Goal: Task Accomplishment & Management: Complete application form

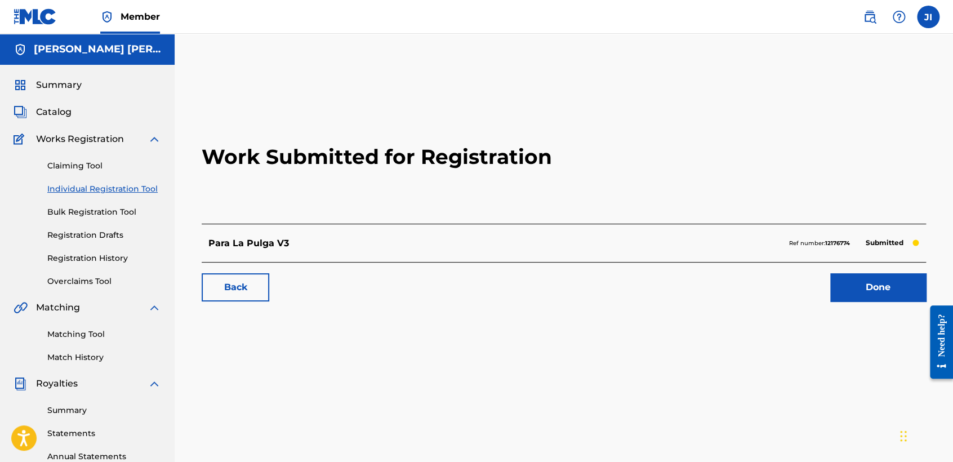
click at [124, 187] on link "Individual Registration Tool" at bounding box center [104, 189] width 114 height 12
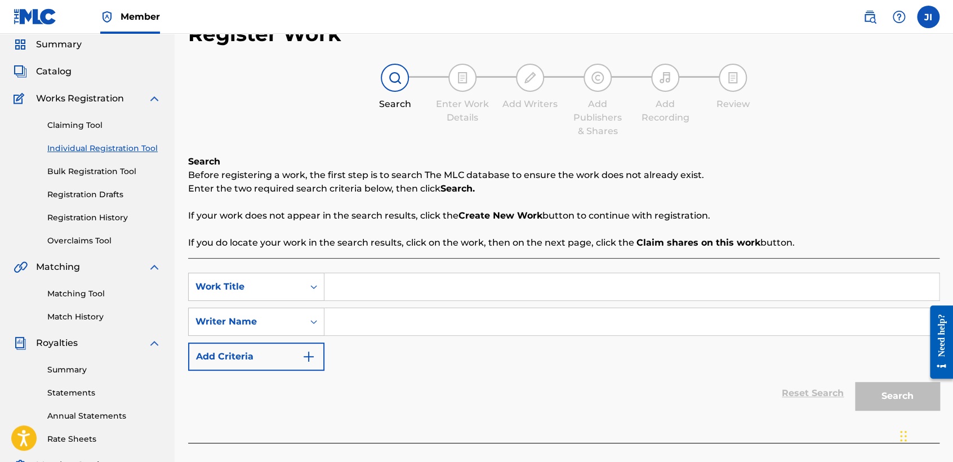
scroll to position [63, 0]
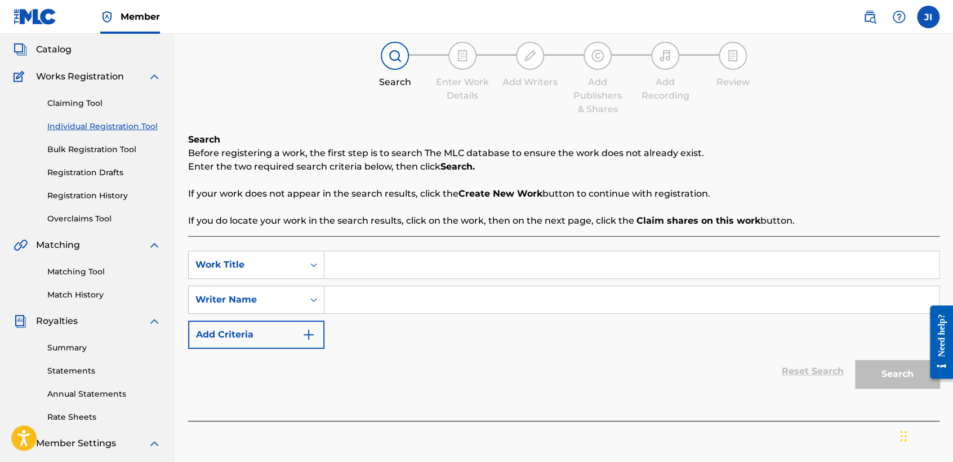
paste input "Alacran 127"
type input "Alacran 127"
click at [424, 291] on input "Search Form" at bounding box center [632, 299] width 615 height 27
paste input "Alacran 127"
type input "Alacran 127"
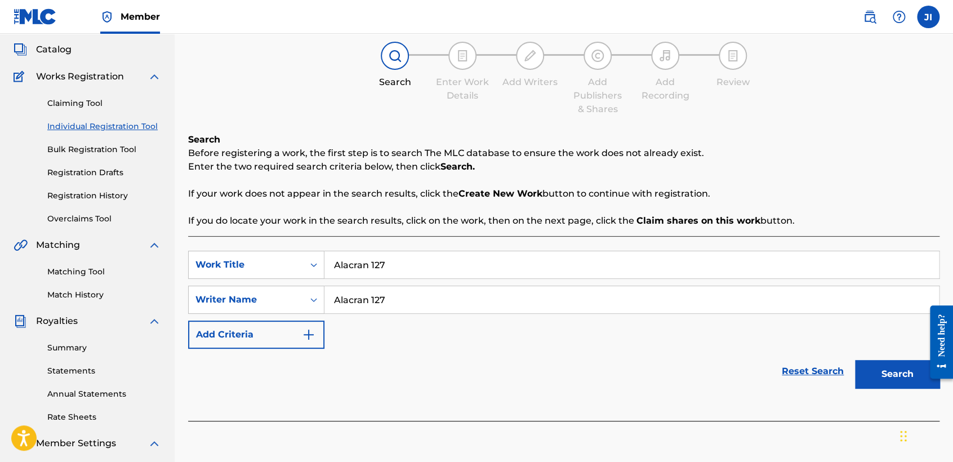
click at [877, 373] on button "Search" at bounding box center [897, 374] width 85 height 28
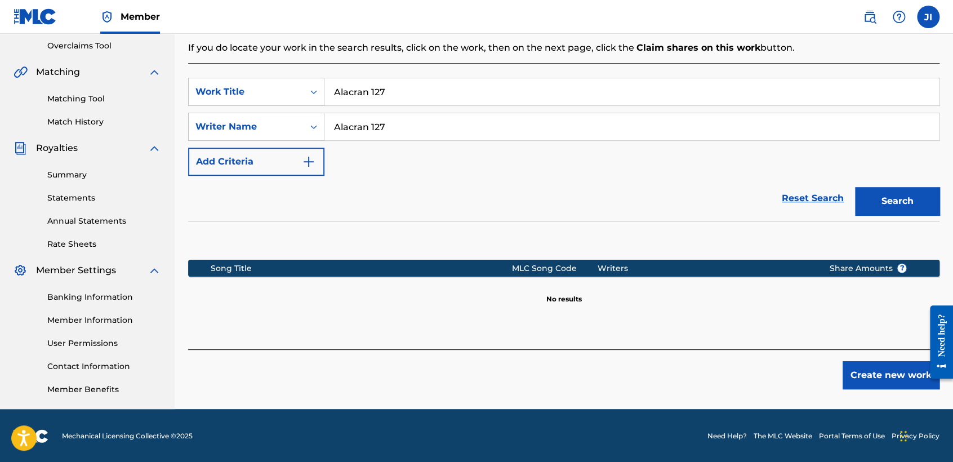
scroll to position [236, 0]
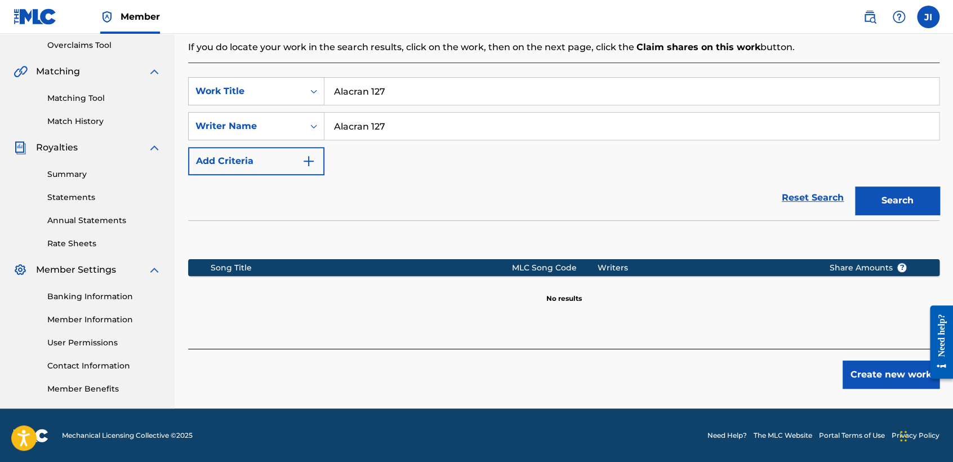
click at [877, 376] on button "Create new work" at bounding box center [891, 375] width 97 height 28
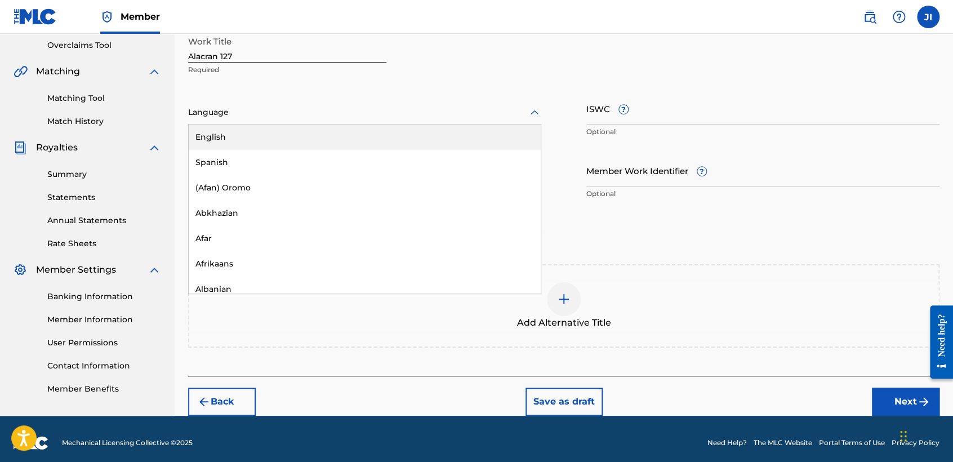
click at [277, 106] on div at bounding box center [364, 112] width 353 height 14
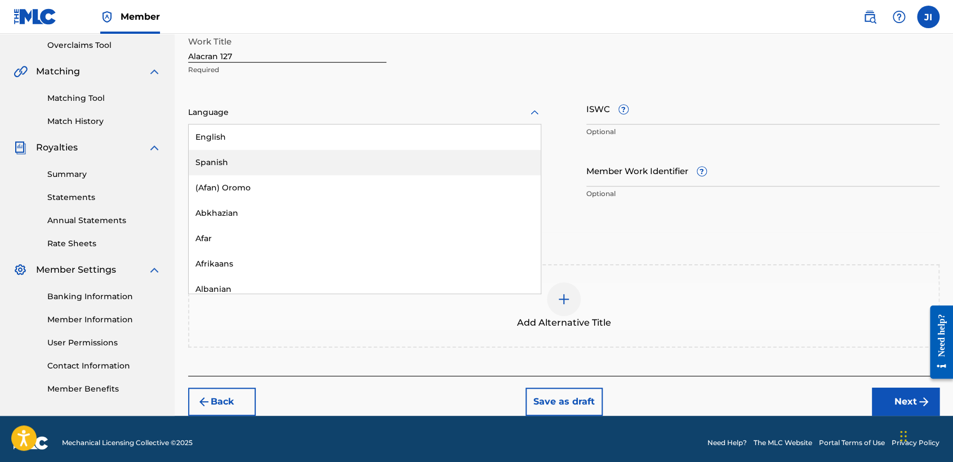
click at [269, 161] on div "Spanish" at bounding box center [365, 162] width 352 height 25
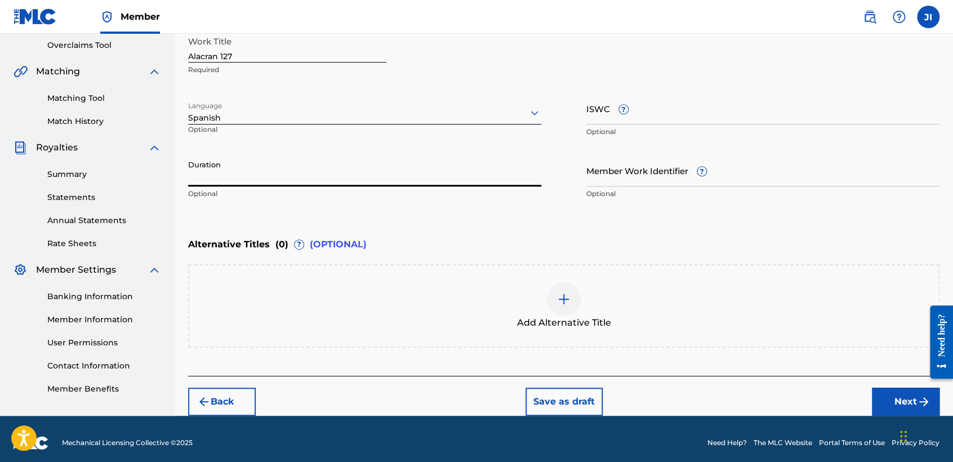
click at [269, 162] on input "Duration" at bounding box center [364, 170] width 353 height 32
type input "04:03"
click at [903, 403] on button "Next" at bounding box center [906, 402] width 68 height 28
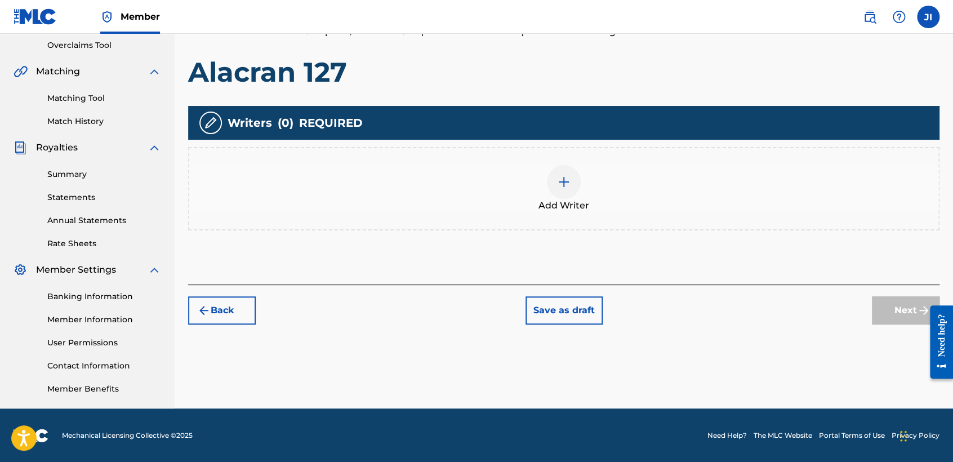
click at [554, 189] on div at bounding box center [564, 182] width 34 height 34
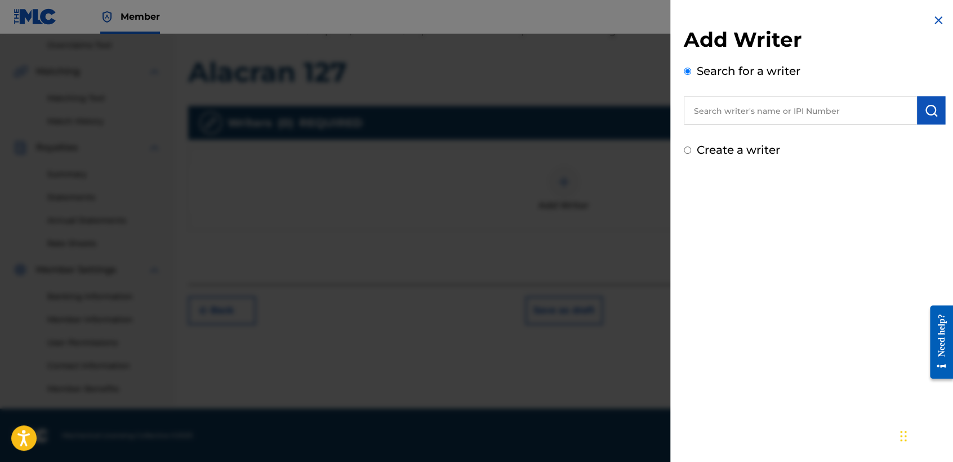
click at [684, 156] on div "Create a writer" at bounding box center [814, 149] width 261 height 17
click at [684, 152] on input "Create a writer" at bounding box center [687, 149] width 7 height 7
radio input "false"
radio input "true"
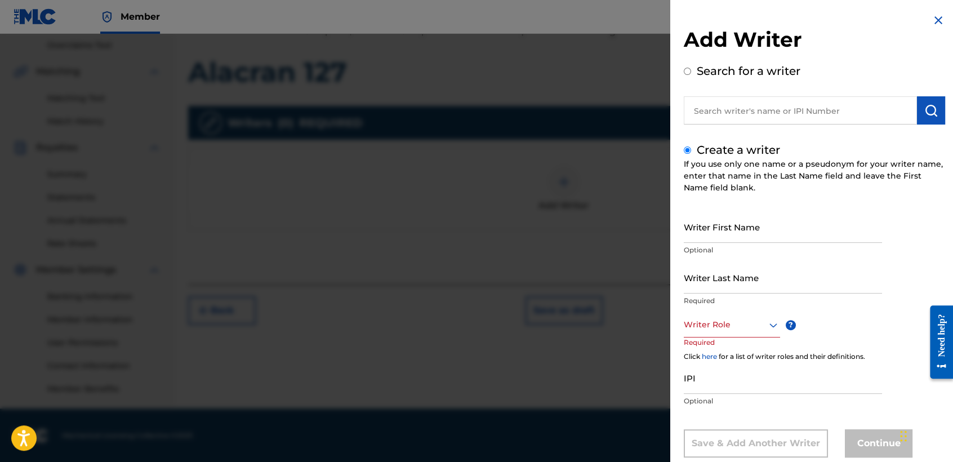
click at [734, 121] on input "text" at bounding box center [800, 110] width 233 height 28
radio input "true"
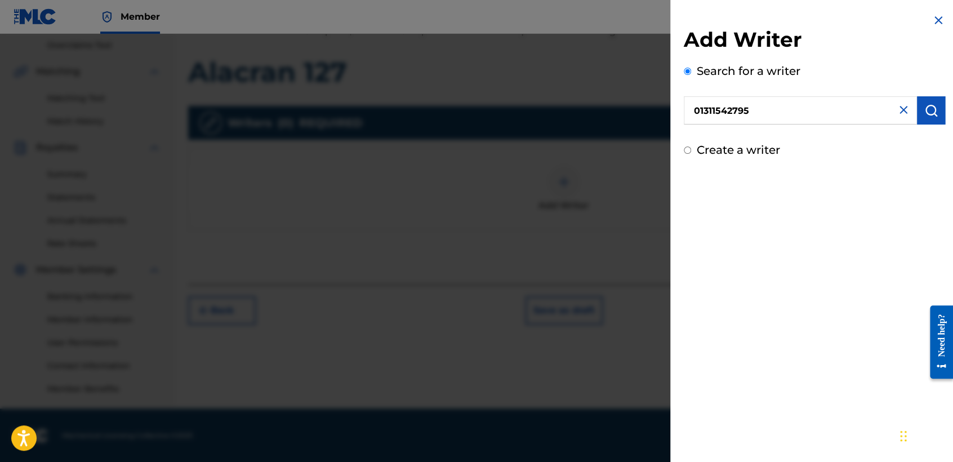
type input "01311542795"
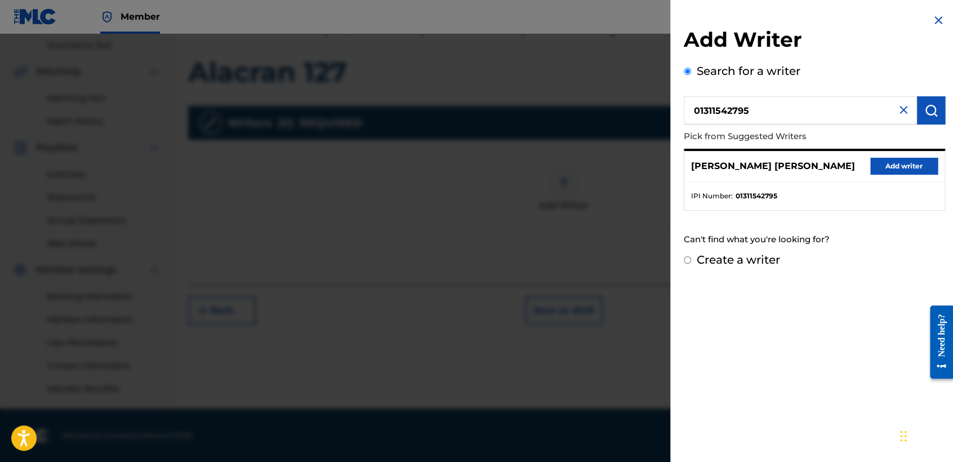
click at [915, 163] on button "Add writer" at bounding box center [905, 166] width 68 height 17
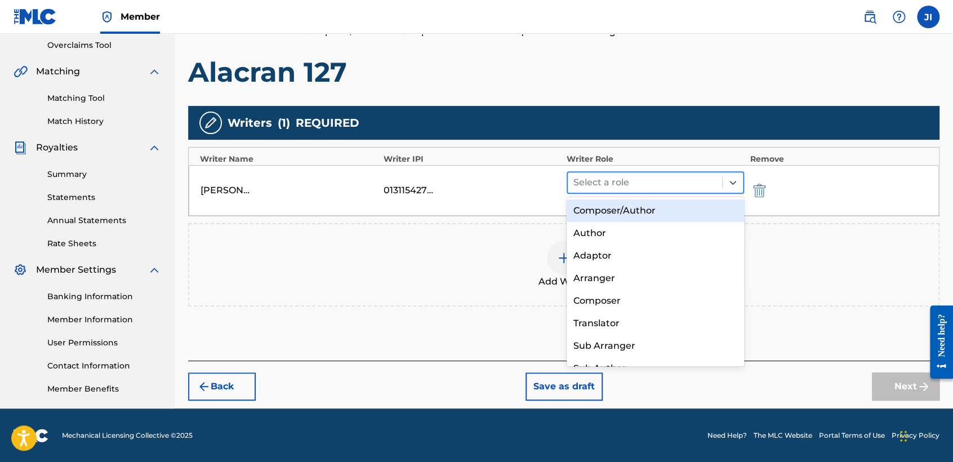
click at [600, 187] on div at bounding box center [645, 183] width 143 height 16
click at [610, 219] on div "Composer/Author" at bounding box center [655, 210] width 177 height 23
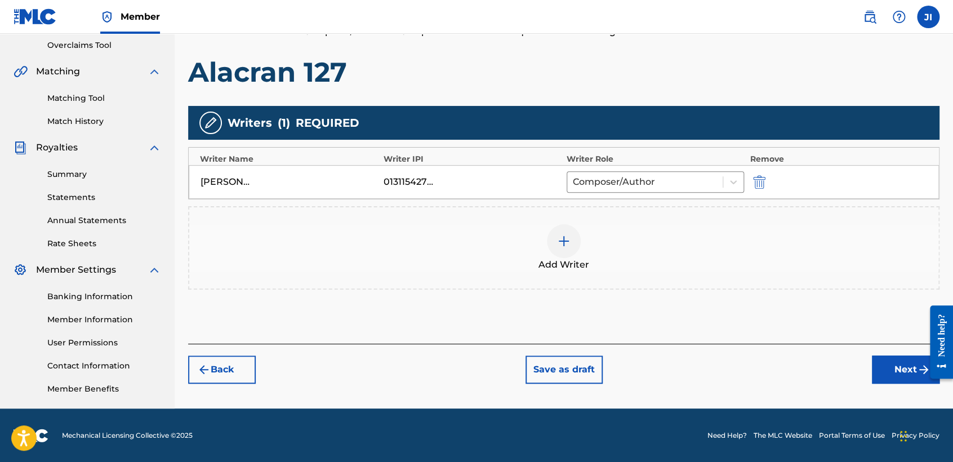
click at [888, 367] on button "Next" at bounding box center [906, 370] width 68 height 28
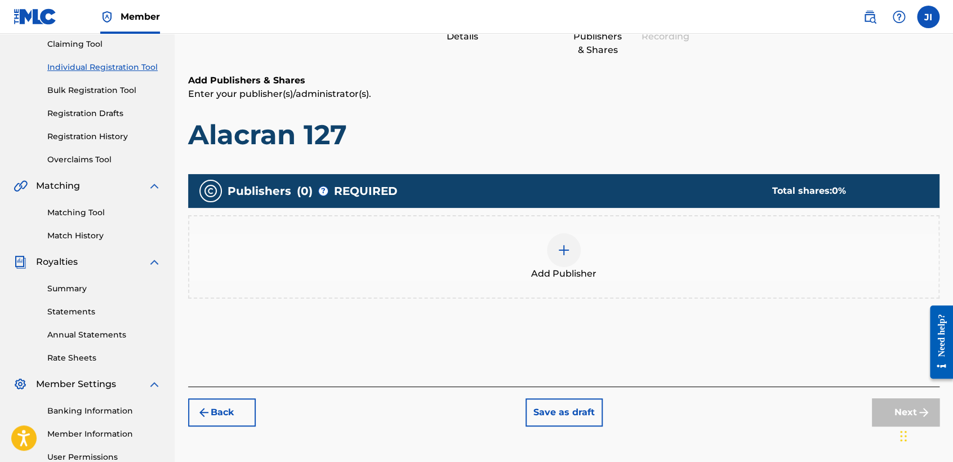
scroll to position [176, 0]
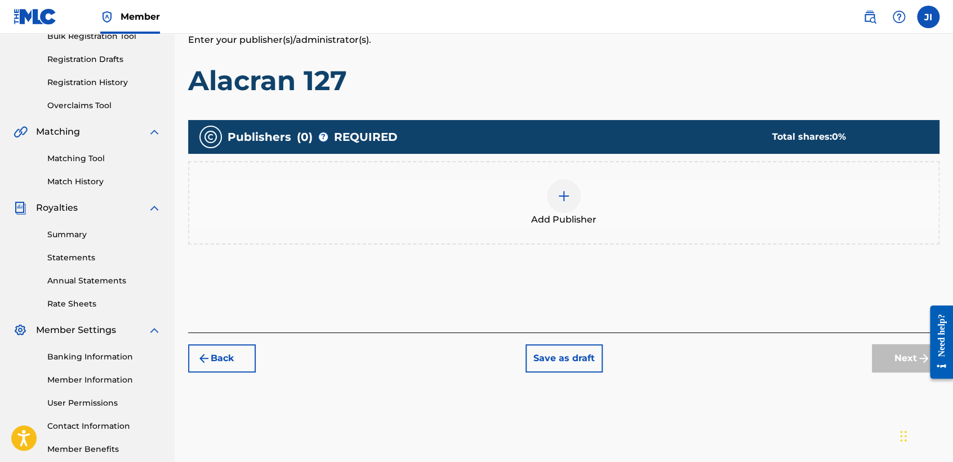
click at [562, 238] on div "Add Publisher" at bounding box center [564, 202] width 752 height 83
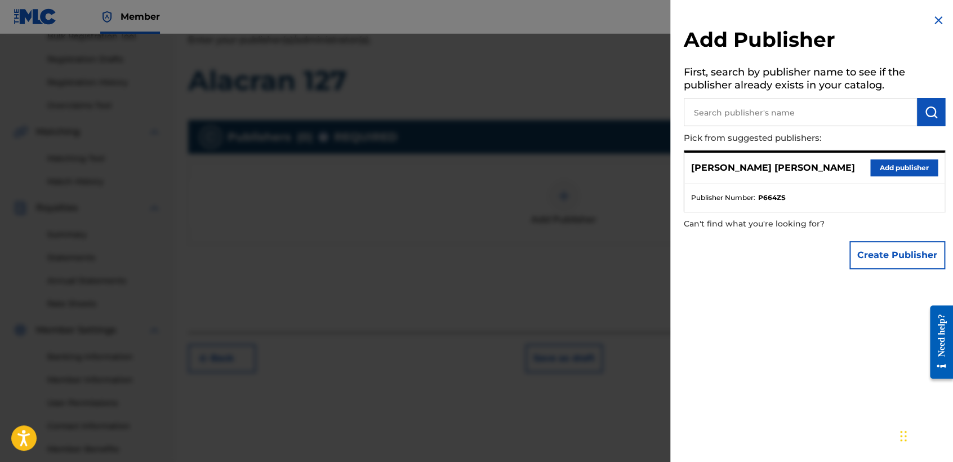
click at [878, 165] on button "Add publisher" at bounding box center [905, 167] width 68 height 17
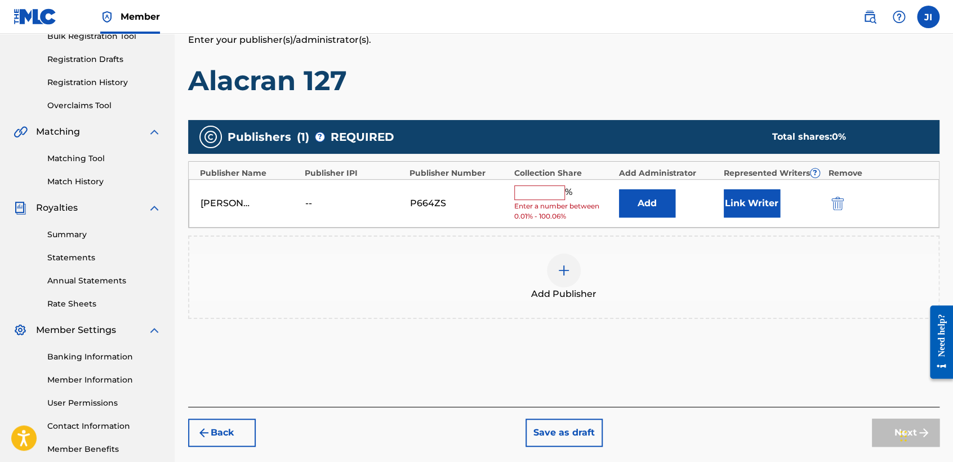
click at [554, 194] on input "text" at bounding box center [539, 192] width 51 height 15
type input "100"
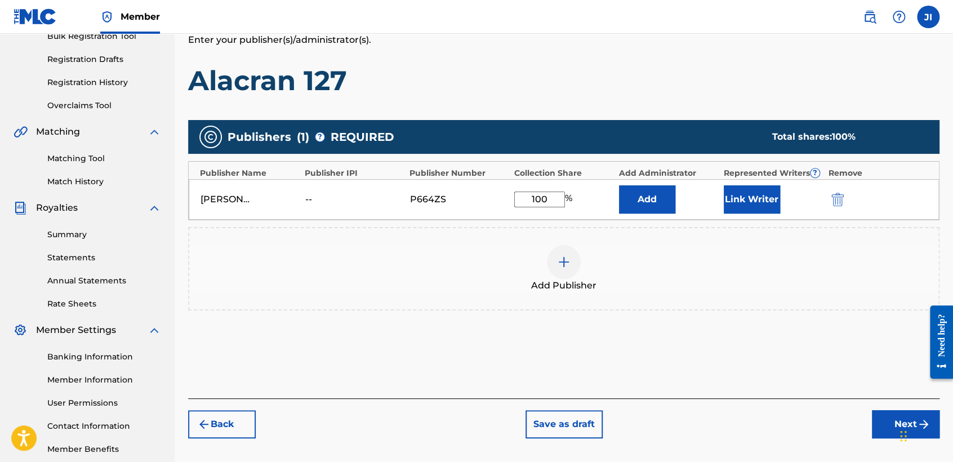
click at [775, 207] on button "Link Writer" at bounding box center [752, 199] width 56 height 28
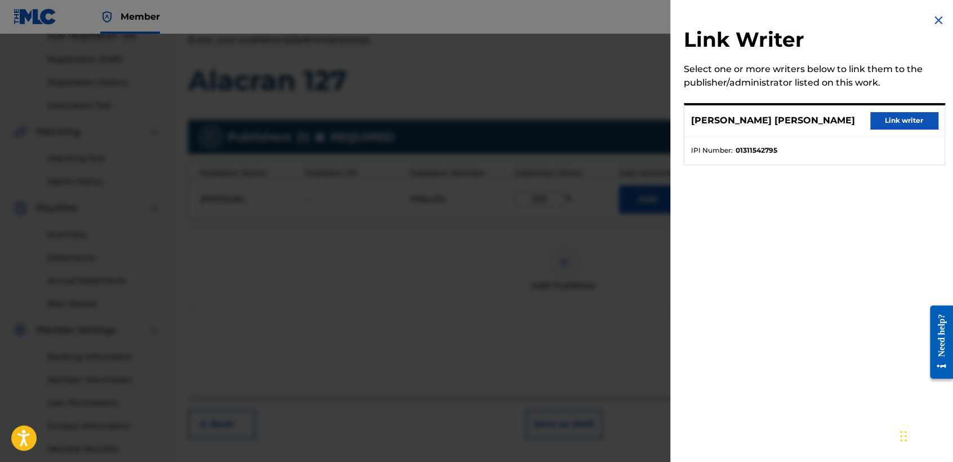
click at [880, 131] on div "[PERSON_NAME] [PERSON_NAME] Link writer" at bounding box center [815, 120] width 260 height 31
click at [881, 126] on button "Link writer" at bounding box center [905, 120] width 68 height 17
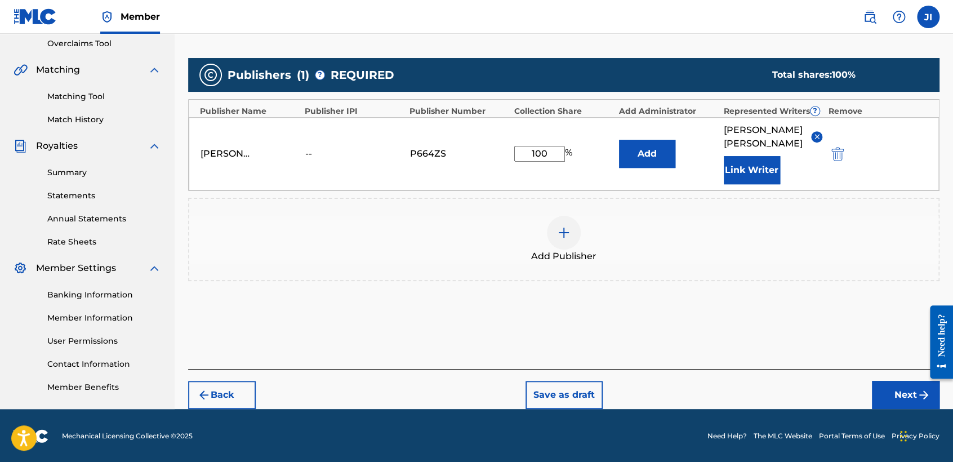
click at [895, 398] on button "Next" at bounding box center [906, 395] width 68 height 28
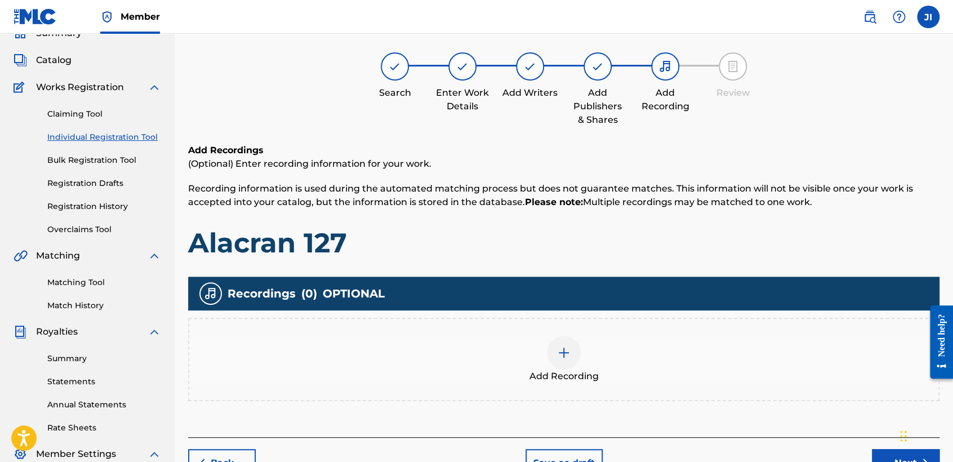
scroll to position [50, 0]
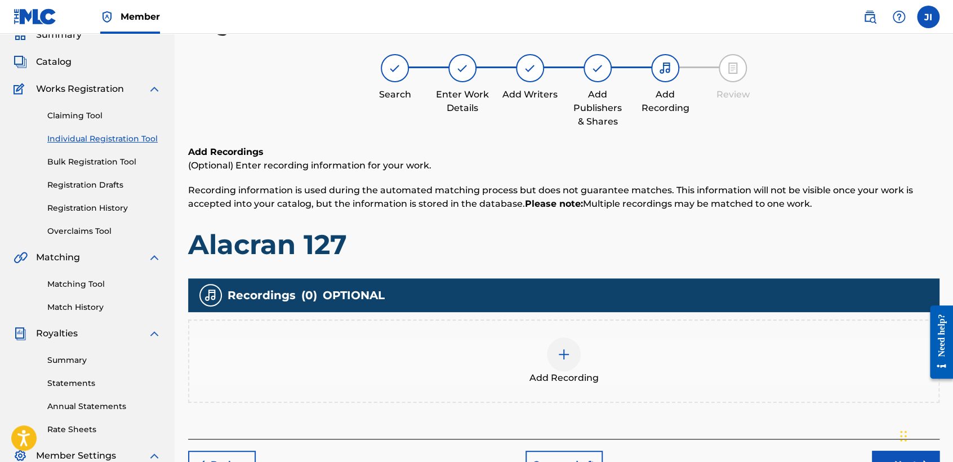
click at [570, 348] on img at bounding box center [564, 355] width 14 height 14
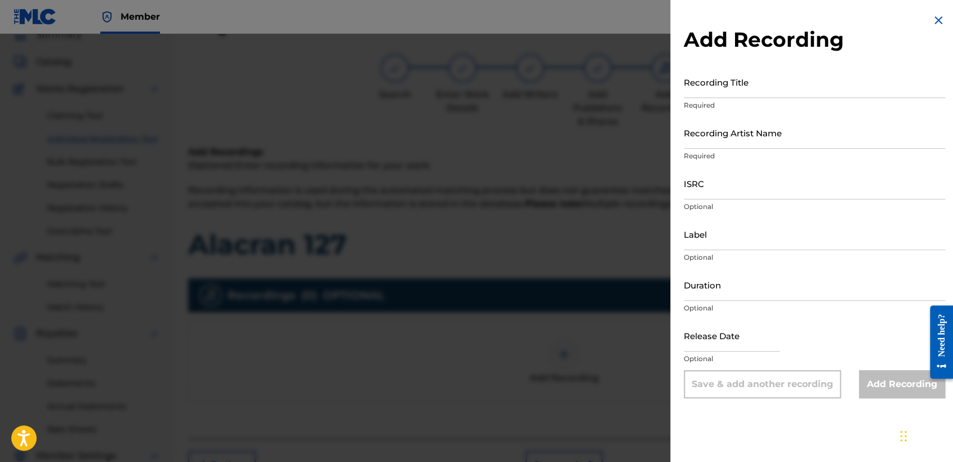
click at [719, 87] on input "Recording Title" at bounding box center [814, 82] width 261 height 32
paste input "Alacran 127"
type input "Alacran 127"
click at [753, 149] on div "Recording Artist Name Required" at bounding box center [814, 142] width 261 height 51
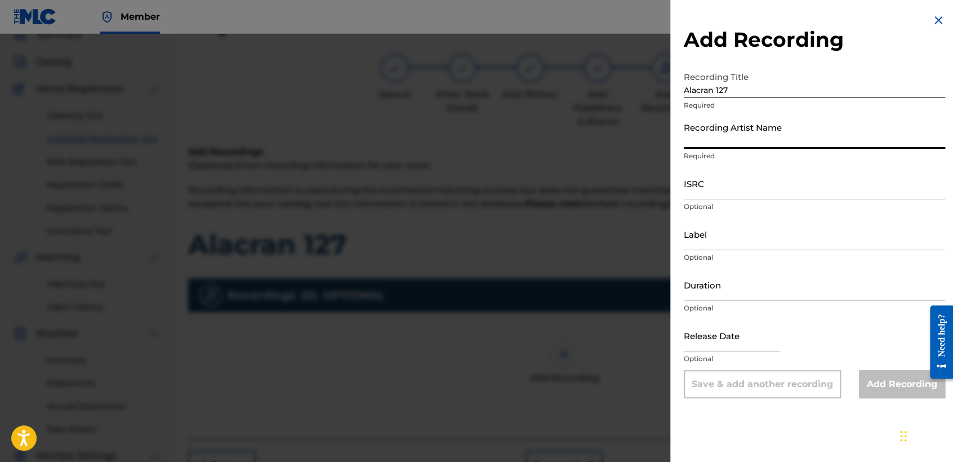
click at [753, 139] on input "Recording Artist Name" at bounding box center [814, 133] width 261 height 32
type input "[PERSON_NAME] MX"
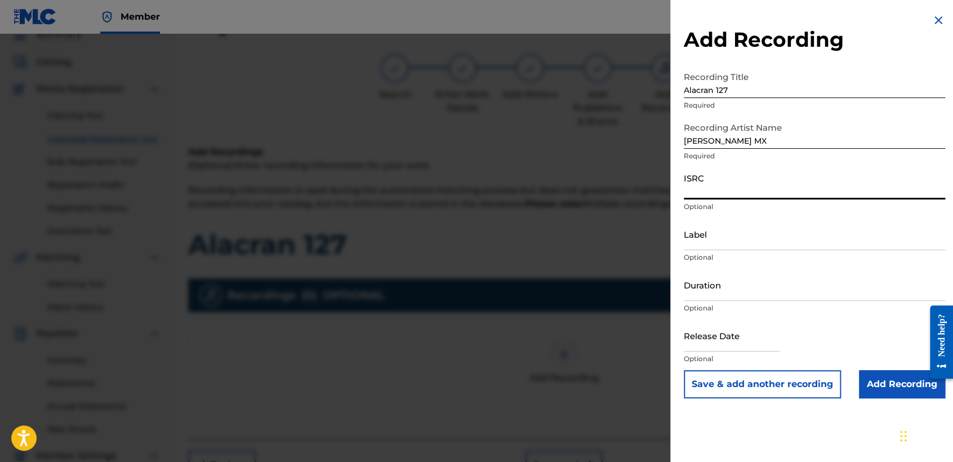
click at [762, 196] on input "ISRC" at bounding box center [814, 183] width 261 height 32
paste input "QZMEQ2401135"
type input "QZMEQ2401135"
click at [723, 286] on input "Duration" at bounding box center [814, 285] width 261 height 32
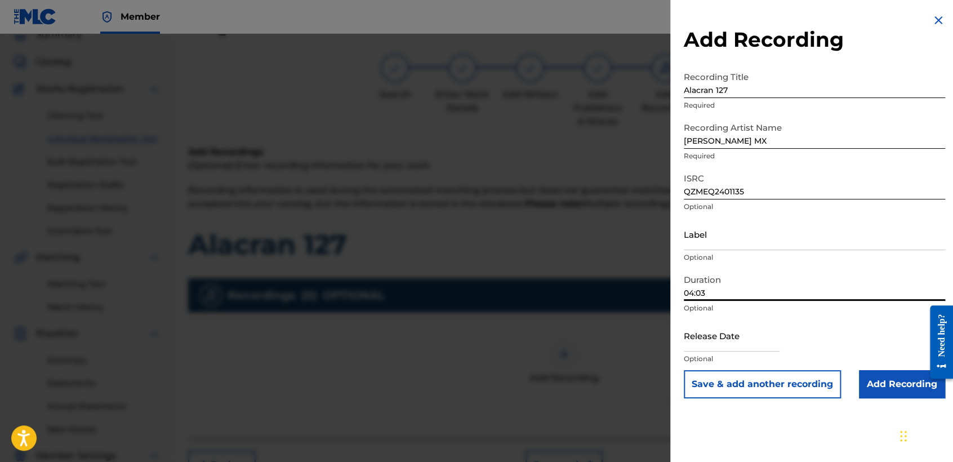
type input "04:03"
click at [721, 335] on input "text" at bounding box center [732, 335] width 96 height 32
select select "8"
select select "2025"
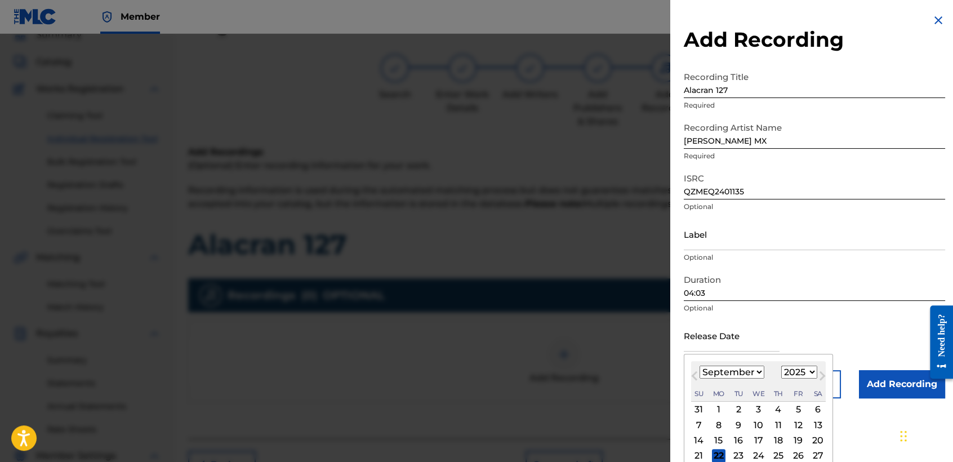
click at [757, 372] on select "January February March April May June July August September October November De…" at bounding box center [732, 372] width 65 height 13
select select "4"
click at [700, 366] on select "January February March April May June July August September October November De…" at bounding box center [732, 372] width 65 height 13
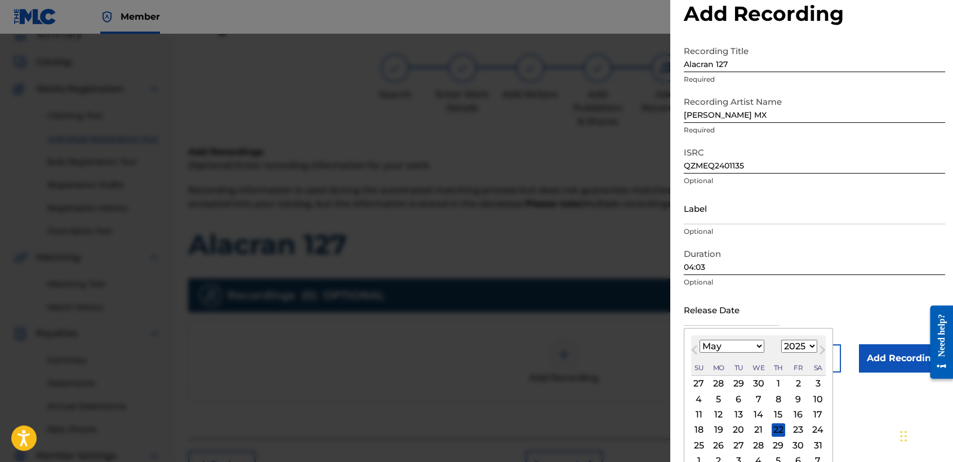
scroll to position [39, 0]
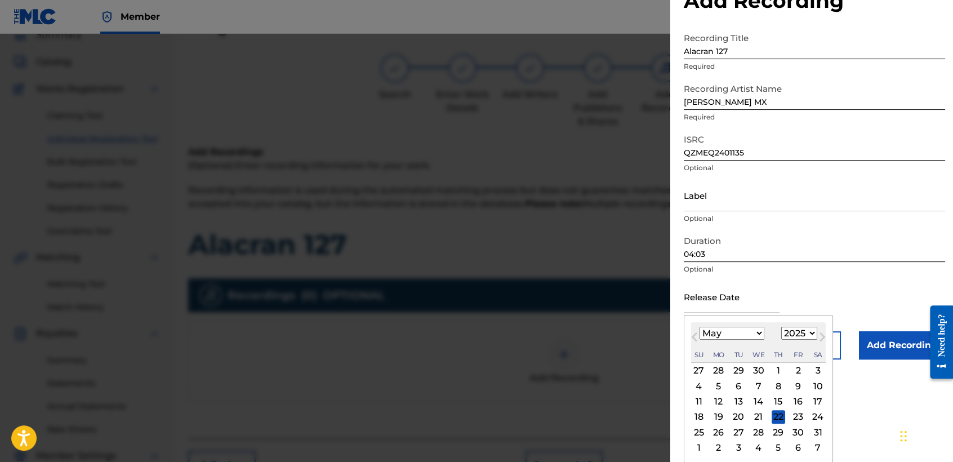
click at [806, 335] on select "1899 1900 1901 1902 1903 1904 1905 1906 1907 1908 1909 1910 1911 1912 1913 1914…" at bounding box center [800, 333] width 36 height 13
select select "2024"
click at [782, 327] on select "1899 1900 1901 1902 1903 1904 1905 1906 1907 1908 1909 1910 1911 1912 1913 1914…" at bounding box center [800, 333] width 36 height 13
click at [798, 417] on div "24" at bounding box center [799, 417] width 14 height 14
type input "[DATE]"
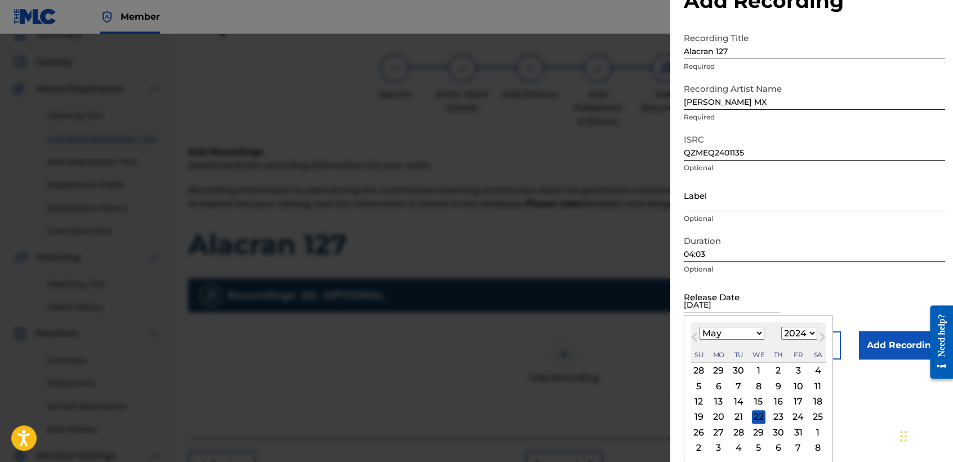
scroll to position [0, 0]
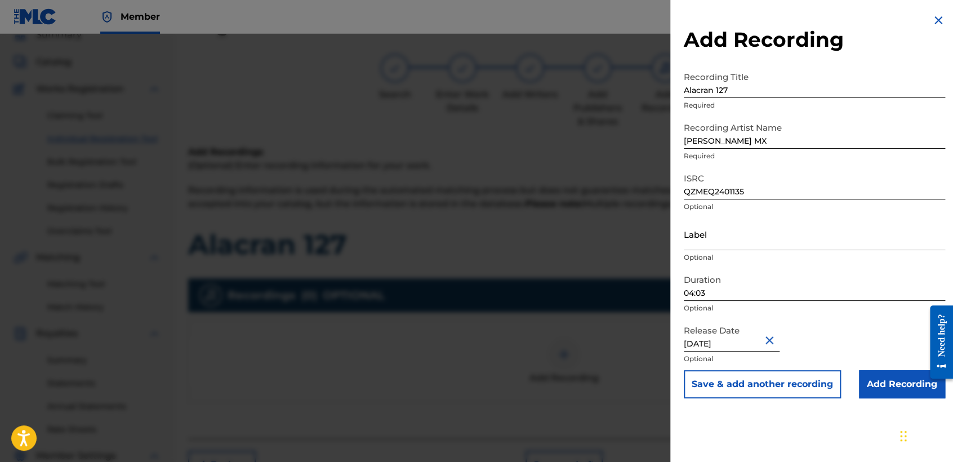
click at [867, 375] on input "Add Recording" at bounding box center [902, 384] width 86 height 28
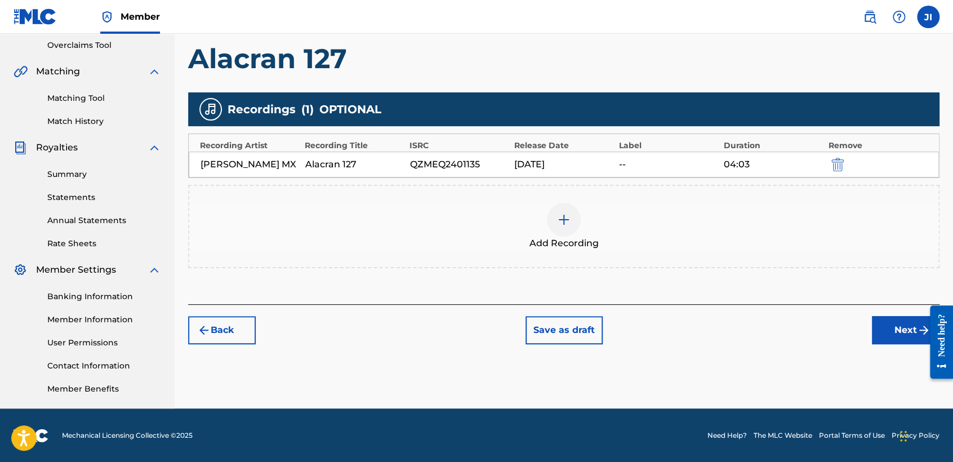
click at [883, 331] on button "Next" at bounding box center [906, 330] width 68 height 28
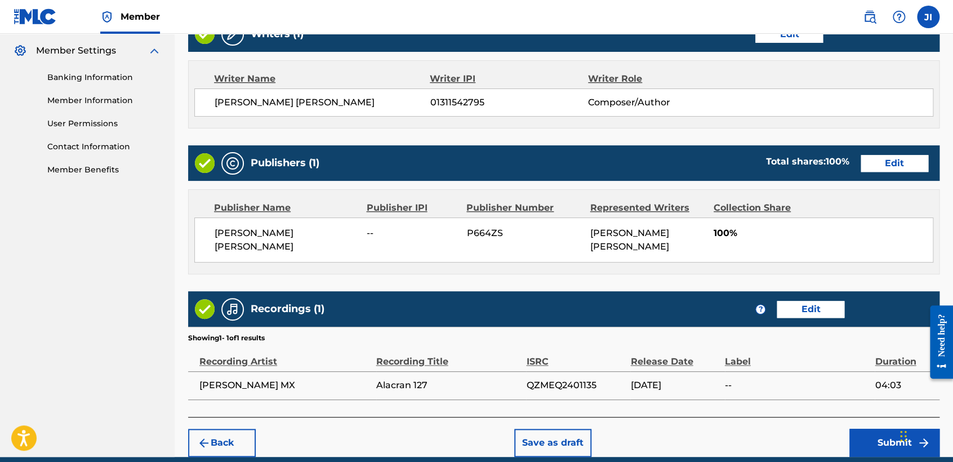
scroll to position [503, 0]
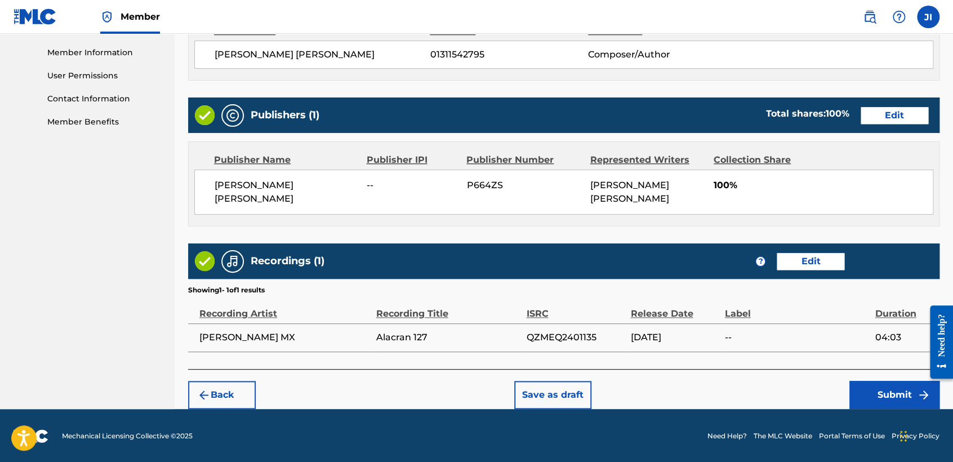
click at [875, 387] on button "Submit" at bounding box center [895, 395] width 90 height 28
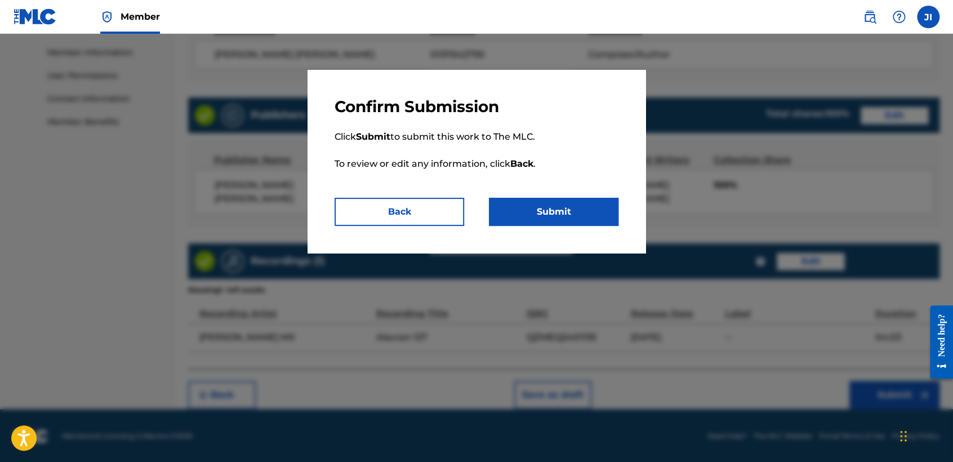
click at [547, 219] on button "Submit" at bounding box center [554, 212] width 130 height 28
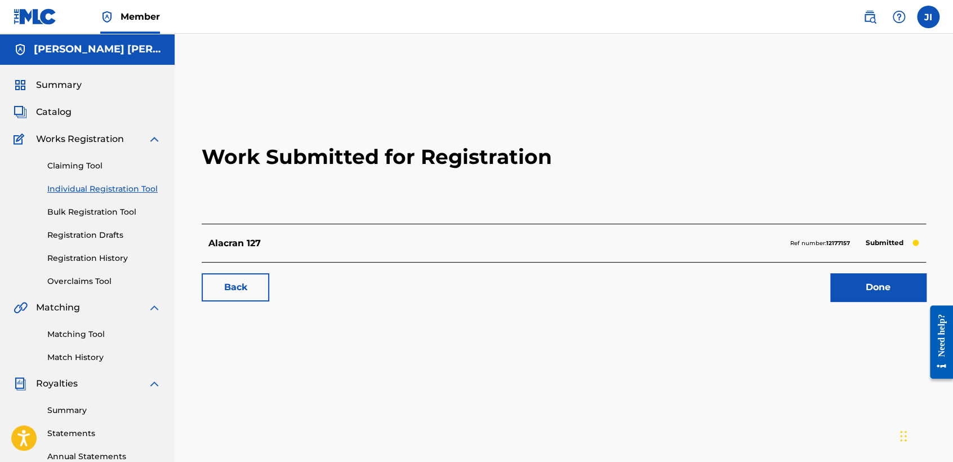
click at [131, 193] on link "Individual Registration Tool" at bounding box center [104, 189] width 114 height 12
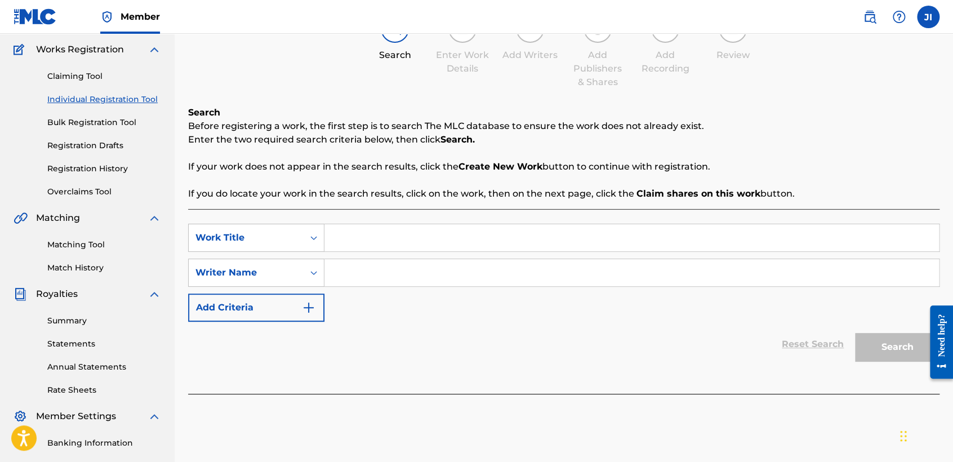
scroll to position [125, 0]
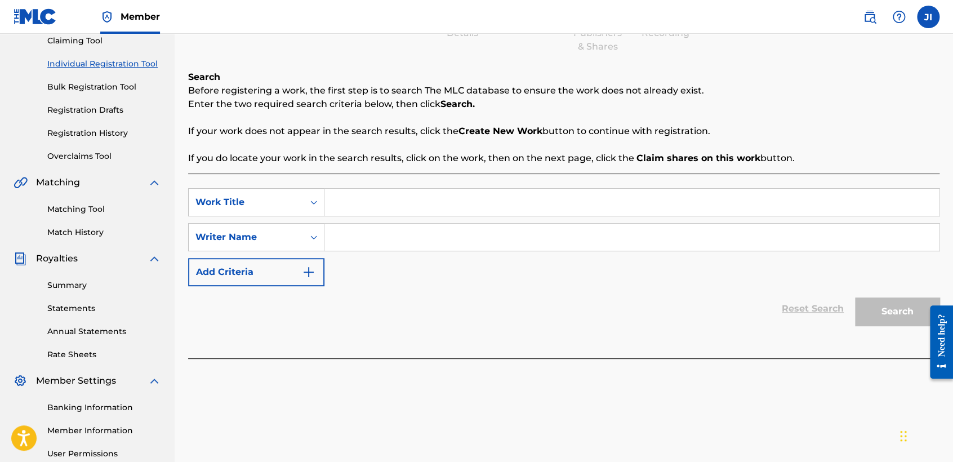
paste input "El Contador"
type input "El Contador"
click at [410, 241] on input "Search Form" at bounding box center [632, 237] width 615 height 27
paste input "El Contador"
type input "El Contador"
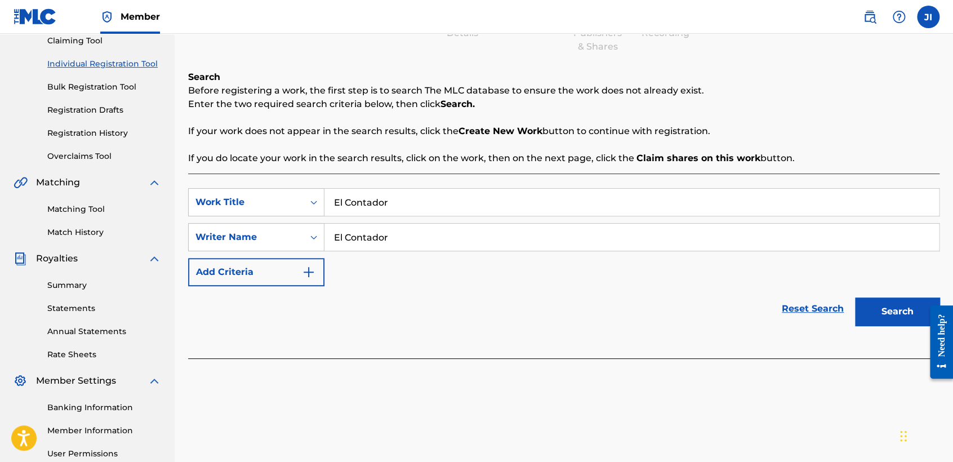
click at [874, 317] on button "Search" at bounding box center [897, 312] width 85 height 28
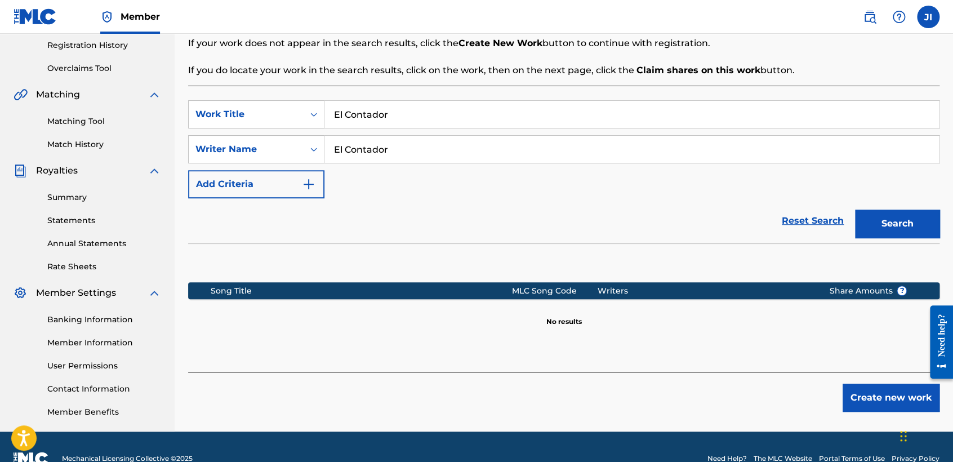
scroll to position [236, 0]
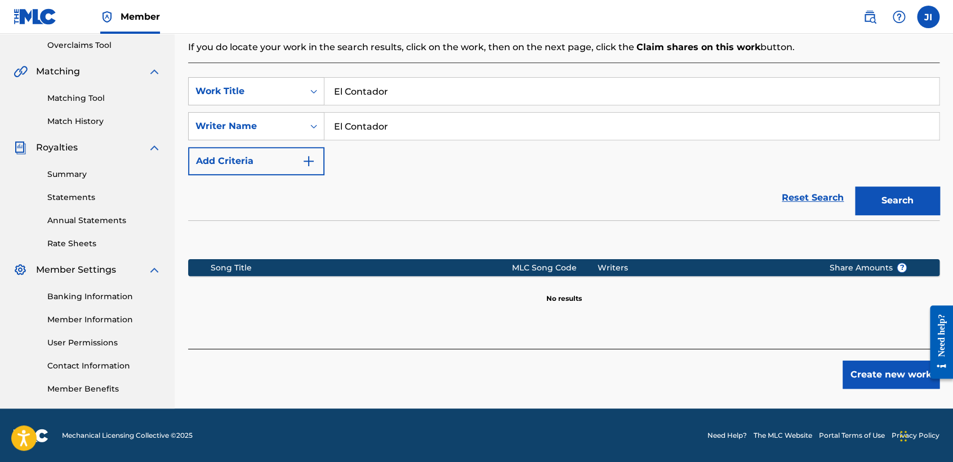
click at [874, 370] on button "Create new work" at bounding box center [891, 375] width 97 height 28
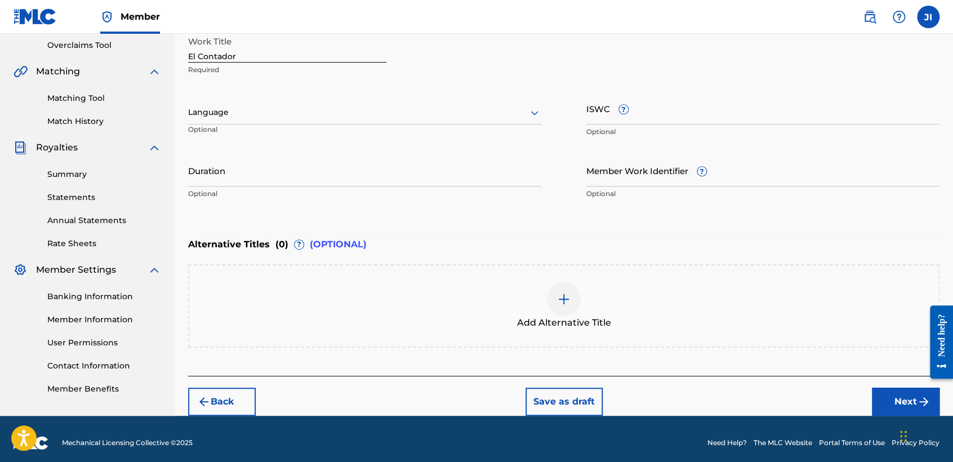
click at [294, 117] on div at bounding box center [364, 112] width 353 height 14
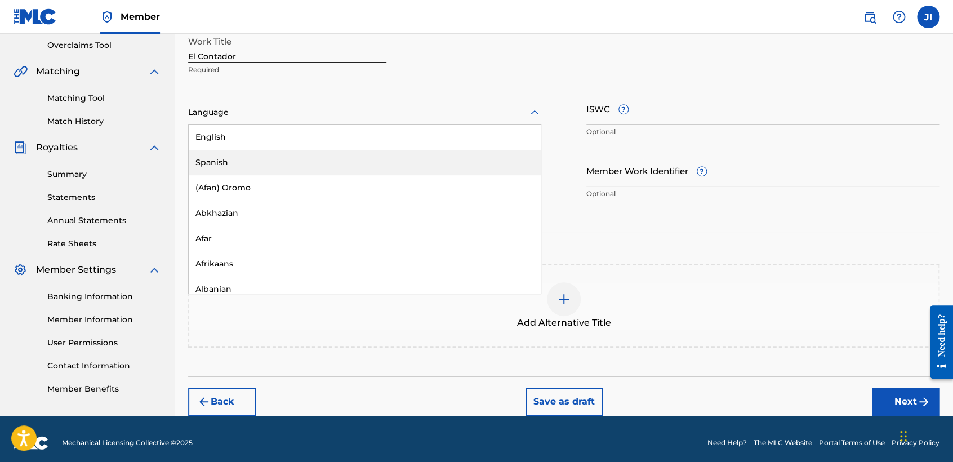
click at [302, 166] on div "Spanish" at bounding box center [365, 162] width 352 height 25
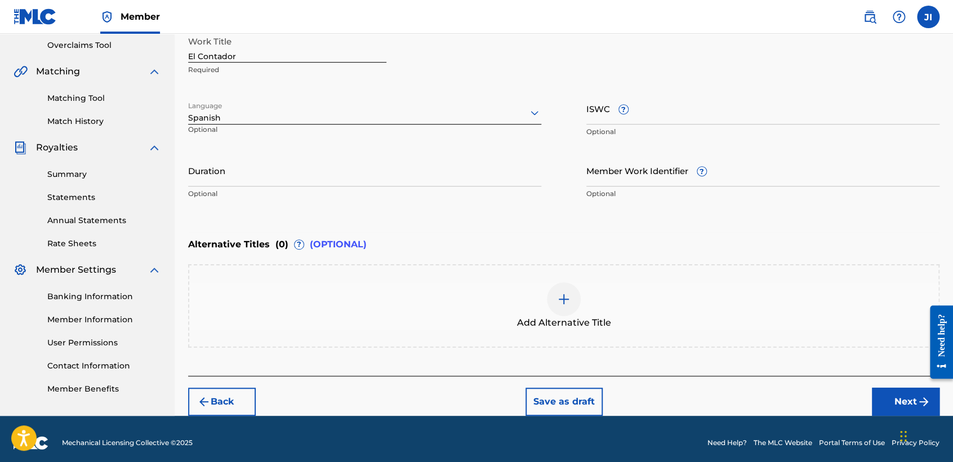
click at [301, 161] on input "Duration" at bounding box center [364, 170] width 353 height 32
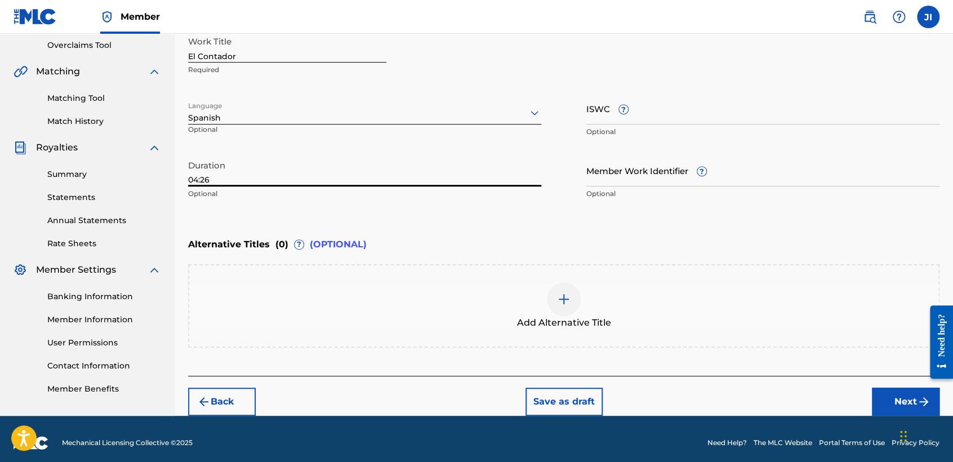
type input "04:26"
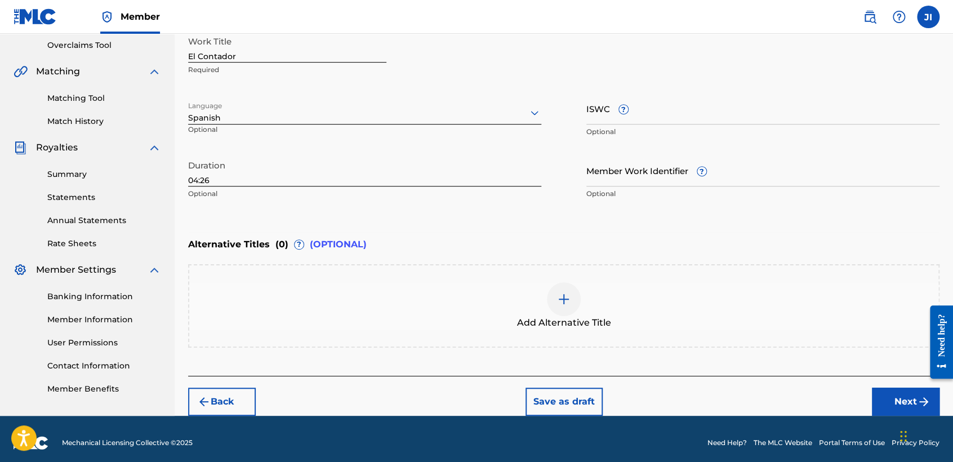
click at [902, 405] on button "Next" at bounding box center [906, 402] width 68 height 28
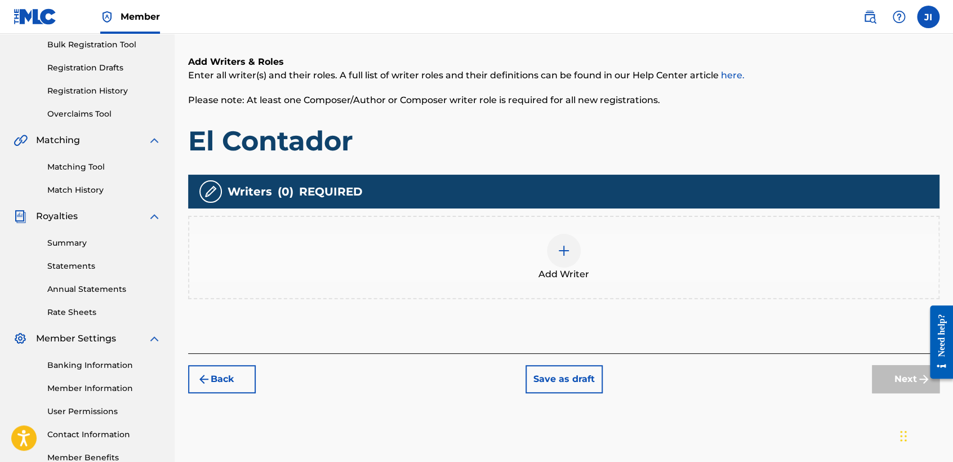
scroll to position [176, 0]
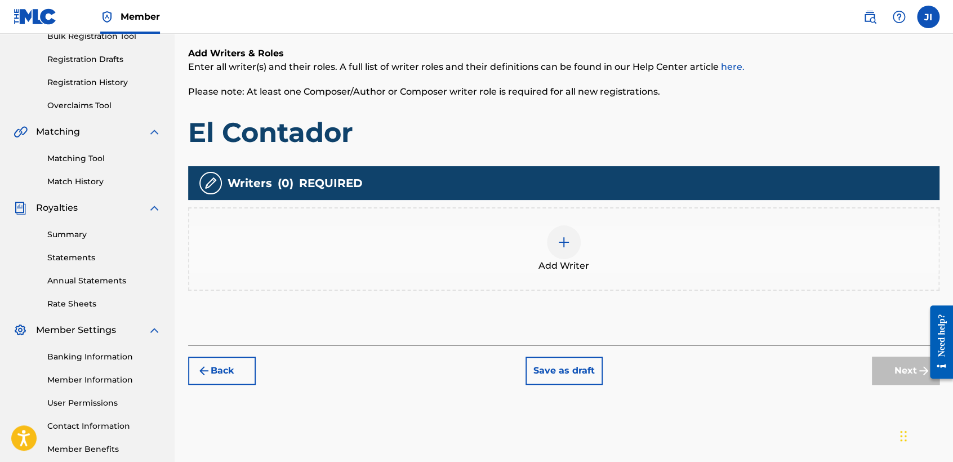
click at [550, 238] on div at bounding box center [564, 242] width 34 height 34
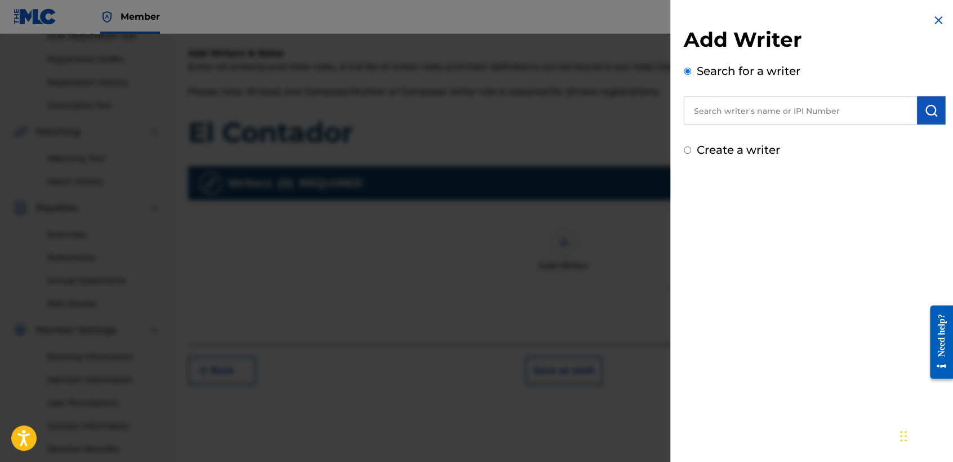
click at [707, 114] on input "text" at bounding box center [800, 110] width 233 height 28
type input "01311542795"
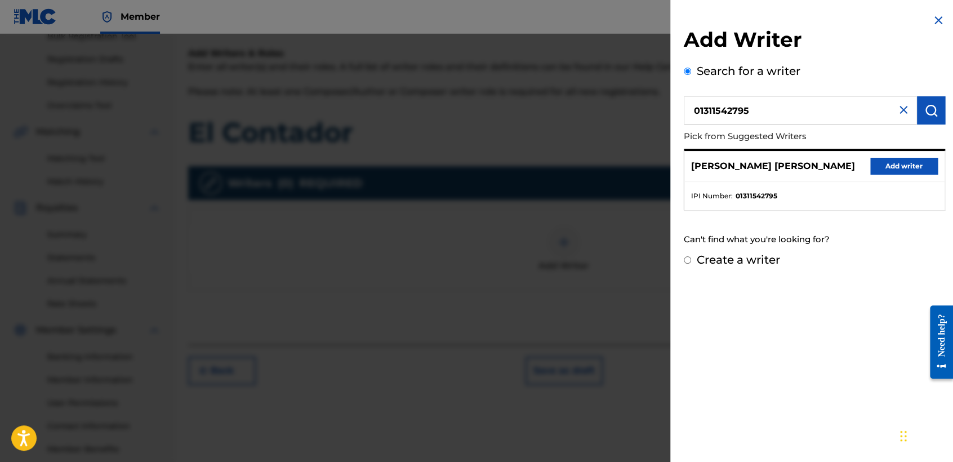
click at [893, 158] on button "Add writer" at bounding box center [905, 166] width 68 height 17
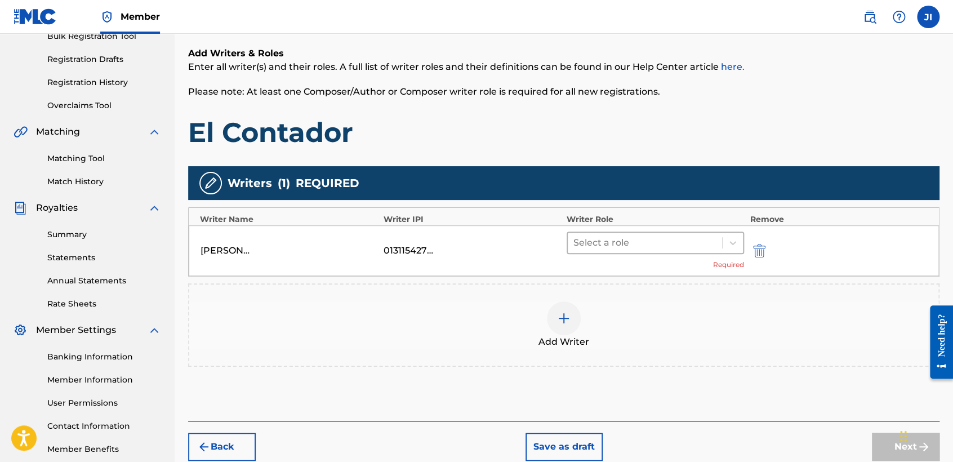
click at [689, 233] on div "Select a role" at bounding box center [645, 243] width 154 height 20
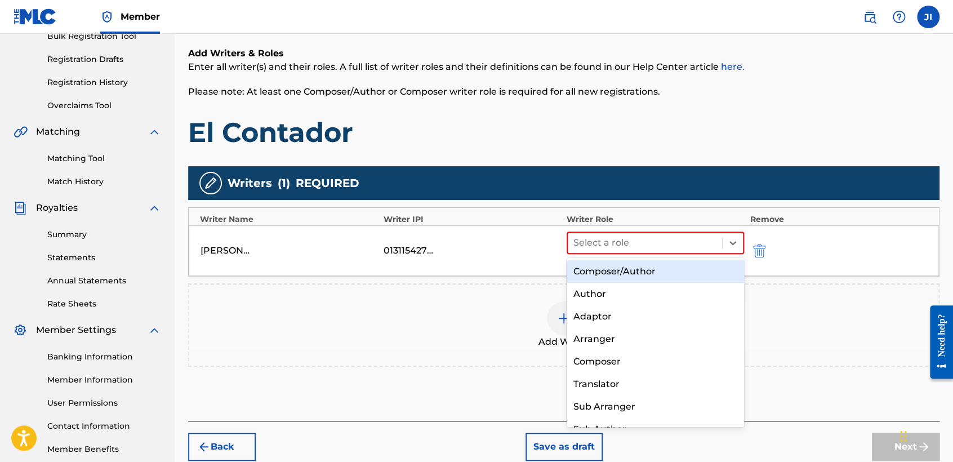
click at [705, 272] on div "Composer/Author" at bounding box center [655, 271] width 177 height 23
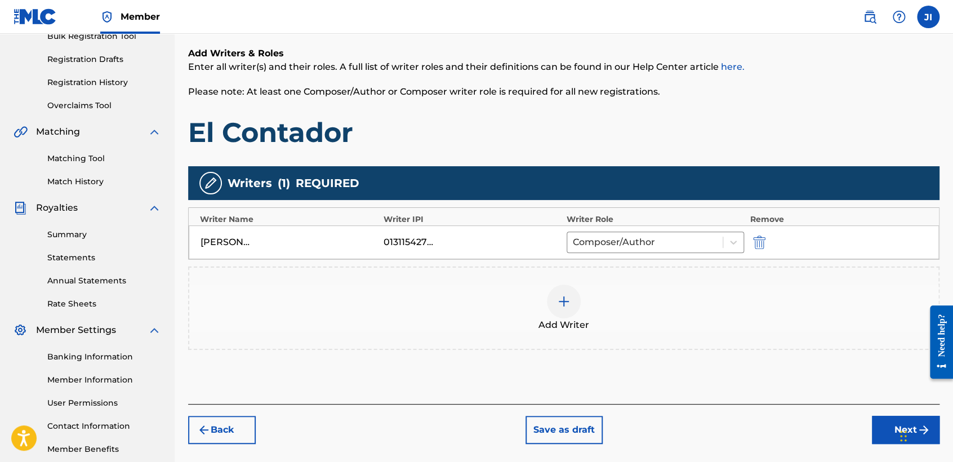
click at [881, 437] on button "Next" at bounding box center [906, 430] width 68 height 28
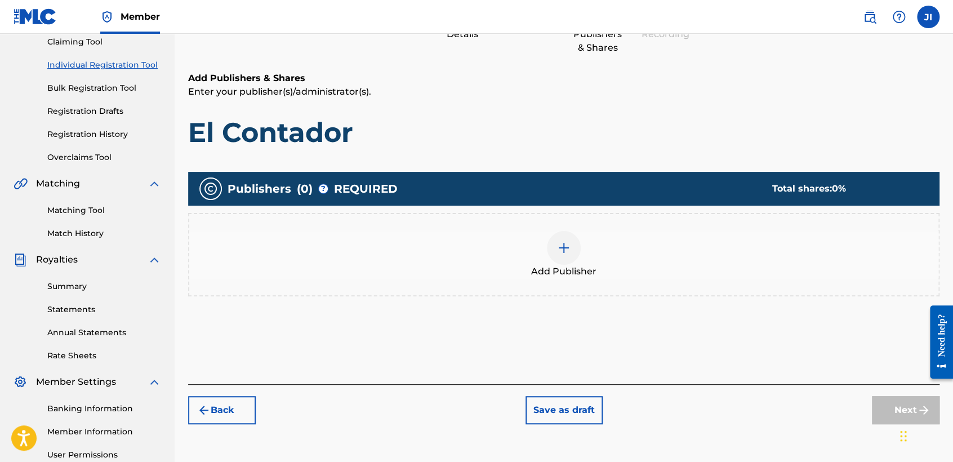
scroll to position [236, 0]
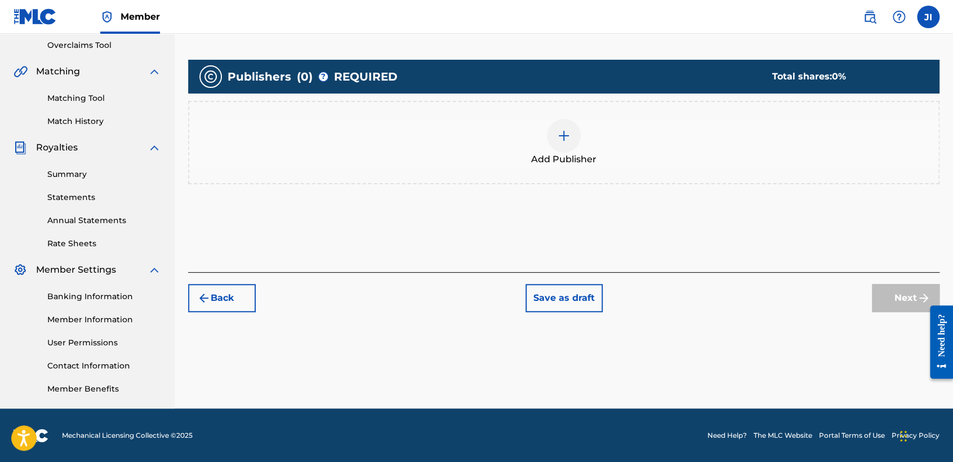
click at [600, 128] on div "Add Publisher" at bounding box center [563, 142] width 749 height 47
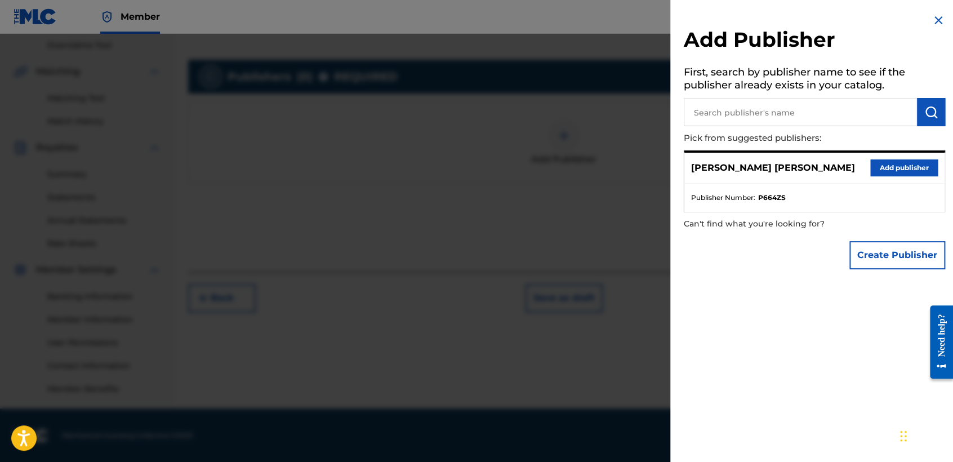
click at [907, 168] on button "Add publisher" at bounding box center [905, 167] width 68 height 17
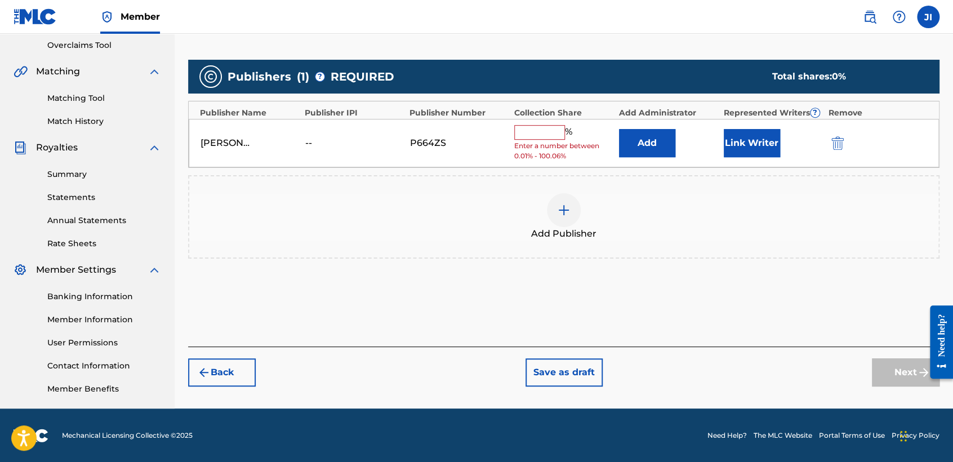
click at [556, 131] on input "text" at bounding box center [539, 132] width 51 height 15
type input "100"
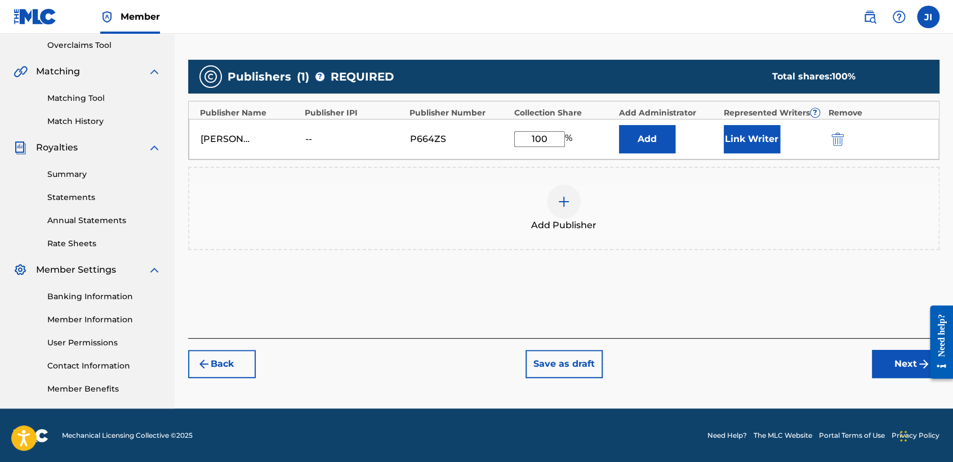
click at [748, 136] on button "Link Writer" at bounding box center [752, 139] width 56 height 28
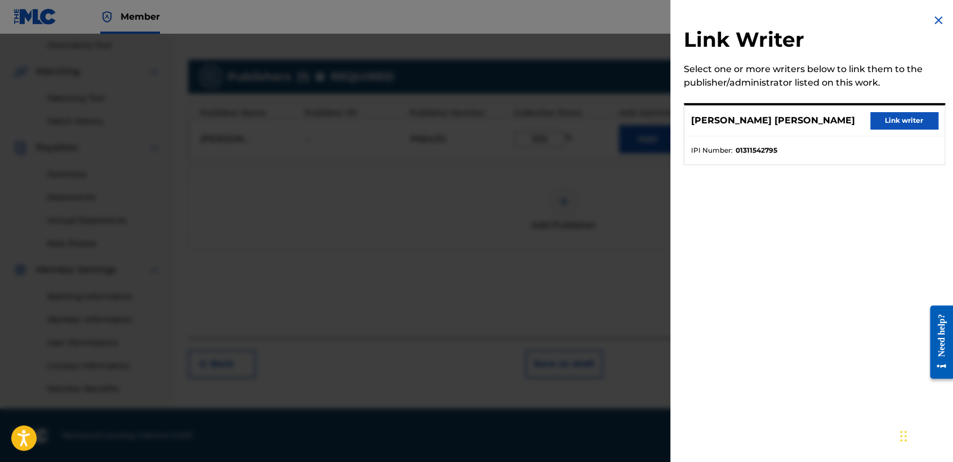
click at [907, 118] on button "Link writer" at bounding box center [905, 120] width 68 height 17
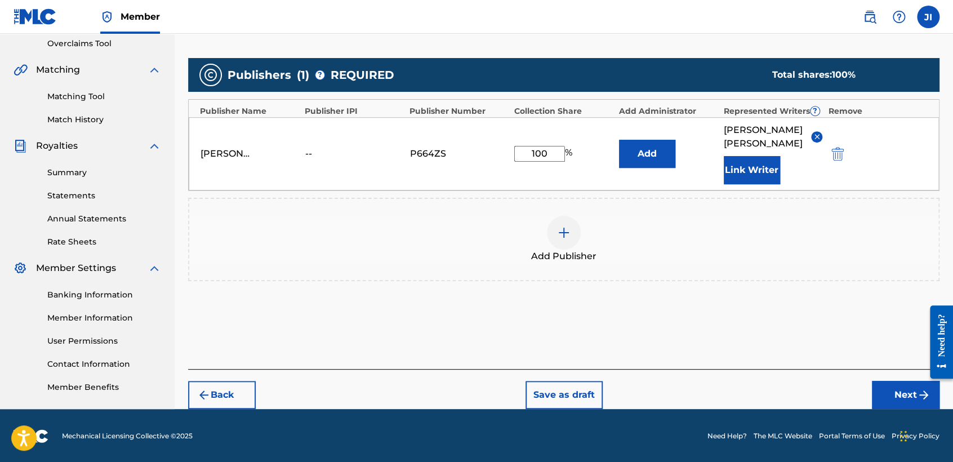
click at [916, 401] on button "Next" at bounding box center [906, 395] width 68 height 28
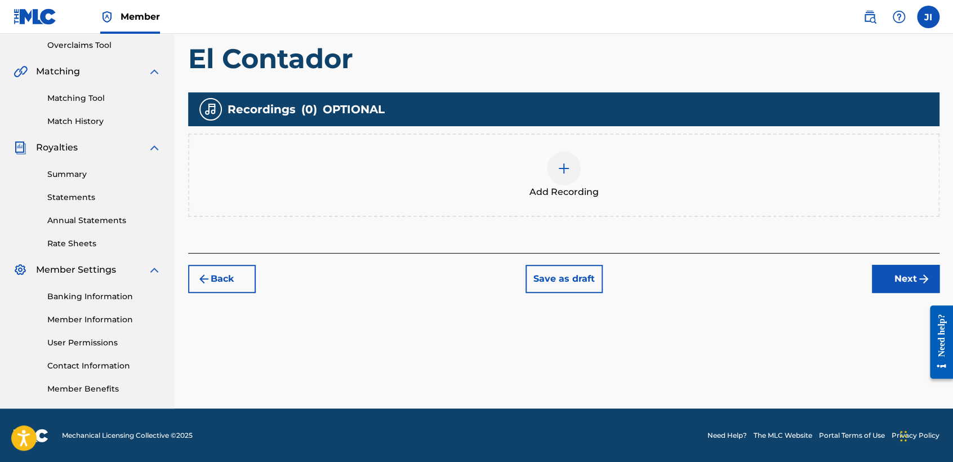
click at [590, 187] on span "Add Recording" at bounding box center [564, 192] width 69 height 14
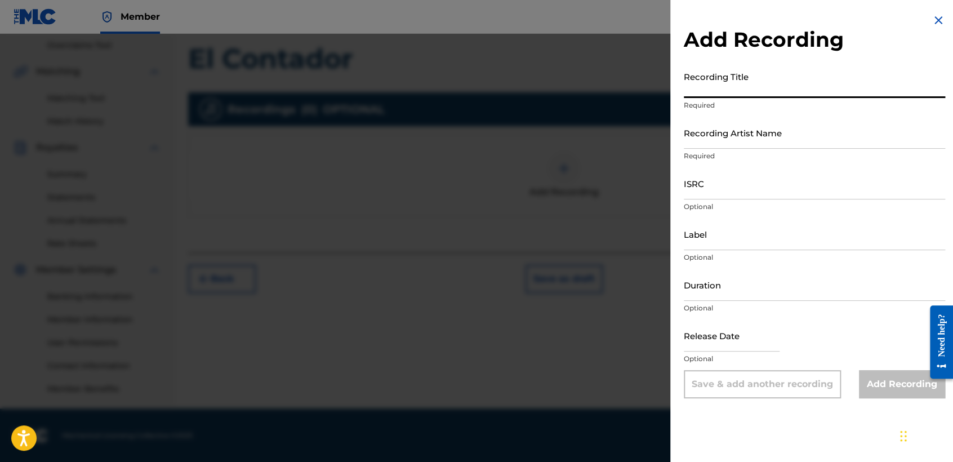
paste input "El Contador"
type input "El Contador"
click at [739, 153] on p "Required" at bounding box center [814, 156] width 261 height 10
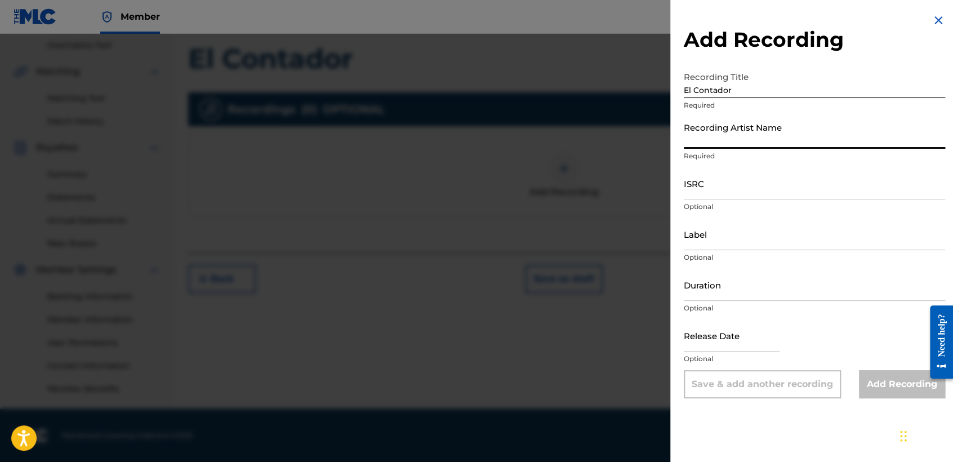
click at [748, 144] on input "Recording Artist Name" at bounding box center [814, 133] width 261 height 32
type input "[PERSON_NAME] MX"
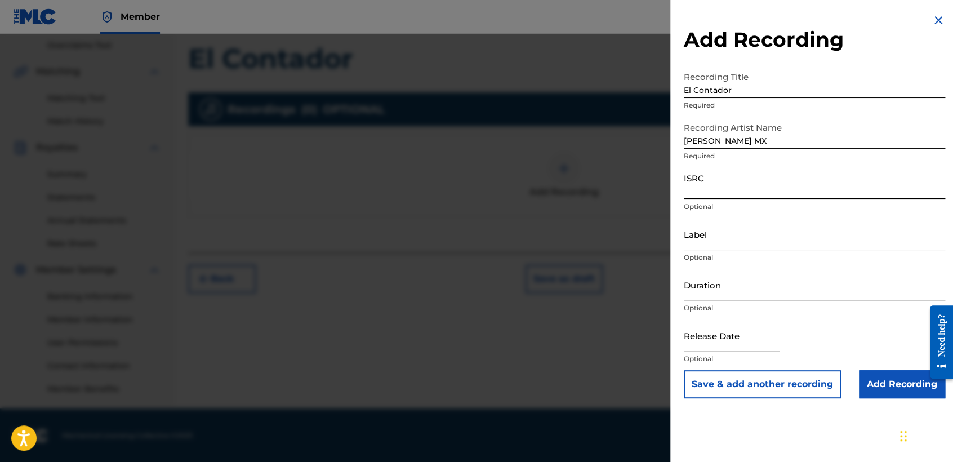
click at [751, 181] on input "ISRC" at bounding box center [814, 183] width 261 height 32
paste input "QZMEQ2423584"
type input "QZMEQ2423584"
click at [759, 295] on input "Duration" at bounding box center [814, 285] width 261 height 32
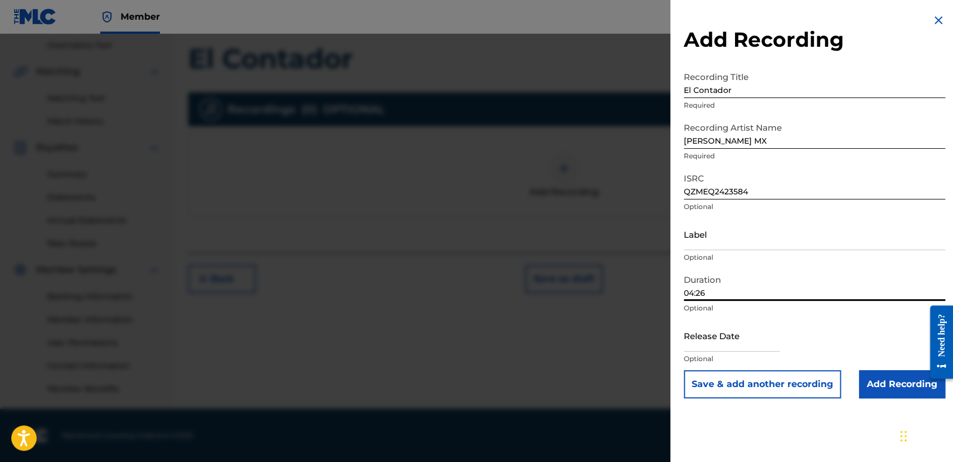
type input "04:26"
click at [727, 338] on input "text" at bounding box center [732, 335] width 96 height 32
select select "8"
select select "2025"
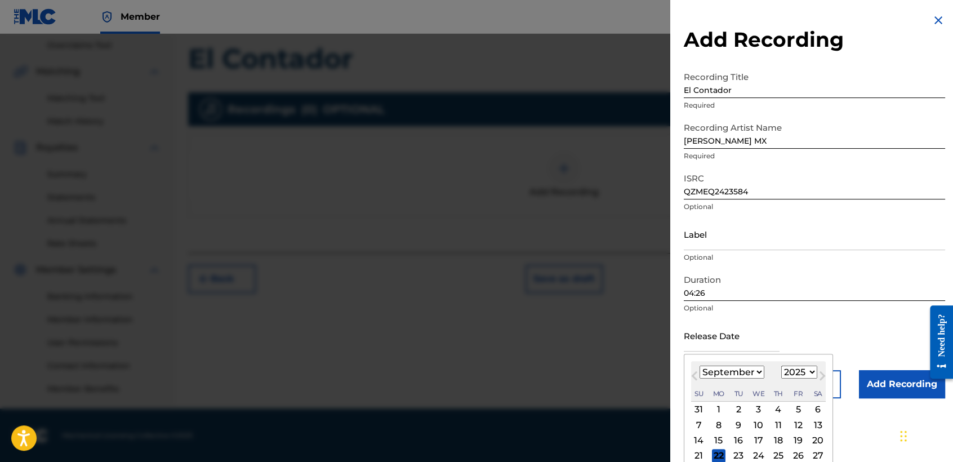
click at [736, 370] on select "January February March April May June July August September October November De…" at bounding box center [732, 372] width 65 height 13
select select "4"
click at [700, 366] on select "January February March April May June July August September October November De…" at bounding box center [732, 372] width 65 height 13
click at [803, 368] on select "1899 1900 1901 1902 1903 1904 1905 1906 1907 1908 1909 1910 1911 1912 1913 1914…" at bounding box center [800, 372] width 36 height 13
select select "2024"
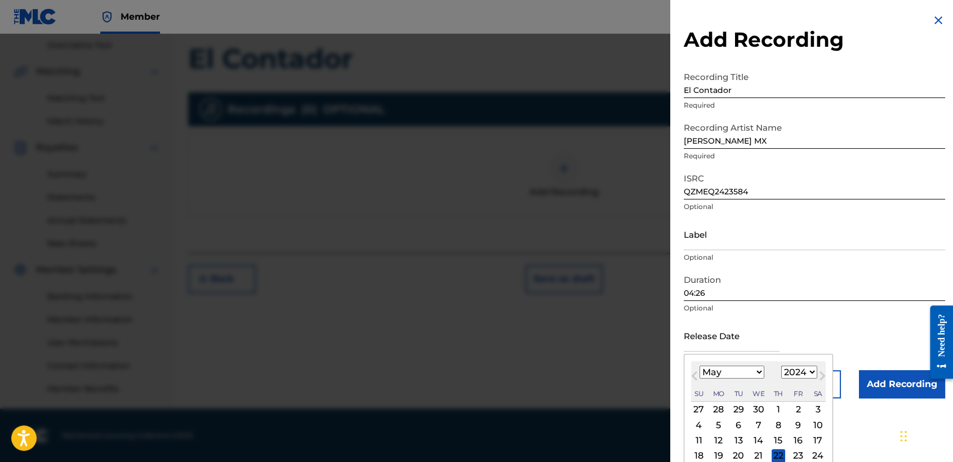
click at [782, 366] on select "1899 1900 1901 1902 1903 1904 1905 1906 1907 1908 1909 1910 1911 1912 1913 1914…" at bounding box center [800, 372] width 36 height 13
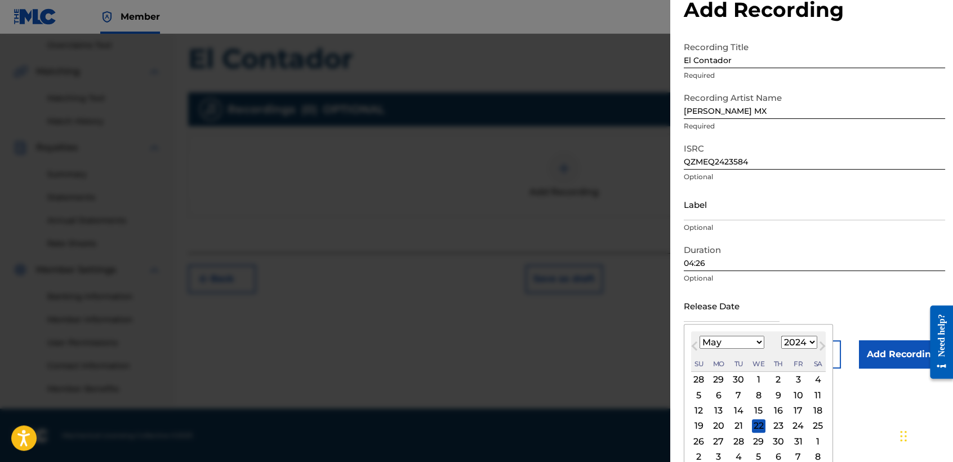
scroll to position [39, 0]
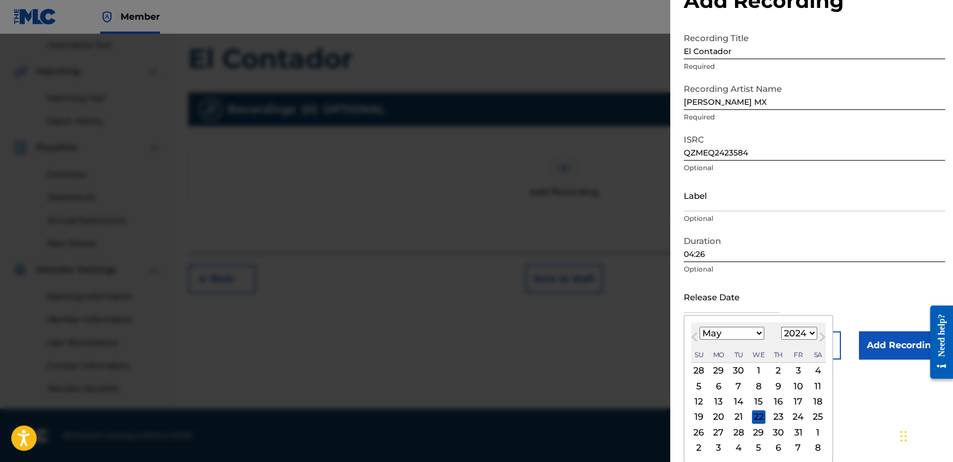
click at [721, 433] on div "27" at bounding box center [719, 432] width 14 height 14
type input "[DATE]"
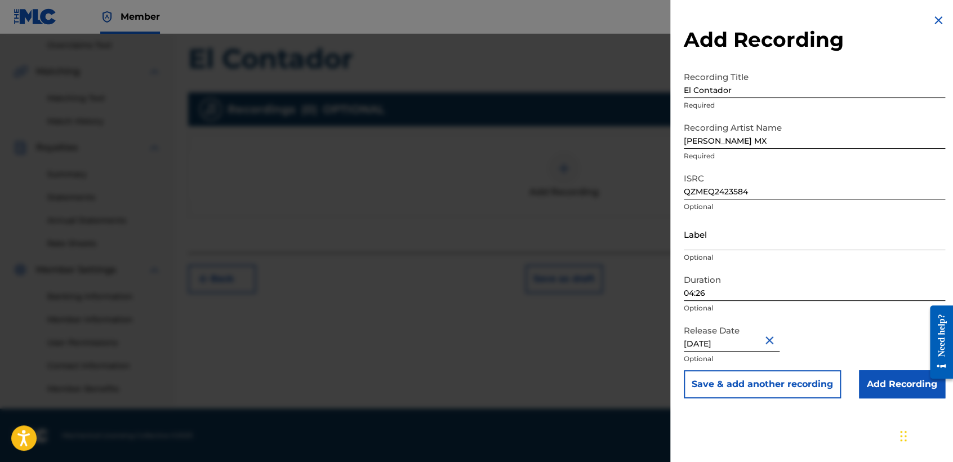
click at [874, 383] on input "Add Recording" at bounding box center [902, 384] width 86 height 28
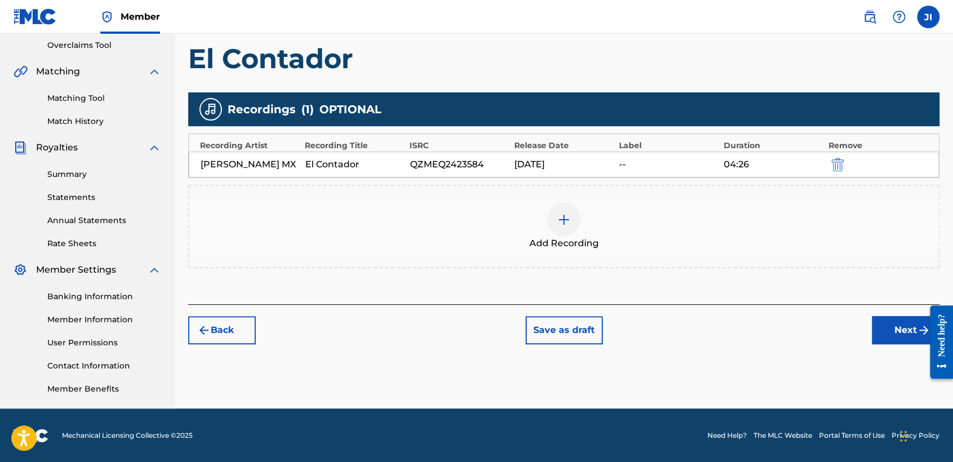
click at [893, 327] on button "Next" at bounding box center [906, 330] width 68 height 28
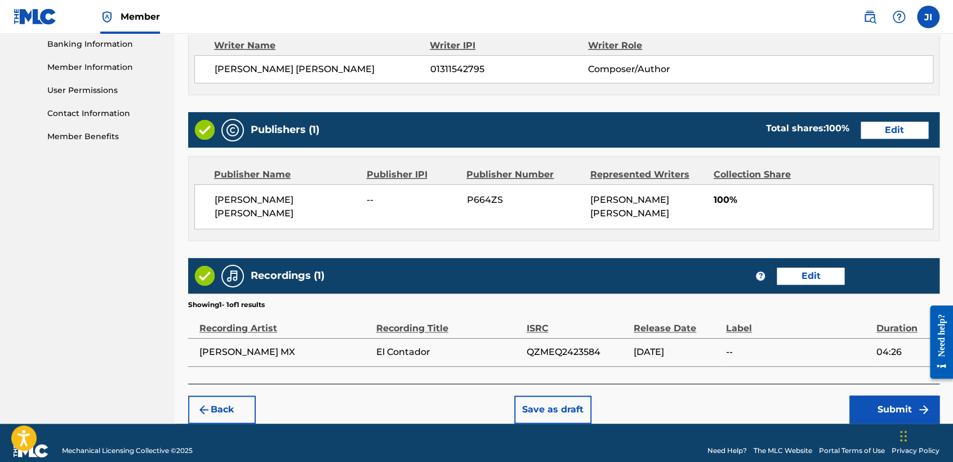
scroll to position [503, 0]
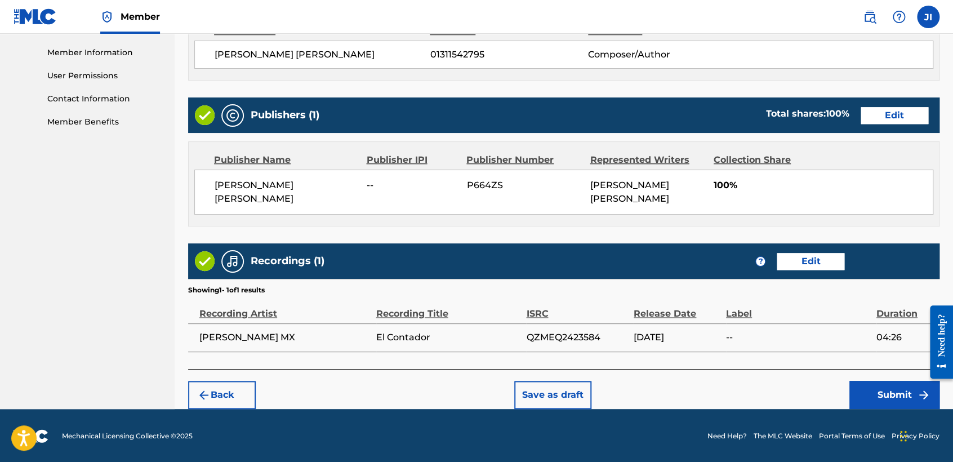
click at [903, 394] on button "Submit" at bounding box center [895, 395] width 90 height 28
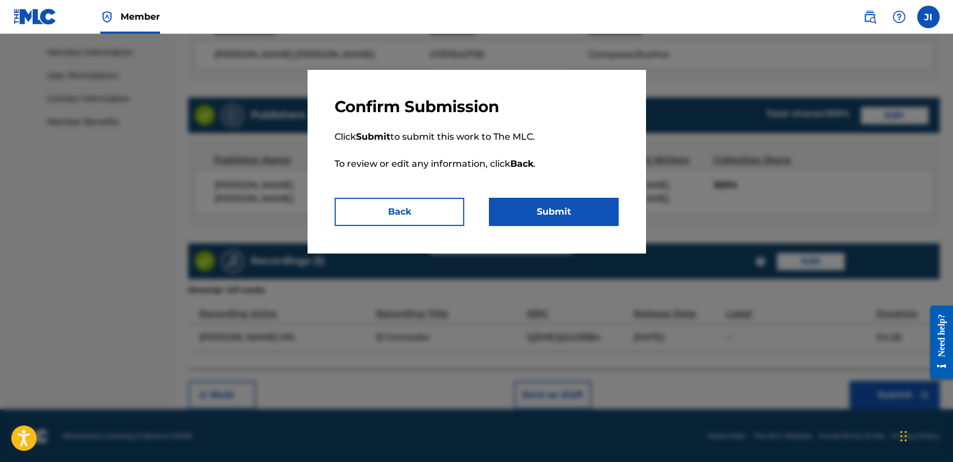
click at [578, 215] on button "Submit" at bounding box center [554, 212] width 130 height 28
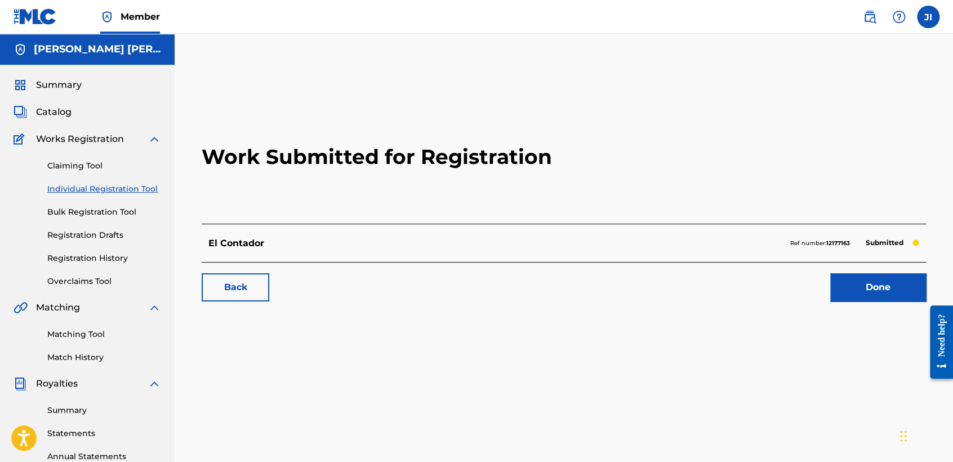
drag, startPoint x: 135, startPoint y: 188, endPoint x: 137, endPoint y: 183, distance: 5.8
click at [135, 188] on link "Individual Registration Tool" at bounding box center [104, 189] width 114 height 12
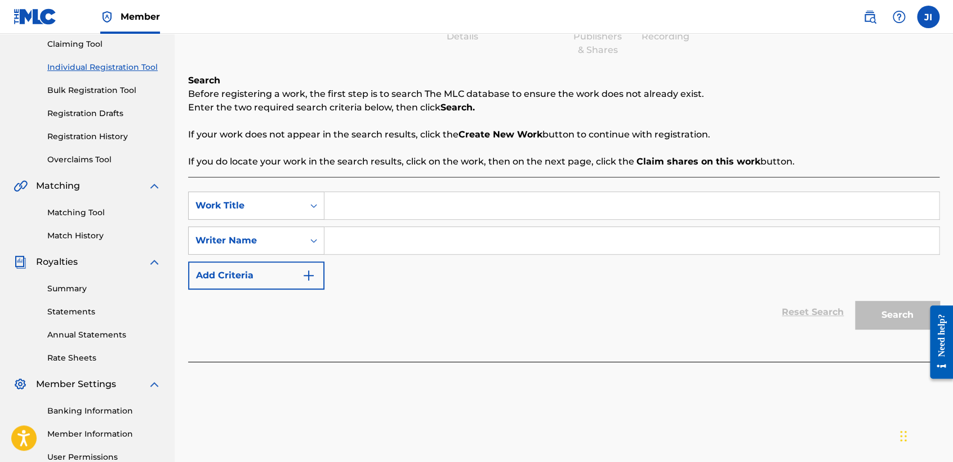
scroll to position [125, 0]
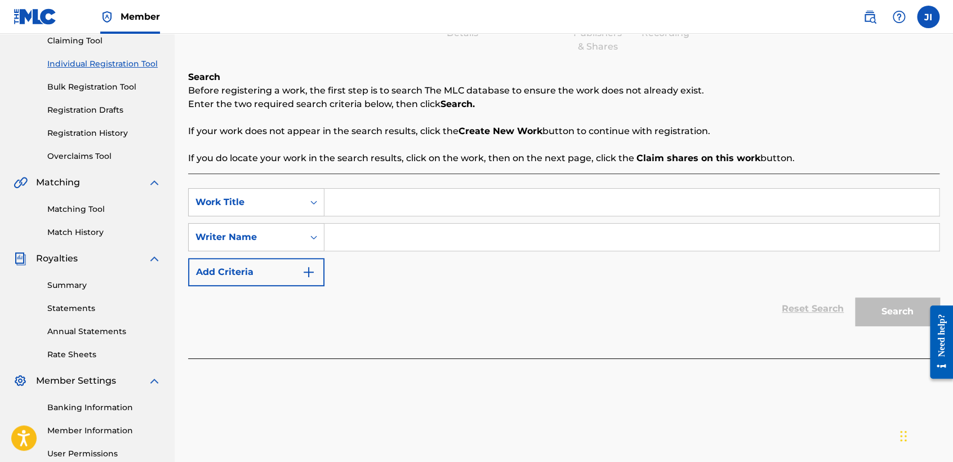
paste input "G150 Dembow"
type input "G150 Dembow"
click at [392, 237] on input "Search Form" at bounding box center [632, 237] width 615 height 27
paste input "G150 Dembow"
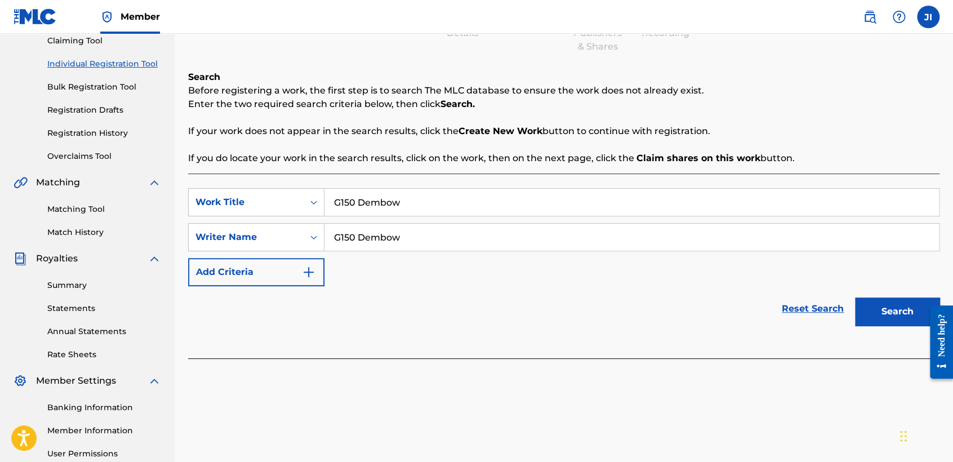
type input "G150 Dembow"
click at [863, 304] on button "Search" at bounding box center [897, 312] width 85 height 28
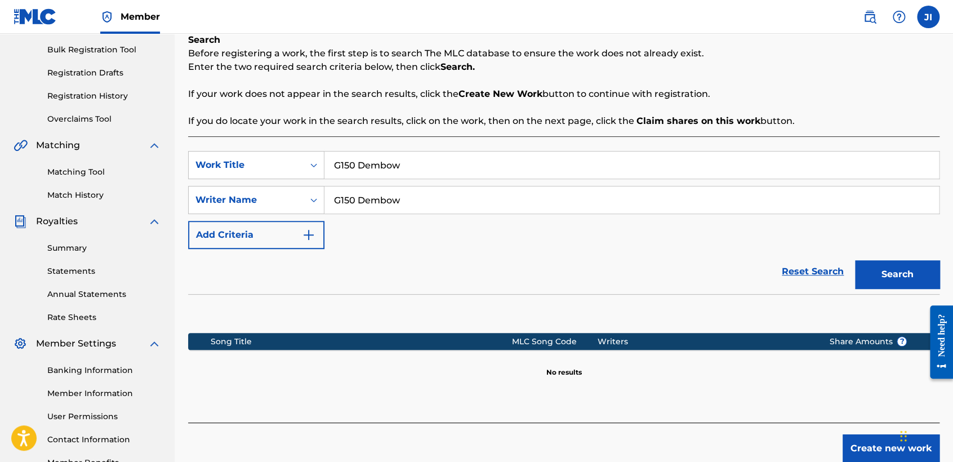
scroll to position [236, 0]
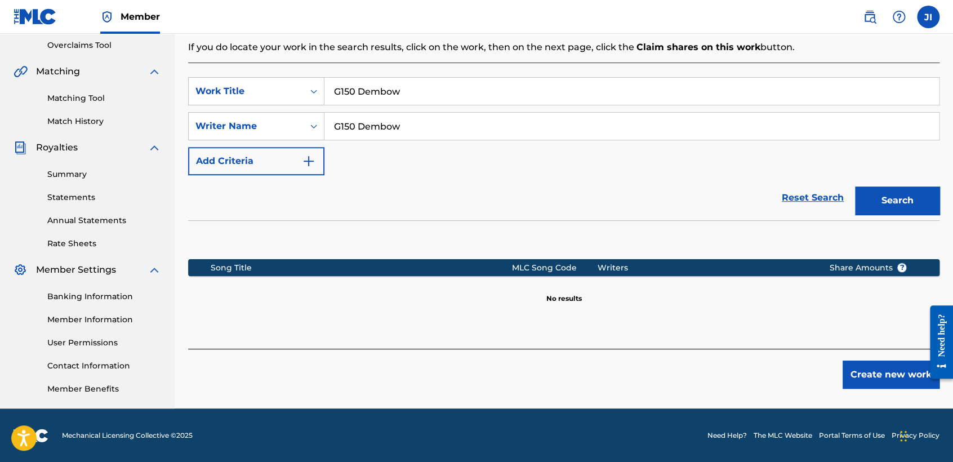
click at [871, 369] on button "Create new work" at bounding box center [891, 375] width 97 height 28
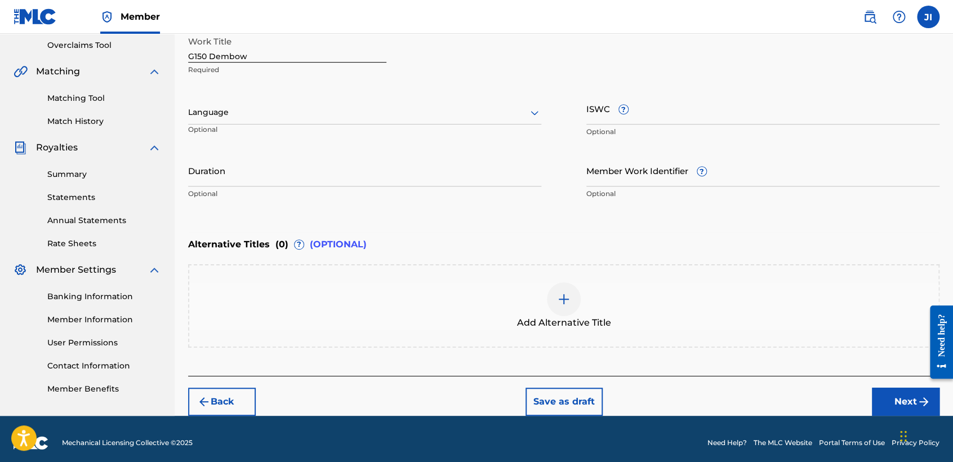
click at [432, 110] on div at bounding box center [364, 112] width 353 height 14
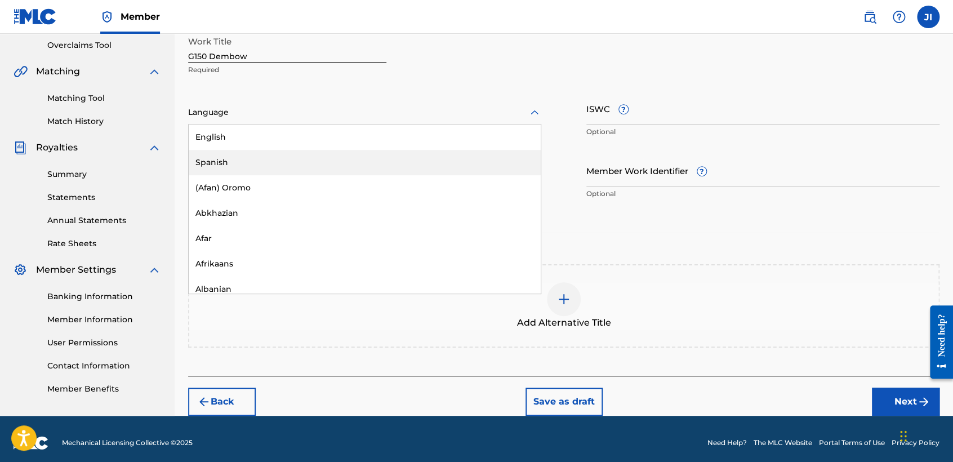
click at [334, 168] on div "Spanish" at bounding box center [365, 162] width 352 height 25
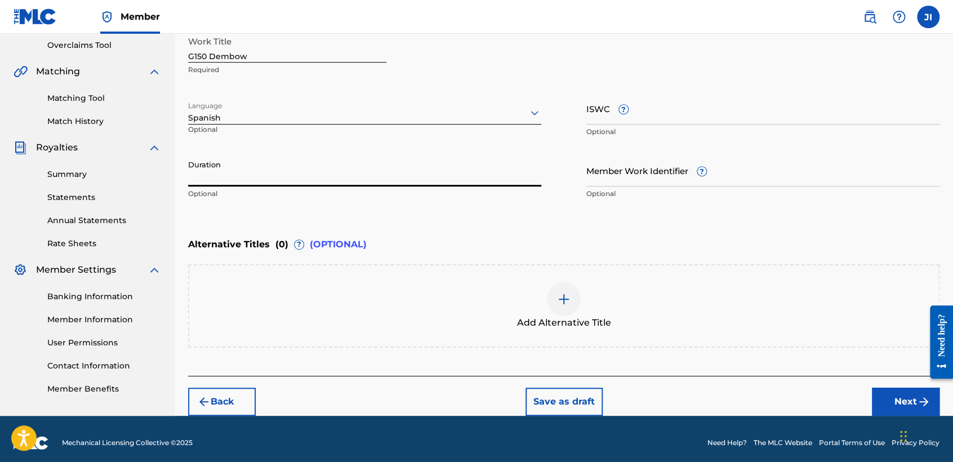
click at [334, 168] on input "Duration" at bounding box center [364, 170] width 353 height 32
type input "03:14"
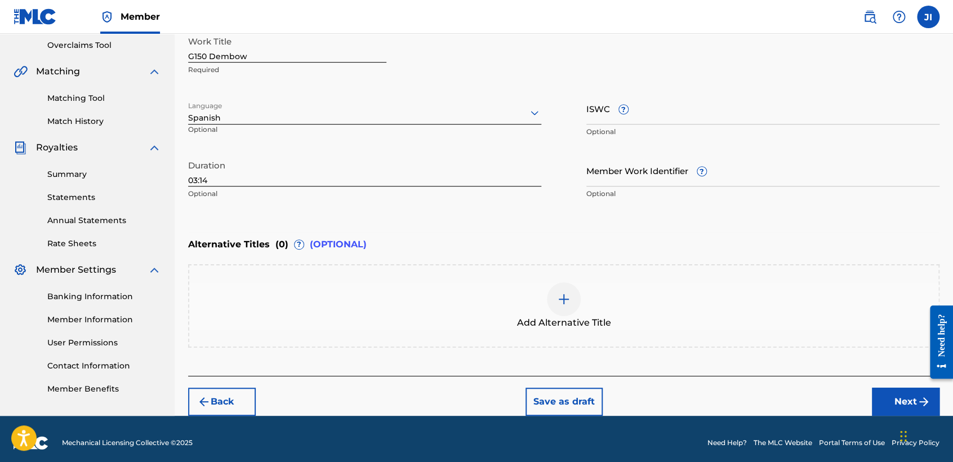
click at [877, 402] on button "Next" at bounding box center [906, 402] width 68 height 28
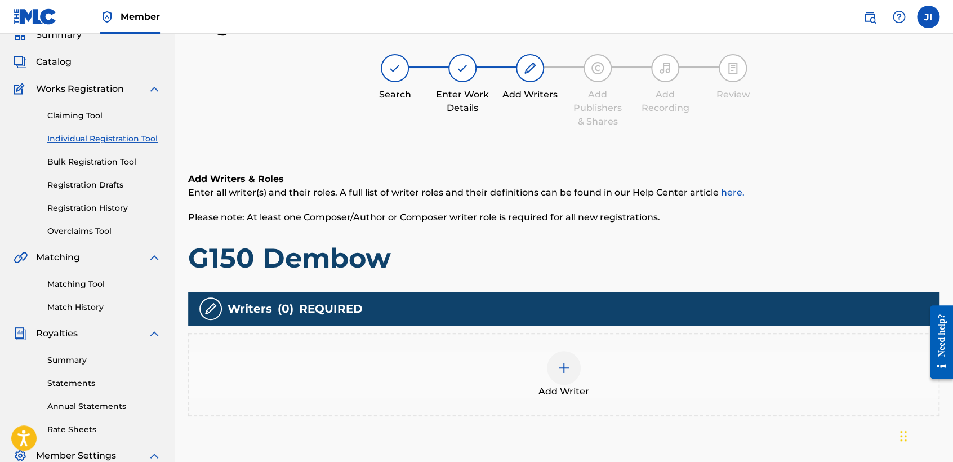
scroll to position [176, 0]
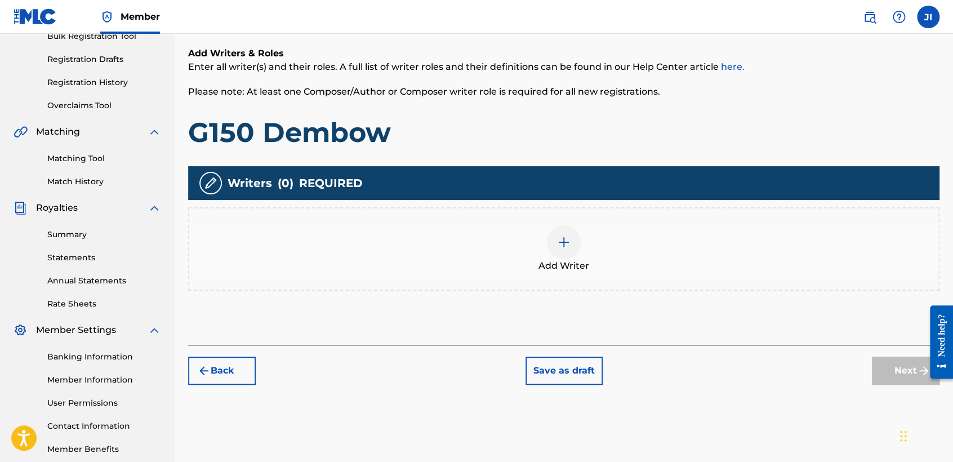
click at [571, 254] on div at bounding box center [564, 242] width 34 height 34
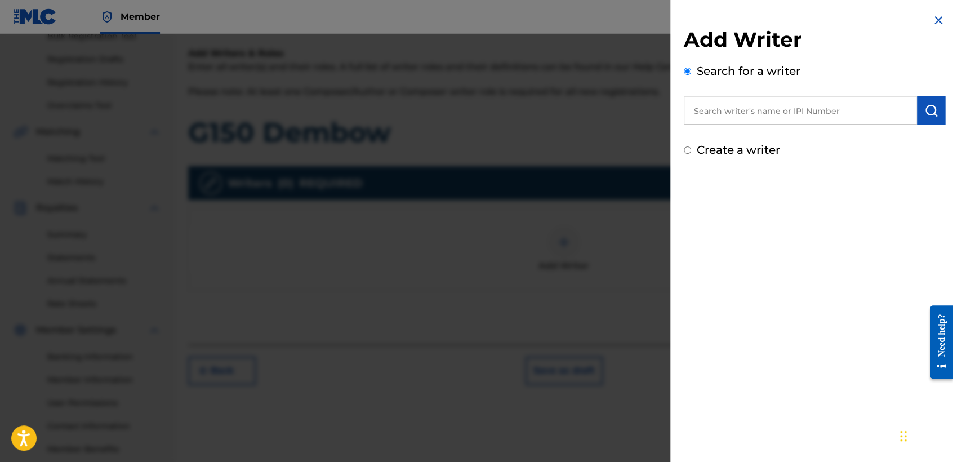
click at [721, 106] on input "text" at bounding box center [800, 110] width 233 height 28
type input "01311542795"
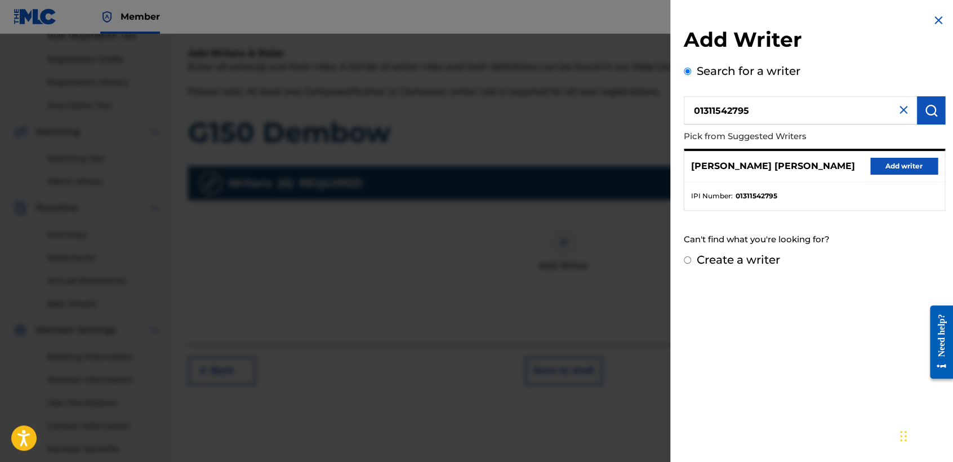
click at [913, 171] on button "Add writer" at bounding box center [905, 166] width 68 height 17
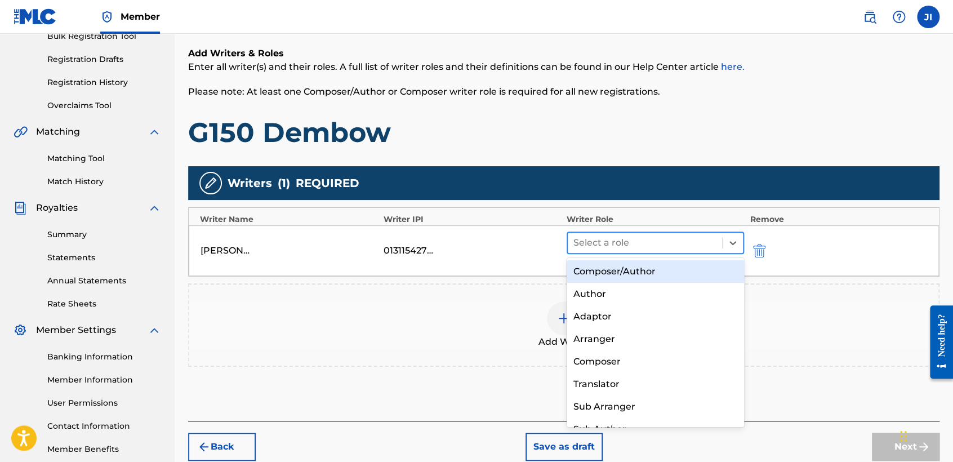
click at [630, 241] on div at bounding box center [645, 243] width 143 height 16
click at [638, 269] on div "Composer/Author" at bounding box center [655, 271] width 177 height 23
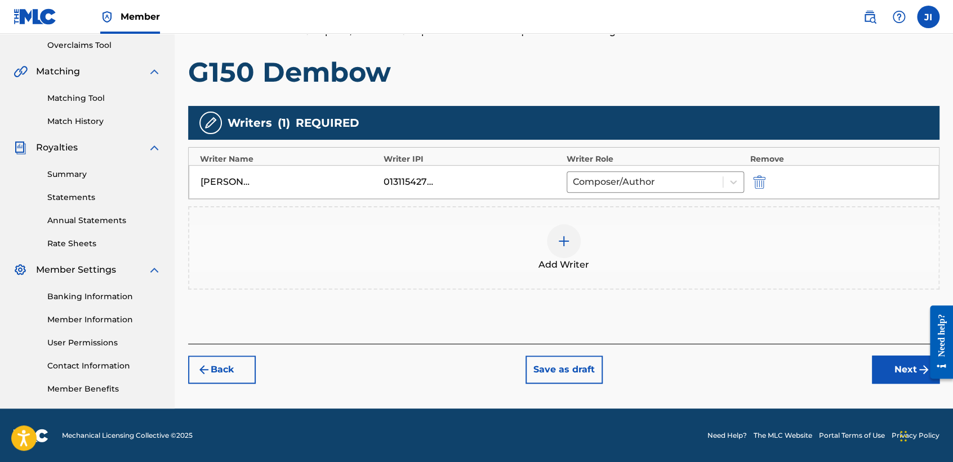
click at [912, 372] on button "Next" at bounding box center [906, 370] width 68 height 28
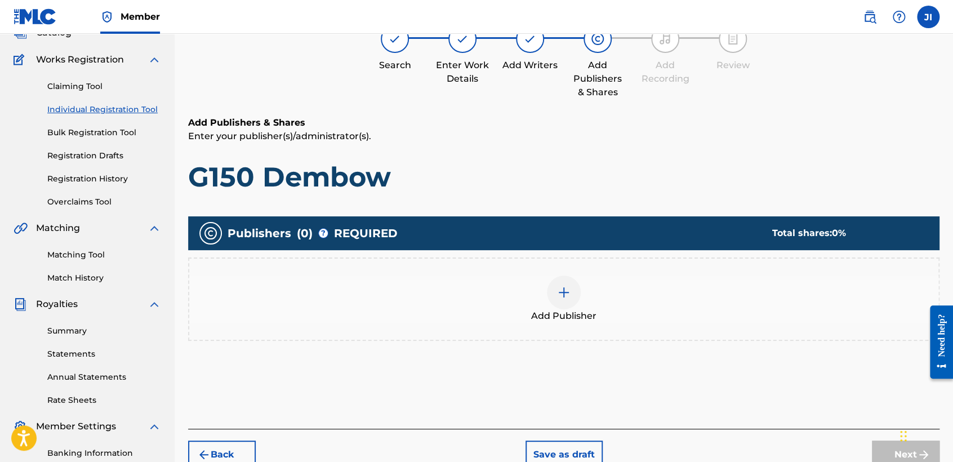
scroll to position [50, 0]
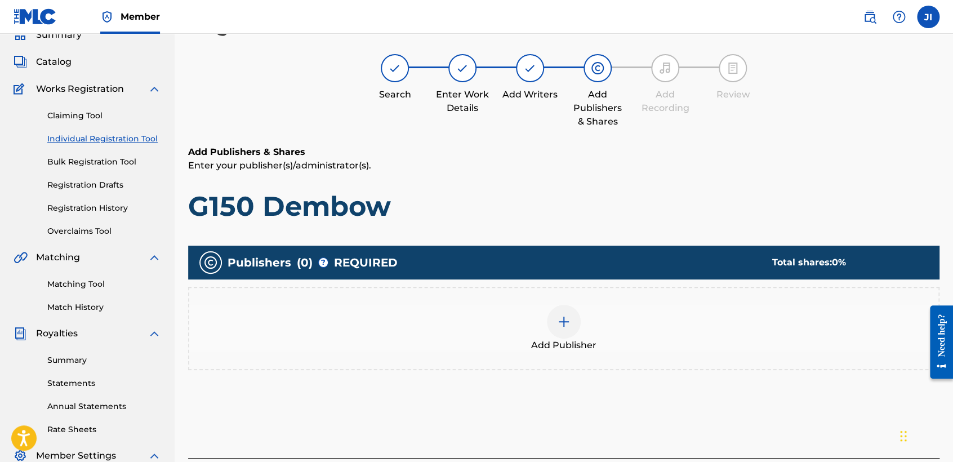
click at [583, 318] on div "Add Publisher" at bounding box center [563, 328] width 749 height 47
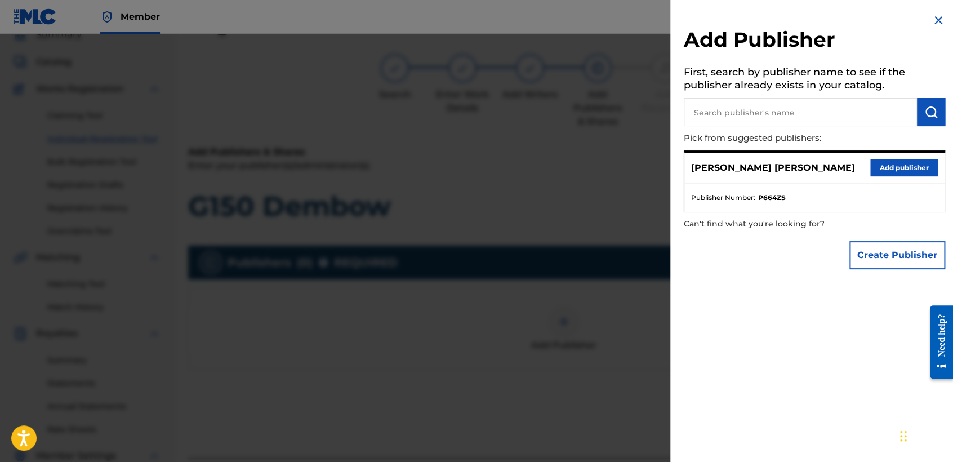
click at [906, 169] on button "Add publisher" at bounding box center [905, 167] width 68 height 17
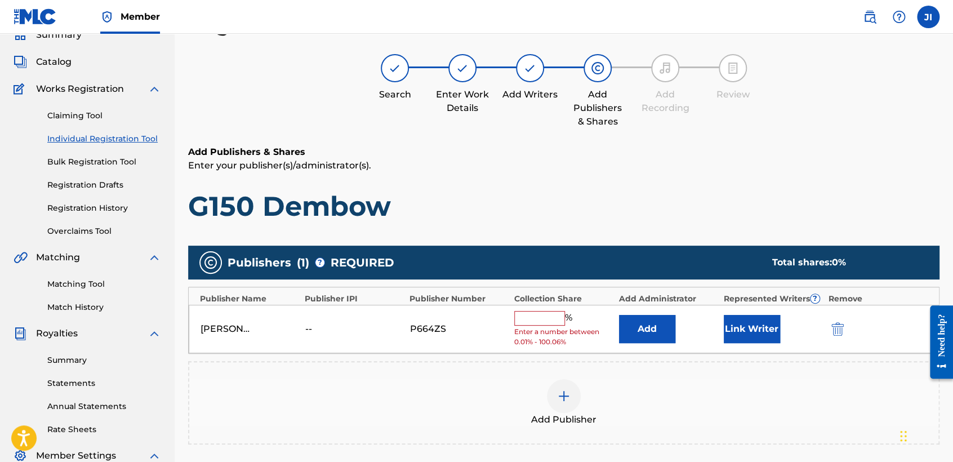
click at [550, 312] on input "text" at bounding box center [539, 318] width 51 height 15
type input "100"
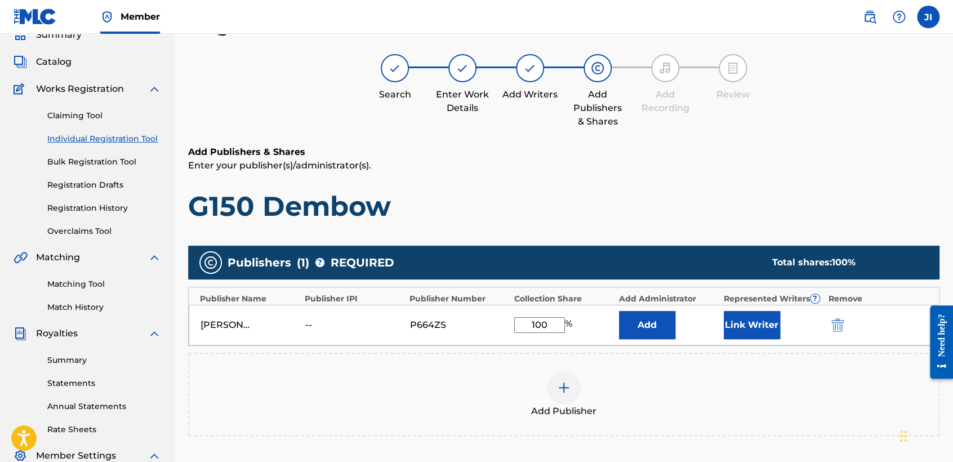
click at [748, 318] on button "Link Writer" at bounding box center [752, 325] width 56 height 28
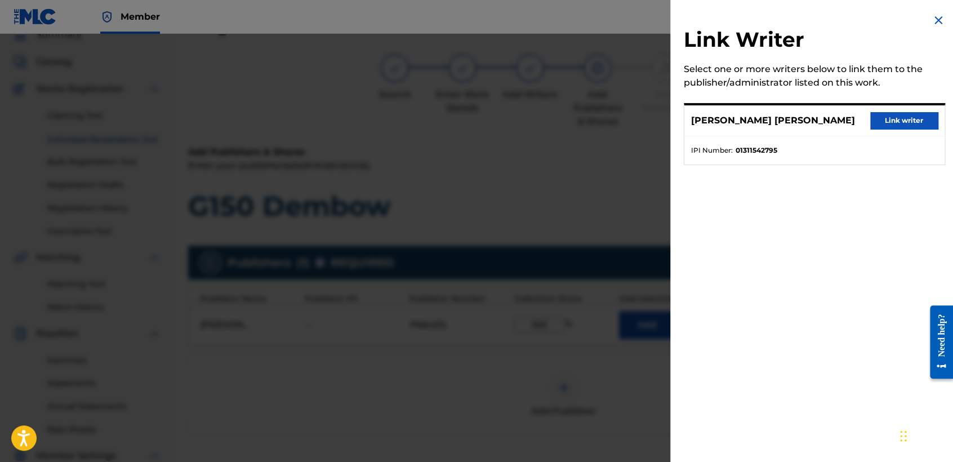
click at [881, 124] on button "Link writer" at bounding box center [905, 120] width 68 height 17
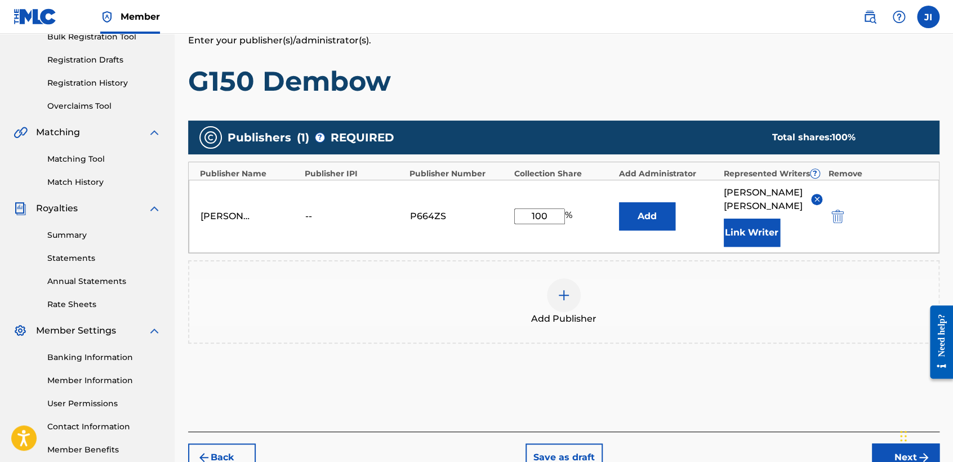
scroll to position [238, 0]
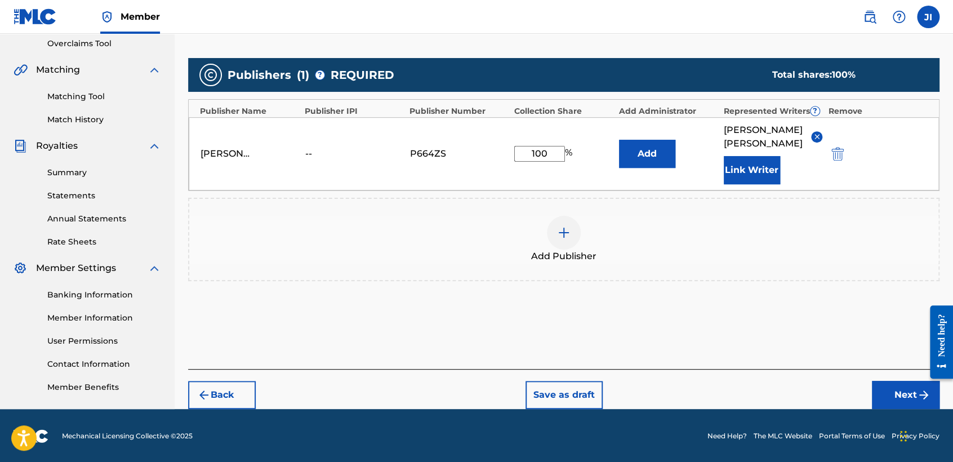
click at [902, 396] on button "Next" at bounding box center [906, 395] width 68 height 28
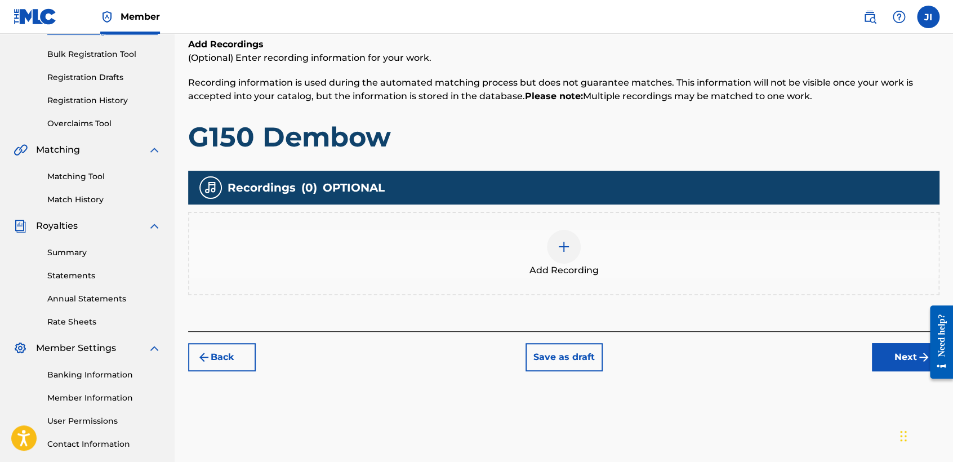
scroll to position [176, 0]
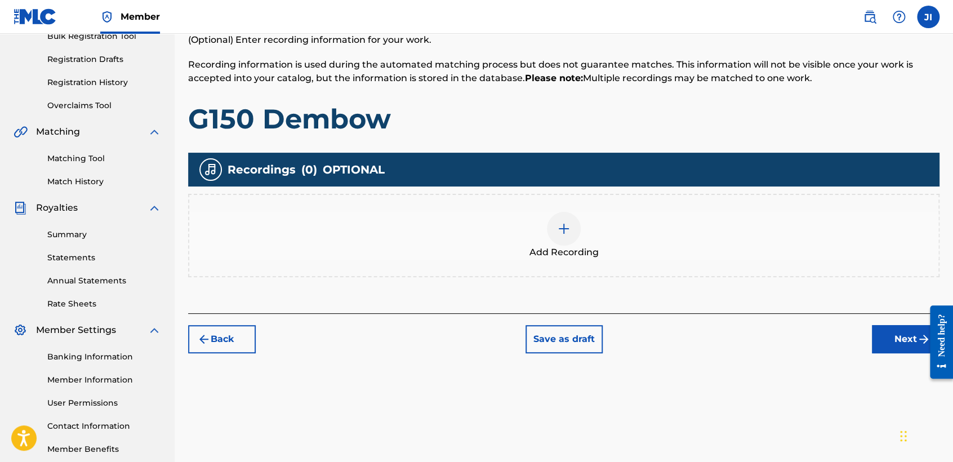
click at [538, 234] on div "Add Recording" at bounding box center [563, 235] width 749 height 47
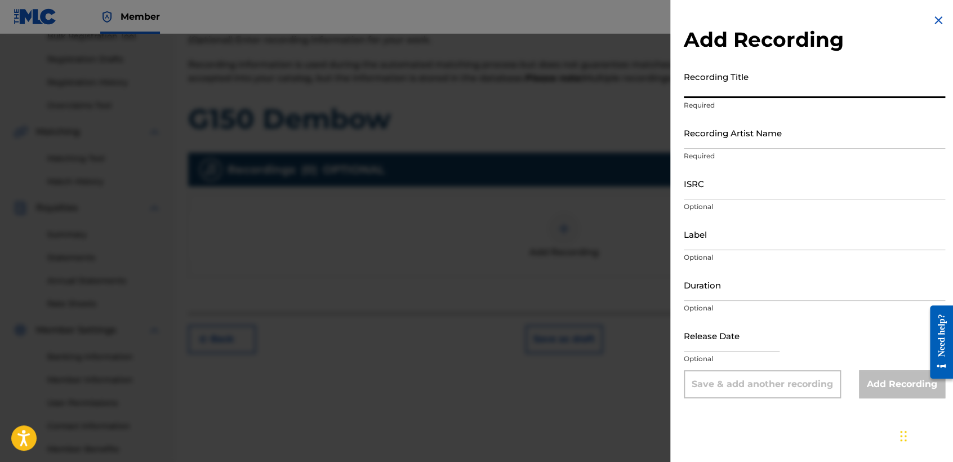
click at [712, 79] on input "Recording Title" at bounding box center [814, 82] width 261 height 32
paste input "G150 Dembow"
type input "G150 Dembow"
click at [761, 152] on p "Required" at bounding box center [814, 156] width 261 height 10
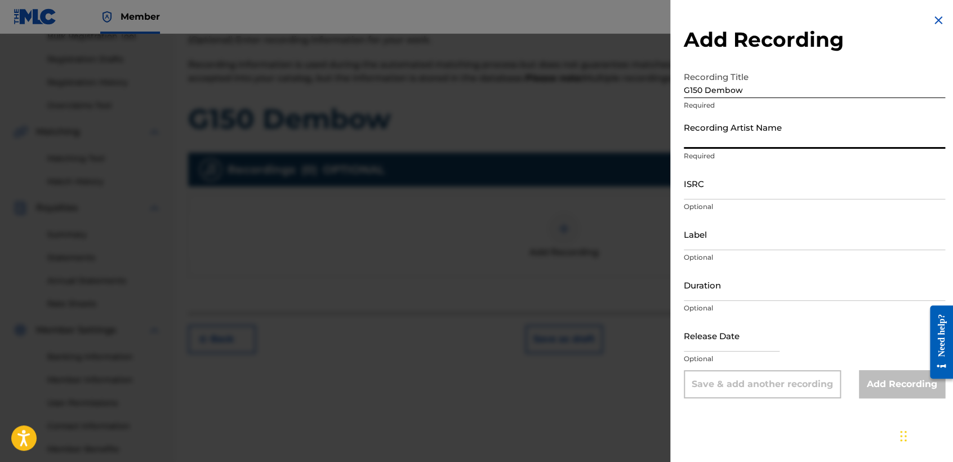
click at [758, 142] on input "Recording Artist Name" at bounding box center [814, 133] width 261 height 32
type input "[PERSON_NAME] MX"
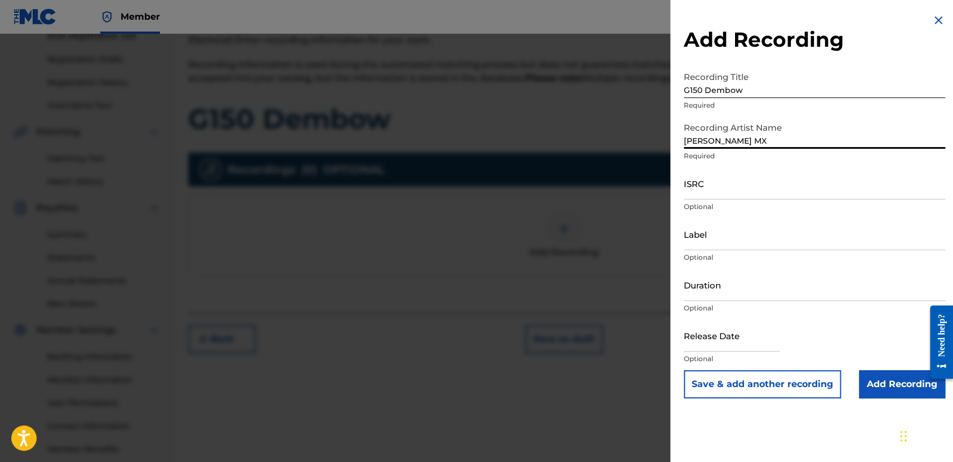
click at [739, 201] on div "ISRC Optional" at bounding box center [814, 192] width 261 height 51
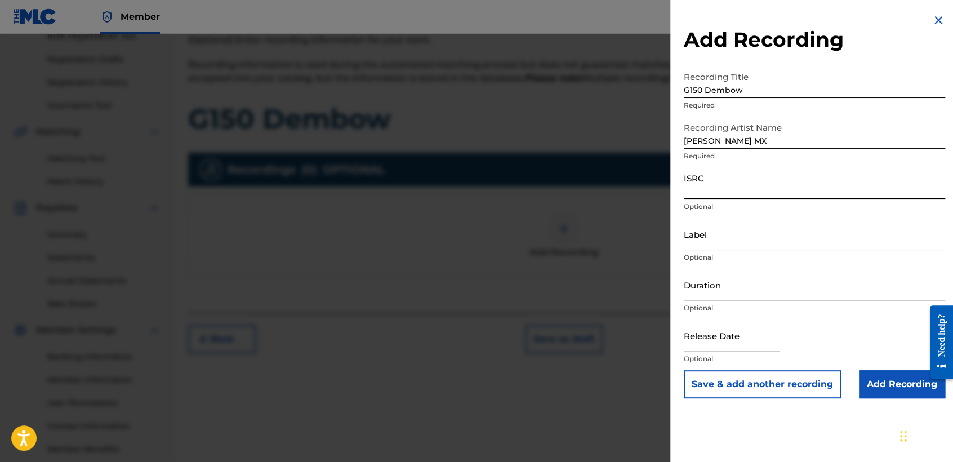
click at [735, 188] on input "ISRC" at bounding box center [814, 183] width 261 height 32
paste input "QZNWS2451027"
type input "QZNWS2451027"
click at [743, 282] on input "Duration" at bounding box center [814, 285] width 261 height 32
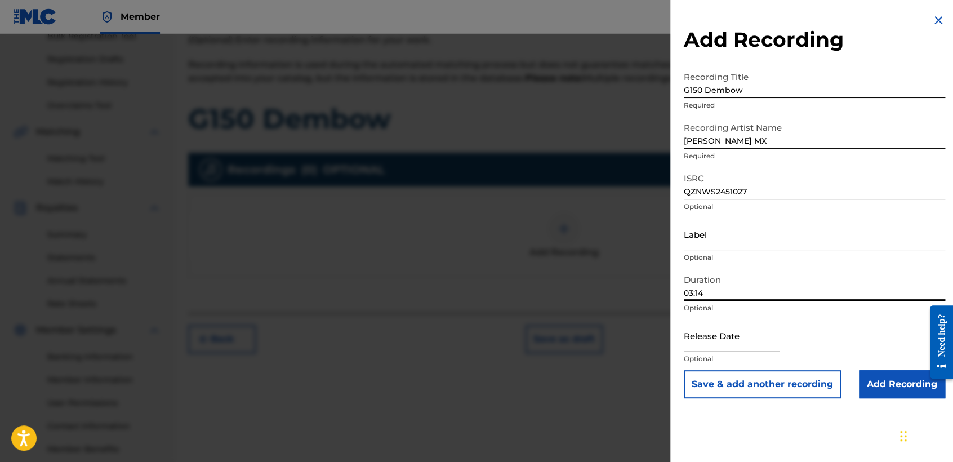
type input "03:14"
click at [725, 331] on input "text" at bounding box center [732, 335] width 96 height 32
select select "8"
select select "2025"
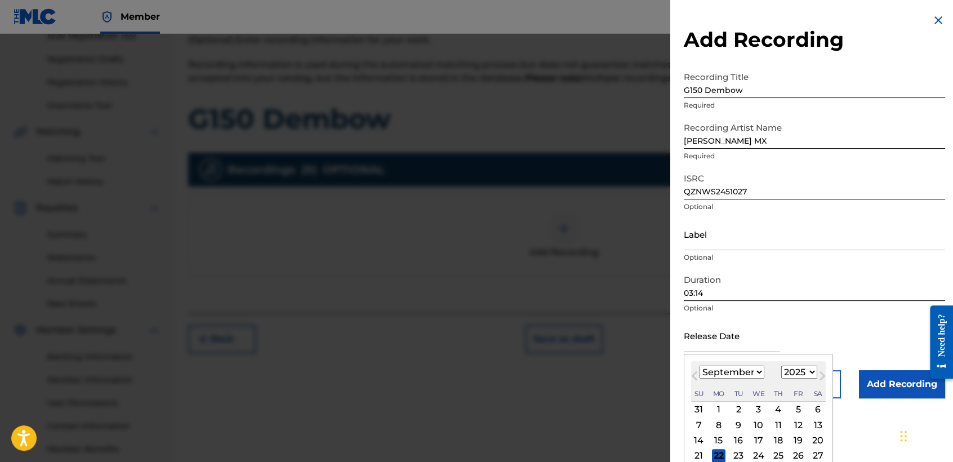
click at [745, 370] on select "January February March April May June July August September October November De…" at bounding box center [732, 372] width 65 height 13
select select "5"
click at [700, 366] on select "January February March April May June July August September October November De…" at bounding box center [732, 372] width 65 height 13
click at [792, 375] on select "1899 1900 1901 1902 1903 1904 1905 1906 1907 1908 1909 1910 1911 1912 1913 1914…" at bounding box center [800, 372] width 36 height 13
select select "2024"
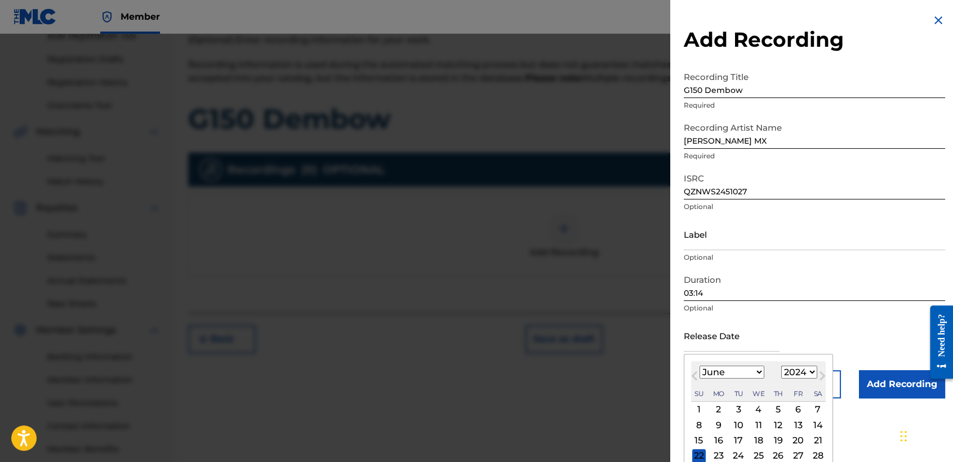
click at [782, 366] on select "1899 1900 1901 1902 1903 1904 1905 1906 1907 1908 1909 1910 1911 1912 1913 1914…" at bounding box center [800, 372] width 36 height 13
click at [814, 424] on div "8" at bounding box center [818, 425] width 14 height 14
type input "[DATE]"
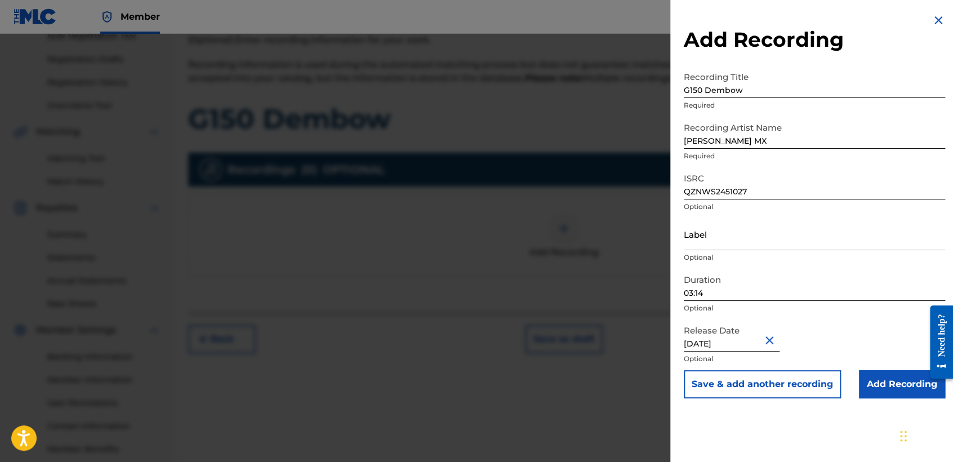
click at [880, 384] on input "Add Recording" at bounding box center [902, 384] width 86 height 28
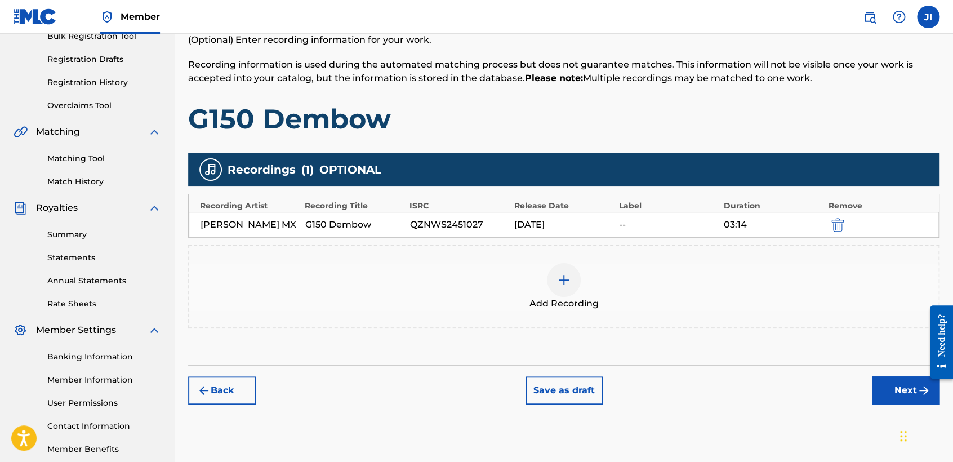
click at [901, 400] on button "Next" at bounding box center [906, 390] width 68 height 28
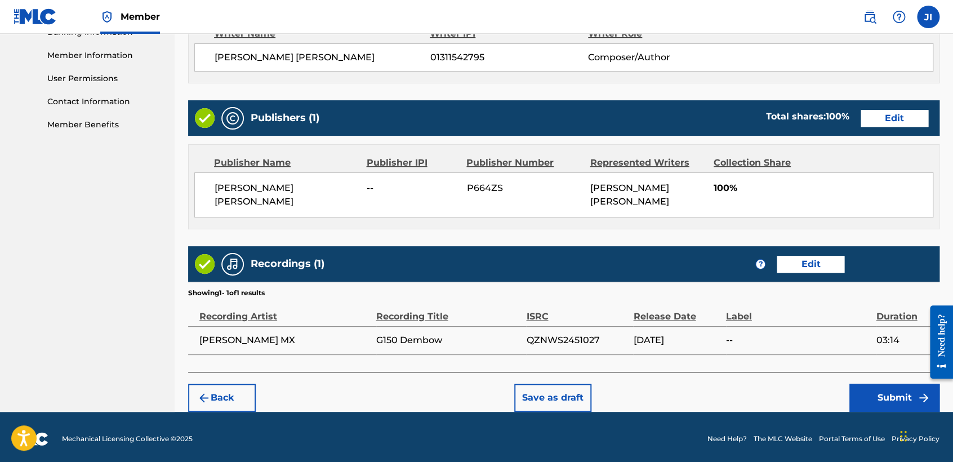
scroll to position [503, 0]
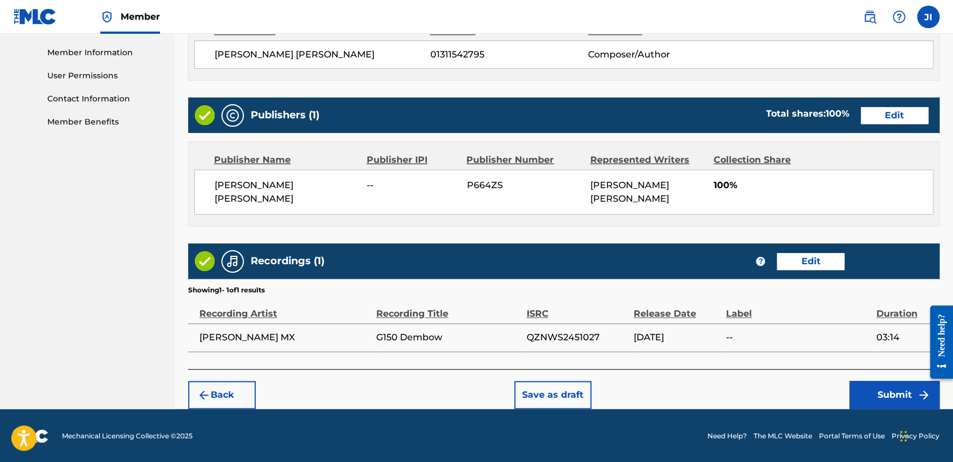
drag, startPoint x: 888, startPoint y: 390, endPoint x: 825, endPoint y: 244, distance: 158.8
click at [876, 376] on div "Back Save as draft Submit" at bounding box center [564, 389] width 752 height 40
click at [882, 382] on button "Submit" at bounding box center [895, 395] width 90 height 28
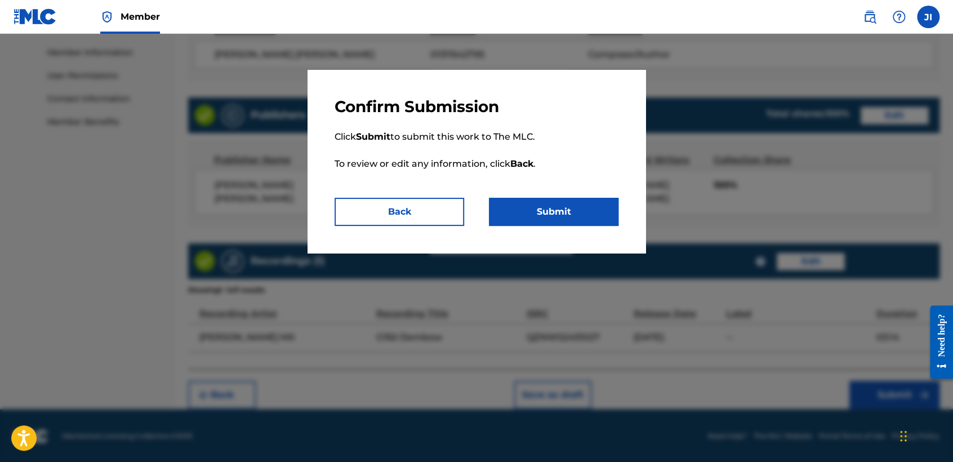
click at [570, 210] on button "Submit" at bounding box center [554, 212] width 130 height 28
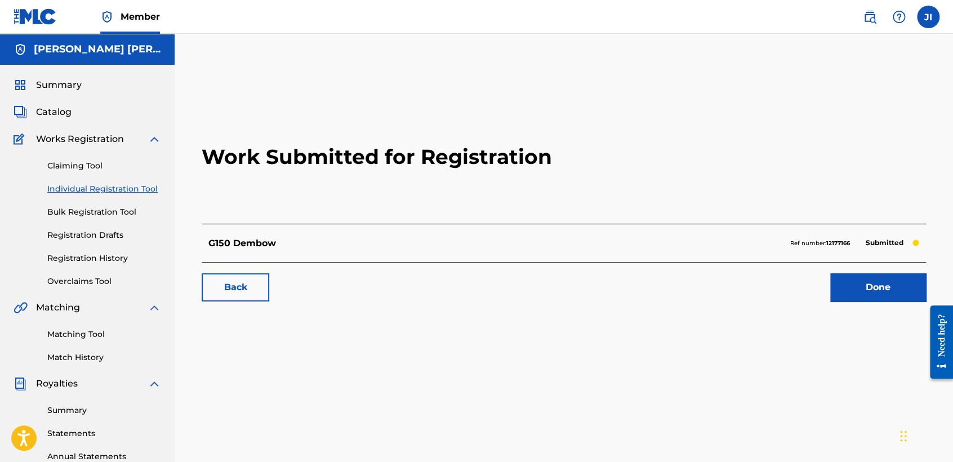
click at [139, 187] on link "Individual Registration Tool" at bounding box center [104, 189] width 114 height 12
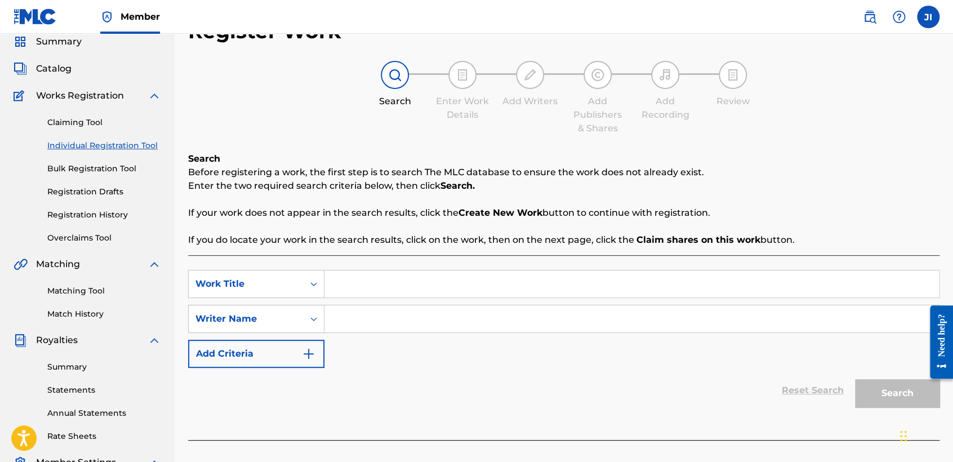
scroll to position [63, 0]
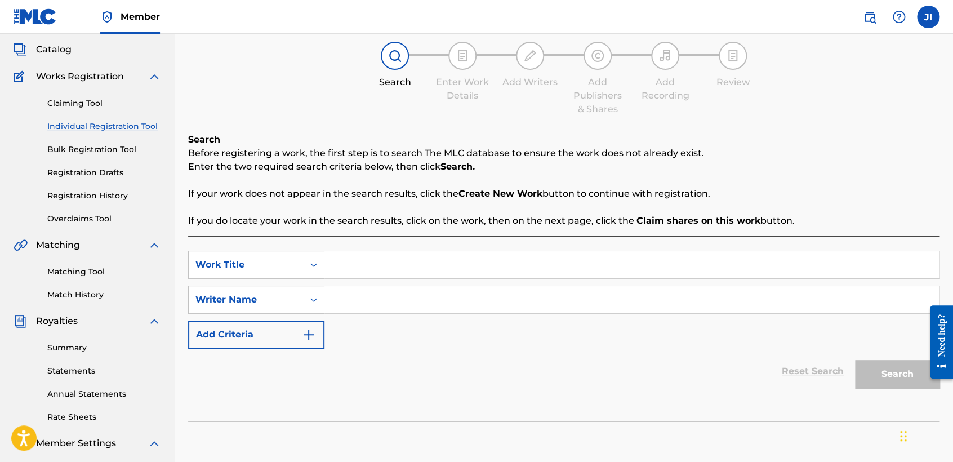
click at [405, 269] on input "Search Form" at bounding box center [632, 264] width 615 height 27
type input "D"
paste input "Dembow Triangulo Dorado"
type input "Dembow Triangulo Dorado"
paste input "Dembow Triangulo Dorado"
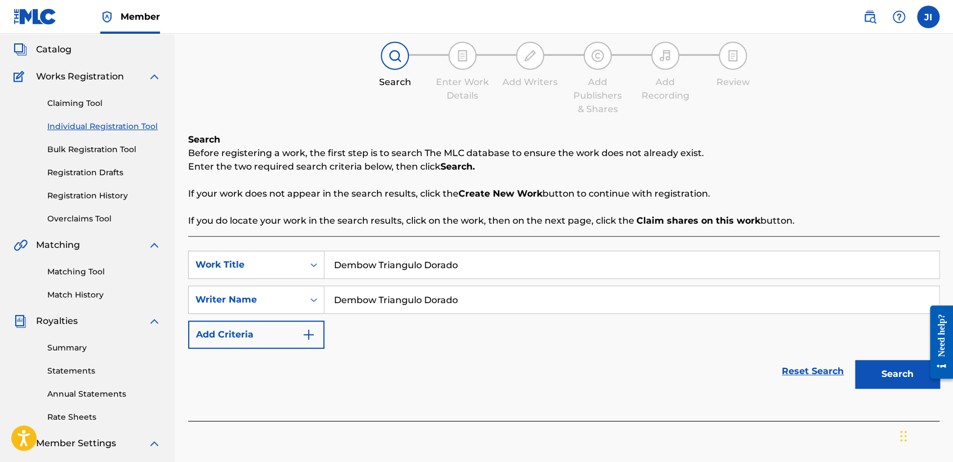
type input "Dembow Triangulo Dorado"
click at [882, 371] on button "Search" at bounding box center [897, 374] width 85 height 28
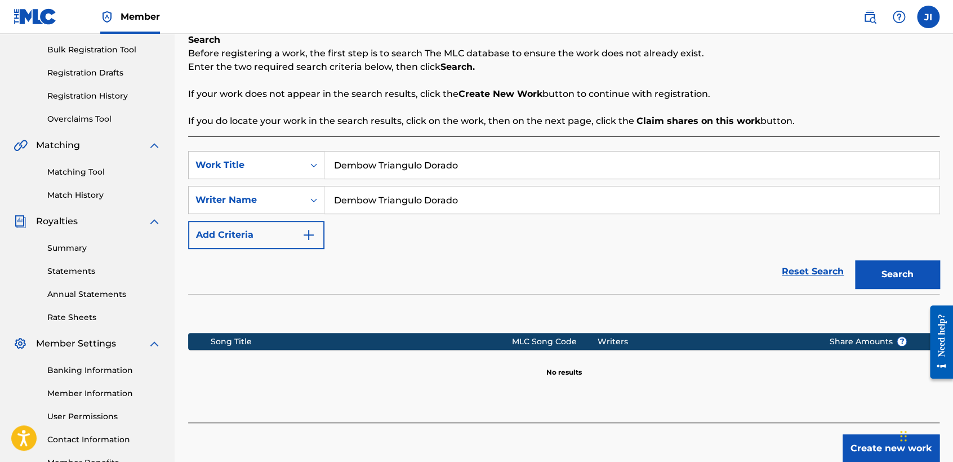
scroll to position [236, 0]
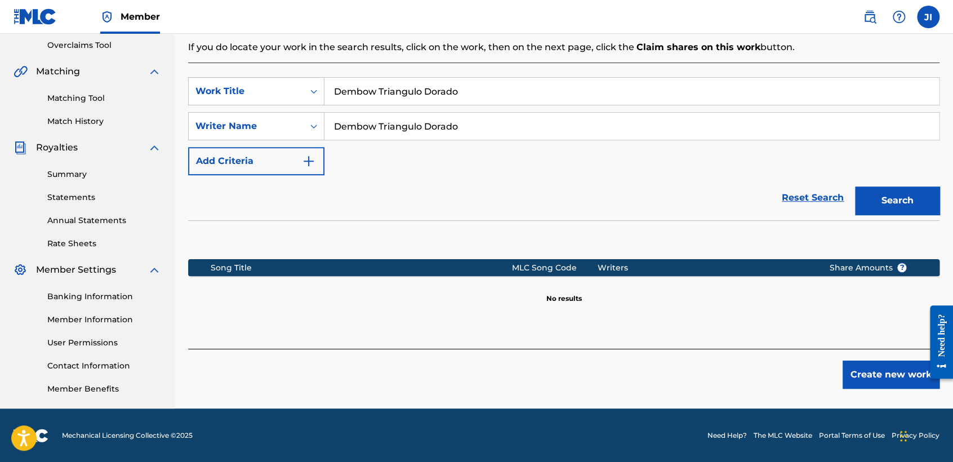
click at [902, 374] on button "Create new work" at bounding box center [891, 375] width 97 height 28
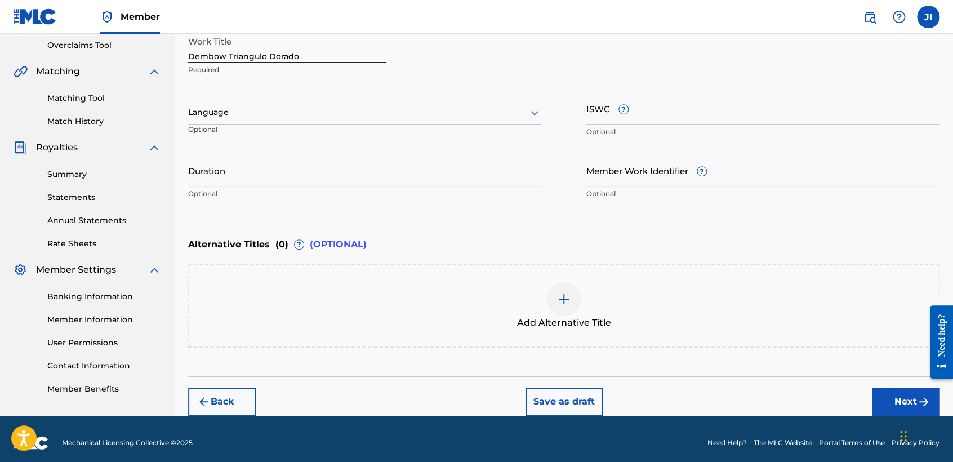
click at [302, 110] on div at bounding box center [364, 112] width 353 height 14
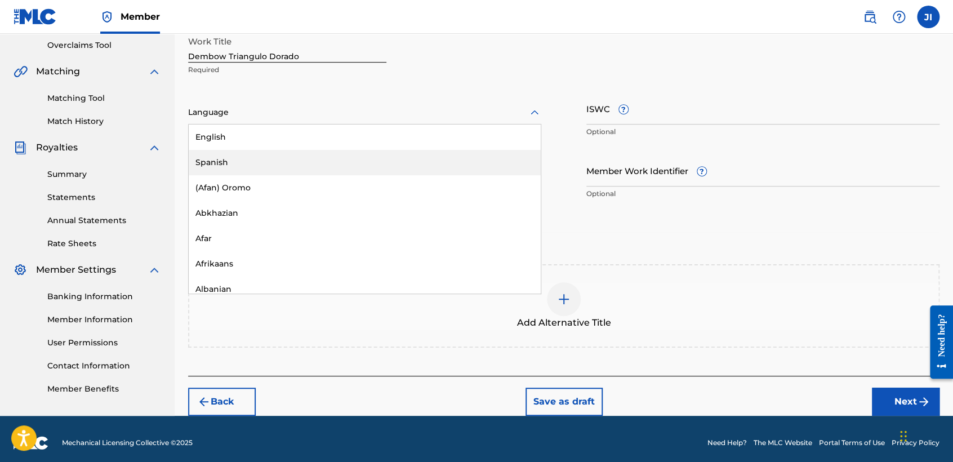
click at [278, 165] on div "Spanish" at bounding box center [365, 162] width 352 height 25
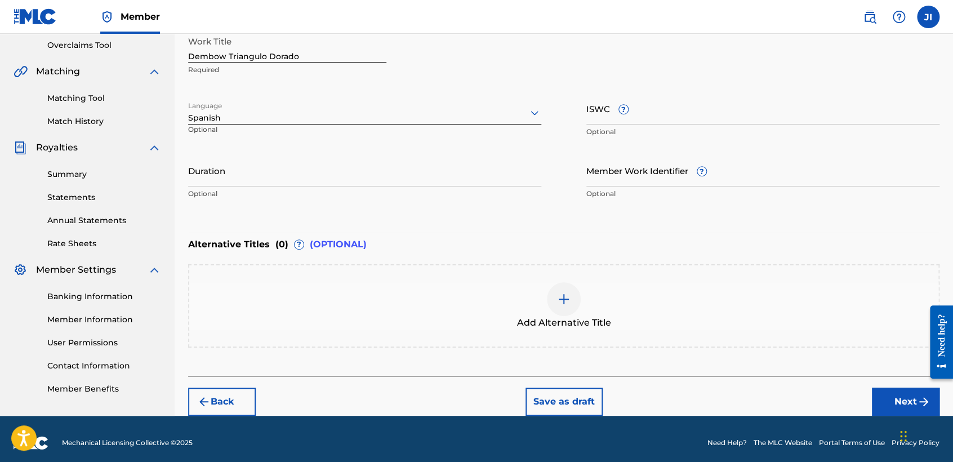
click at [279, 164] on input "Duration" at bounding box center [364, 170] width 353 height 32
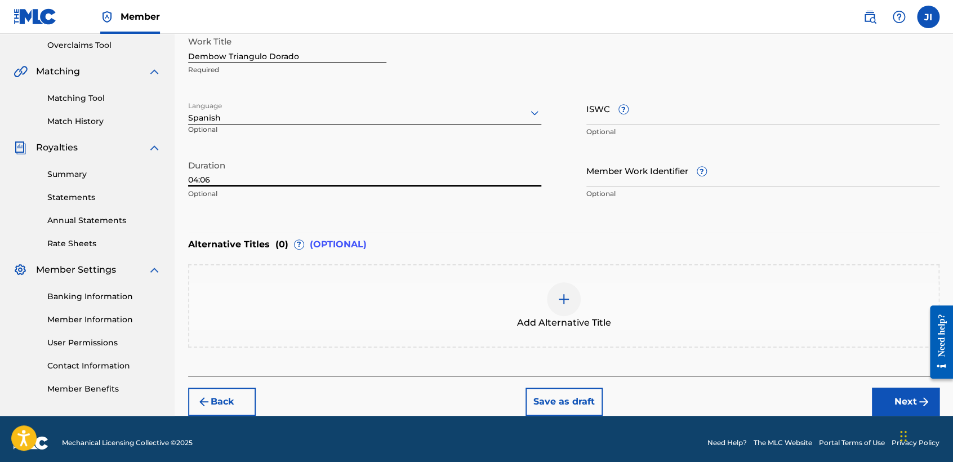
type input "04:06"
click at [891, 394] on button "Next" at bounding box center [906, 402] width 68 height 28
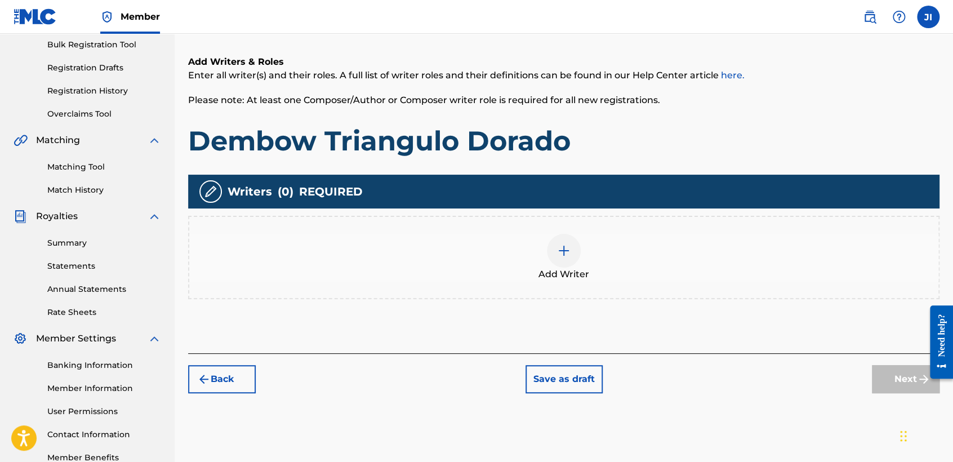
scroll to position [176, 0]
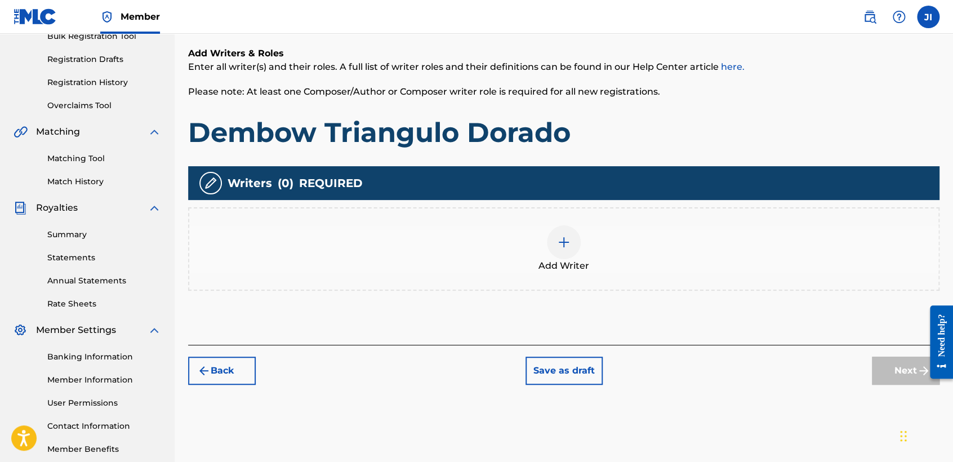
click at [565, 244] on img at bounding box center [564, 243] width 14 height 14
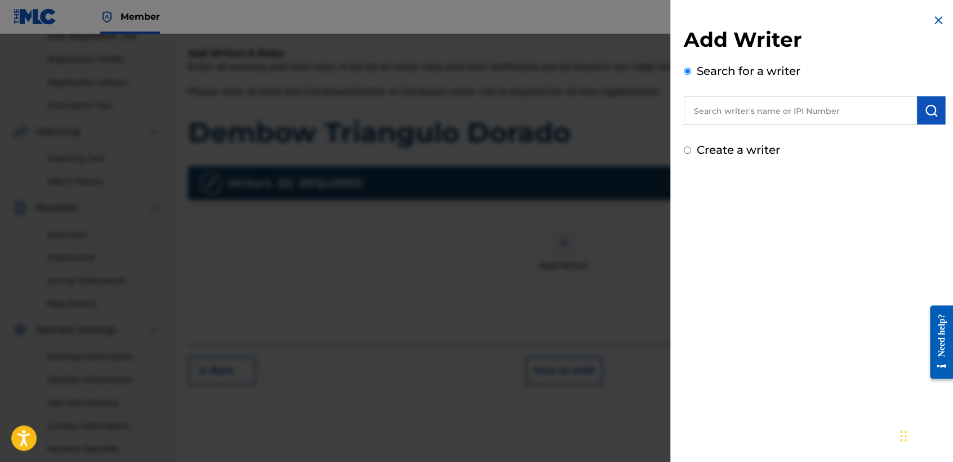
click at [726, 110] on input "text" at bounding box center [800, 110] width 233 height 28
type input "01311542795"
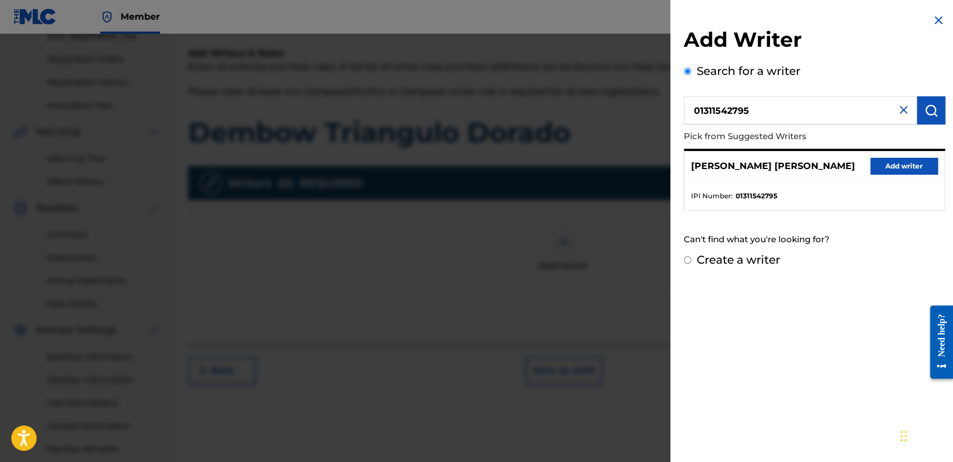
click at [910, 174] on div "[PERSON_NAME] [PERSON_NAME] Add writer" at bounding box center [815, 166] width 260 height 31
click at [910, 168] on button "Add writer" at bounding box center [905, 166] width 68 height 17
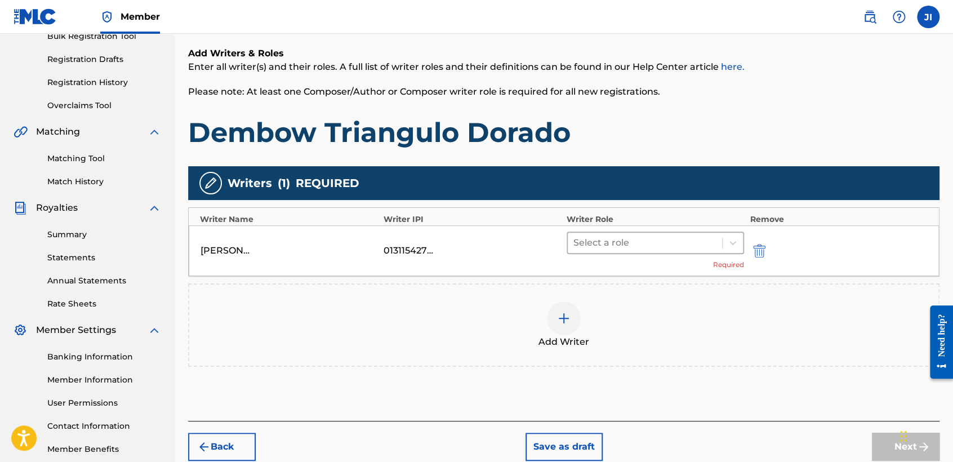
click at [621, 248] on div at bounding box center [645, 243] width 143 height 16
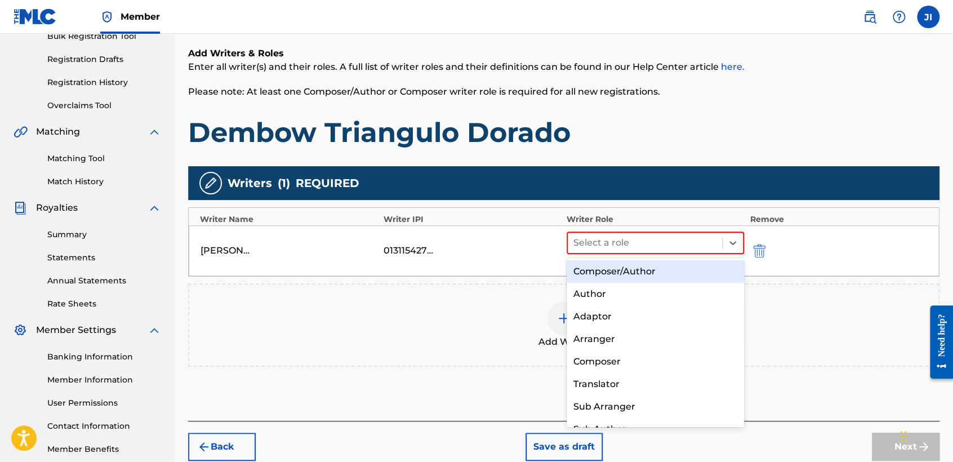
click at [627, 266] on div "Composer/Author" at bounding box center [655, 271] width 177 height 23
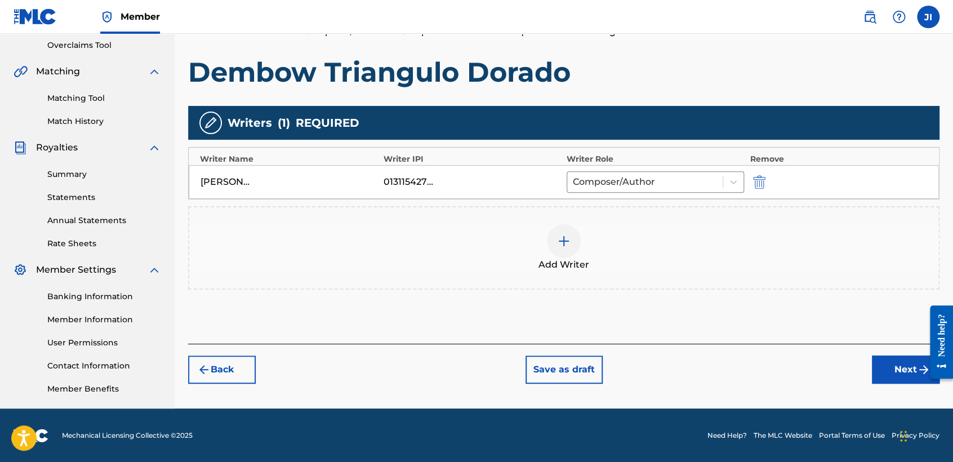
click at [891, 380] on button "Next" at bounding box center [906, 370] width 68 height 28
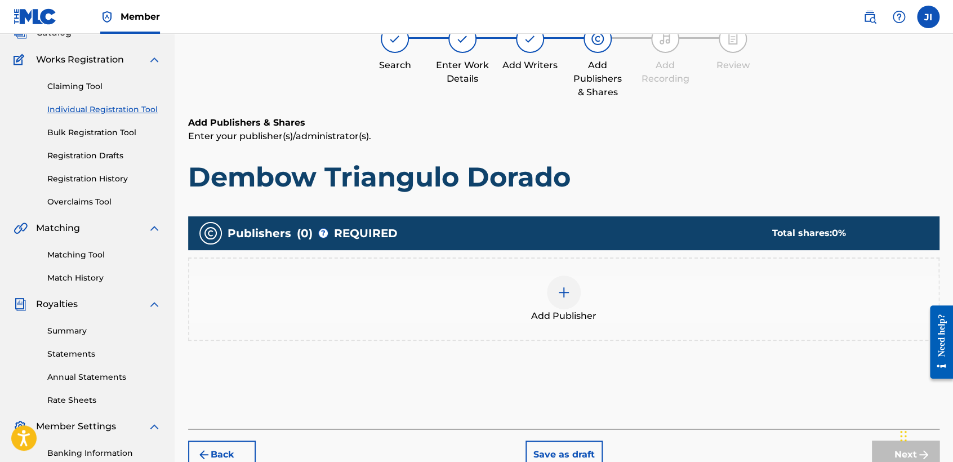
scroll to position [50, 0]
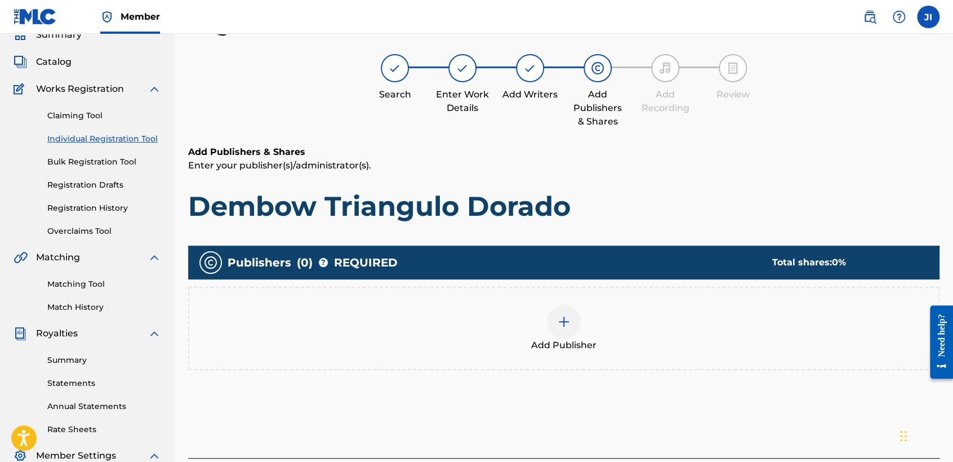
click at [554, 343] on span "Add Publisher" at bounding box center [563, 346] width 65 height 14
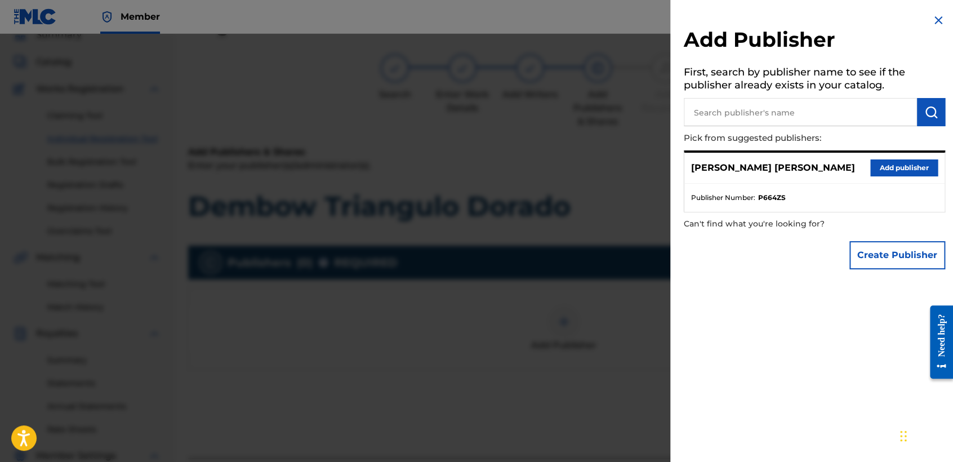
click at [877, 177] on div "[PERSON_NAME] [PERSON_NAME] Add publisher" at bounding box center [815, 168] width 260 height 31
click at [872, 165] on button "Add publisher" at bounding box center [905, 167] width 68 height 17
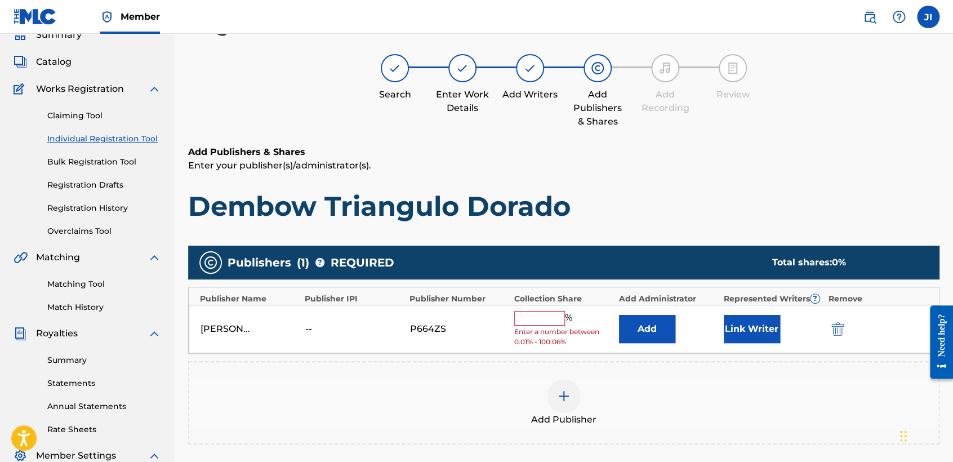
click at [553, 313] on input "text" at bounding box center [539, 318] width 51 height 15
type input "100"
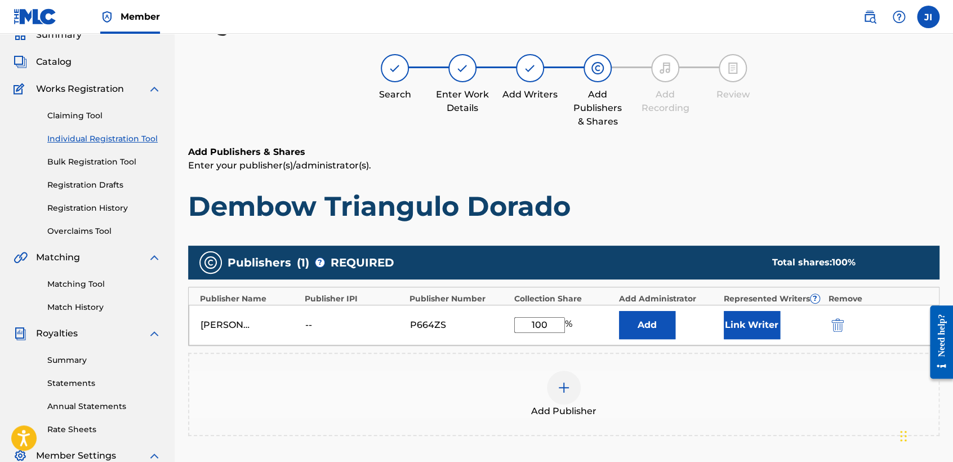
click at [754, 332] on button "Link Writer" at bounding box center [752, 325] width 56 height 28
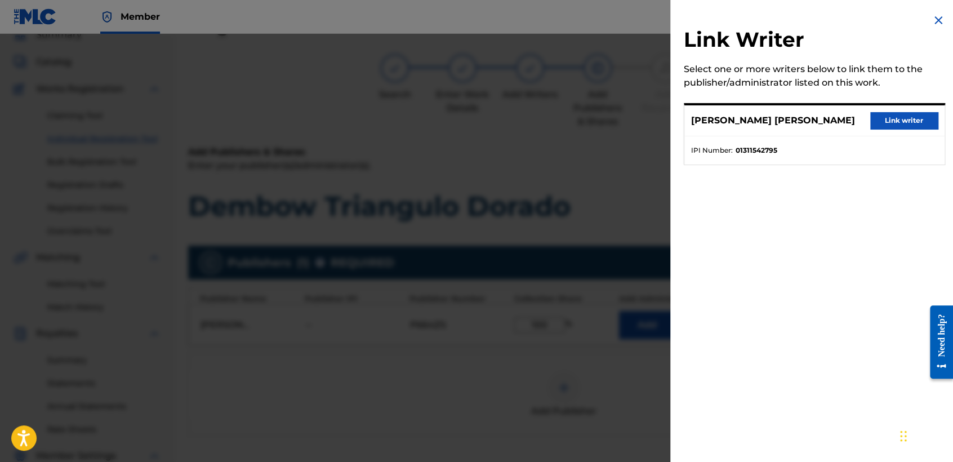
click at [898, 116] on button "Link writer" at bounding box center [905, 120] width 68 height 17
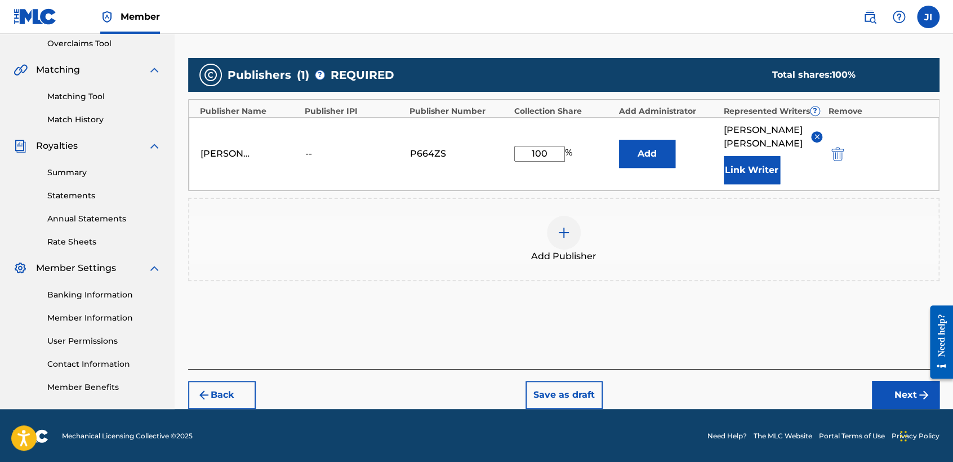
click at [893, 390] on button "Next" at bounding box center [906, 395] width 68 height 28
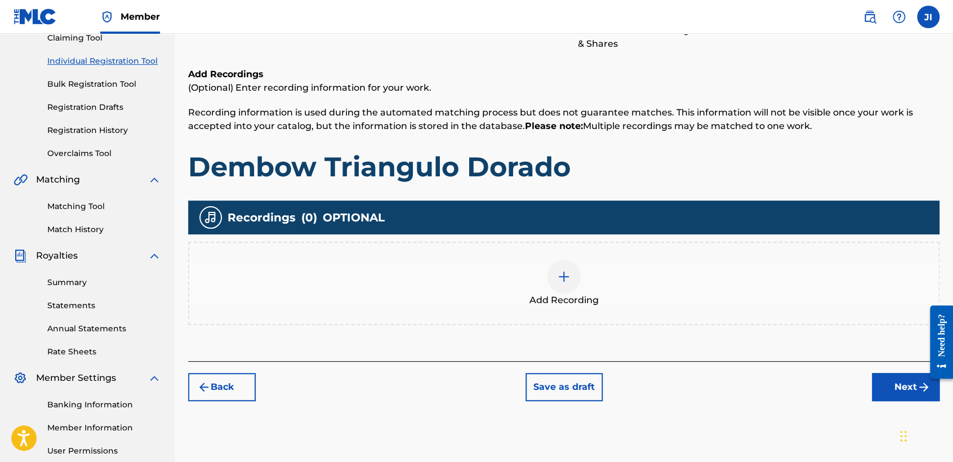
scroll to position [176, 0]
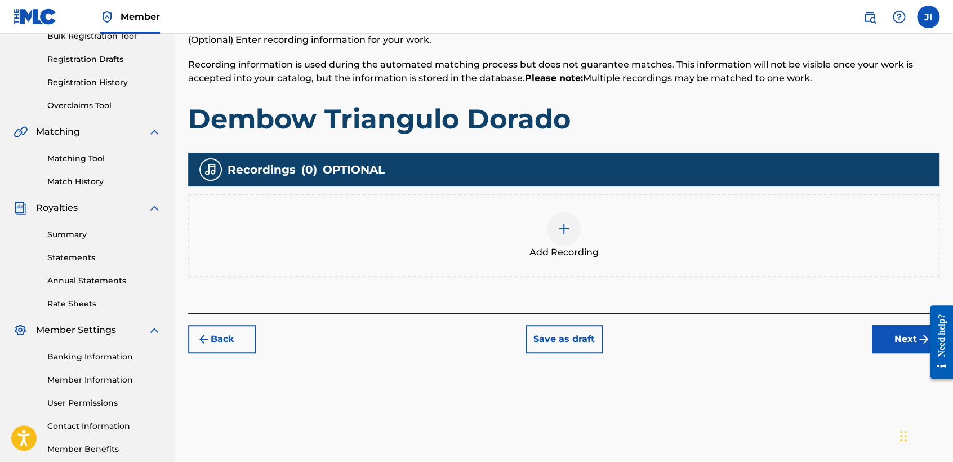
click at [581, 252] on span "Add Recording" at bounding box center [564, 253] width 69 height 14
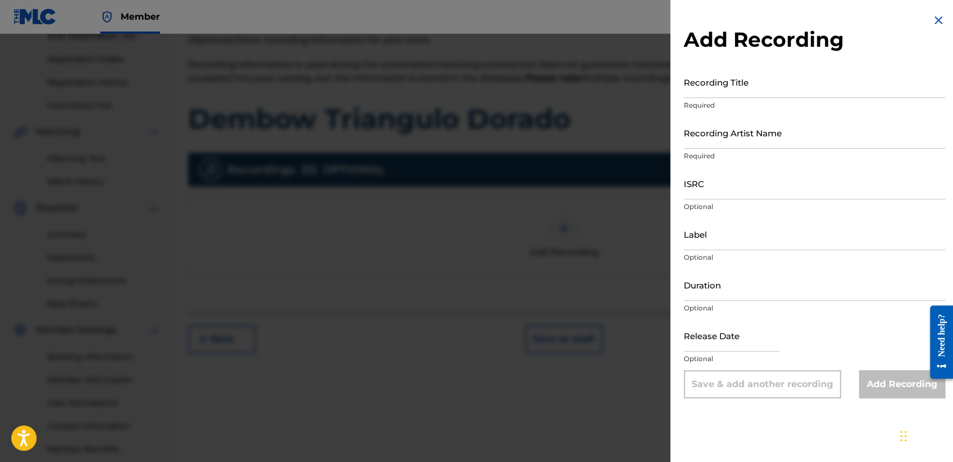
click at [785, 82] on input "Recording Title" at bounding box center [814, 82] width 261 height 32
paste input "Dembow Triangulo Dorado"
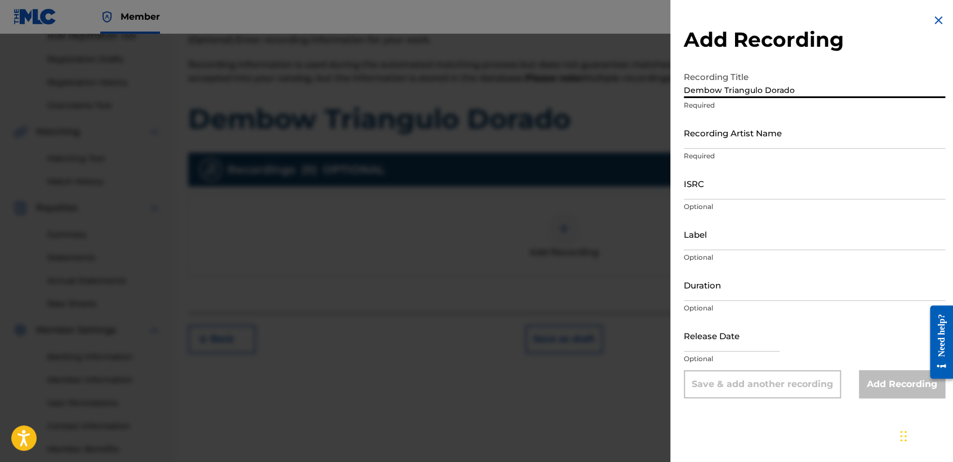
type input "Dembow Triangulo Dorado"
click at [754, 134] on input "Recording Artist Name" at bounding box center [814, 133] width 261 height 32
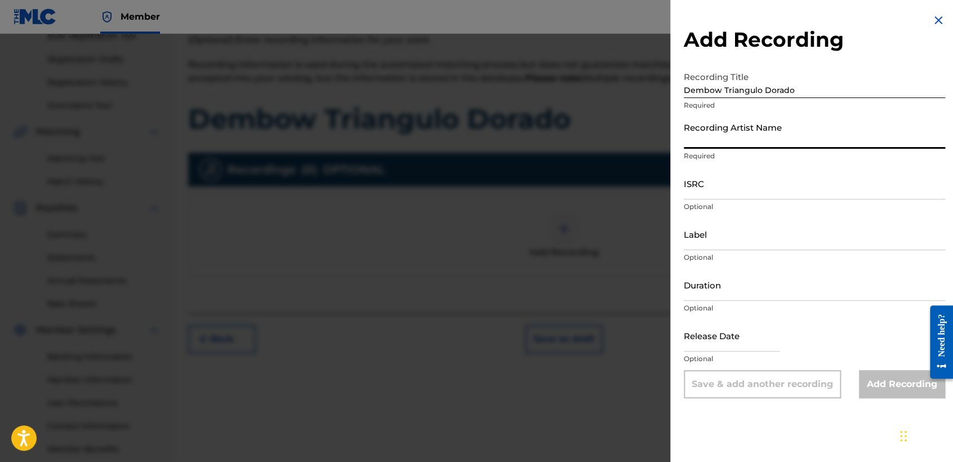
type input "[PERSON_NAME] MX"
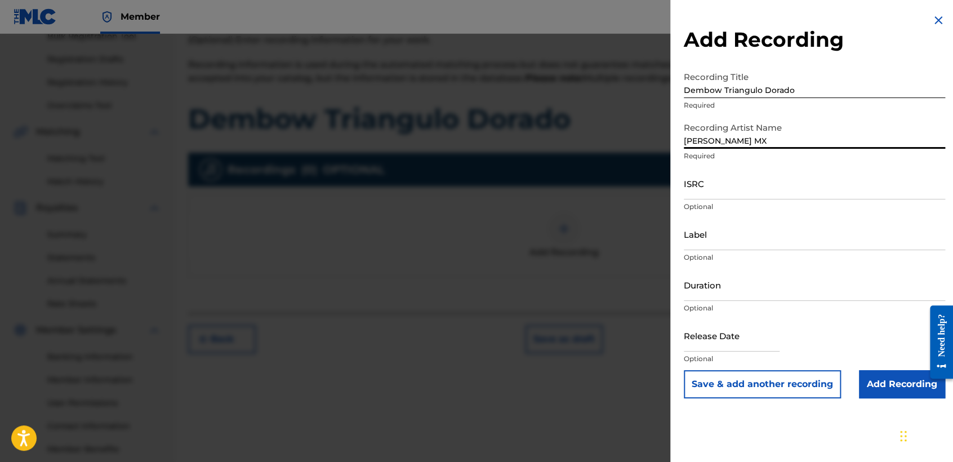
click at [756, 201] on div "ISRC Optional" at bounding box center [814, 192] width 261 height 51
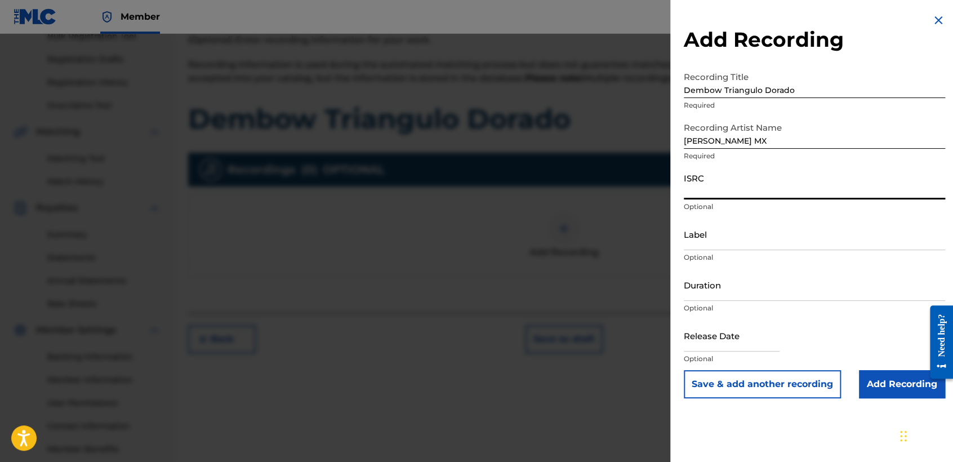
click at [748, 193] on input "ISRC" at bounding box center [814, 183] width 261 height 32
paste input "QZNWS2474981"
type input "QZNWS2474981"
click at [776, 285] on input "Duration" at bounding box center [814, 285] width 261 height 32
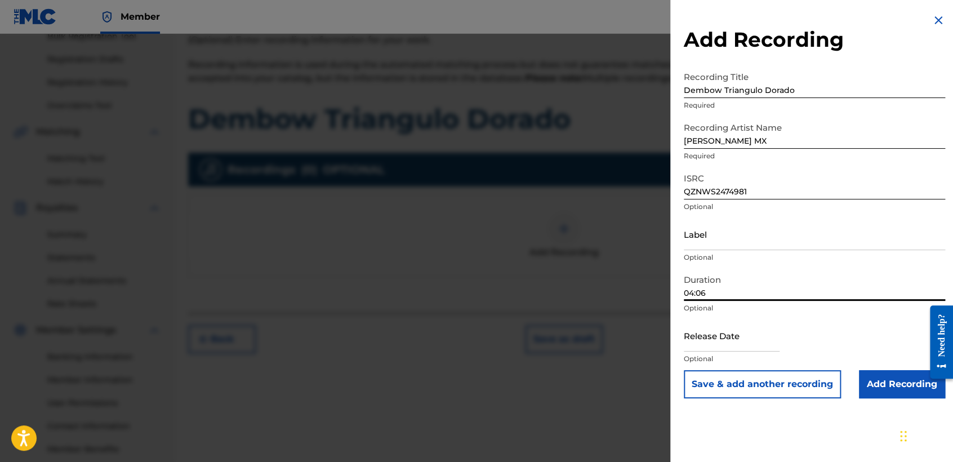
type input "04:06"
click at [711, 330] on input "text" at bounding box center [732, 335] width 96 height 32
select select "8"
select select "2025"
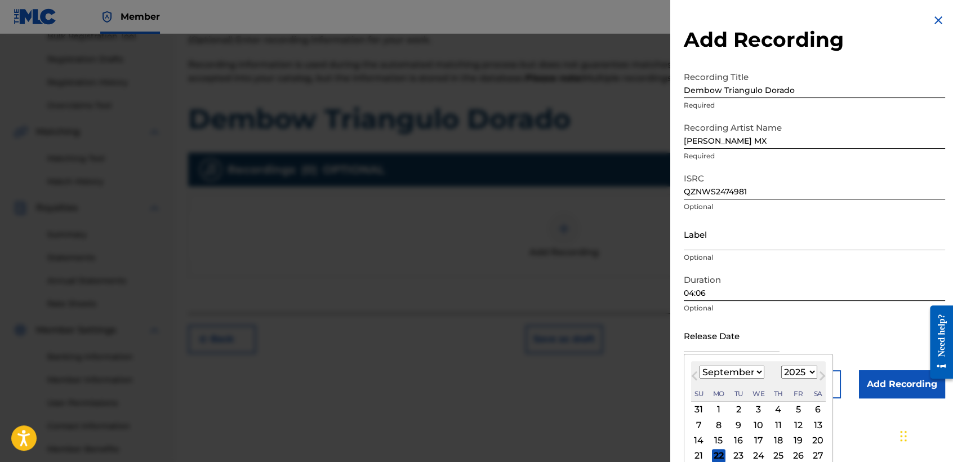
click at [740, 372] on select "January February March April May June July August September October November De…" at bounding box center [732, 372] width 65 height 13
select select "5"
click at [700, 366] on select "January February March April May June July August September October November De…" at bounding box center [732, 372] width 65 height 13
click at [789, 372] on select "1899 1900 1901 1902 1903 1904 1905 1906 1907 1908 1909 1910 1911 1912 1913 1914…" at bounding box center [800, 372] width 36 height 13
select select "2024"
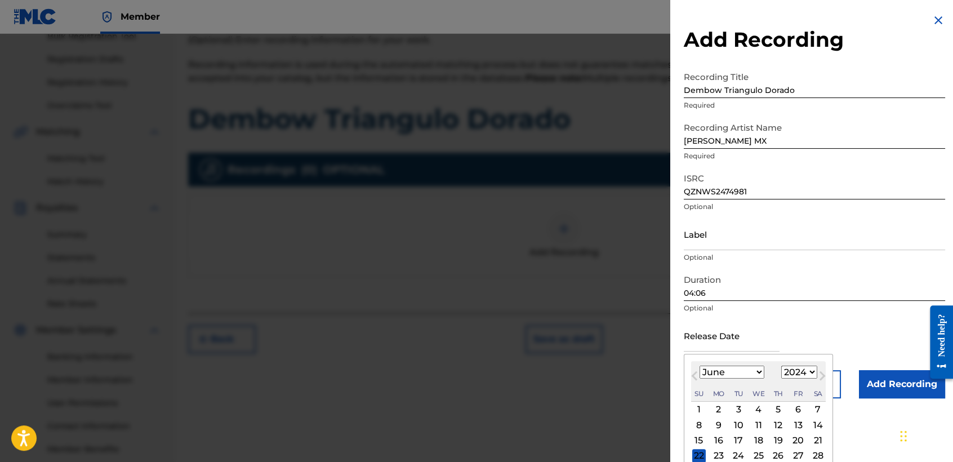
click at [782, 366] on select "1899 1900 1901 1902 1903 1904 1905 1906 1907 1908 1909 1910 1911 1912 1913 1914…" at bounding box center [800, 372] width 36 height 13
click at [741, 435] on div "11" at bounding box center [739, 441] width 14 height 14
type input "[DATE]"
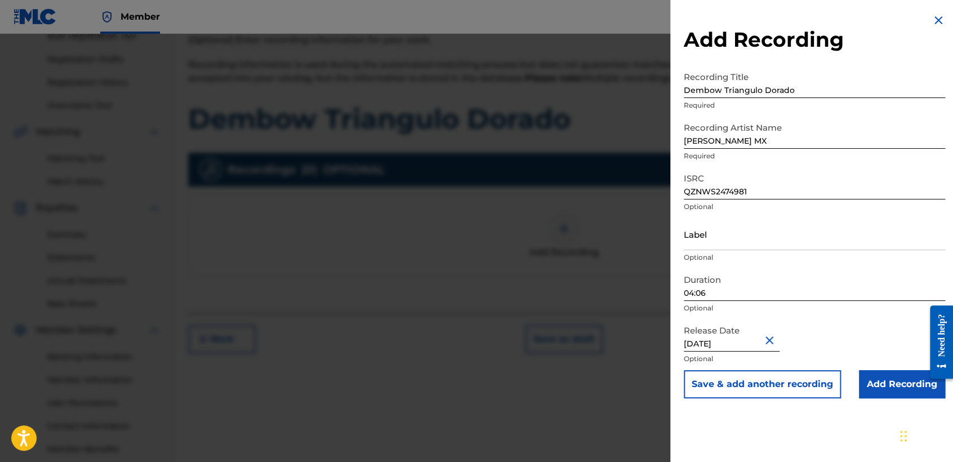
click at [905, 375] on input "Add Recording" at bounding box center [902, 384] width 86 height 28
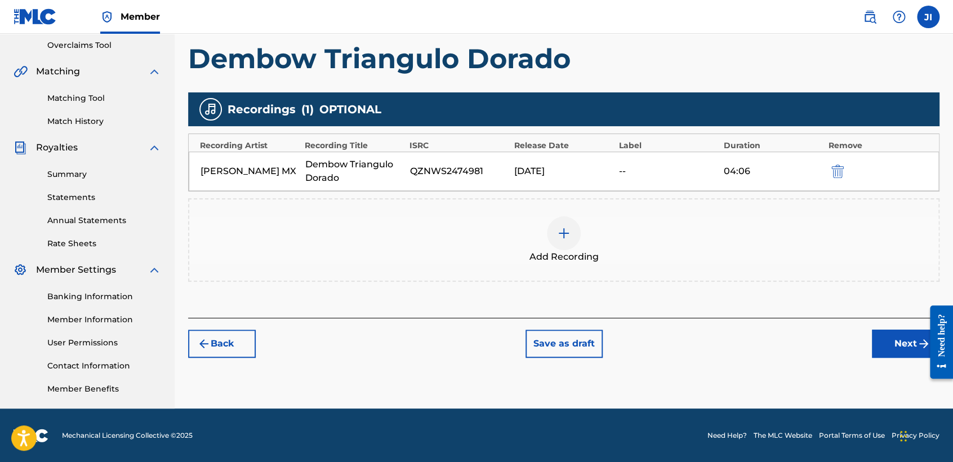
click at [876, 349] on button "Next" at bounding box center [906, 344] width 68 height 28
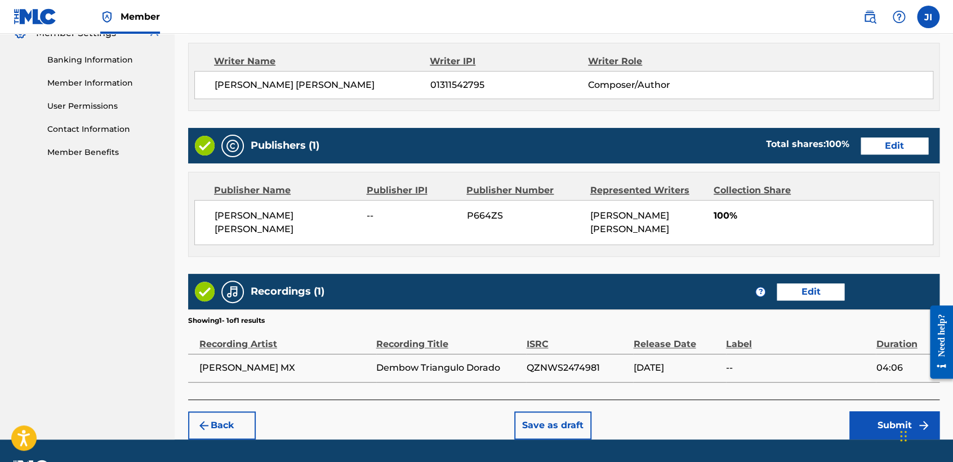
scroll to position [500, 0]
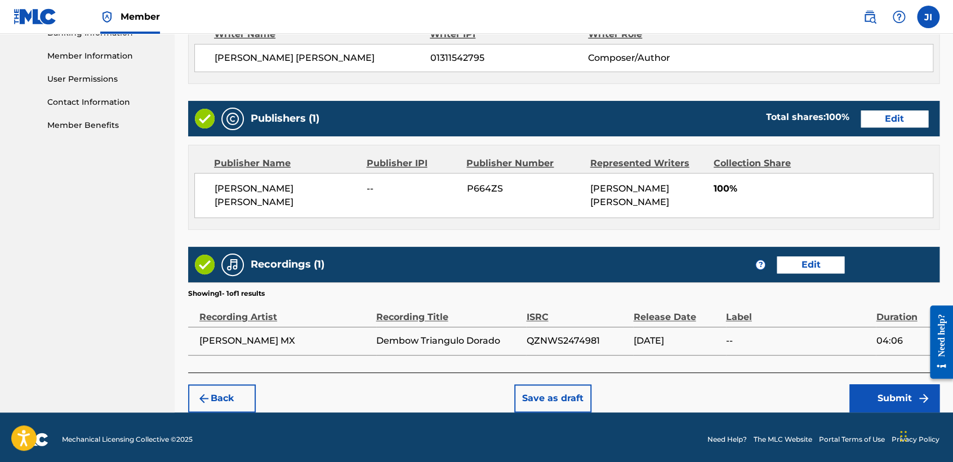
click at [913, 391] on button "Submit" at bounding box center [895, 398] width 90 height 28
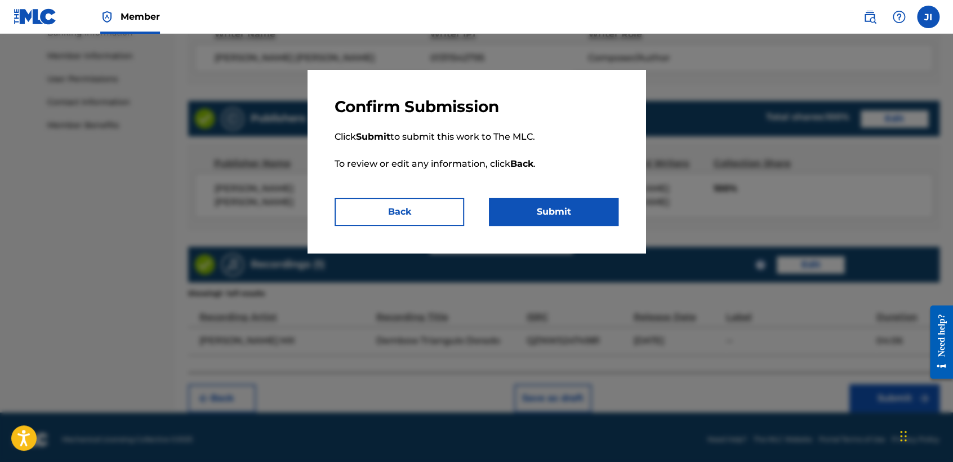
click at [586, 216] on button "Submit" at bounding box center [554, 212] width 130 height 28
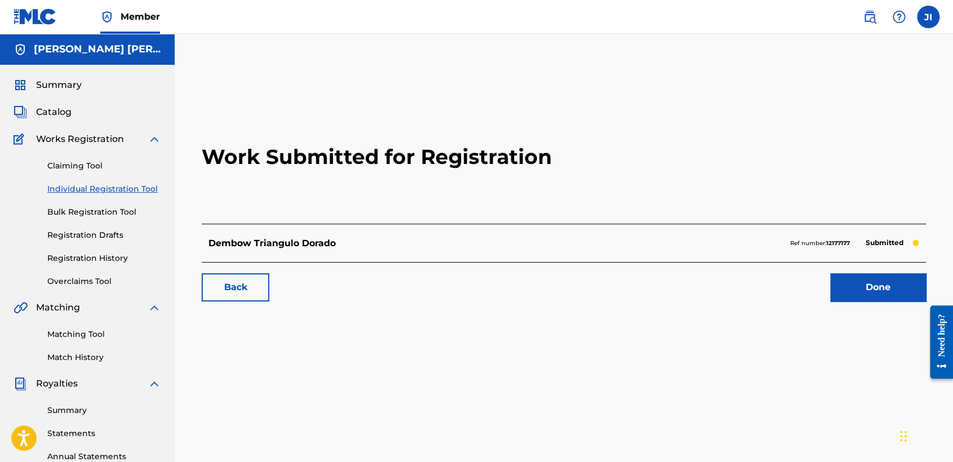
click at [136, 193] on link "Individual Registration Tool" at bounding box center [104, 189] width 114 height 12
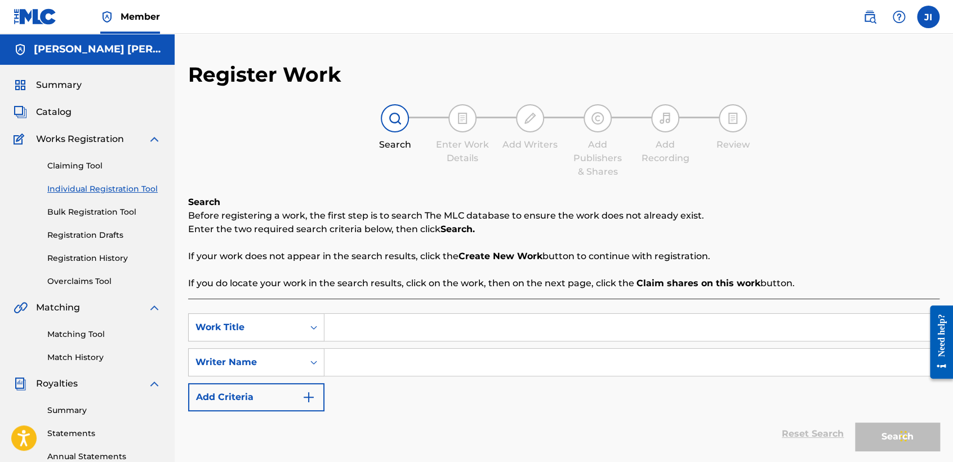
click at [428, 327] on input "Search Form" at bounding box center [632, 327] width 615 height 27
type input "Alacran 159 v2"
drag, startPoint x: 406, startPoint y: 315, endPoint x: 308, endPoint y: 328, distance: 98.4
click at [309, 329] on div "SearchWithCriteriaba5d3bca-90c1-4dba-bac0-5421a08d7adc Work Title Alacran 159 v2" at bounding box center [564, 327] width 752 height 28
paste input "Alacran 159 V2"
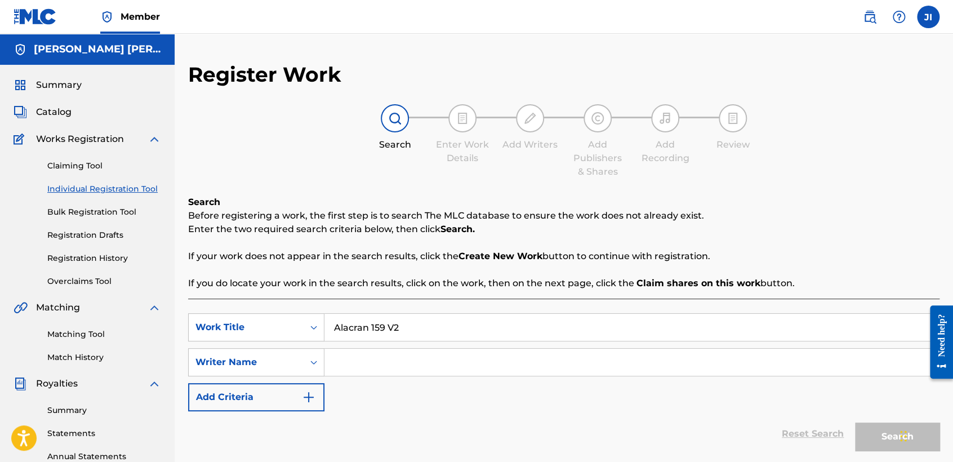
type input "Alacran 159 V2"
paste input "Alacran 159 V2"
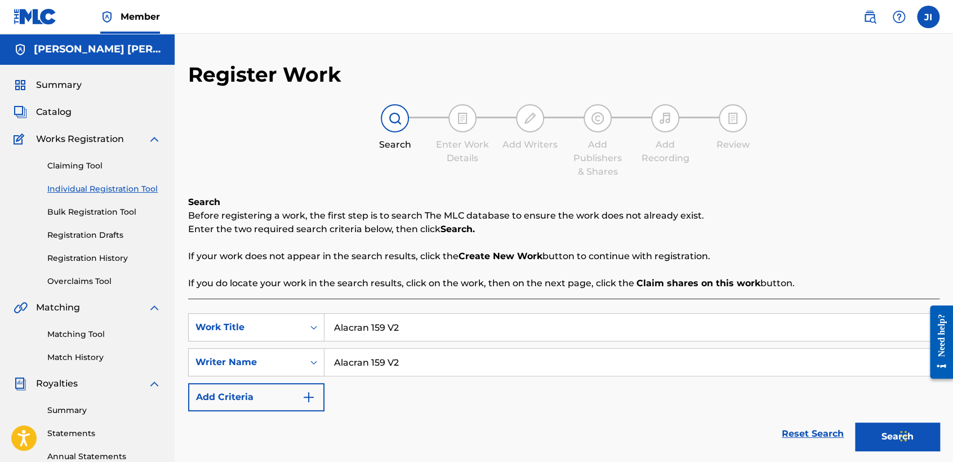
type input "Alacran 159 V2"
click at [862, 433] on button "Search" at bounding box center [897, 437] width 85 height 28
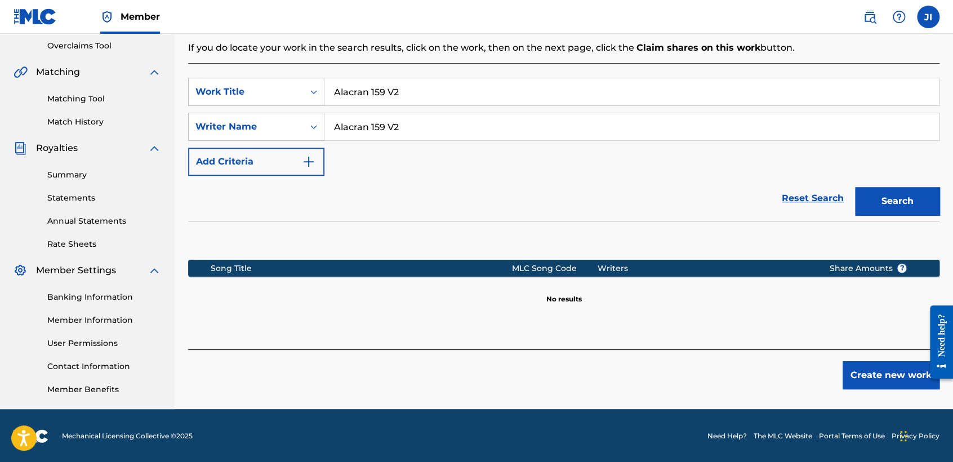
scroll to position [236, 0]
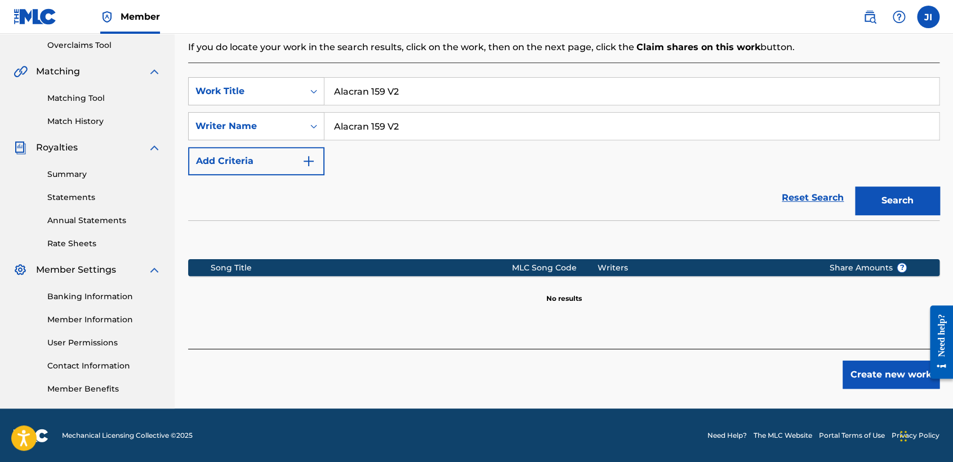
click at [906, 381] on button "Create new work" at bounding box center [891, 375] width 97 height 28
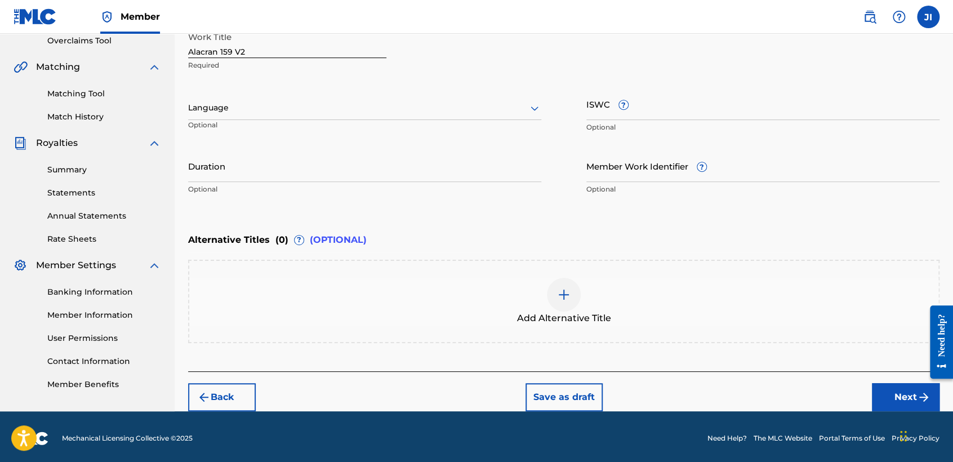
scroll to position [243, 0]
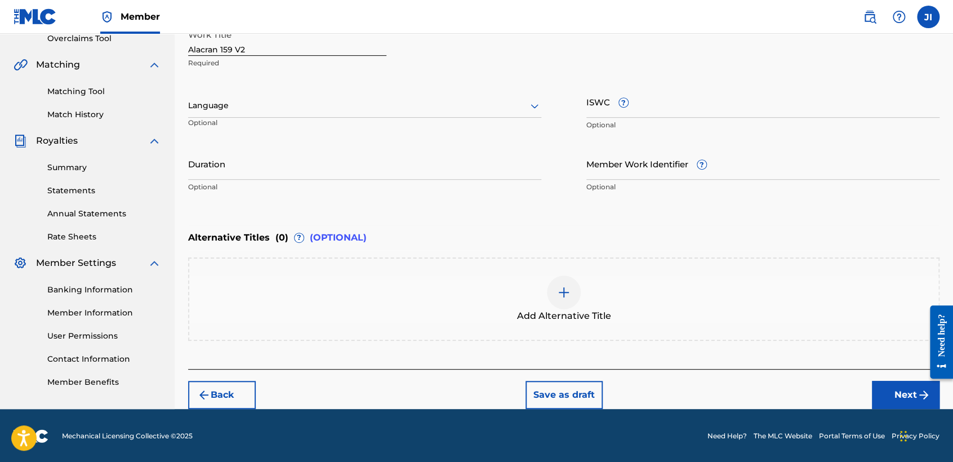
click at [319, 119] on div "Language Optional" at bounding box center [364, 111] width 353 height 51
click at [324, 116] on div "Language" at bounding box center [364, 106] width 353 height 24
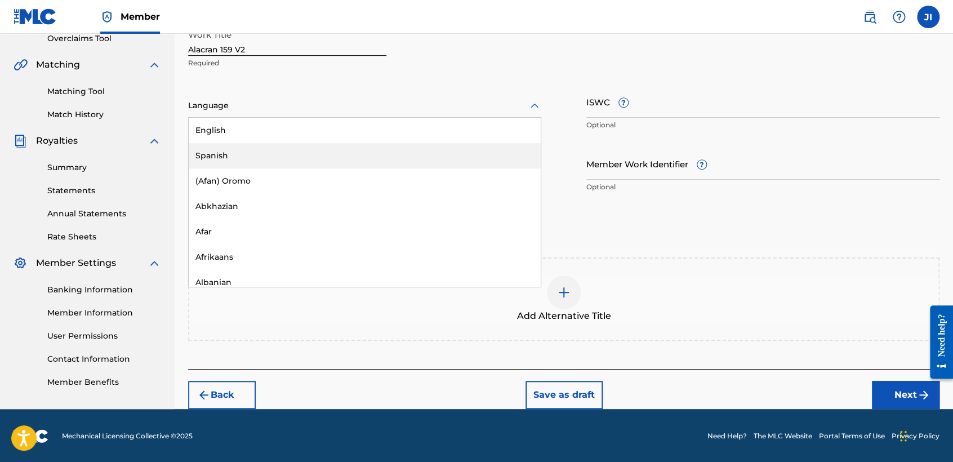
click at [307, 157] on div "Spanish" at bounding box center [365, 155] width 352 height 25
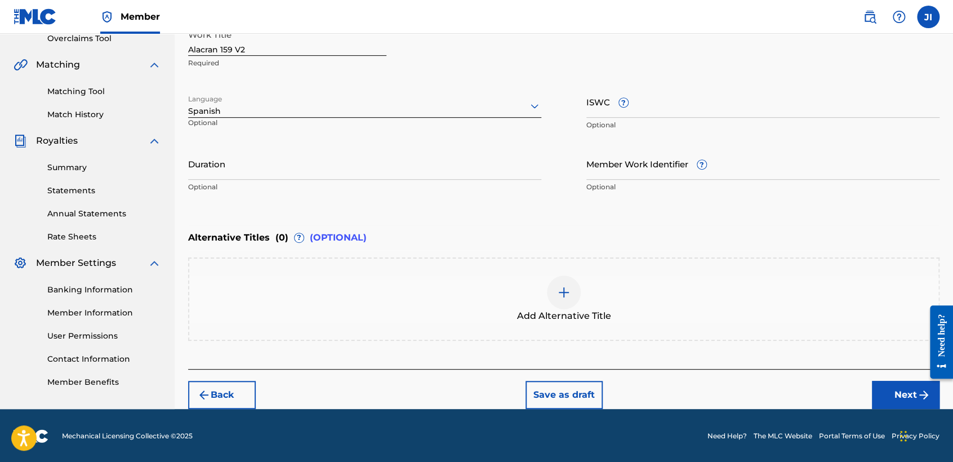
click at [309, 157] on input "Duration" at bounding box center [364, 164] width 353 height 32
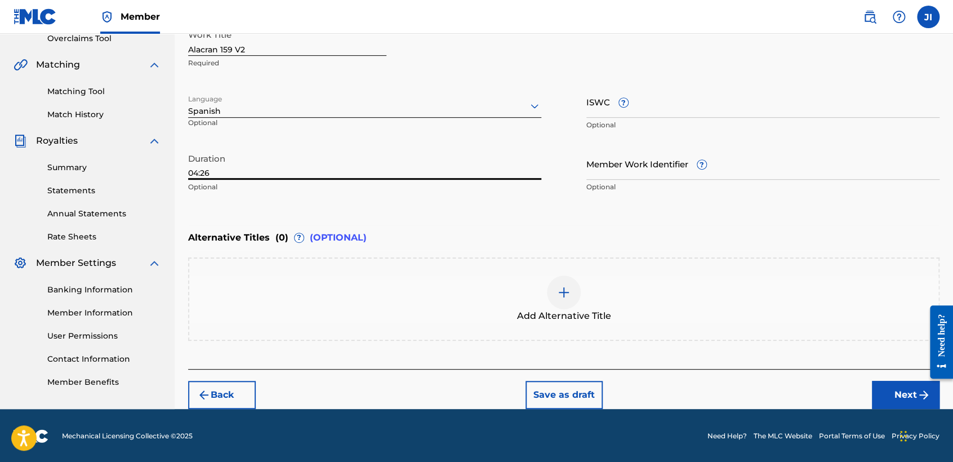
type input "04:26"
click at [914, 393] on button "Next" at bounding box center [906, 395] width 68 height 28
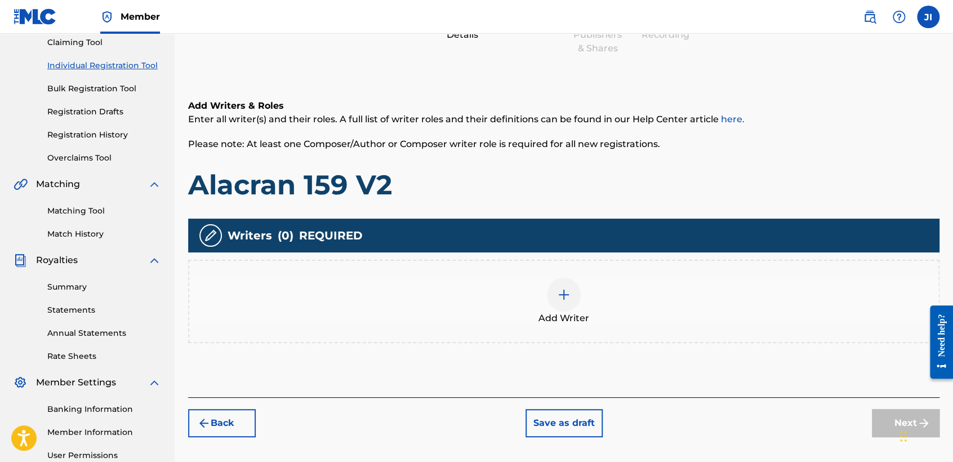
scroll to position [176, 0]
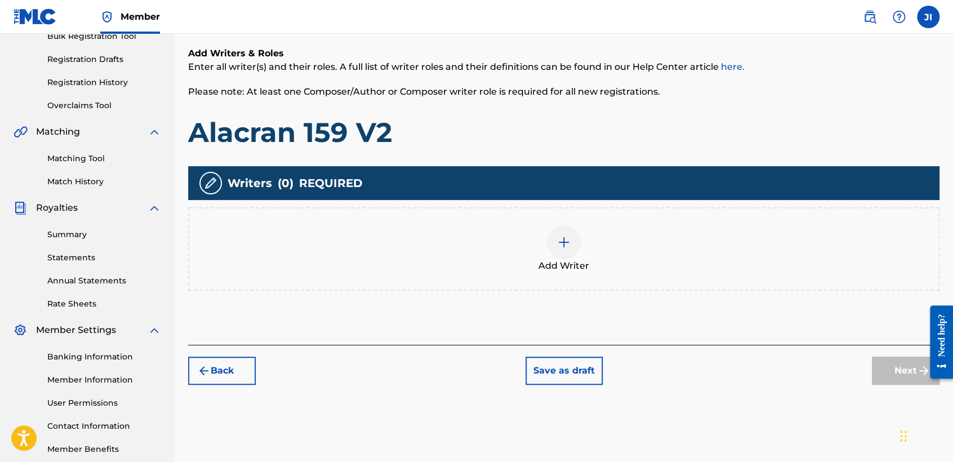
click at [607, 258] on div "Add Writer" at bounding box center [563, 248] width 749 height 47
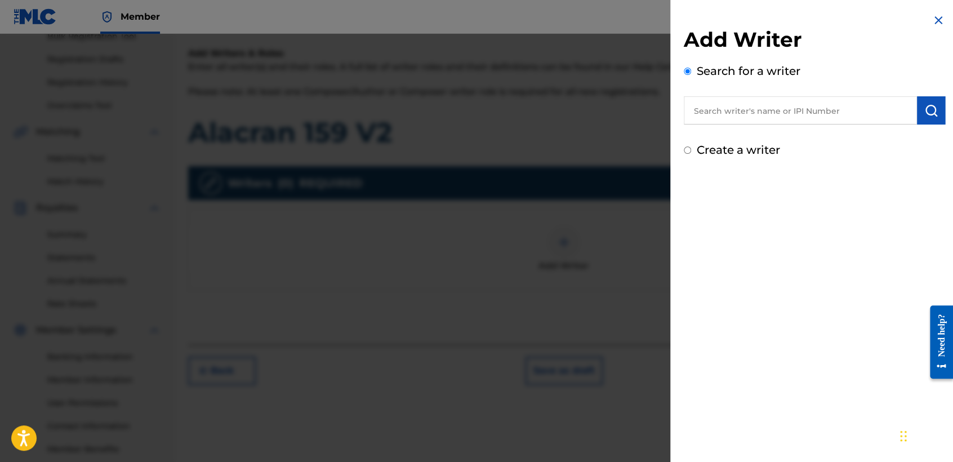
click at [716, 104] on input "text" at bounding box center [800, 110] width 233 height 28
type input "01311542795"
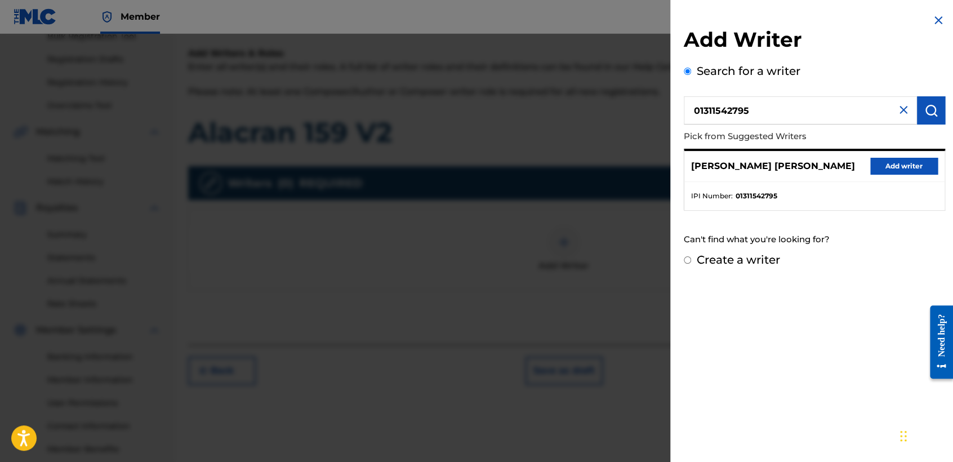
click at [872, 168] on button "Add writer" at bounding box center [905, 166] width 68 height 17
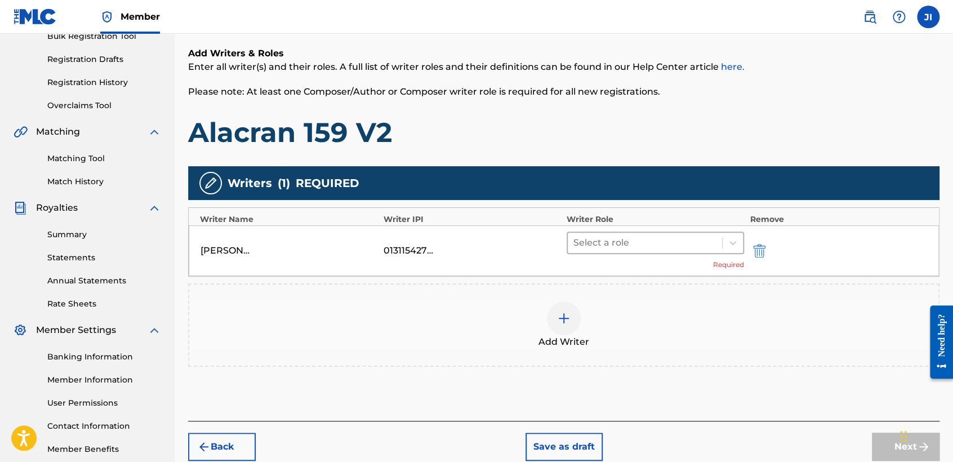
click at [651, 245] on div at bounding box center [645, 243] width 143 height 16
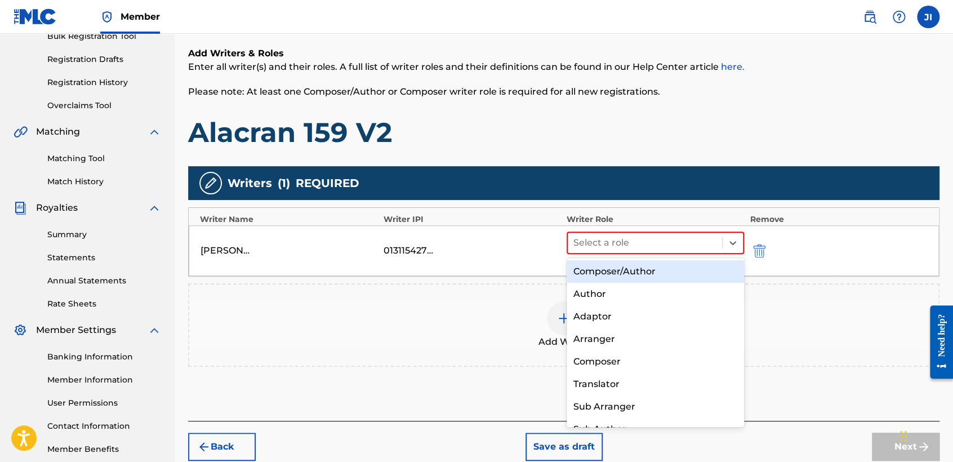
click at [658, 273] on div "Composer/Author" at bounding box center [655, 271] width 177 height 23
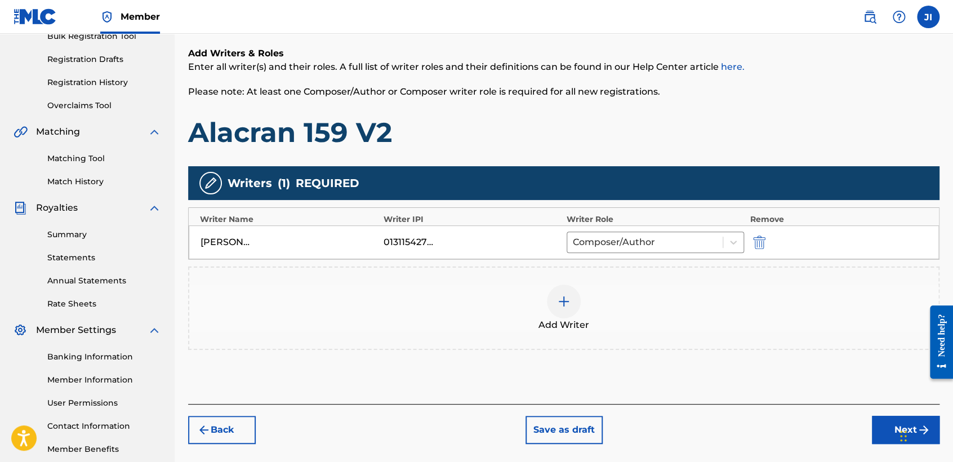
click at [889, 425] on button "Next" at bounding box center [906, 430] width 68 height 28
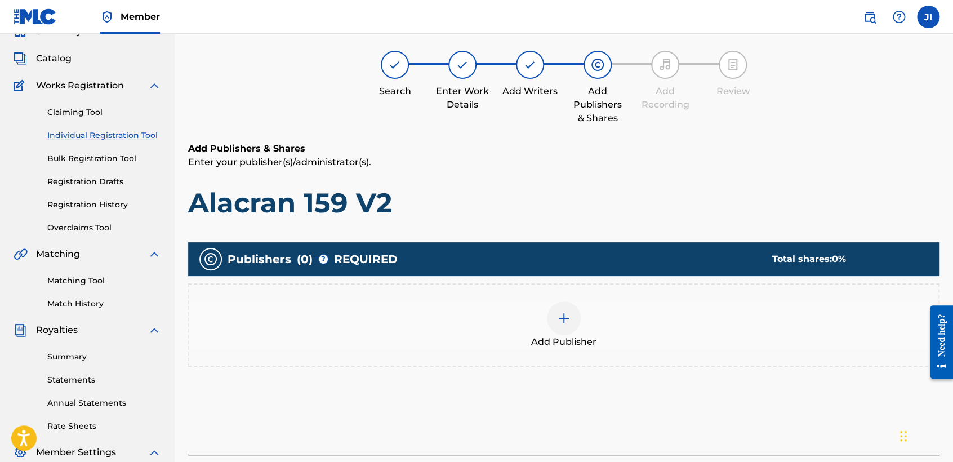
scroll to position [50, 0]
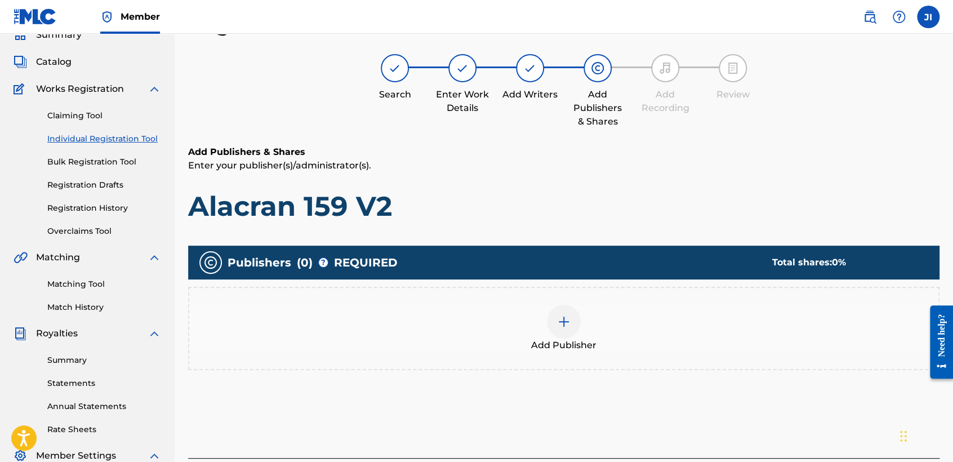
click at [569, 325] on img at bounding box center [564, 322] width 14 height 14
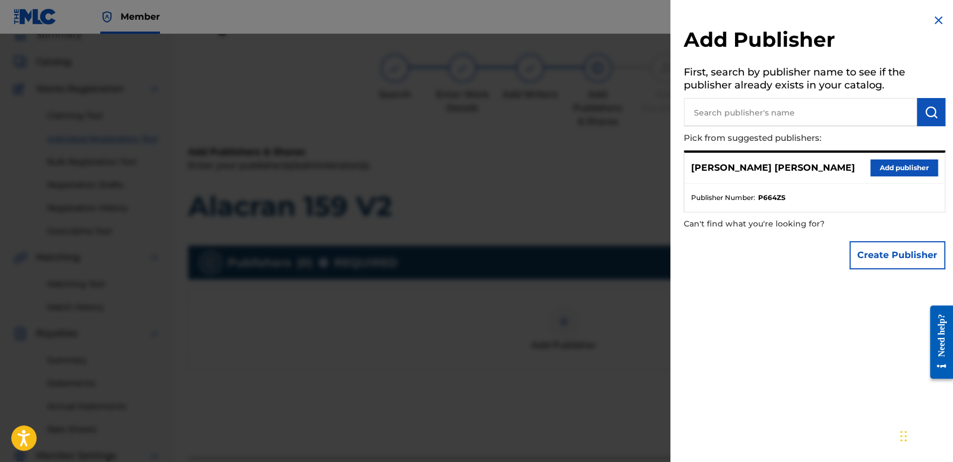
click at [911, 172] on button "Add publisher" at bounding box center [905, 167] width 68 height 17
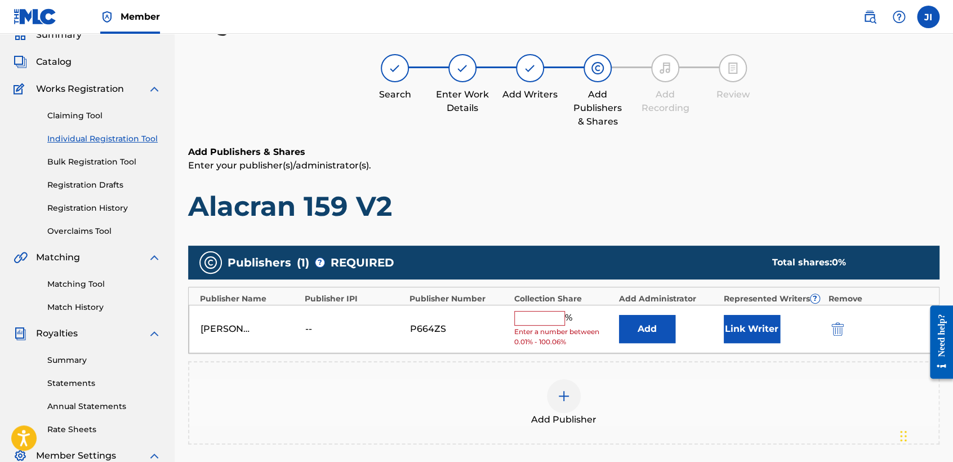
click at [535, 315] on input "text" at bounding box center [539, 318] width 51 height 15
type input "100"
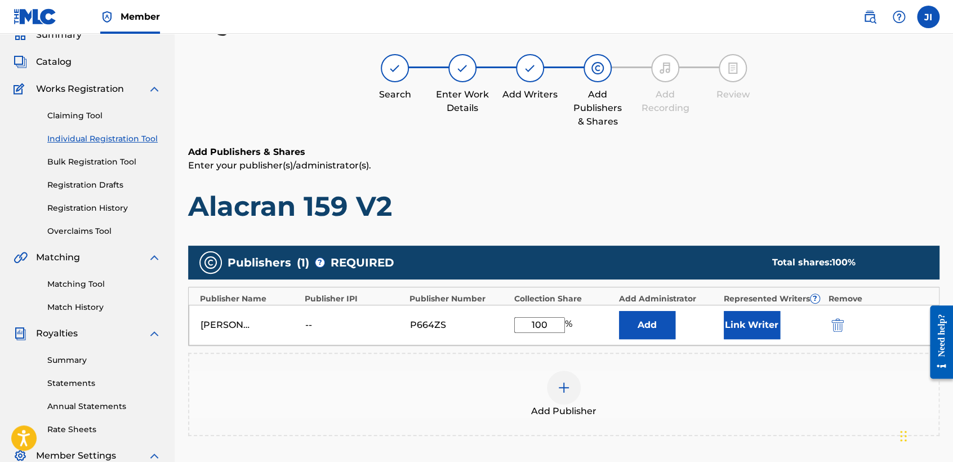
click at [739, 329] on button "Link Writer" at bounding box center [752, 325] width 56 height 28
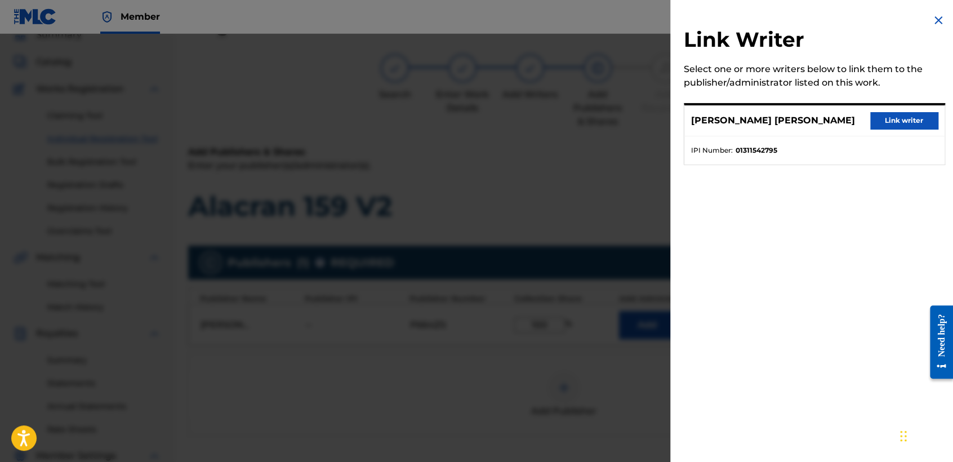
click at [911, 117] on button "Link writer" at bounding box center [905, 120] width 68 height 17
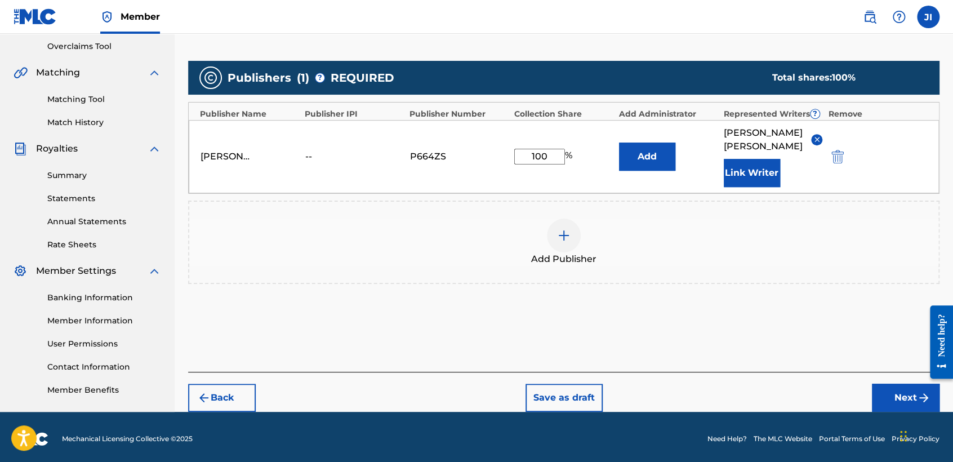
scroll to position [238, 0]
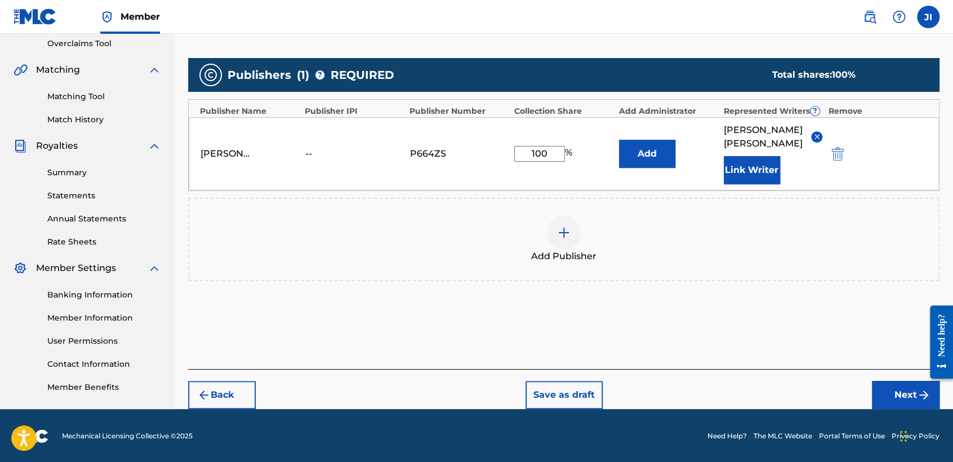
click at [900, 388] on button "Next" at bounding box center [906, 395] width 68 height 28
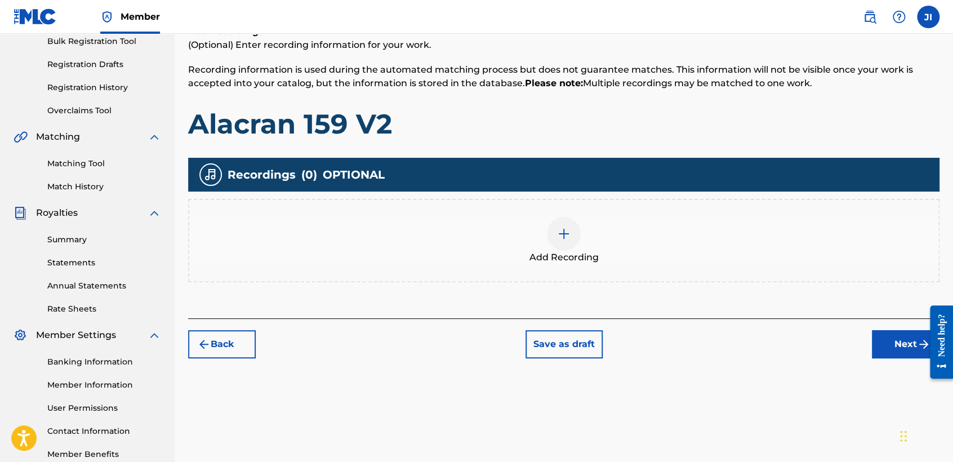
scroll to position [176, 0]
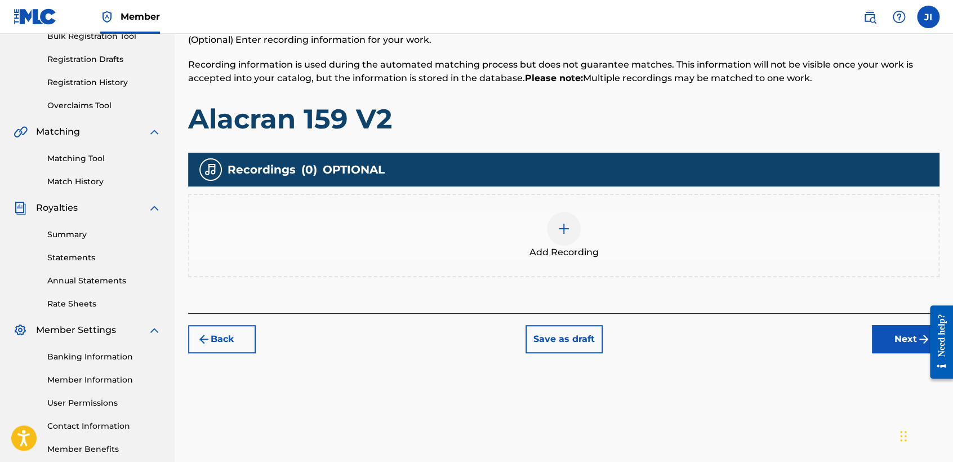
click at [569, 256] on span "Add Recording" at bounding box center [564, 253] width 69 height 14
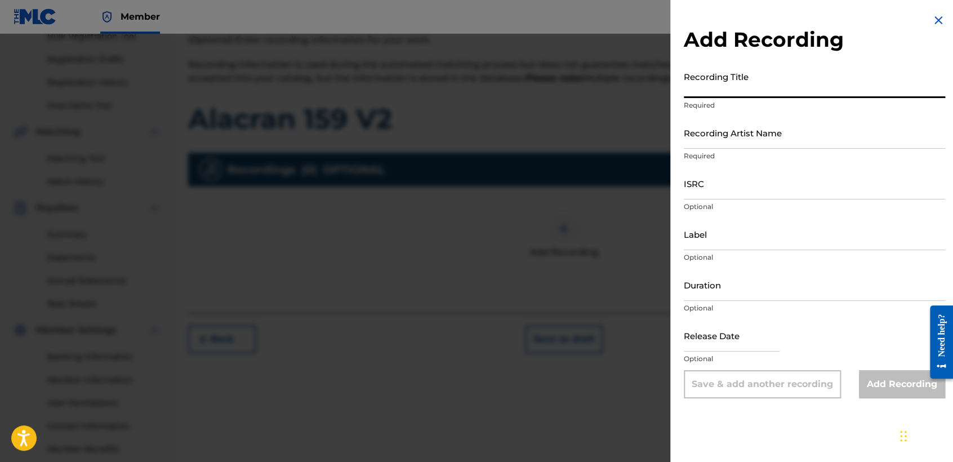
click at [708, 87] on input "Recording Title" at bounding box center [814, 82] width 261 height 32
paste input "Alacran 159 V2"
type input "Alacran 159 V2"
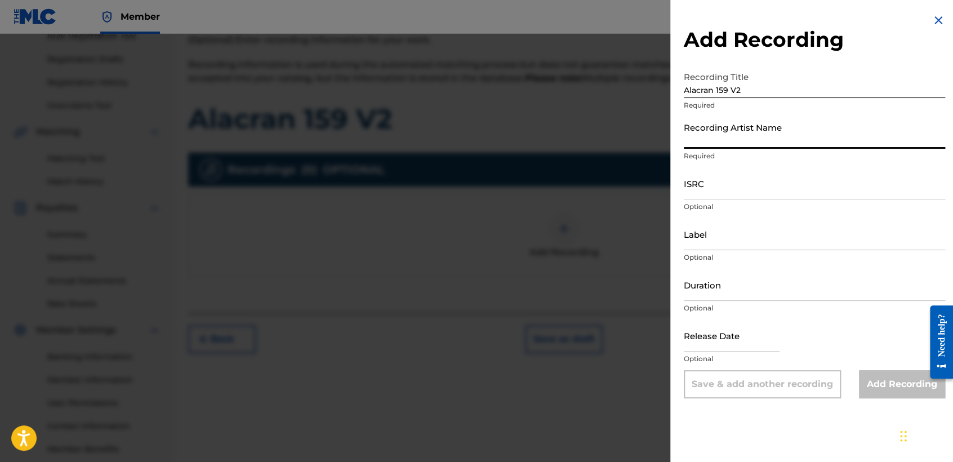
click at [750, 125] on input "Recording Artist Name" at bounding box center [814, 133] width 261 height 32
type input "[PERSON_NAME] MX"
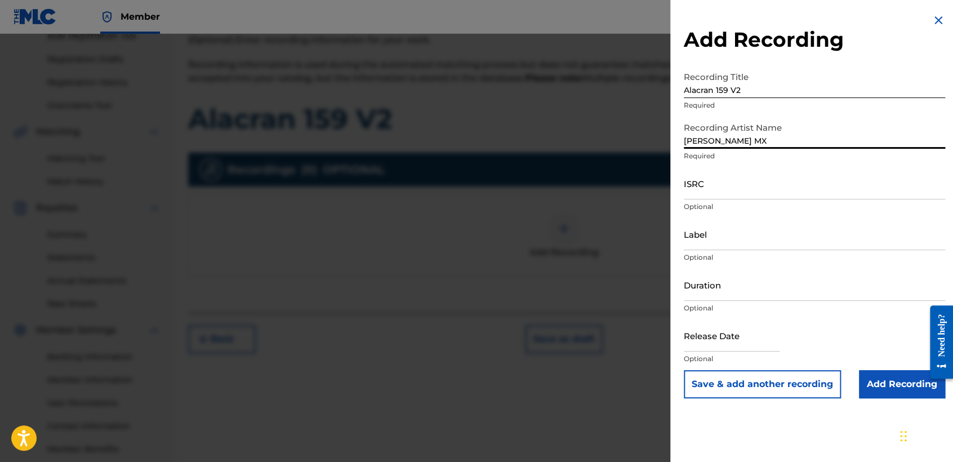
click at [762, 189] on input "ISRC" at bounding box center [814, 183] width 261 height 32
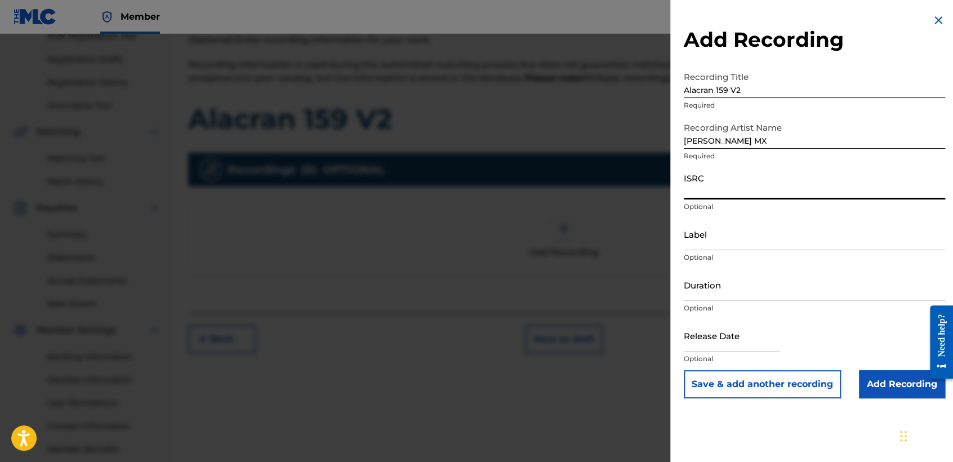
paste input "QZNWV2428578"
type input "QZNWV2428578"
click at [743, 286] on input "Duration" at bounding box center [814, 285] width 261 height 32
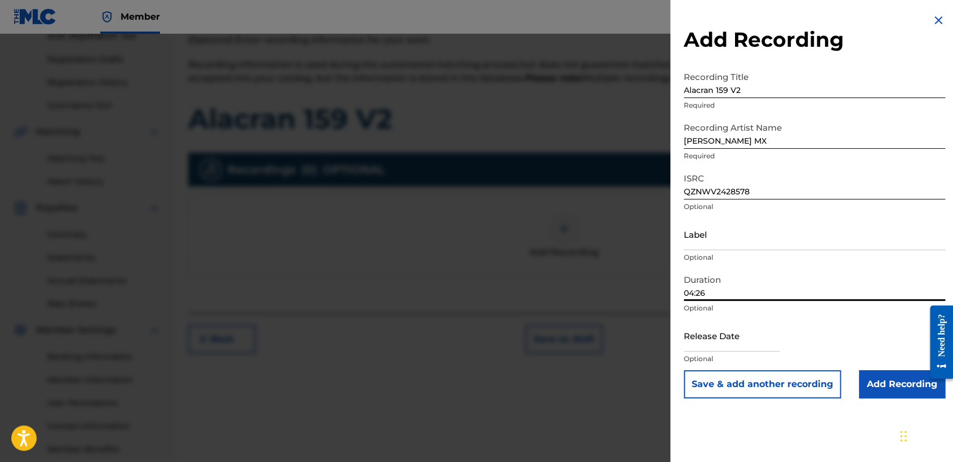
type input "04:26"
click at [722, 343] on input "text" at bounding box center [732, 335] width 96 height 32
select select "8"
select select "2025"
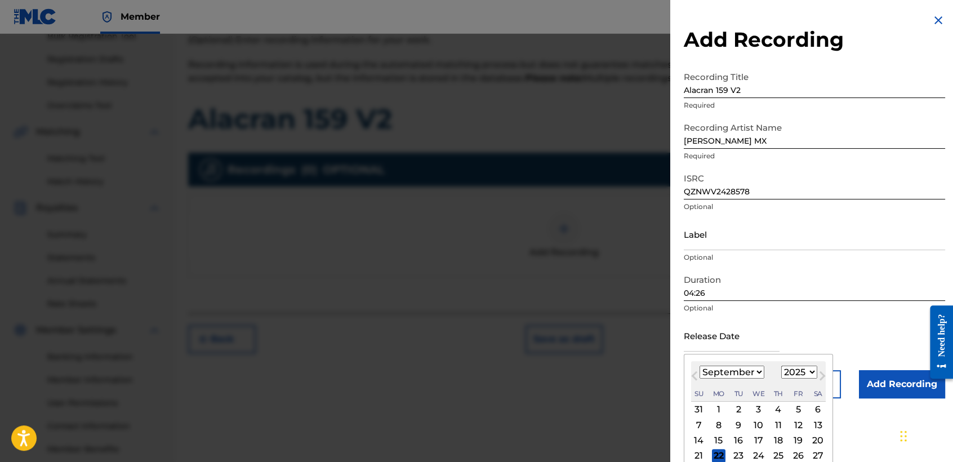
click at [745, 368] on select "January February March April May June July August September October November De…" at bounding box center [732, 372] width 65 height 13
select select "5"
click at [700, 366] on select "January February March April May June July August September October November De…" at bounding box center [732, 372] width 65 height 13
click at [806, 379] on div "1899 1900 1901 1902 1903 1904 1905 1906 1907 1908 1909 1910 1911 1912 1913 1914…" at bounding box center [800, 373] width 36 height 14
click at [806, 371] on select "1899 1900 1901 1902 1903 1904 1905 1906 1907 1908 1909 1910 1911 1912 1913 1914…" at bounding box center [800, 372] width 36 height 13
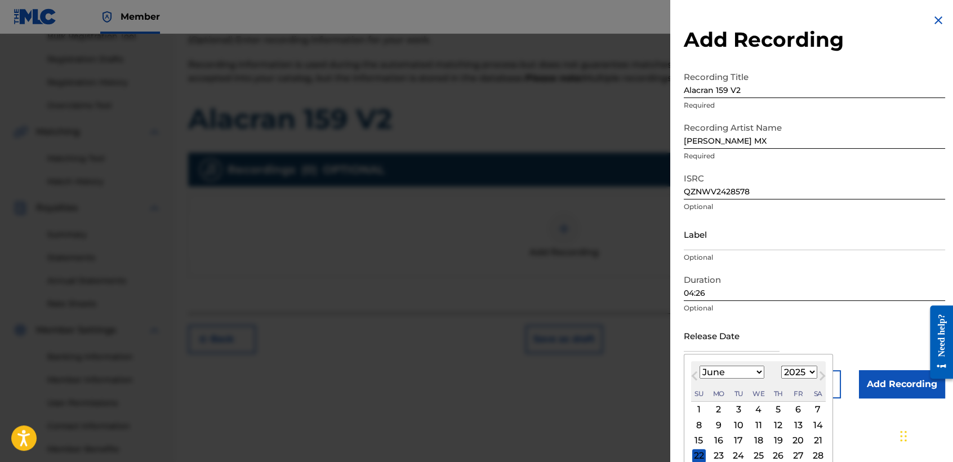
select select "2024"
click at [782, 366] on select "1899 1900 1901 1902 1903 1904 1905 1906 1907 1908 1909 1910 1911 1912 1913 1914…" at bounding box center [800, 372] width 36 height 13
click at [780, 438] on div "13" at bounding box center [779, 441] width 14 height 14
type input "[DATE]"
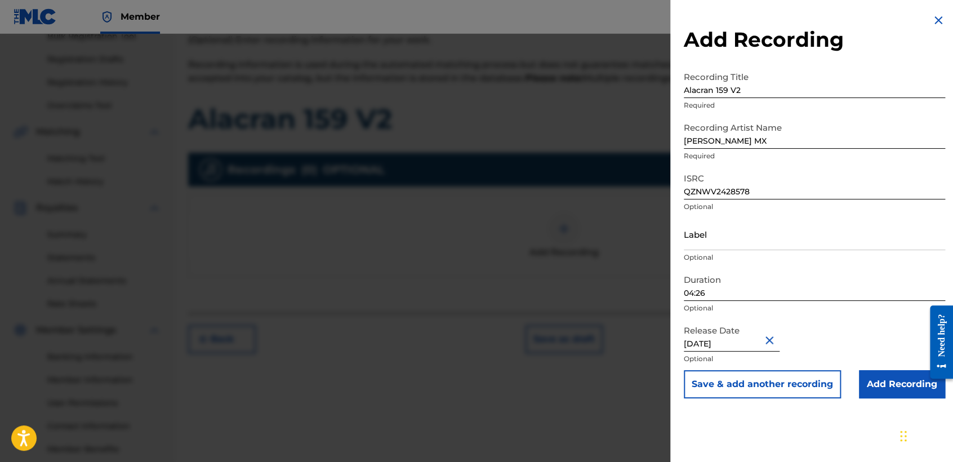
click at [885, 389] on input "Add Recording" at bounding box center [902, 384] width 86 height 28
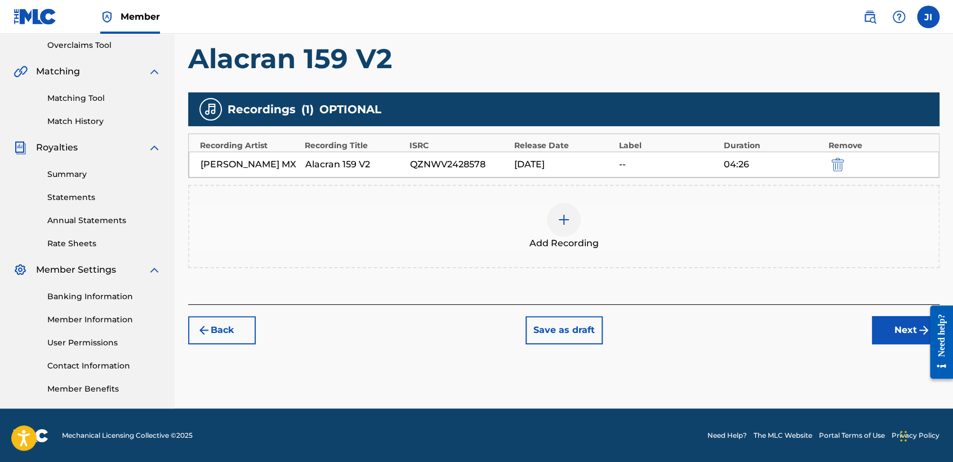
click at [881, 331] on button "Next" at bounding box center [906, 330] width 68 height 28
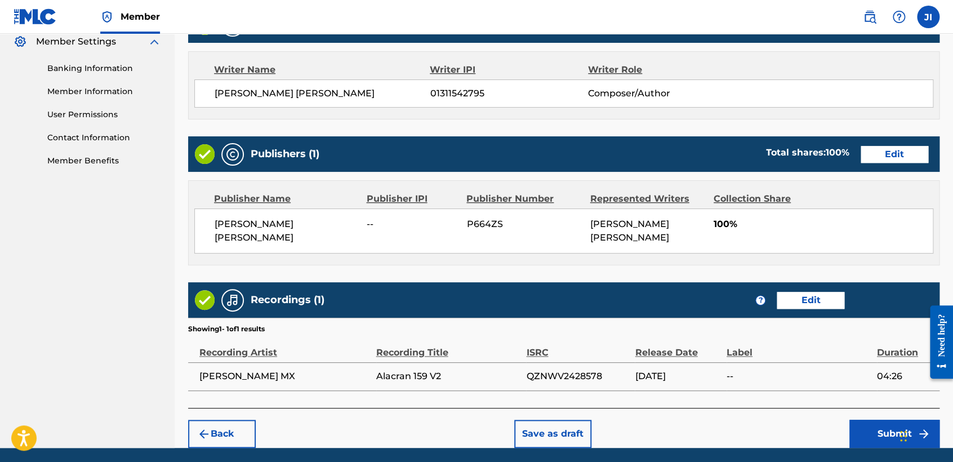
scroll to position [503, 0]
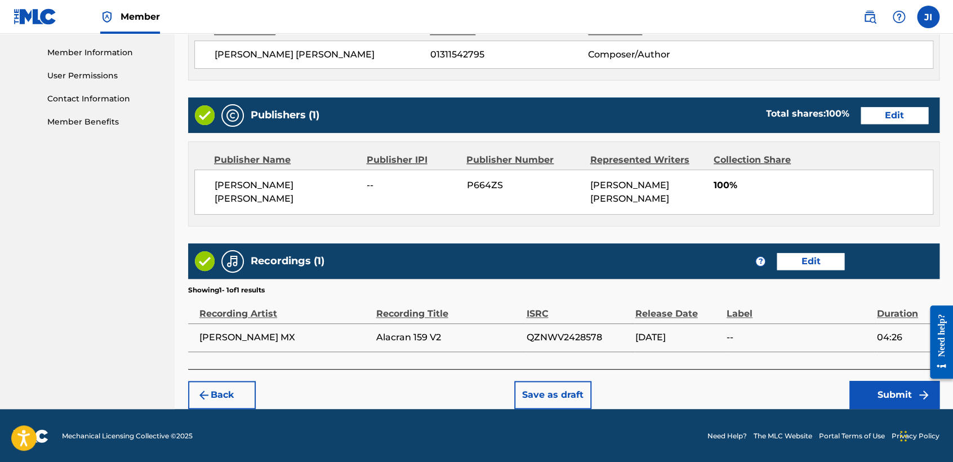
click at [909, 391] on button "Submit" at bounding box center [895, 395] width 90 height 28
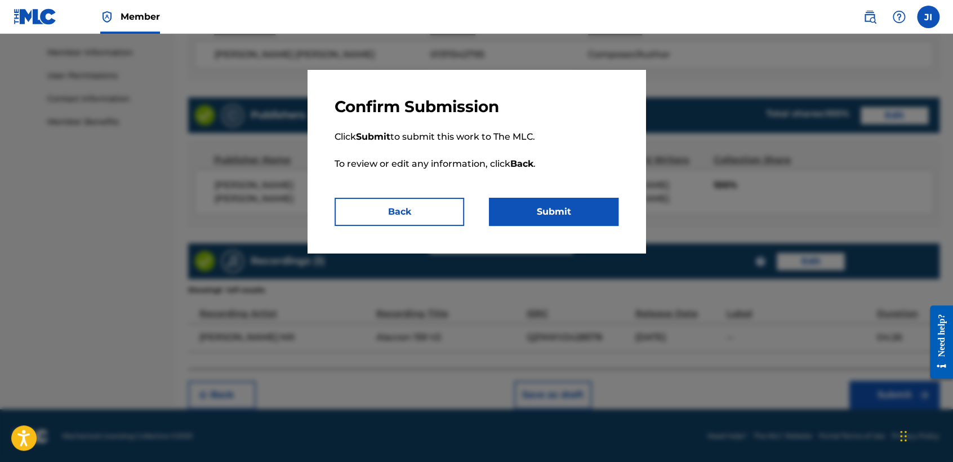
click at [557, 227] on div "Confirm Submission Click Submit to submit this work to The MLC. To review or ed…" at bounding box center [477, 161] width 338 height 183
click at [566, 218] on button "Submit" at bounding box center [554, 212] width 130 height 28
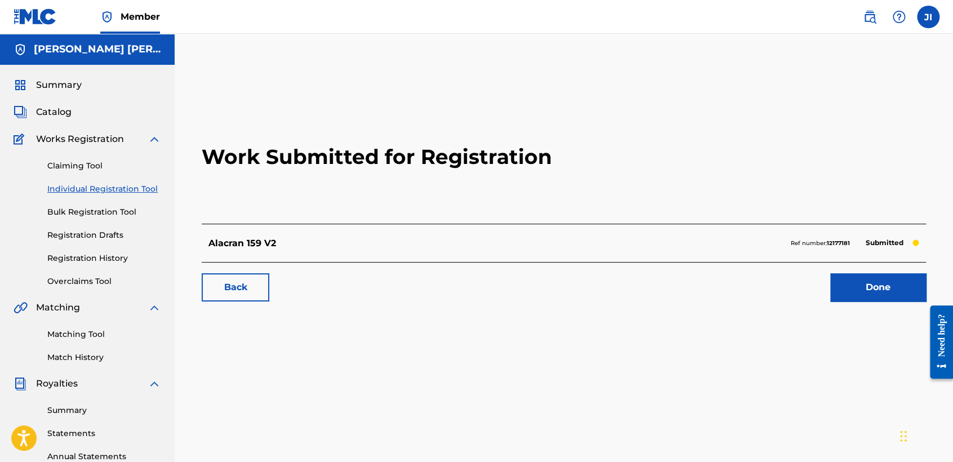
click at [144, 189] on link "Individual Registration Tool" at bounding box center [104, 189] width 114 height 12
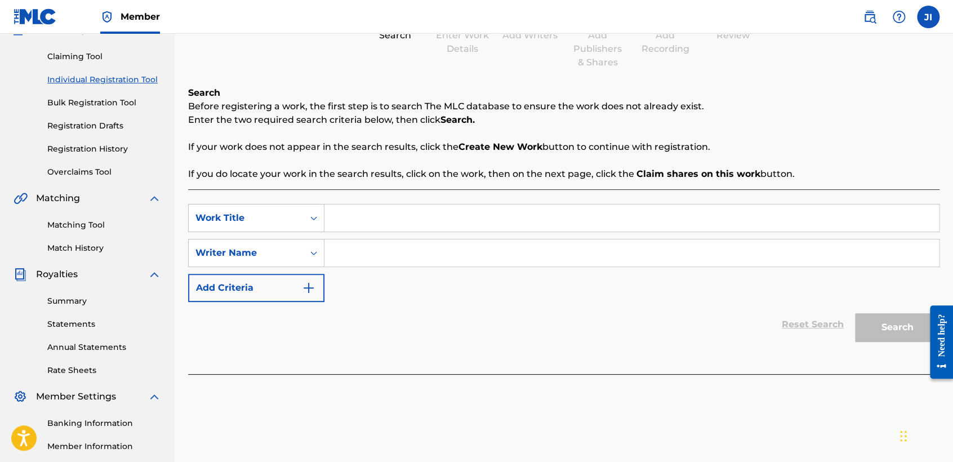
scroll to position [125, 0]
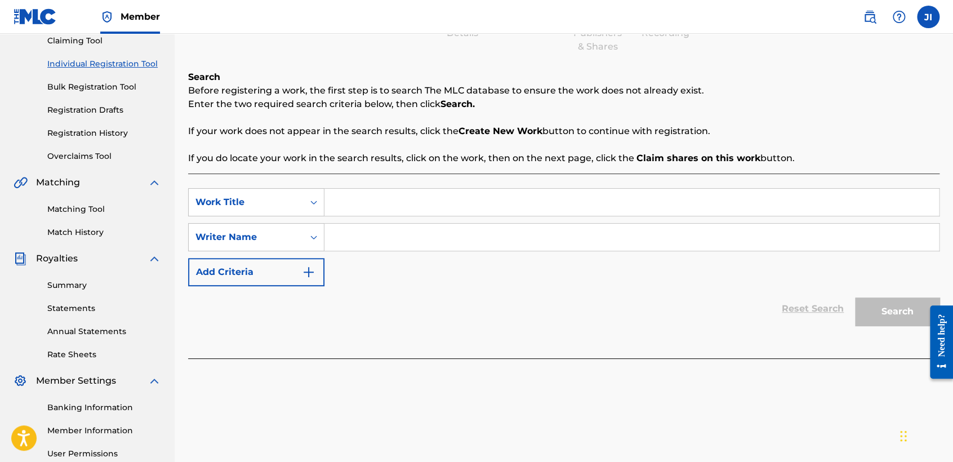
paste input "El Yankee V2"
type input "El Yankee V2"
click at [407, 238] on input "Search Form" at bounding box center [632, 237] width 615 height 27
paste input "El Yankee V2"
type input "El Yankee V2"
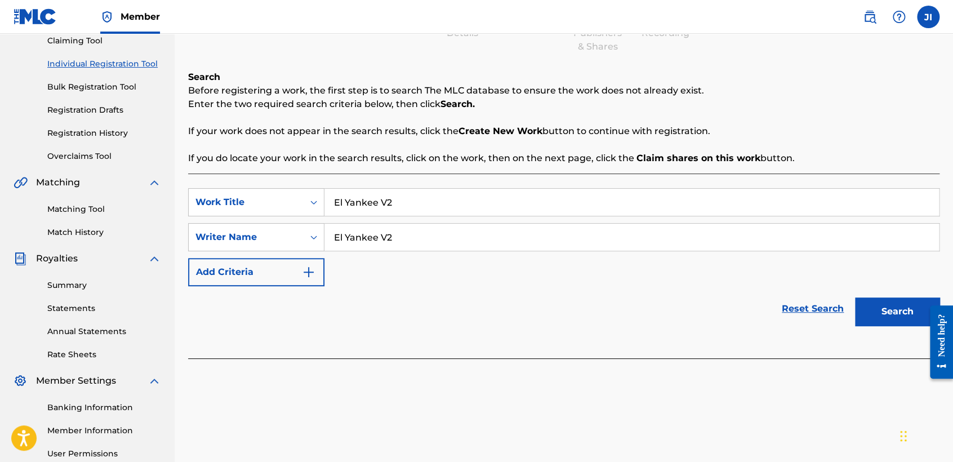
click at [894, 323] on button "Search" at bounding box center [897, 312] width 85 height 28
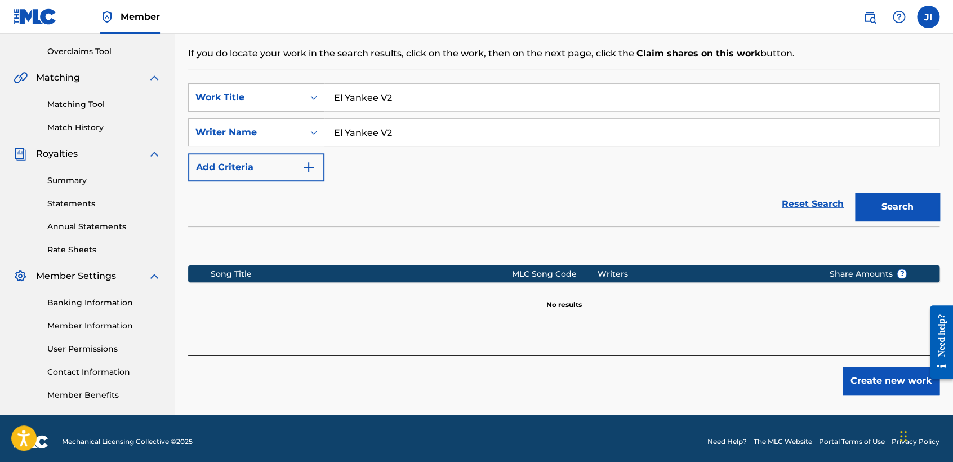
scroll to position [236, 0]
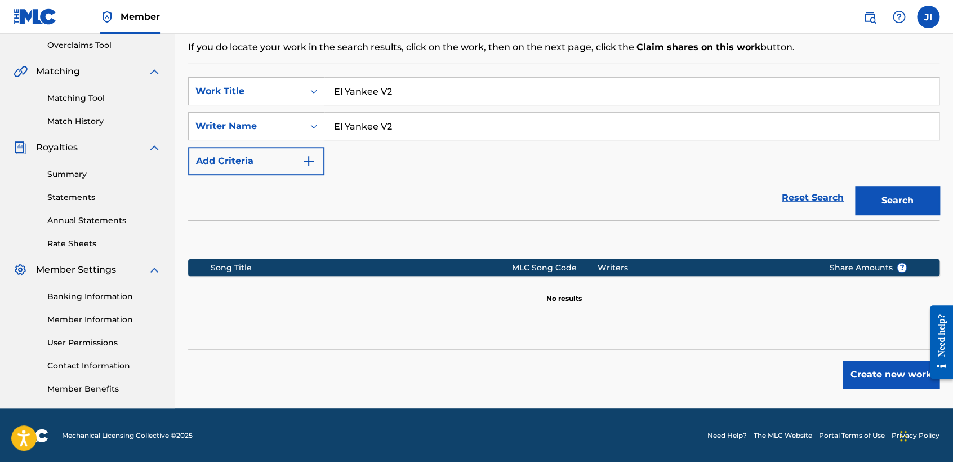
click at [893, 362] on button "Create new work" at bounding box center [891, 375] width 97 height 28
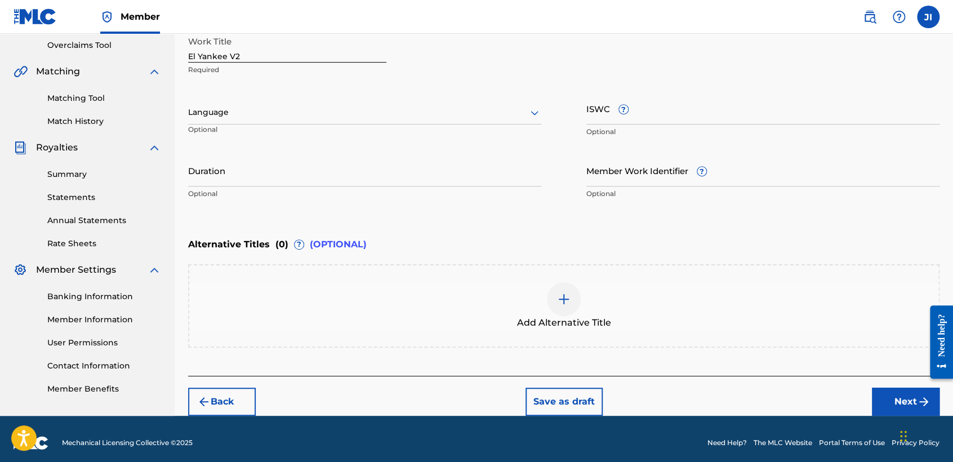
click at [414, 115] on div at bounding box center [364, 112] width 353 height 14
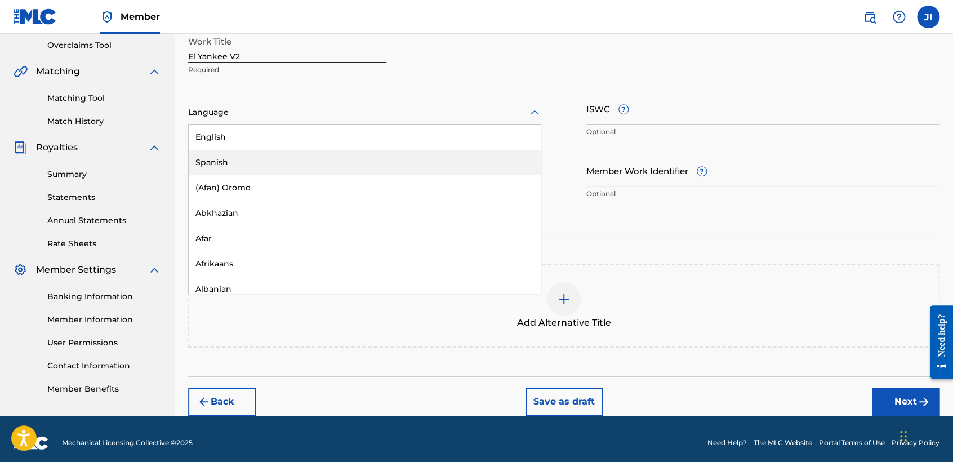
click at [312, 160] on div "Spanish" at bounding box center [365, 162] width 352 height 25
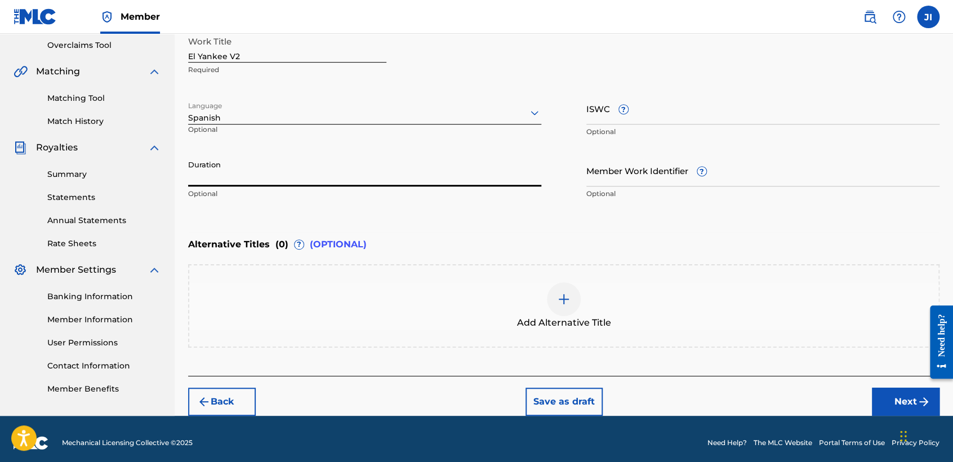
click at [312, 159] on input "Duration" at bounding box center [364, 170] width 353 height 32
type input "03:48"
click at [876, 406] on button "Next" at bounding box center [906, 402] width 68 height 28
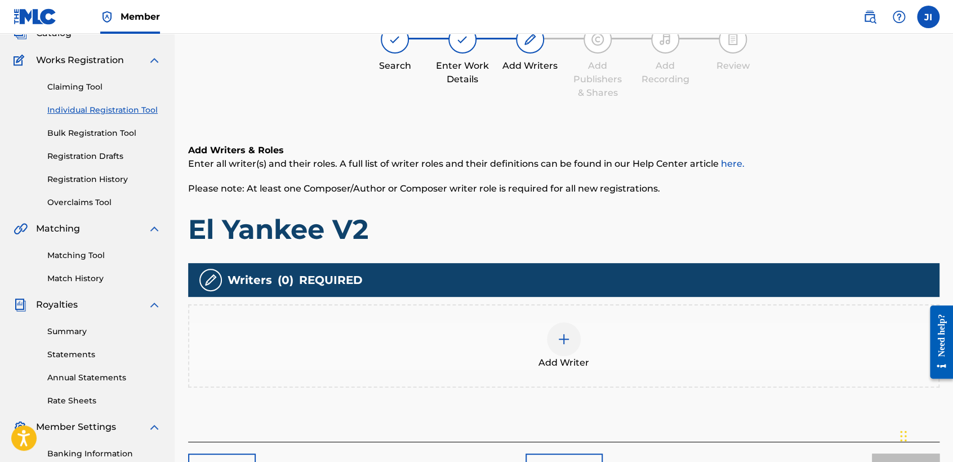
scroll to position [50, 0]
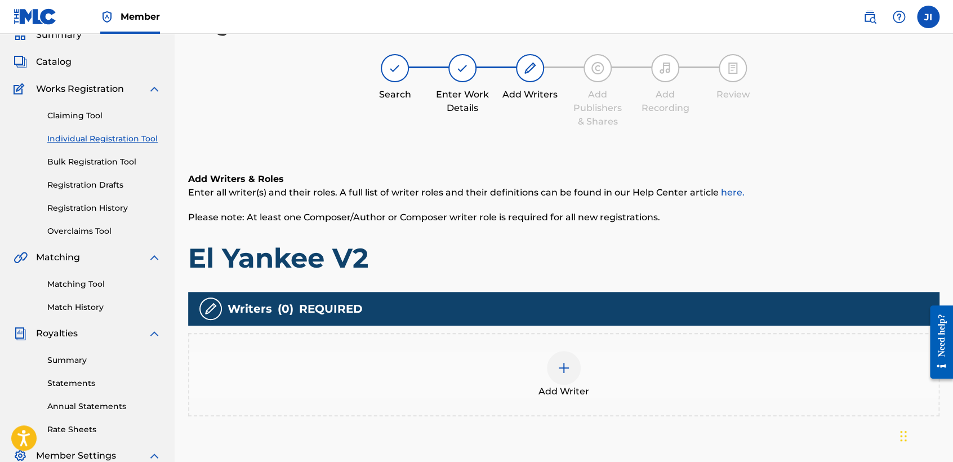
click at [532, 371] on div "Add Writer" at bounding box center [563, 374] width 749 height 47
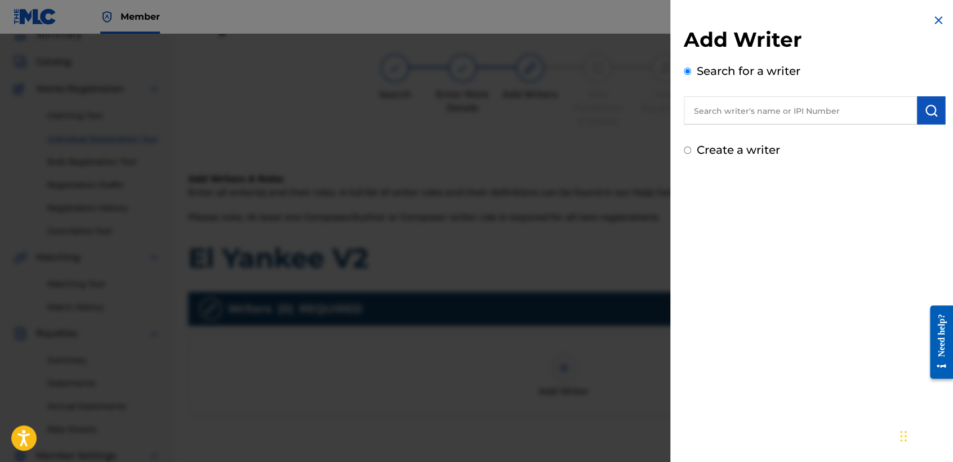
click at [687, 149] on div "Create a writer" at bounding box center [814, 149] width 261 height 17
click at [714, 107] on input "text" at bounding box center [800, 110] width 233 height 28
type input "01311542795"
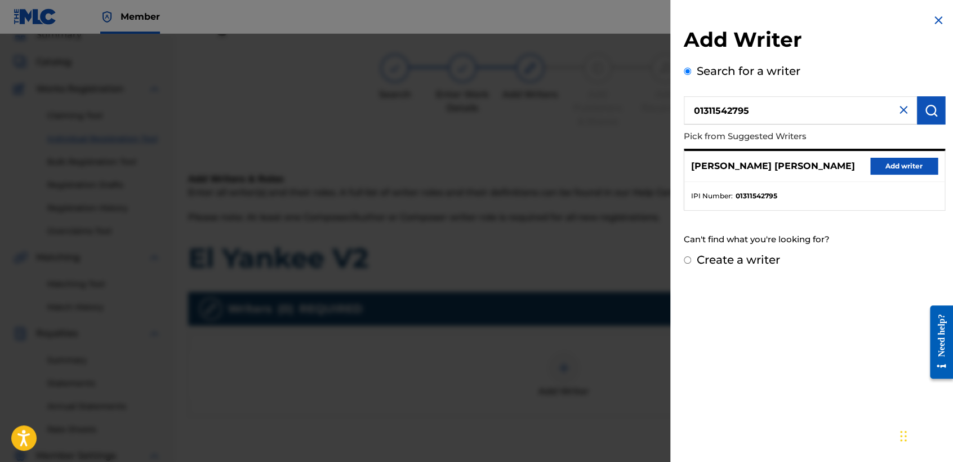
click at [894, 161] on button "Add writer" at bounding box center [905, 166] width 68 height 17
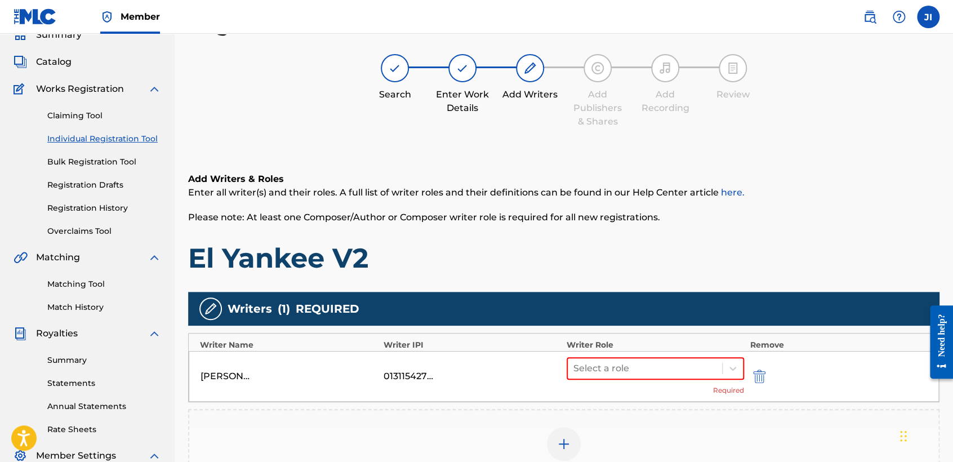
click at [637, 379] on div "Select a role Required" at bounding box center [655, 376] width 177 height 38
click at [636, 375] on div at bounding box center [645, 369] width 143 height 16
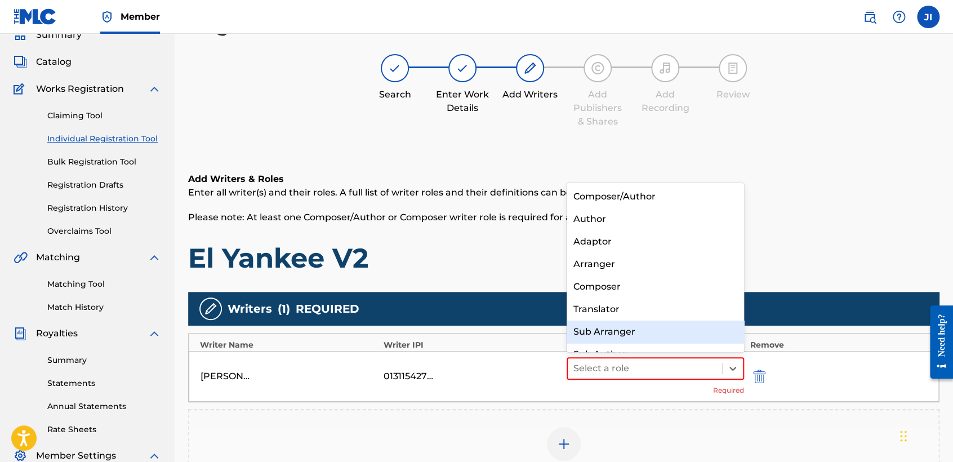
scroll to position [15, 0]
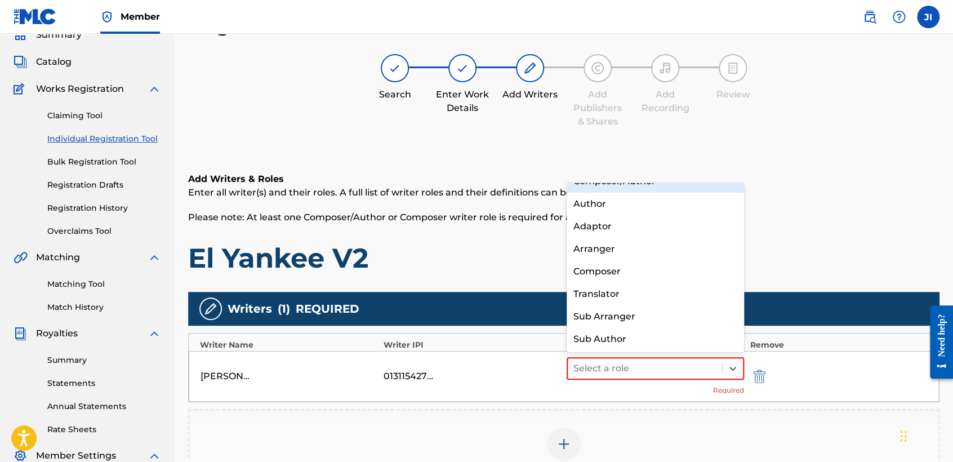
click at [671, 177] on h6 "Add Writers & Roles" at bounding box center [564, 179] width 752 height 14
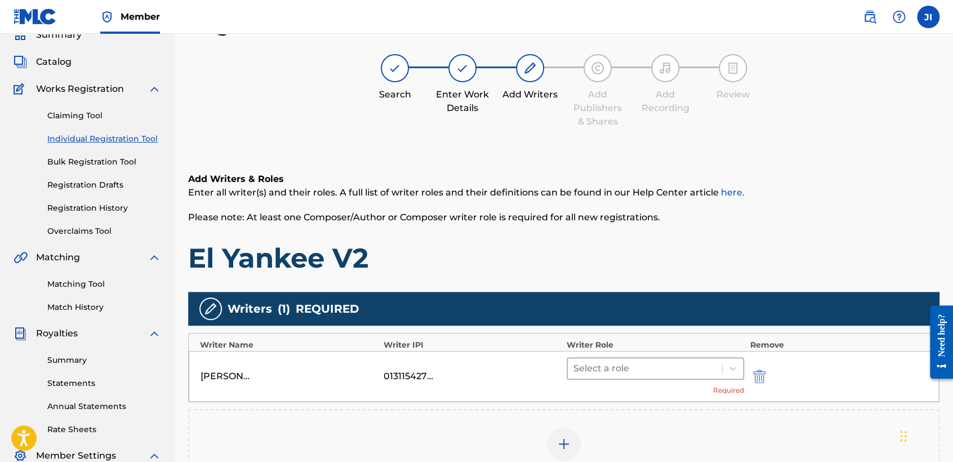
click at [678, 374] on div at bounding box center [645, 369] width 143 height 16
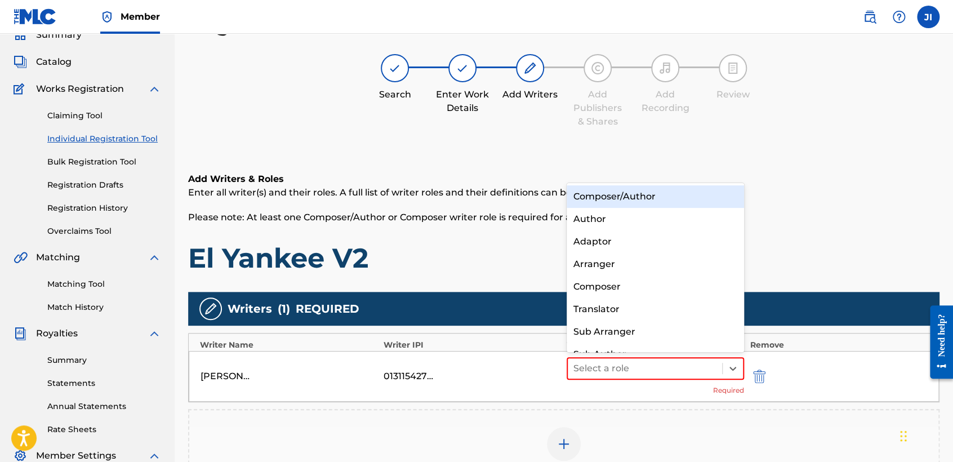
click at [688, 193] on div "Composer/Author" at bounding box center [655, 196] width 177 height 23
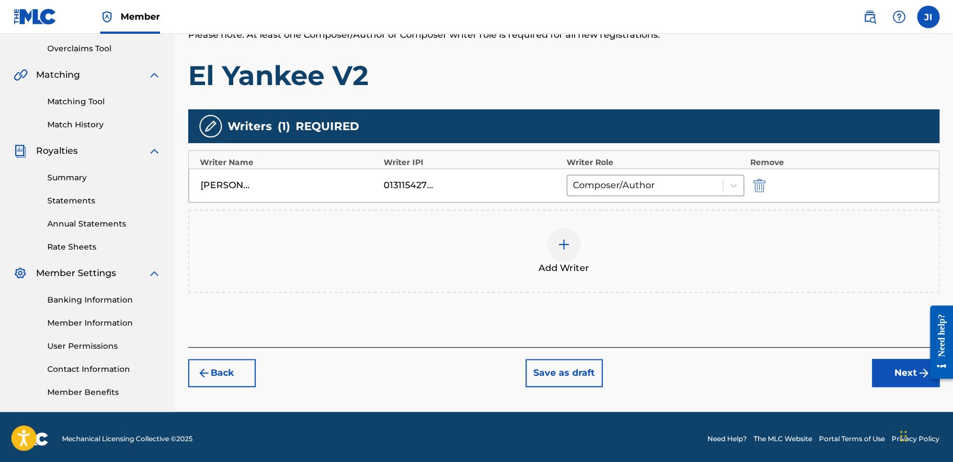
scroll to position [236, 0]
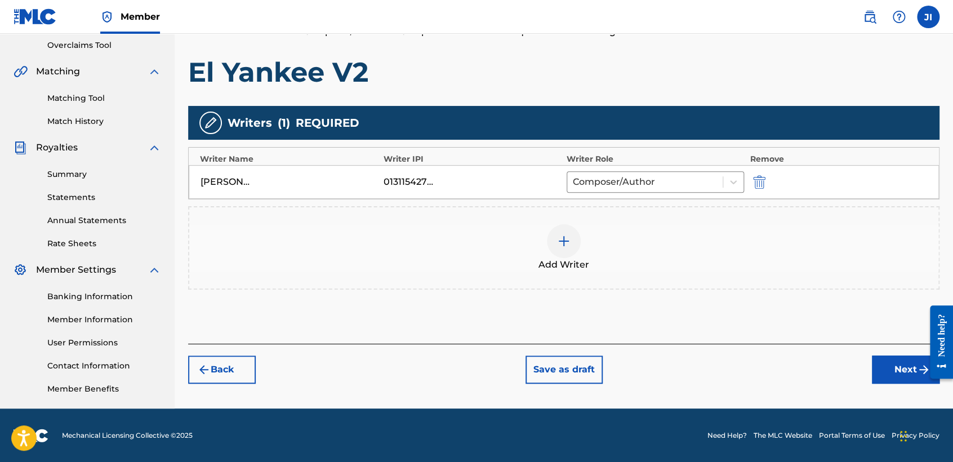
click at [930, 375] on div "Need help?" at bounding box center [941, 341] width 23 height 73
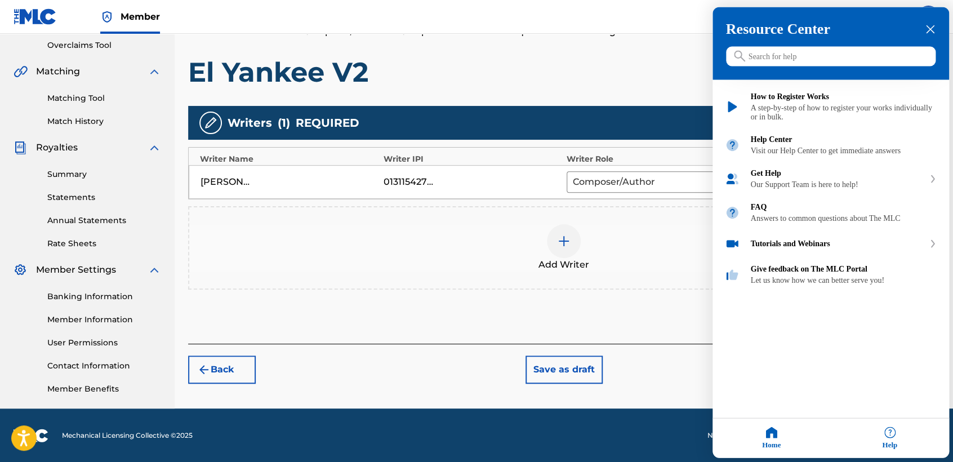
click at [900, 374] on div "Resource Center Help Get the help you need from our knowledge base News Search …" at bounding box center [831, 232] width 237 height 451
click at [649, 368] on div at bounding box center [476, 231] width 953 height 462
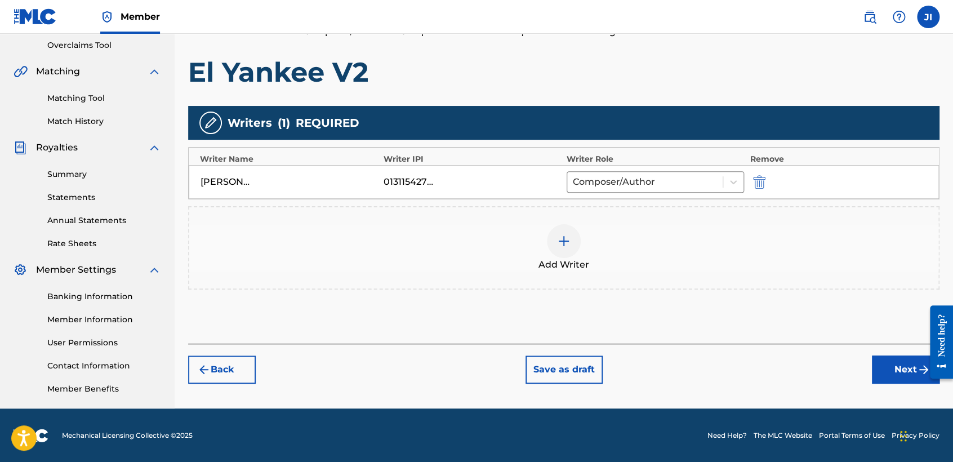
click at [889, 359] on button "Next" at bounding box center [906, 370] width 68 height 28
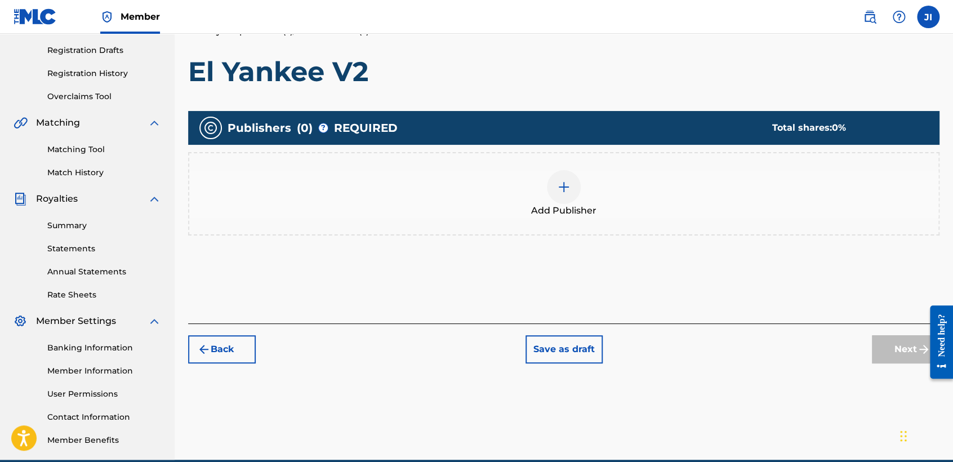
scroll to position [50, 0]
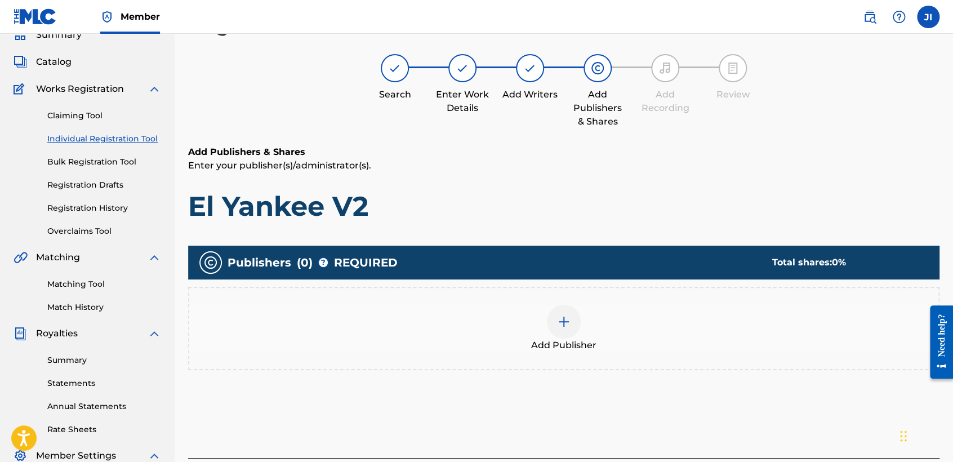
click at [557, 353] on div "Add Publisher" at bounding box center [564, 328] width 752 height 83
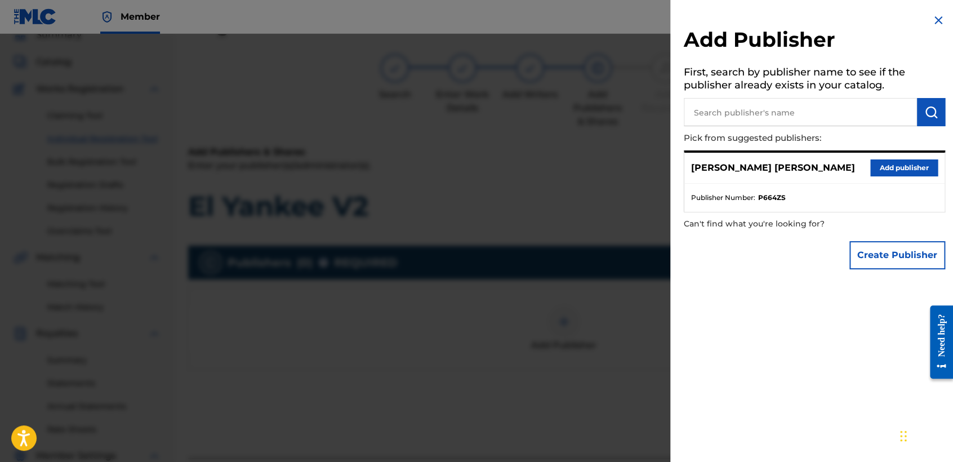
click at [904, 168] on button "Add publisher" at bounding box center [905, 167] width 68 height 17
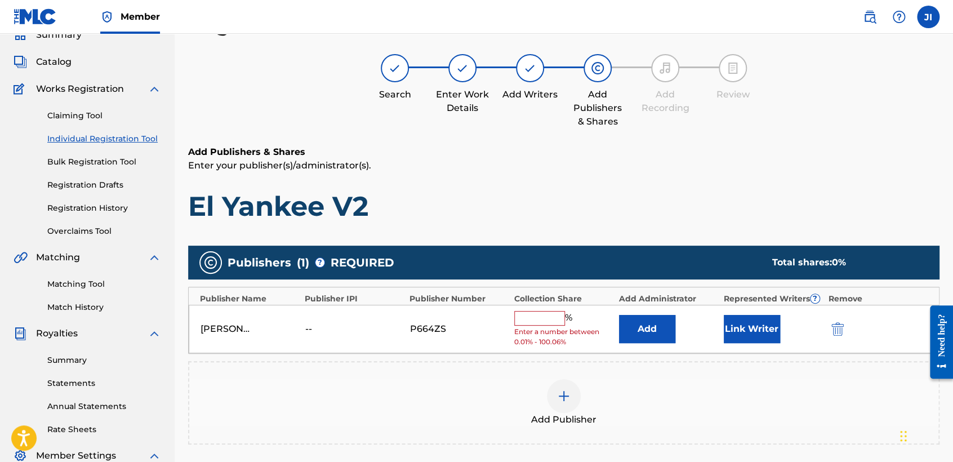
click at [548, 308] on div "[PERSON_NAME] [PERSON_NAME] -- P664ZS % Enter a number between 0.01% - 100.06% …" at bounding box center [564, 329] width 751 height 49
click at [550, 314] on input "text" at bounding box center [539, 318] width 51 height 15
type input "100"
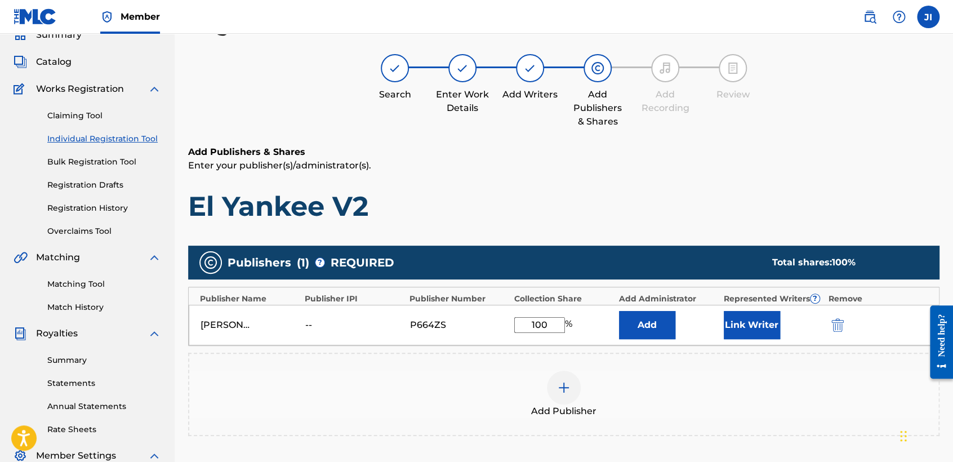
click at [766, 311] on button "Link Writer" at bounding box center [752, 325] width 56 height 28
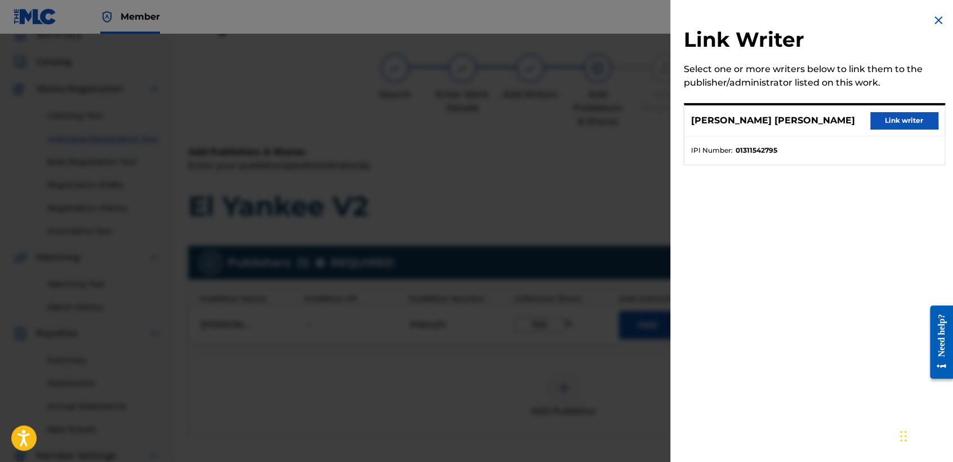
click at [886, 107] on div "[PERSON_NAME] [PERSON_NAME] Link writer" at bounding box center [815, 120] width 260 height 31
click at [888, 110] on div "[PERSON_NAME] [PERSON_NAME] Link writer" at bounding box center [815, 120] width 260 height 31
click at [888, 116] on button "Link writer" at bounding box center [905, 120] width 68 height 17
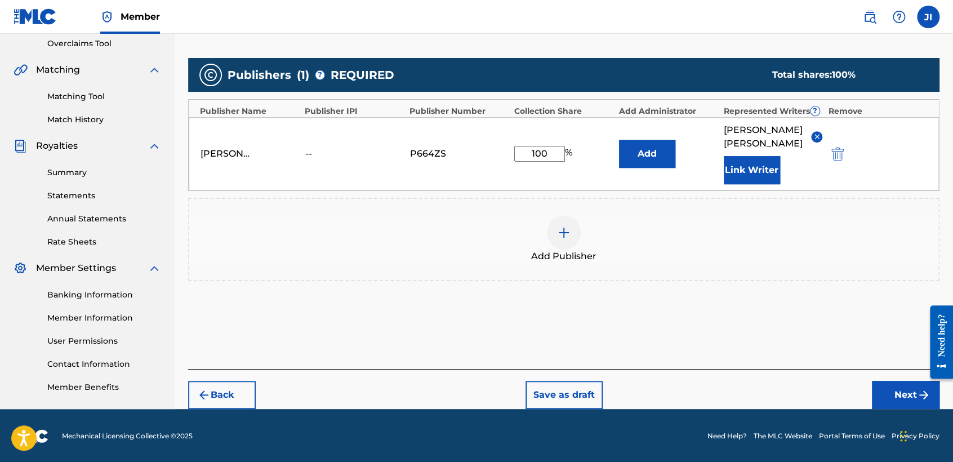
click at [904, 394] on button "Next" at bounding box center [906, 395] width 68 height 28
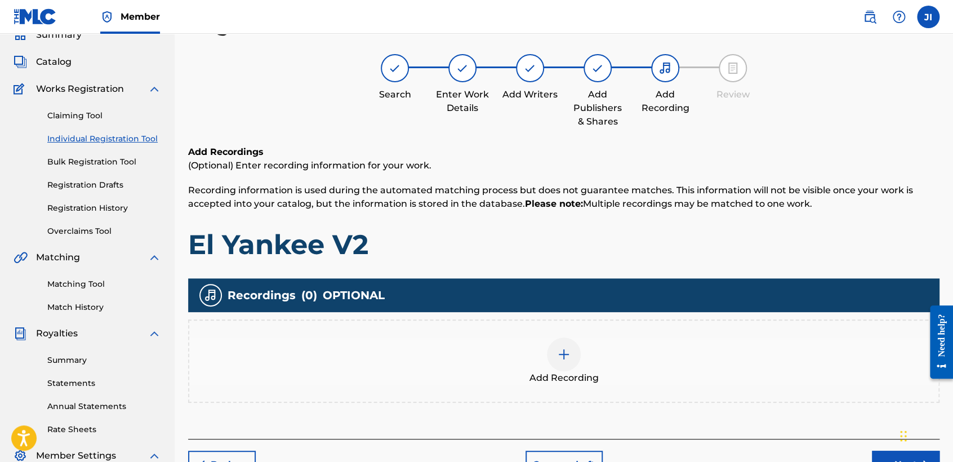
click at [602, 367] on div "Add Recording" at bounding box center [563, 361] width 749 height 47
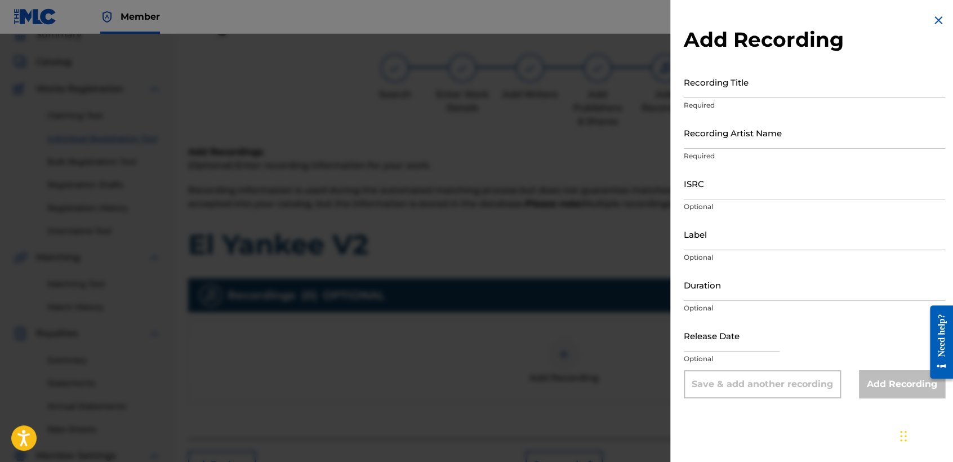
click at [736, 81] on input "Recording Title" at bounding box center [814, 82] width 261 height 32
paste input "El Yankee V2"
type input "El Yankee V2"
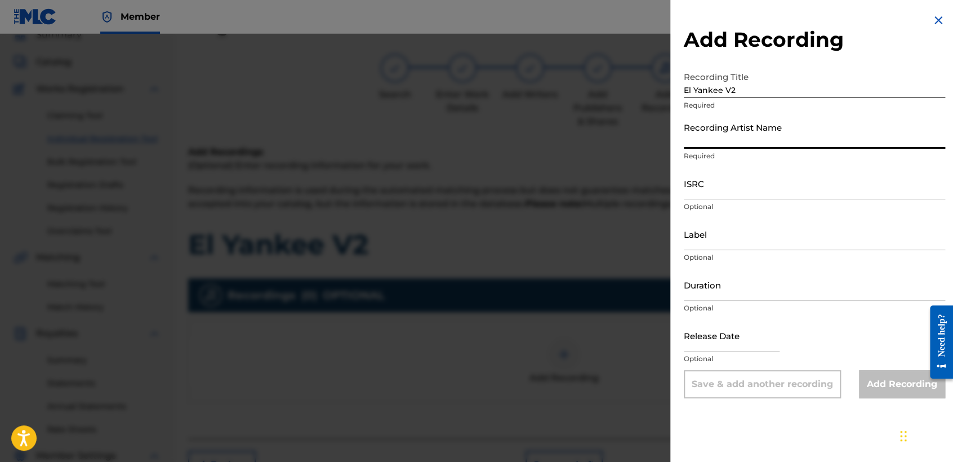
drag, startPoint x: 721, startPoint y: 117, endPoint x: 721, endPoint y: 134, distance: 16.9
click at [721, 117] on input "Recording Artist Name" at bounding box center [814, 133] width 261 height 32
type input "[PERSON_NAME] MX"
type input "04:26"
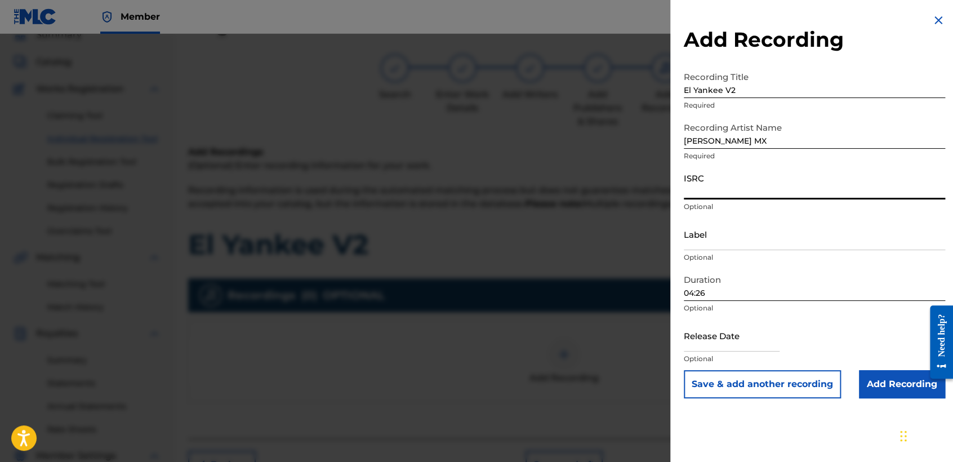
click at [711, 190] on input "ISRC" at bounding box center [814, 183] width 261 height 32
paste input "QZNWZ2422421"
type input "QZNWZ2422421"
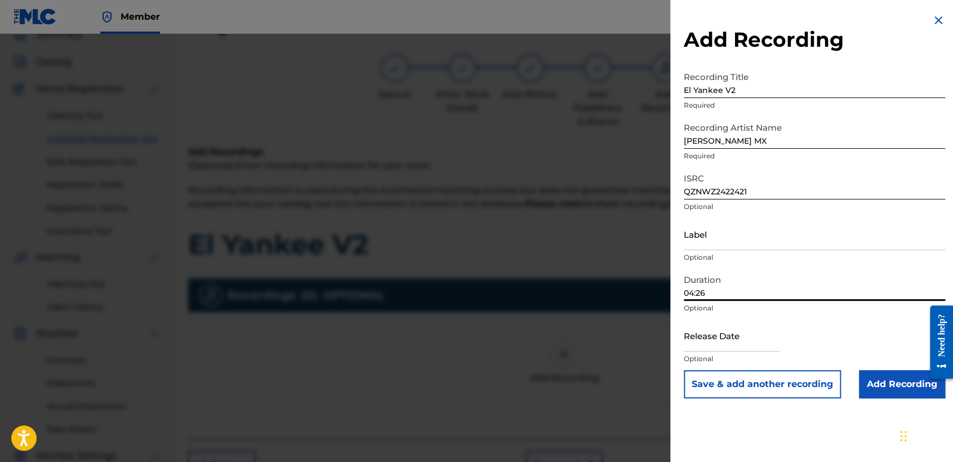
click at [727, 294] on input "04:26" at bounding box center [814, 285] width 261 height 32
type input "03:48"
click at [735, 323] on input "text" at bounding box center [732, 335] width 96 height 32
select select "8"
select select "2025"
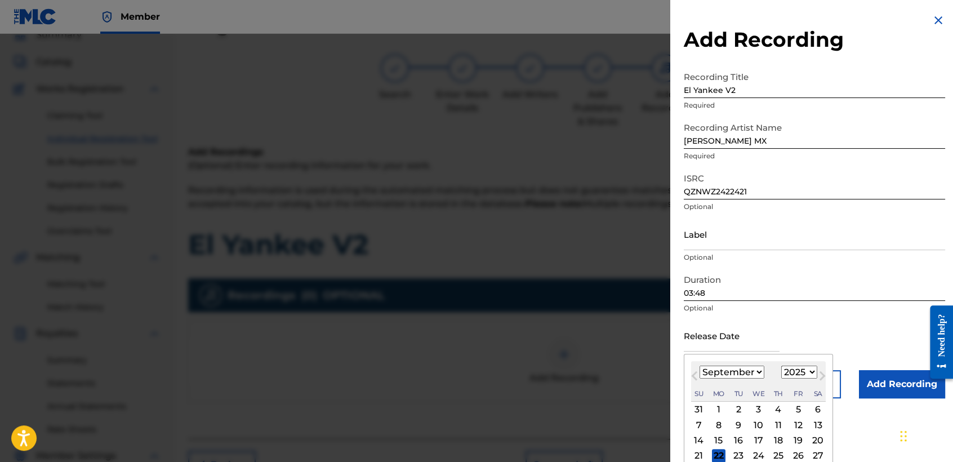
click at [734, 374] on select "January February March April May June July August September October November De…" at bounding box center [732, 372] width 65 height 13
select select "5"
click at [700, 366] on select "January February March April May June July August September October November De…" at bounding box center [732, 372] width 65 height 13
click at [791, 373] on select "1899 1900 1901 1902 1903 1904 1905 1906 1907 1908 1909 1910 1911 1912 1913 1914…" at bounding box center [800, 372] width 36 height 13
select select "2024"
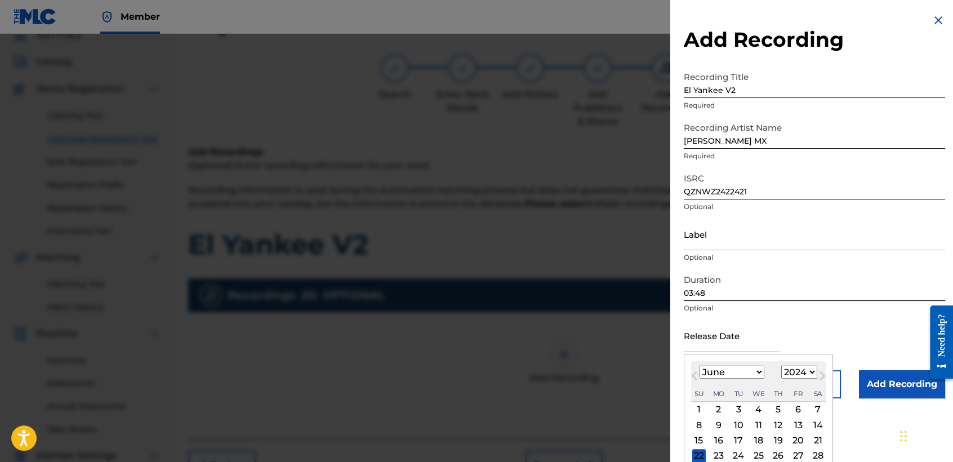
click at [782, 366] on select "1899 1900 1901 1902 1903 1904 1905 1906 1907 1908 1909 1910 1911 1912 1913 1914…" at bounding box center [800, 372] width 36 height 13
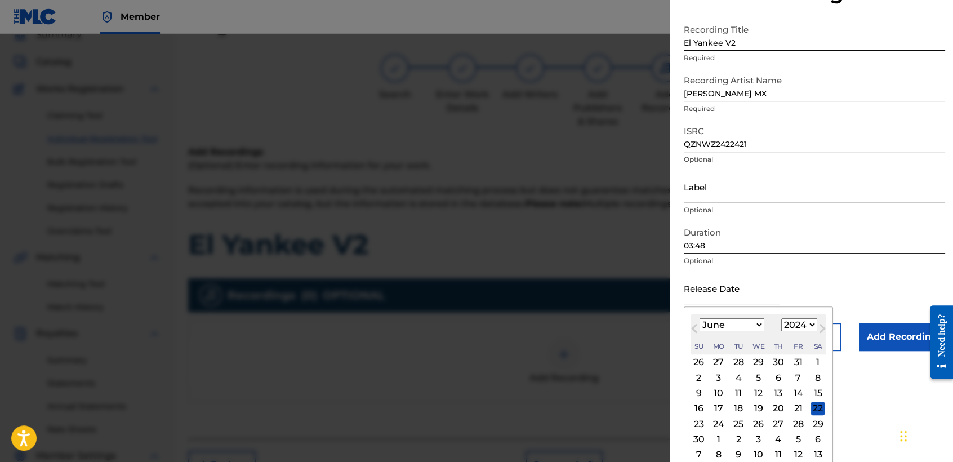
scroll to position [54, 0]
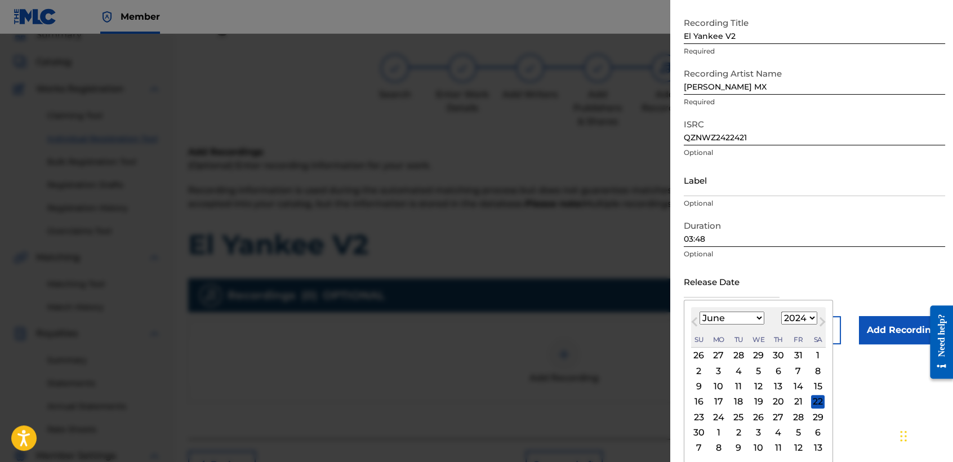
click at [736, 415] on div "25" at bounding box center [739, 417] width 14 height 14
type input "[DATE]"
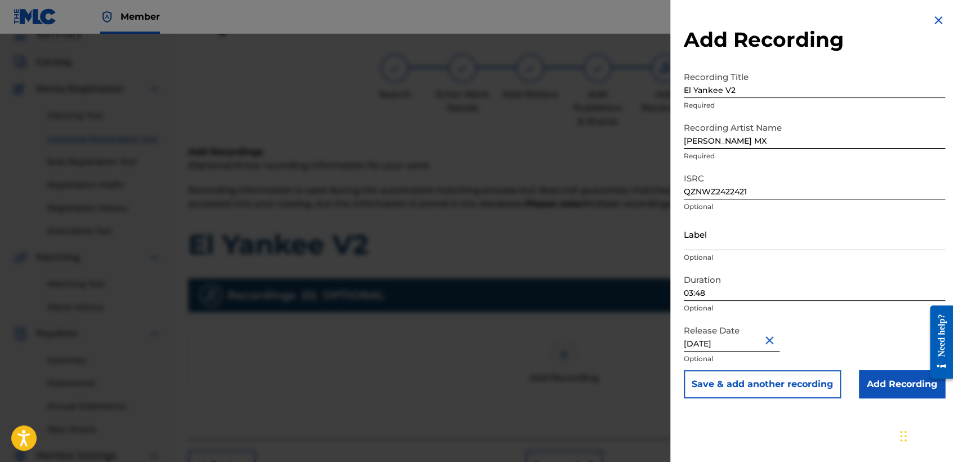
click at [863, 382] on input "Add Recording" at bounding box center [902, 384] width 86 height 28
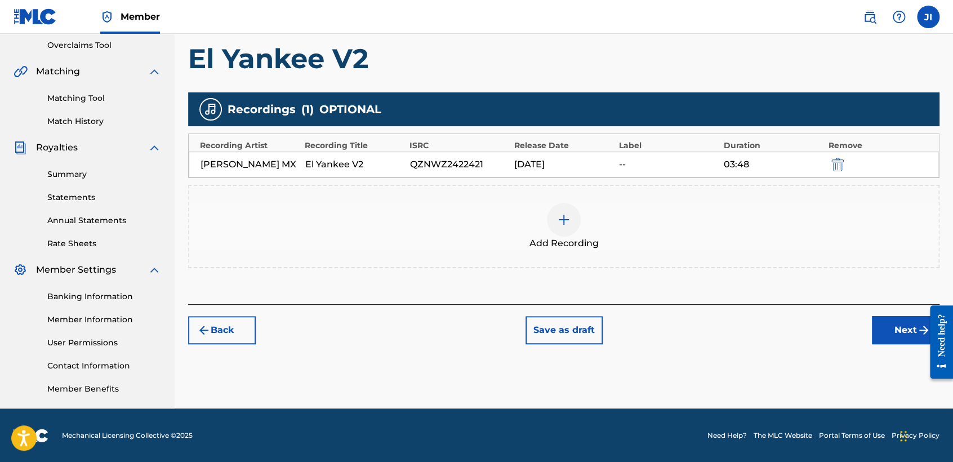
click at [884, 343] on button "Next" at bounding box center [906, 330] width 68 height 28
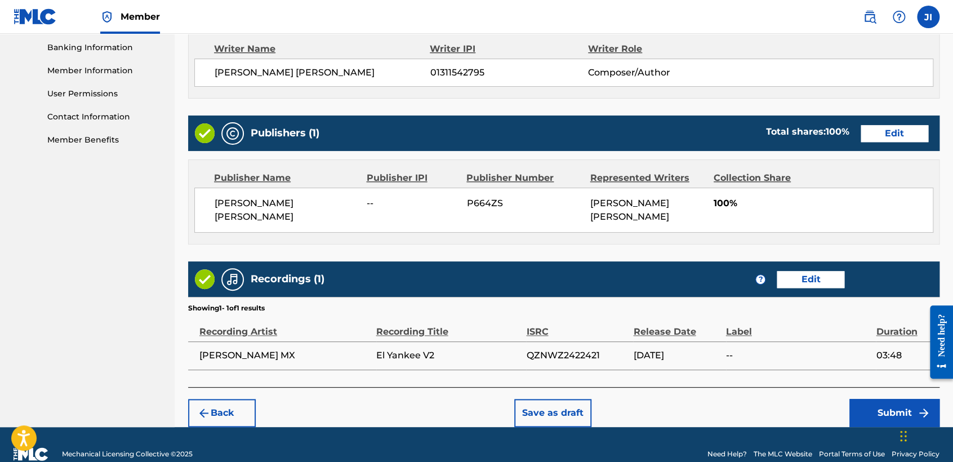
scroll to position [489, 0]
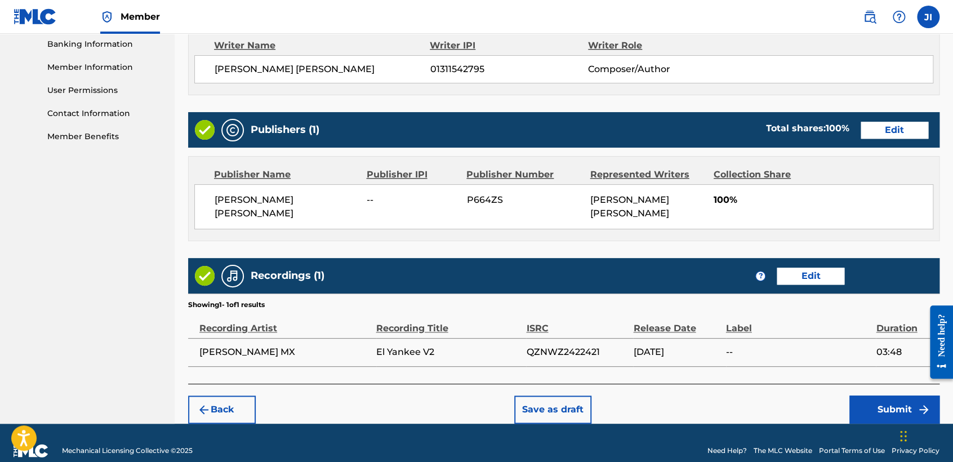
click at [858, 396] on button "Submit" at bounding box center [895, 410] width 90 height 28
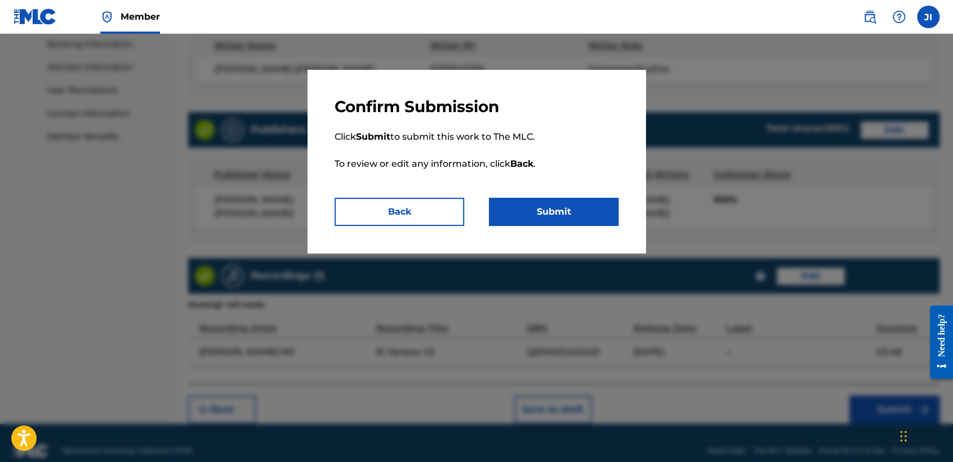
click at [587, 220] on button "Submit" at bounding box center [554, 212] width 130 height 28
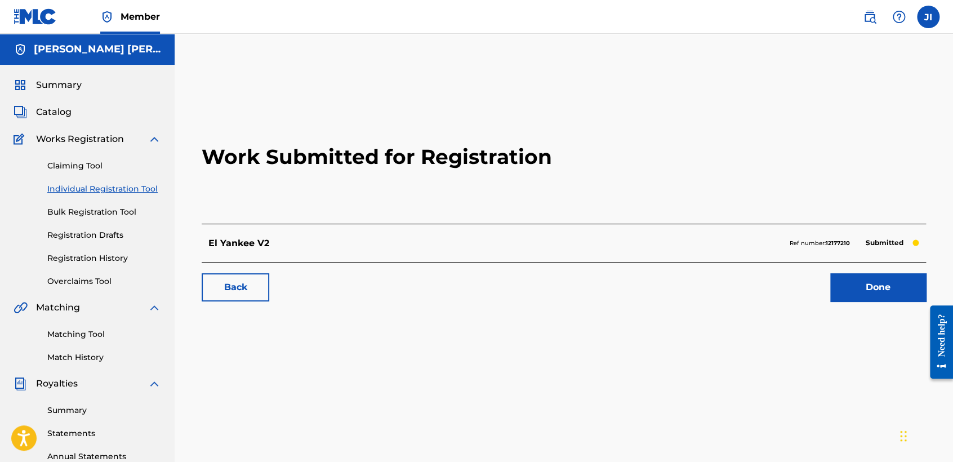
click at [123, 188] on link "Individual Registration Tool" at bounding box center [104, 189] width 114 height 12
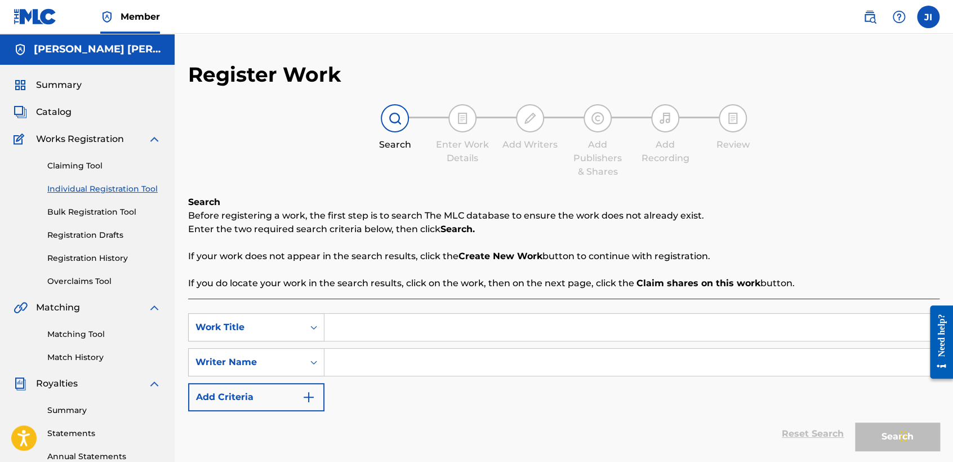
paste input "Nectar S-129"
type input "Nectar S-129"
paste input "Nectar S-129"
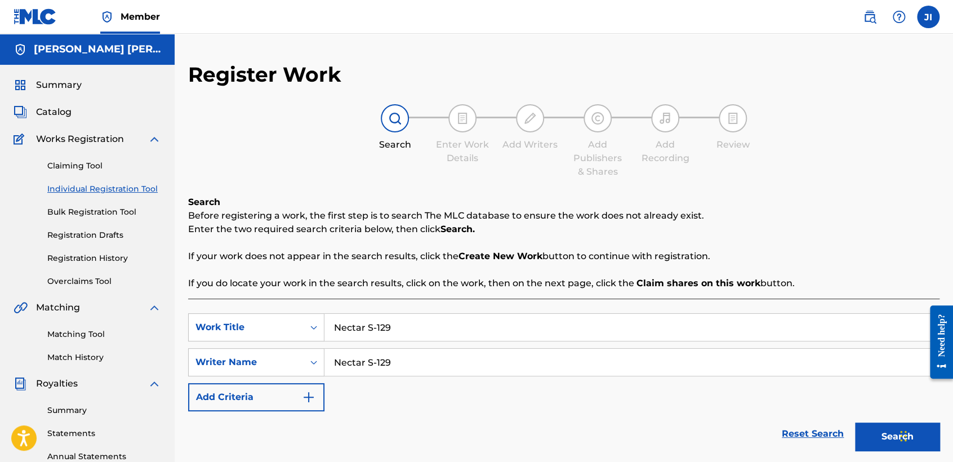
type input "Nectar S-129"
click at [868, 439] on button "Search" at bounding box center [897, 437] width 85 height 28
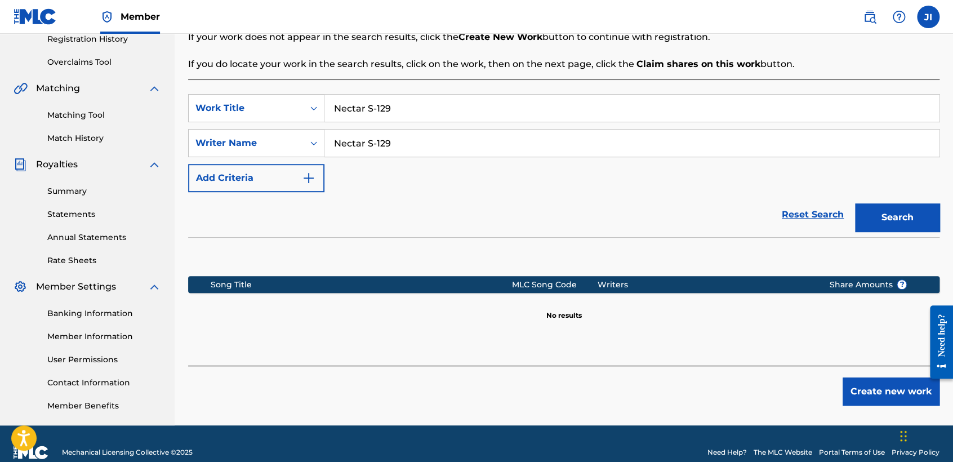
scroll to position [236, 0]
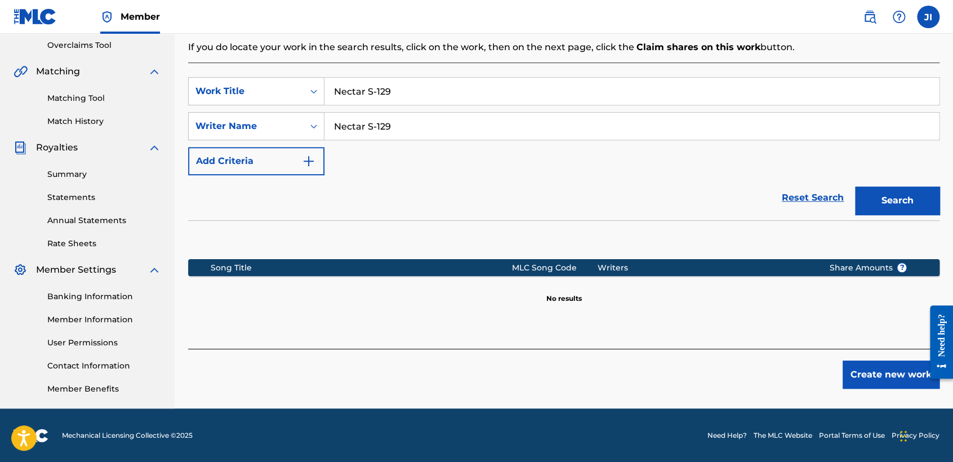
click at [847, 390] on div "Register Work Search Enter Work Details Add Writers Add Publishers & Shares Add…" at bounding box center [564, 117] width 779 height 583
drag, startPoint x: 859, startPoint y: 375, endPoint x: 862, endPoint y: 380, distance: 6.3
click at [862, 380] on button "Create new work" at bounding box center [891, 375] width 97 height 28
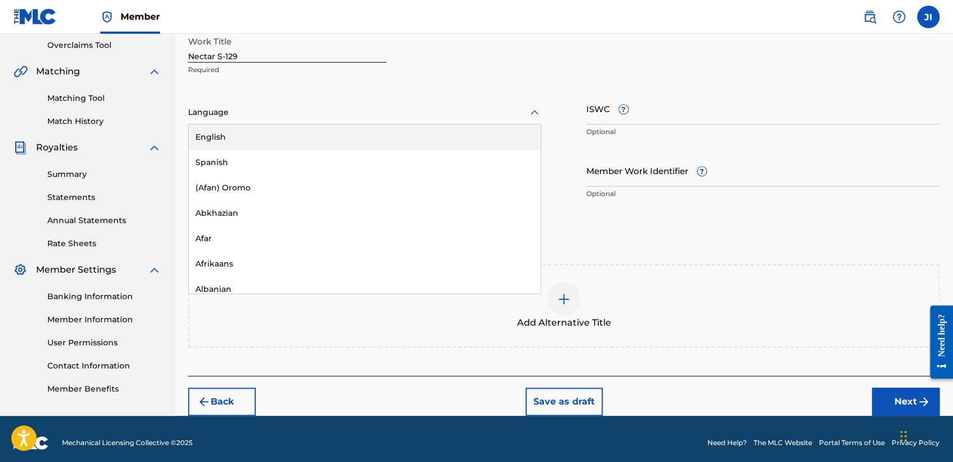
click at [290, 116] on div at bounding box center [364, 112] width 353 height 14
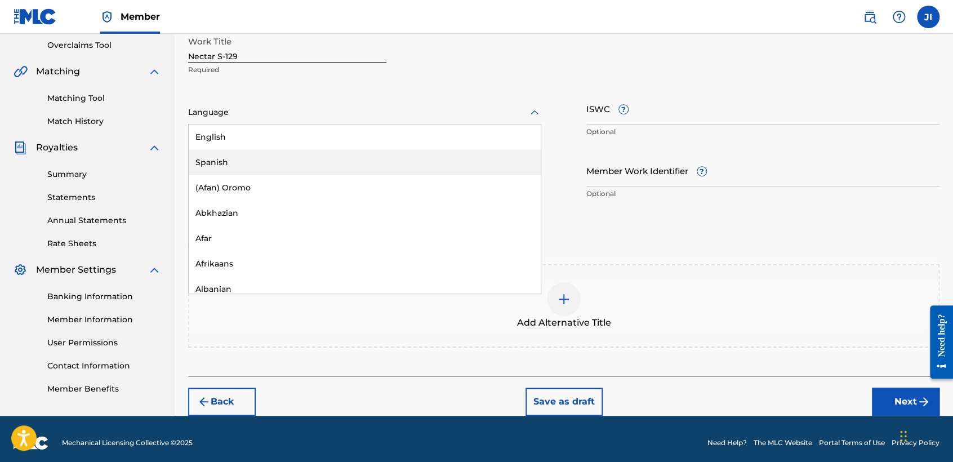
click at [274, 159] on div "Spanish" at bounding box center [365, 162] width 352 height 25
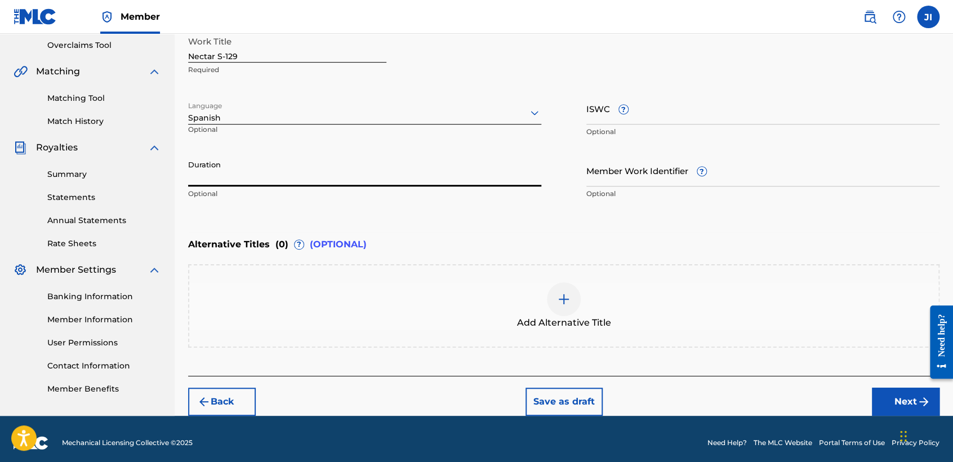
click at [275, 165] on input "Duration" at bounding box center [364, 170] width 353 height 32
type input "04:21"
click at [914, 392] on button "Next" at bounding box center [906, 402] width 68 height 28
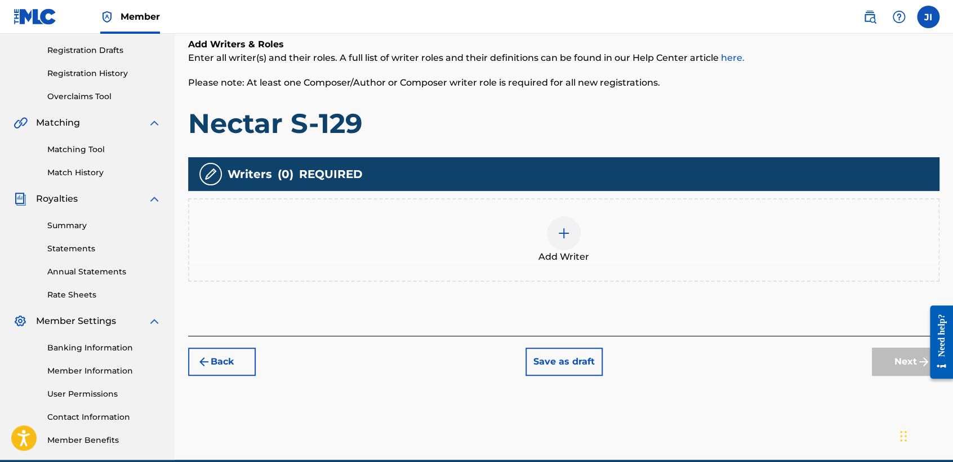
scroll to position [50, 0]
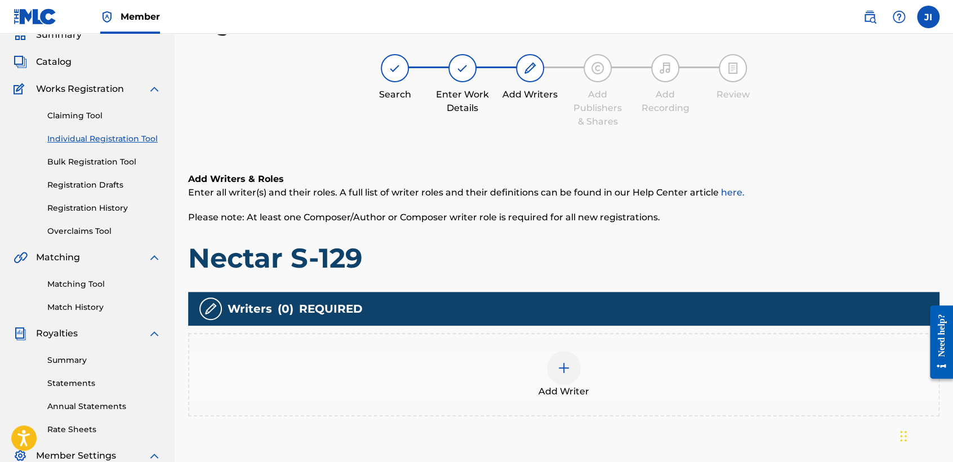
click at [561, 367] on img at bounding box center [564, 368] width 14 height 14
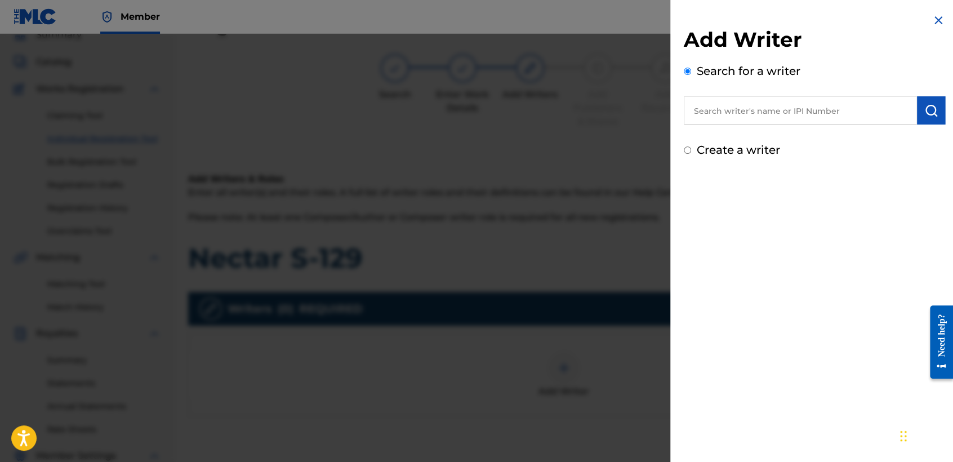
click at [713, 112] on input "text" at bounding box center [800, 110] width 233 height 28
type input "01311542795"
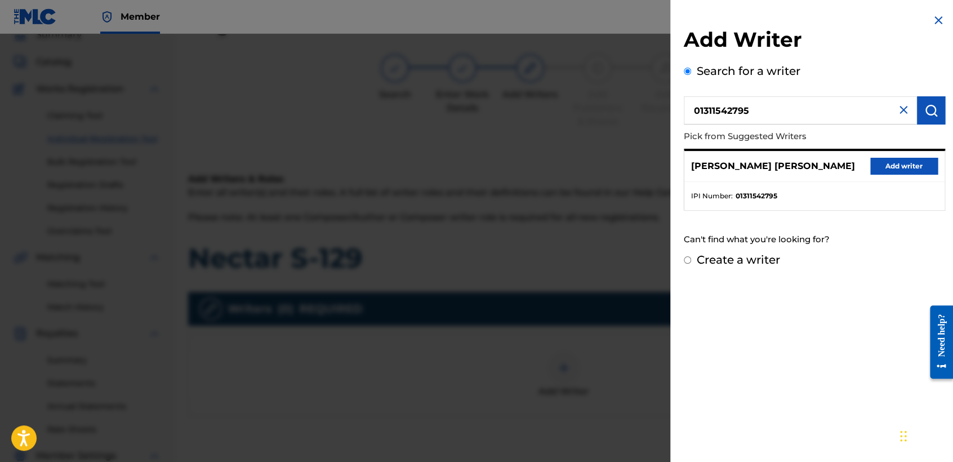
click at [928, 166] on button "Add writer" at bounding box center [905, 166] width 68 height 17
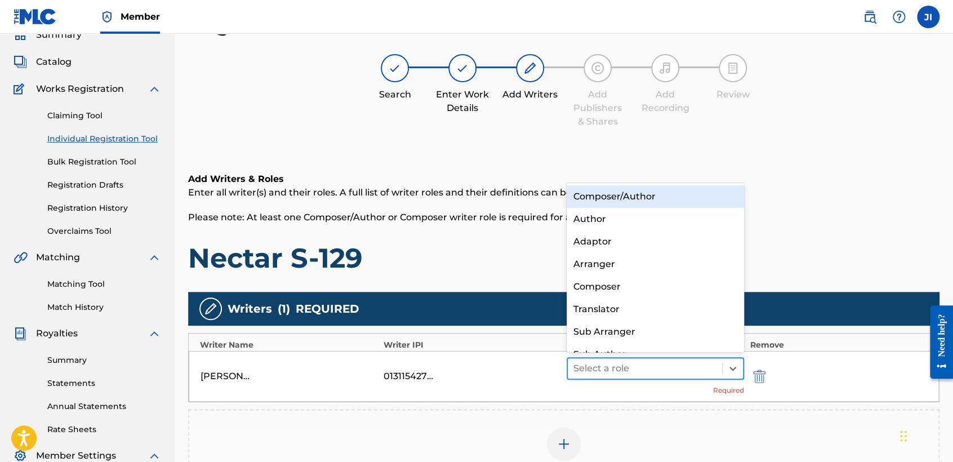
click at [633, 375] on div at bounding box center [645, 369] width 143 height 16
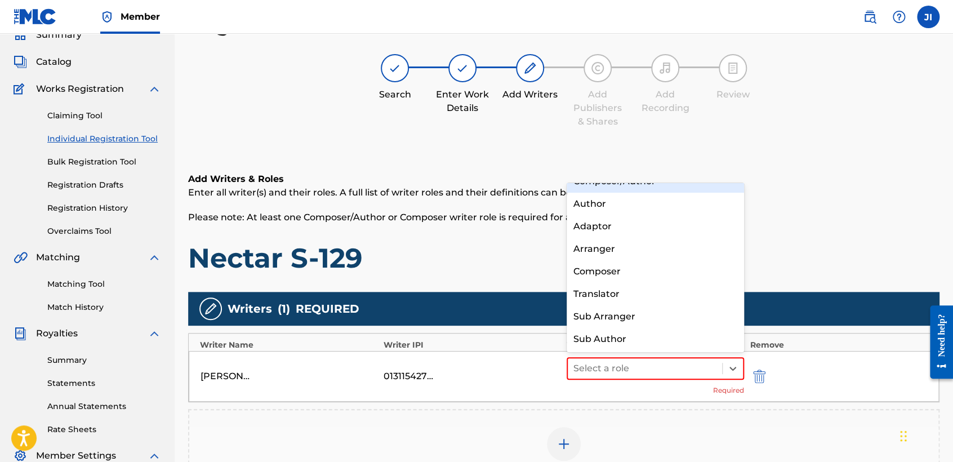
click at [673, 188] on div "Composer/Author" at bounding box center [655, 181] width 177 height 23
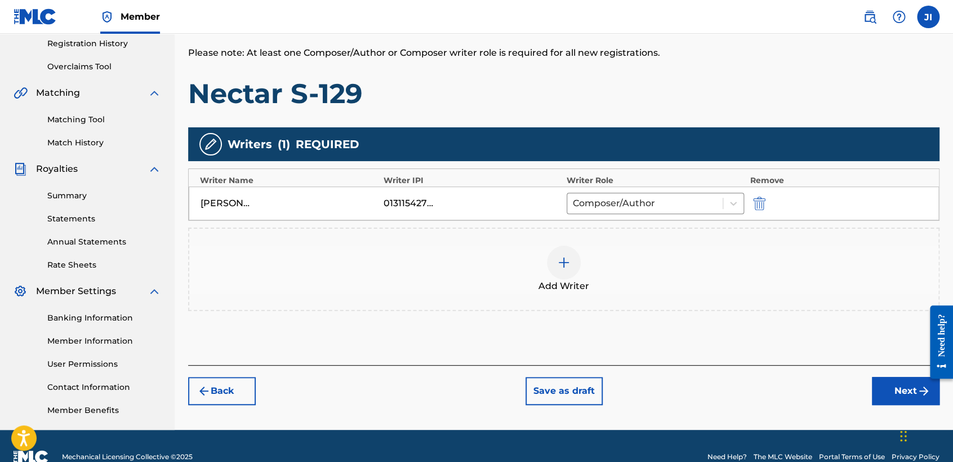
scroll to position [236, 0]
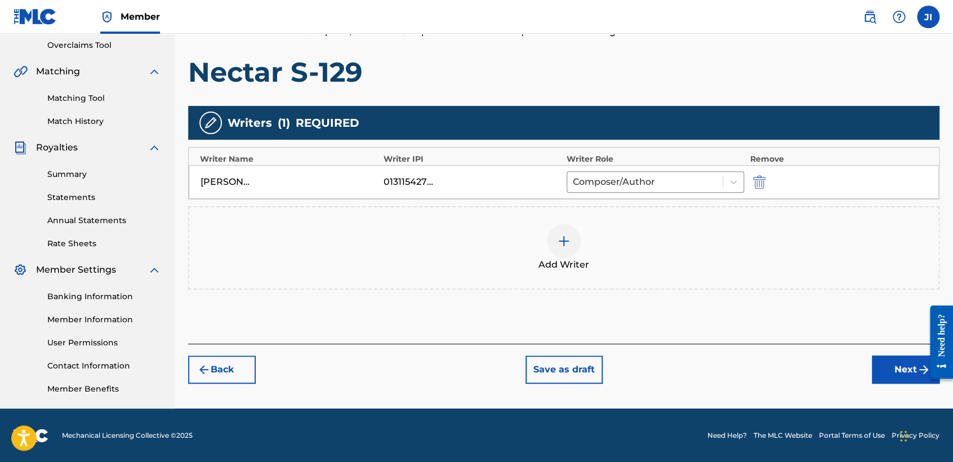
click at [893, 362] on button "Next" at bounding box center [906, 370] width 68 height 28
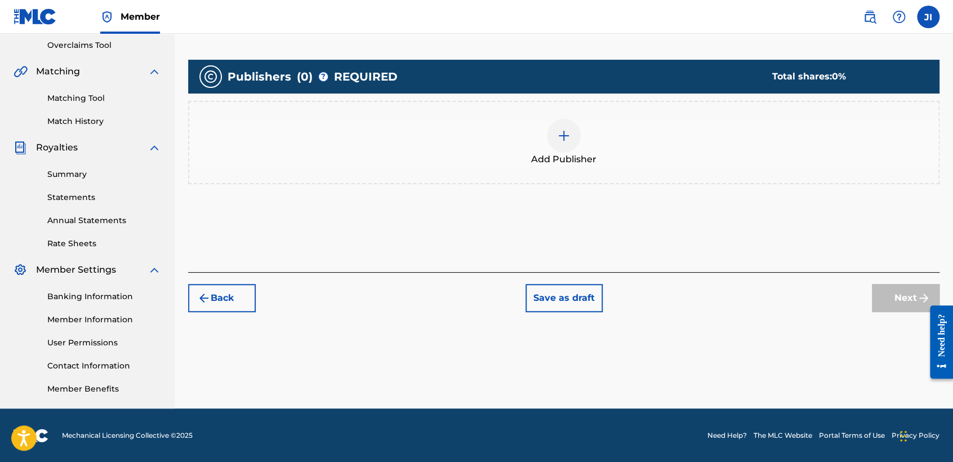
drag, startPoint x: 562, startPoint y: 97, endPoint x: 565, endPoint y: 104, distance: 6.6
click at [563, 101] on div "Publishers ( 0 ) ? REQUIRED Total shares: 0 % Add Publisher" at bounding box center [564, 122] width 752 height 125
click at [571, 141] on div at bounding box center [564, 136] width 34 height 34
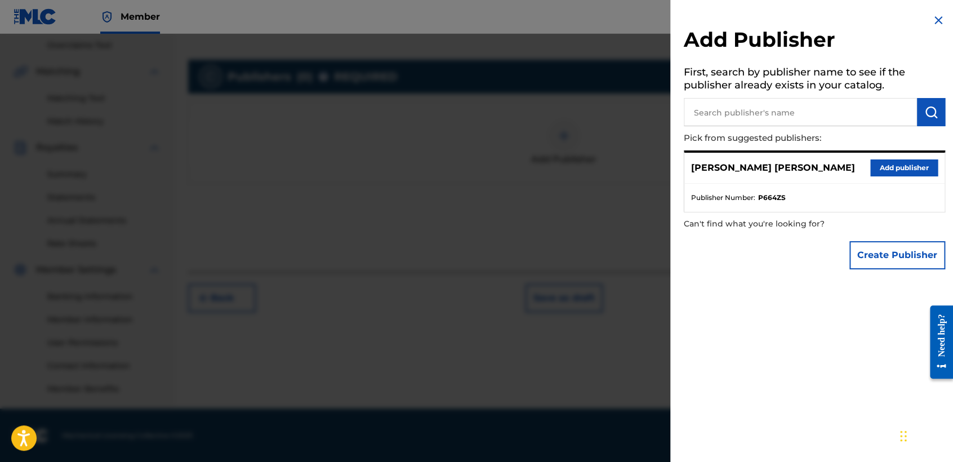
click at [902, 164] on button "Add publisher" at bounding box center [905, 167] width 68 height 17
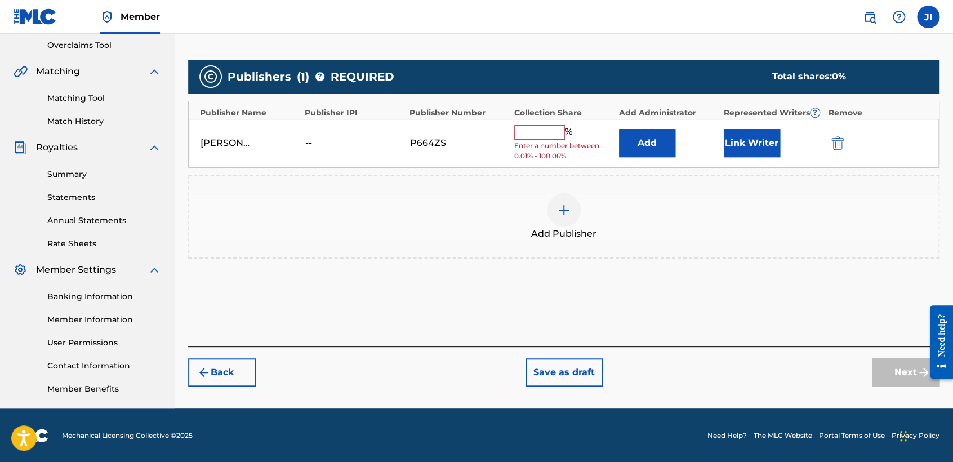
click at [553, 131] on input "text" at bounding box center [539, 132] width 51 height 15
type input "100"
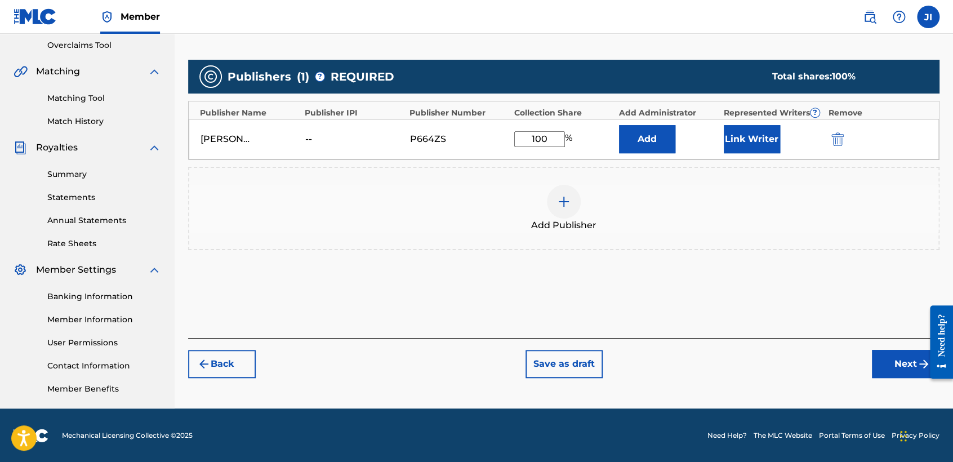
click at [751, 128] on button "Link Writer" at bounding box center [752, 139] width 56 height 28
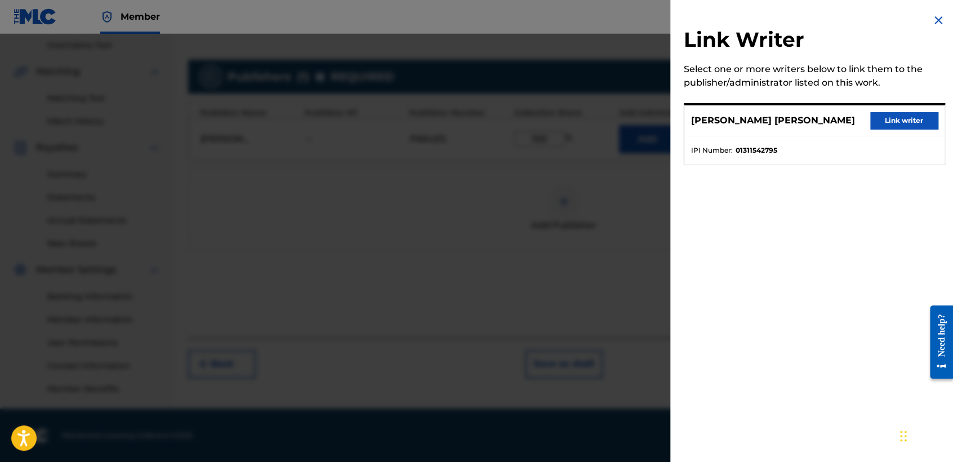
click at [926, 123] on button "Link writer" at bounding box center [905, 120] width 68 height 17
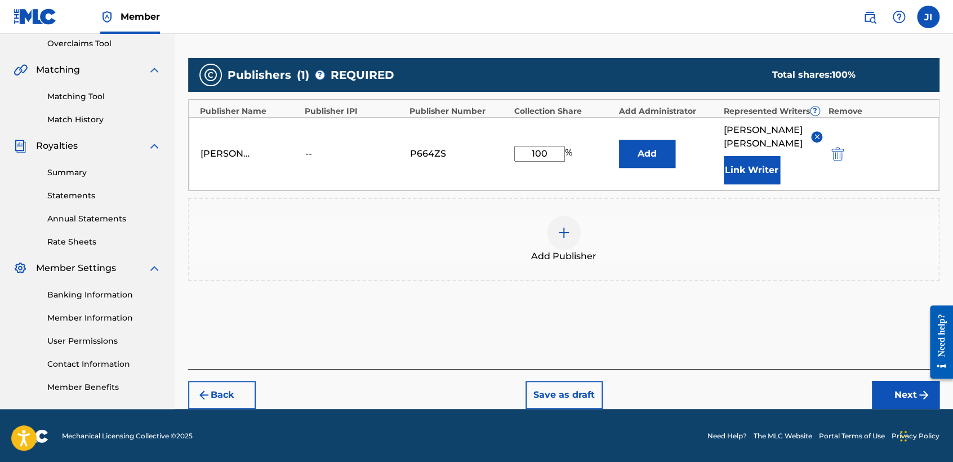
click at [892, 389] on button "Next" at bounding box center [906, 395] width 68 height 28
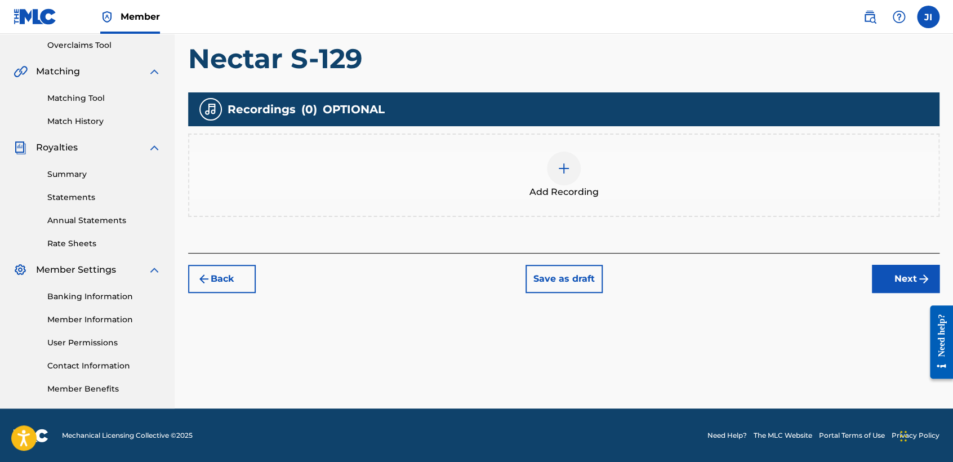
click at [566, 181] on div at bounding box center [564, 169] width 34 height 34
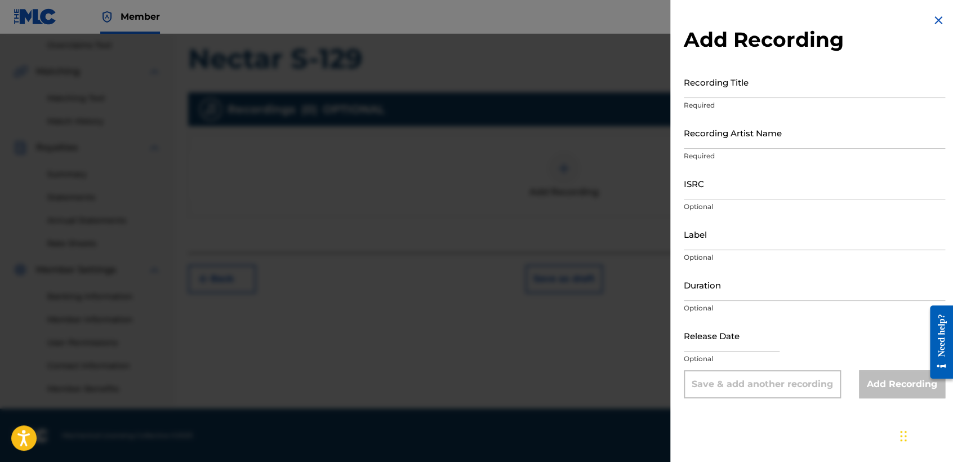
click at [709, 96] on input "Recording Title" at bounding box center [814, 82] width 261 height 32
paste input "Nectar S-129"
type input "Nectar S-129"
click at [765, 140] on input "Recording Artist Name" at bounding box center [814, 133] width 261 height 32
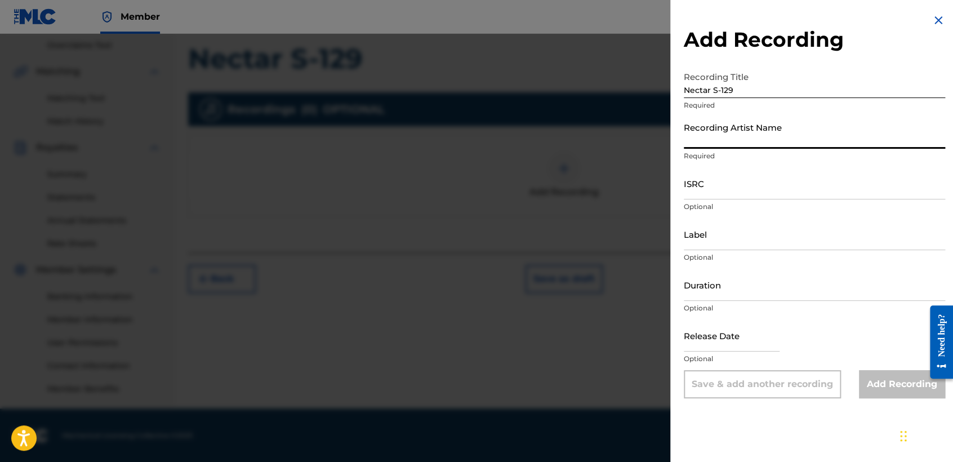
type input "[PERSON_NAME] MX"
type input "03:48"
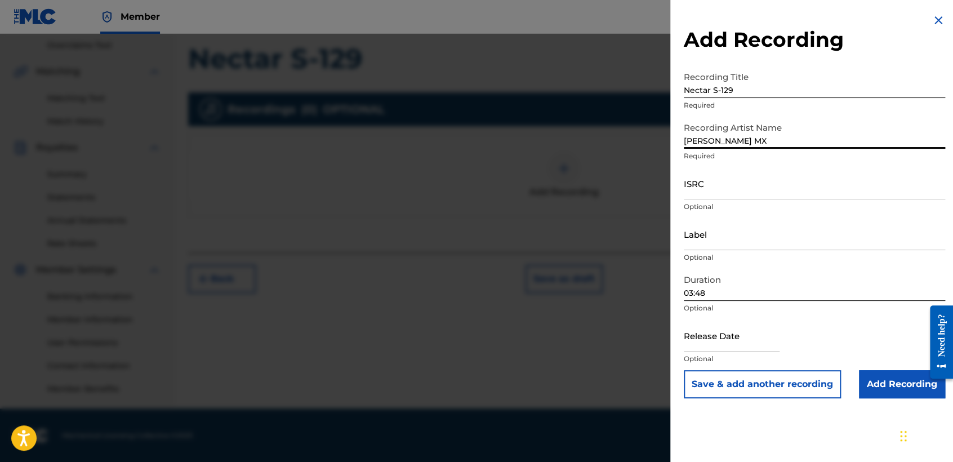
click at [746, 179] on input "ISRC" at bounding box center [814, 183] width 261 height 32
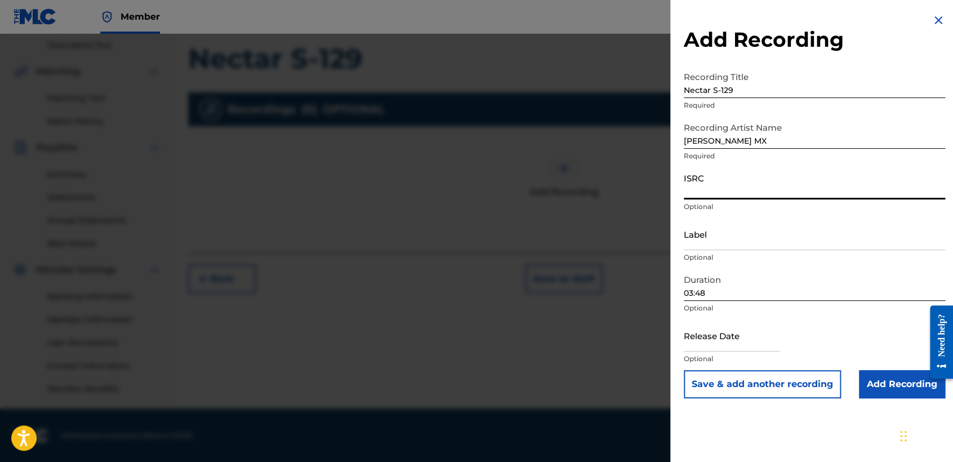
paste input "QZRP42466775"
type input "QZRP42466775"
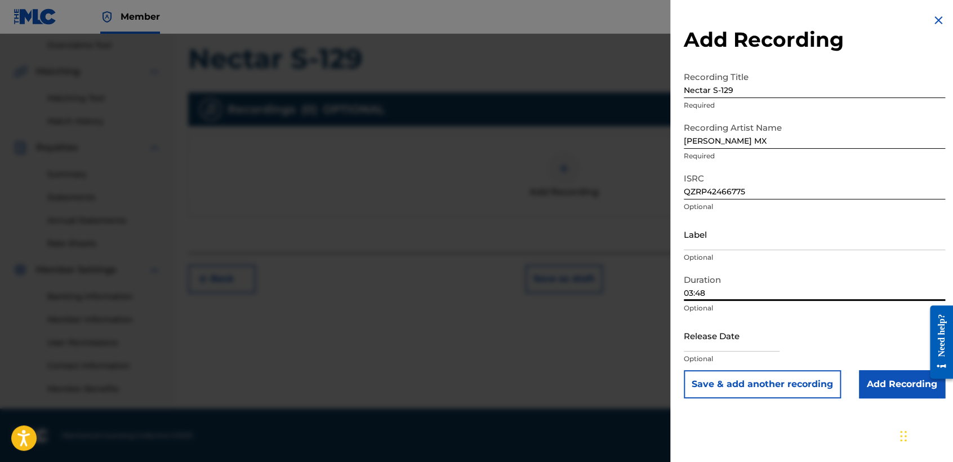
click at [748, 282] on input "03:48" at bounding box center [814, 285] width 261 height 32
type input "04:21"
click at [725, 332] on input "text" at bounding box center [732, 335] width 96 height 32
select select "8"
select select "2025"
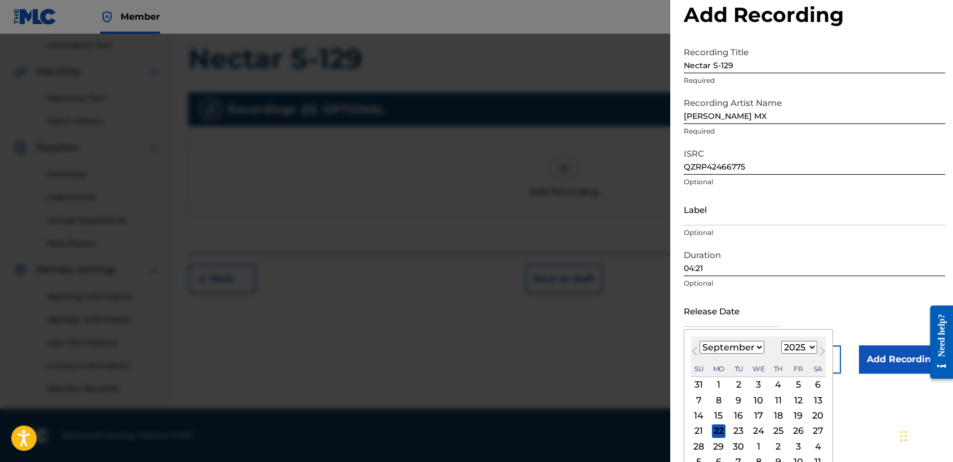
scroll to position [39, 0]
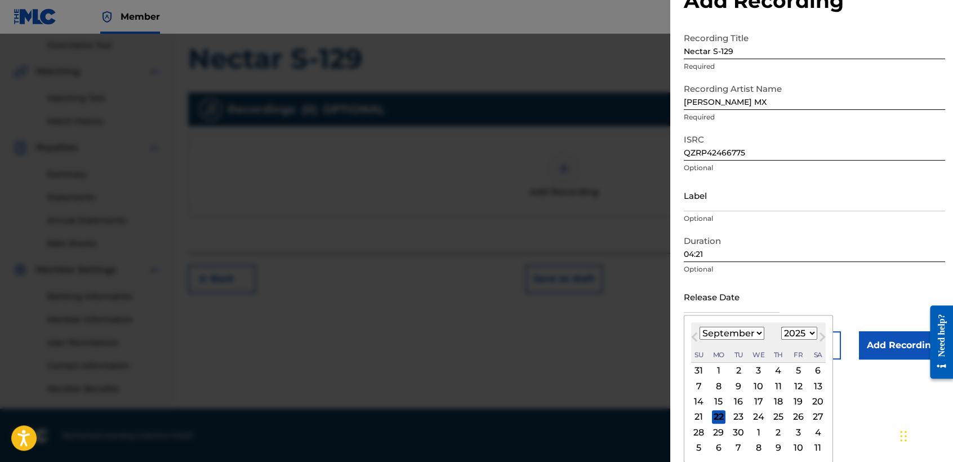
click at [731, 328] on select "January February March April May June July August September October November De…" at bounding box center [732, 333] width 65 height 13
select select "6"
click at [700, 327] on select "January February March April May June July August September October November De…" at bounding box center [732, 333] width 65 height 13
click at [782, 331] on select "1899 1900 1901 1902 1903 1904 1905 1906 1907 1908 1909 1910 1911 1912 1913 1914…" at bounding box center [800, 333] width 36 height 13
select select "2024"
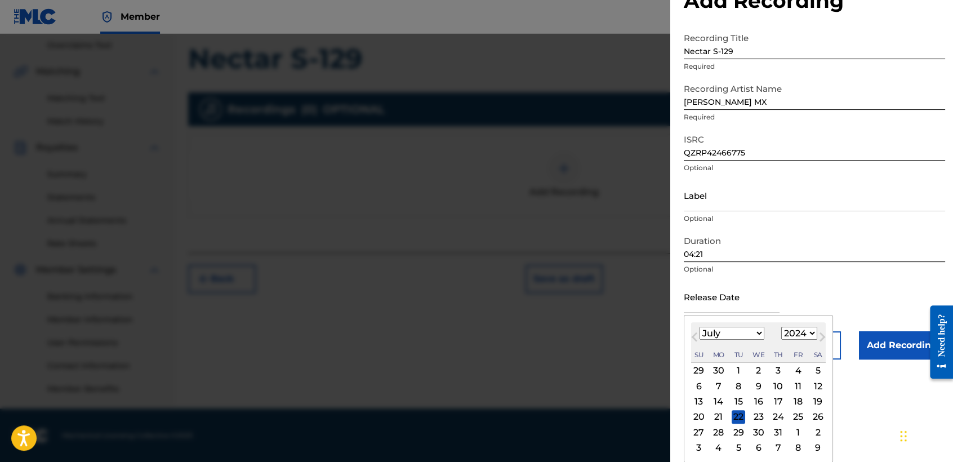
click at [782, 327] on select "1899 1900 1901 1902 1903 1904 1905 1906 1907 1908 1909 1910 1911 1912 1913 1914…" at bounding box center [800, 333] width 36 height 13
click at [721, 382] on div "8" at bounding box center [719, 386] width 14 height 14
type input "[DATE]"
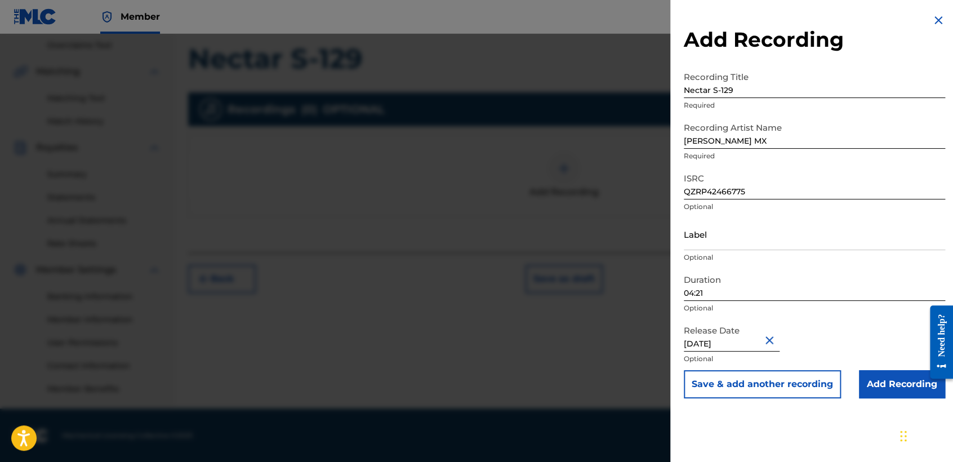
click at [894, 376] on input "Add Recording" at bounding box center [902, 384] width 86 height 28
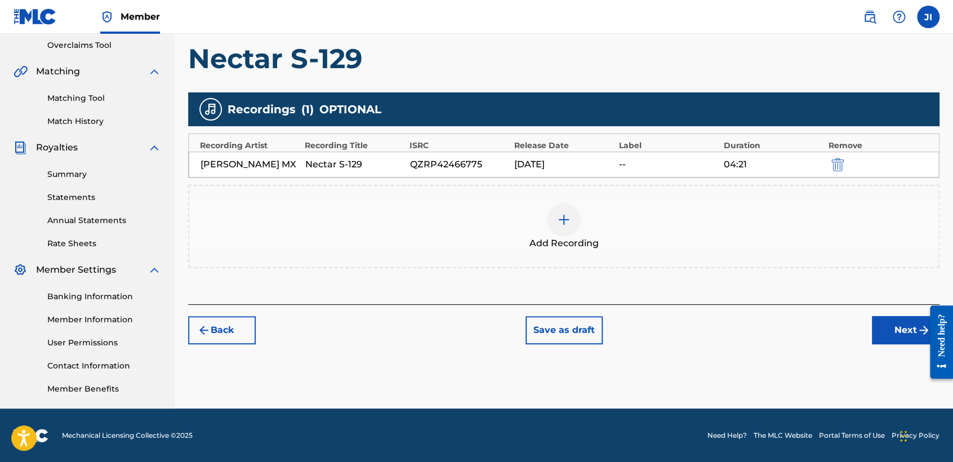
click at [889, 330] on button "Next" at bounding box center [906, 330] width 68 height 28
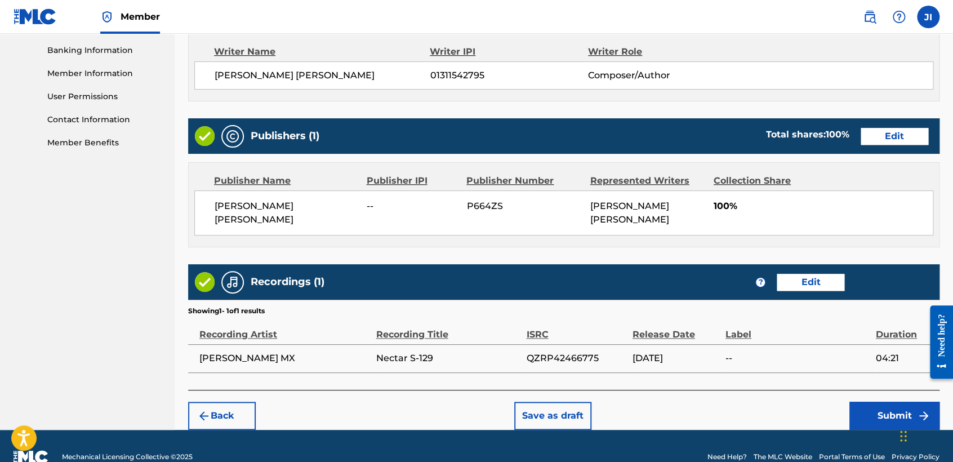
scroll to position [499, 0]
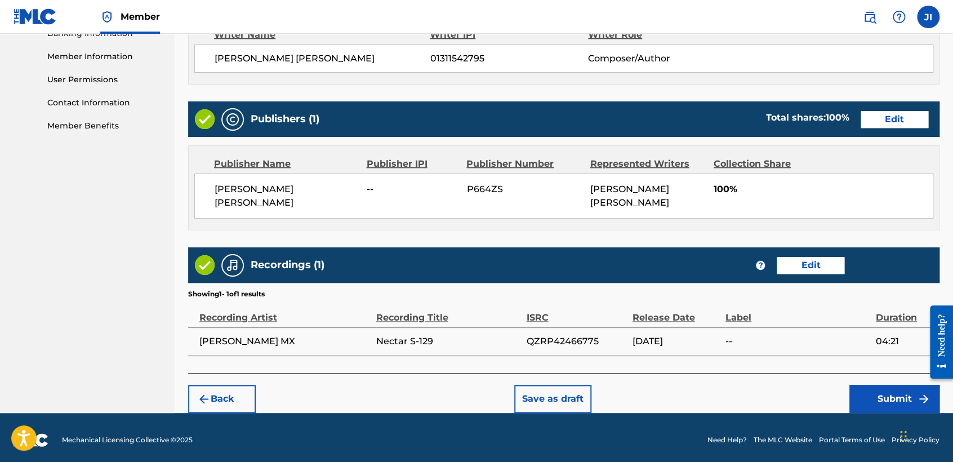
click at [900, 402] on button "Submit" at bounding box center [895, 399] width 90 height 28
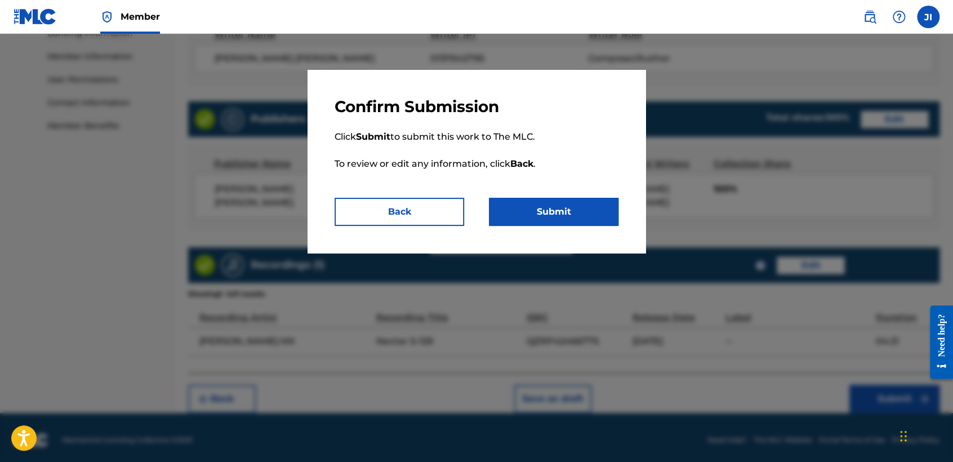
drag, startPoint x: 562, startPoint y: 227, endPoint x: 569, endPoint y: 217, distance: 11.7
click at [563, 227] on div "Confirm Submission Click Submit to submit this work to The MLC. To review or ed…" at bounding box center [477, 161] width 338 height 183
click at [569, 217] on button "Submit" at bounding box center [554, 212] width 130 height 28
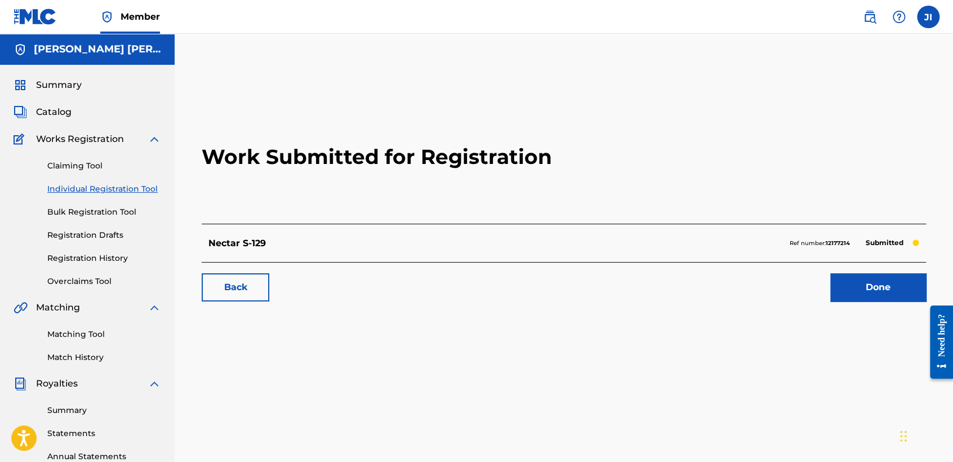
click at [149, 192] on link "Individual Registration Tool" at bounding box center [104, 189] width 114 height 12
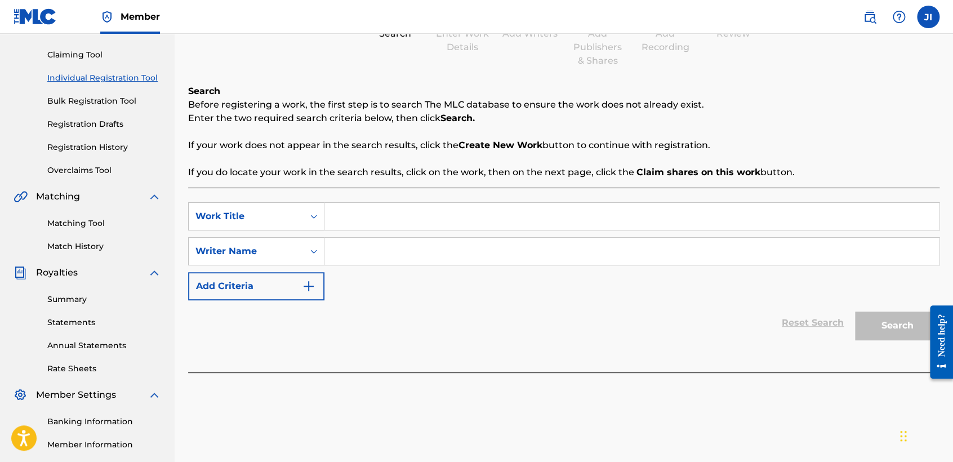
scroll to position [125, 0]
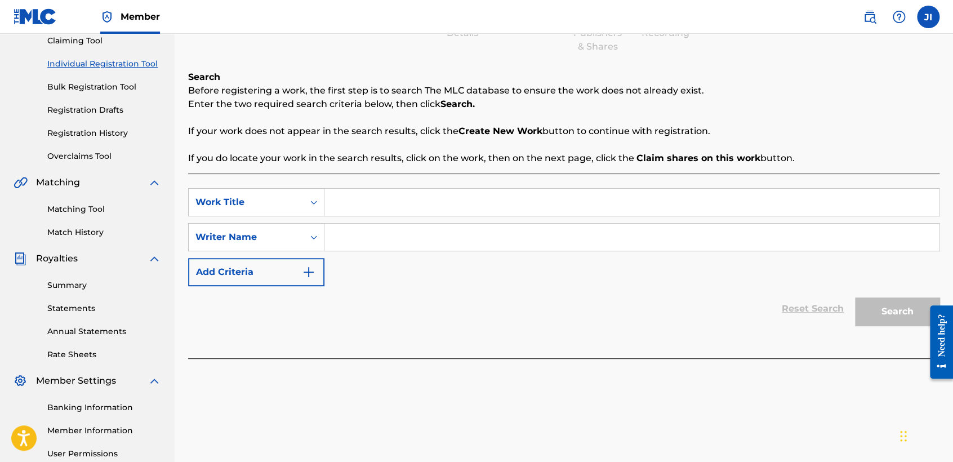
paste input "El Químico"
type input "El Químico"
click at [380, 237] on input "Search Form" at bounding box center [632, 237] width 615 height 27
paste input "El Químico"
type input "El Químico"
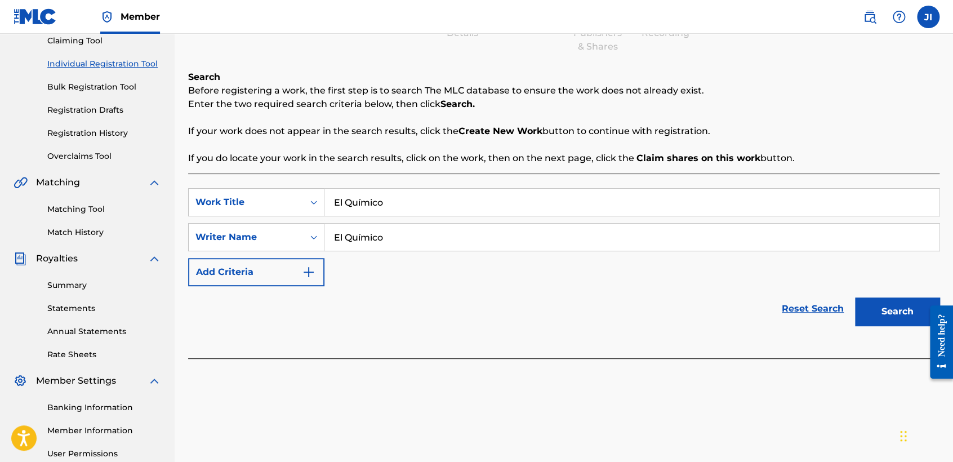
click at [868, 322] on button "Search" at bounding box center [897, 312] width 85 height 28
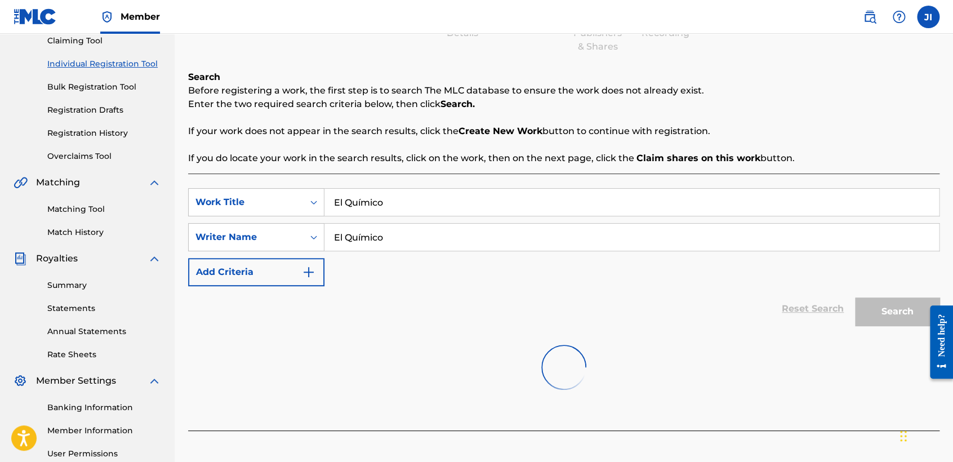
scroll to position [236, 0]
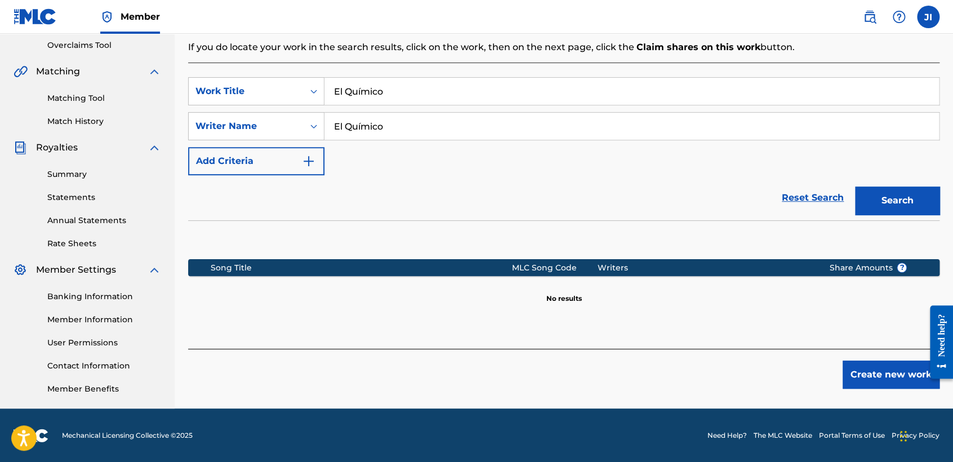
click at [879, 372] on button "Create new work" at bounding box center [891, 375] width 97 height 28
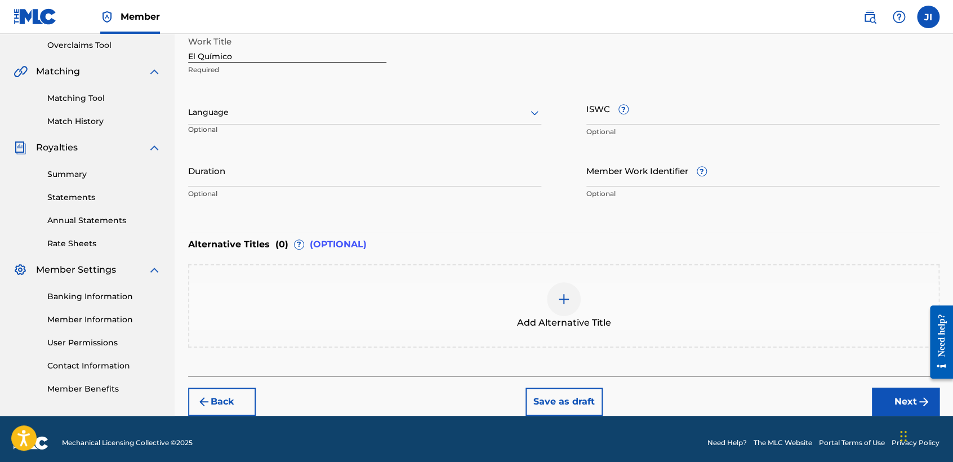
click at [329, 113] on div at bounding box center [364, 112] width 353 height 14
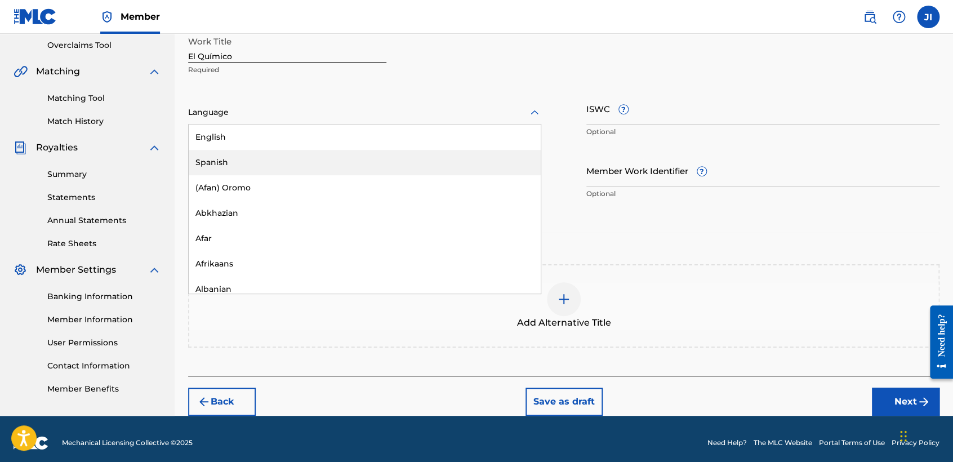
click at [286, 151] on div "Spanish" at bounding box center [365, 162] width 352 height 25
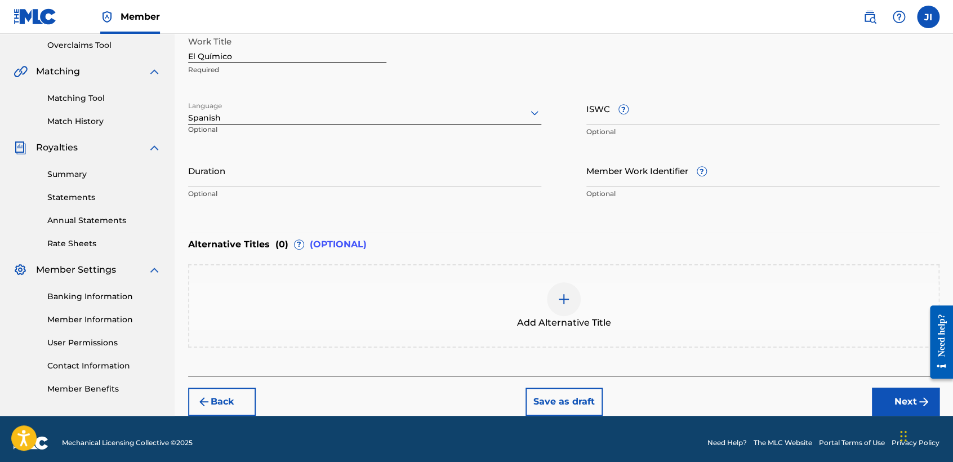
click at [286, 156] on input "Duration" at bounding box center [364, 170] width 353 height 32
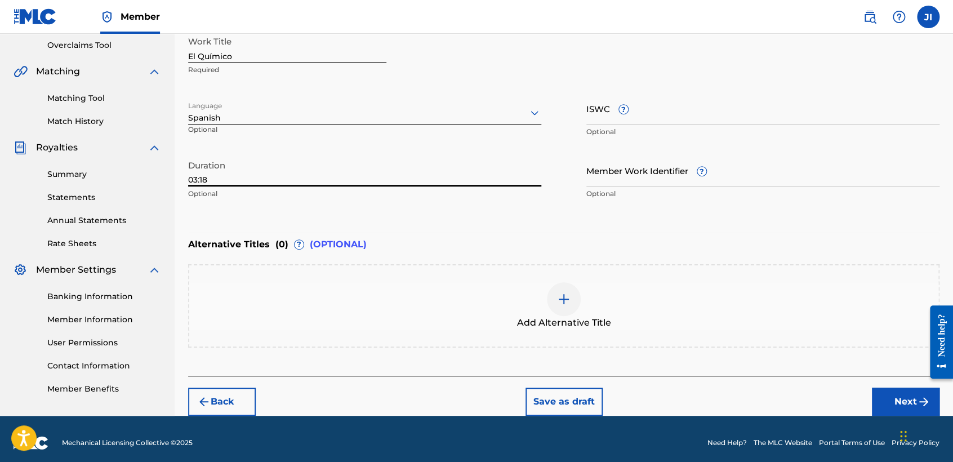
type input "03:18"
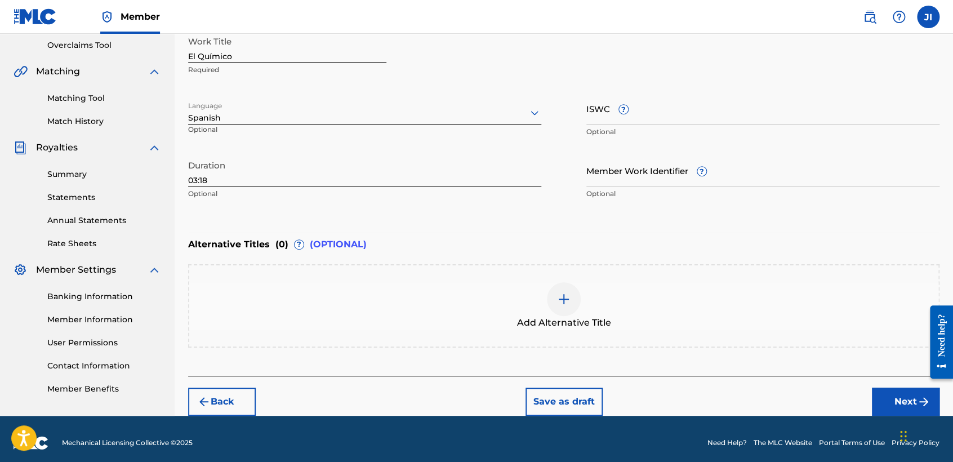
click at [908, 402] on button "Next" at bounding box center [906, 402] width 68 height 28
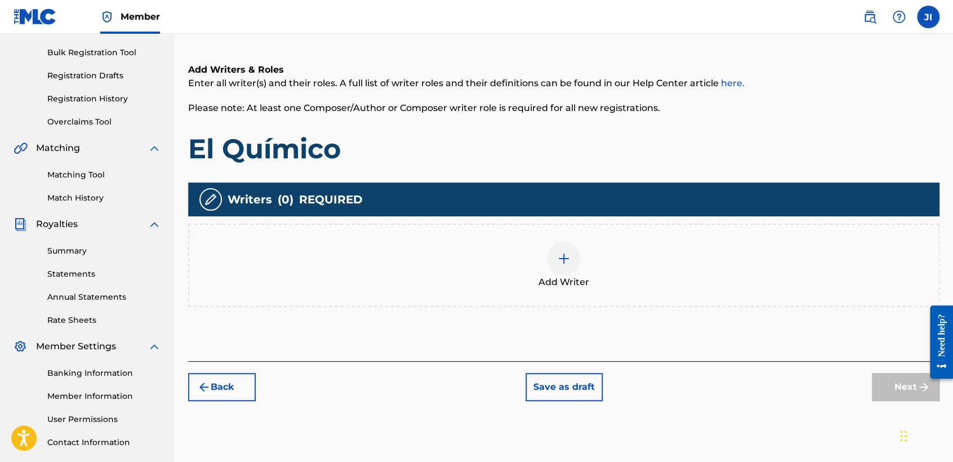
scroll to position [176, 0]
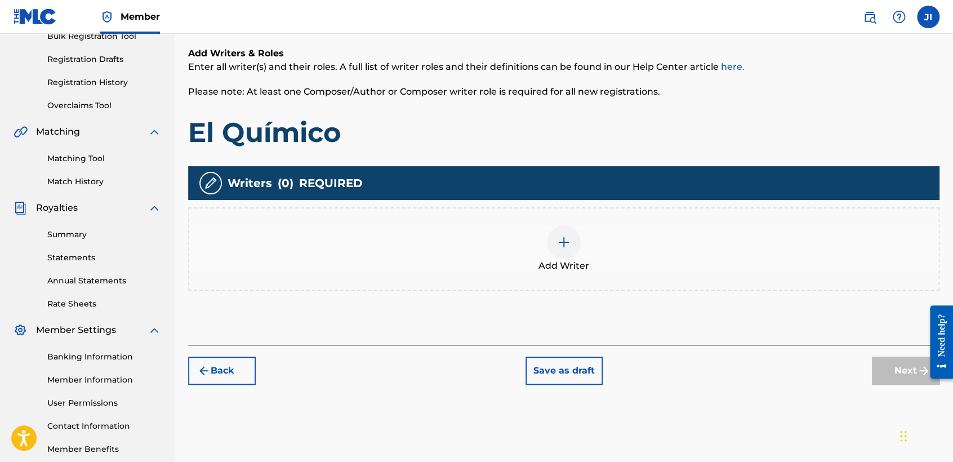
click at [542, 254] on div "Add Writer" at bounding box center [563, 248] width 749 height 47
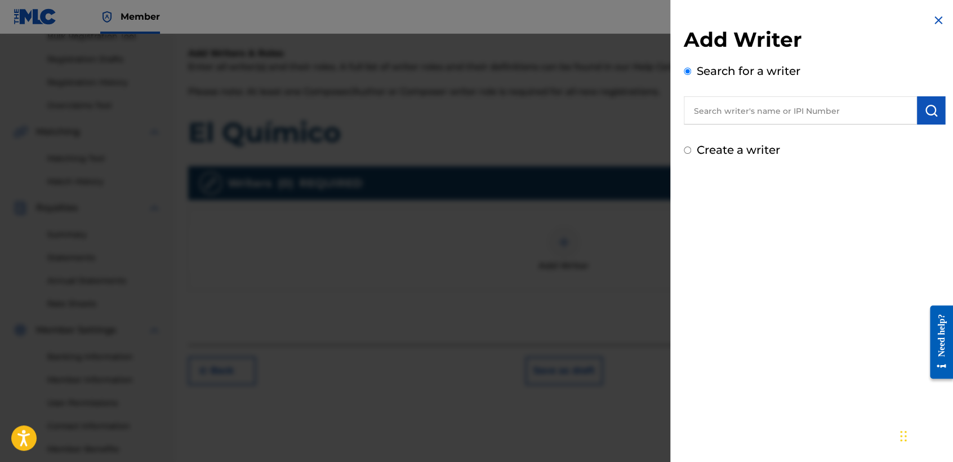
click at [731, 105] on input "text" at bounding box center [800, 110] width 233 height 28
type input "01311542795"
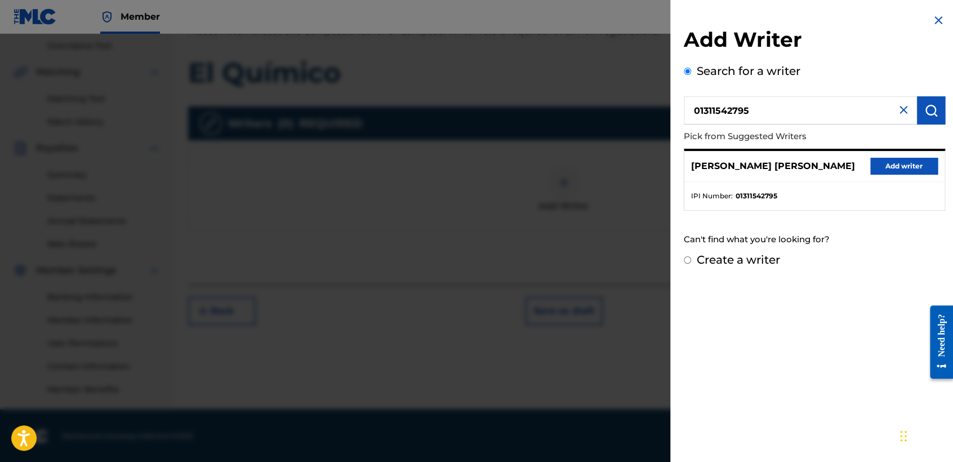
scroll to position [236, 0]
click at [873, 159] on button "Add writer" at bounding box center [905, 166] width 68 height 17
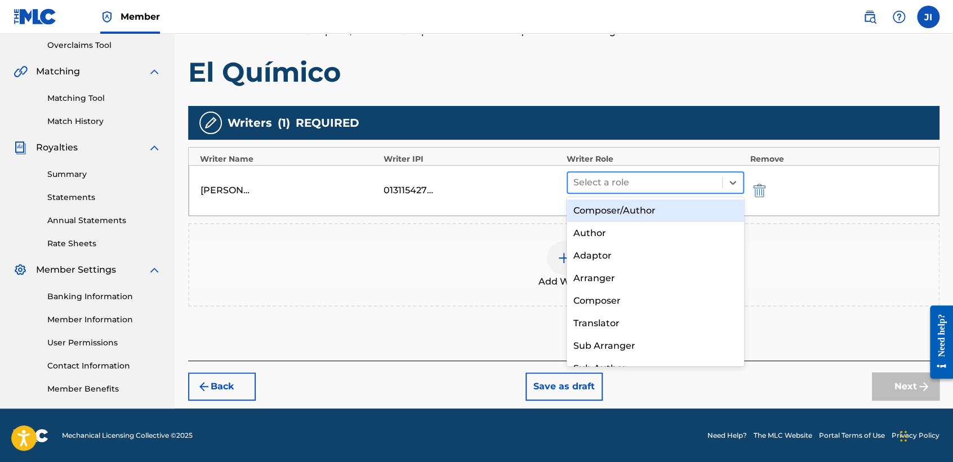
click at [658, 183] on div at bounding box center [645, 183] width 143 height 16
click at [651, 212] on div "Composer/Author" at bounding box center [655, 210] width 177 height 23
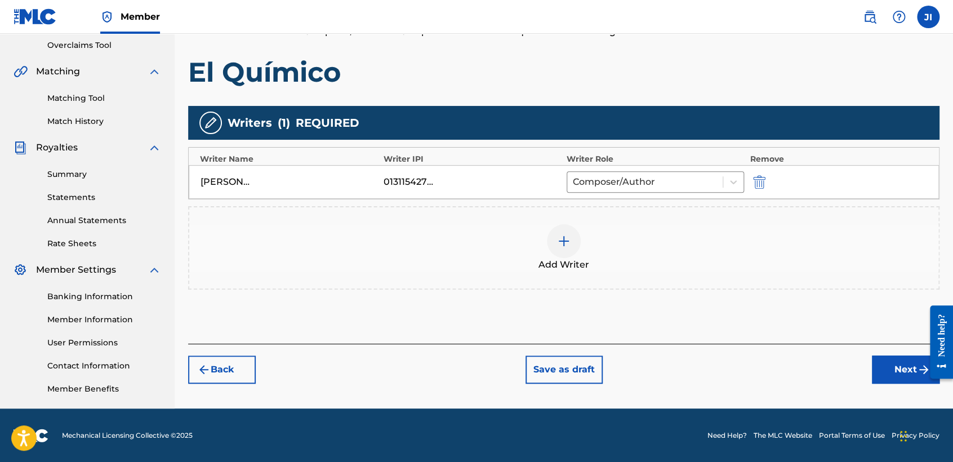
click at [901, 368] on button "Next" at bounding box center [906, 370] width 68 height 28
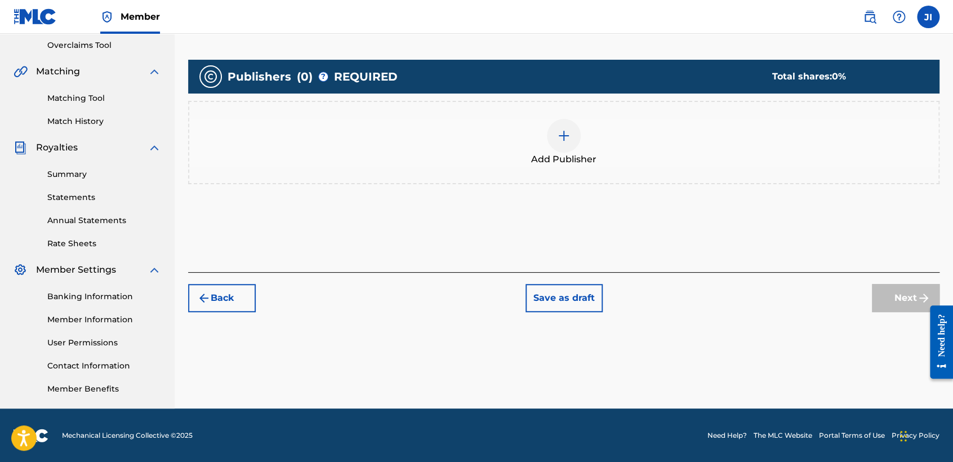
click at [568, 123] on div at bounding box center [564, 136] width 34 height 34
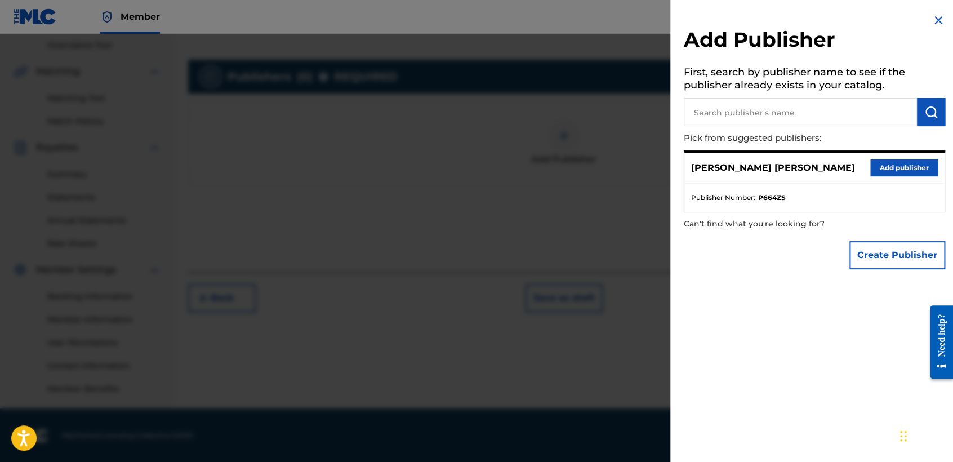
click at [906, 175] on button "Add publisher" at bounding box center [905, 167] width 68 height 17
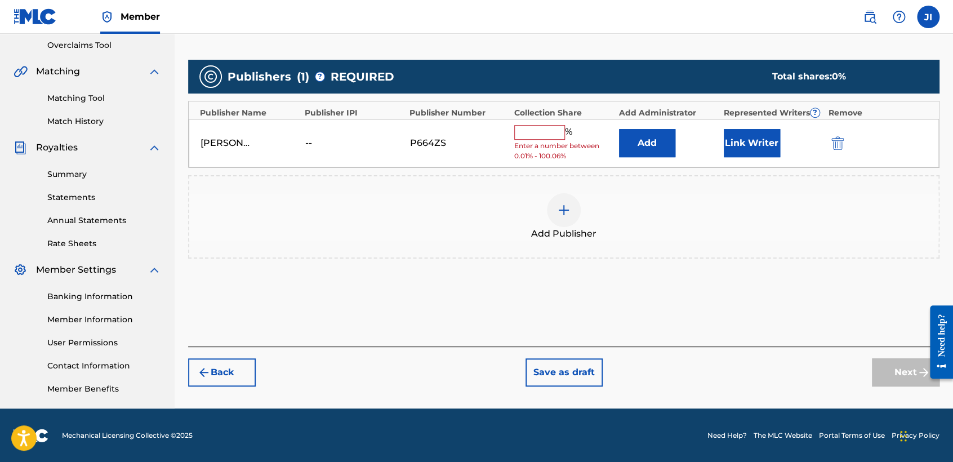
click at [543, 134] on input "text" at bounding box center [539, 132] width 51 height 15
type input "100"
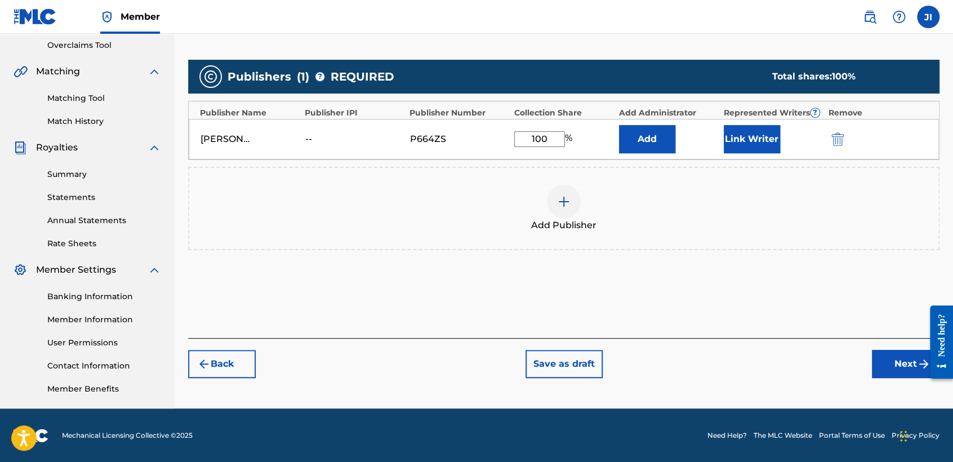
click at [750, 131] on button "Link Writer" at bounding box center [752, 139] width 56 height 28
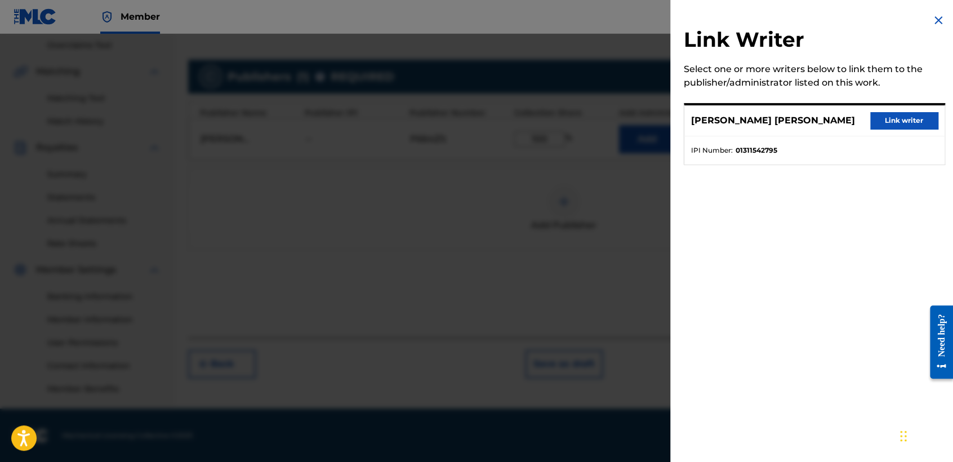
click at [903, 127] on button "Link writer" at bounding box center [905, 120] width 68 height 17
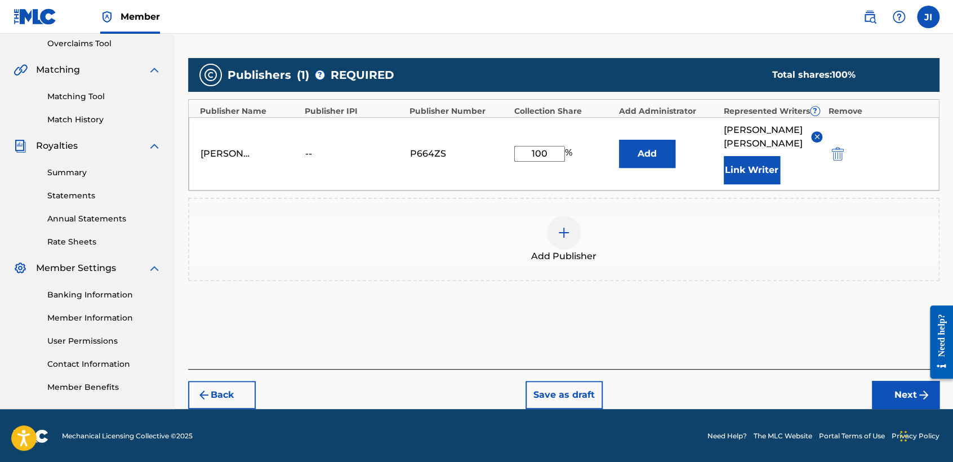
click at [882, 400] on button "Next" at bounding box center [906, 395] width 68 height 28
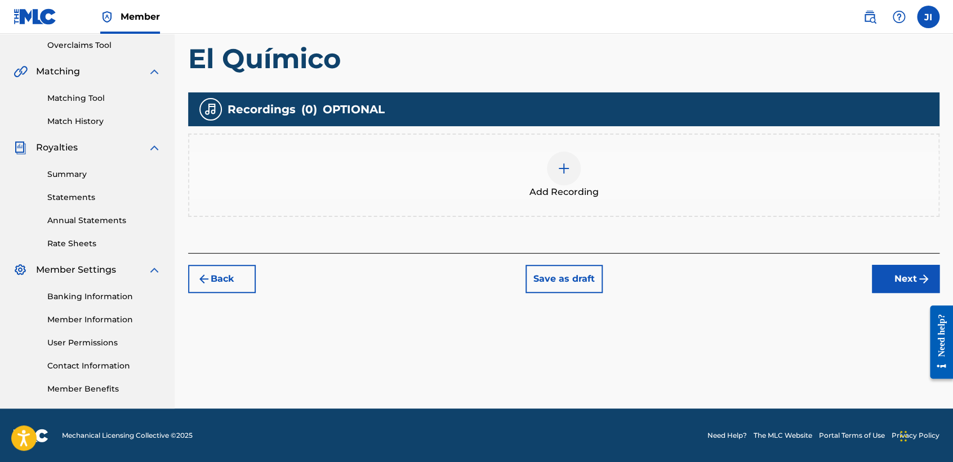
click at [568, 181] on div at bounding box center [564, 169] width 34 height 34
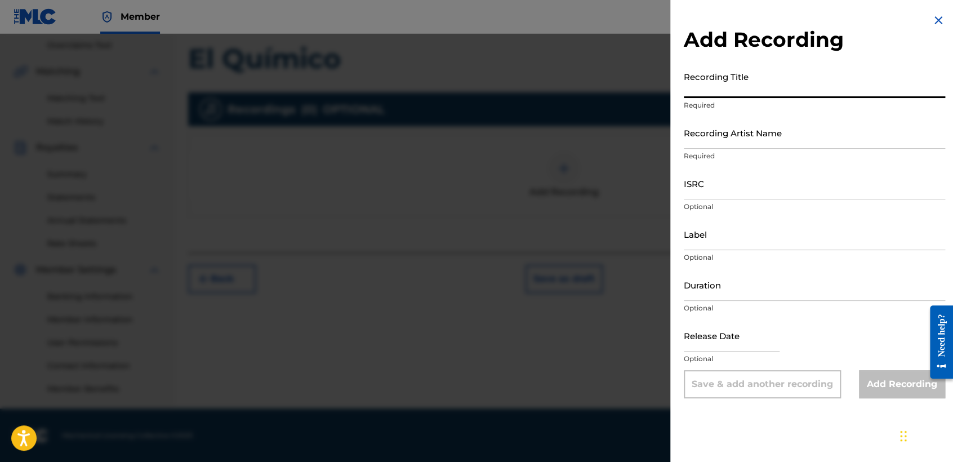
paste input "El Químico"
type input "El Químico"
click at [734, 136] on input "Recording Artist Name" at bounding box center [814, 133] width 261 height 32
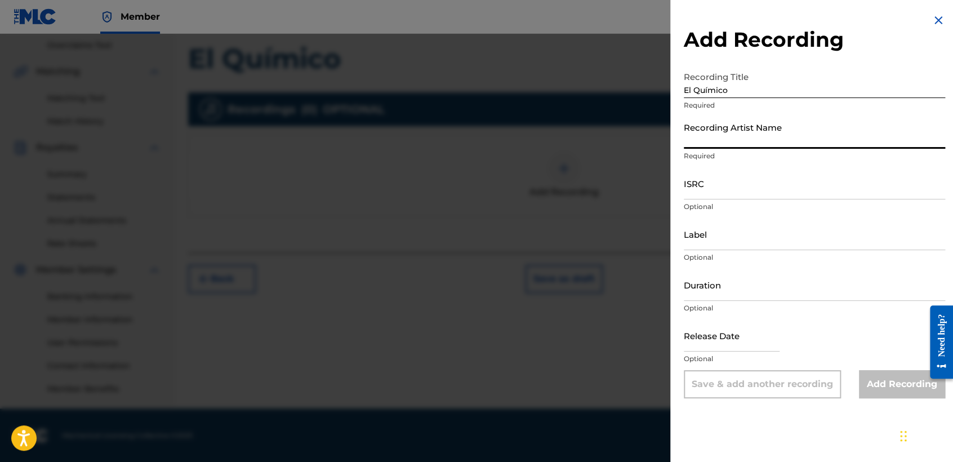
type input "[PERSON_NAME] MX"
type input "04:21"
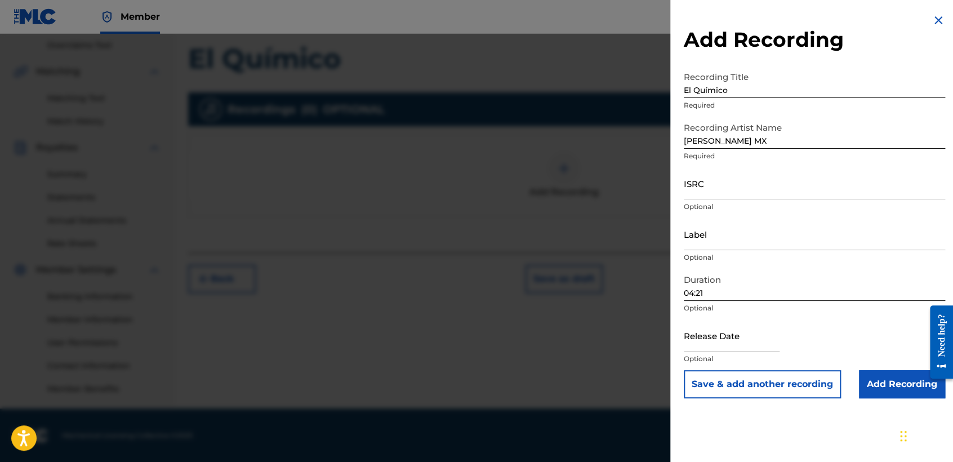
click at [727, 168] on form "Recording Title El Químico Required Recording Artist Name [PERSON_NAME] MX Requ…" at bounding box center [814, 232] width 261 height 332
click at [728, 179] on input "ISRC" at bounding box center [814, 183] width 261 height 32
paste input "QZTAS2455907"
type input "QZTAS2455907"
click at [760, 295] on input "04:21" at bounding box center [814, 285] width 261 height 32
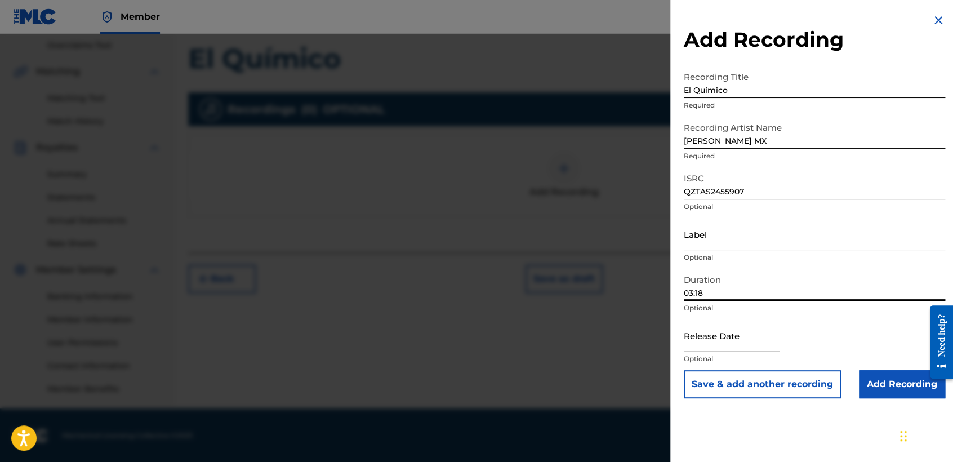
type input "03:18"
click at [746, 334] on input "text" at bounding box center [732, 335] width 96 height 32
select select "8"
select select "2025"
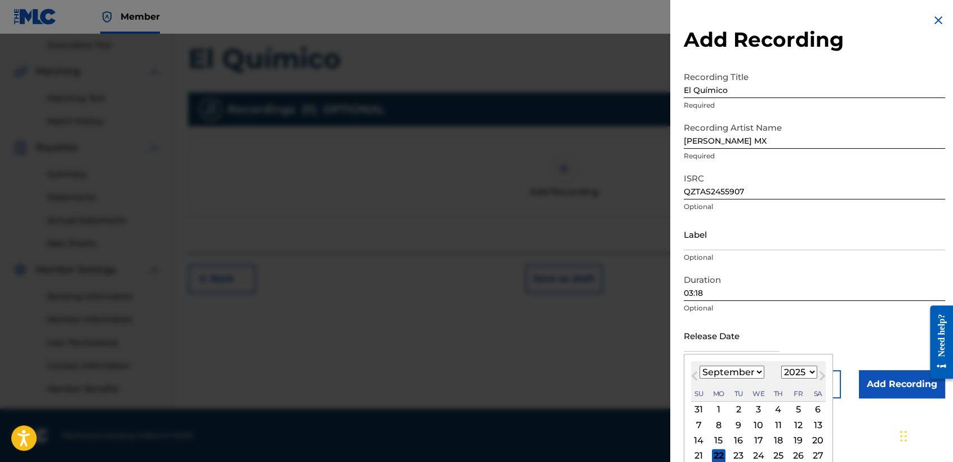
click at [754, 370] on select "January February March April May June July August September October November De…" at bounding box center [732, 372] width 65 height 13
select select "6"
click at [700, 366] on select "January February March April May June July August September October November De…" at bounding box center [732, 372] width 65 height 13
click at [811, 372] on select "1899 1900 1901 1902 1903 1904 1905 1906 1907 1908 1909 1910 1911 1912 1913 1914…" at bounding box center [800, 372] width 36 height 13
select select "2024"
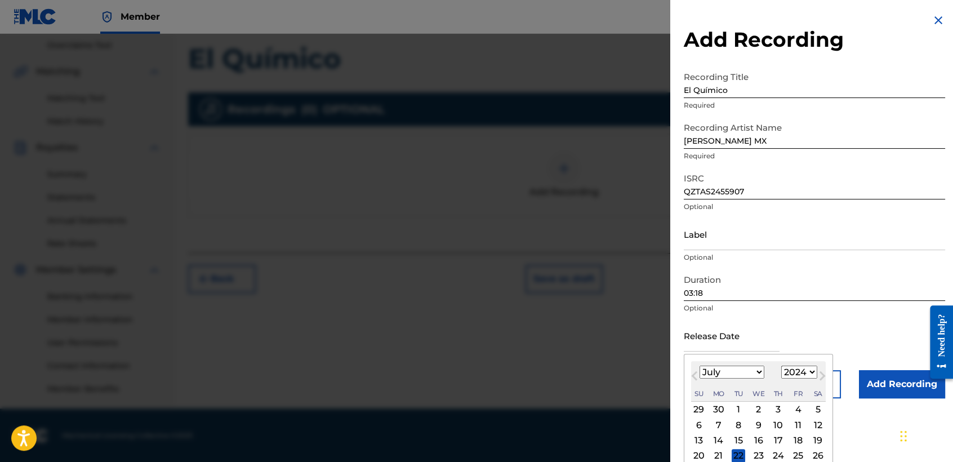
click at [782, 366] on select "1899 1900 1901 1902 1903 1904 1905 1906 1907 1908 1909 1910 1911 1912 1913 1914…" at bounding box center [800, 372] width 36 height 13
click at [698, 439] on div "14" at bounding box center [699, 441] width 14 height 14
type input "[DATE]"
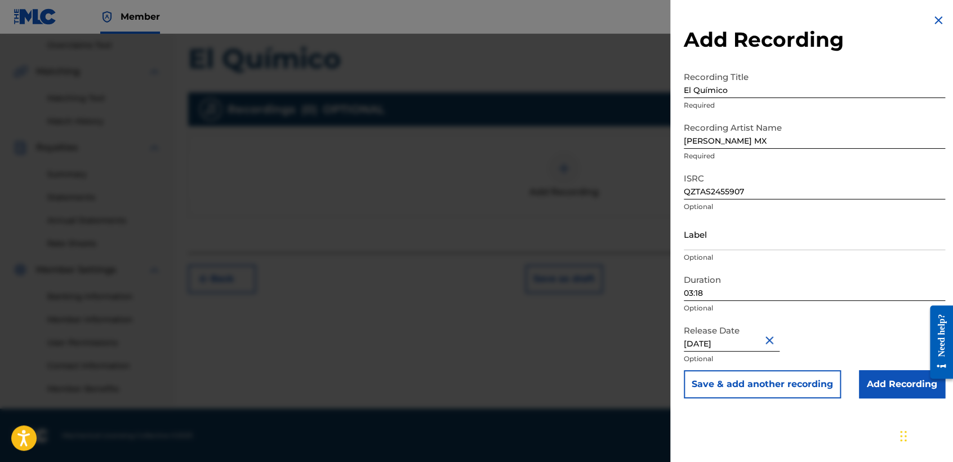
click at [891, 389] on input "Add Recording" at bounding box center [902, 384] width 86 height 28
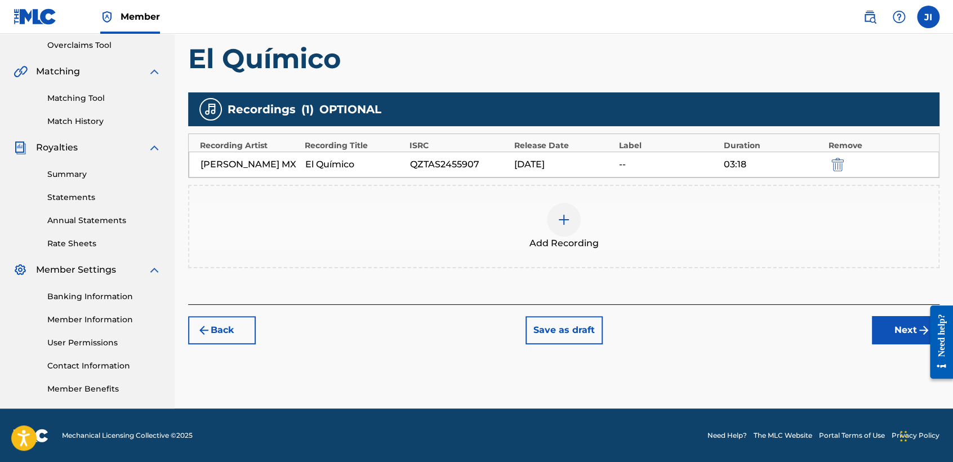
click at [906, 340] on button "Next" at bounding box center [906, 330] width 68 height 28
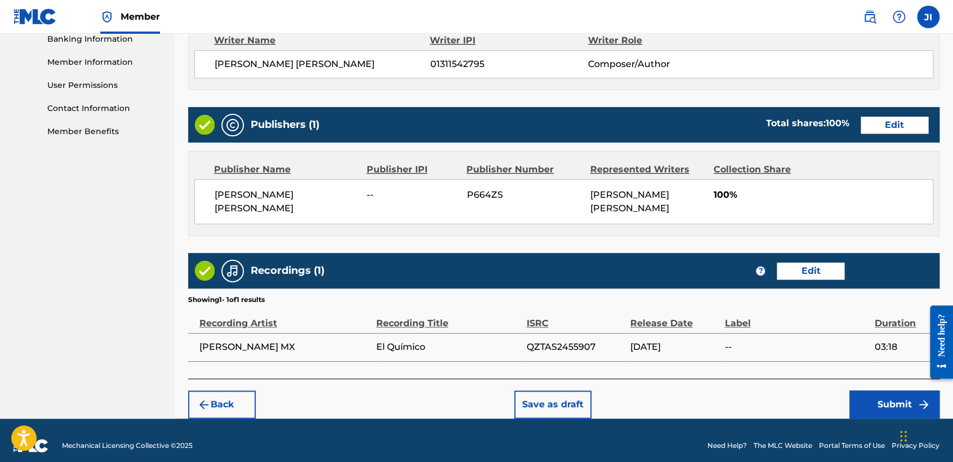
scroll to position [503, 0]
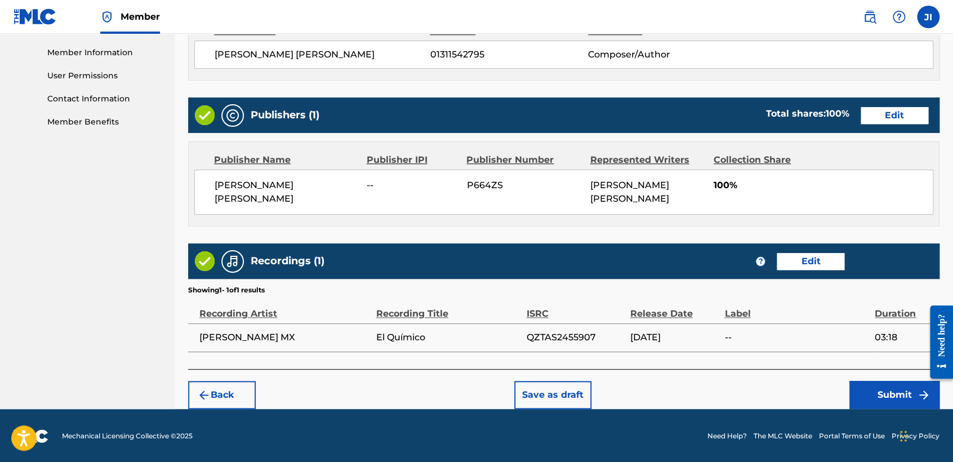
click at [899, 387] on button "Submit" at bounding box center [895, 395] width 90 height 28
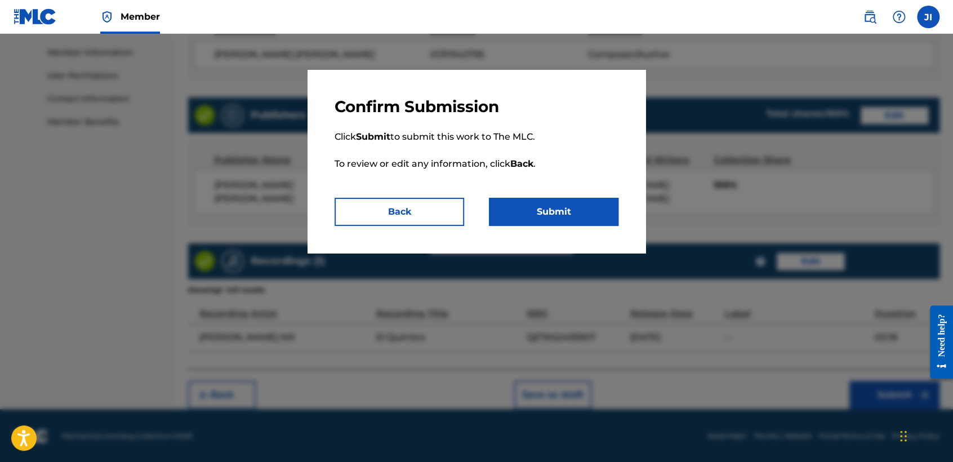
click at [522, 211] on button "Submit" at bounding box center [554, 212] width 130 height 28
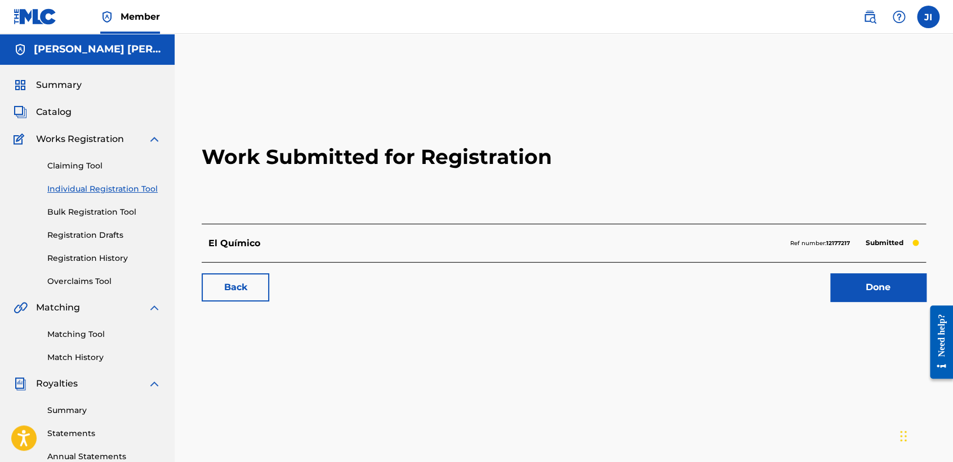
click at [151, 185] on link "Individual Registration Tool" at bounding box center [104, 189] width 114 height 12
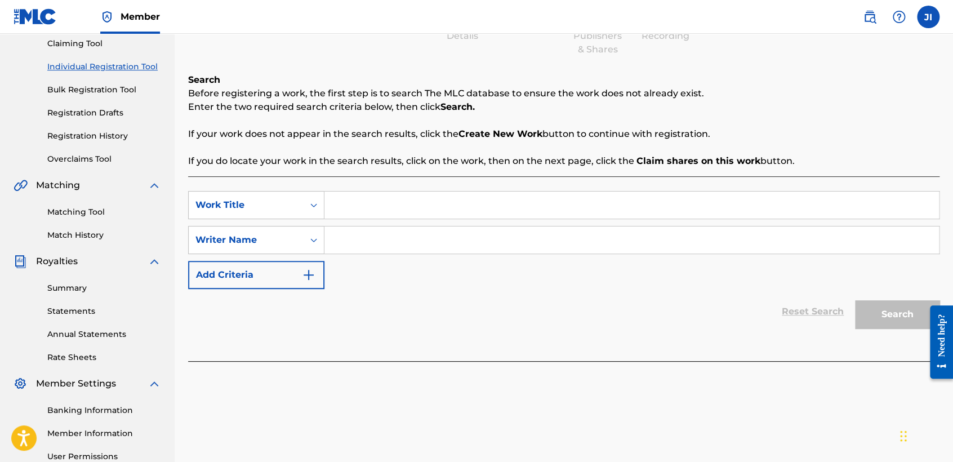
scroll to position [125, 0]
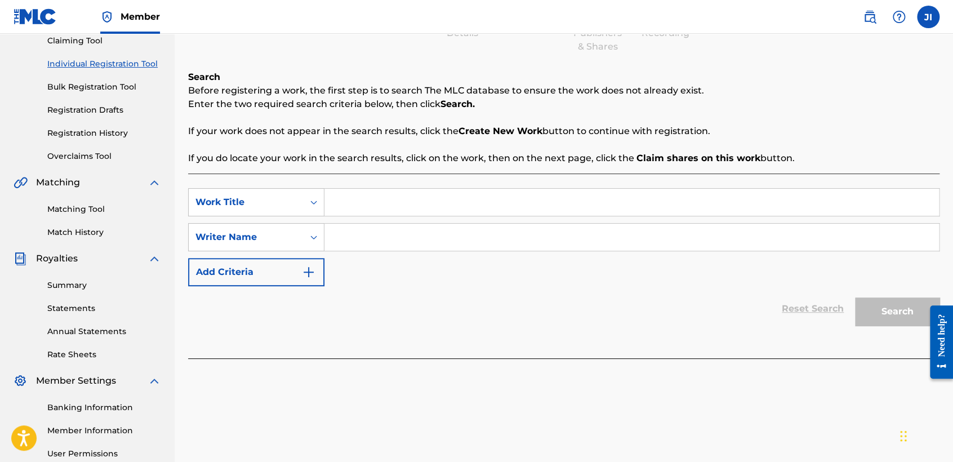
paste input "La Werkiza"
type input "La Werkiza"
click at [410, 245] on input "Search Form" at bounding box center [632, 237] width 615 height 27
paste input "La Werkiza"
type input "La Werkiza"
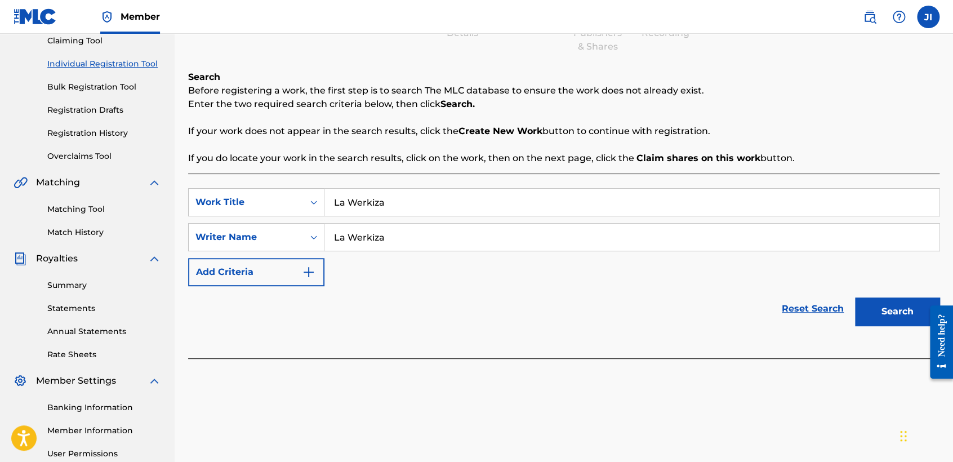
click at [860, 301] on button "Search" at bounding box center [897, 312] width 85 height 28
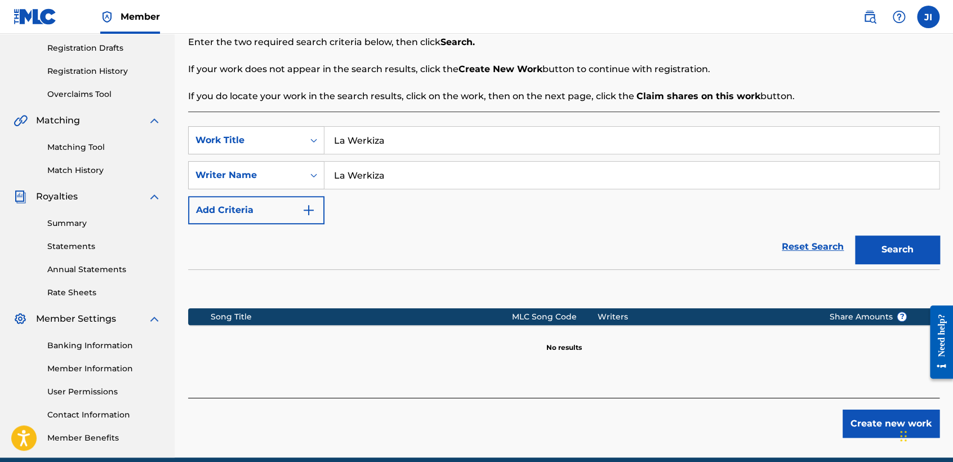
scroll to position [236, 0]
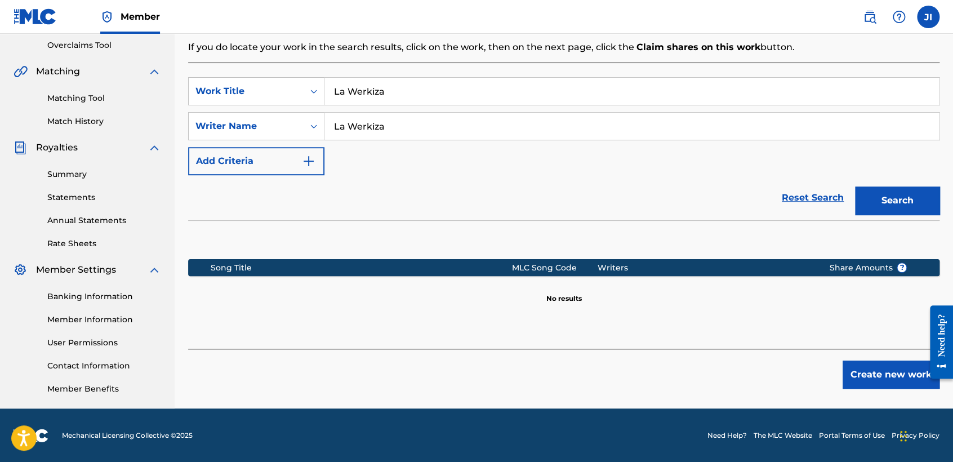
click at [874, 370] on button "Create new work" at bounding box center [891, 375] width 97 height 28
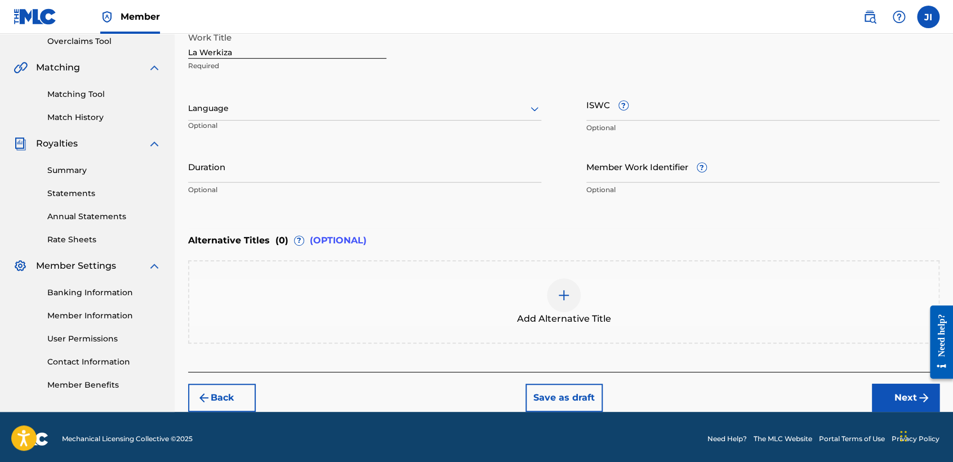
scroll to position [243, 0]
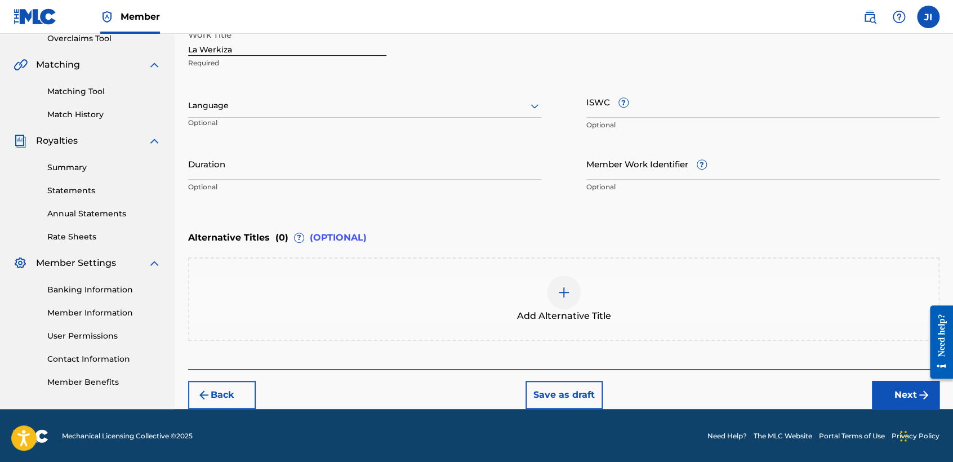
click at [401, 101] on div at bounding box center [364, 106] width 353 height 14
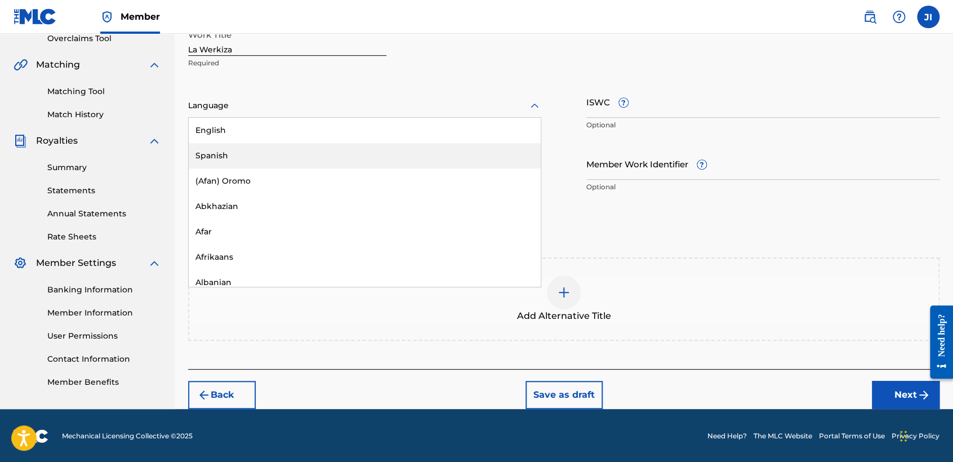
click at [260, 159] on div "Spanish" at bounding box center [365, 155] width 352 height 25
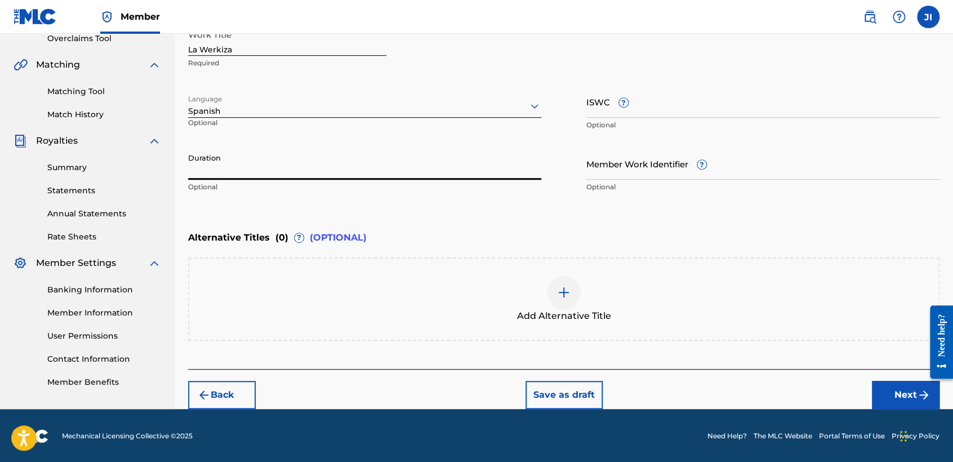
click at [251, 161] on input "Duration" at bounding box center [364, 164] width 353 height 32
type input "04:33"
click at [894, 388] on button "Next" at bounding box center [906, 395] width 68 height 28
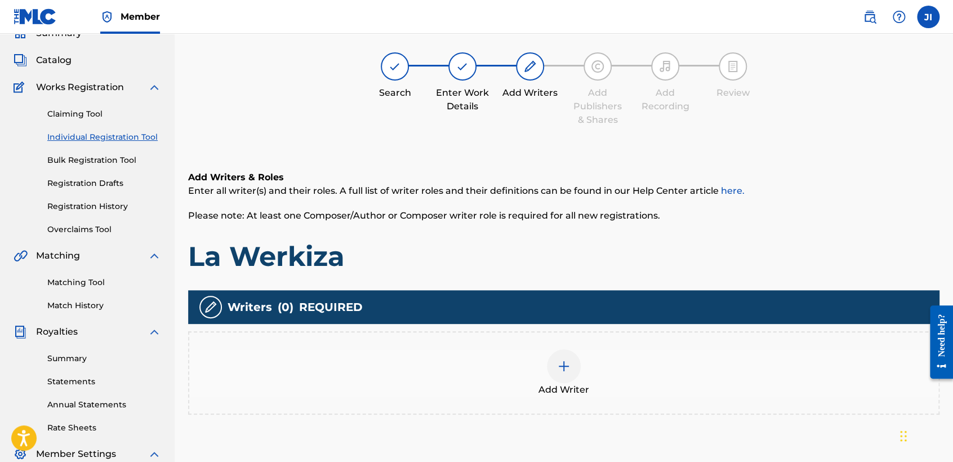
scroll to position [50, 0]
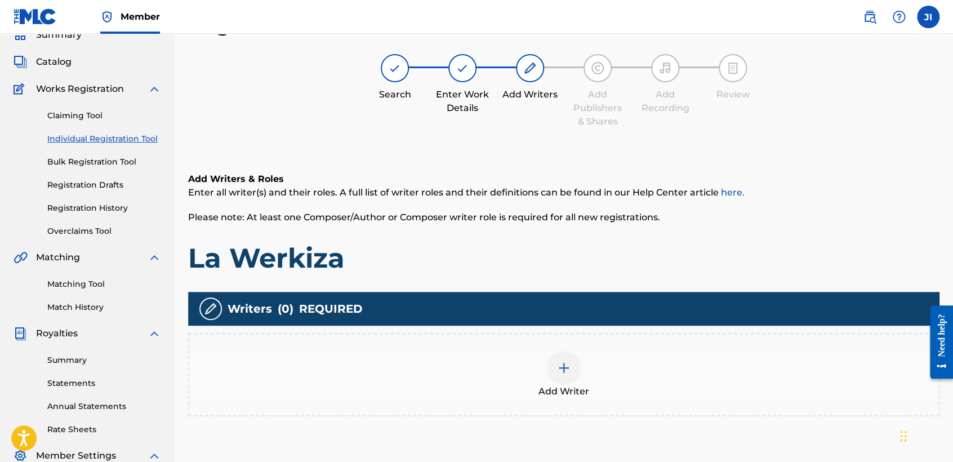
click at [569, 379] on div at bounding box center [564, 368] width 34 height 34
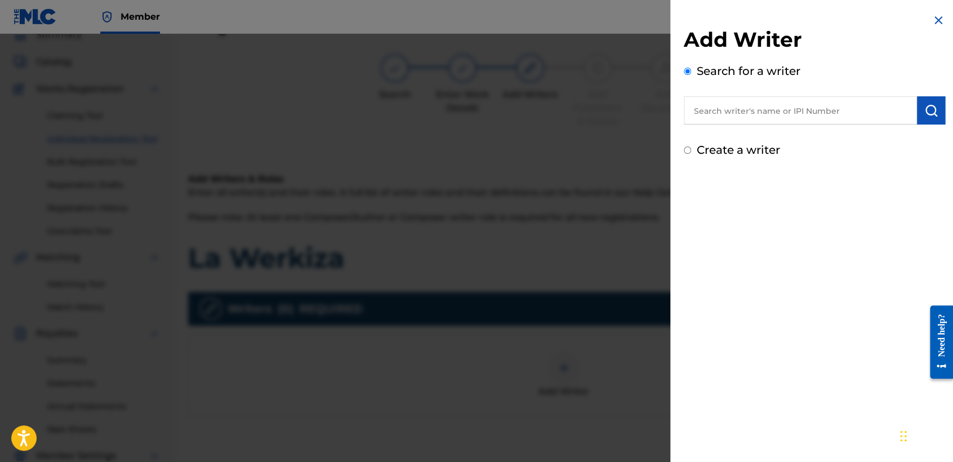
click at [729, 113] on input "text" at bounding box center [800, 110] width 233 height 28
click at [685, 152] on input "Create a writer" at bounding box center [687, 149] width 7 height 7
radio input "false"
radio input "true"
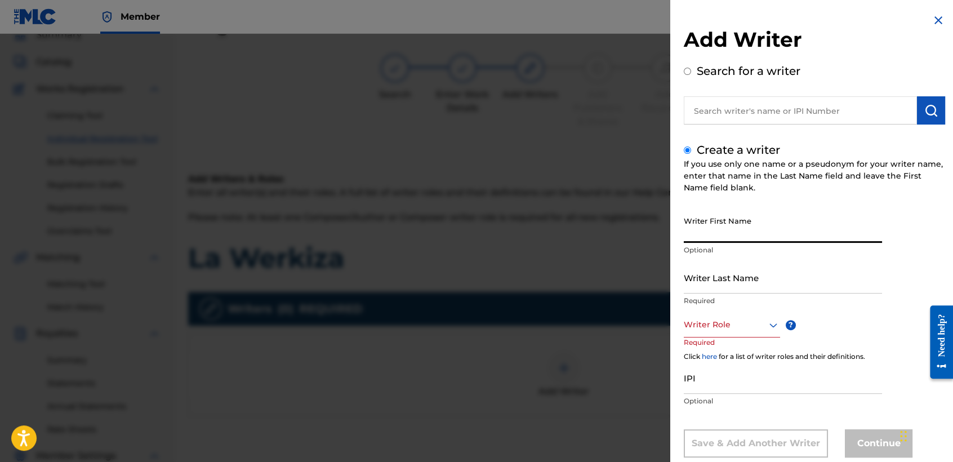
click at [729, 229] on input "Writer First Name" at bounding box center [783, 227] width 198 height 32
drag, startPoint x: 729, startPoint y: 229, endPoint x: 703, endPoint y: 232, distance: 25.6
click at [703, 232] on input "Writer First Name" at bounding box center [783, 227] width 198 height 32
click at [726, 114] on input "text" at bounding box center [800, 110] width 233 height 28
radio input "true"
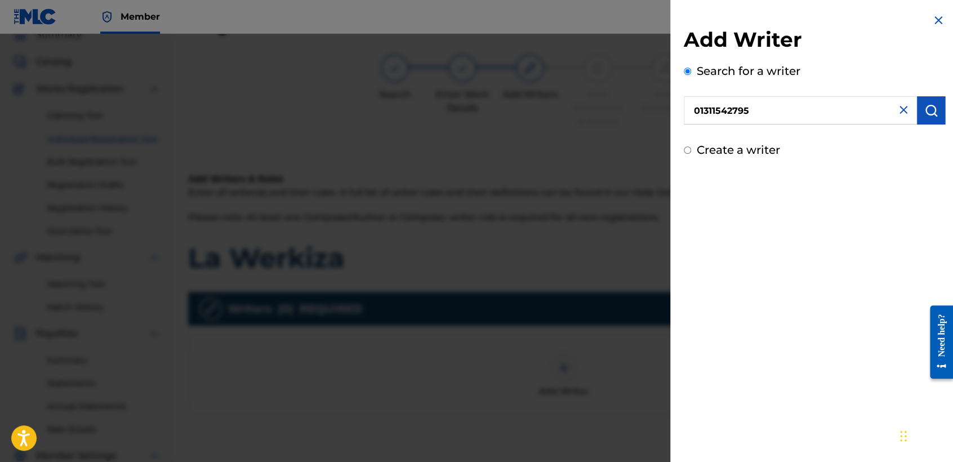
type input "01311542795"
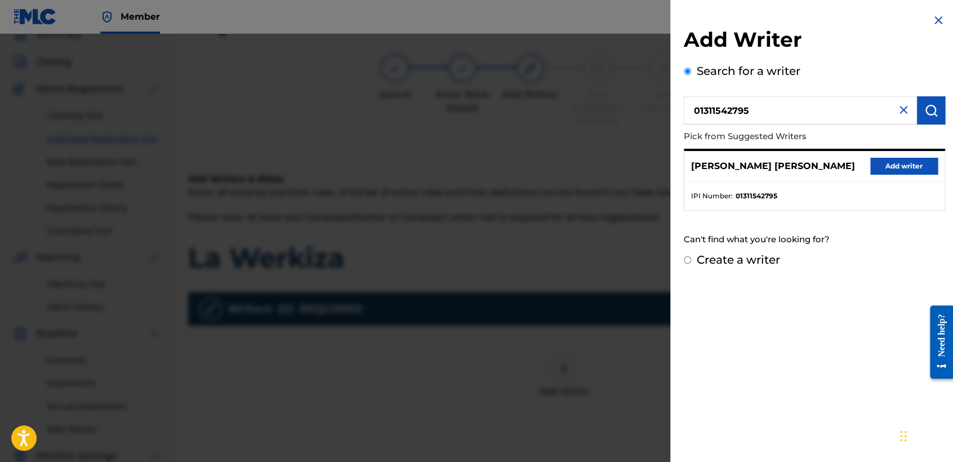
click at [914, 171] on button "Add writer" at bounding box center [905, 166] width 68 height 17
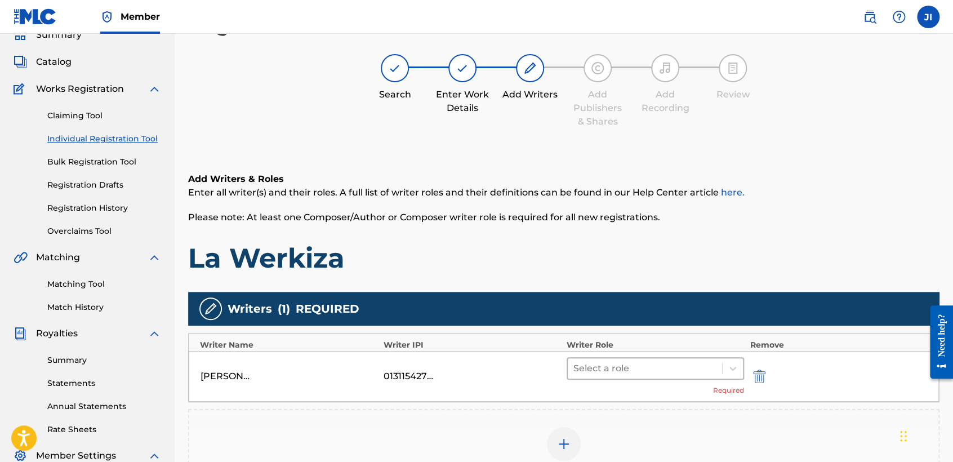
click at [709, 378] on div "Select a role" at bounding box center [655, 368] width 177 height 23
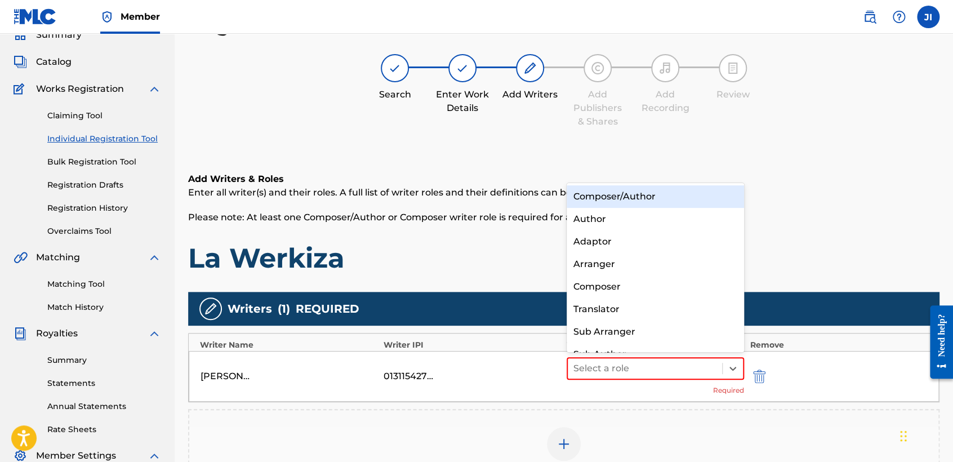
scroll to position [15, 0]
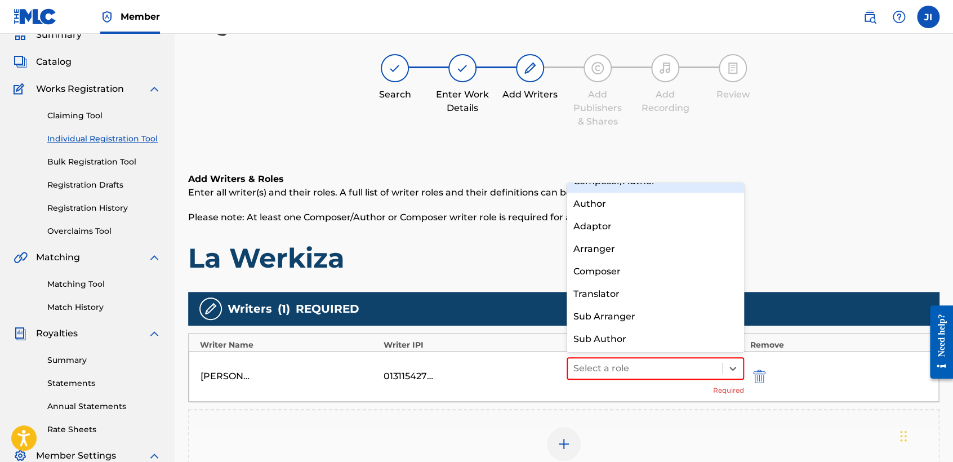
click at [637, 181] on h6 "Add Writers & Roles" at bounding box center [564, 179] width 752 height 14
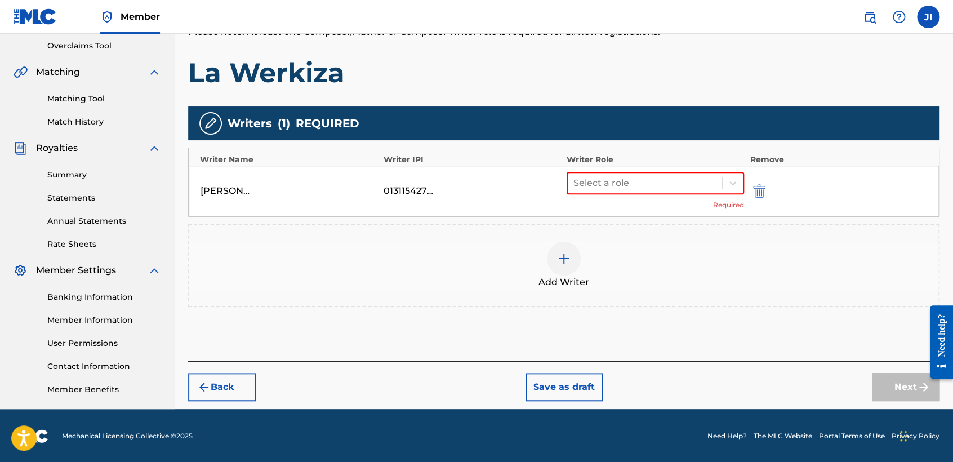
scroll to position [236, 0]
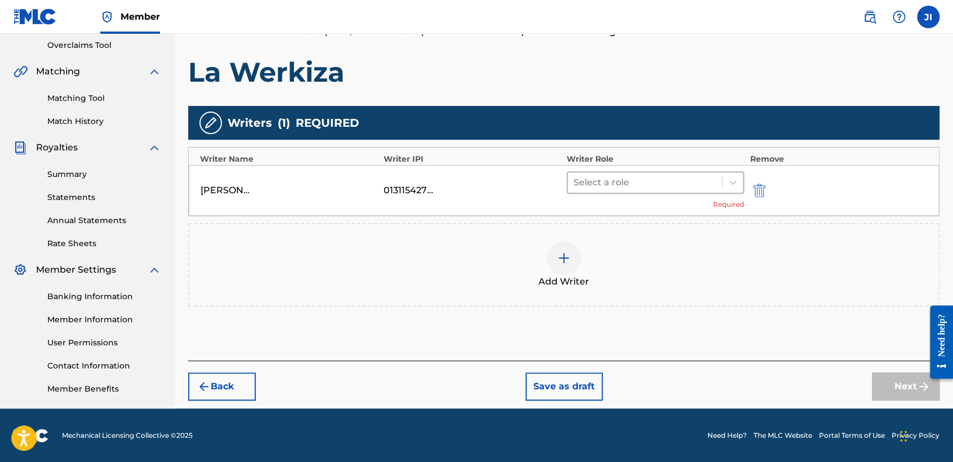
click at [644, 177] on div at bounding box center [645, 183] width 143 height 16
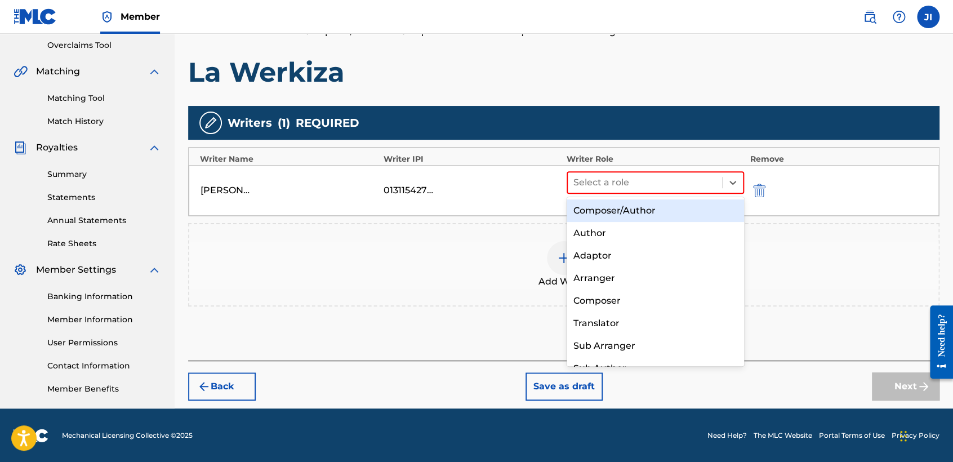
click at [627, 217] on div "Composer/Author" at bounding box center [655, 210] width 177 height 23
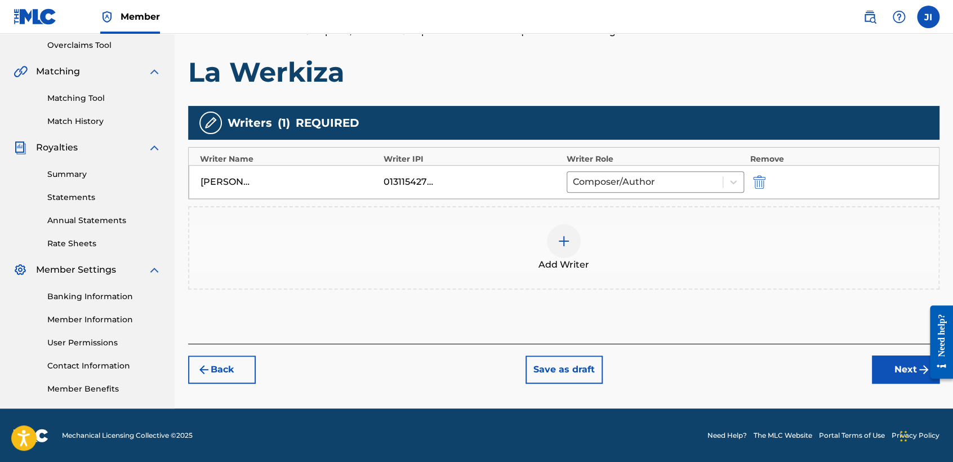
click at [896, 374] on button "Next" at bounding box center [906, 370] width 68 height 28
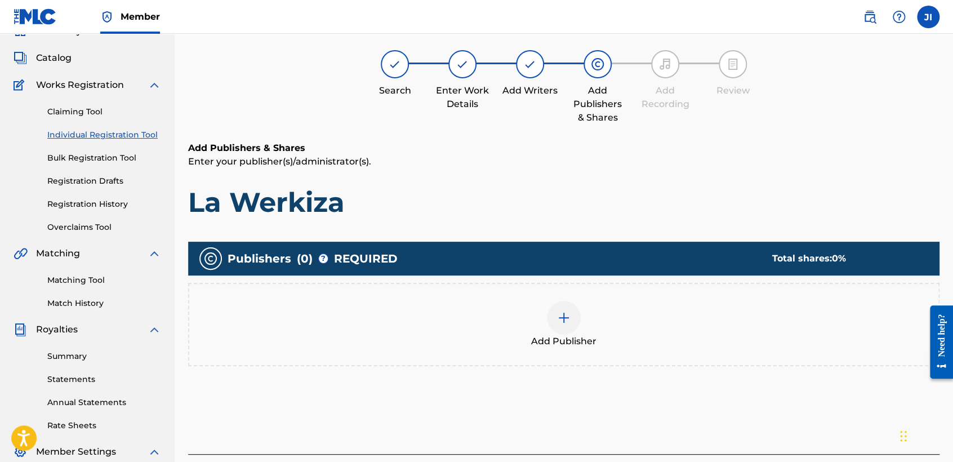
scroll to position [176, 0]
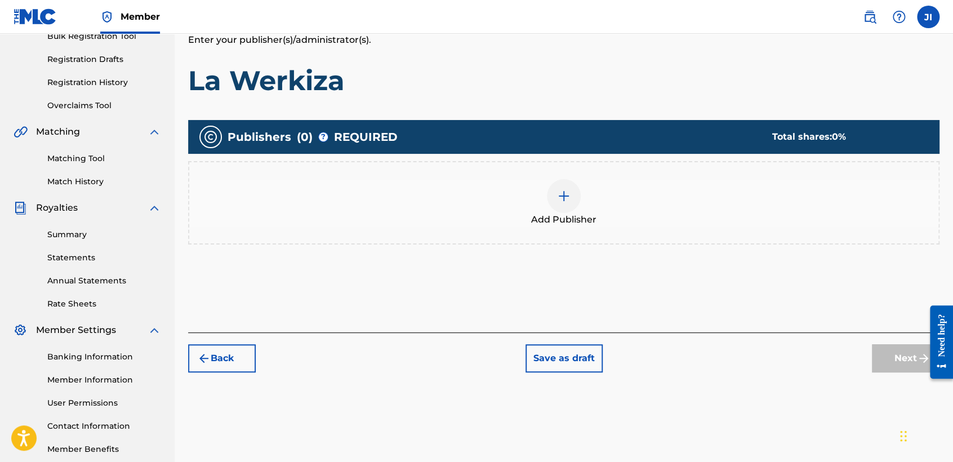
click at [579, 205] on div "Add Publisher" at bounding box center [563, 202] width 749 height 47
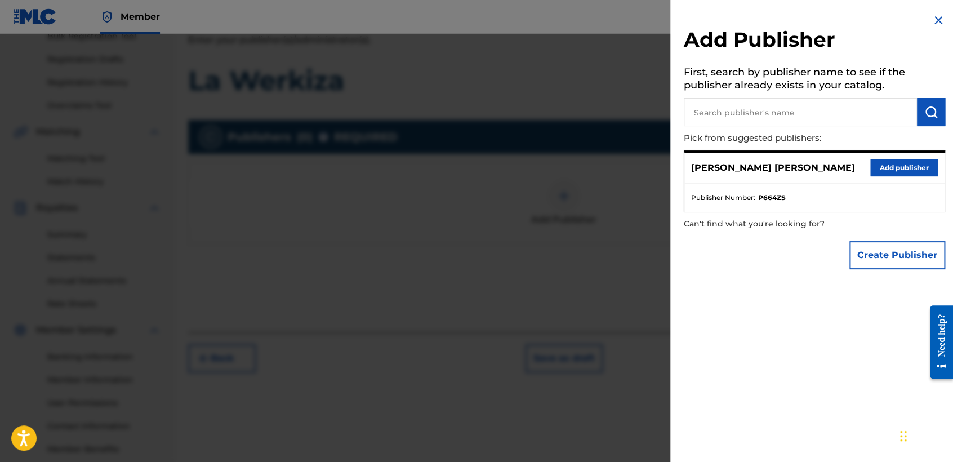
click at [913, 169] on button "Add publisher" at bounding box center [905, 167] width 68 height 17
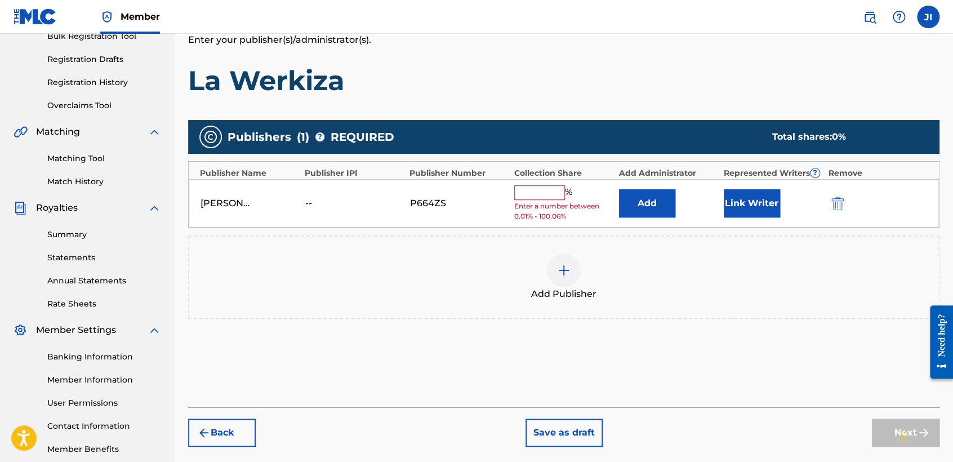
click at [555, 188] on input "text" at bounding box center [539, 192] width 51 height 15
type input "100"
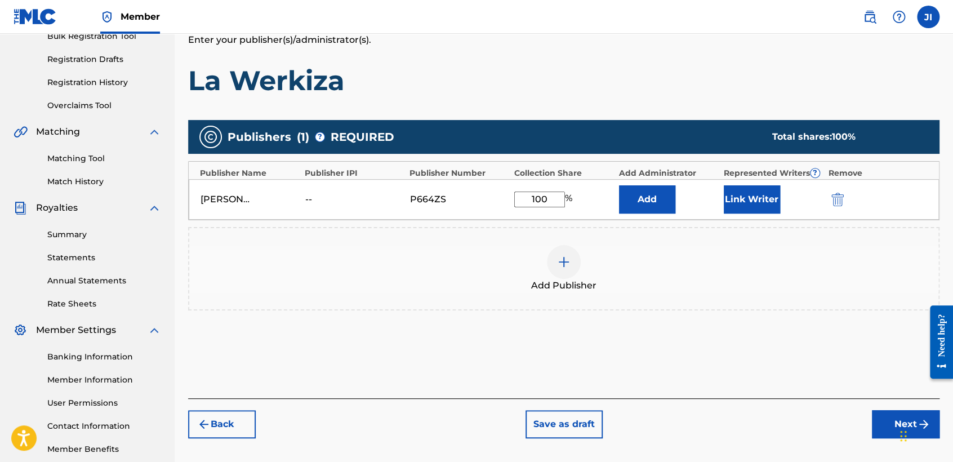
click at [739, 206] on button "Link Writer" at bounding box center [752, 199] width 56 height 28
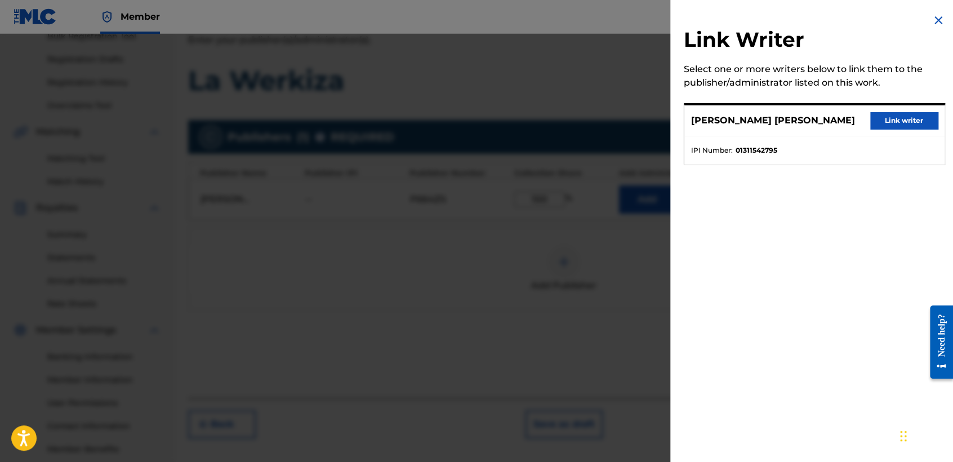
click at [883, 127] on button "Link writer" at bounding box center [905, 120] width 68 height 17
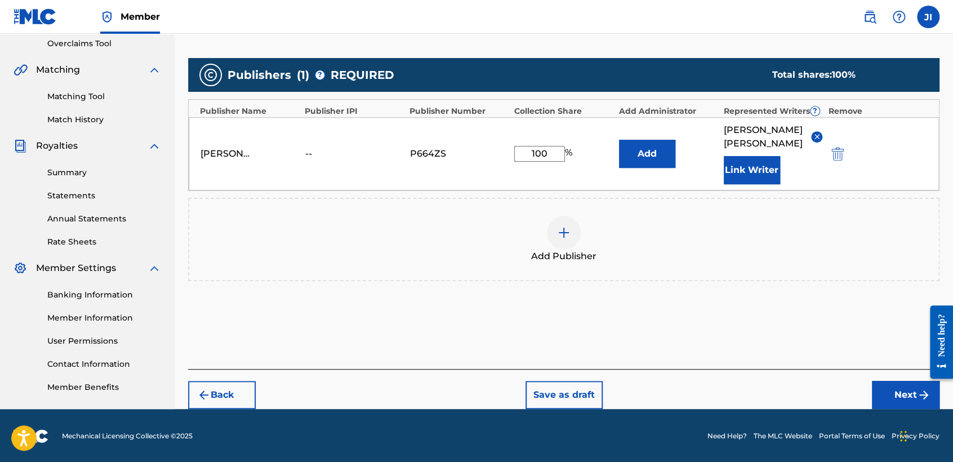
click at [902, 386] on button "Next" at bounding box center [906, 395] width 68 height 28
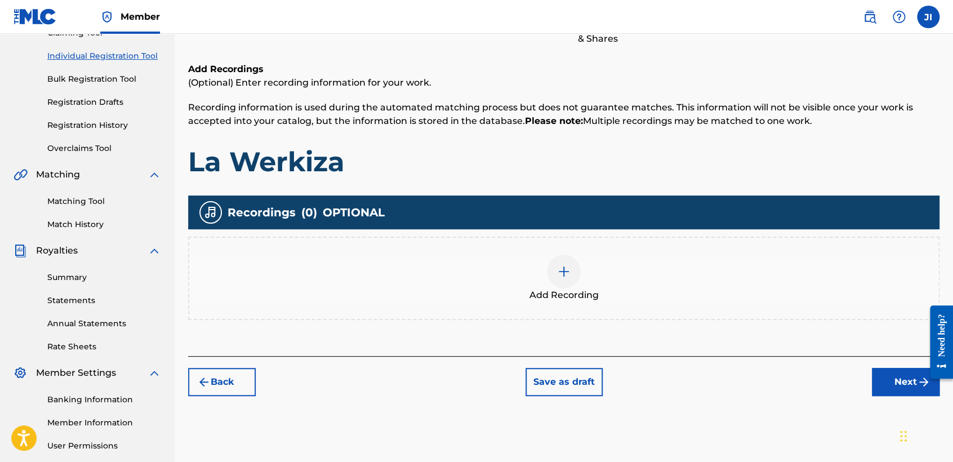
scroll to position [177, 0]
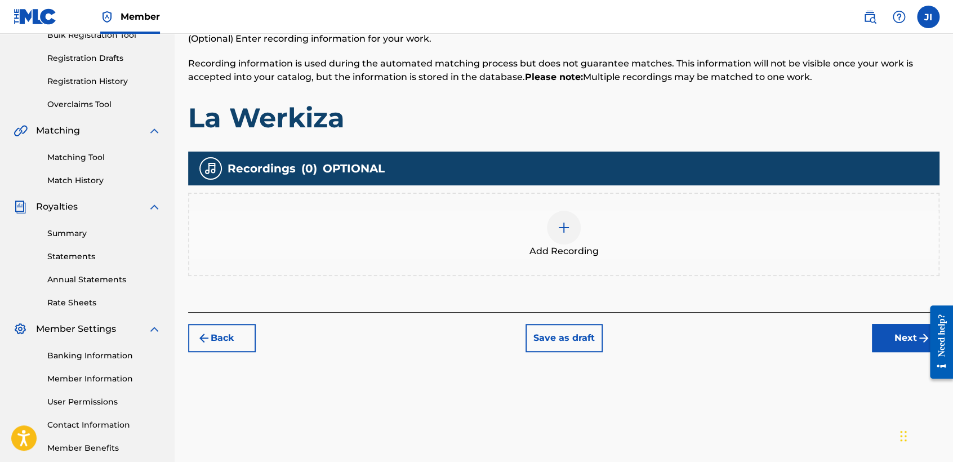
click at [586, 234] on div "Add Recording" at bounding box center [563, 234] width 749 height 47
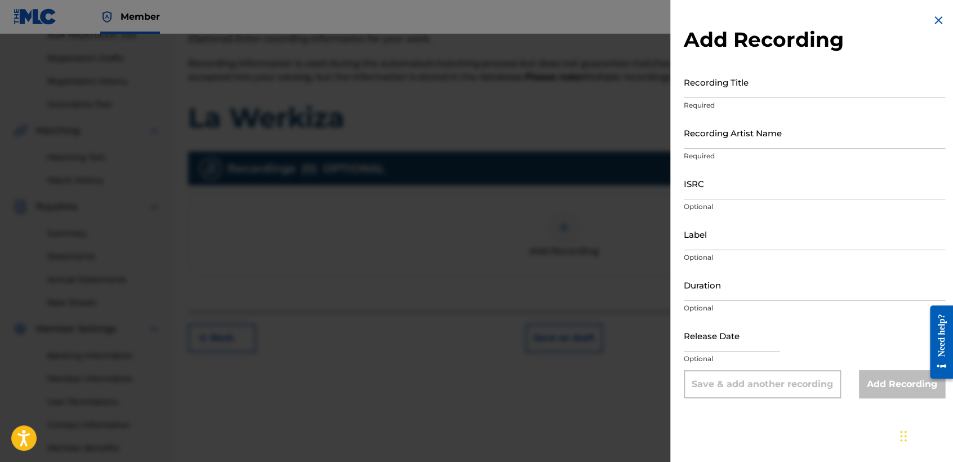
drag, startPoint x: 586, startPoint y: 234, endPoint x: 738, endPoint y: 84, distance: 213.6
paste input "La Werkiza"
type input "La Werkiza"
click at [745, 117] on input "Recording Artist Name" at bounding box center [814, 133] width 261 height 32
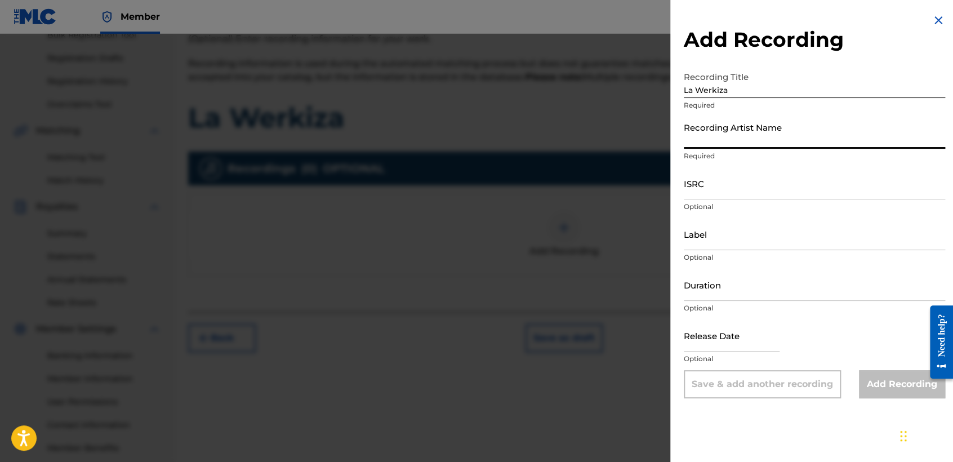
type input "[PERSON_NAME] MX"
type input "03:18"
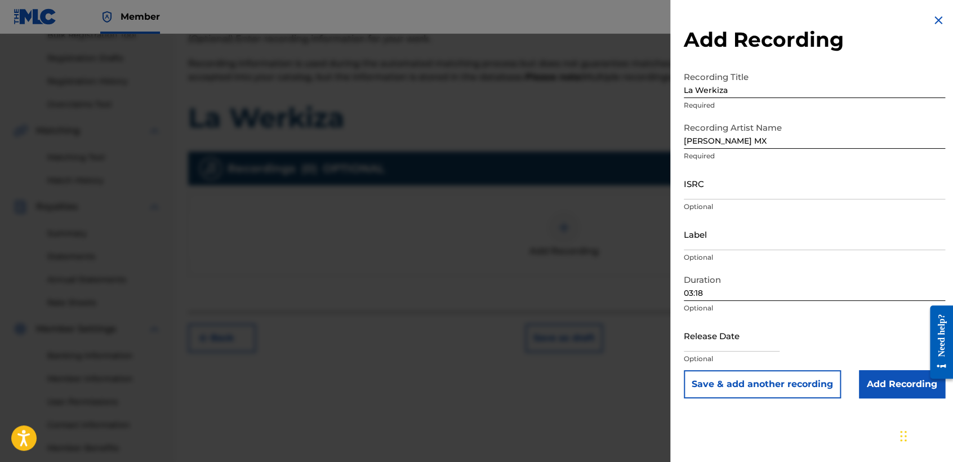
click at [704, 201] on div "ISRC Optional" at bounding box center [814, 192] width 261 height 51
click at [699, 189] on input "ISRC" at bounding box center [814, 183] width 261 height 32
paste input "QZWV32464722"
type input "QZWV32464722"
click at [743, 285] on input "03:18" at bounding box center [814, 285] width 261 height 32
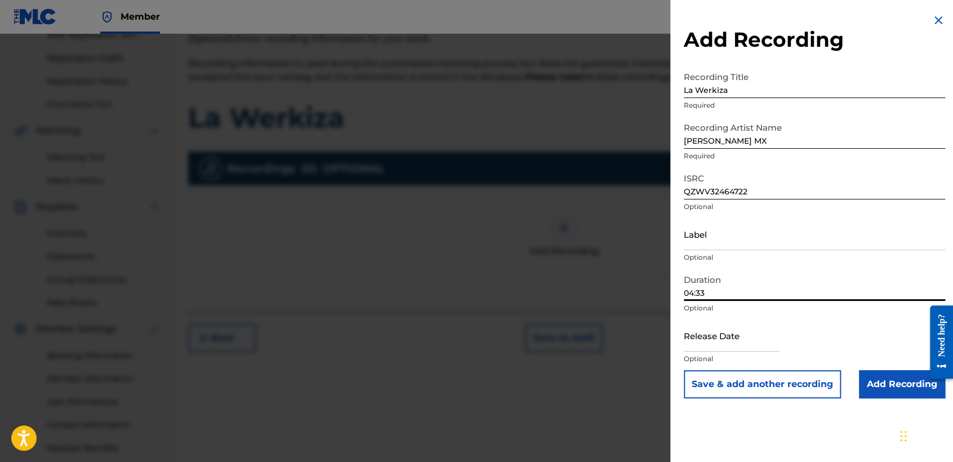
type input "04:33"
click at [726, 339] on input "text" at bounding box center [732, 335] width 96 height 32
select select "8"
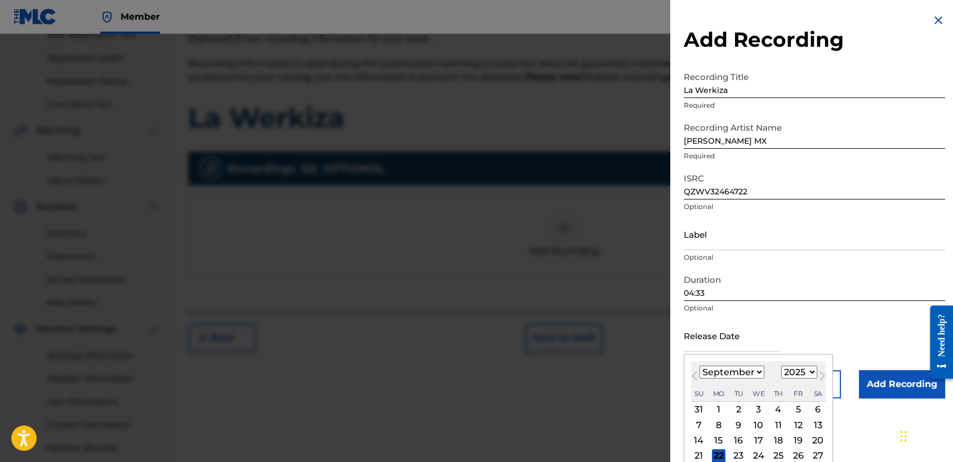
drag, startPoint x: 801, startPoint y: 373, endPoint x: 802, endPoint y: 364, distance: 9.1
click at [801, 373] on select "1899 1900 1901 1902 1903 1904 1905 1906 1907 1908 1909 1910 1911 1912 1913 1914…" at bounding box center [800, 372] width 36 height 13
select select "2024"
click at [782, 366] on select "1899 1900 1901 1902 1903 1904 1905 1906 1907 1908 1909 1910 1911 1912 1913 1914…" at bounding box center [800, 372] width 36 height 13
click at [754, 452] on div "25" at bounding box center [759, 456] width 14 height 14
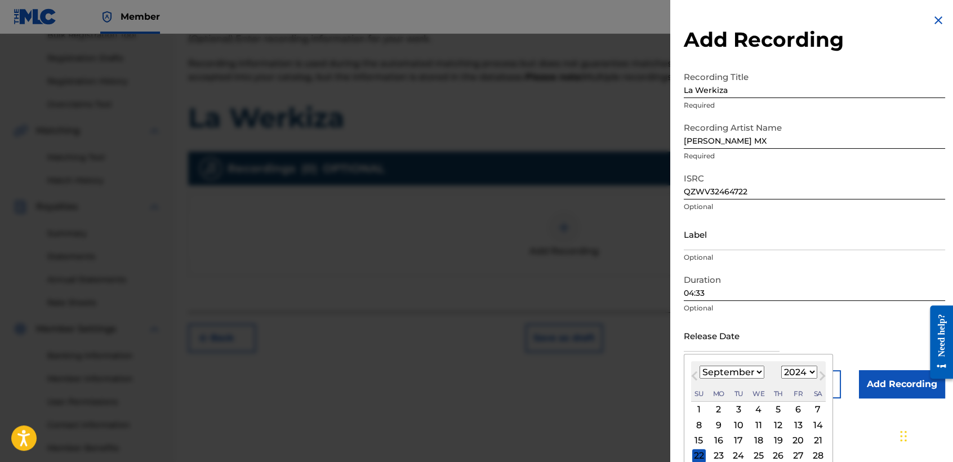
type input "[DATE]"
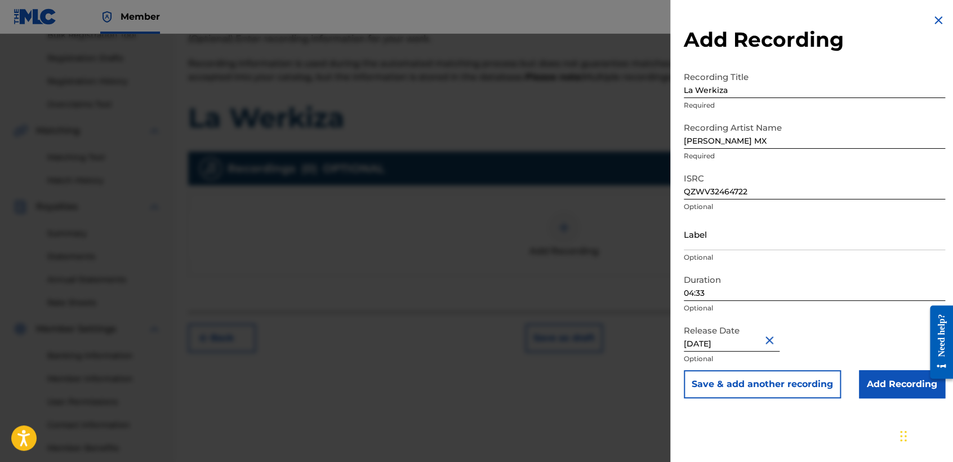
click at [889, 376] on input "Add Recording" at bounding box center [902, 384] width 86 height 28
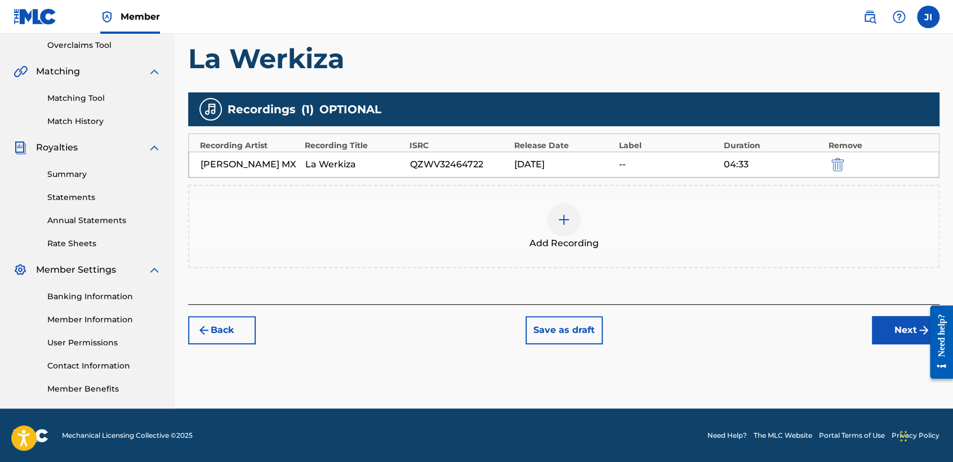
click at [899, 336] on button "Next" at bounding box center [906, 330] width 68 height 28
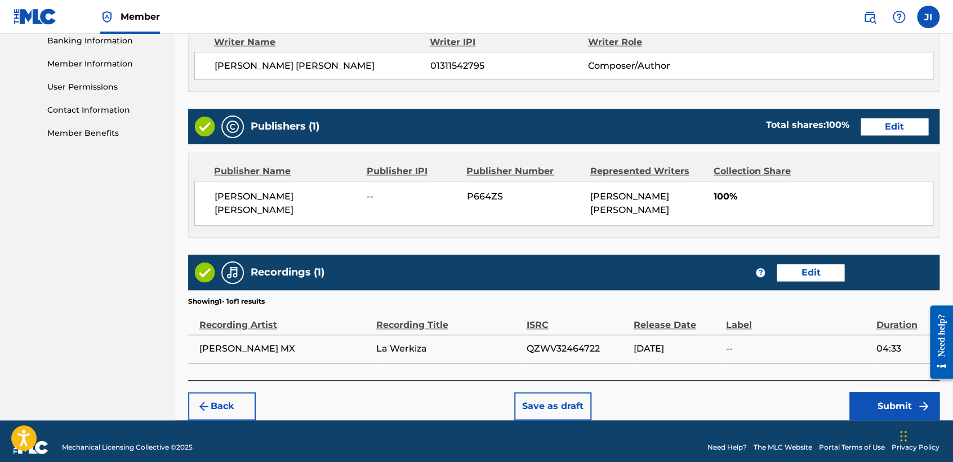
scroll to position [503, 0]
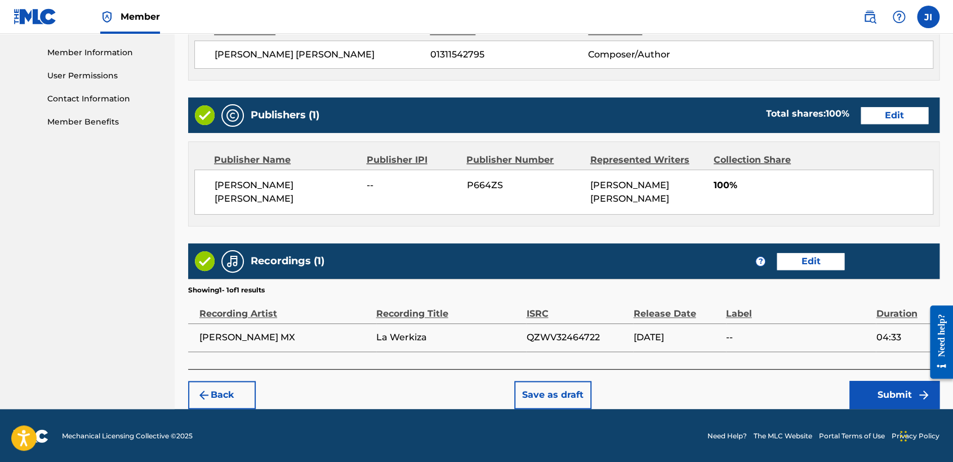
click at [908, 387] on button "Submit" at bounding box center [895, 395] width 90 height 28
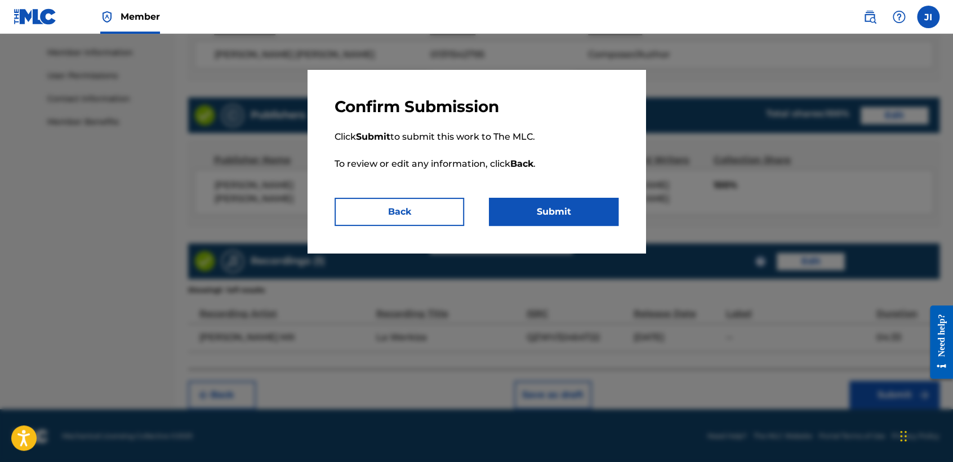
click at [566, 224] on button "Submit" at bounding box center [554, 212] width 130 height 28
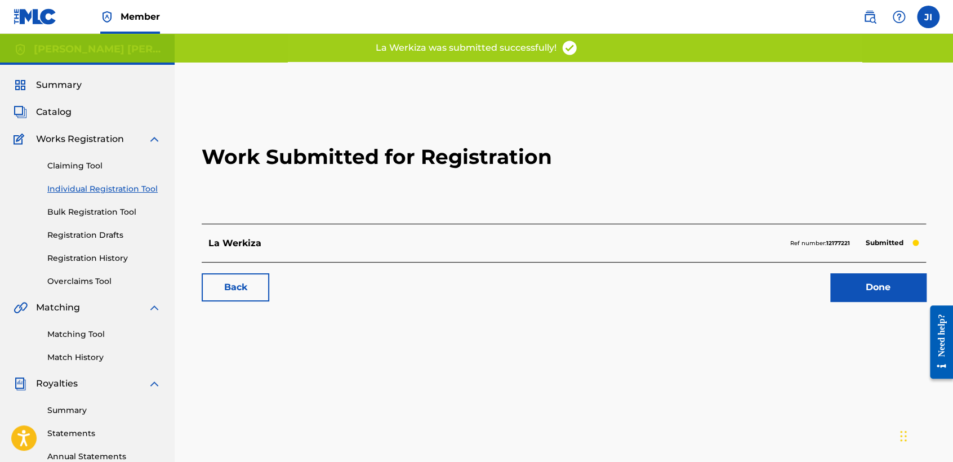
click at [110, 187] on link "Individual Registration Tool" at bounding box center [104, 189] width 114 height 12
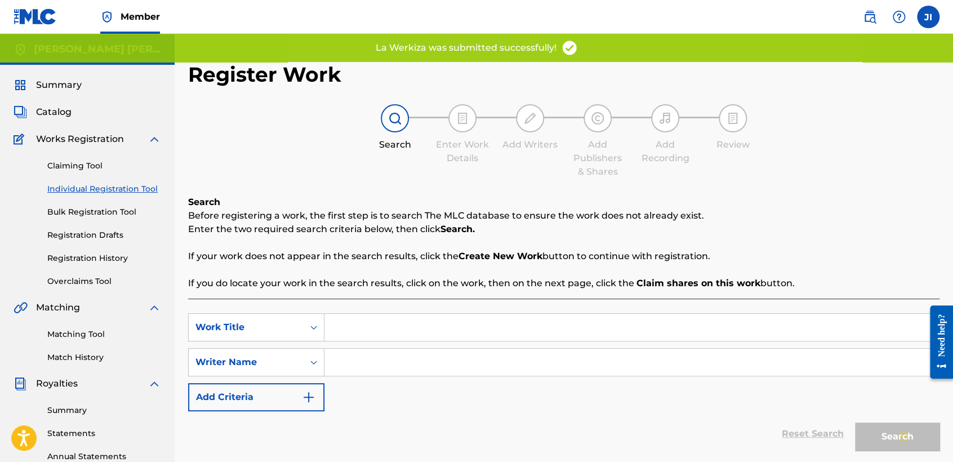
click at [356, 328] on input "Search Form" at bounding box center [632, 327] width 615 height 27
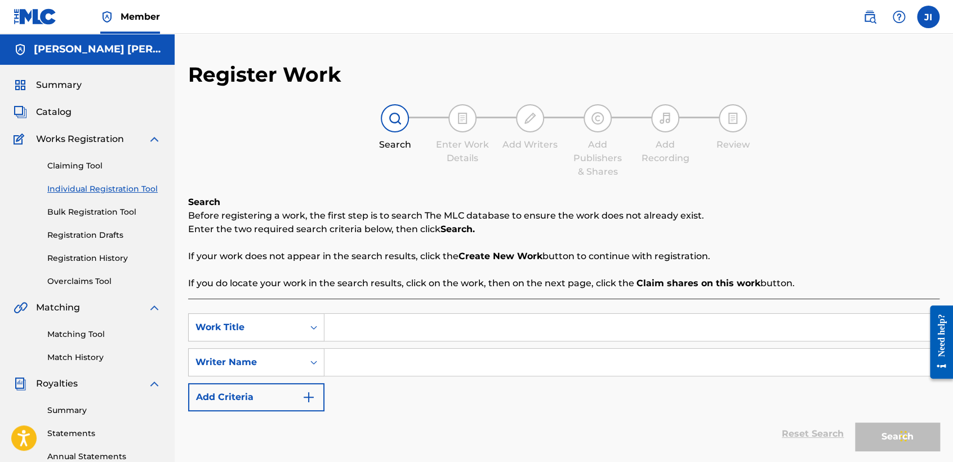
paste input "Alacran 123"
type input "Alacran 123"
paste input "Alacran 123"
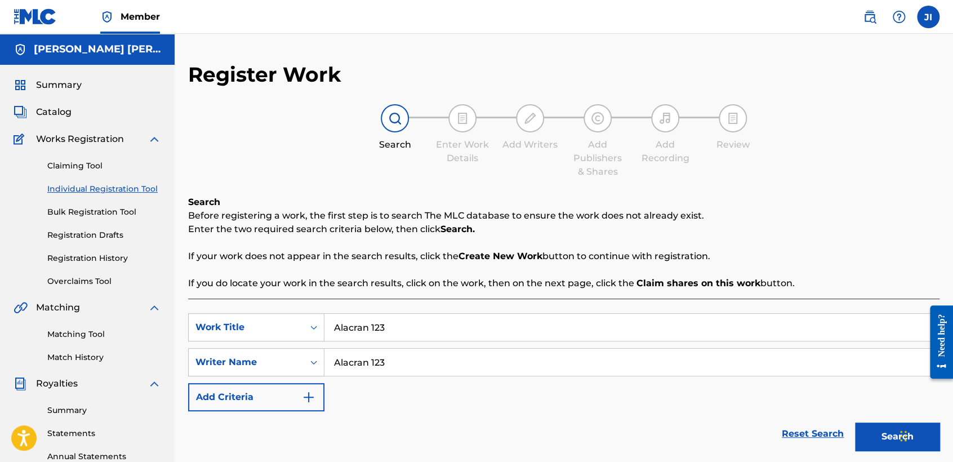
scroll to position [63, 0]
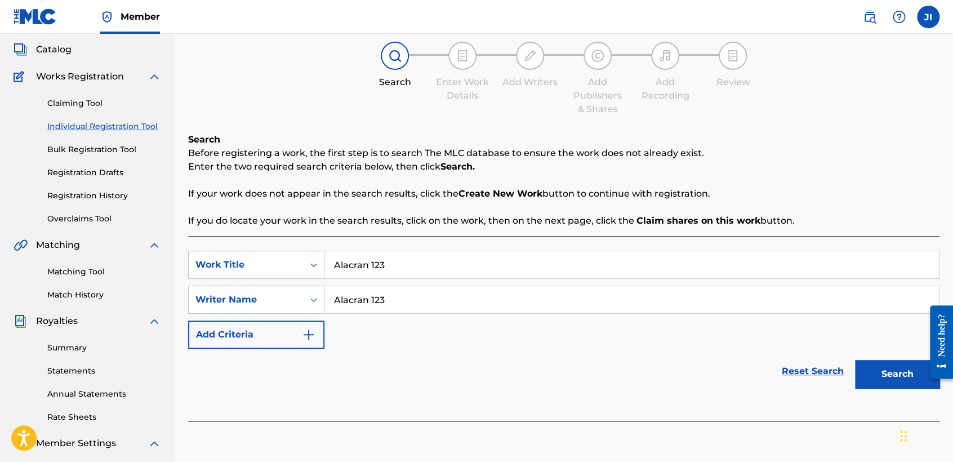
type input "Alacran 123"
click at [859, 362] on button "Search" at bounding box center [897, 374] width 85 height 28
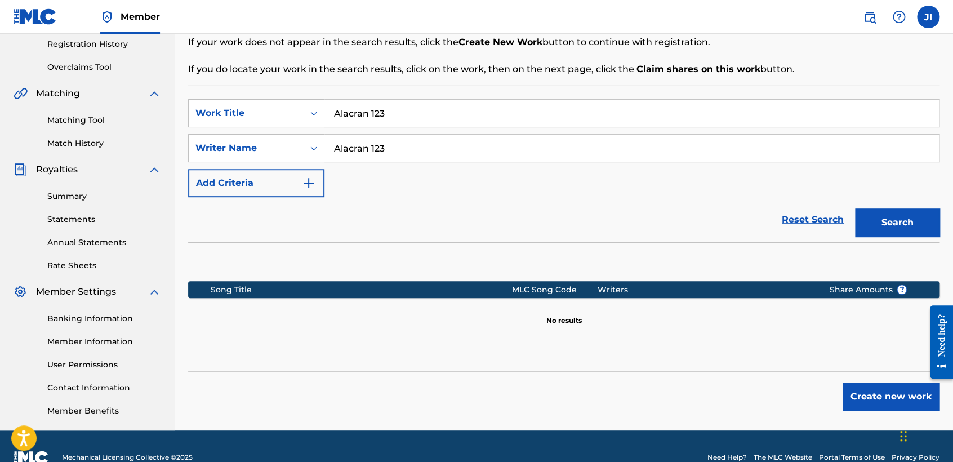
scroll to position [236, 0]
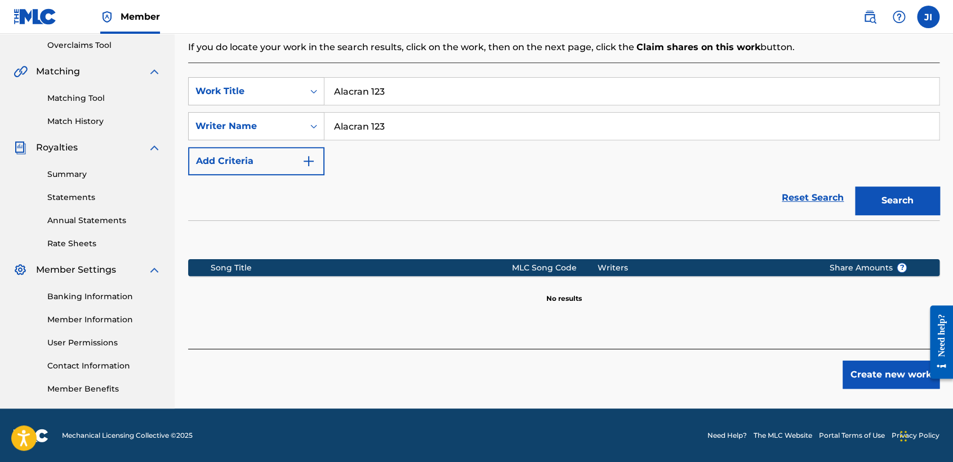
click at [857, 379] on button "Create new work" at bounding box center [891, 375] width 97 height 28
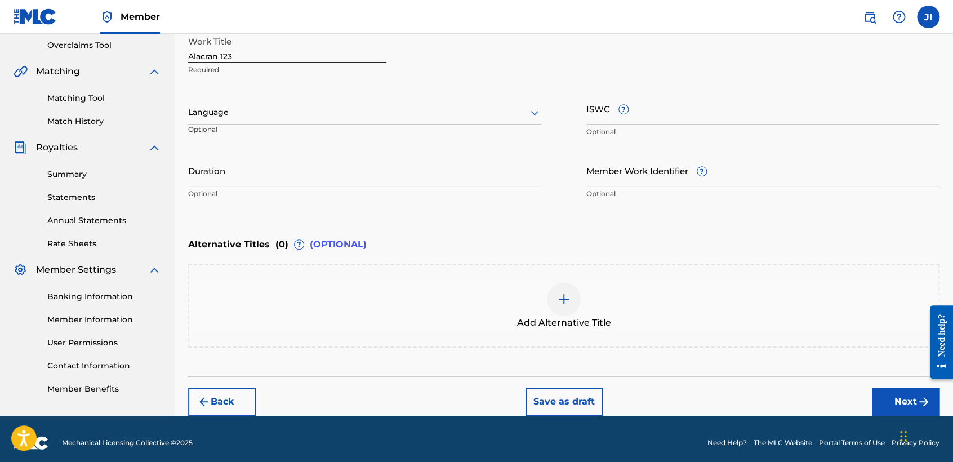
click at [307, 101] on div "Language" at bounding box center [364, 113] width 353 height 24
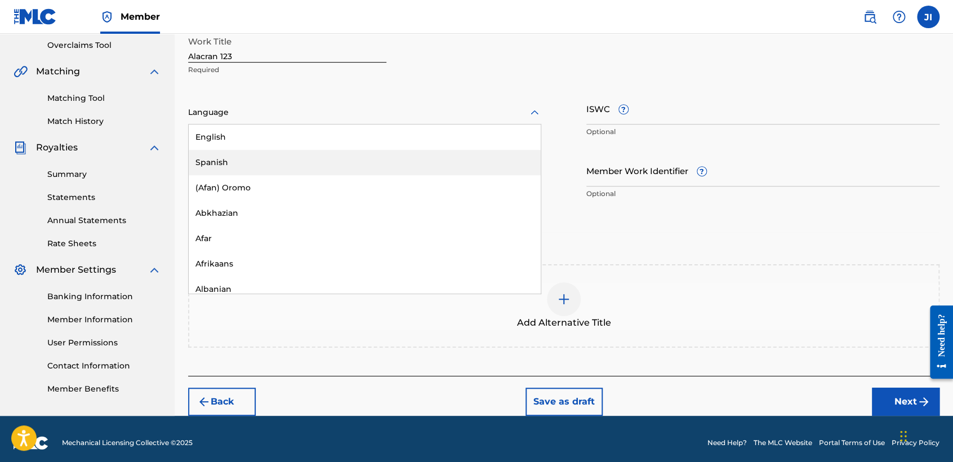
click at [273, 175] on div "(Afan) Oromo" at bounding box center [365, 187] width 352 height 25
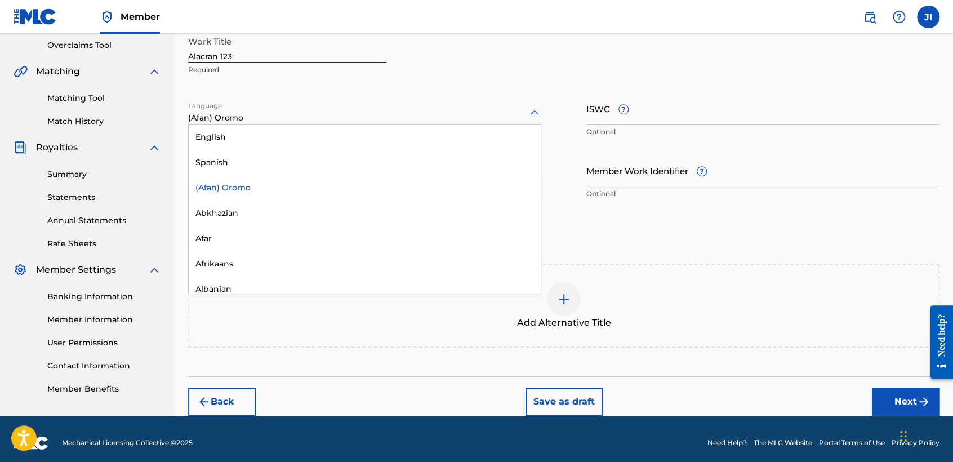
click at [262, 118] on div at bounding box center [364, 112] width 353 height 14
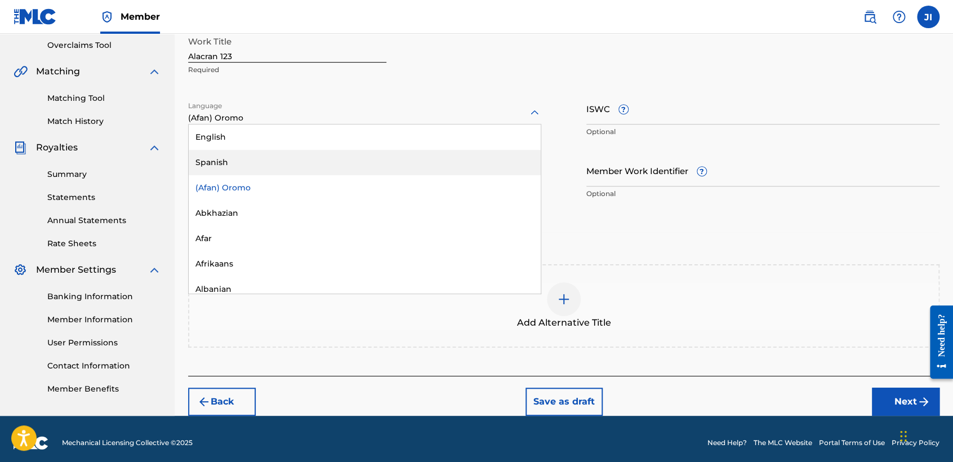
click at [268, 156] on div "Spanish" at bounding box center [365, 162] width 352 height 25
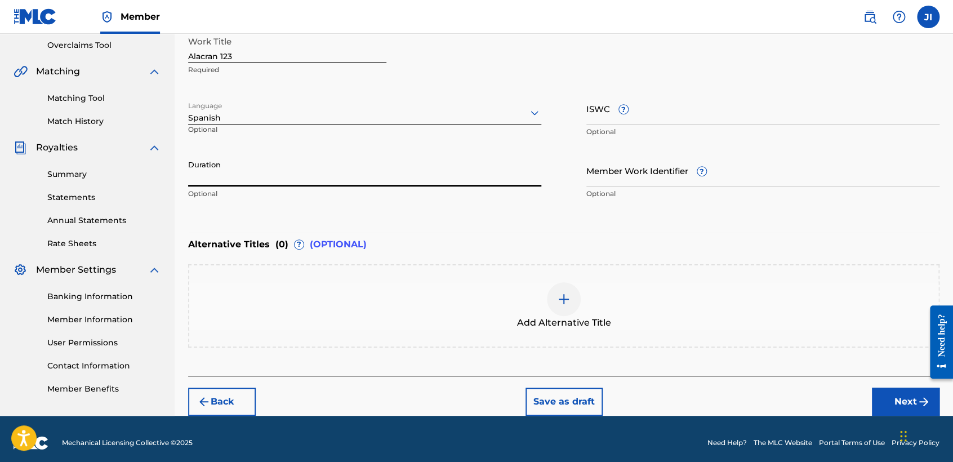
click at [267, 157] on input "Duration" at bounding box center [364, 170] width 353 height 32
type input "03:40"
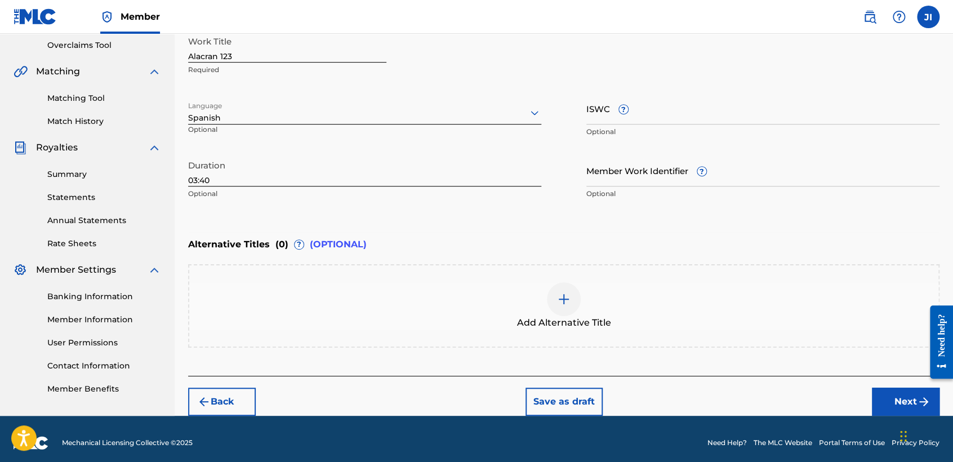
click at [894, 393] on button "Next" at bounding box center [906, 402] width 68 height 28
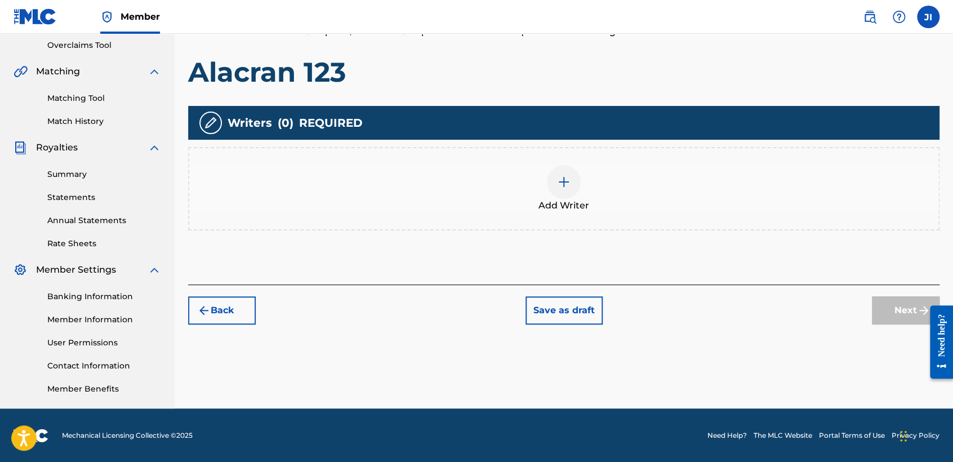
click at [544, 165] on div "Add Writer" at bounding box center [563, 188] width 749 height 47
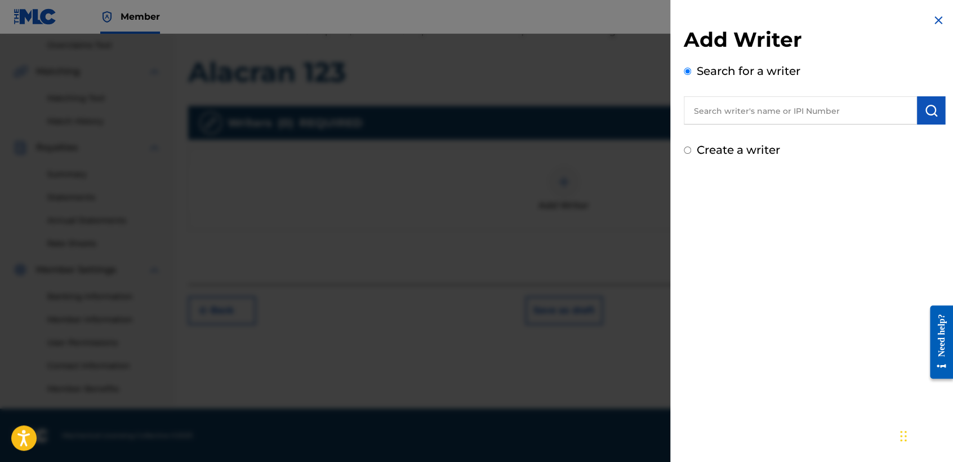
click at [714, 117] on input "text" at bounding box center [800, 110] width 233 height 28
type input "01311542795"
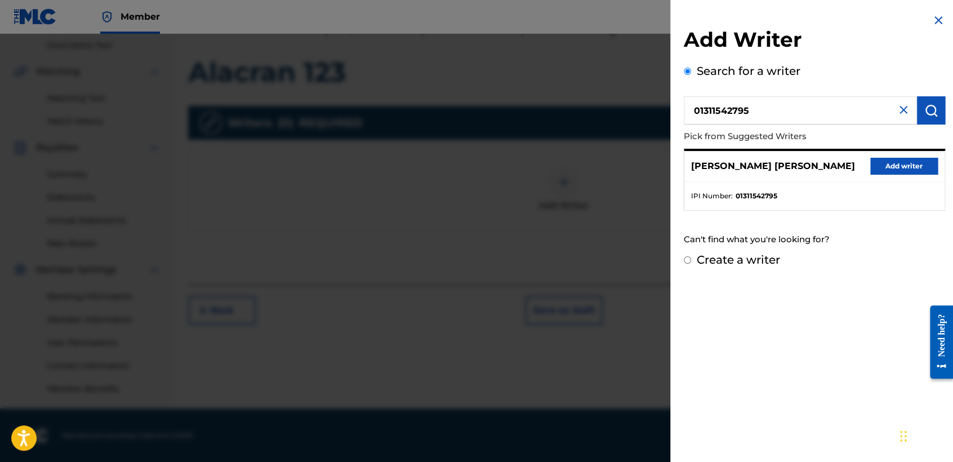
click at [907, 170] on button "Add writer" at bounding box center [905, 166] width 68 height 17
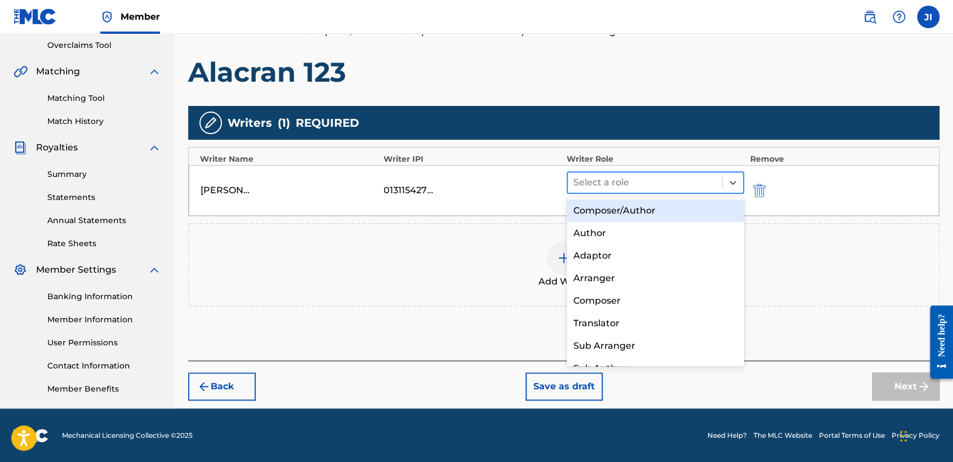
click at [605, 184] on div at bounding box center [645, 183] width 143 height 16
click at [622, 216] on div "Composer/Author" at bounding box center [655, 210] width 177 height 23
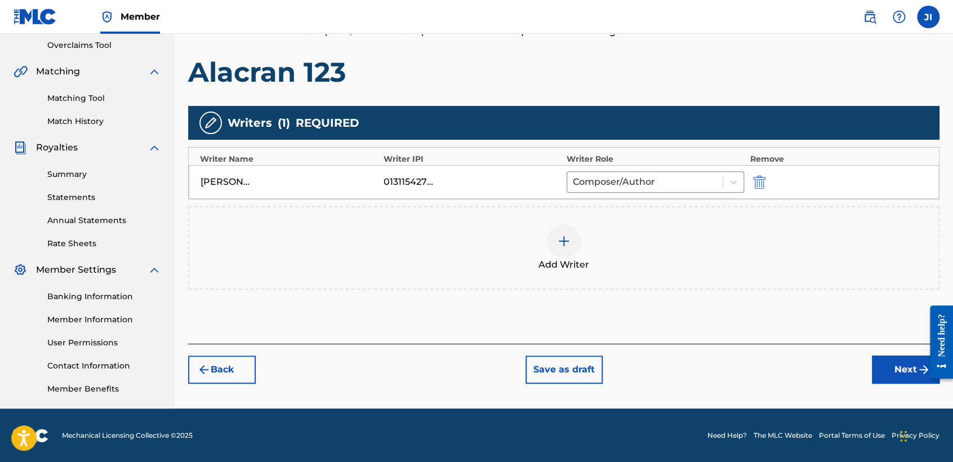
click at [893, 372] on button "Next" at bounding box center [906, 370] width 68 height 28
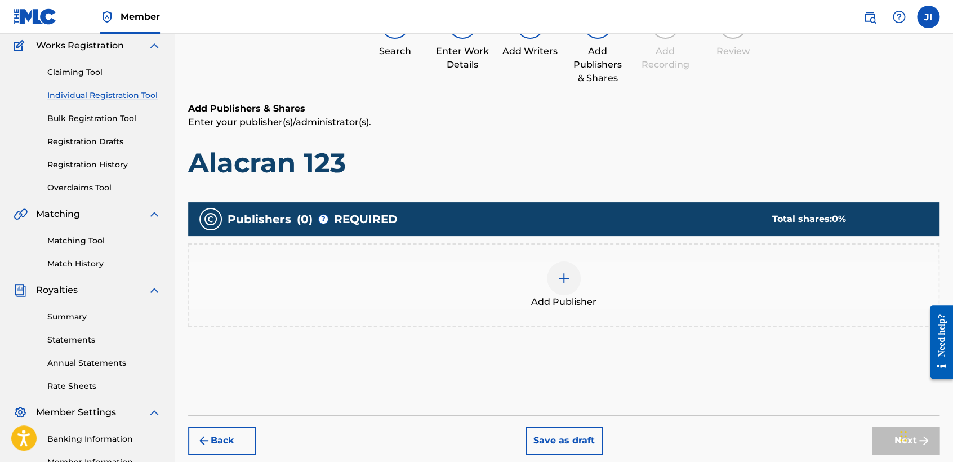
scroll to position [113, 0]
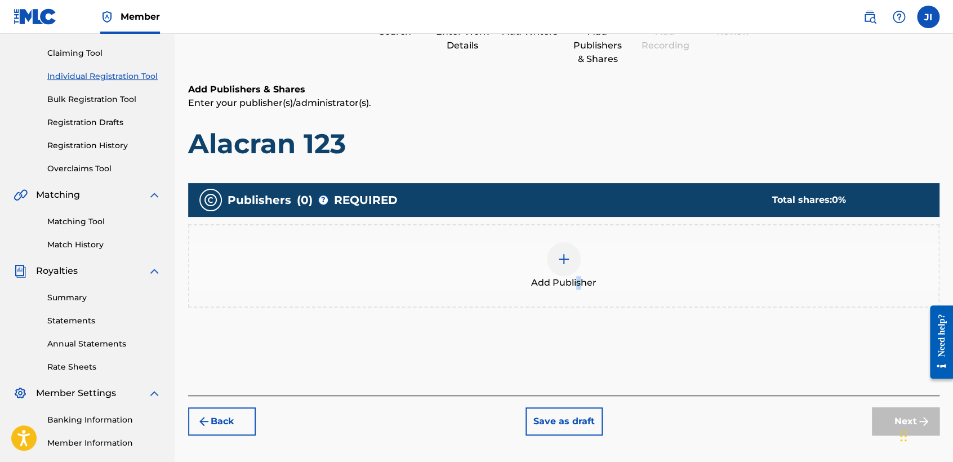
click at [578, 276] on span "Add Publisher" at bounding box center [563, 283] width 65 height 14
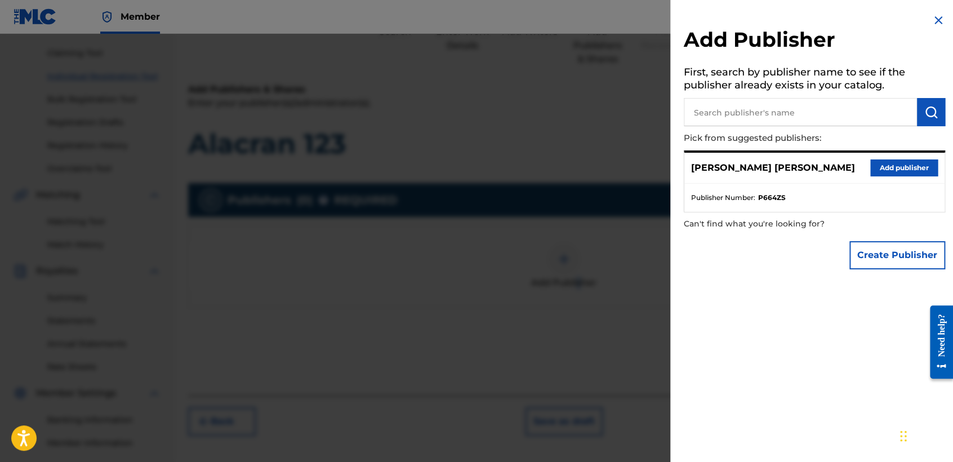
click at [920, 168] on button "Add publisher" at bounding box center [905, 167] width 68 height 17
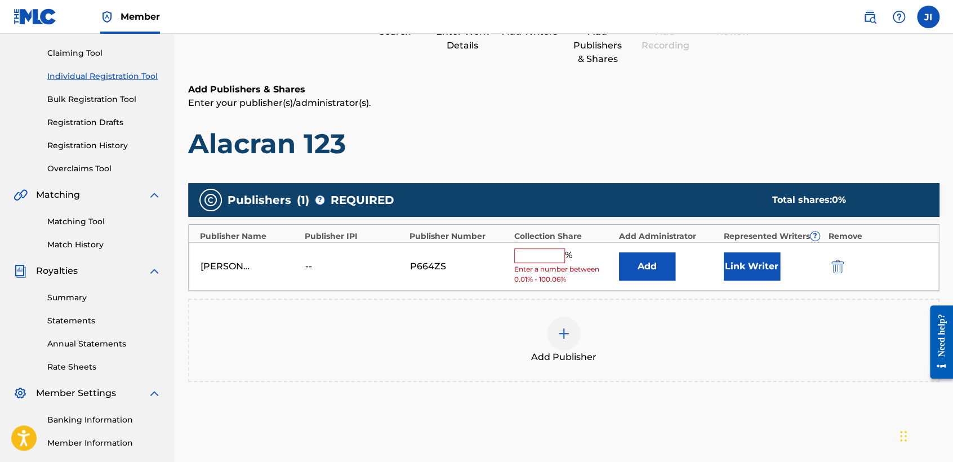
click at [531, 246] on div "[PERSON_NAME] [PERSON_NAME] -- P664ZS % Enter a number between 0.01% - 100.06% …" at bounding box center [564, 266] width 751 height 49
click at [536, 251] on input "text" at bounding box center [539, 255] width 51 height 15
type input "100"
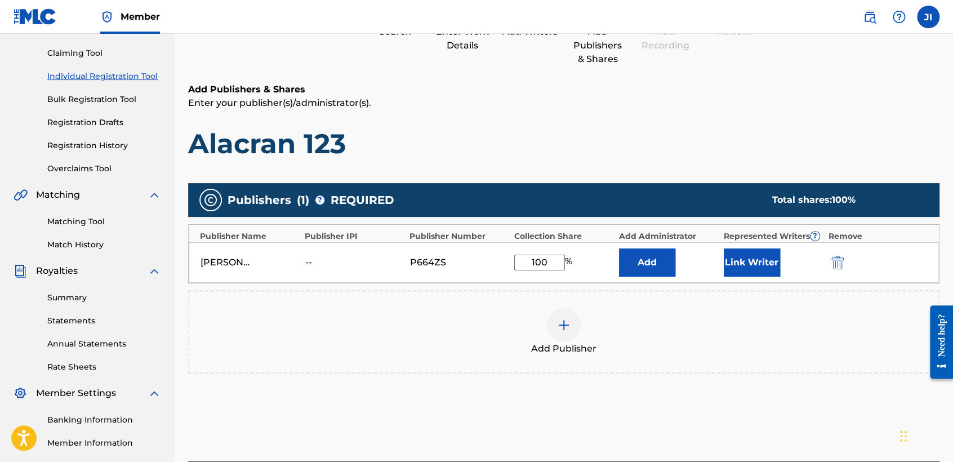
click at [766, 267] on button "Link Writer" at bounding box center [752, 262] width 56 height 28
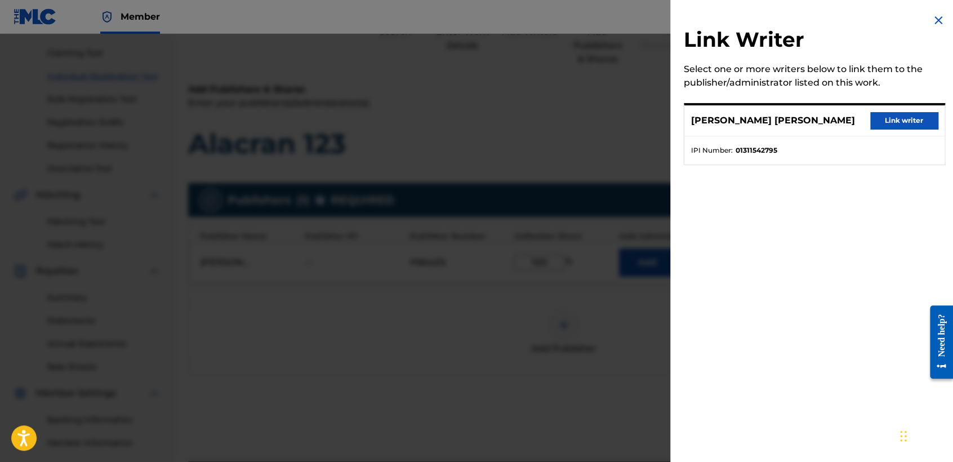
click at [911, 133] on div "[PERSON_NAME] [PERSON_NAME] Link writer" at bounding box center [815, 120] width 260 height 31
drag, startPoint x: 911, startPoint y: 133, endPoint x: 911, endPoint y: 126, distance: 6.8
click at [911, 126] on button "Link writer" at bounding box center [905, 120] width 68 height 17
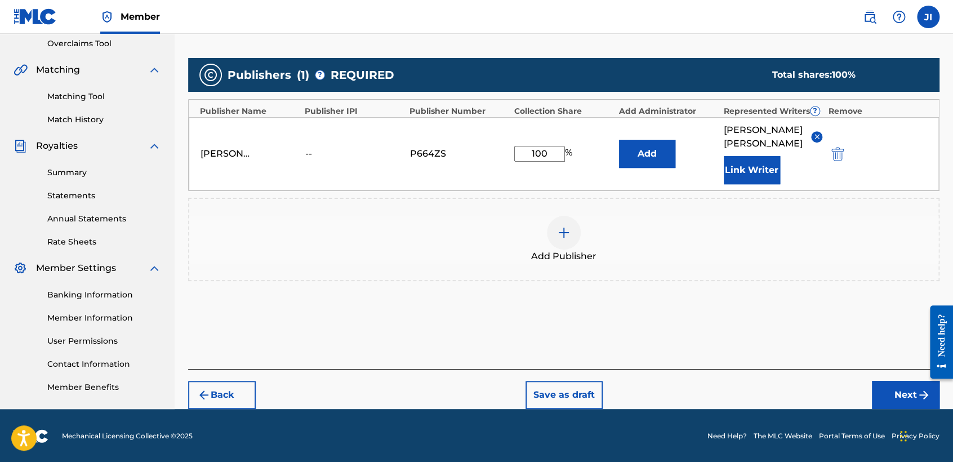
click at [881, 389] on button "Next" at bounding box center [906, 395] width 68 height 28
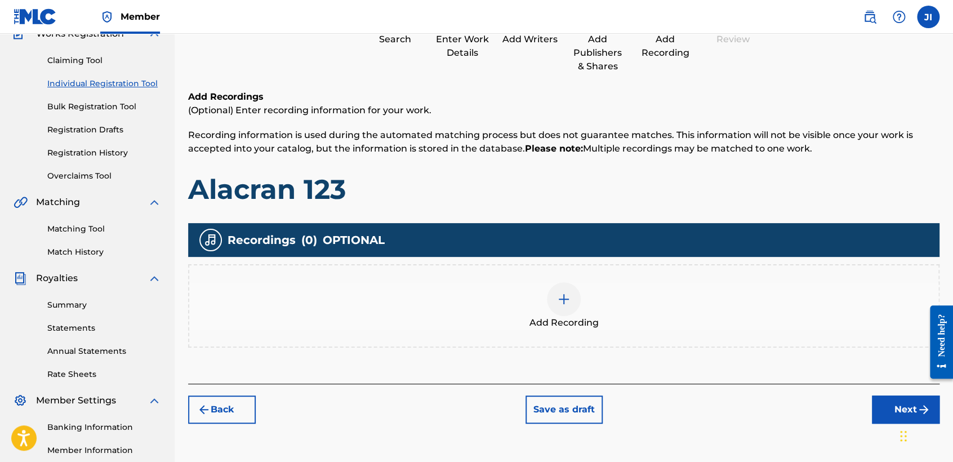
scroll to position [50, 0]
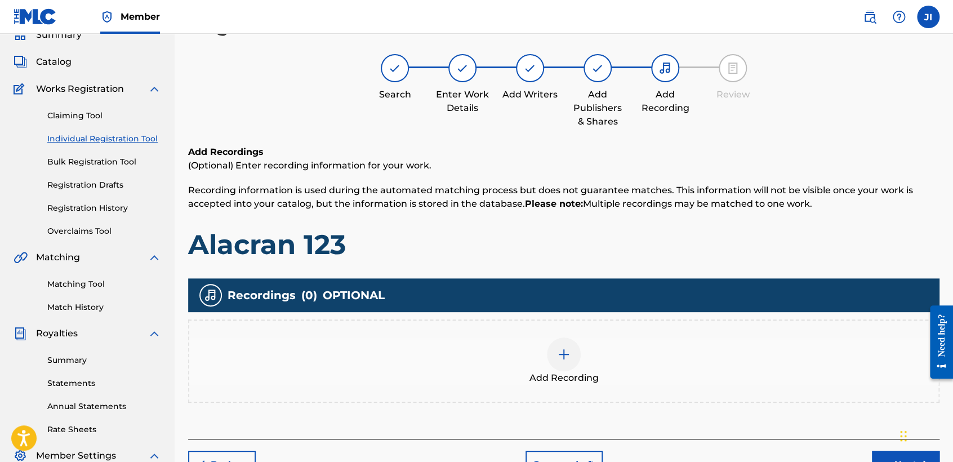
click at [590, 344] on div "Add Recording" at bounding box center [563, 361] width 749 height 47
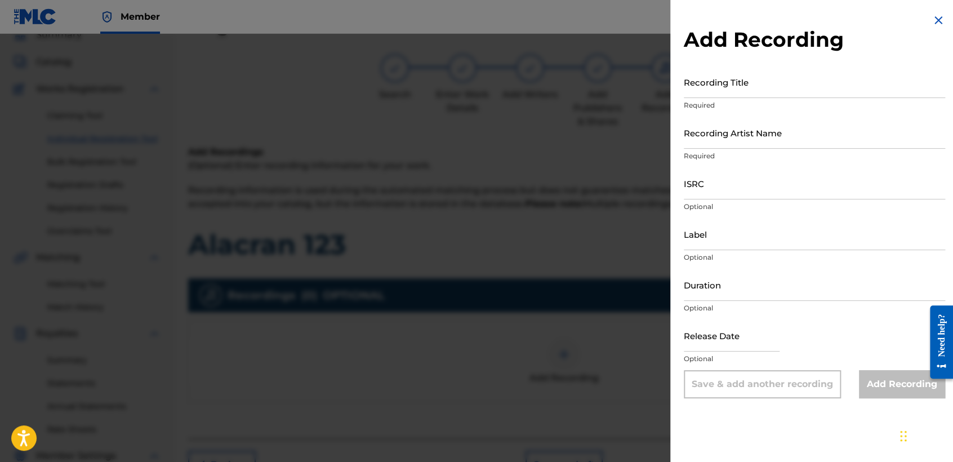
drag, startPoint x: 736, startPoint y: 68, endPoint x: 738, endPoint y: 78, distance: 10.8
click at [738, 78] on input "Recording Title" at bounding box center [814, 82] width 261 height 32
paste input "Alacran 123"
type input "Alacran 123"
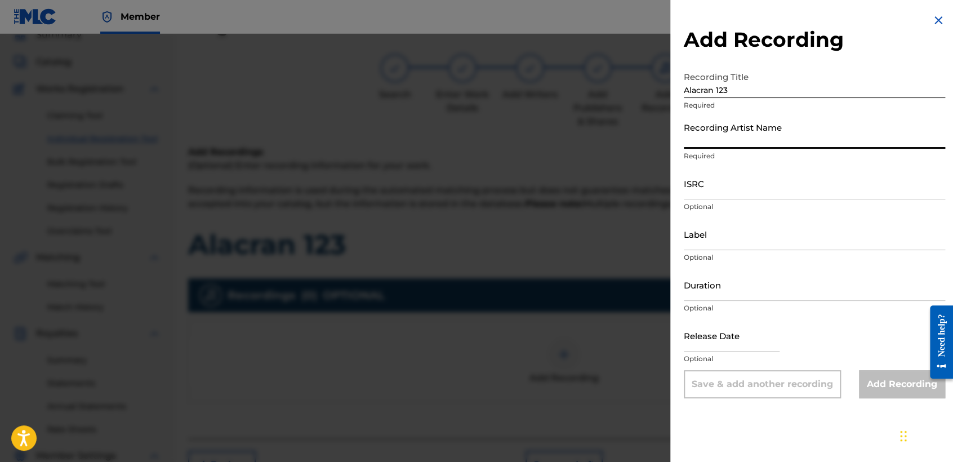
drag, startPoint x: 733, startPoint y: 123, endPoint x: 733, endPoint y: 134, distance: 10.7
click at [733, 124] on input "Recording Artist Name" at bounding box center [814, 133] width 261 height 32
type input "[PERSON_NAME] MX"
type input "04:33"
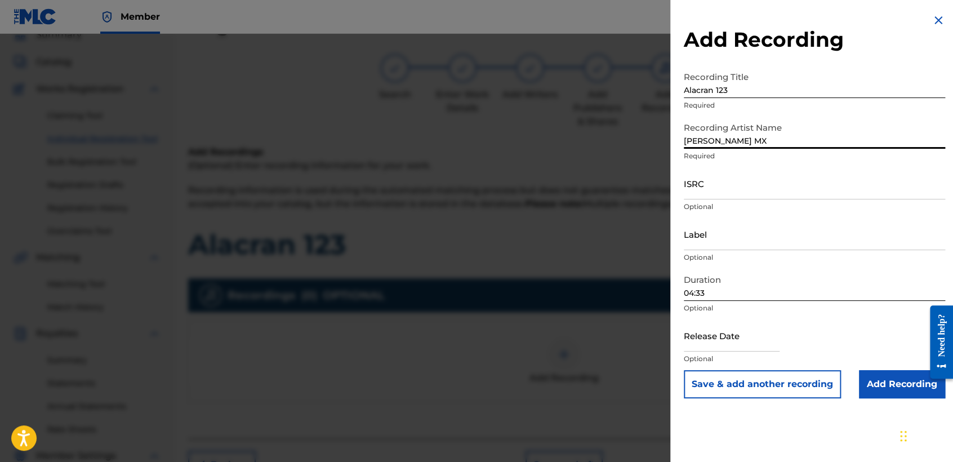
click at [725, 186] on input "ISRC" at bounding box center [814, 183] width 261 height 32
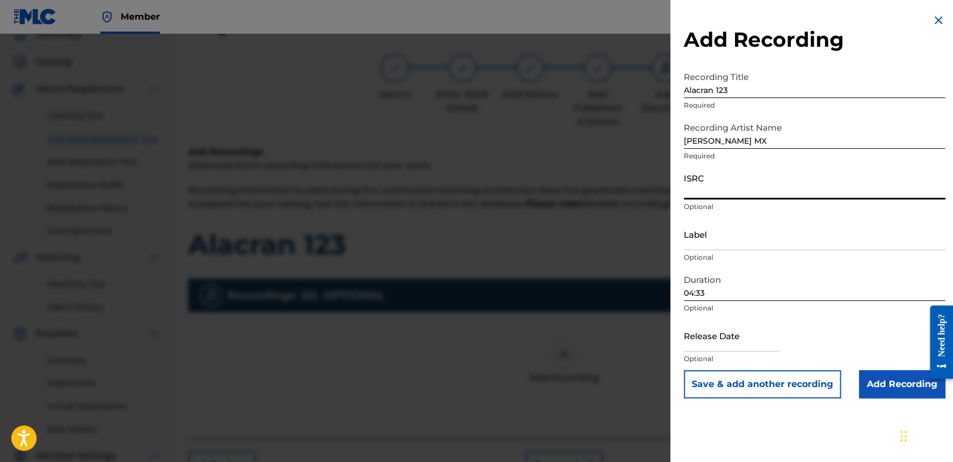
paste input "QZWV32464482"
type input "QZWV32464482"
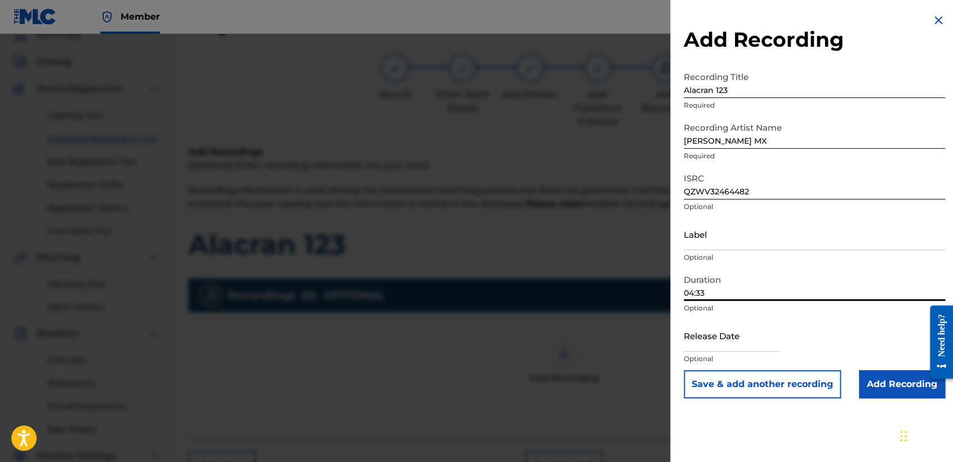
drag, startPoint x: 727, startPoint y: 286, endPoint x: 720, endPoint y: 279, distance: 10.4
click at [720, 286] on input "04:33" at bounding box center [814, 285] width 261 height 32
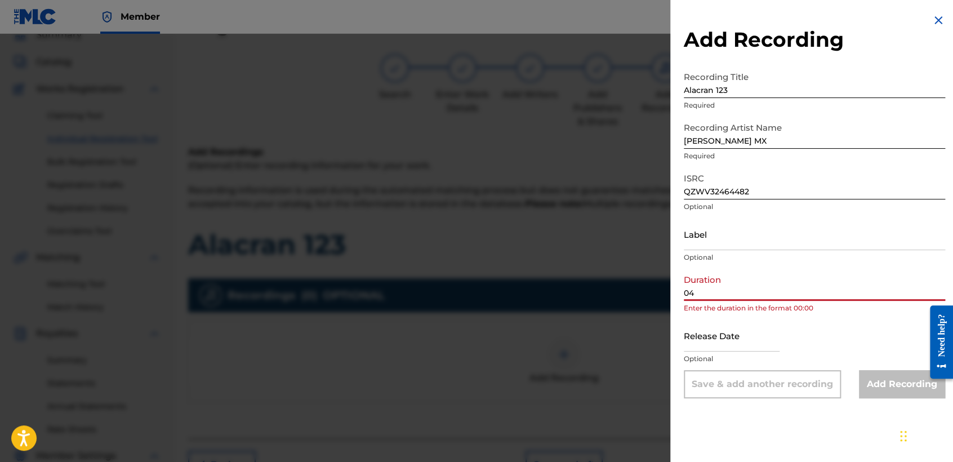
type input "0"
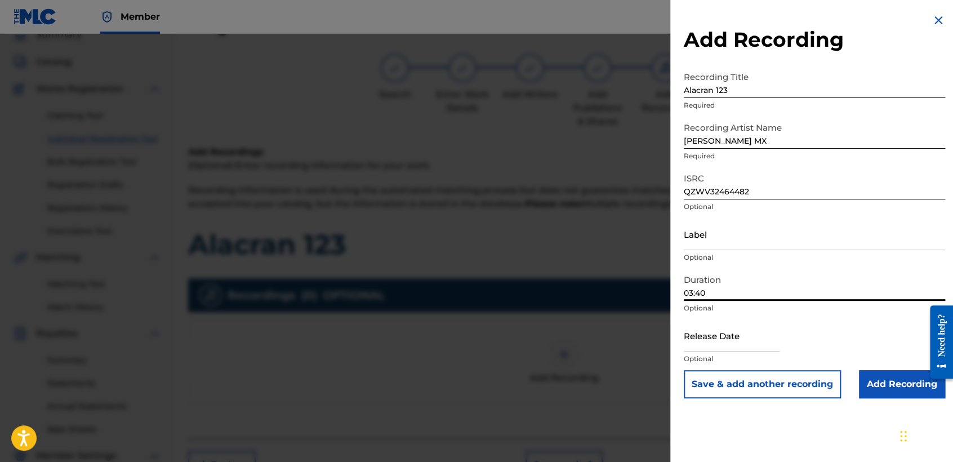
type input "03:40"
click at [702, 344] on input "text" at bounding box center [732, 335] width 96 height 32
select select "8"
select select "2025"
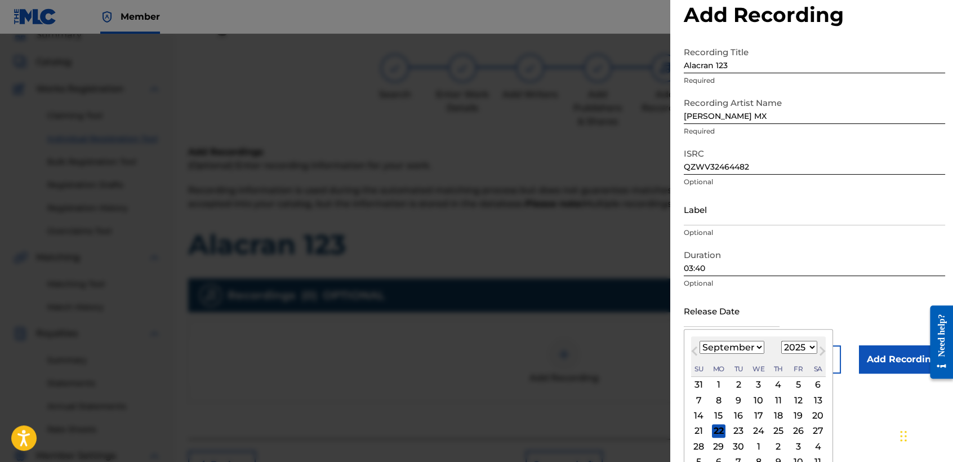
scroll to position [39, 0]
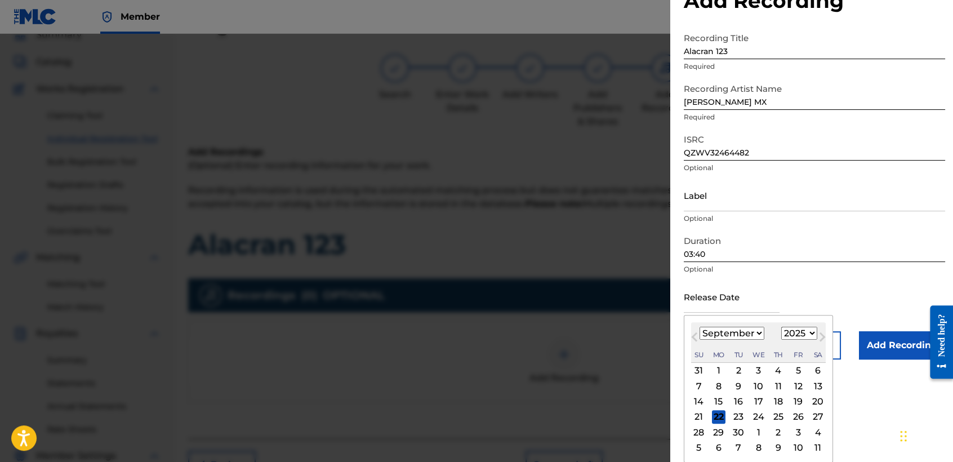
click at [719, 430] on div "29" at bounding box center [719, 432] width 14 height 14
type input "[DATE]"
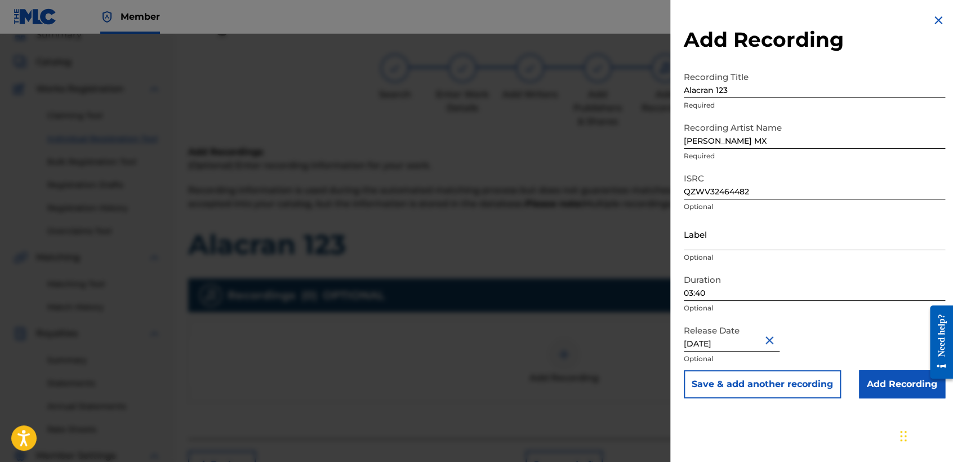
click at [738, 337] on input "[DATE]" at bounding box center [732, 335] width 96 height 32
select select "8"
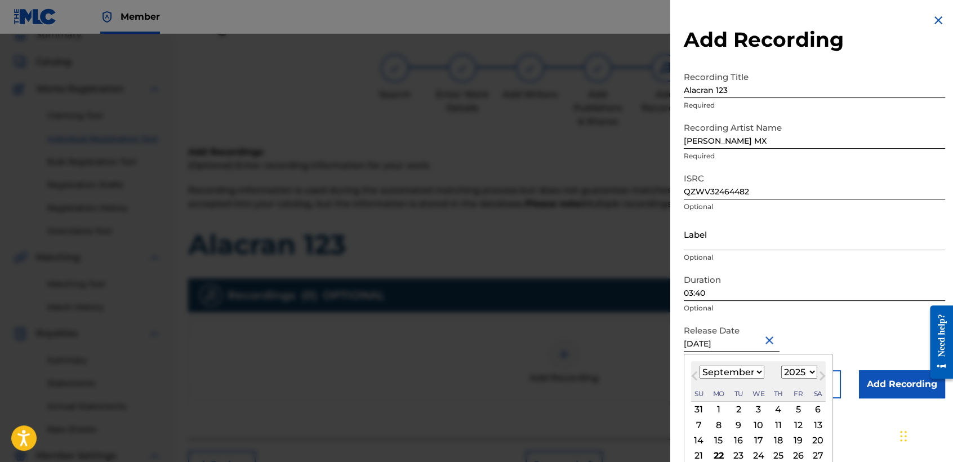
drag, startPoint x: 791, startPoint y: 372, endPoint x: 794, endPoint y: 363, distance: 9.1
click at [791, 372] on select "1899 1900 1901 1902 1903 1904 1905 1906 1907 1908 1909 1910 1911 1912 1913 1914…" at bounding box center [800, 372] width 36 height 13
select select "2024"
click at [782, 366] on select "1899 1900 1901 1902 1903 1904 1905 1906 1907 1908 1909 1910 1911 1912 1913 1914…" at bounding box center [800, 372] width 36 height 13
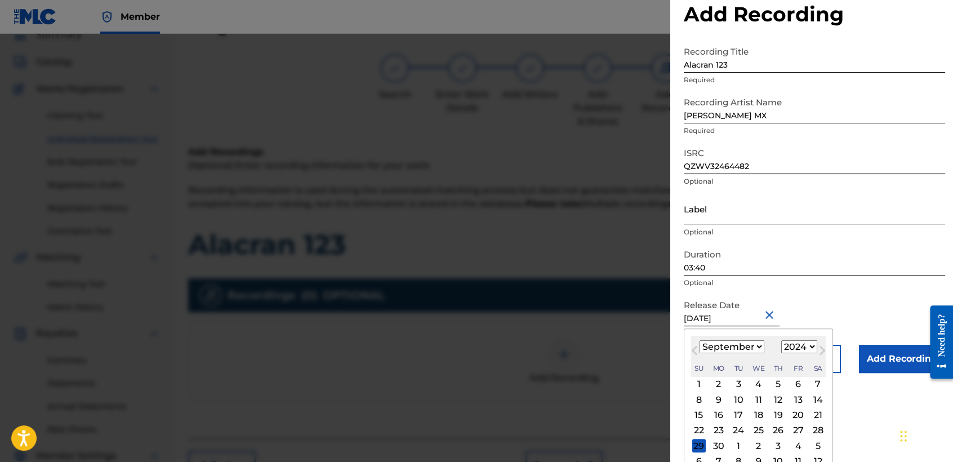
scroll to position [39, 0]
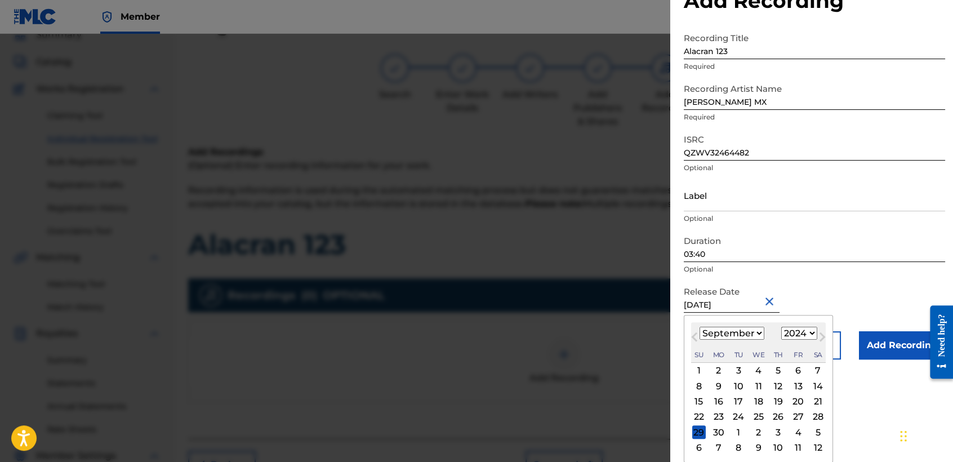
click at [695, 433] on div "29" at bounding box center [699, 432] width 14 height 14
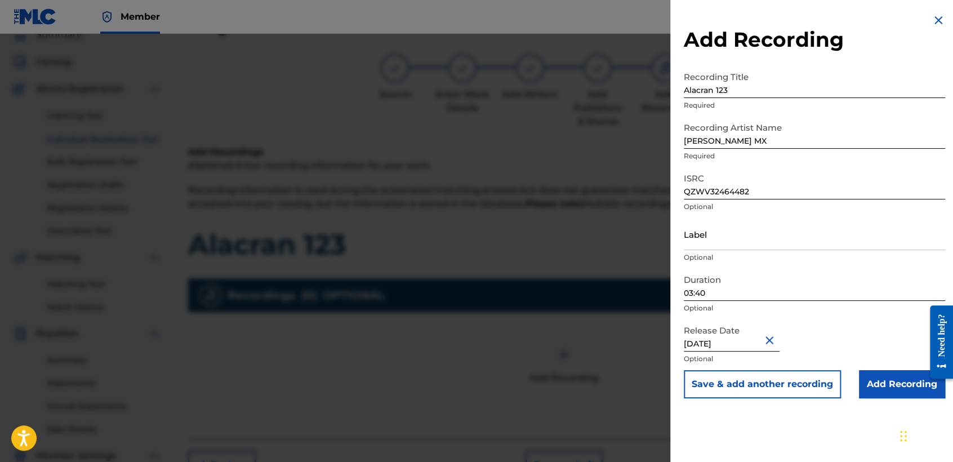
type input "[DATE]"
click at [874, 381] on input "Add Recording" at bounding box center [902, 384] width 86 height 28
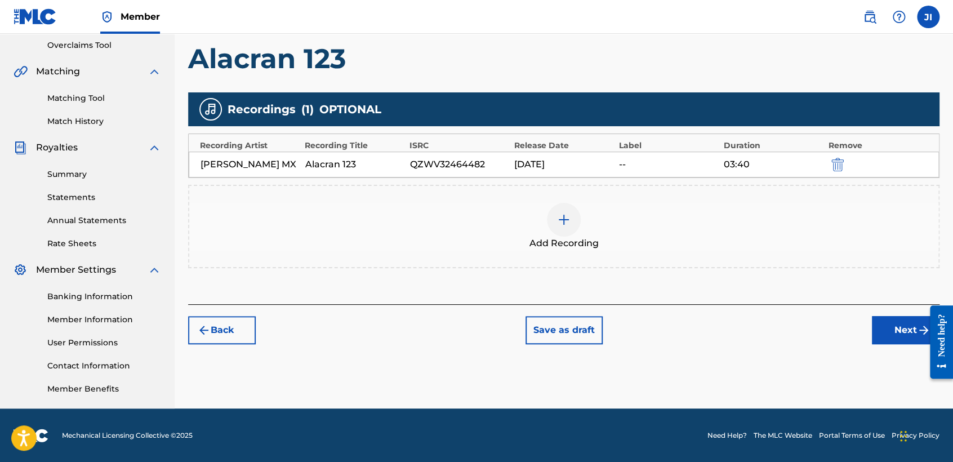
click at [902, 339] on button "Next" at bounding box center [906, 330] width 68 height 28
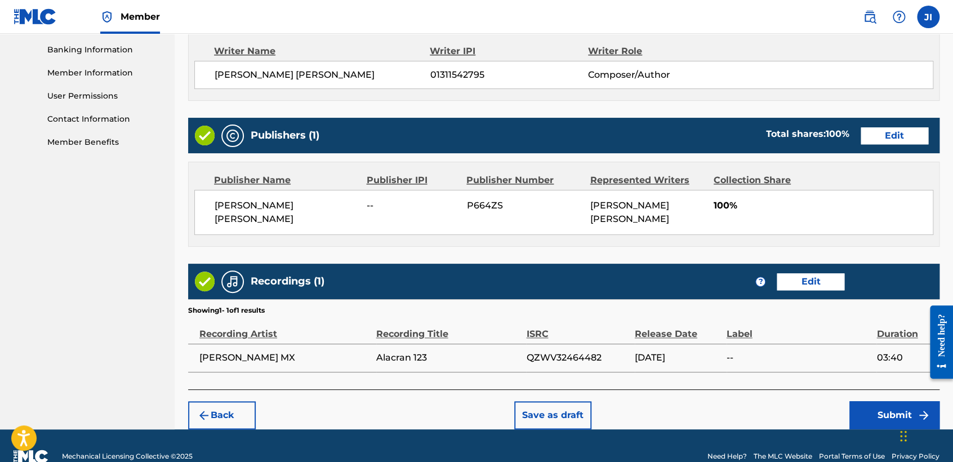
scroll to position [503, 0]
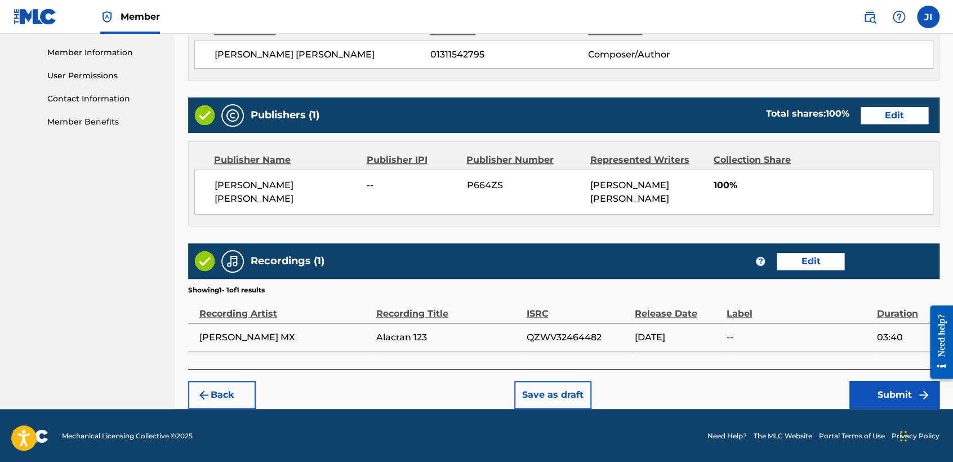
click at [871, 394] on button "Submit" at bounding box center [895, 395] width 90 height 28
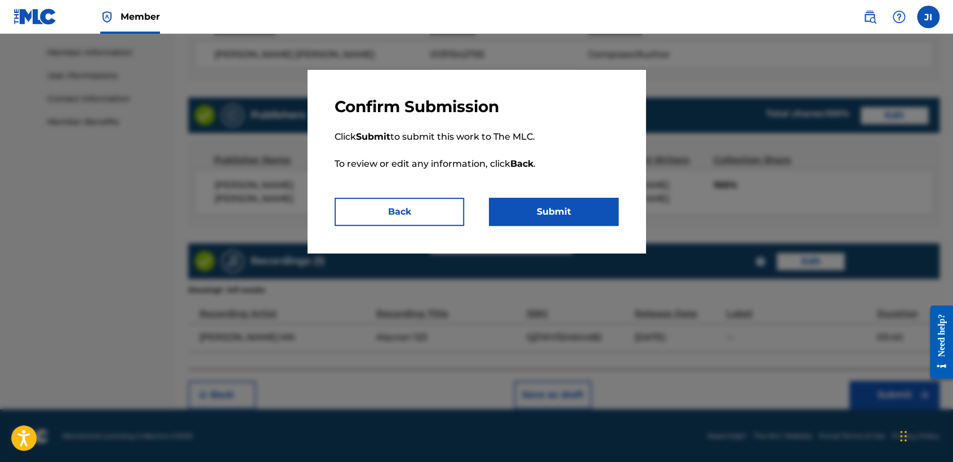
click at [573, 194] on p "Click Submit to submit this work to The MLC. To review or edit any information,…" at bounding box center [477, 157] width 284 height 81
click at [574, 217] on button "Submit" at bounding box center [554, 212] width 130 height 28
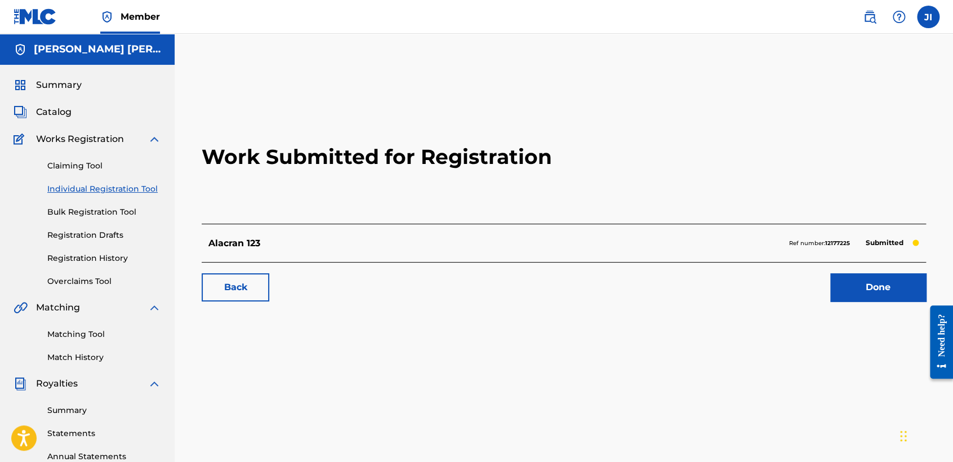
click at [531, 331] on div "Work Submitted for Registration Alacran 123 Ref number: 12177225 Submitted Back…" at bounding box center [564, 353] width 779 height 583
click at [149, 190] on link "Individual Registration Tool" at bounding box center [104, 189] width 114 height 12
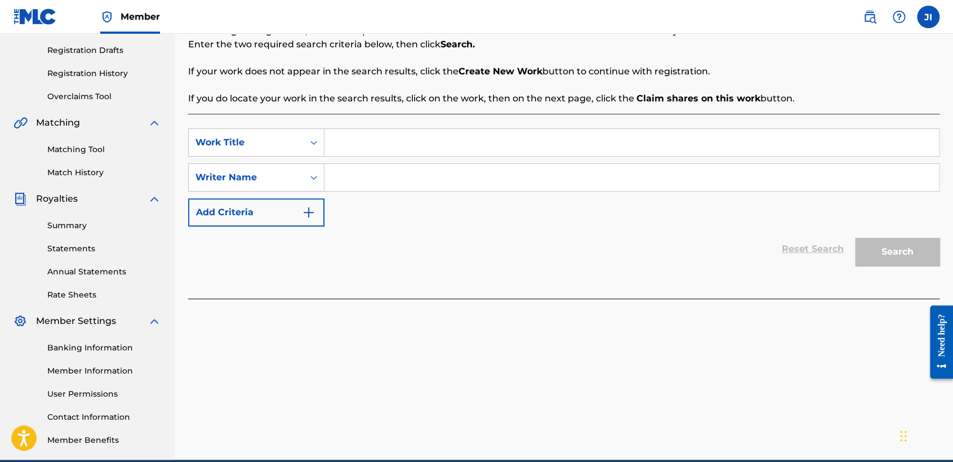
scroll to position [188, 0]
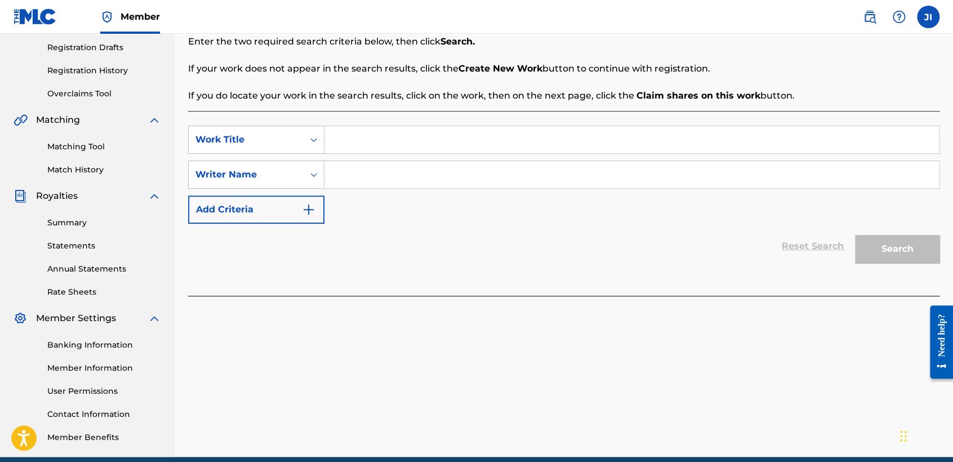
paste input "Vany V4 (L-118)"
type input "Vany V4 (L-118)"
paste input "Vany V4 (L-118)"
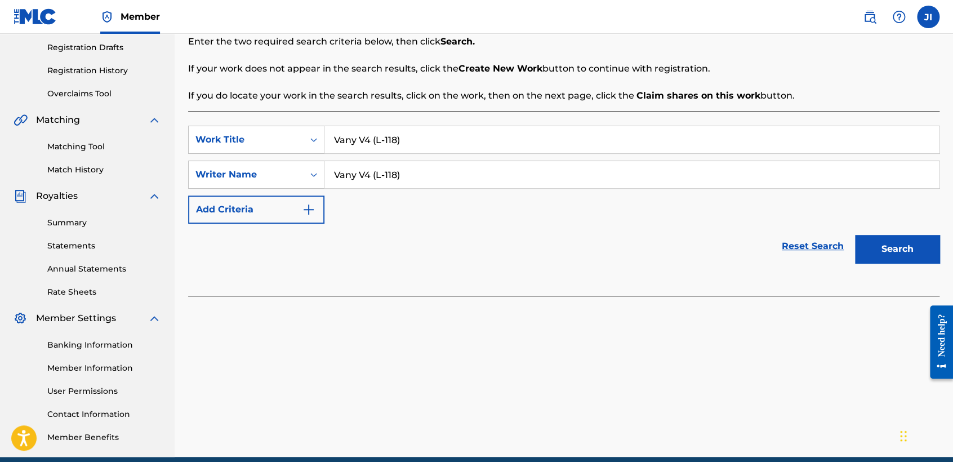
type input "Vany V4 (L-118)"
click at [865, 246] on button "Search" at bounding box center [897, 249] width 85 height 28
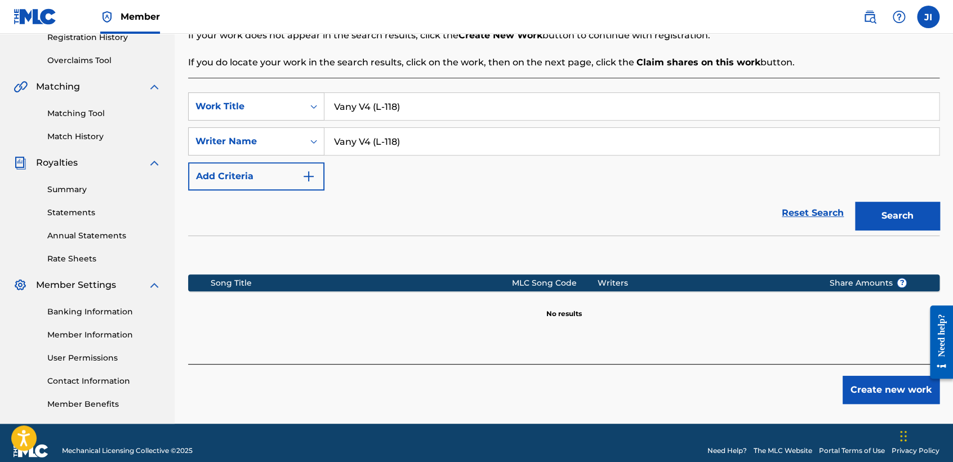
scroll to position [236, 0]
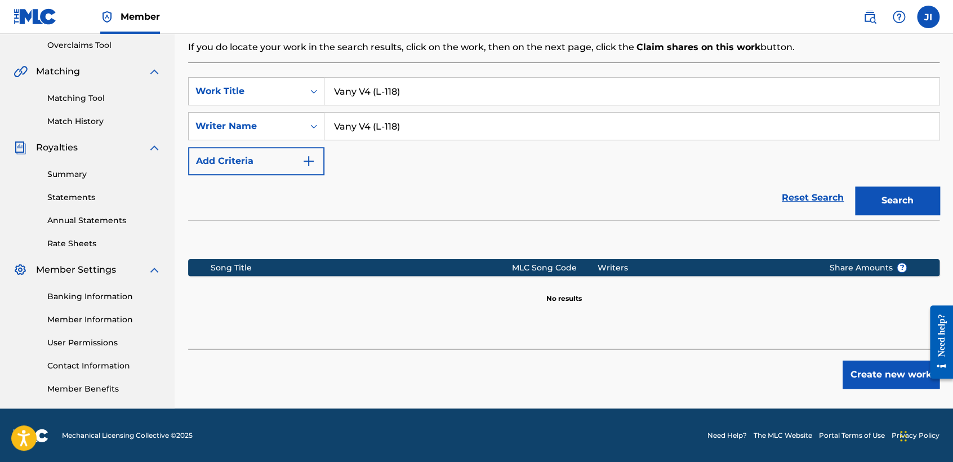
click at [876, 370] on button "Create new work" at bounding box center [891, 375] width 97 height 28
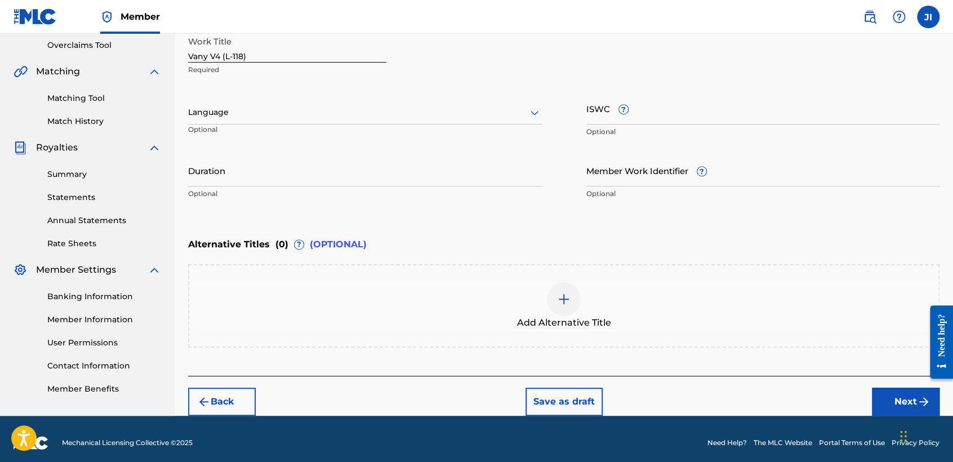
click at [389, 112] on div at bounding box center [364, 112] width 353 height 14
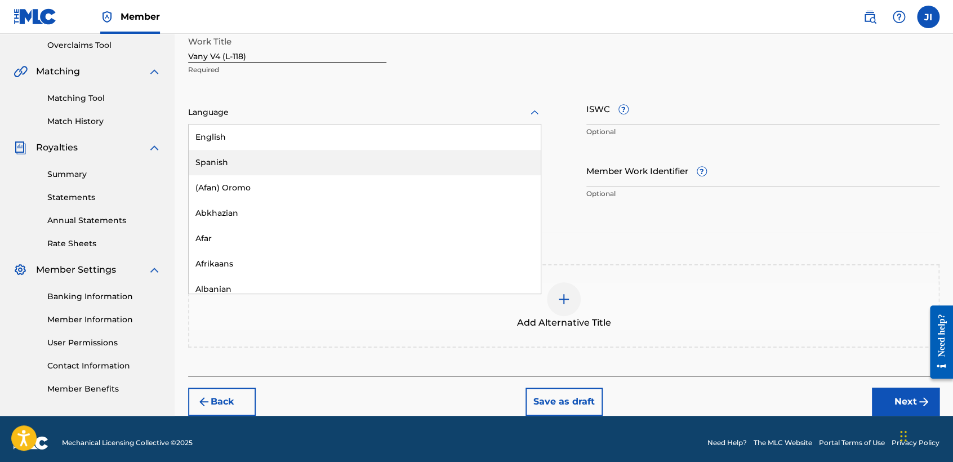
click at [266, 161] on div "Spanish" at bounding box center [365, 162] width 352 height 25
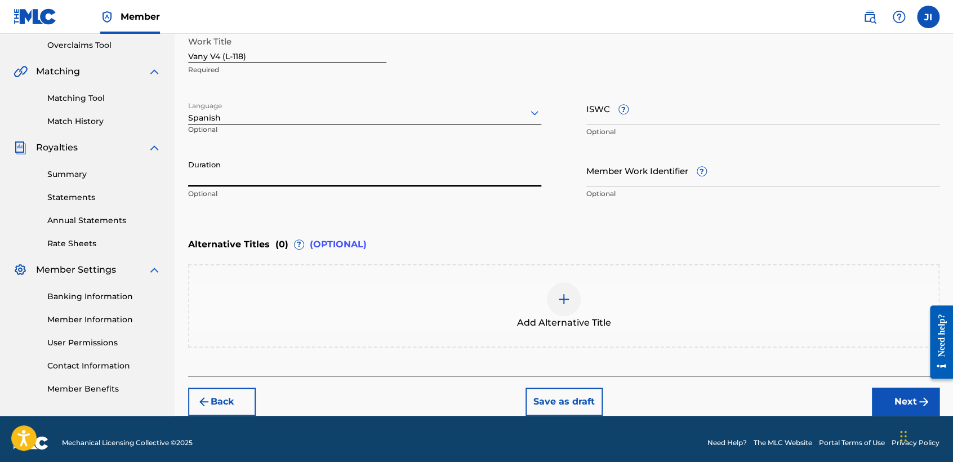
click at [266, 161] on input "Duration" at bounding box center [364, 170] width 353 height 32
type input "04:07"
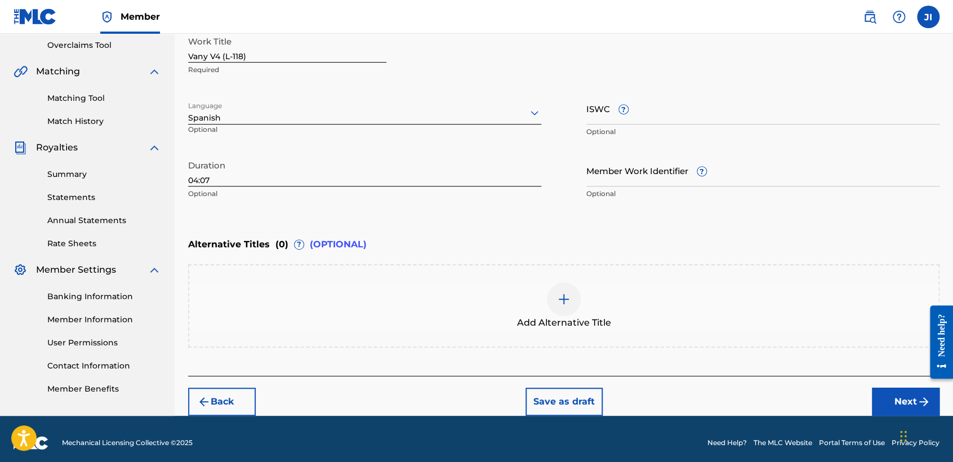
click at [907, 394] on button "Next" at bounding box center [906, 402] width 68 height 28
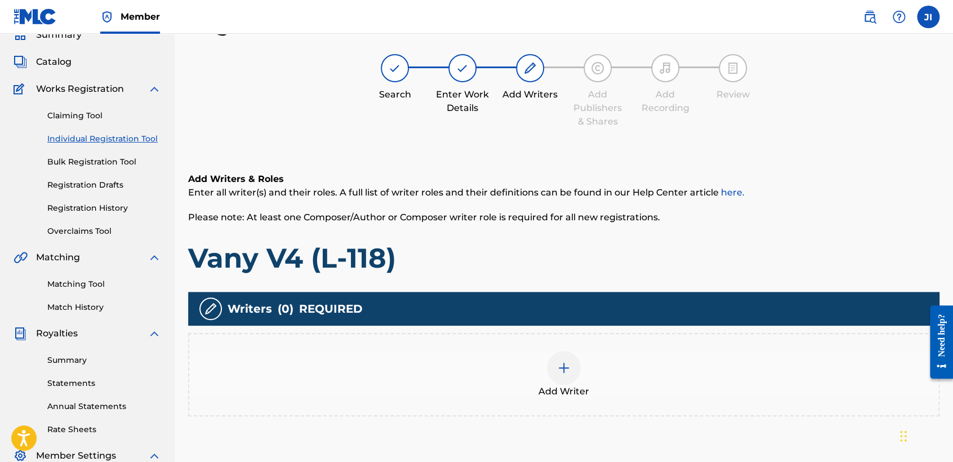
scroll to position [113, 0]
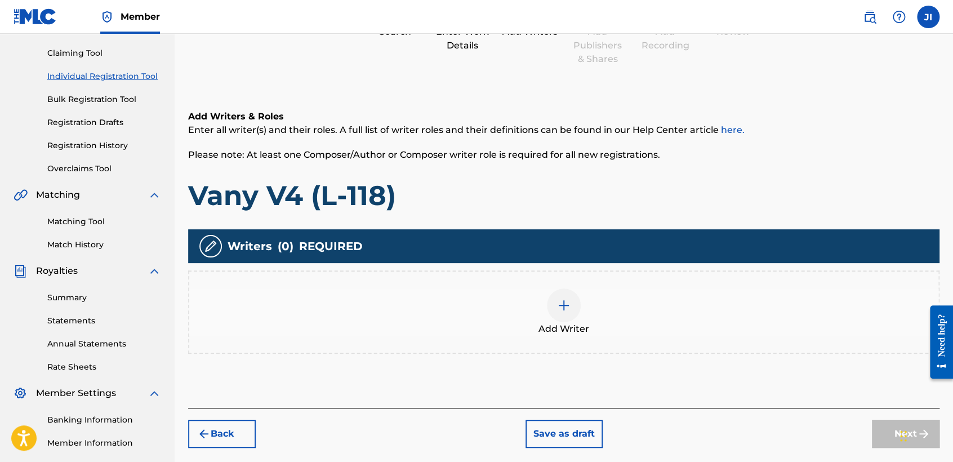
drag, startPoint x: 513, startPoint y: 294, endPoint x: 521, endPoint y: 300, distance: 9.6
click at [521, 300] on div "Add Writer" at bounding box center [563, 311] width 749 height 47
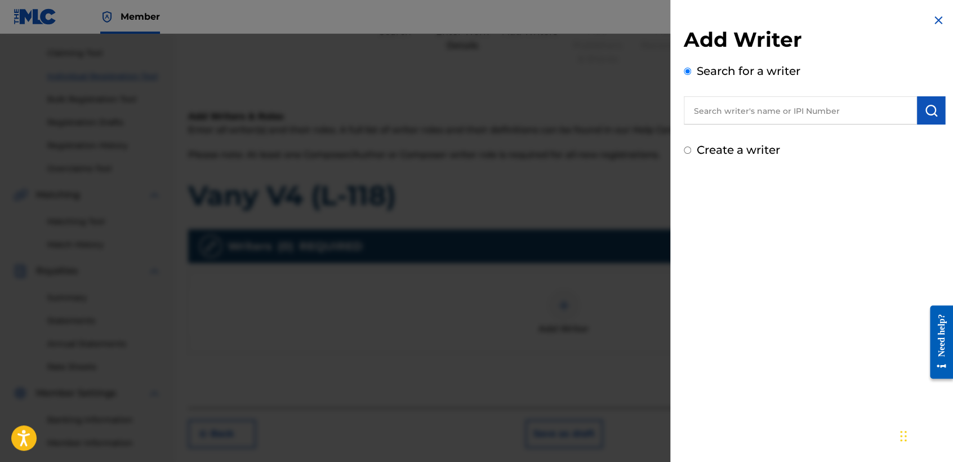
click at [687, 150] on input "Create a writer" at bounding box center [687, 149] width 7 height 7
radio input "false"
radio input "true"
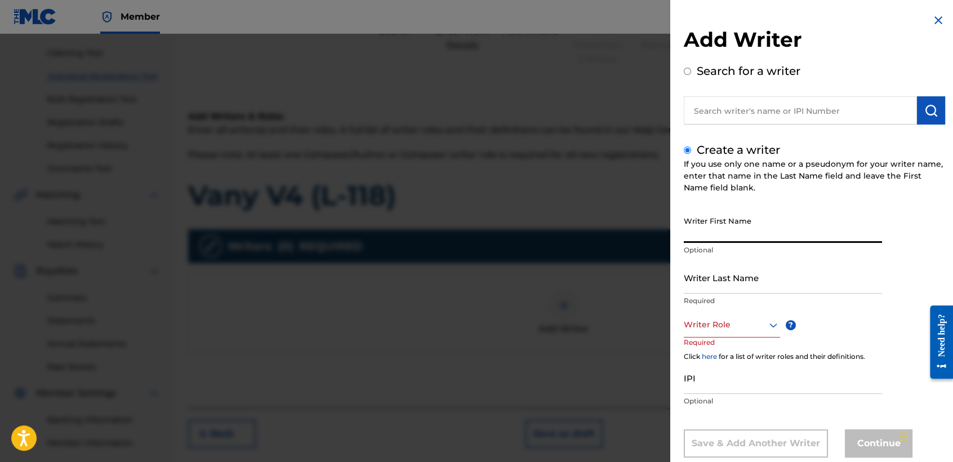
click at [749, 233] on input "Writer First Name" at bounding box center [783, 227] width 198 height 32
click at [703, 117] on input "text" at bounding box center [800, 110] width 233 height 28
radio input "true"
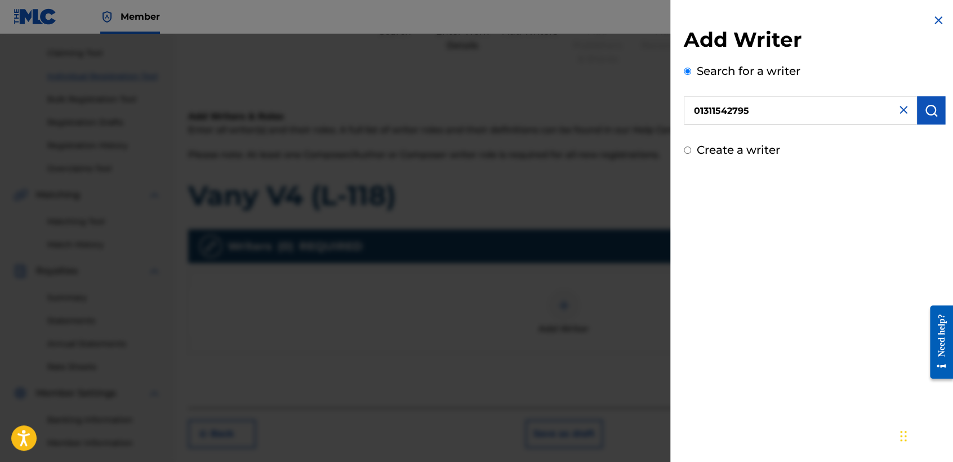
type input "01311542795"
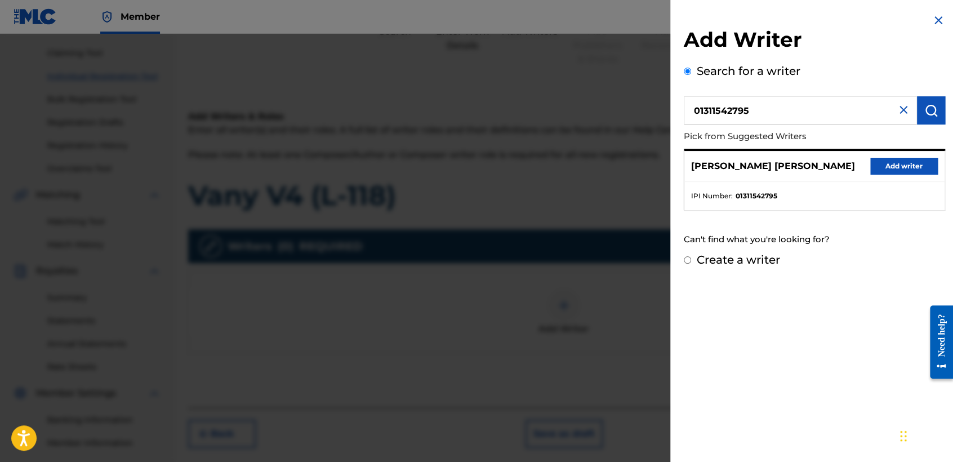
click at [901, 168] on button "Add writer" at bounding box center [905, 166] width 68 height 17
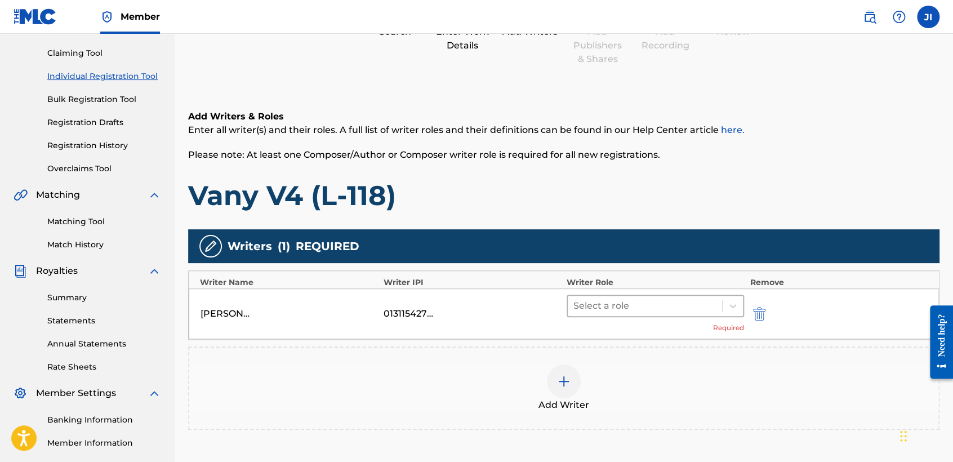
click at [691, 301] on div at bounding box center [645, 306] width 143 height 16
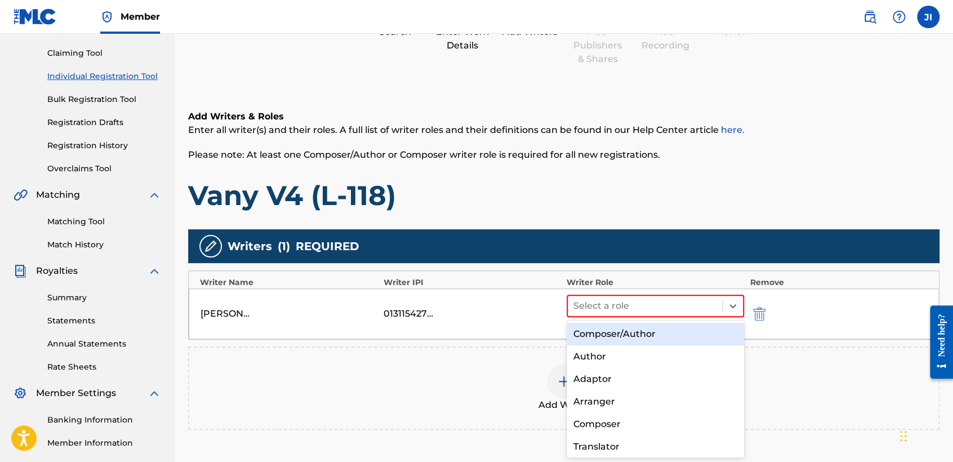
click at [692, 336] on div "Composer/Author" at bounding box center [655, 334] width 177 height 23
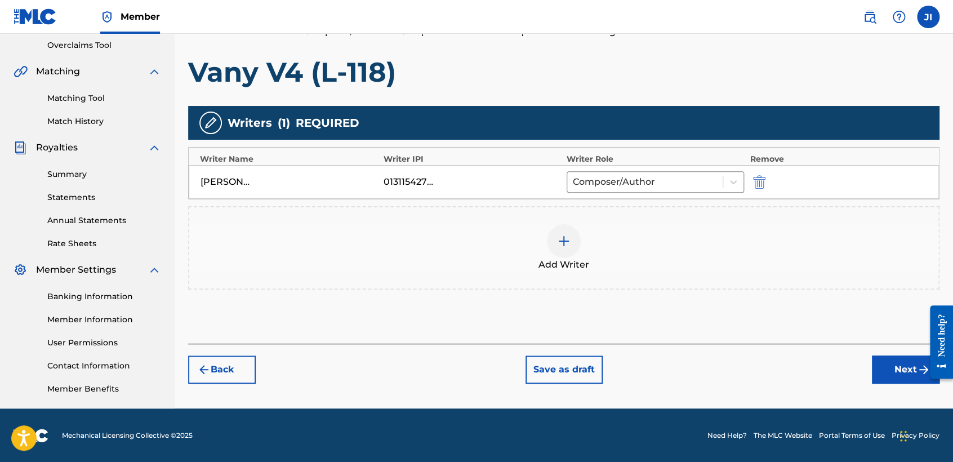
click at [894, 370] on button "Next" at bounding box center [906, 370] width 68 height 28
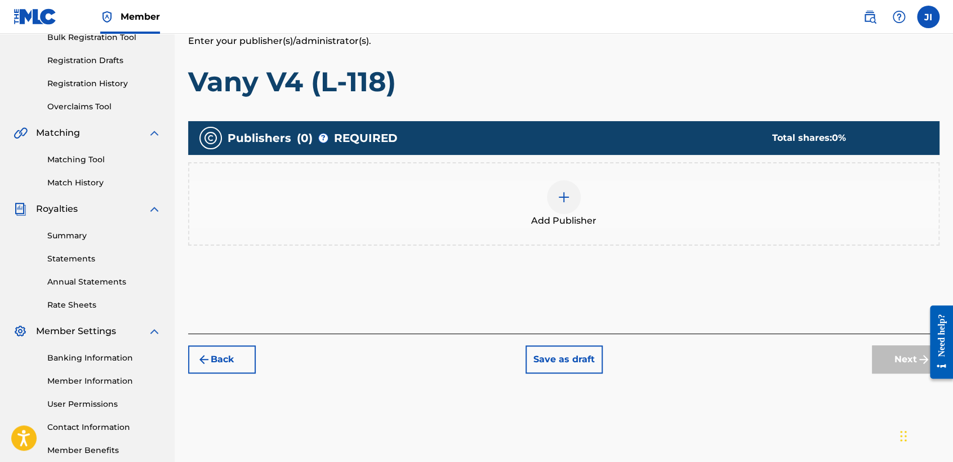
scroll to position [177, 0]
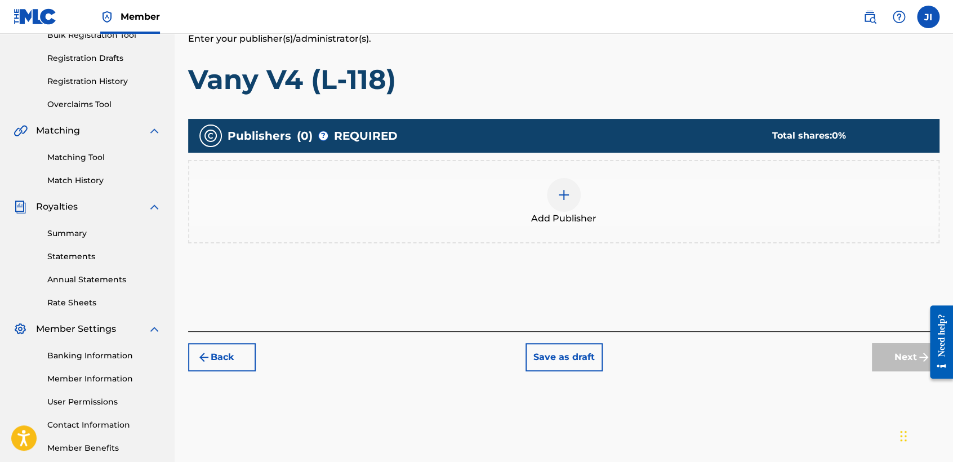
click at [582, 212] on span "Add Publisher" at bounding box center [563, 219] width 65 height 14
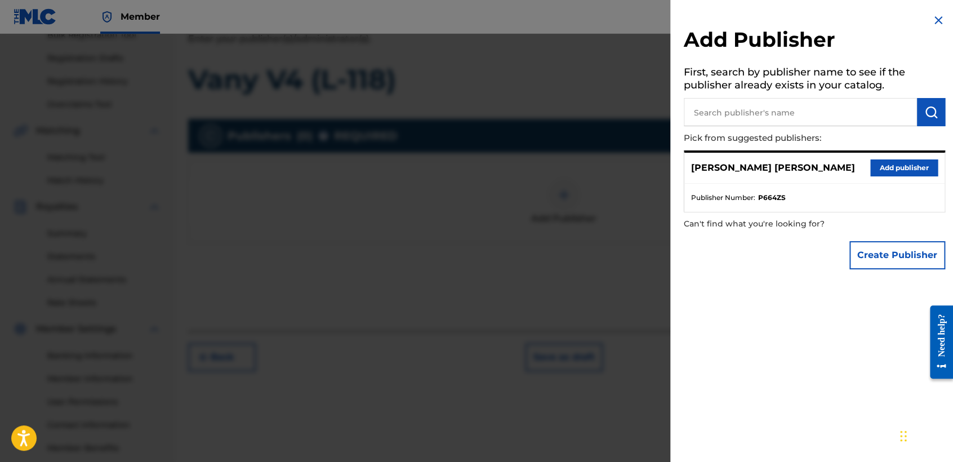
click at [915, 164] on button "Add publisher" at bounding box center [905, 167] width 68 height 17
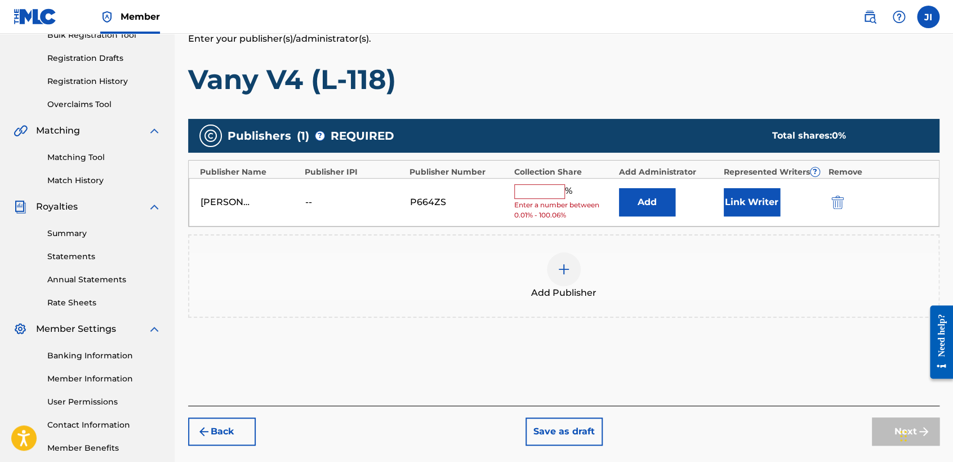
click at [541, 175] on div "Collection Share" at bounding box center [563, 172] width 99 height 12
click at [554, 192] on input "text" at bounding box center [539, 191] width 51 height 15
type input "100"
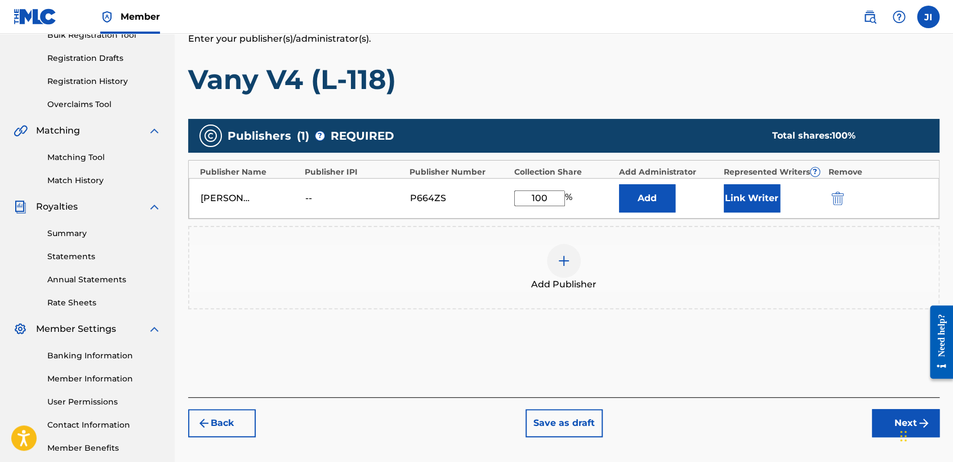
click at [774, 208] on button "Link Writer" at bounding box center [752, 198] width 56 height 28
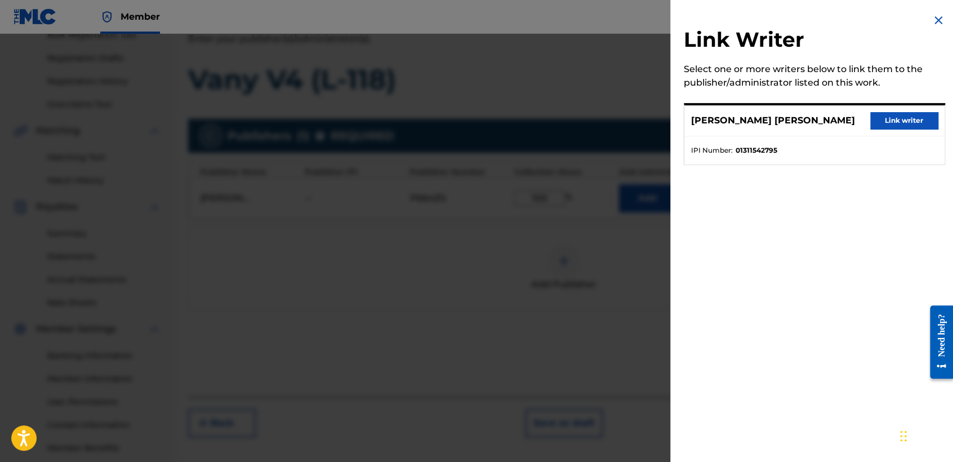
click at [909, 123] on button "Link writer" at bounding box center [905, 120] width 68 height 17
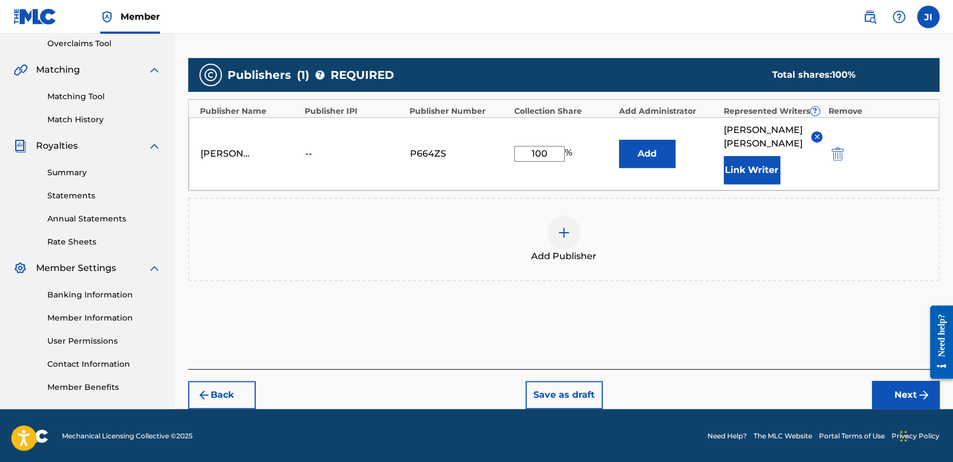
click at [874, 393] on button "Next" at bounding box center [906, 395] width 68 height 28
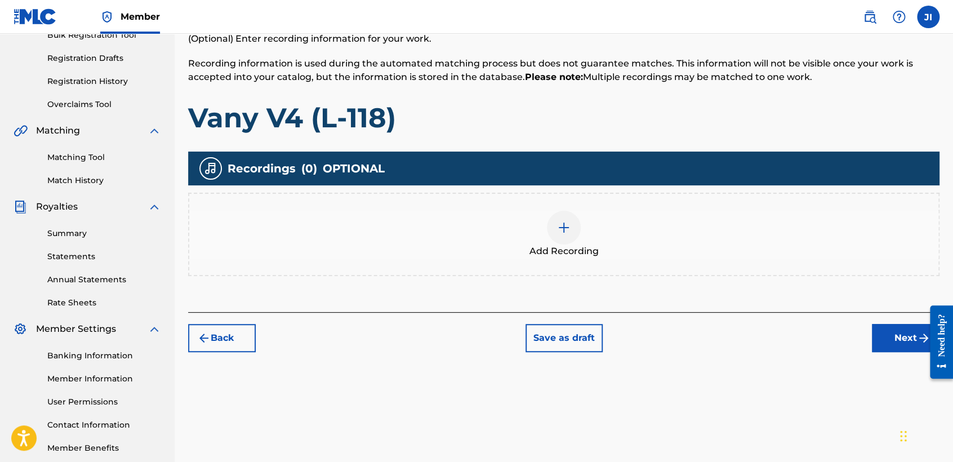
click at [571, 237] on div at bounding box center [564, 228] width 34 height 34
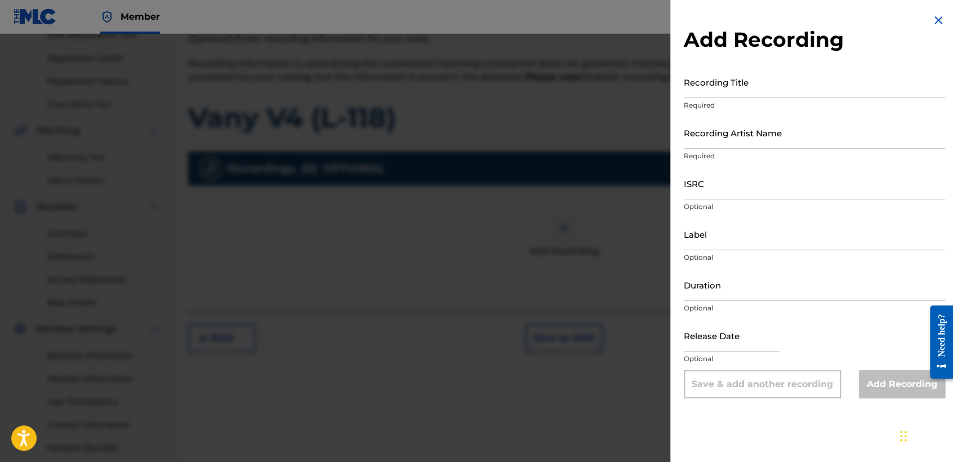
drag, startPoint x: 722, startPoint y: 101, endPoint x: 722, endPoint y: 92, distance: 9.0
click at [722, 100] on p "Required" at bounding box center [814, 105] width 261 height 10
click at [722, 92] on input "Recording Title" at bounding box center [814, 82] width 261 height 32
paste input "Vany V4 (L-118)"
type input "Vany V4 (L-118)"
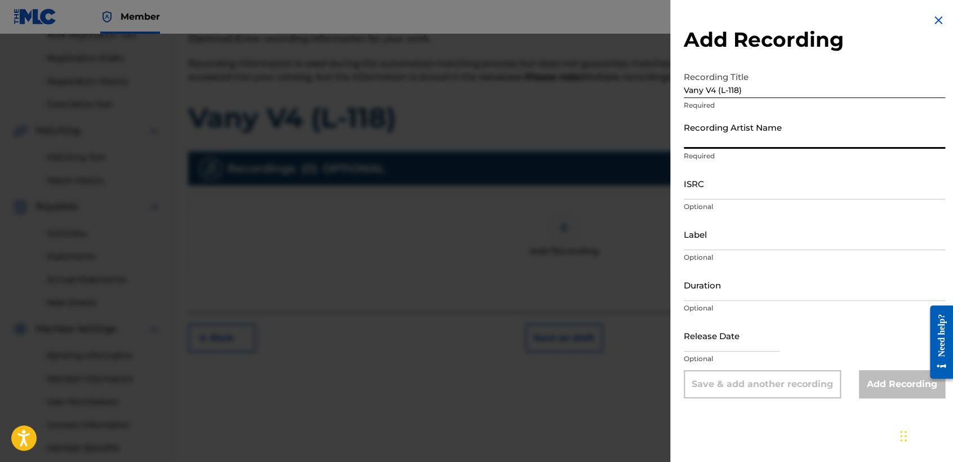
click at [745, 133] on input "Recording Artist Name" at bounding box center [814, 133] width 261 height 32
type input "[PERSON_NAME] MX"
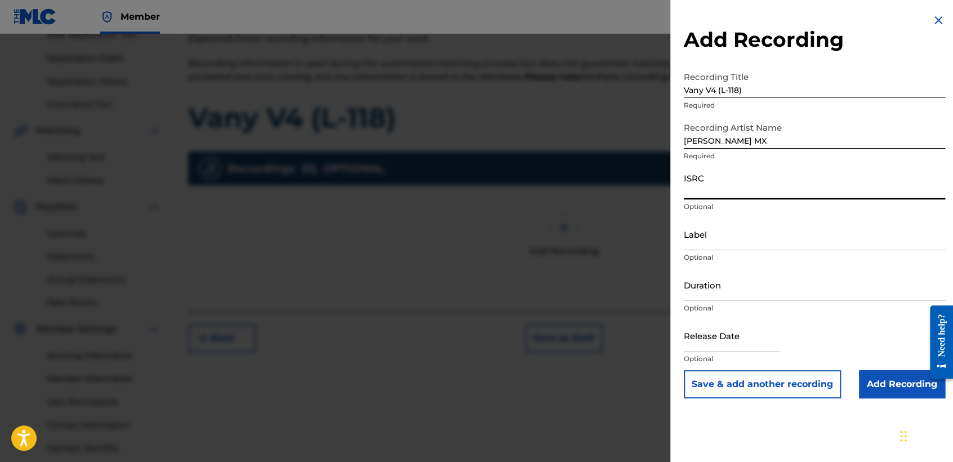
click at [739, 197] on input "ISRC" at bounding box center [814, 183] width 261 height 32
paste input "QZZ8A2402570"
type input "QZZ8A2402570"
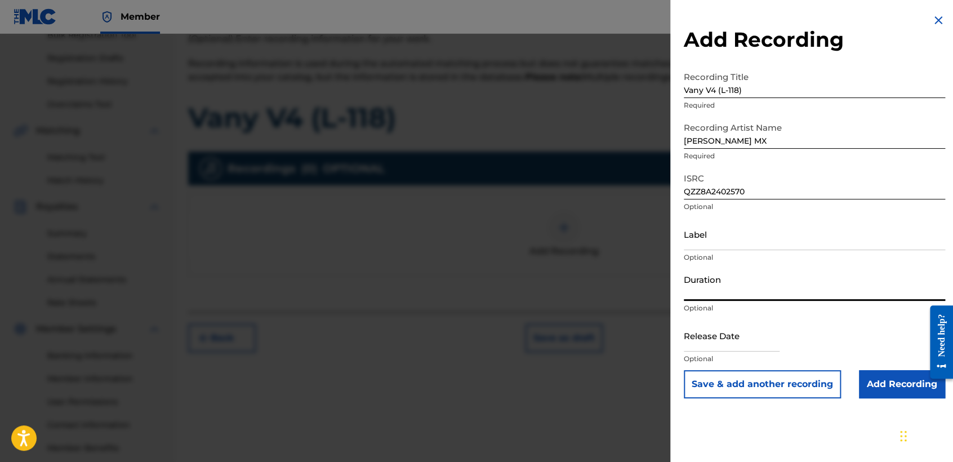
click at [749, 271] on input "Duration" at bounding box center [814, 285] width 261 height 32
type input "04:07"
click at [707, 330] on input "text" at bounding box center [732, 335] width 96 height 32
select select "8"
select select "2025"
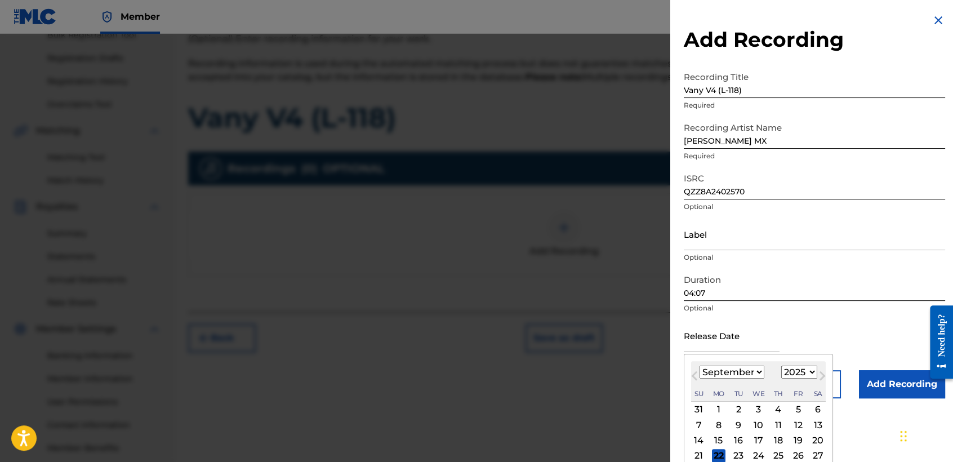
click at [758, 371] on select "January February March April May June July August September October November De…" at bounding box center [732, 372] width 65 height 13
select select "9"
click at [700, 366] on select "January February March April May June July August September October November De…" at bounding box center [732, 372] width 65 height 13
click at [802, 379] on div "[DATE] January February March April May June July August September October Nove…" at bounding box center [758, 381] width 135 height 41
click at [802, 368] on select "1899 1900 1901 1902 1903 1904 1905 1906 1907 1908 1909 1910 1911 1912 1913 1914…" at bounding box center [800, 372] width 36 height 13
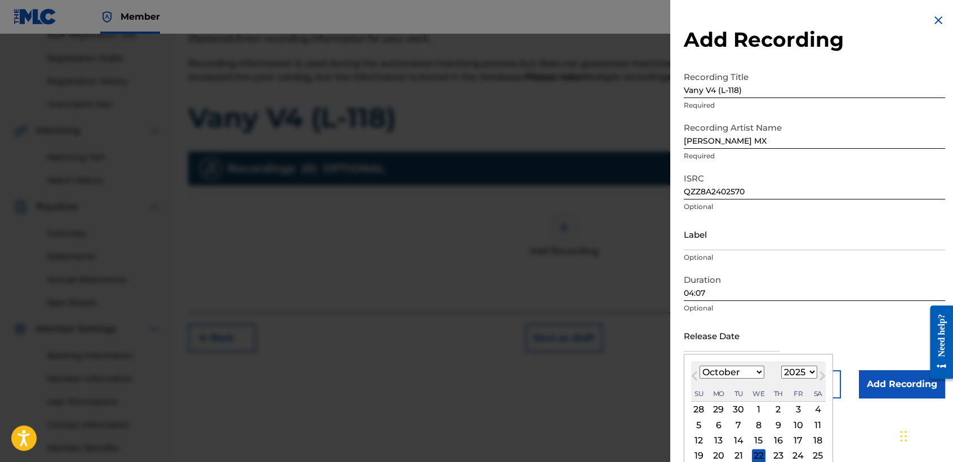
select select "2024"
click at [782, 366] on select "1899 1900 1901 1902 1903 1904 1905 1906 1907 1908 1909 1910 1911 1912 1913 1914…" at bounding box center [800, 372] width 36 height 13
click at [780, 410] on div "3" at bounding box center [779, 410] width 14 height 14
type input "[DATE]"
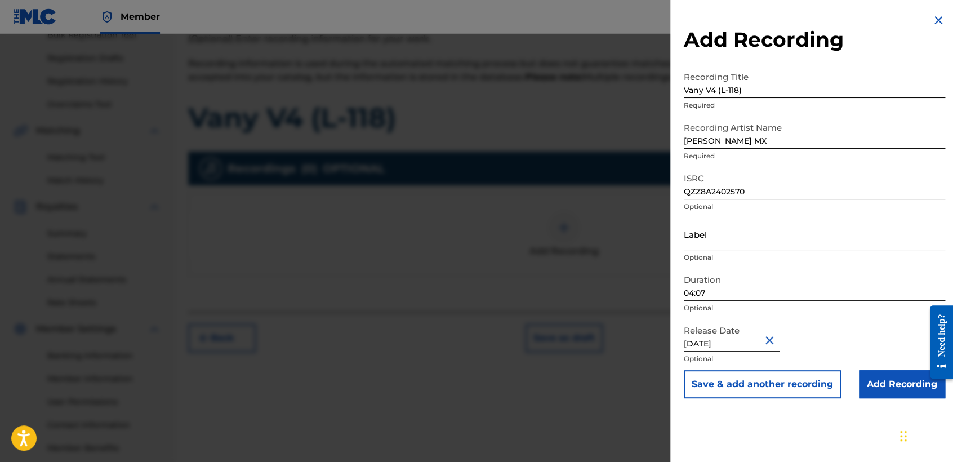
click at [852, 381] on div "Save & add another recording Add Recording" at bounding box center [814, 384] width 261 height 28
drag, startPoint x: 860, startPoint y: 383, endPoint x: 874, endPoint y: 376, distance: 16.1
click at [861, 383] on input "Add Recording" at bounding box center [902, 384] width 86 height 28
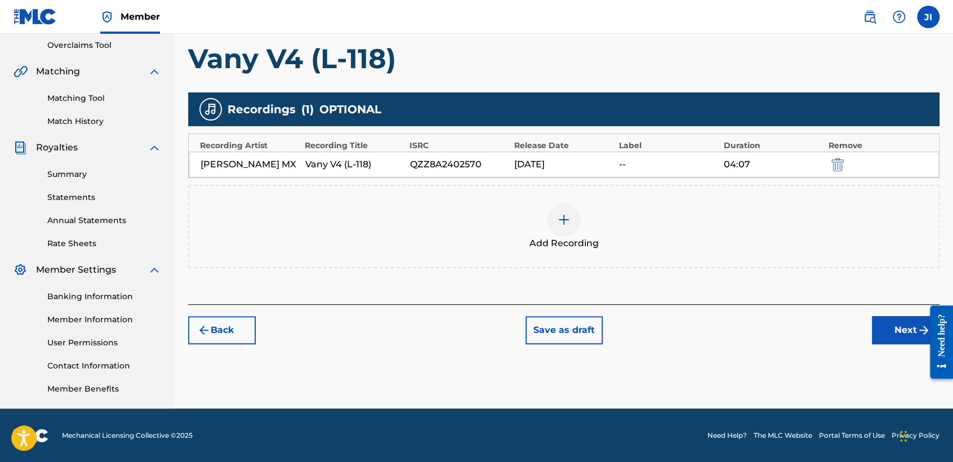
click at [894, 331] on button "Next" at bounding box center [906, 330] width 68 height 28
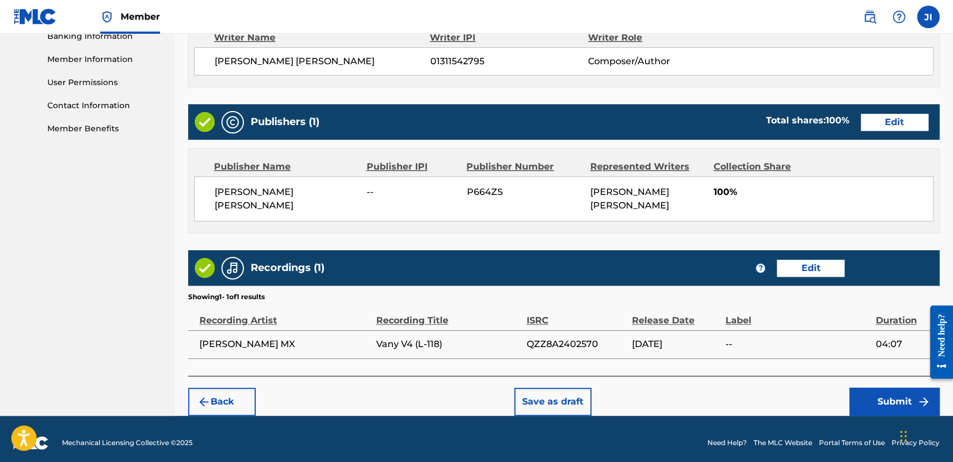
scroll to position [503, 0]
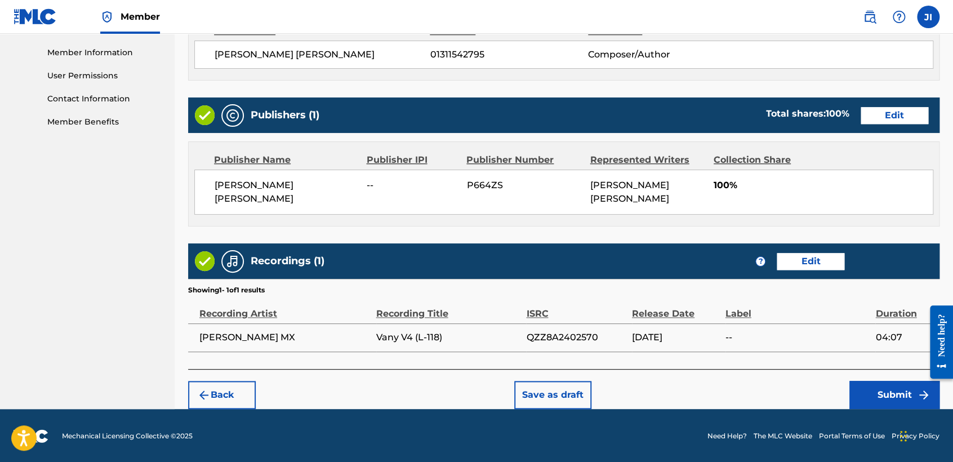
click at [872, 407] on button "Submit" at bounding box center [895, 395] width 90 height 28
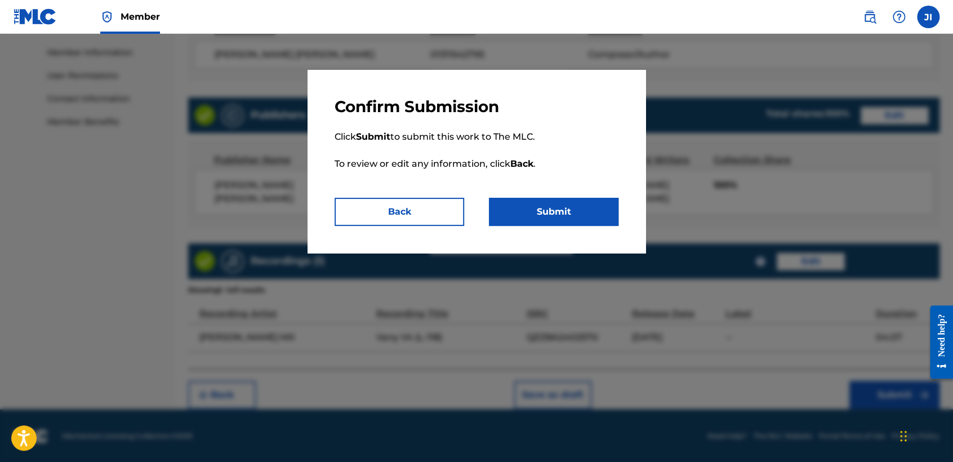
drag, startPoint x: 552, startPoint y: 207, endPoint x: 563, endPoint y: 204, distance: 11.1
click at [552, 207] on button "Submit" at bounding box center [554, 212] width 130 height 28
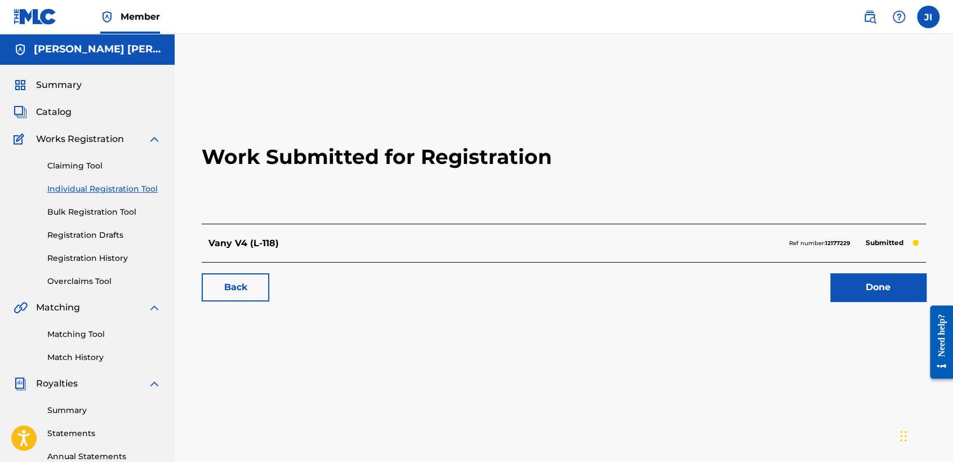
click at [125, 189] on link "Individual Registration Tool" at bounding box center [104, 189] width 114 height 12
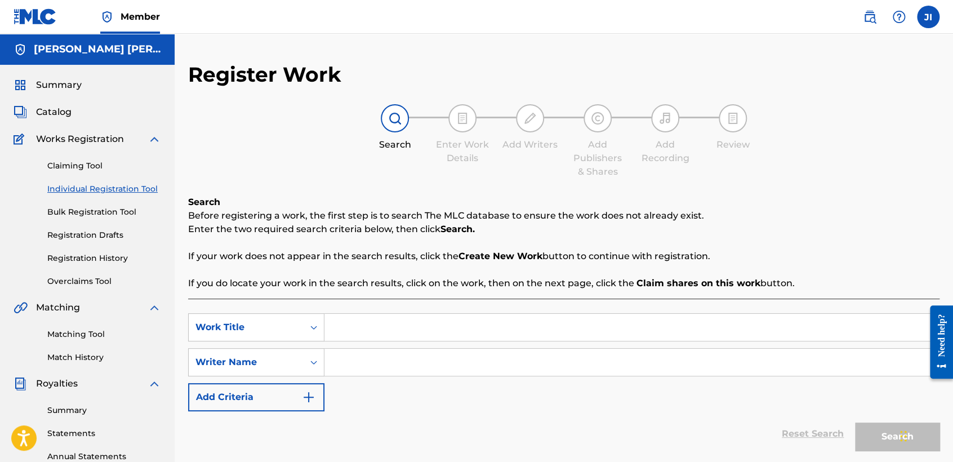
click at [153, 195] on div "Claiming Tool Individual Registration Tool Bulk Registration Tool Registration …" at bounding box center [88, 216] width 148 height 141
click at [150, 187] on link "Individual Registration Tool" at bounding box center [104, 189] width 114 height 12
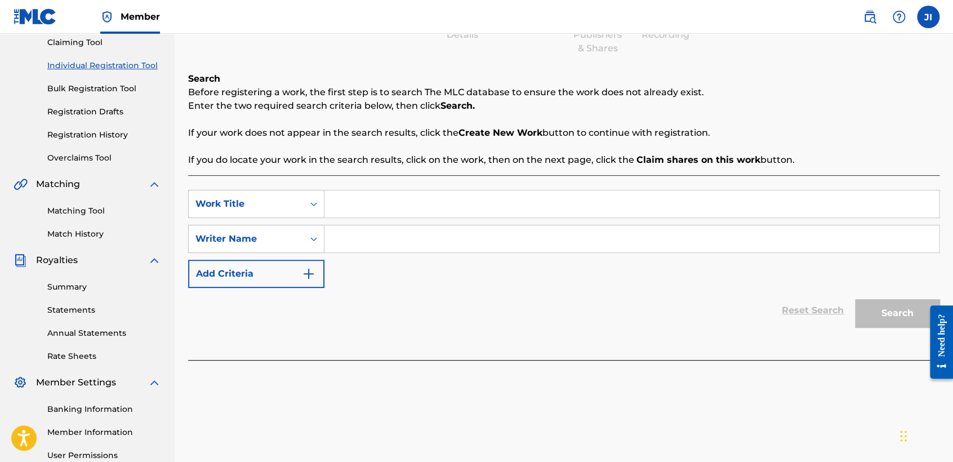
scroll to position [125, 0]
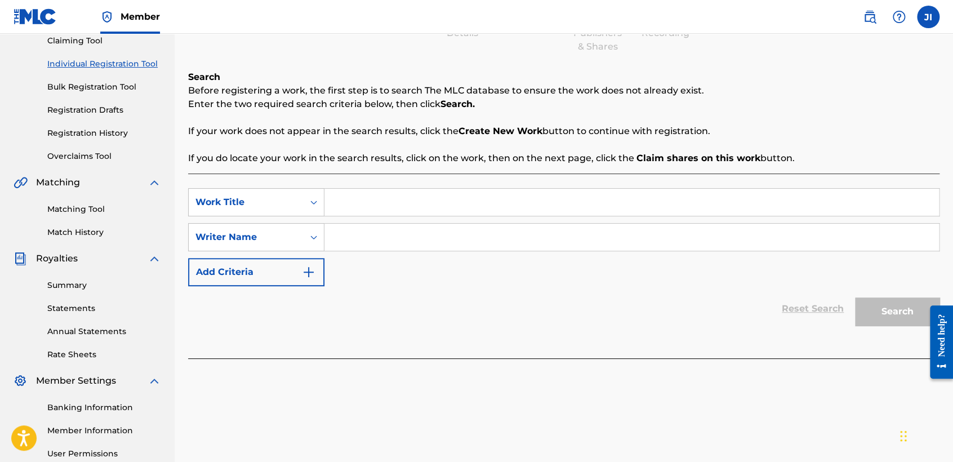
drag, startPoint x: 372, startPoint y: 239, endPoint x: 361, endPoint y: 196, distance: 44.1
paste input "Lexus V3"
type input "Lexus V3"
paste input "Lexus V3"
type input "Lexus V3"
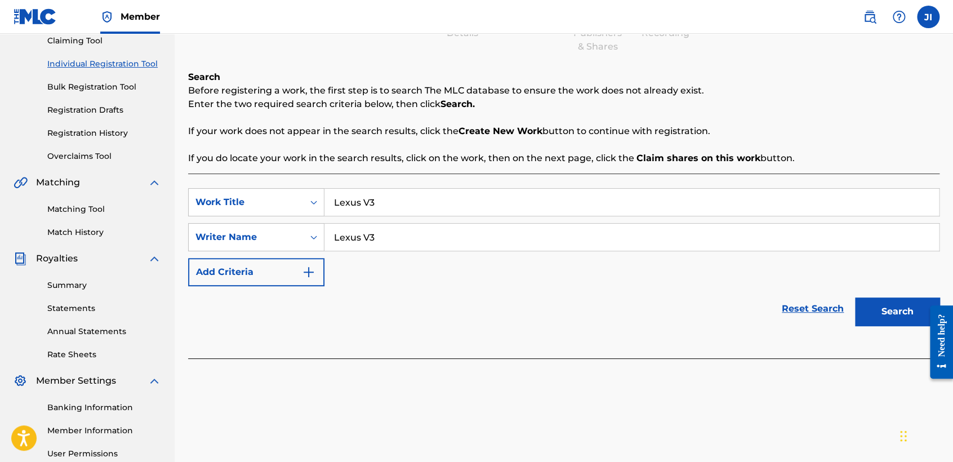
click at [864, 307] on button "Search" at bounding box center [897, 312] width 85 height 28
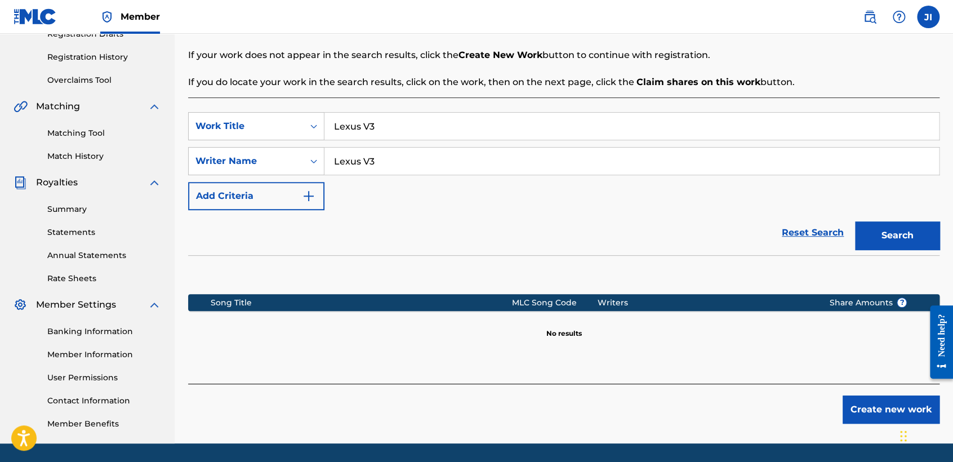
scroll to position [236, 0]
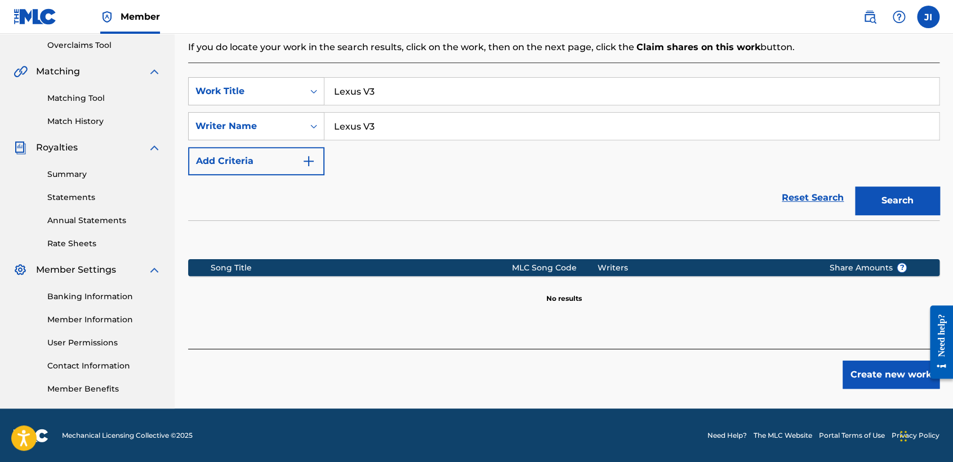
click at [871, 377] on button "Create new work" at bounding box center [891, 375] width 97 height 28
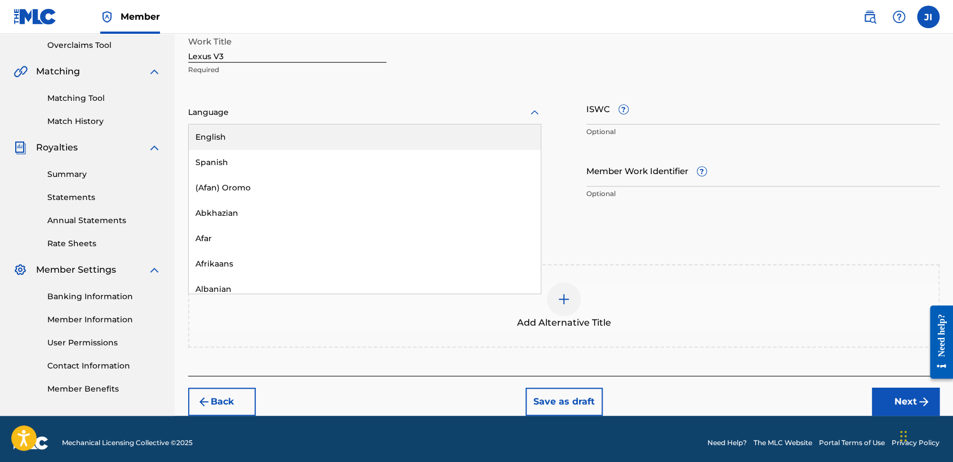
click at [460, 118] on div at bounding box center [364, 112] width 353 height 14
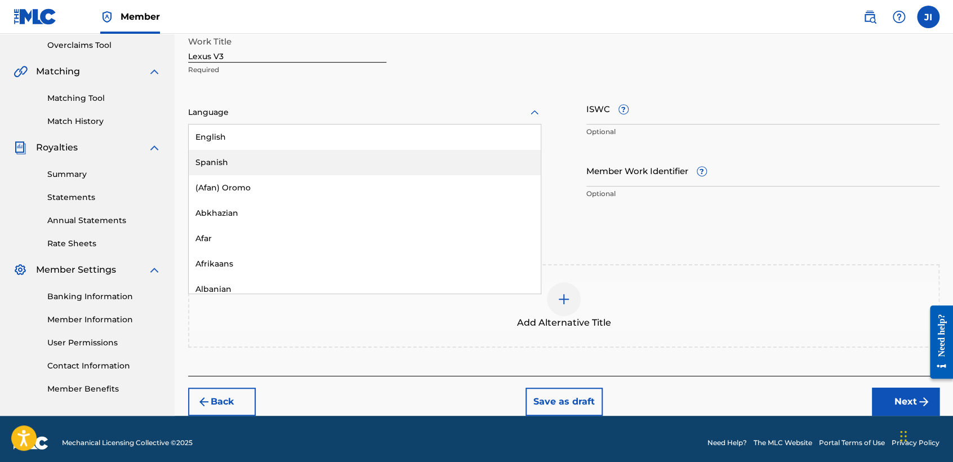
click at [273, 167] on div "Spanish" at bounding box center [365, 162] width 352 height 25
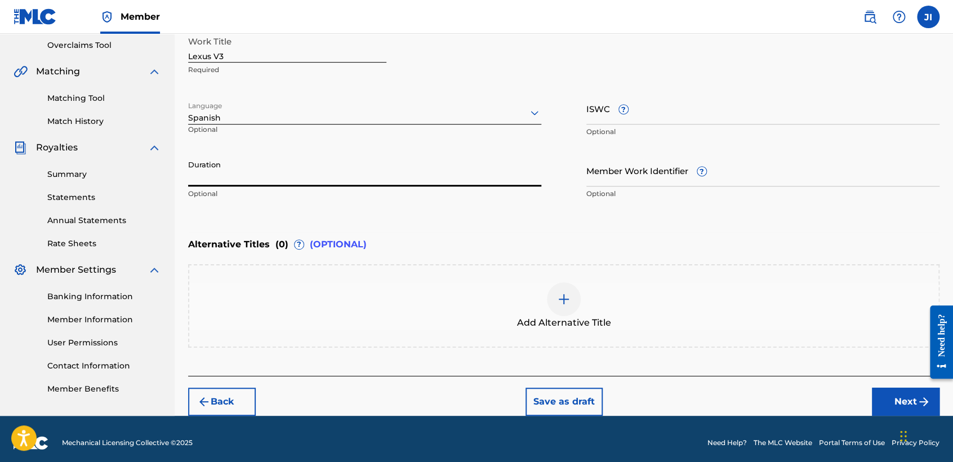
click at [272, 167] on input "Duration" at bounding box center [364, 170] width 353 height 32
type input "05:38"
click at [900, 399] on button "Next" at bounding box center [906, 402] width 68 height 28
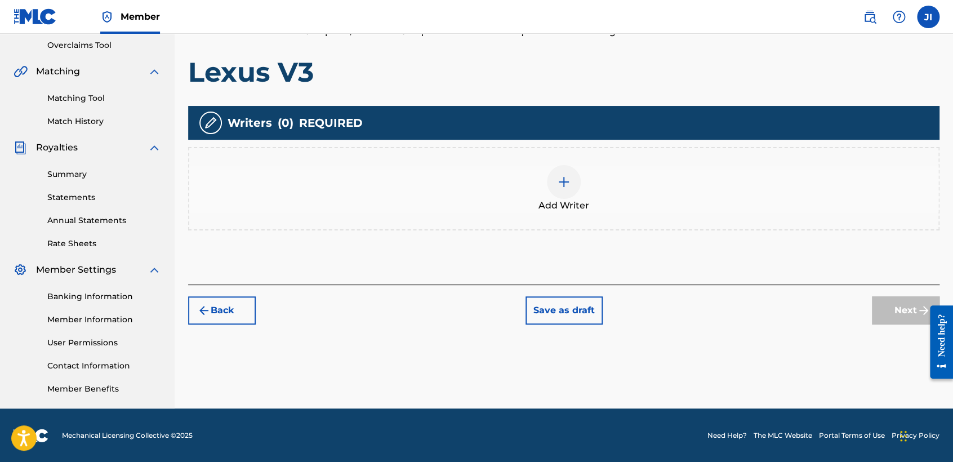
click at [576, 165] on div "Add Writer" at bounding box center [563, 188] width 749 height 47
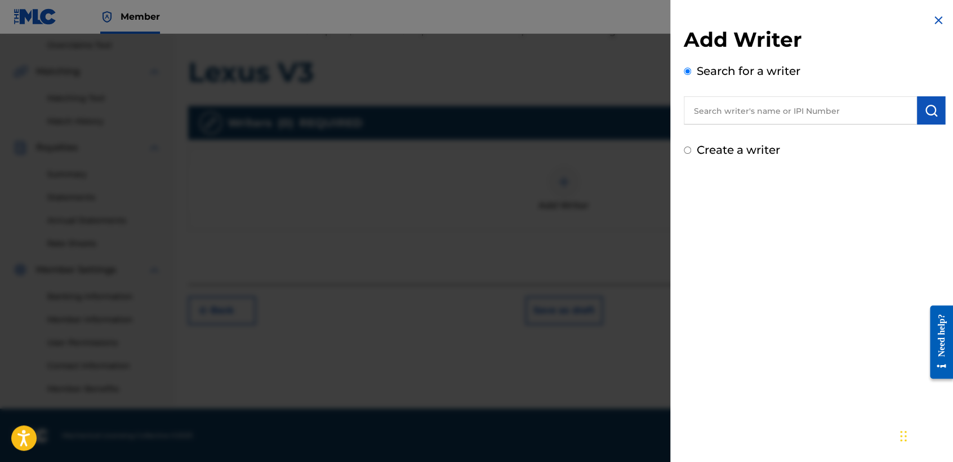
click at [720, 114] on input "text" at bounding box center [800, 110] width 233 height 28
type input "01311542795"
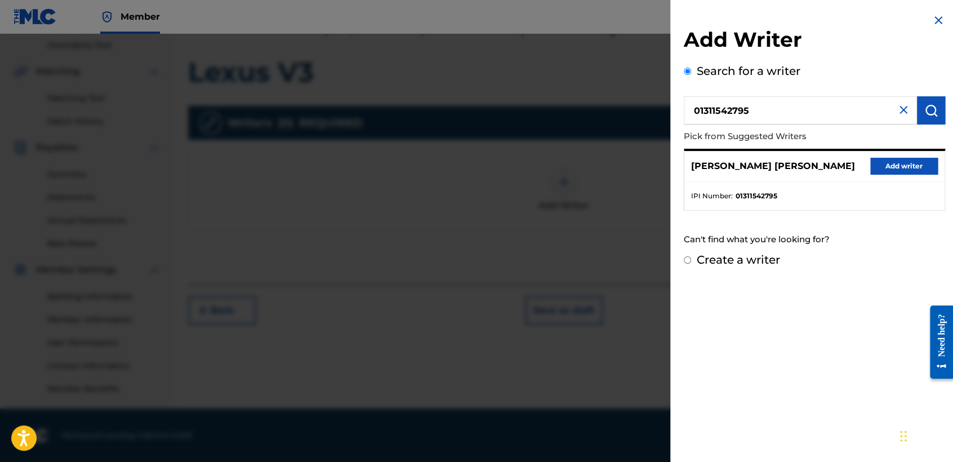
click at [916, 167] on button "Add writer" at bounding box center [905, 166] width 68 height 17
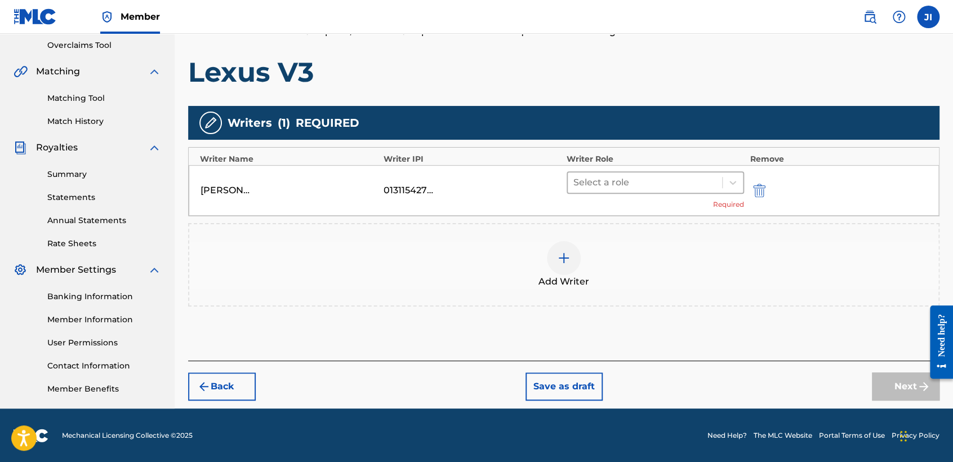
click at [673, 184] on div at bounding box center [645, 183] width 143 height 16
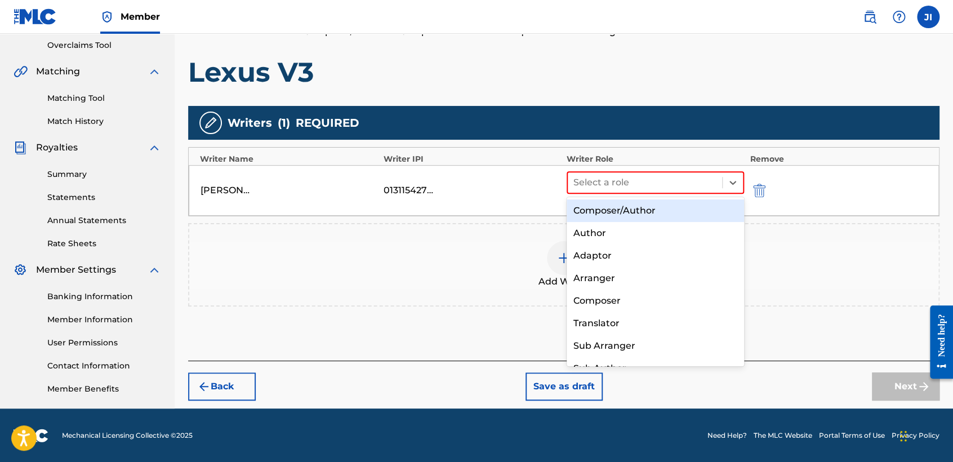
click at [677, 206] on div "Composer/Author" at bounding box center [655, 210] width 177 height 23
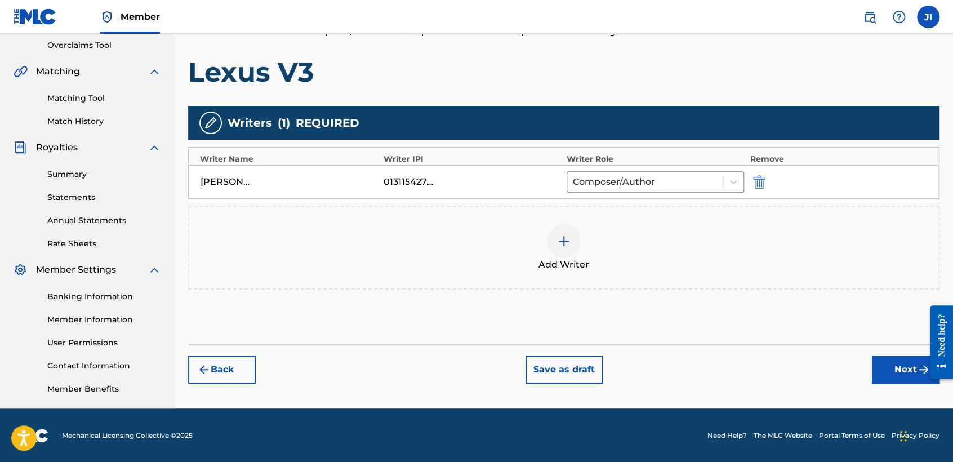
click at [886, 372] on button "Next" at bounding box center [906, 370] width 68 height 28
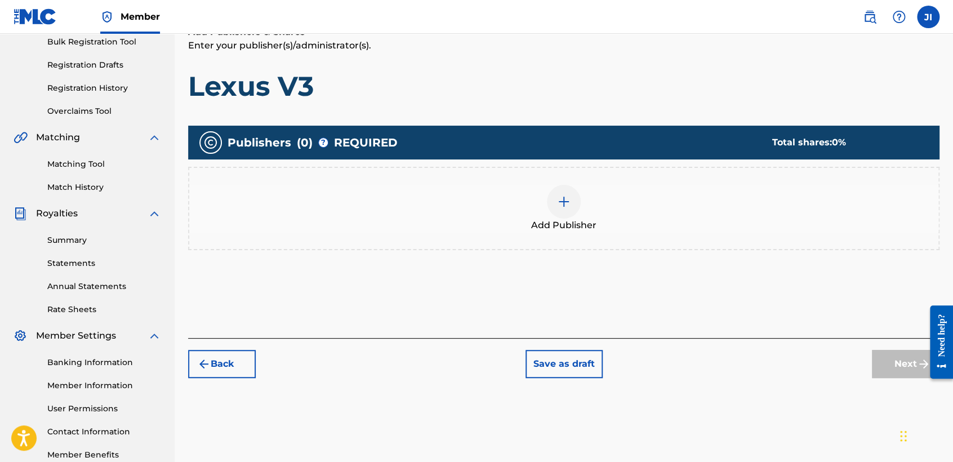
scroll to position [176, 0]
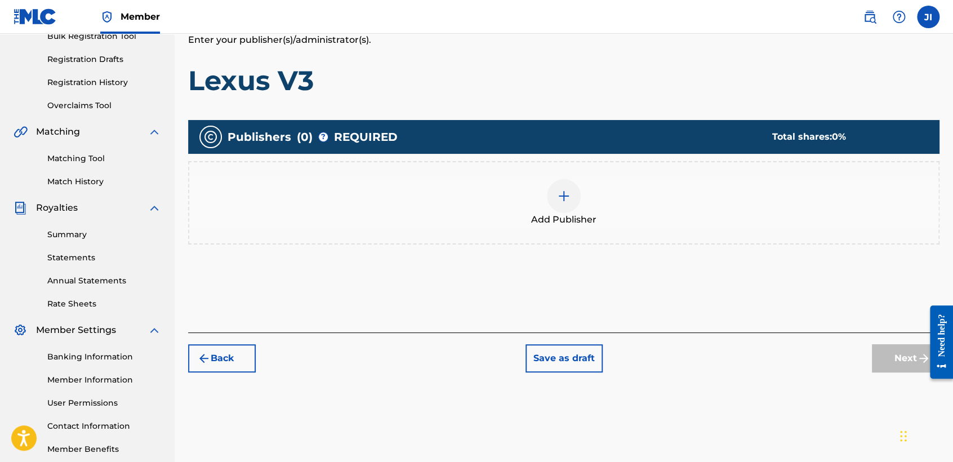
click at [590, 222] on span "Add Publisher" at bounding box center [563, 220] width 65 height 14
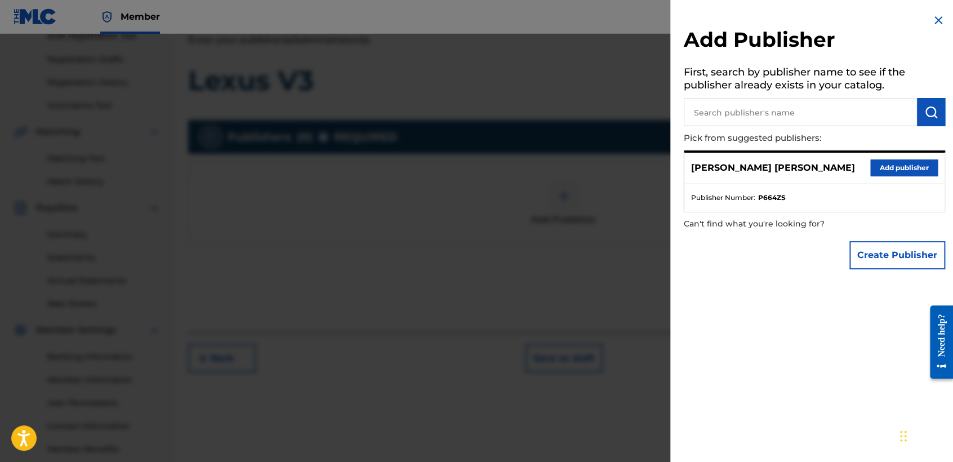
click at [911, 166] on button "Add publisher" at bounding box center [905, 167] width 68 height 17
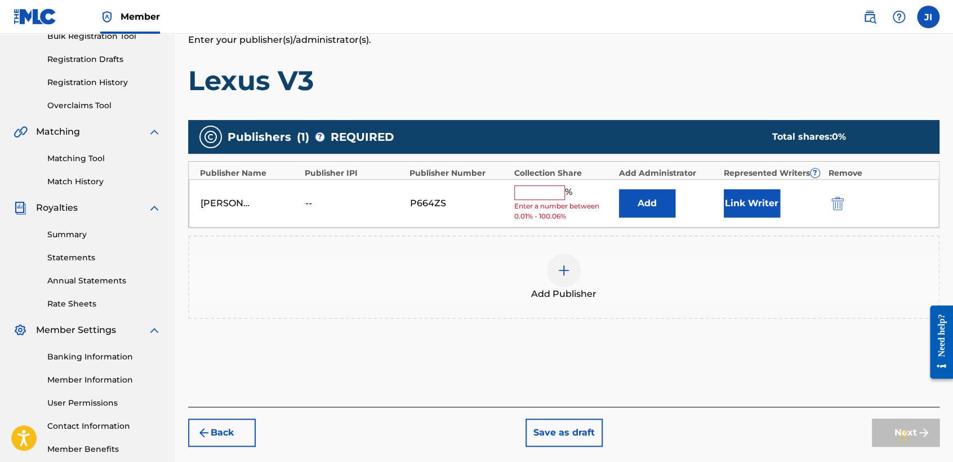
click at [554, 192] on input "text" at bounding box center [539, 192] width 51 height 15
type input "100"
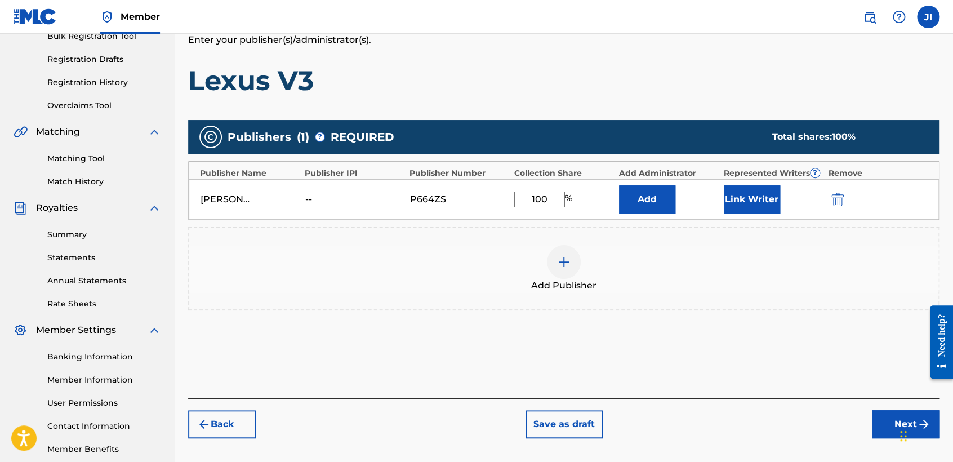
click at [753, 193] on button "Link Writer" at bounding box center [752, 199] width 56 height 28
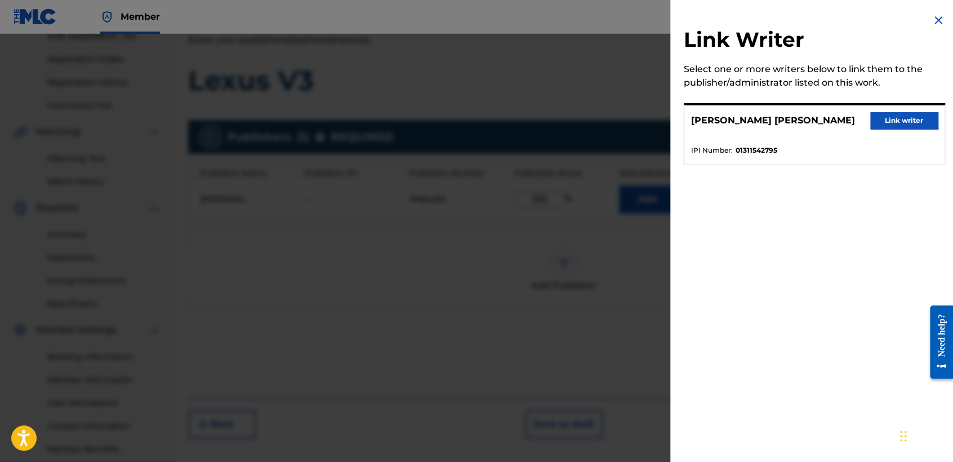
click at [888, 129] on div "[PERSON_NAME] [PERSON_NAME] Link writer" at bounding box center [815, 120] width 260 height 31
click at [889, 126] on button "Link writer" at bounding box center [905, 120] width 68 height 17
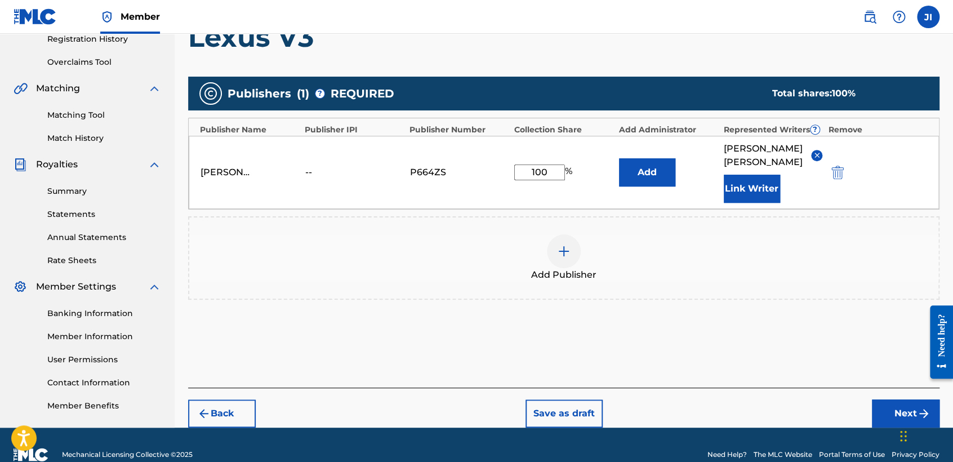
scroll to position [238, 0]
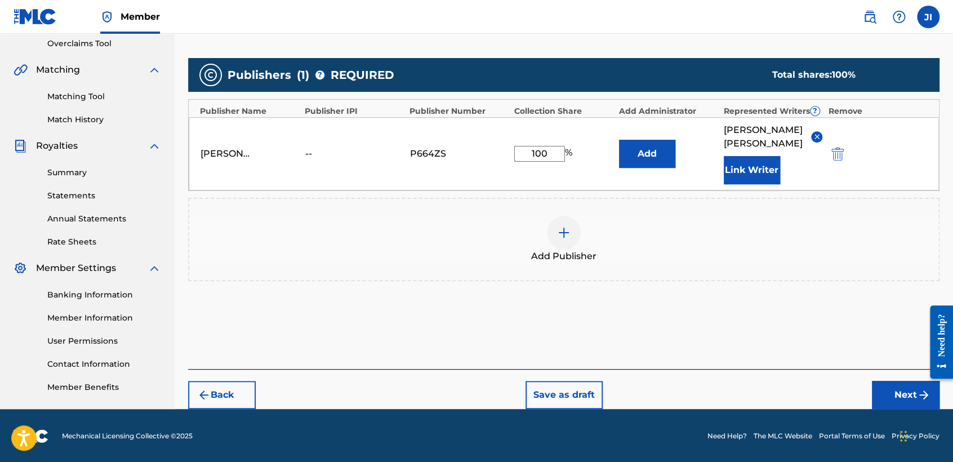
click at [901, 379] on div "Back Save as draft Next" at bounding box center [564, 389] width 752 height 40
click at [901, 387] on button "Next" at bounding box center [906, 395] width 68 height 28
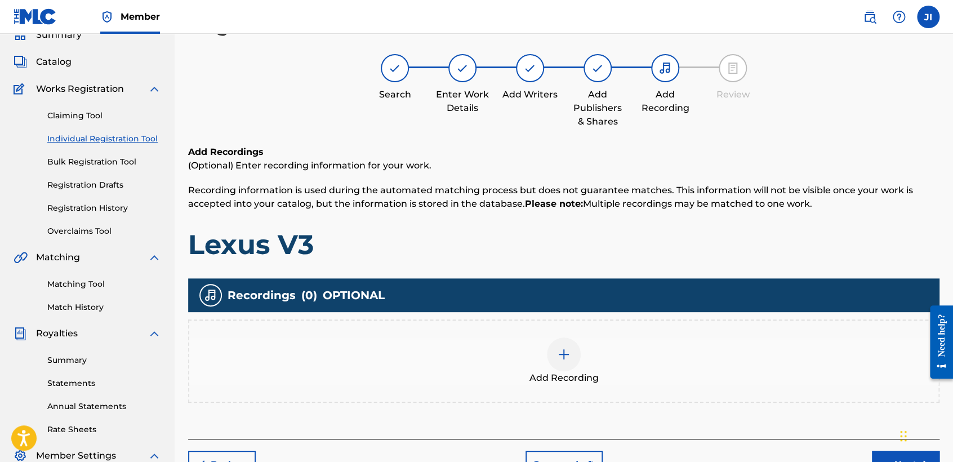
scroll to position [113, 0]
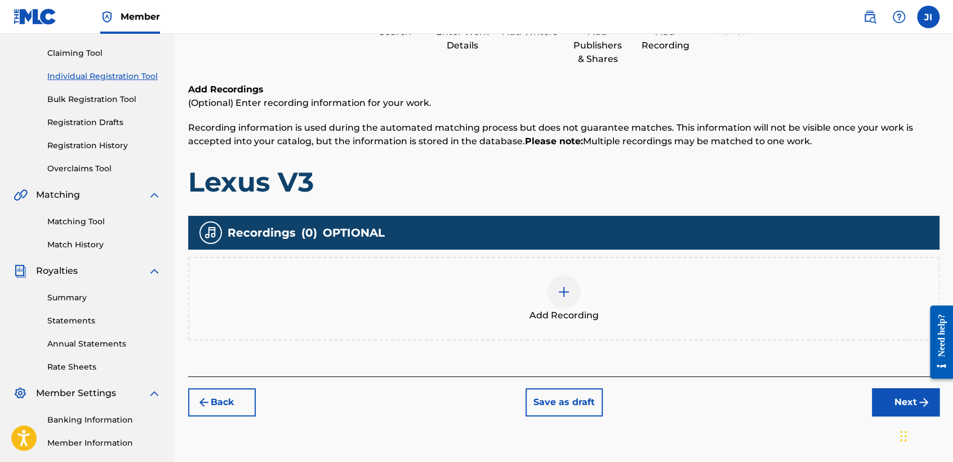
click at [560, 293] on img at bounding box center [564, 292] width 14 height 14
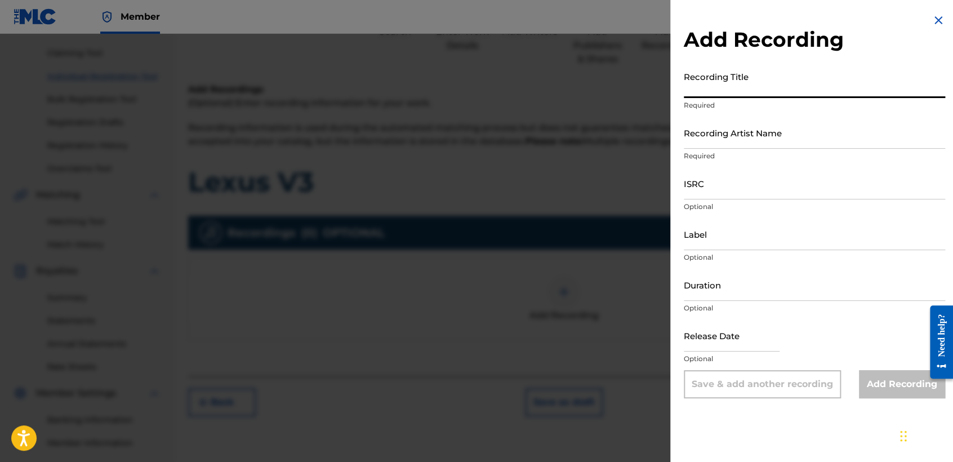
click at [687, 95] on input "Recording Title" at bounding box center [814, 82] width 261 height 32
paste input "Lexus V3"
type input "Lexus V3"
click at [717, 138] on input "Recording Artist Name" at bounding box center [814, 133] width 261 height 32
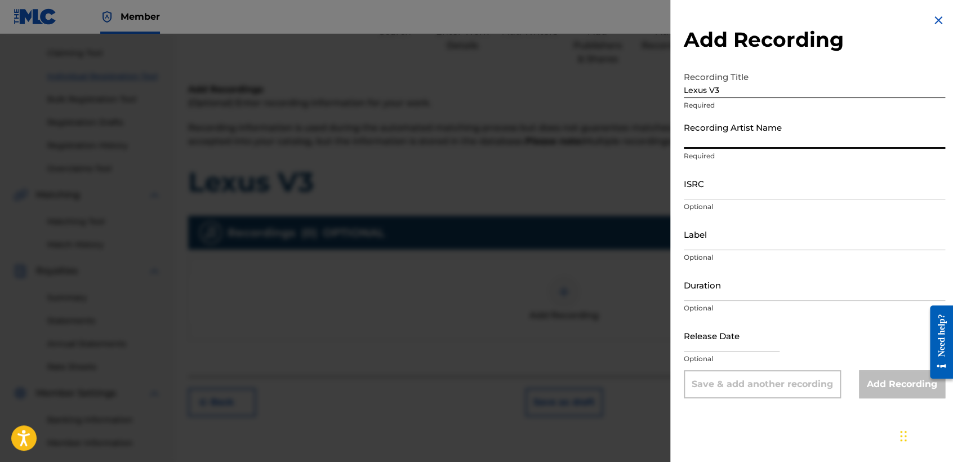
type input "[PERSON_NAME] MX"
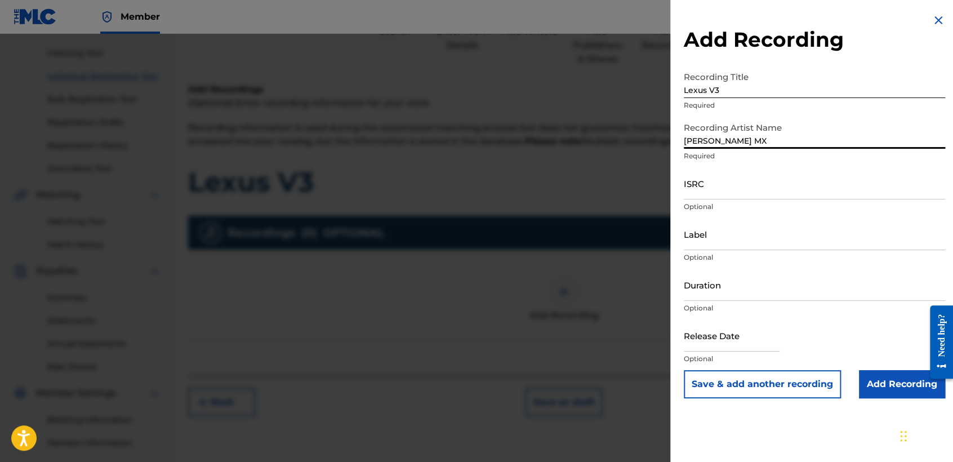
click at [732, 184] on input "ISRC" at bounding box center [814, 183] width 261 height 32
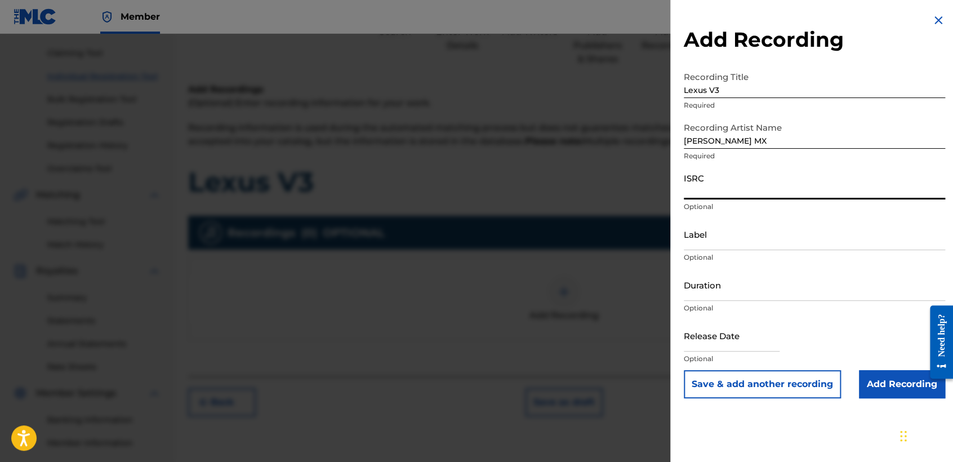
paste input "QZZ8A2449890"
type input "QZZ8A2449890"
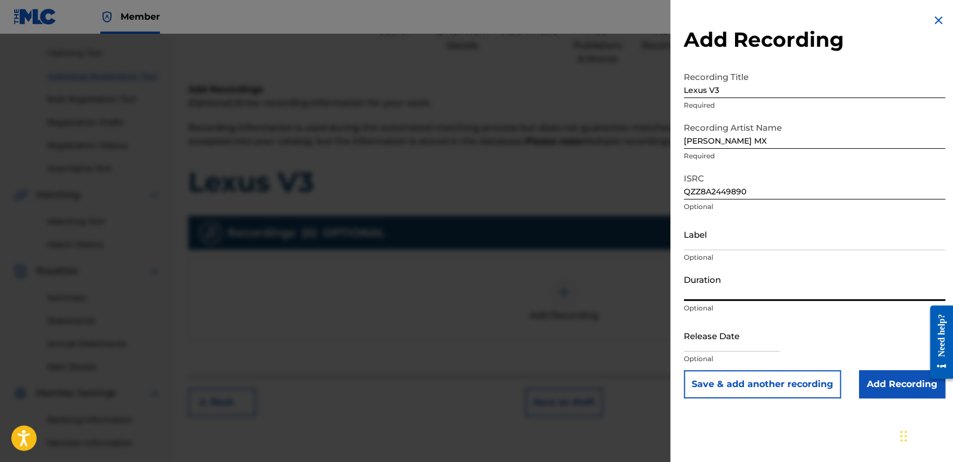
click at [725, 284] on input "Duration" at bounding box center [814, 285] width 261 height 32
type input "05:38"
click at [752, 349] on input "text" at bounding box center [732, 335] width 96 height 32
select select "8"
select select "2025"
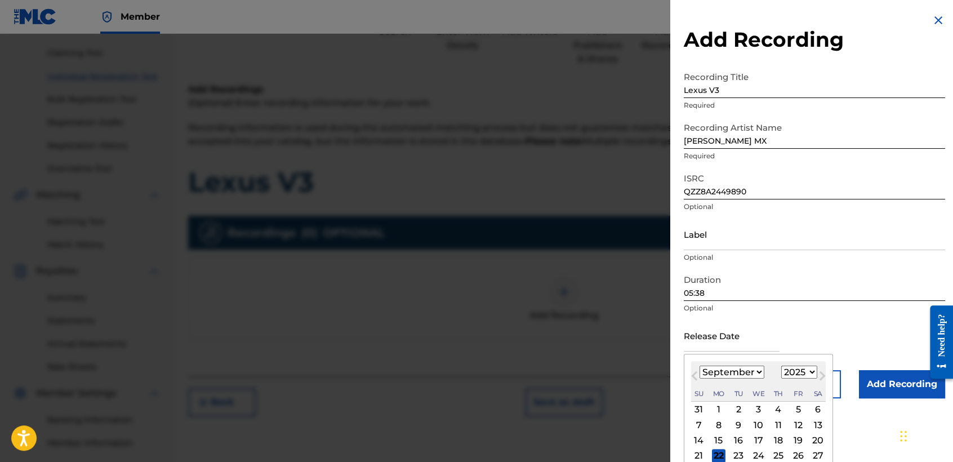
click at [738, 371] on select "January February March April May June July August September October November De…" at bounding box center [732, 372] width 65 height 13
select select "9"
click at [700, 366] on select "January February March April May June July August September October November De…" at bounding box center [732, 372] width 65 height 13
drag, startPoint x: 810, startPoint y: 375, endPoint x: 807, endPoint y: 368, distance: 8.1
click at [810, 375] on select "1899 1900 1901 1902 1903 1904 1905 1906 1907 1908 1909 1910 1911 1912 1913 1914…" at bounding box center [800, 372] width 36 height 13
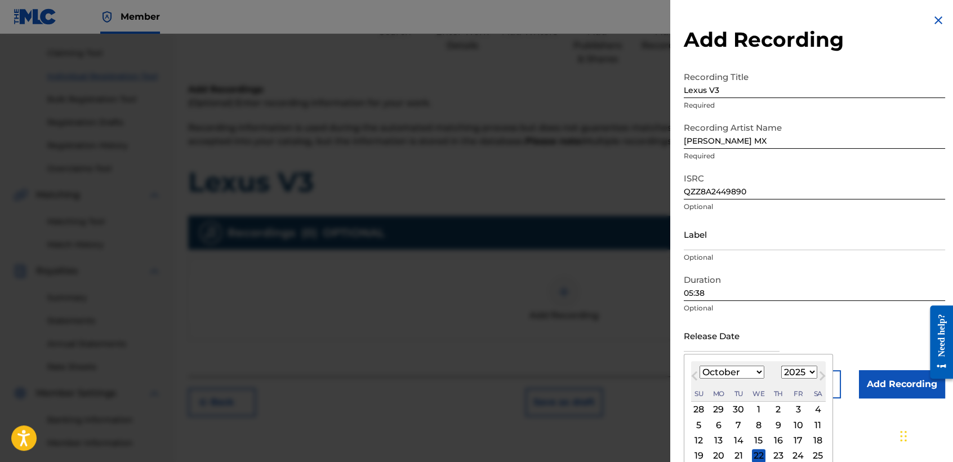
select select "2024"
click at [782, 366] on select "1899 1900 1901 1902 1903 1904 1905 1906 1907 1908 1909 1910 1911 1912 1913 1914…" at bounding box center [800, 372] width 36 height 13
click at [798, 425] on div "11" at bounding box center [799, 425] width 14 height 14
type input "[DATE]"
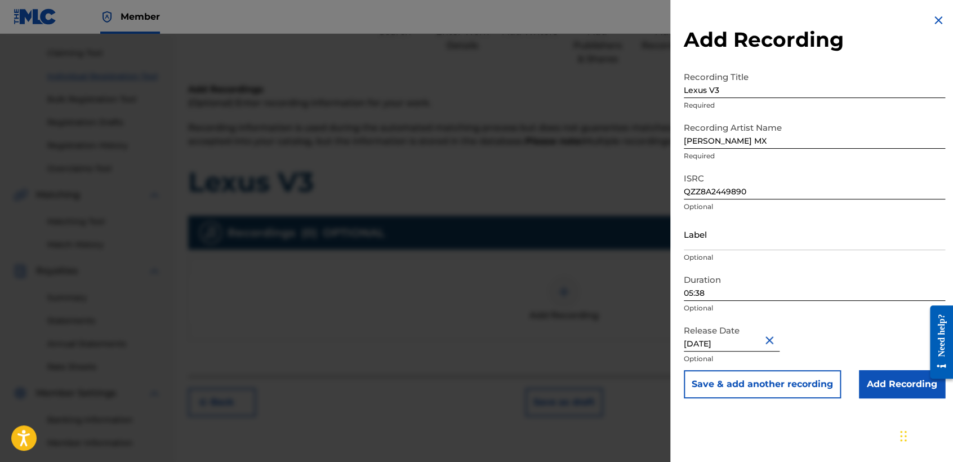
click at [877, 387] on input "Add Recording" at bounding box center [902, 384] width 86 height 28
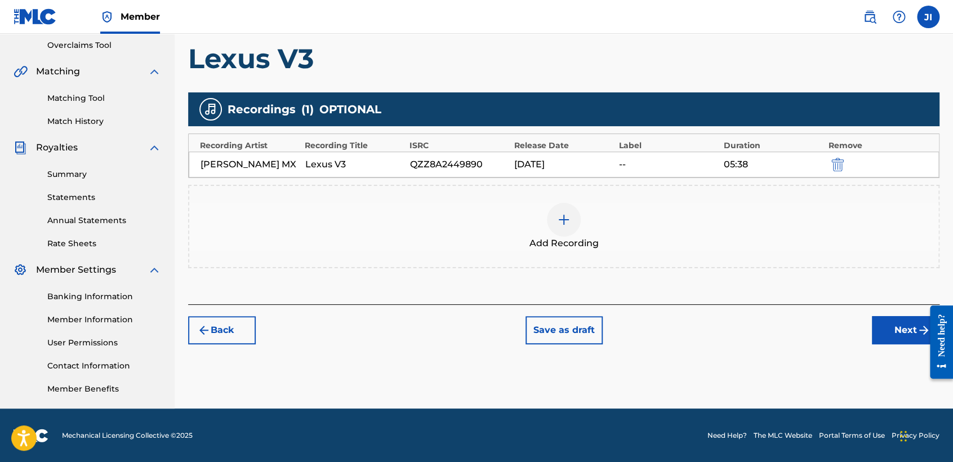
click at [903, 343] on button "Next" at bounding box center [906, 330] width 68 height 28
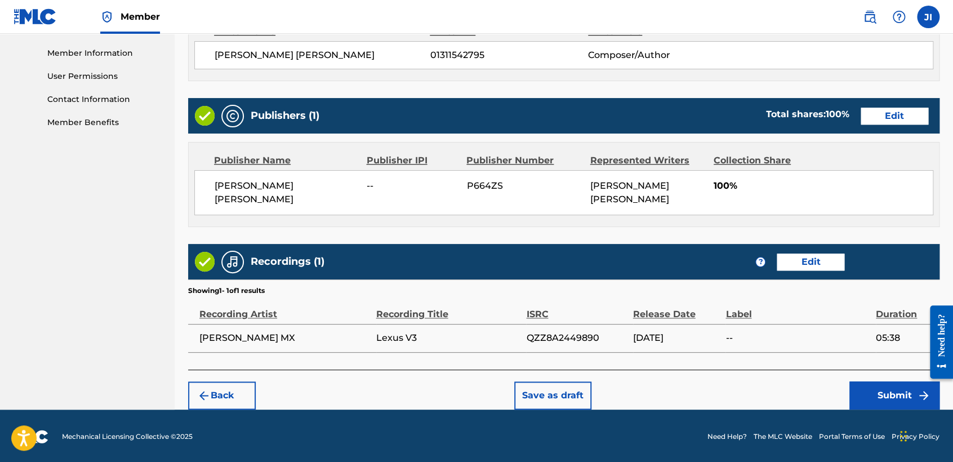
scroll to position [503, 0]
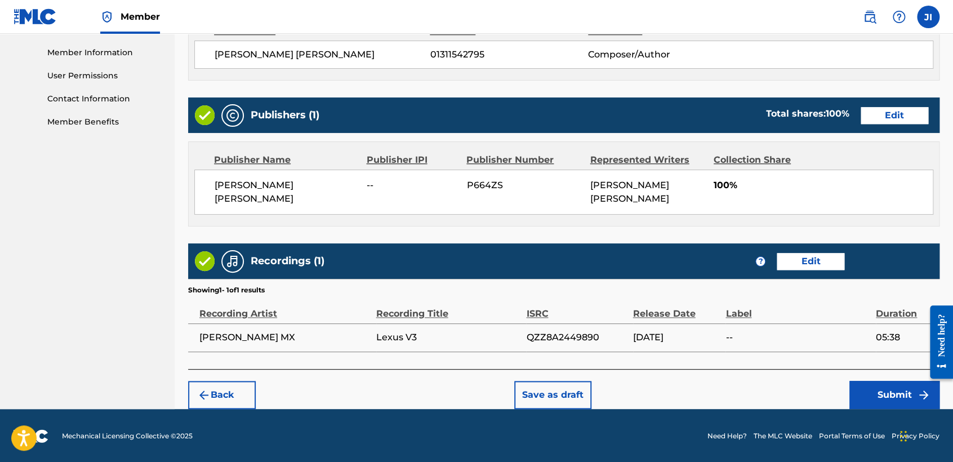
click at [890, 390] on button "Submit" at bounding box center [895, 395] width 90 height 28
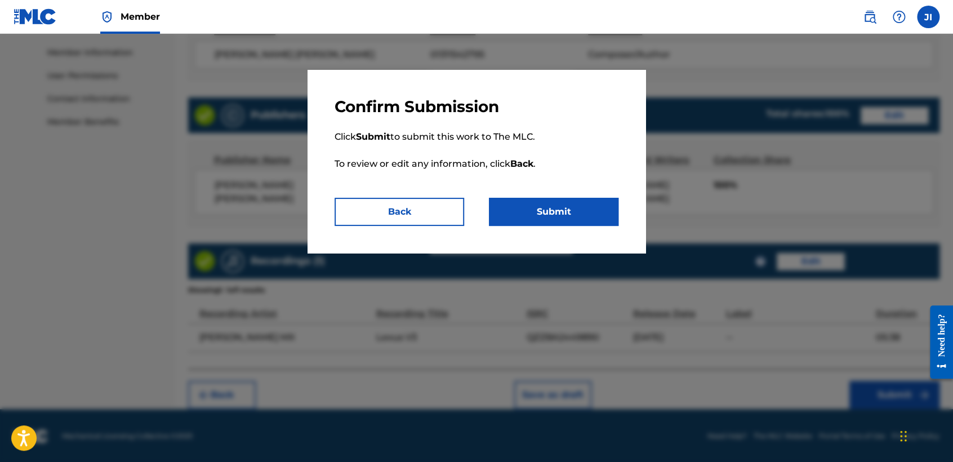
click at [582, 221] on button "Submit" at bounding box center [554, 212] width 130 height 28
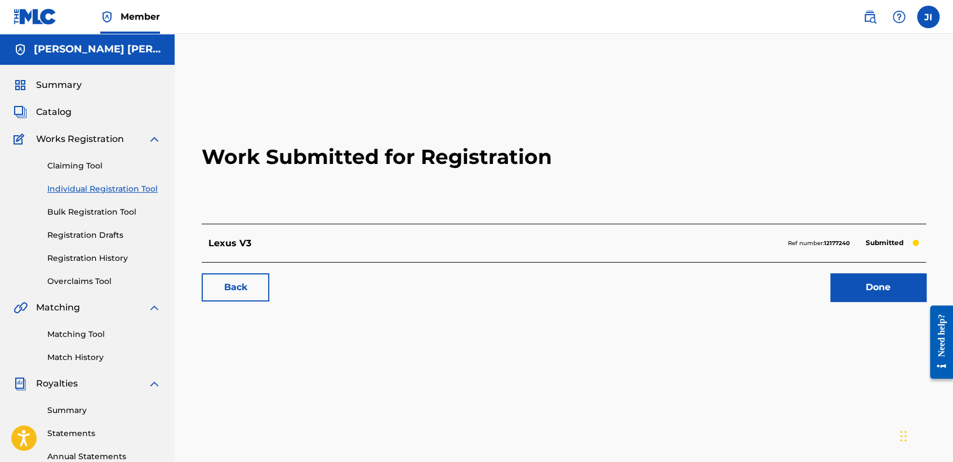
click at [137, 195] on div "Claiming Tool Individual Registration Tool Bulk Registration Tool Registration …" at bounding box center [88, 216] width 148 height 141
click at [141, 193] on link "Individual Registration Tool" at bounding box center [104, 189] width 114 height 12
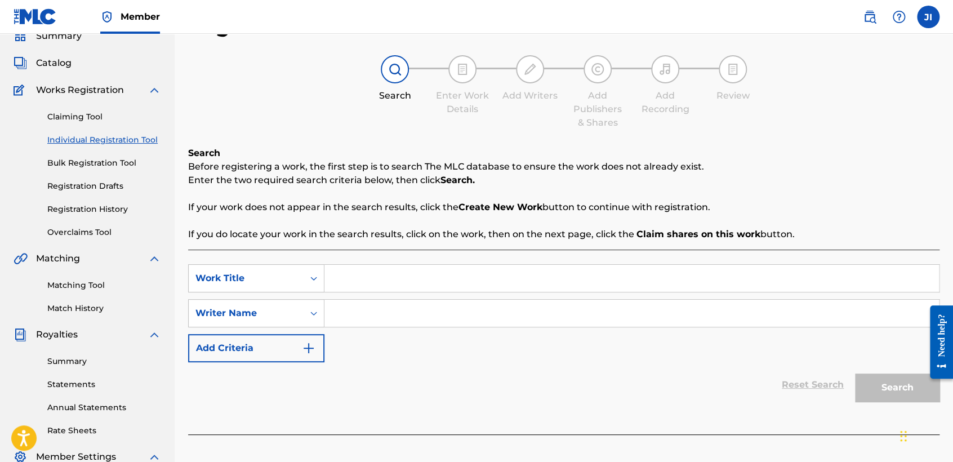
scroll to position [63, 0]
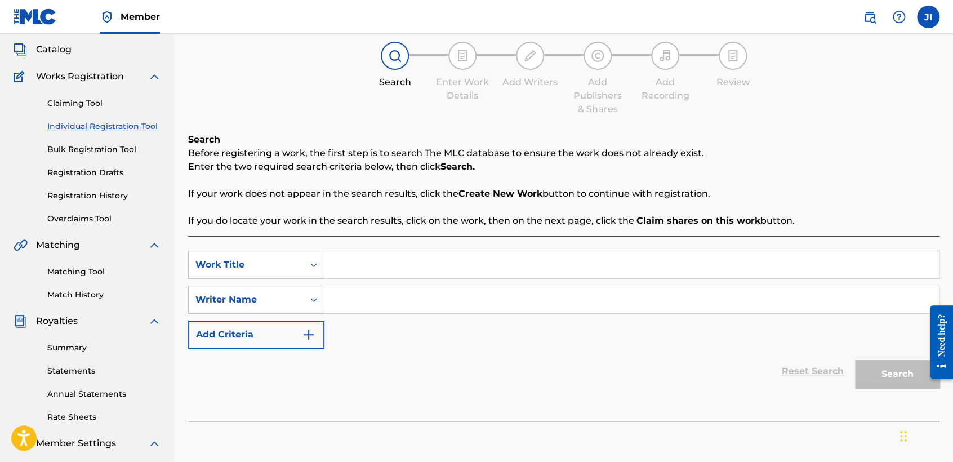
paste input "Hasta La Ultima Bala (L-65 D.E.P)"
type input "Hasta La Ultima Bala (L-65 D.E.P)"
click at [442, 306] on input "Search Form" at bounding box center [632, 299] width 615 height 27
paste input "Hasta La Ultima Bala (L-65 D.E.P)"
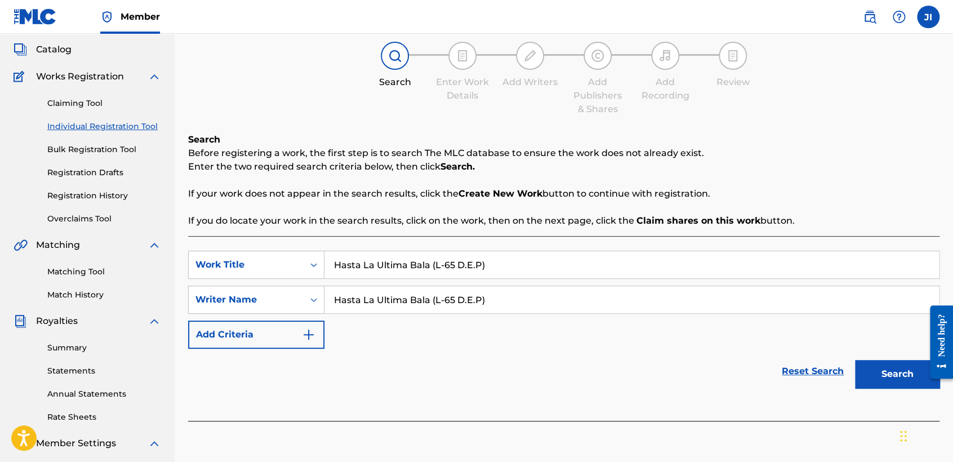
type input "Hasta La Ultima Bala (L-65 D.E.P)"
click at [871, 367] on button "Search" at bounding box center [897, 374] width 85 height 28
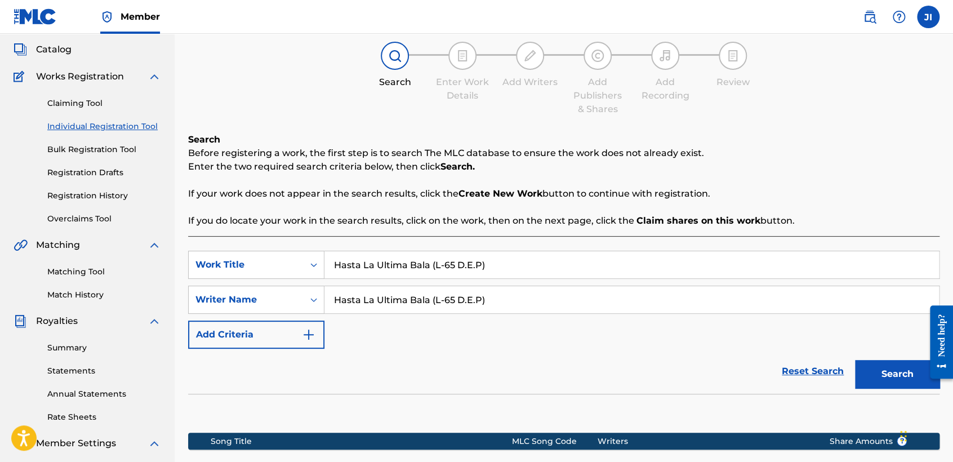
click at [889, 381] on button "Search" at bounding box center [897, 374] width 85 height 28
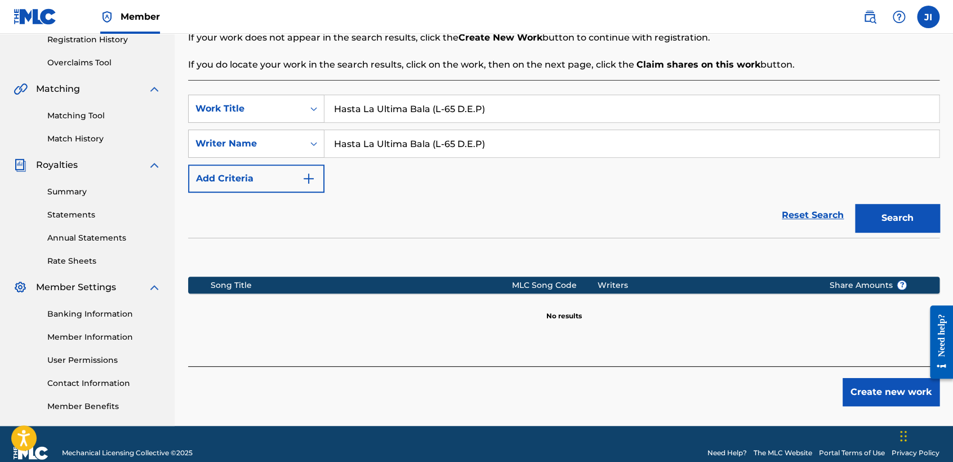
scroll to position [236, 0]
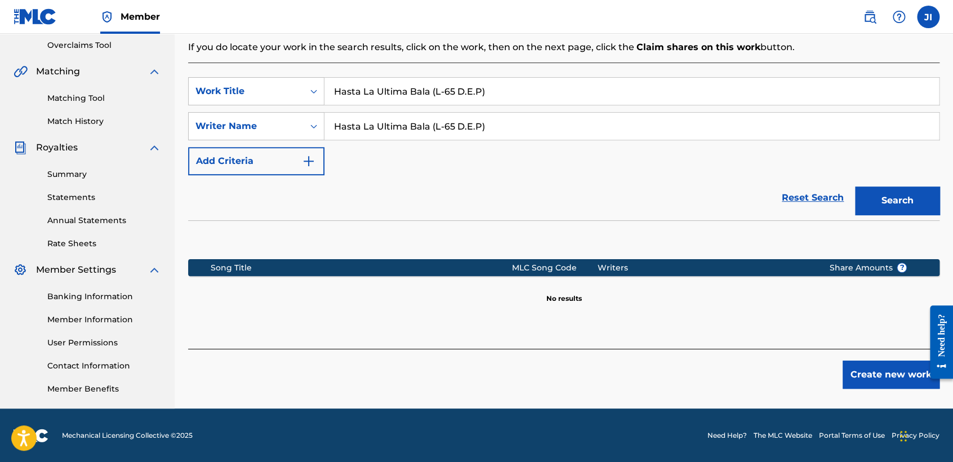
click at [862, 376] on button "Create new work" at bounding box center [891, 375] width 97 height 28
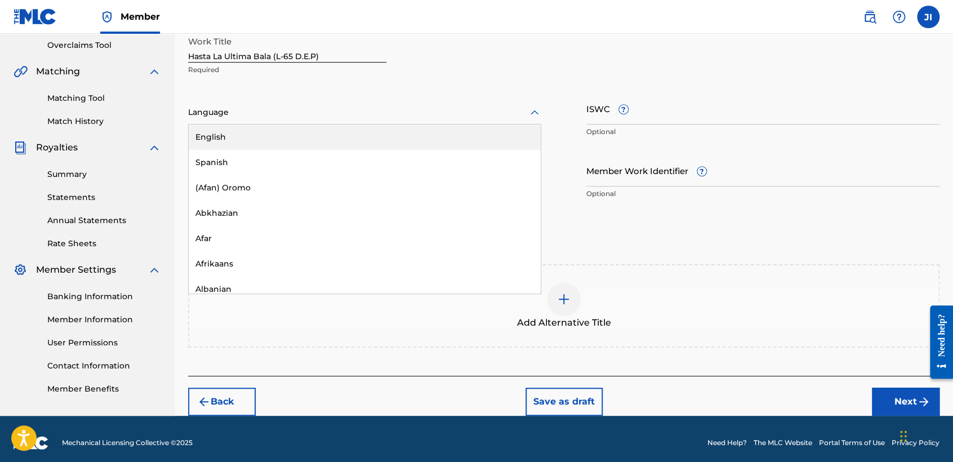
click at [307, 118] on div at bounding box center [364, 112] width 353 height 14
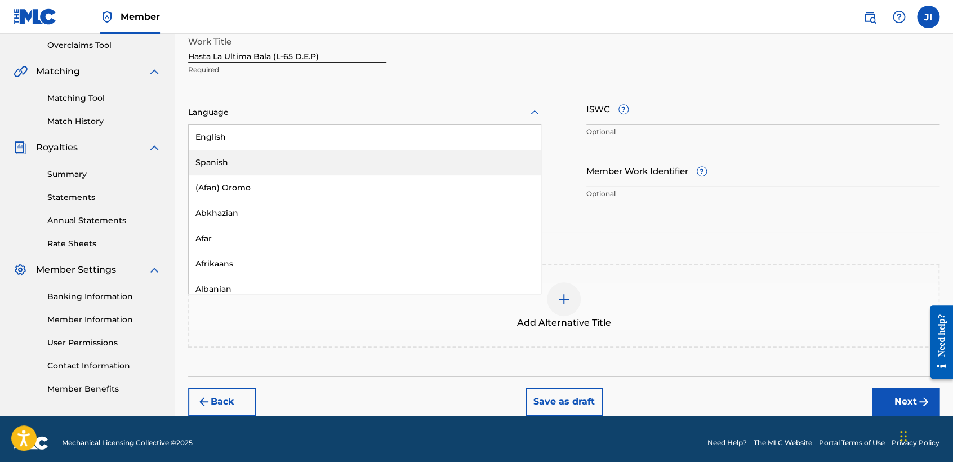
click at [259, 167] on div "Spanish" at bounding box center [365, 162] width 352 height 25
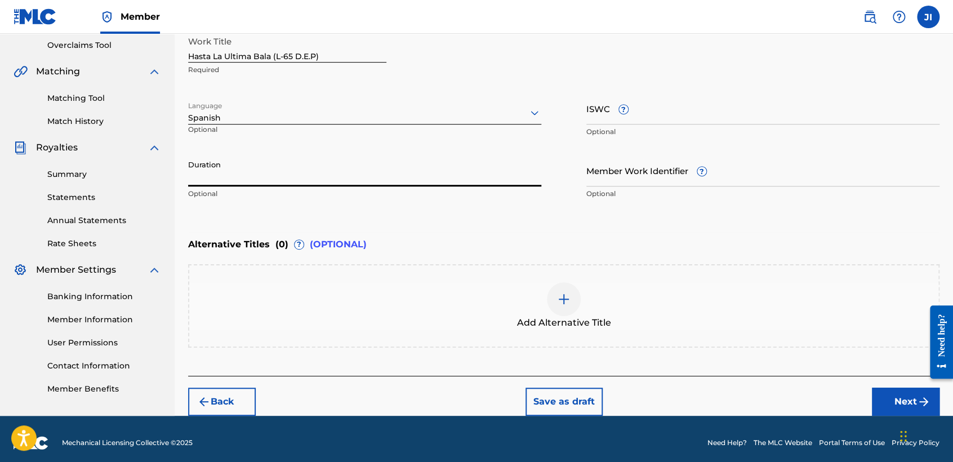
click at [259, 170] on input "Duration" at bounding box center [364, 170] width 353 height 32
type input "03:18"
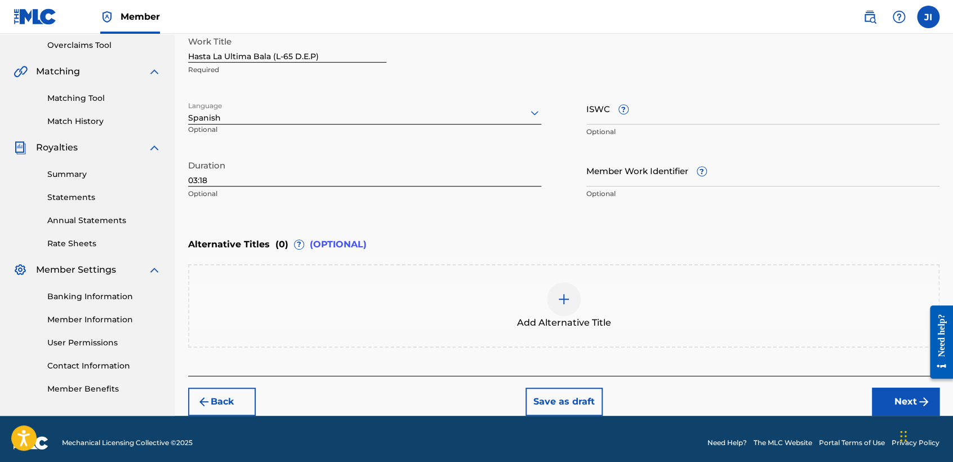
click at [878, 397] on button "Next" at bounding box center [906, 402] width 68 height 28
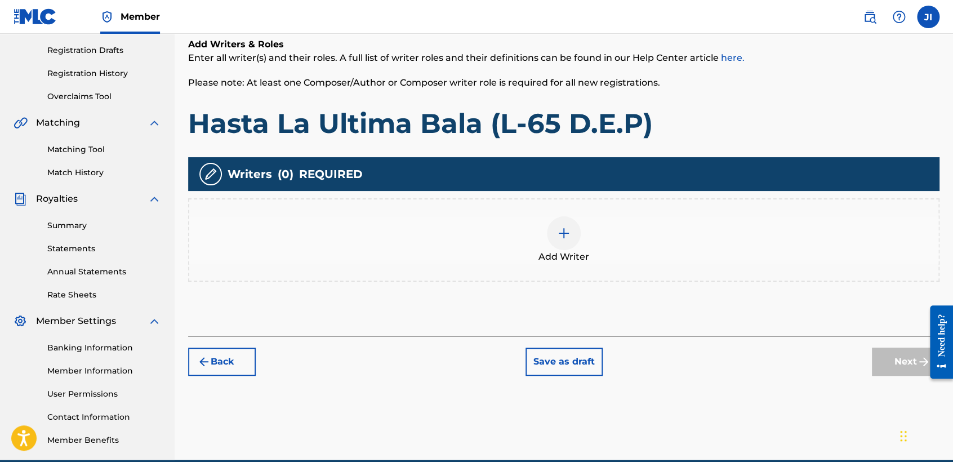
scroll to position [50, 0]
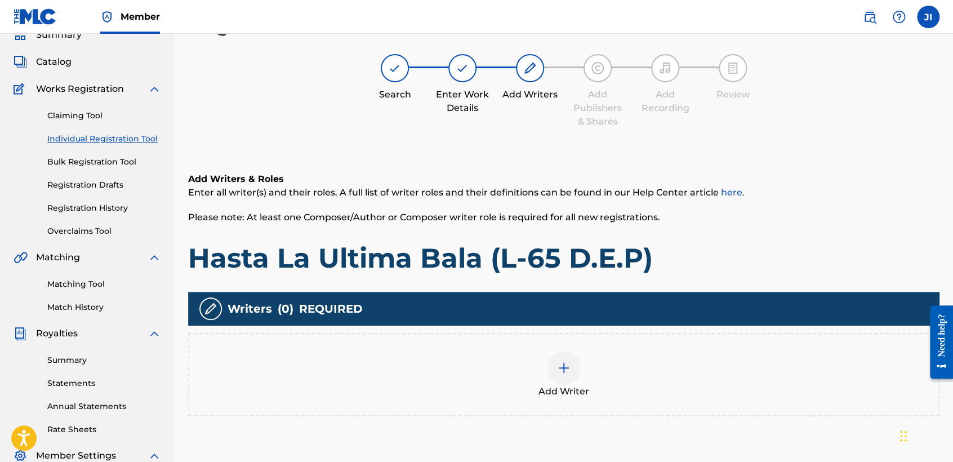
click at [557, 376] on div at bounding box center [564, 368] width 34 height 34
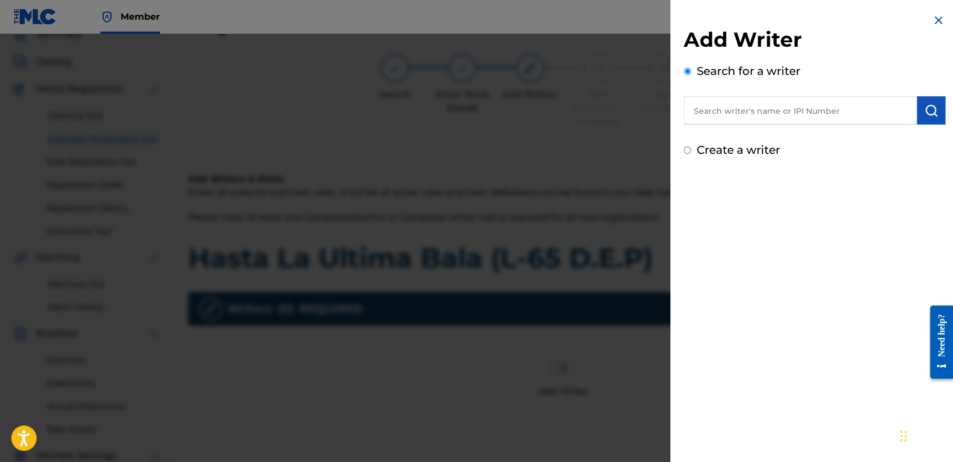
click at [698, 108] on input "text" at bounding box center [800, 110] width 233 height 28
type input "01311542795"
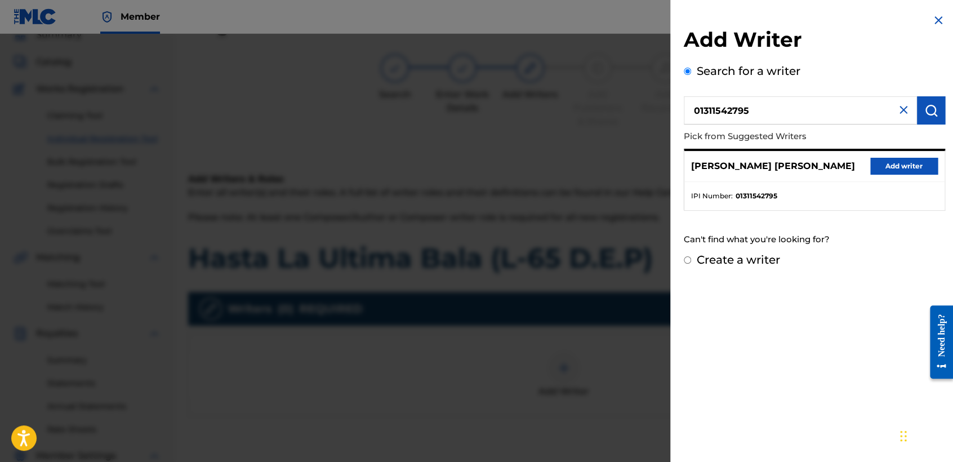
click at [899, 171] on button "Add writer" at bounding box center [905, 166] width 68 height 17
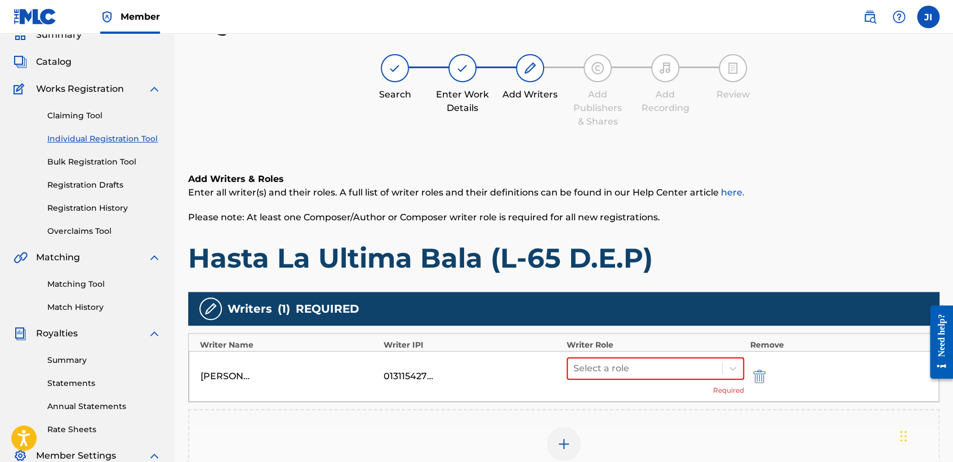
click at [609, 380] on div "Select a role Required" at bounding box center [655, 376] width 177 height 38
click at [609, 372] on div at bounding box center [645, 369] width 143 height 16
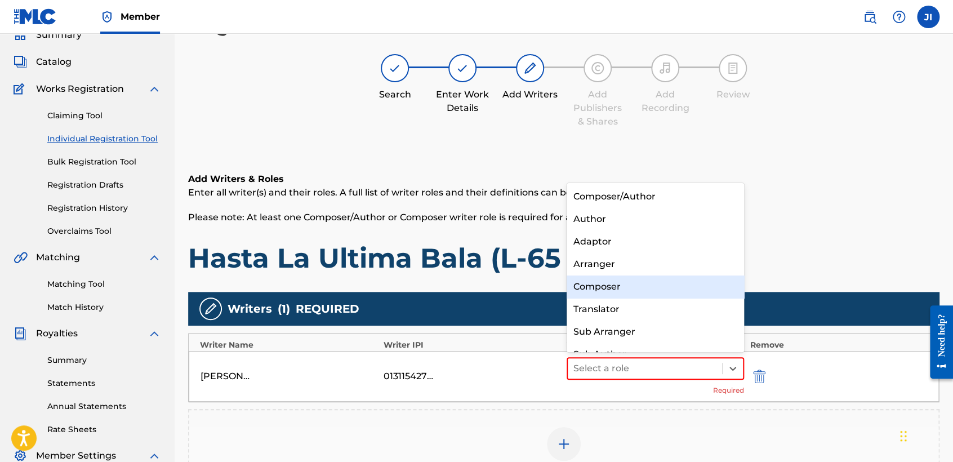
scroll to position [15, 0]
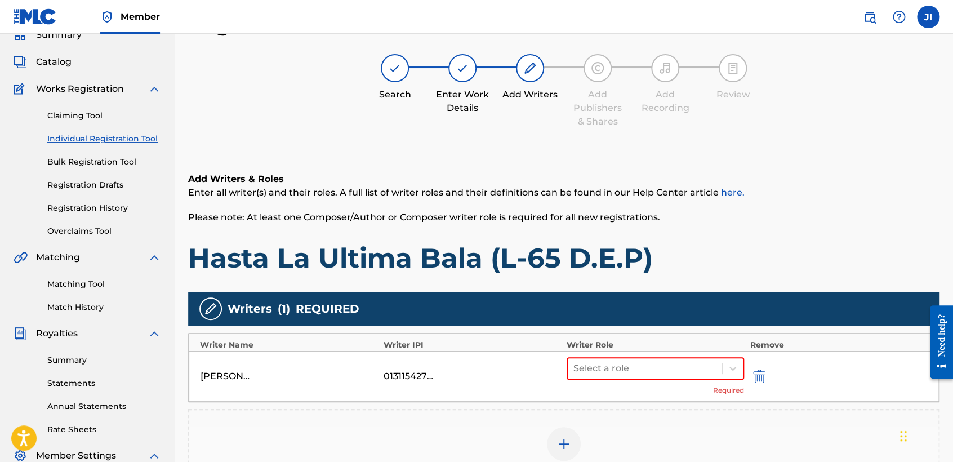
click at [678, 182] on h6 "Add Writers & Roles" at bounding box center [564, 179] width 752 height 14
click at [696, 363] on div at bounding box center [645, 369] width 143 height 16
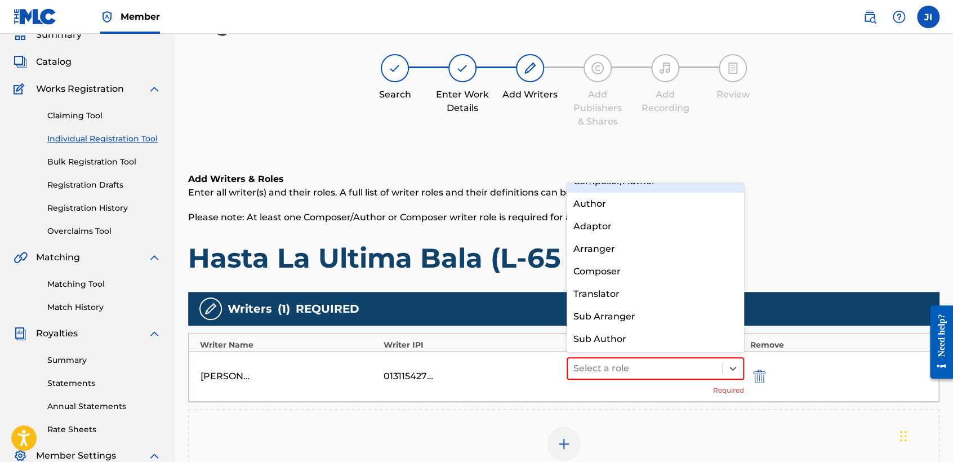
scroll to position [0, 0]
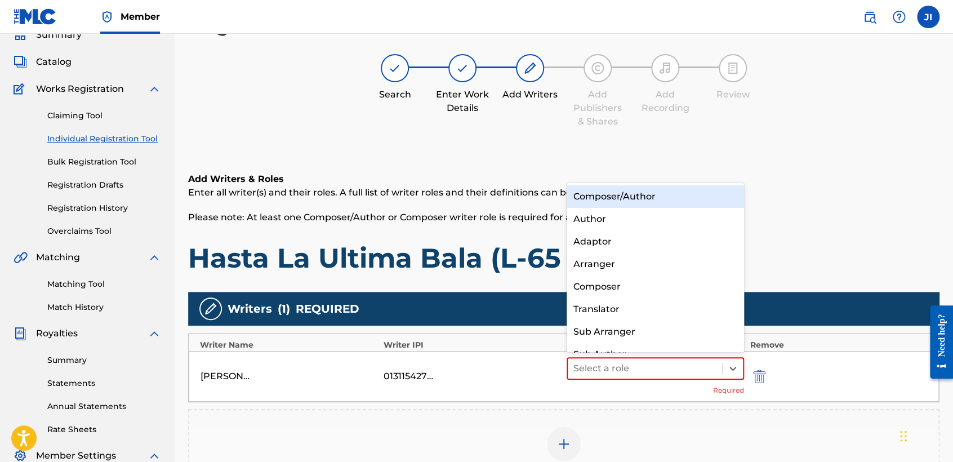
drag, startPoint x: 643, startPoint y: 197, endPoint x: 650, endPoint y: 198, distance: 6.3
click at [644, 197] on div "Composer/Author" at bounding box center [655, 196] width 177 height 23
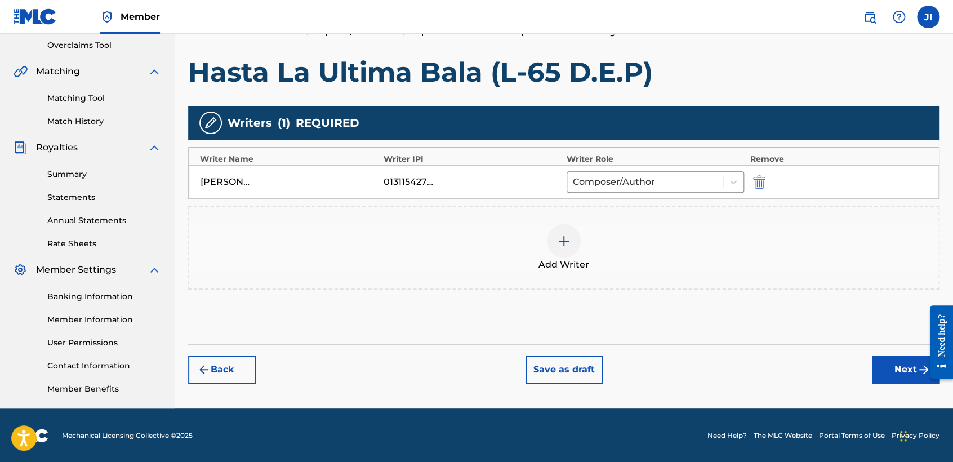
click at [894, 370] on button "Next" at bounding box center [906, 370] width 68 height 28
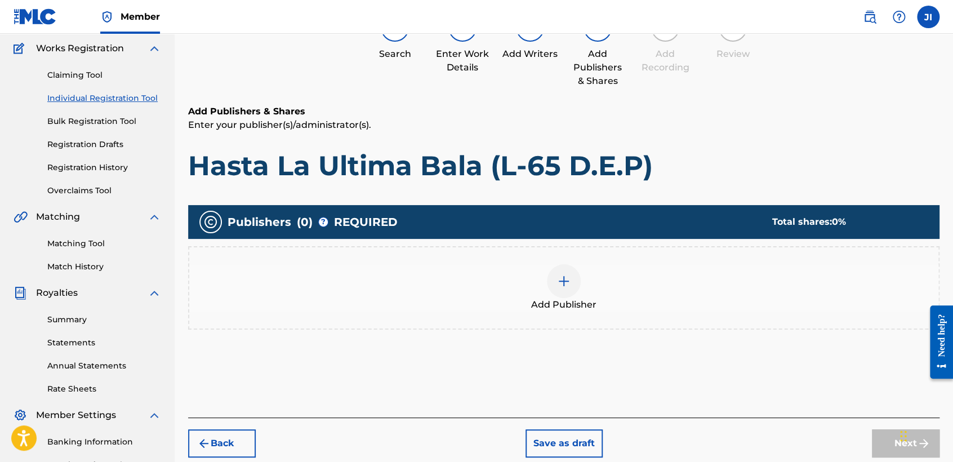
scroll to position [50, 0]
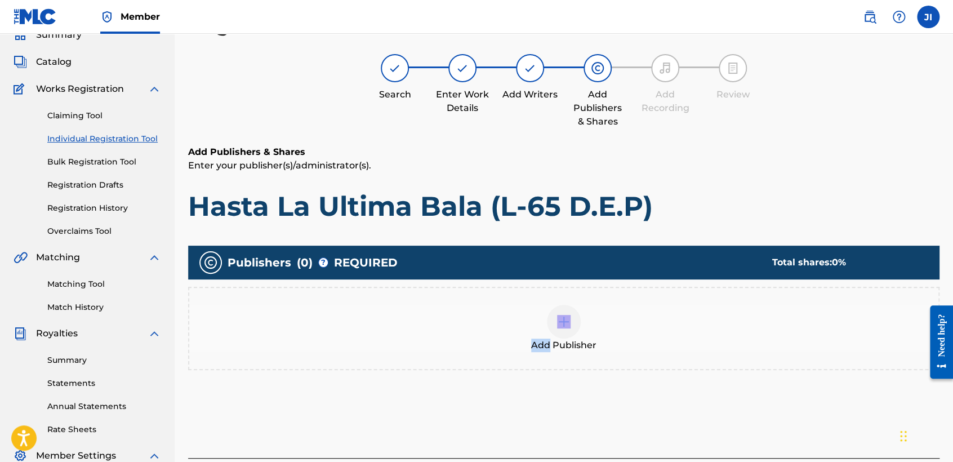
click at [550, 338] on div "Add Publisher" at bounding box center [563, 328] width 749 height 47
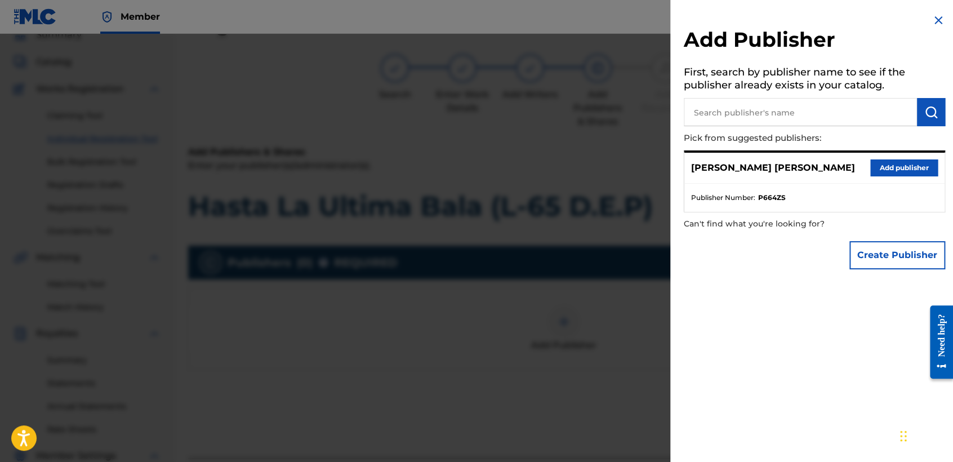
drag, startPoint x: 899, startPoint y: 157, endPoint x: 903, endPoint y: 165, distance: 9.1
click at [899, 160] on div "[PERSON_NAME] [PERSON_NAME] Add publisher" at bounding box center [815, 168] width 260 height 31
click at [904, 165] on button "Add publisher" at bounding box center [905, 167] width 68 height 17
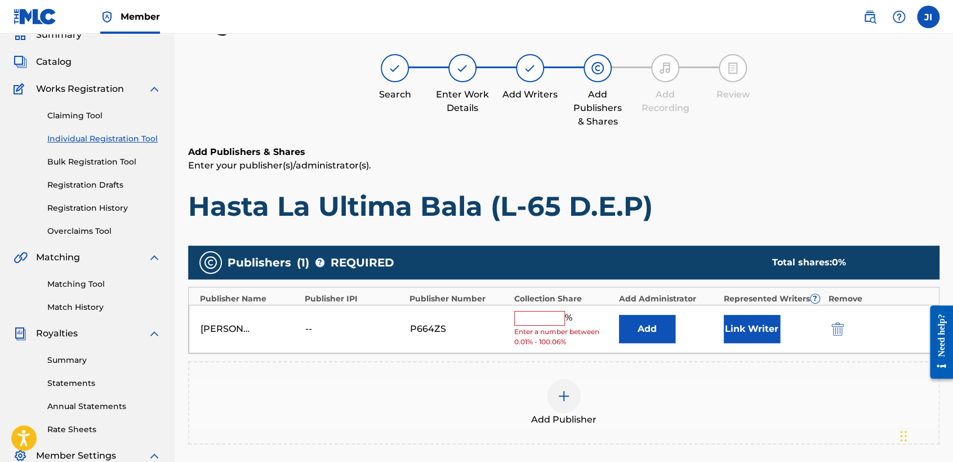
click at [528, 318] on input "text" at bounding box center [539, 318] width 51 height 15
type input "100"
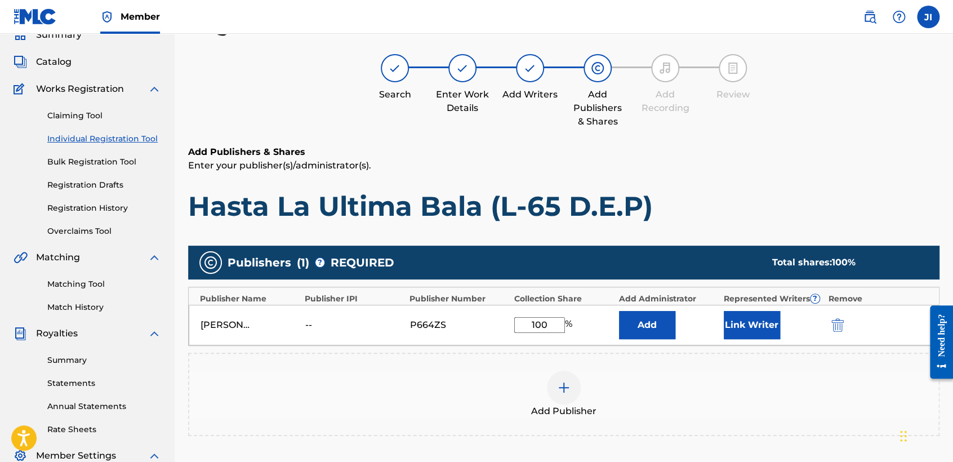
click at [735, 336] on button "Link Writer" at bounding box center [752, 325] width 56 height 28
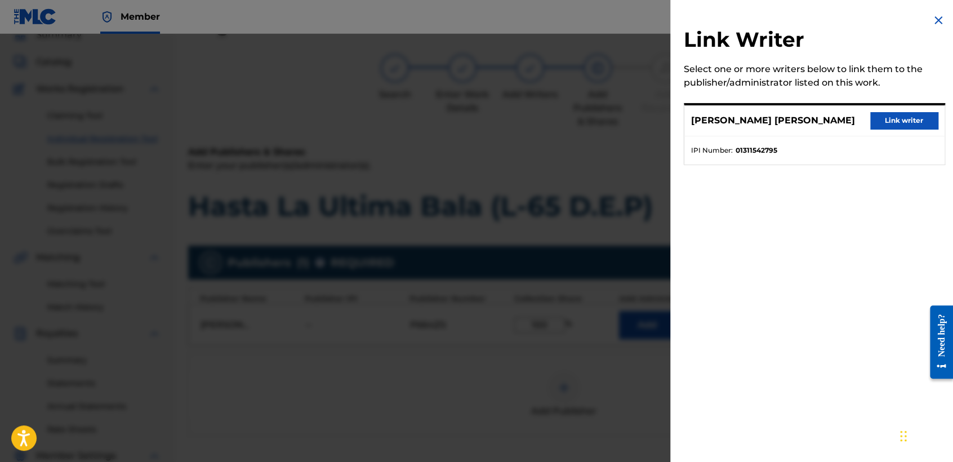
click at [887, 125] on button "Link writer" at bounding box center [905, 120] width 68 height 17
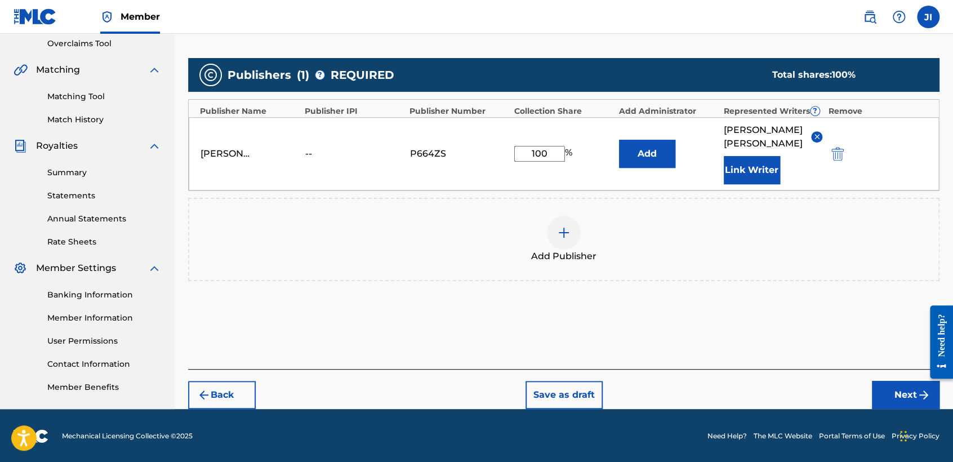
click at [898, 391] on button "Next" at bounding box center [906, 395] width 68 height 28
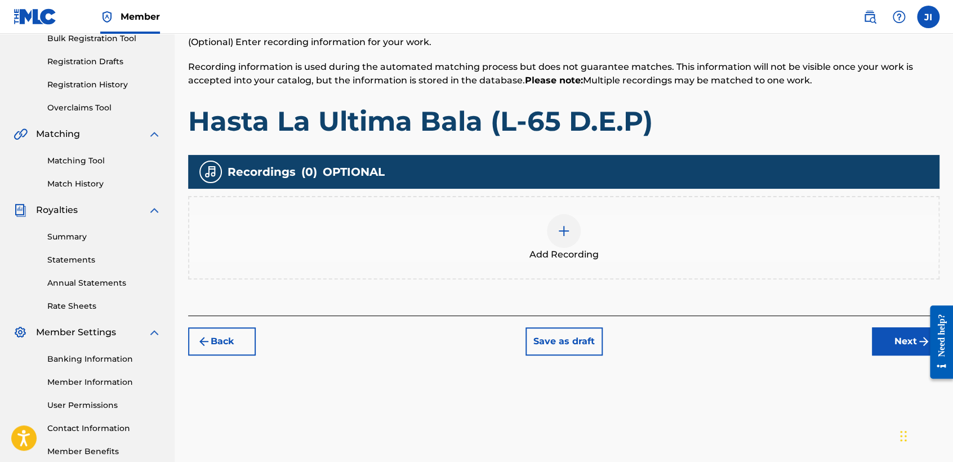
scroll to position [176, 0]
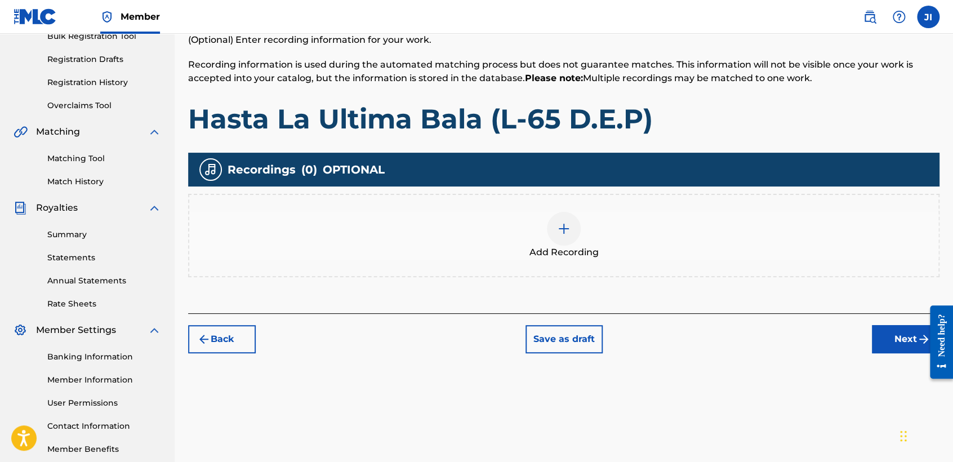
click at [523, 232] on div "Add Recording" at bounding box center [563, 235] width 749 height 47
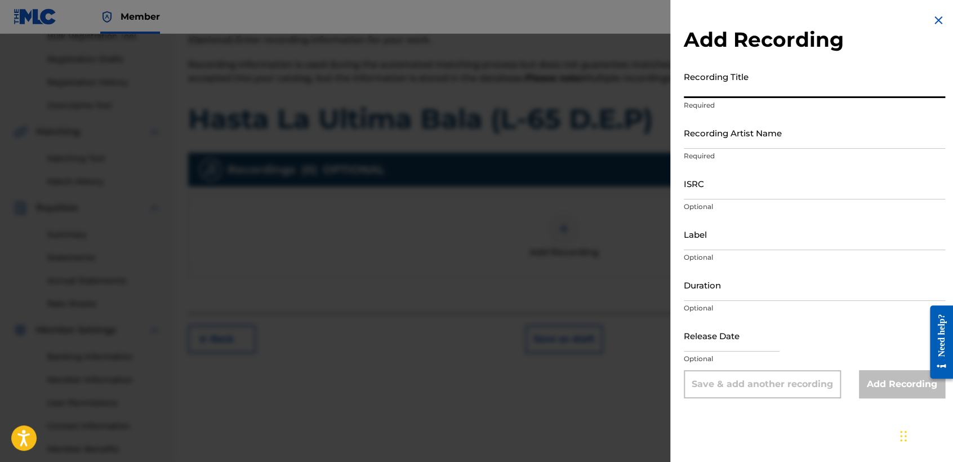
click at [702, 87] on input "Recording Title" at bounding box center [814, 82] width 261 height 32
paste input "Hasta La Ultima Bala (L-65 D.E.P)"
type input "Hasta La Ultima Bala (L-65 D.E.P)"
click at [721, 130] on input "Recording Artist Name" at bounding box center [814, 133] width 261 height 32
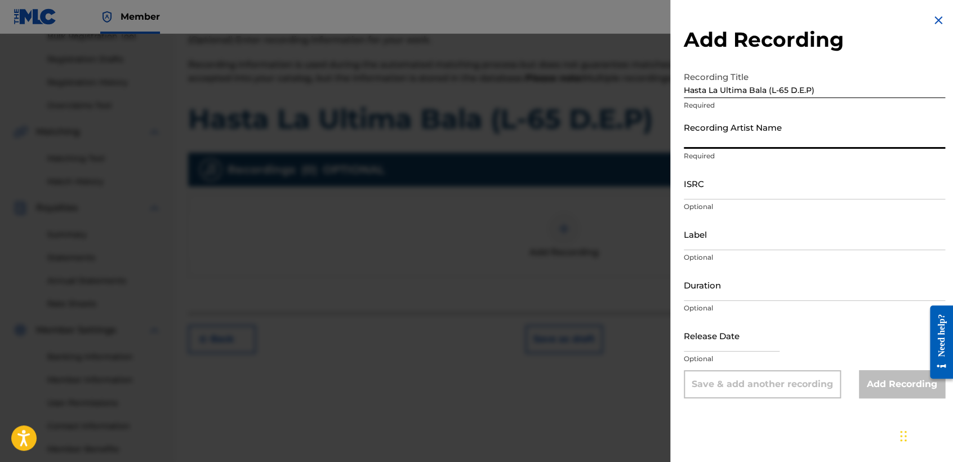
type input "[PERSON_NAME] MX"
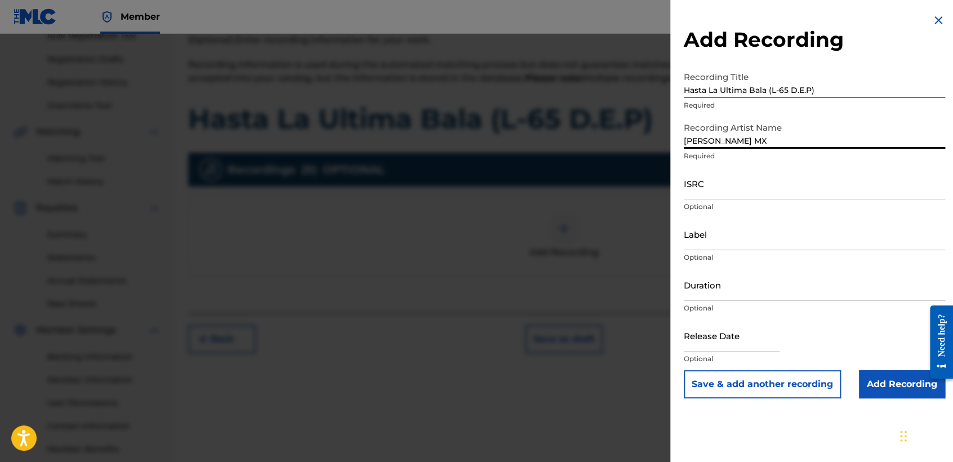
click at [744, 184] on input "ISRC" at bounding box center [814, 183] width 261 height 32
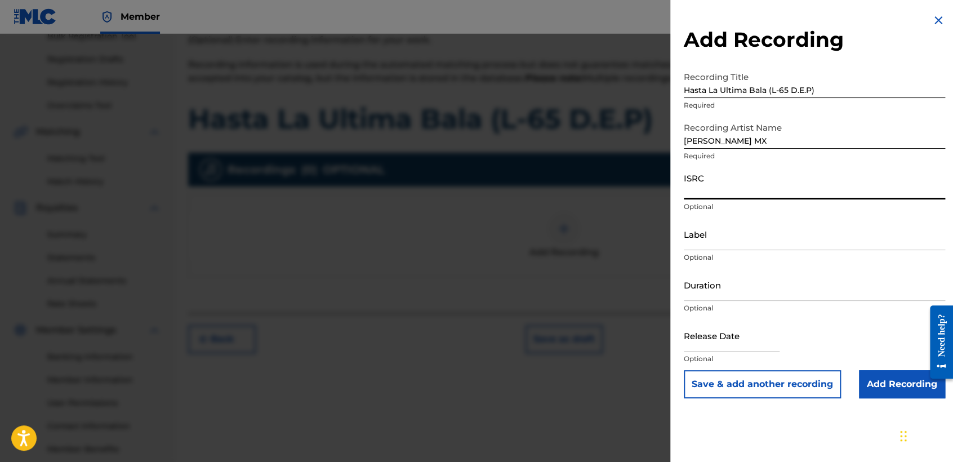
paste input "QZZ8A2450875"
type input "QZZ8A2450875"
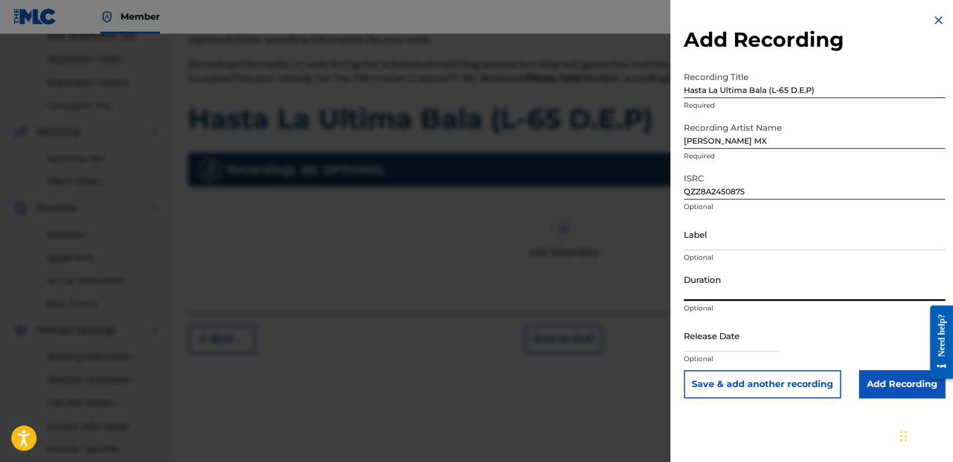
click at [747, 282] on input "Duration" at bounding box center [814, 285] width 261 height 32
type input "03:18"
click at [753, 341] on input "text" at bounding box center [732, 335] width 96 height 32
select select "8"
select select "2025"
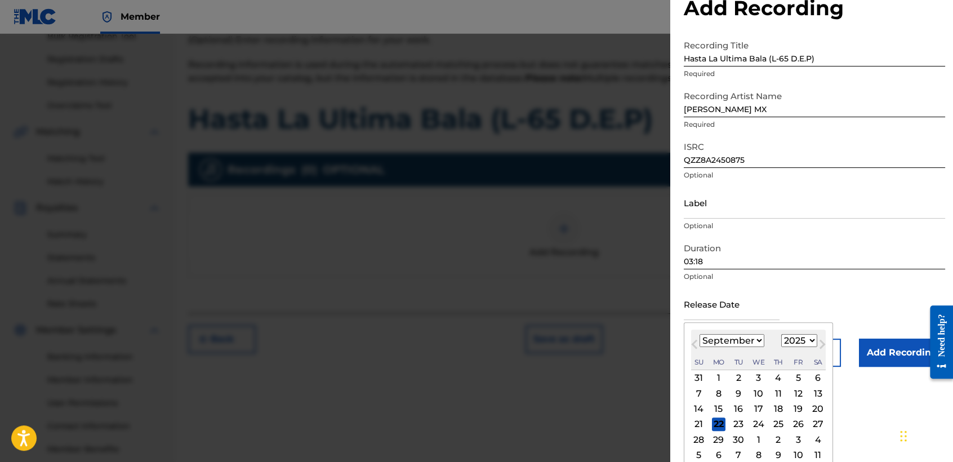
scroll to position [39, 0]
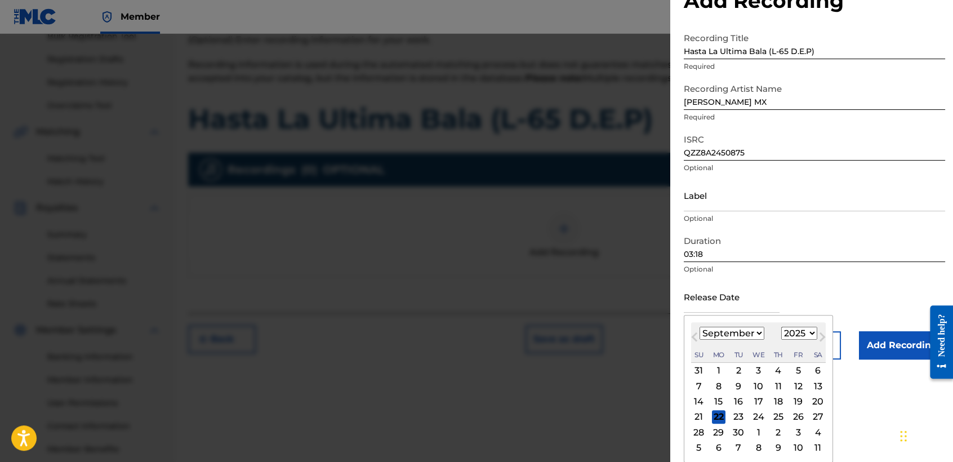
click at [735, 325] on div "[DATE] January February March April May June July August September October Nove…" at bounding box center [758, 342] width 135 height 41
click at [740, 329] on select "January February March April May June July August September October November De…" at bounding box center [732, 333] width 65 height 13
select select "9"
click at [700, 327] on select "January February March April May June July August September October November De…" at bounding box center [732, 333] width 65 height 13
click at [806, 334] on select "1899 1900 1901 1902 1903 1904 1905 1906 1907 1908 1909 1910 1911 1912 1913 1914…" at bounding box center [800, 333] width 36 height 13
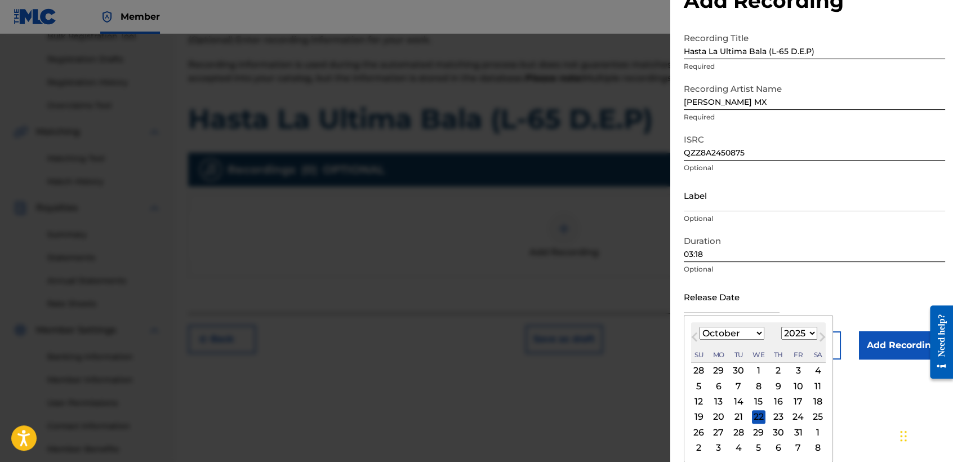
select select "2024"
click at [782, 327] on select "1899 1900 1901 1902 1903 1904 1905 1906 1907 1908 1909 1910 1911 1912 1913 1914…" at bounding box center [800, 333] width 36 height 13
click at [741, 398] on div "15" at bounding box center [739, 402] width 14 height 14
type input "[DATE]"
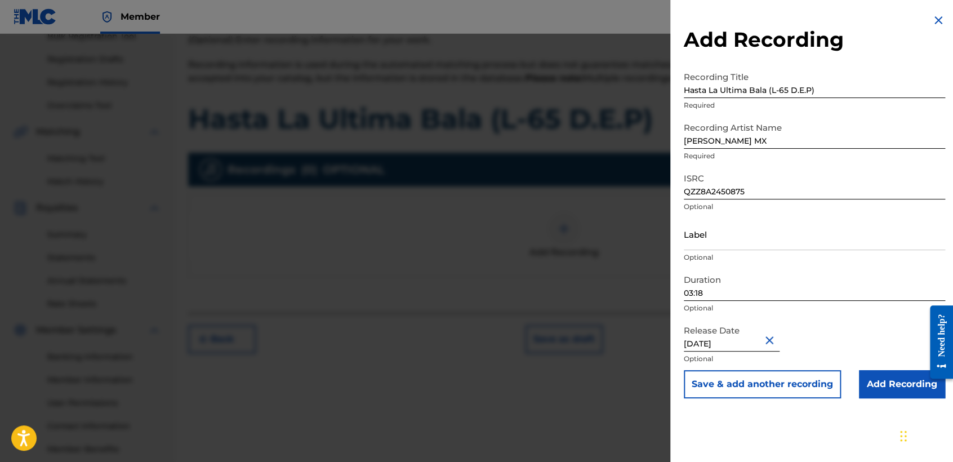
scroll to position [0, 0]
click at [887, 374] on input "Add Recording" at bounding box center [902, 384] width 86 height 28
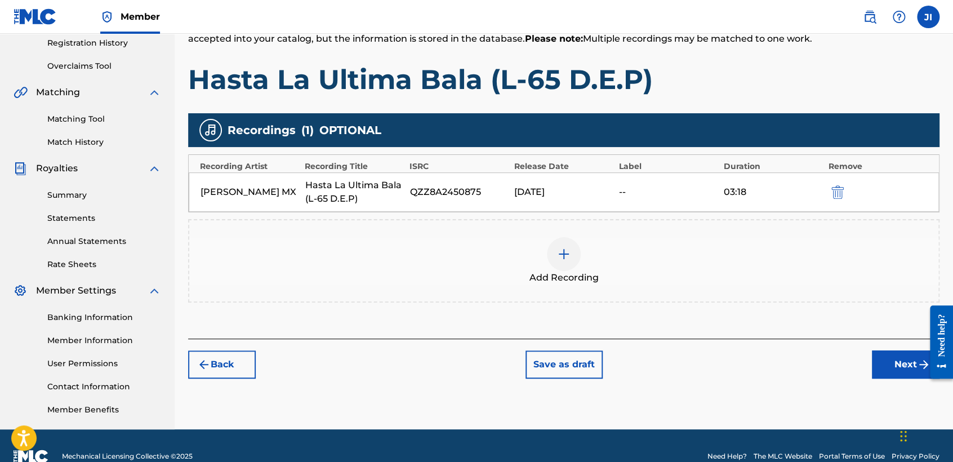
scroll to position [236, 0]
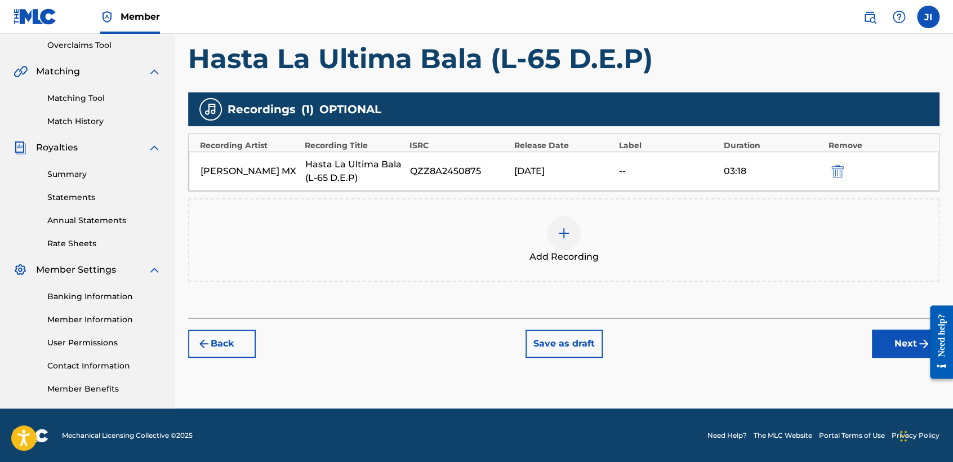
click at [906, 357] on button "Next" at bounding box center [906, 344] width 68 height 28
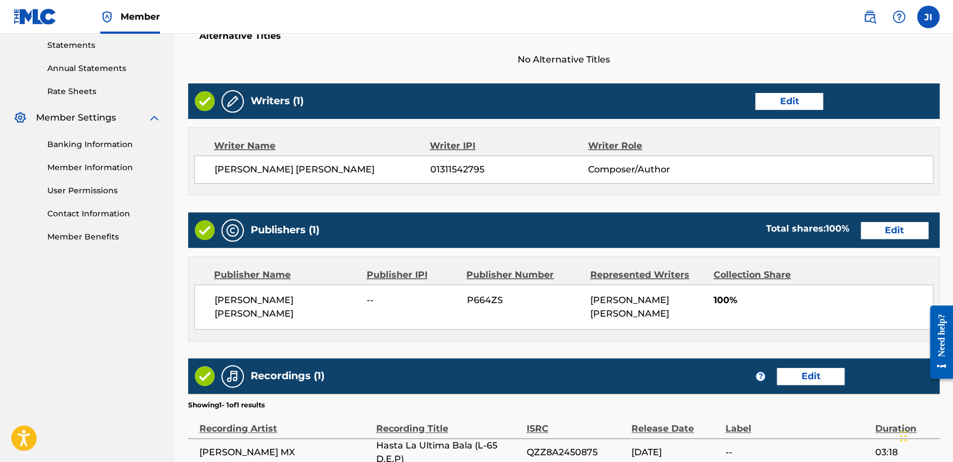
scroll to position [503, 0]
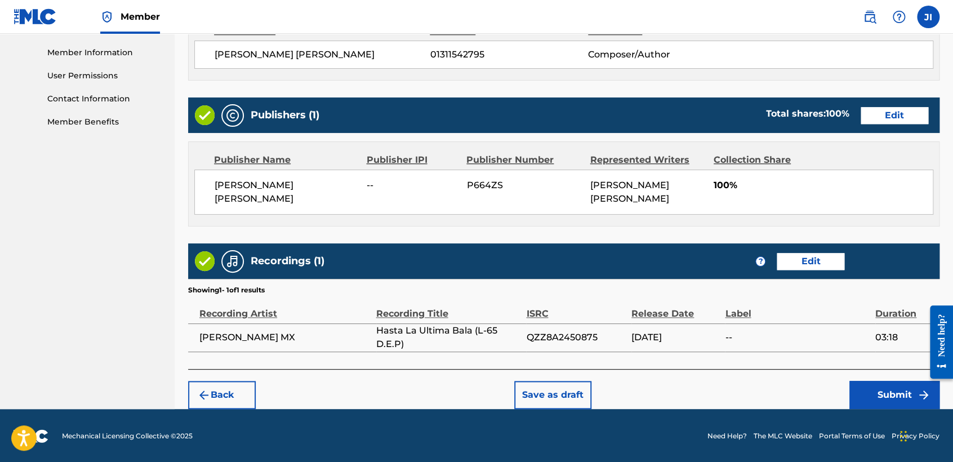
click at [911, 389] on button "Submit" at bounding box center [895, 395] width 90 height 28
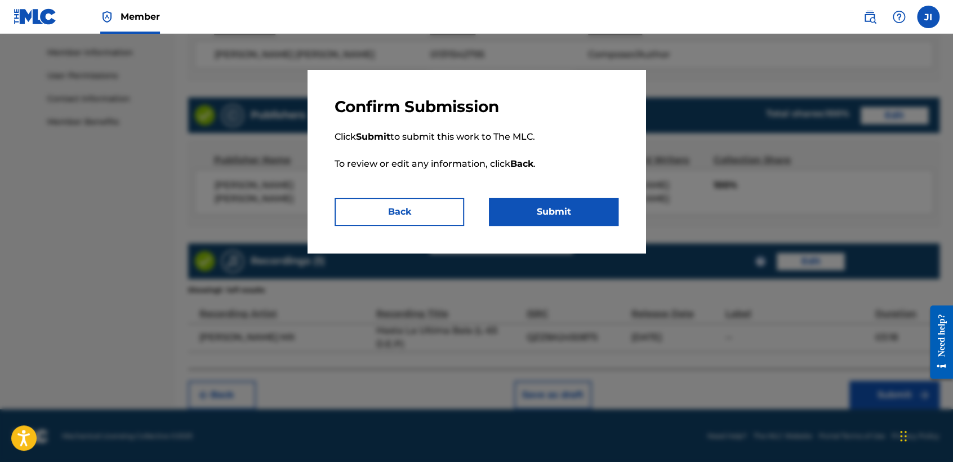
click at [588, 216] on button "Submit" at bounding box center [554, 212] width 130 height 28
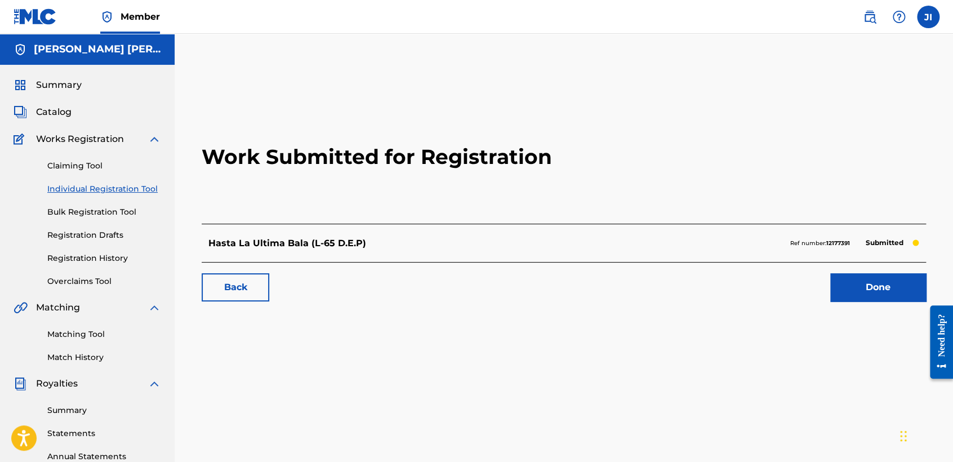
click at [148, 191] on link "Individual Registration Tool" at bounding box center [104, 189] width 114 height 12
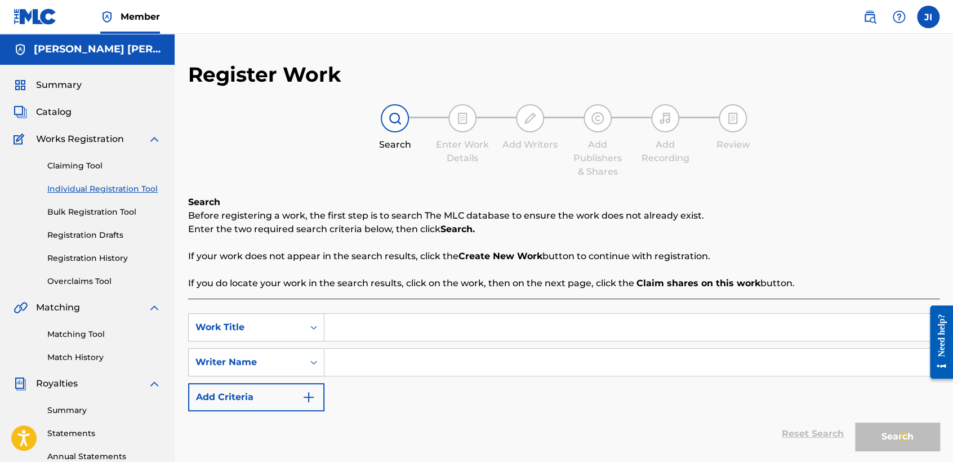
click at [383, 320] on input "Search Form" at bounding box center [632, 327] width 615 height 27
paste input "Dorado 1"
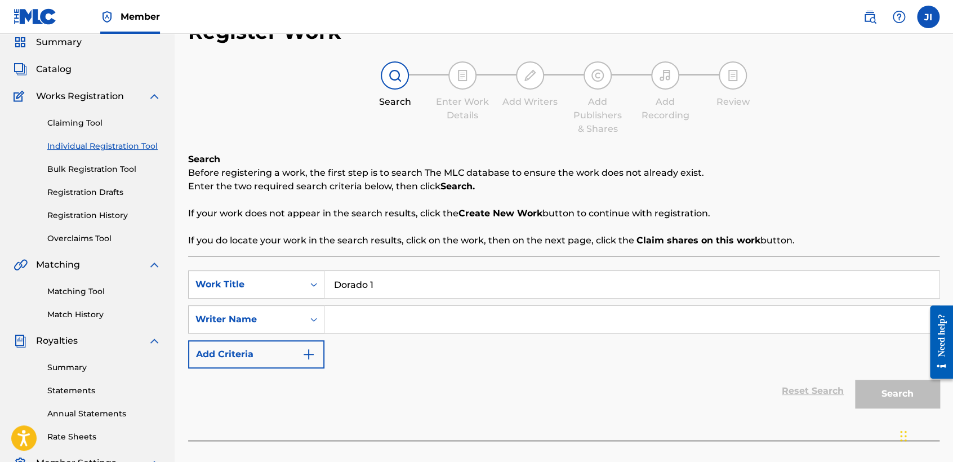
scroll to position [63, 0]
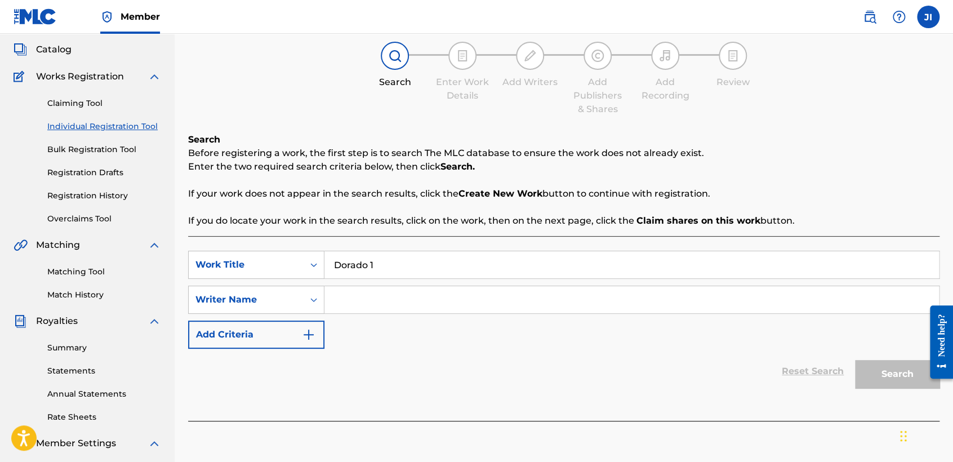
type input "Dorado 1"
paste input "Dorado 1"
type input "Dorado 1"
click at [887, 376] on button "Search" at bounding box center [897, 374] width 85 height 28
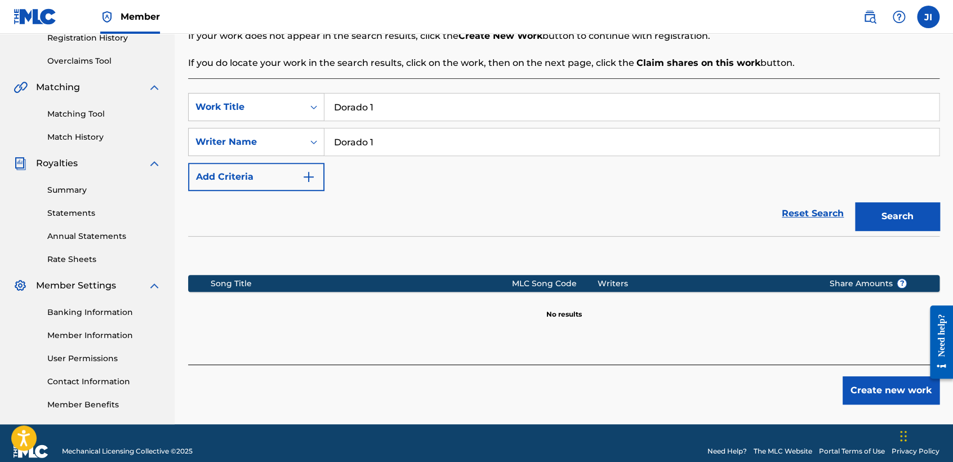
scroll to position [236, 0]
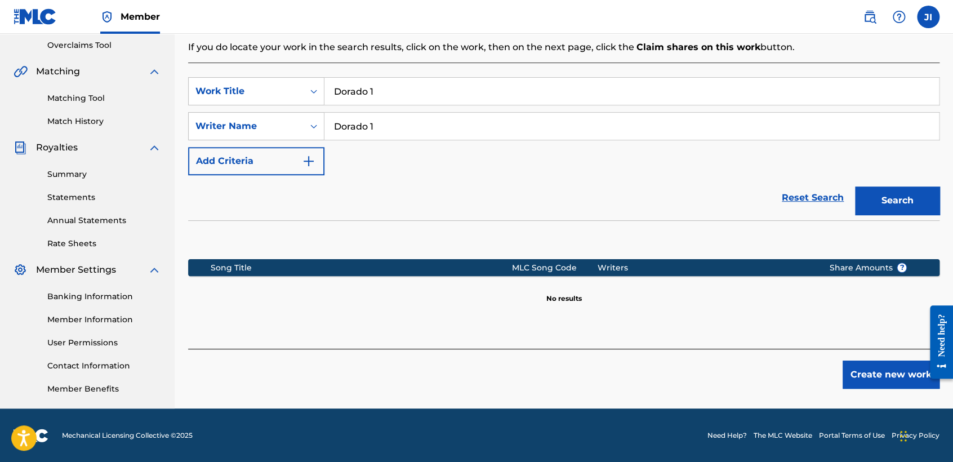
click at [887, 385] on button "Create new work" at bounding box center [891, 375] width 97 height 28
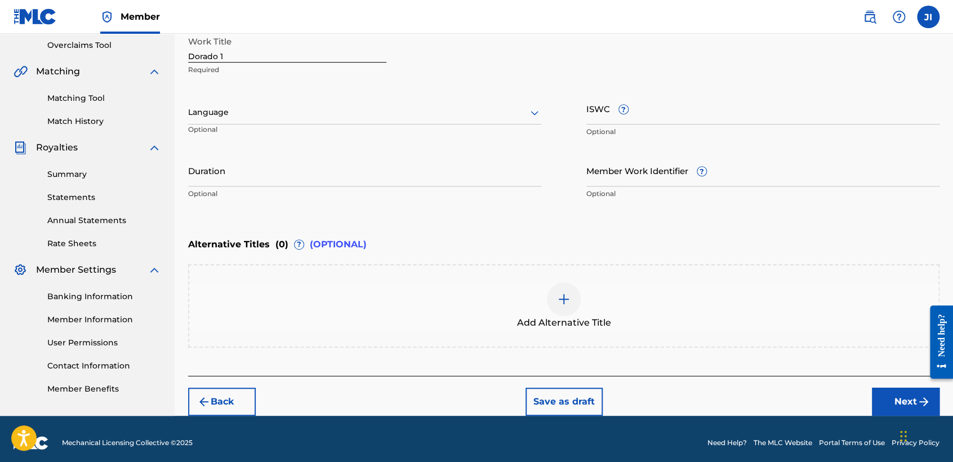
click at [298, 116] on div at bounding box center [364, 112] width 353 height 14
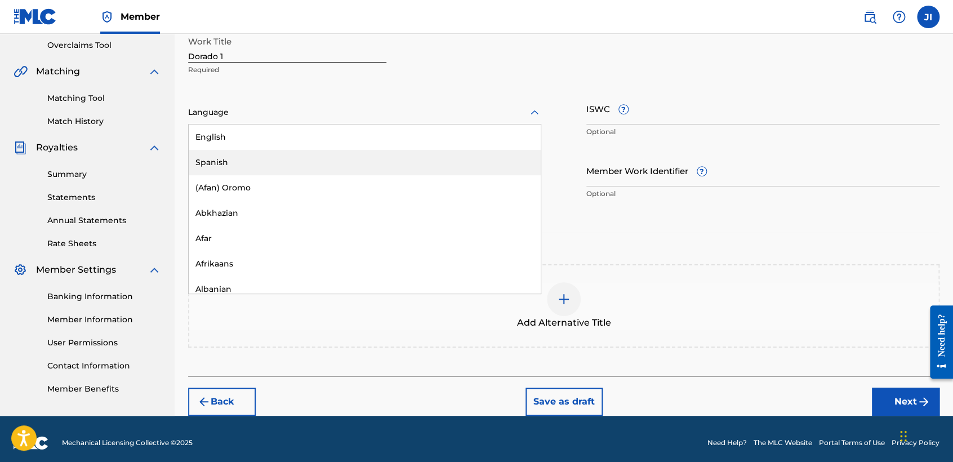
drag, startPoint x: 268, startPoint y: 170, endPoint x: 270, endPoint y: 164, distance: 6.1
click at [268, 171] on div "Spanish" at bounding box center [365, 162] width 352 height 25
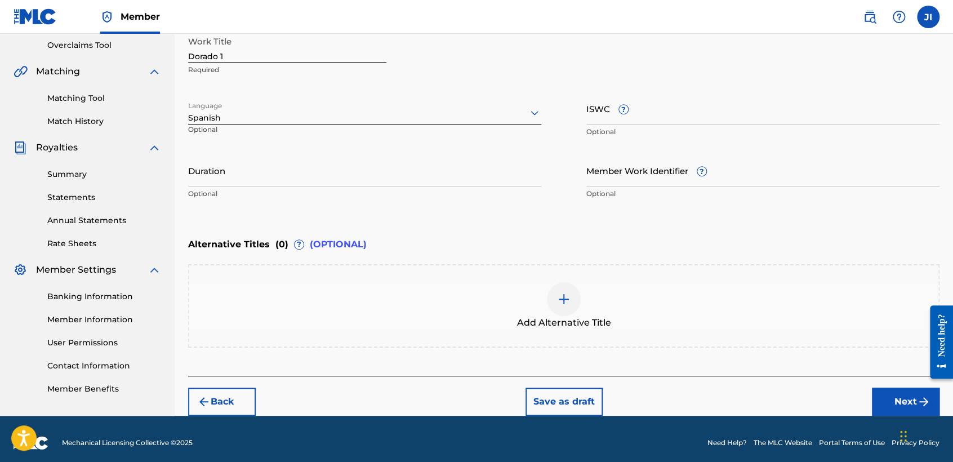
click at [266, 199] on div "Duration Optional" at bounding box center [364, 179] width 353 height 51
click at [261, 177] on input "Duration" at bounding box center [364, 170] width 353 height 32
click at [893, 398] on button "Next" at bounding box center [906, 402] width 68 height 28
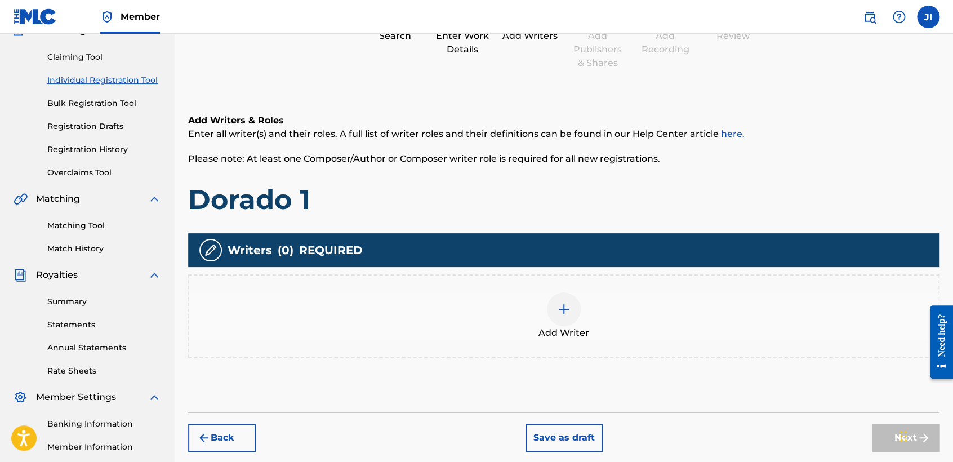
scroll to position [176, 0]
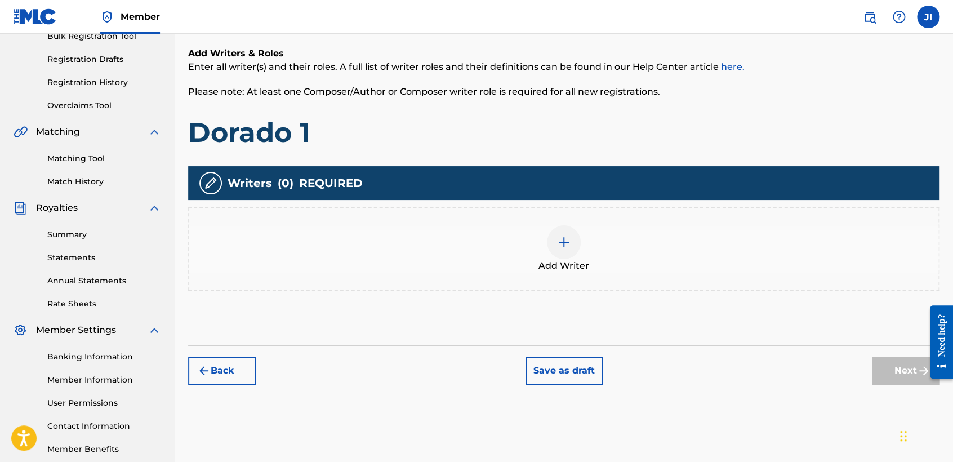
click at [590, 255] on div "Add Writer" at bounding box center [563, 248] width 749 height 47
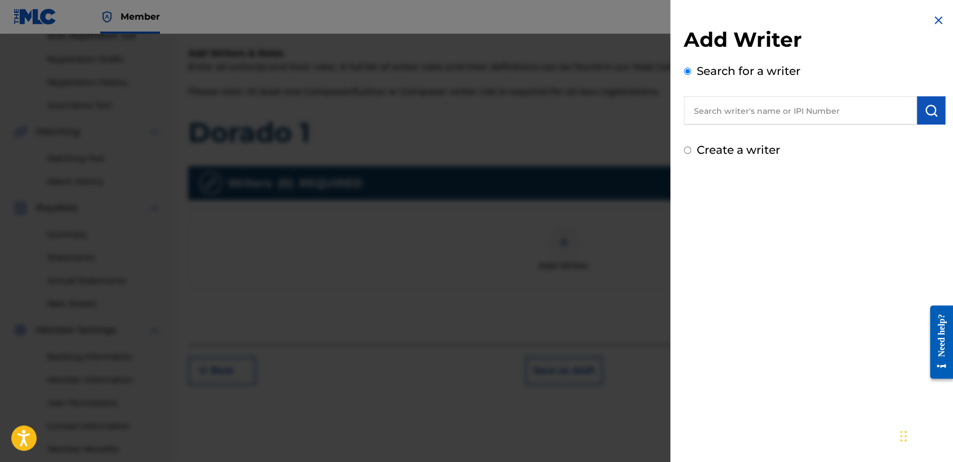
click at [731, 119] on input "text" at bounding box center [800, 110] width 233 height 28
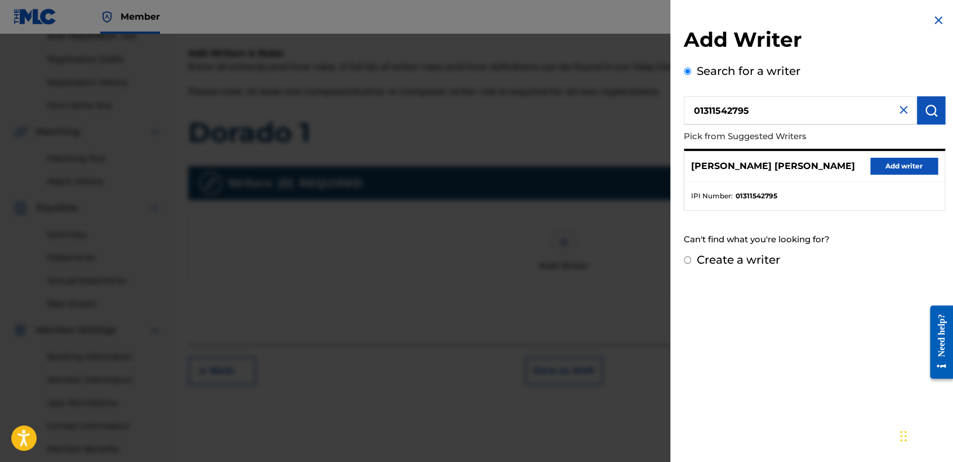
click at [911, 165] on button "Add writer" at bounding box center [905, 166] width 68 height 17
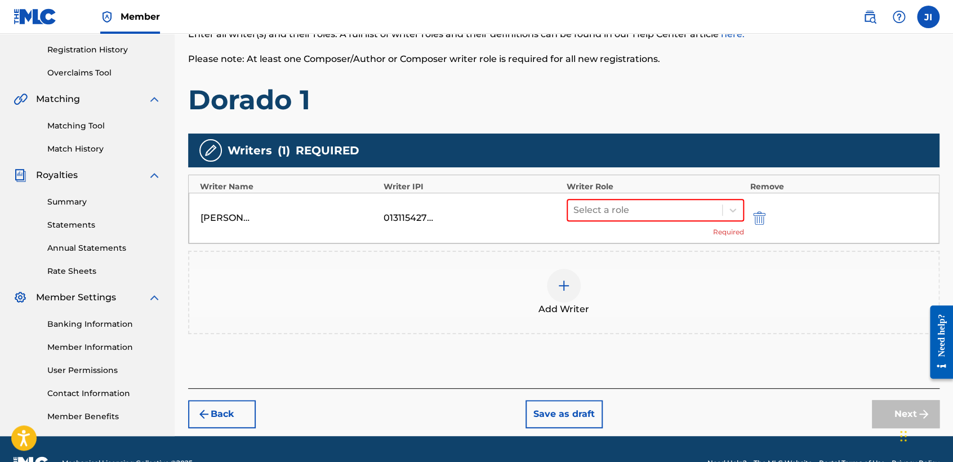
scroll to position [236, 0]
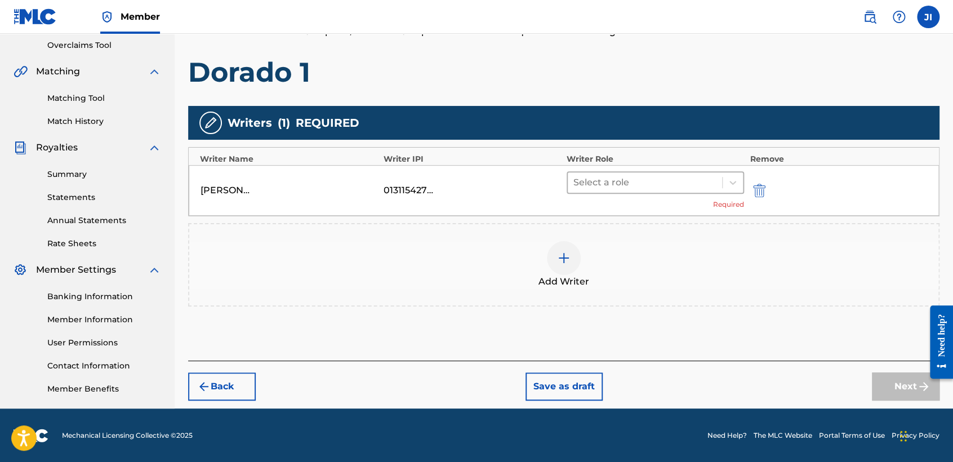
click at [618, 180] on div at bounding box center [645, 183] width 143 height 16
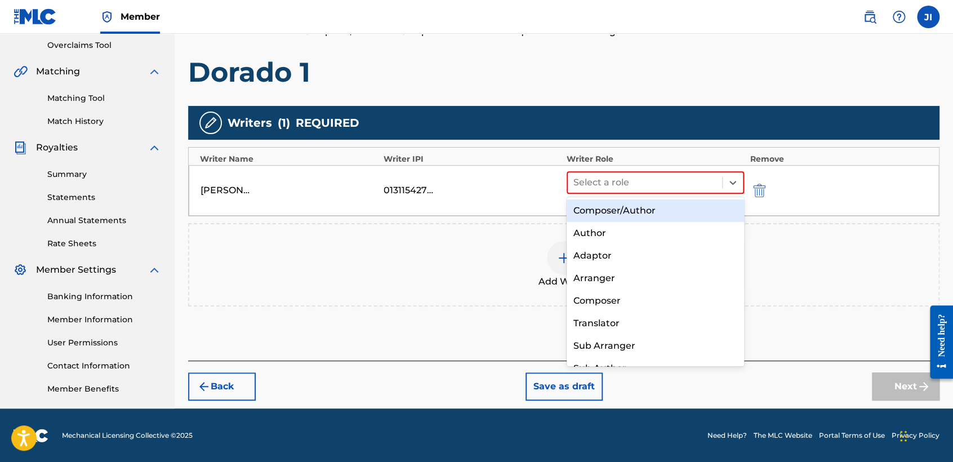
click at [631, 206] on div "Composer/Author" at bounding box center [655, 210] width 177 height 23
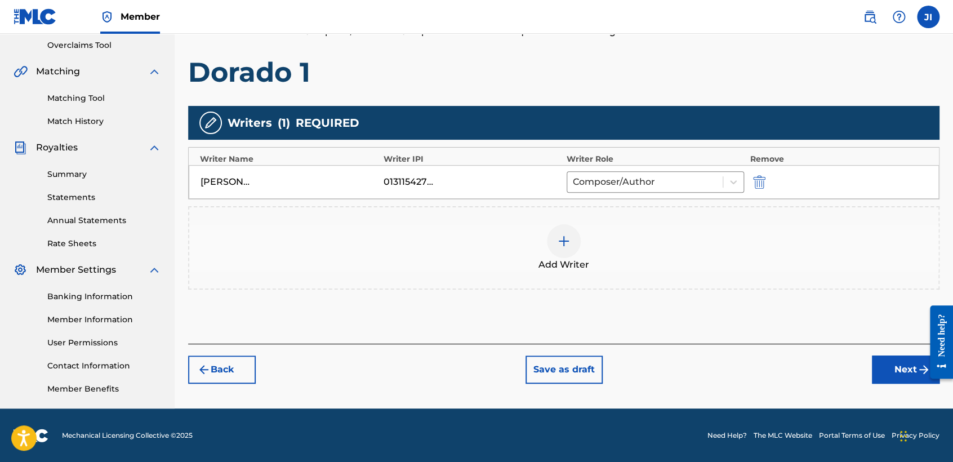
click at [889, 367] on button "Next" at bounding box center [906, 370] width 68 height 28
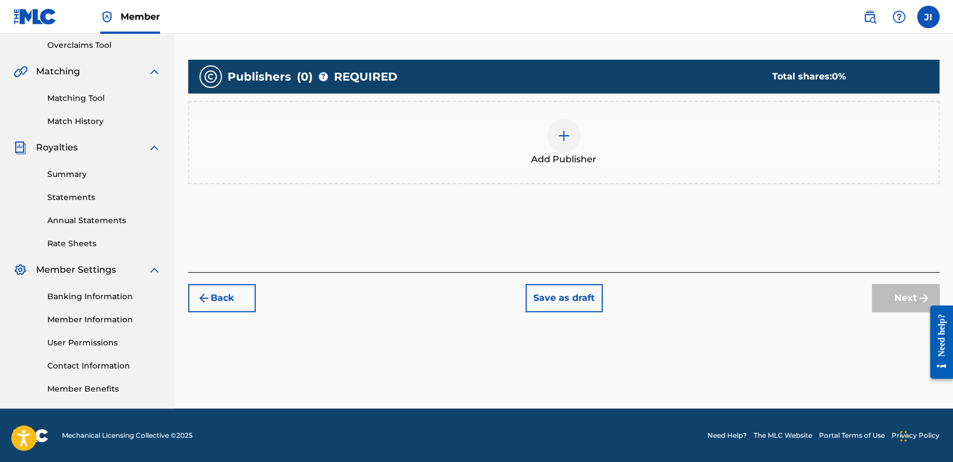
click at [564, 144] on div at bounding box center [564, 136] width 34 height 34
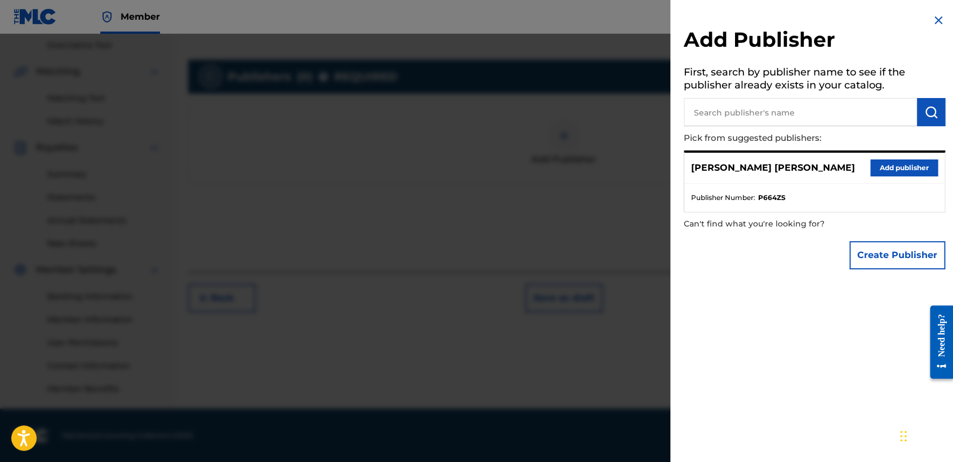
click at [872, 165] on button "Add publisher" at bounding box center [905, 167] width 68 height 17
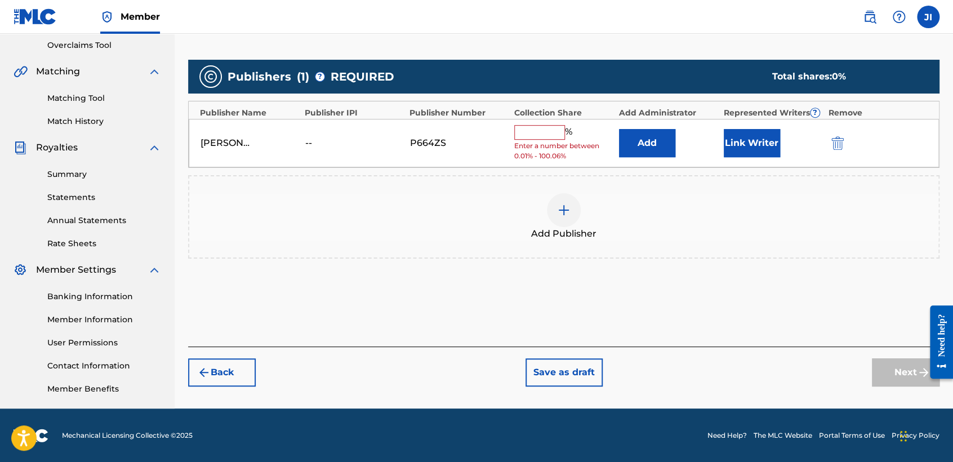
click at [553, 136] on input "text" at bounding box center [539, 132] width 51 height 15
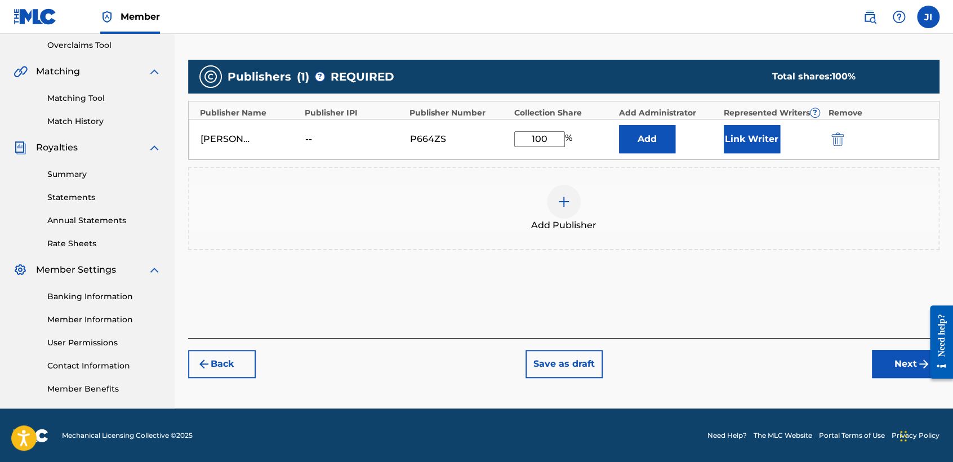
click at [767, 142] on button "Link Writer" at bounding box center [752, 139] width 56 height 28
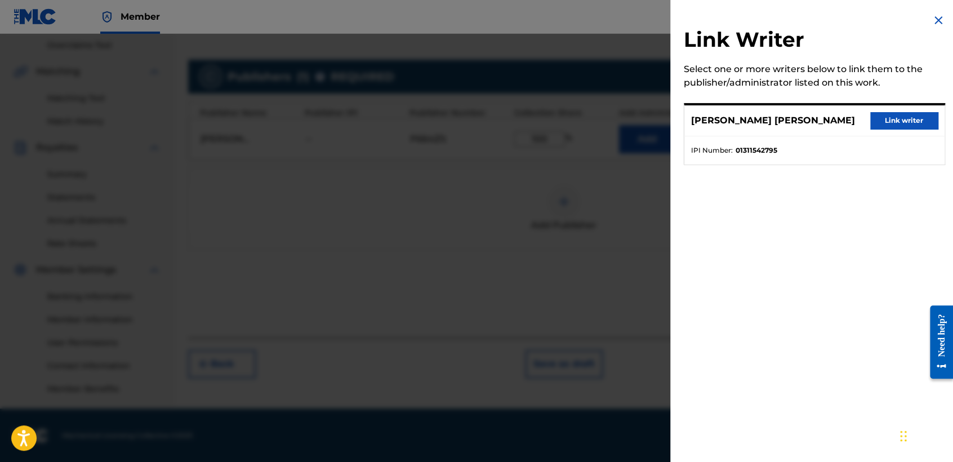
click at [909, 120] on button "Link writer" at bounding box center [905, 120] width 68 height 17
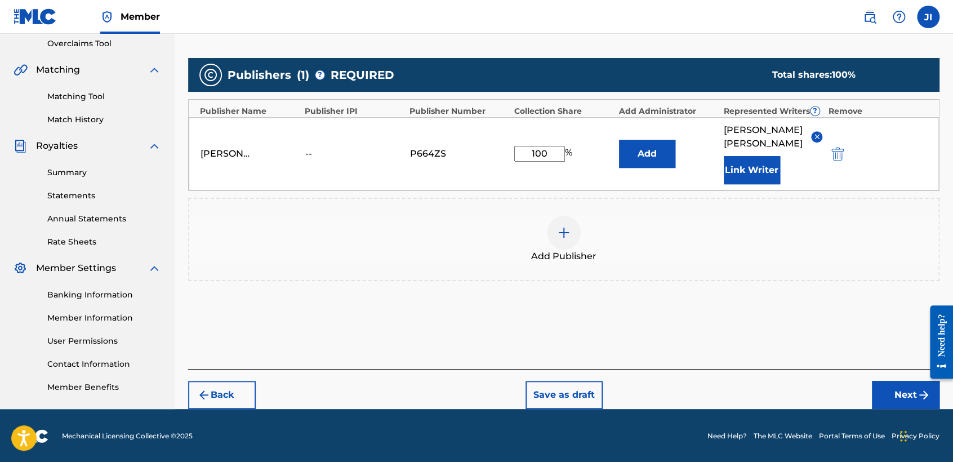
click at [903, 407] on button "Next" at bounding box center [906, 395] width 68 height 28
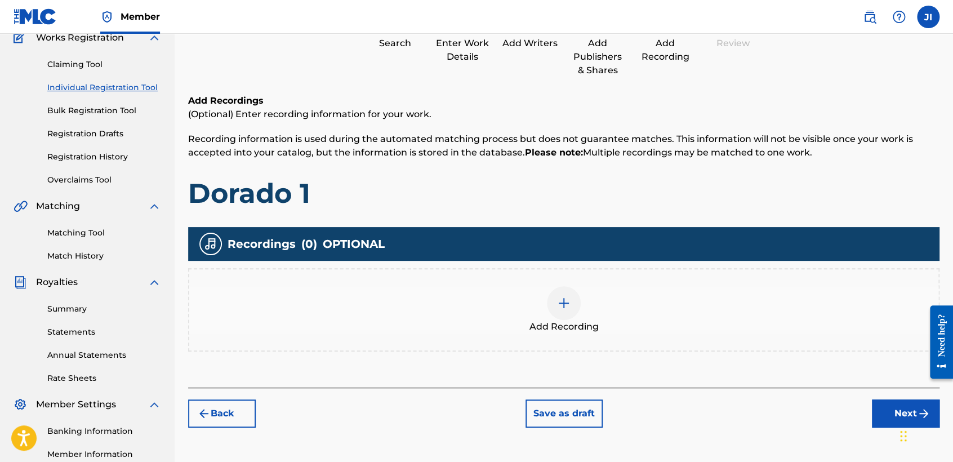
scroll to position [176, 0]
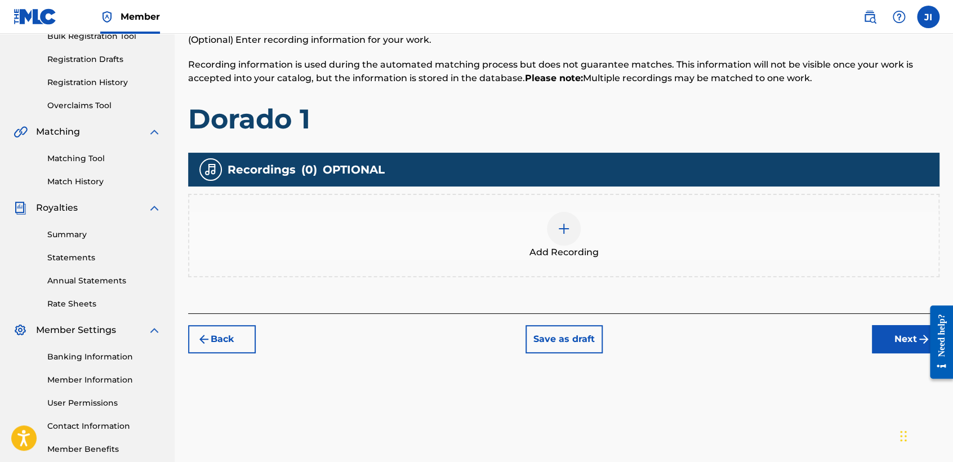
click at [586, 230] on div "Add Recording" at bounding box center [563, 235] width 749 height 47
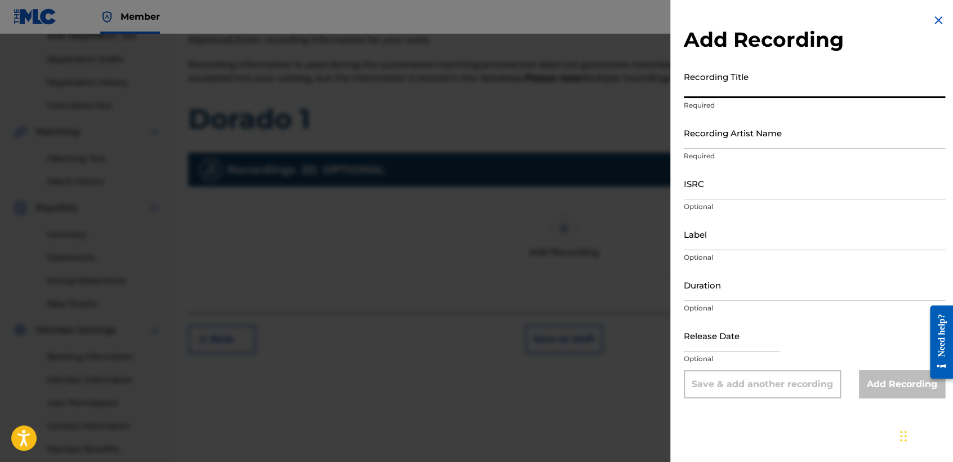
click at [705, 78] on input "Recording Title" at bounding box center [814, 82] width 261 height 32
paste input "Dorado 1"
click at [750, 145] on input "Recording Artist Name" at bounding box center [814, 133] width 261 height 32
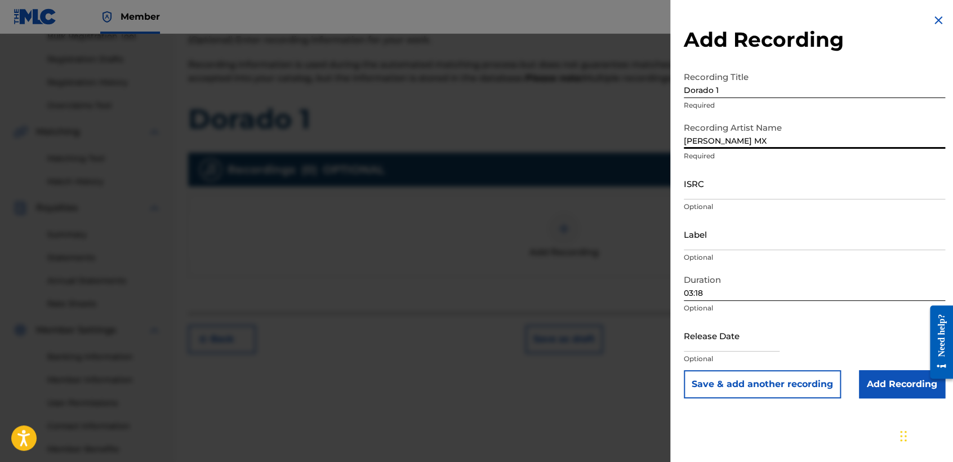
click at [743, 185] on input "ISRC" at bounding box center [814, 183] width 261 height 32
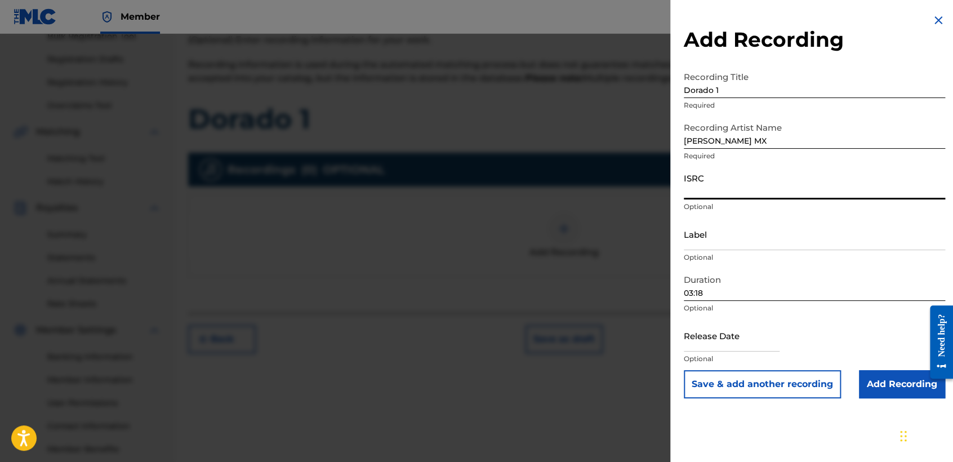
paste input "QZZ8A2450877"
click at [731, 295] on input "03:18" at bounding box center [814, 285] width 261 height 32
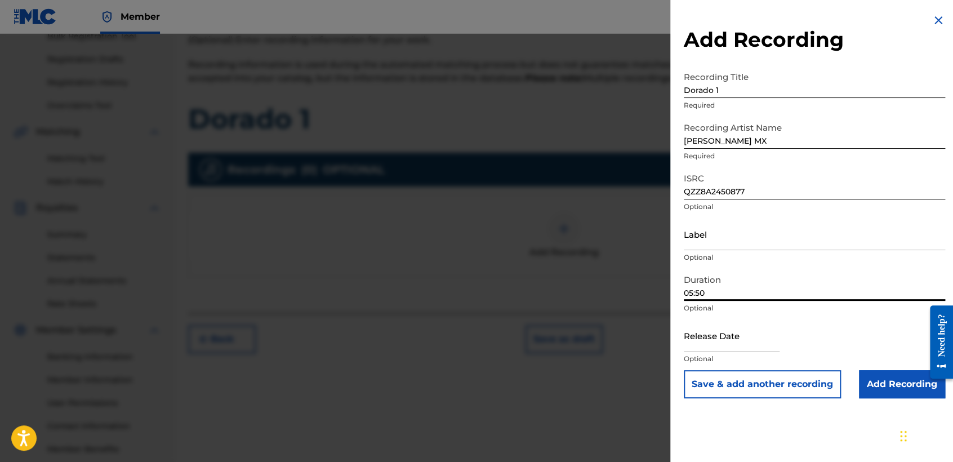
click at [749, 331] on input "text" at bounding box center [732, 335] width 96 height 32
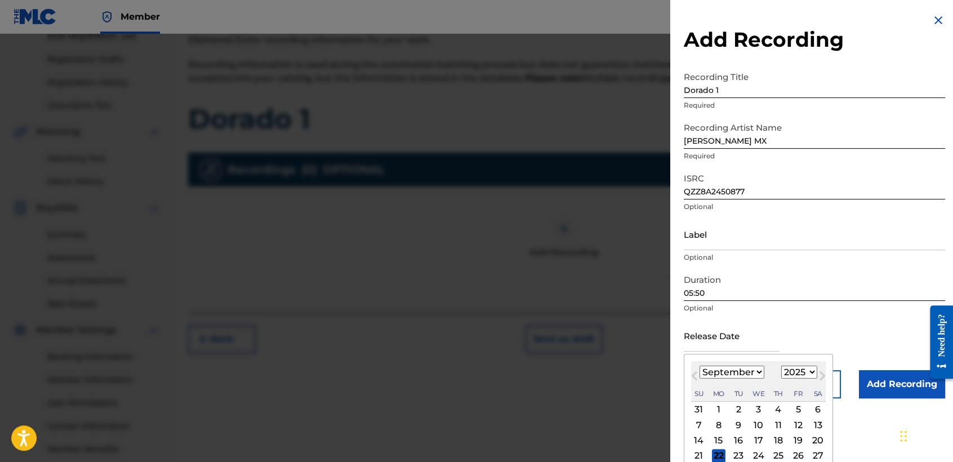
click at [738, 378] on select "January February March April May June July August September October November De…" at bounding box center [732, 372] width 65 height 13
click at [700, 366] on select "January February March April May June July August September October November De…" at bounding box center [732, 372] width 65 height 13
click at [806, 374] on select "1899 1900 1901 1902 1903 1904 1905 1906 1907 1908 1909 1910 1911 1912 1913 1914…" at bounding box center [800, 372] width 36 height 13
click at [782, 366] on select "1899 1900 1901 1902 1903 1904 1905 1906 1907 1908 1909 1910 1911 1912 1913 1914…" at bounding box center [800, 372] width 36 height 13
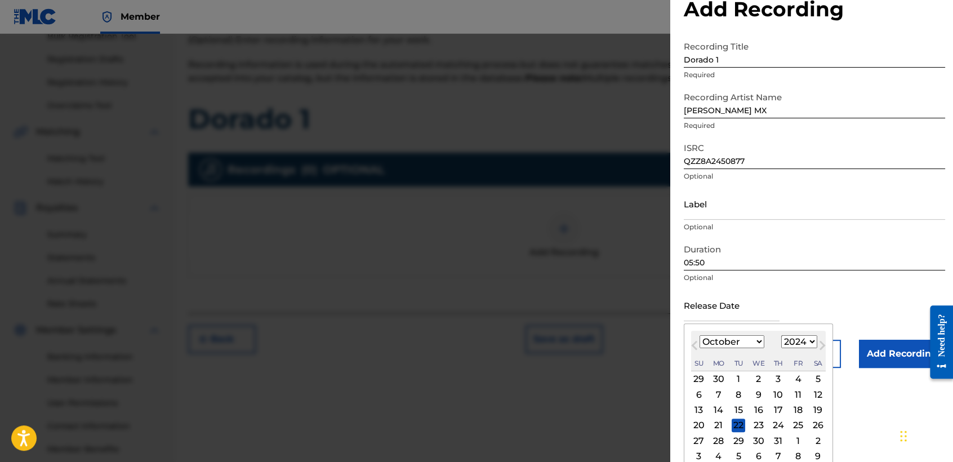
scroll to position [39, 0]
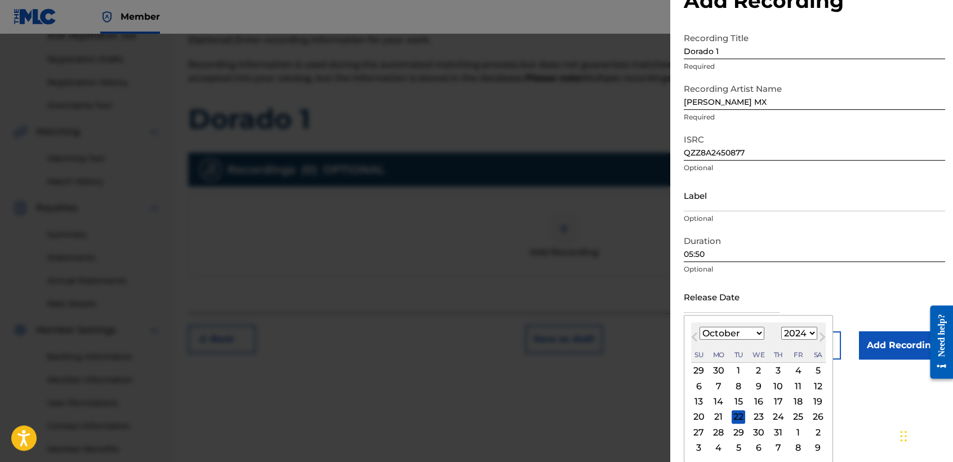
click at [822, 403] on div "19" at bounding box center [818, 402] width 14 height 14
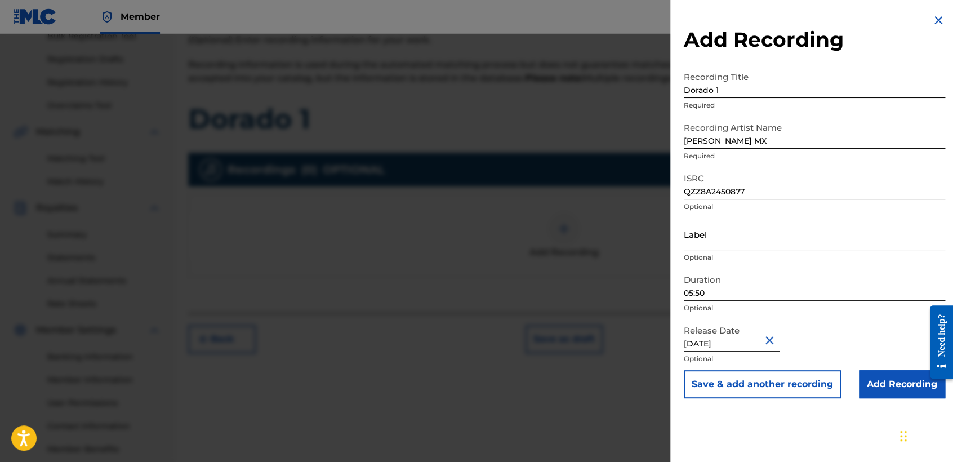
click at [883, 384] on input "Add Recording" at bounding box center [902, 384] width 86 height 28
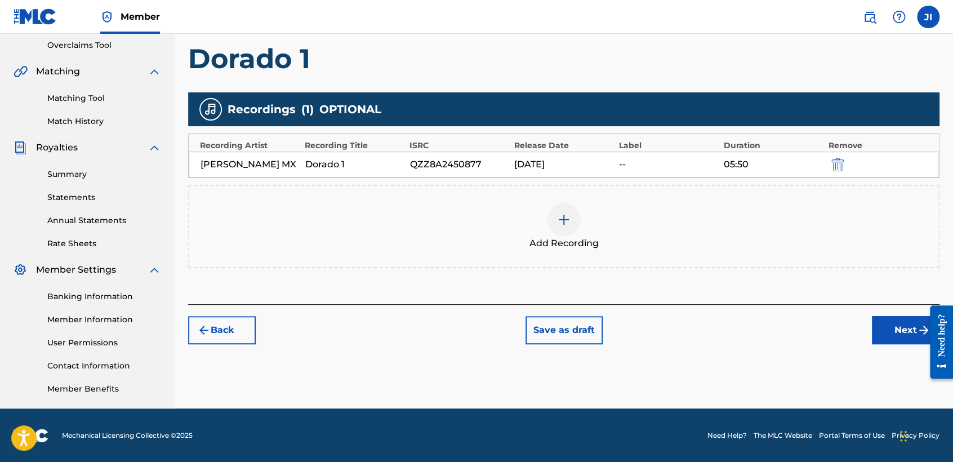
click at [899, 339] on button "Next" at bounding box center [906, 330] width 68 height 28
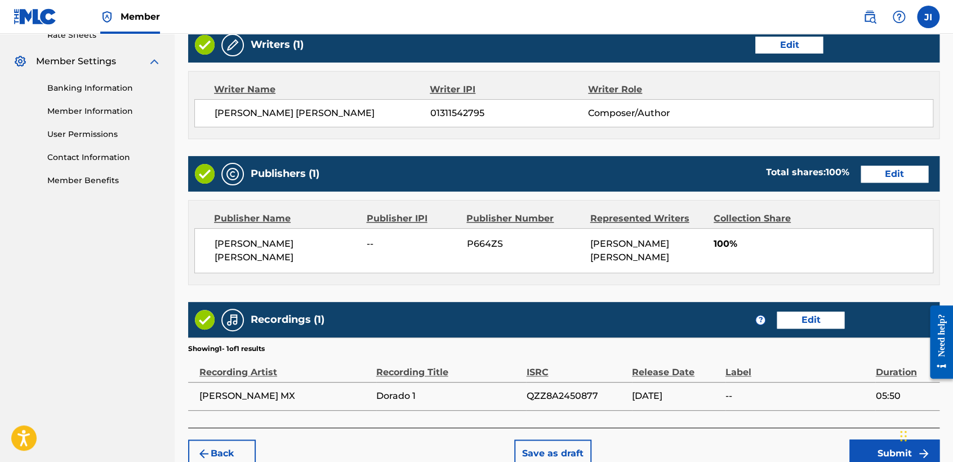
scroll to position [503, 0]
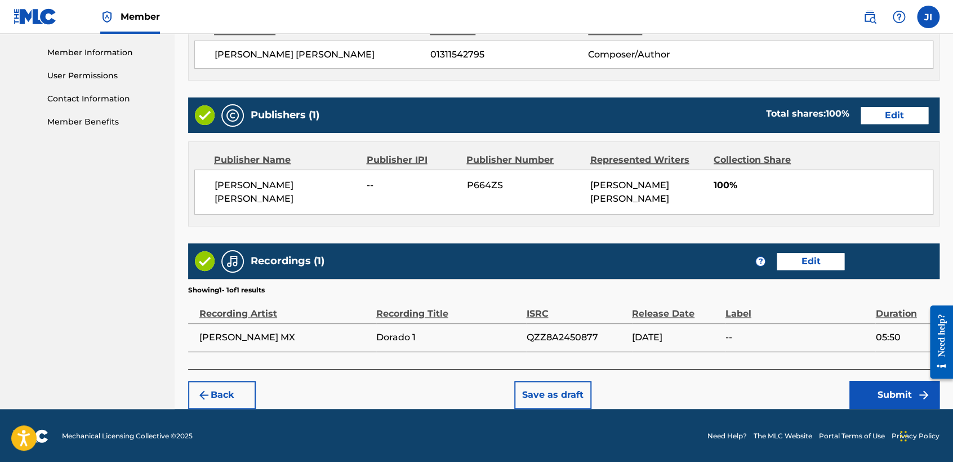
click at [908, 387] on button "Submit" at bounding box center [895, 395] width 90 height 28
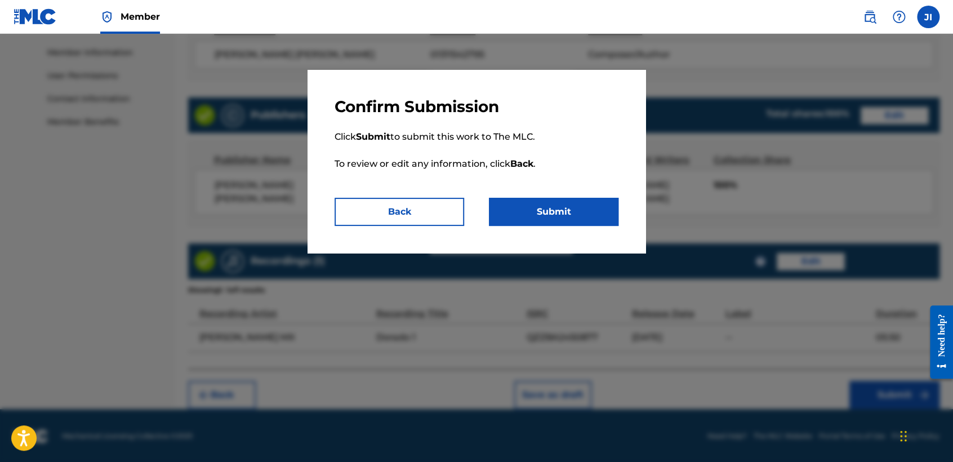
click at [558, 211] on button "Submit" at bounding box center [554, 212] width 130 height 28
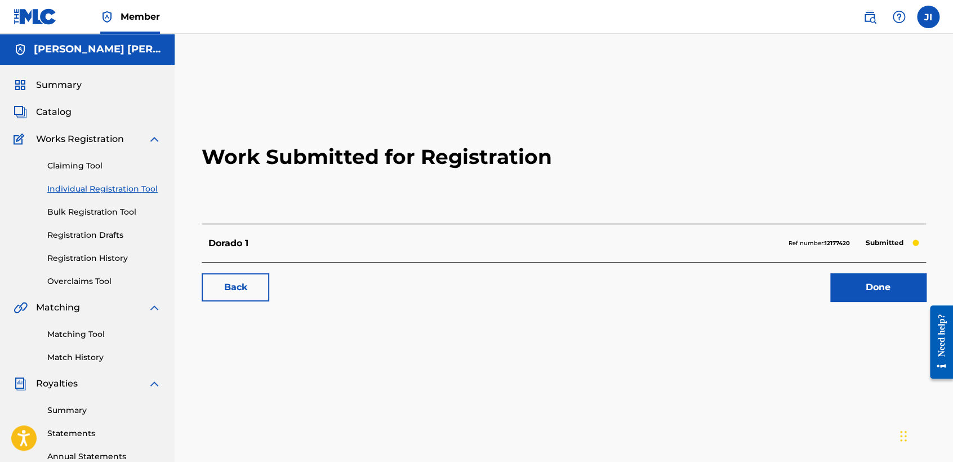
click at [146, 193] on link "Individual Registration Tool" at bounding box center [104, 189] width 114 height 12
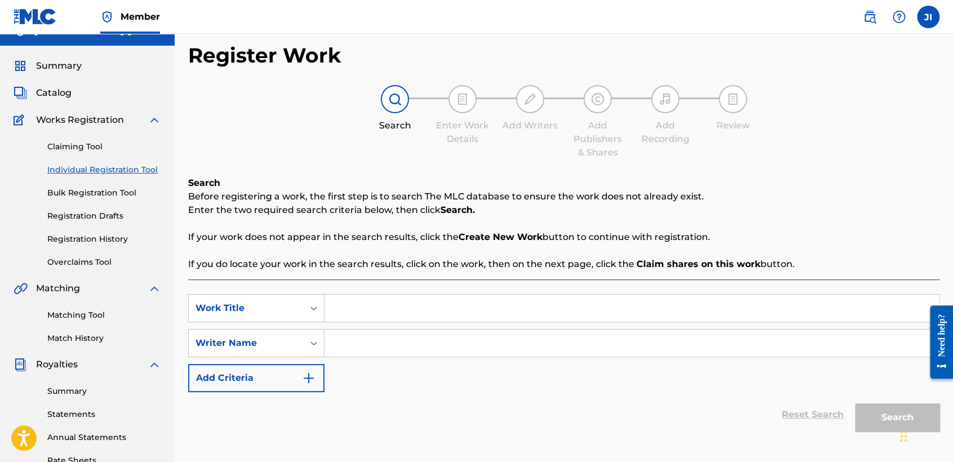
scroll to position [125, 0]
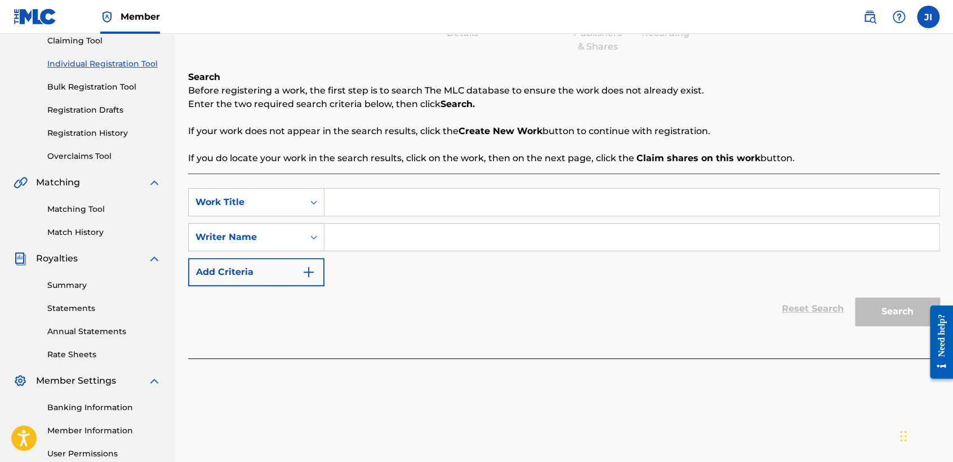
paste input "[PERSON_NAME] V5"
click at [379, 243] on input "Search Form" at bounding box center [632, 237] width 615 height 27
paste input "[PERSON_NAME] V5"
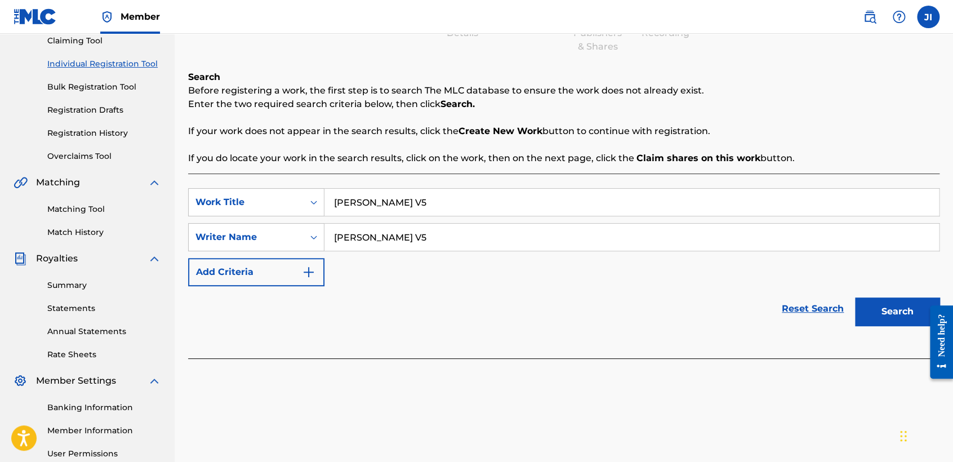
click at [873, 303] on button "Search" at bounding box center [897, 312] width 85 height 28
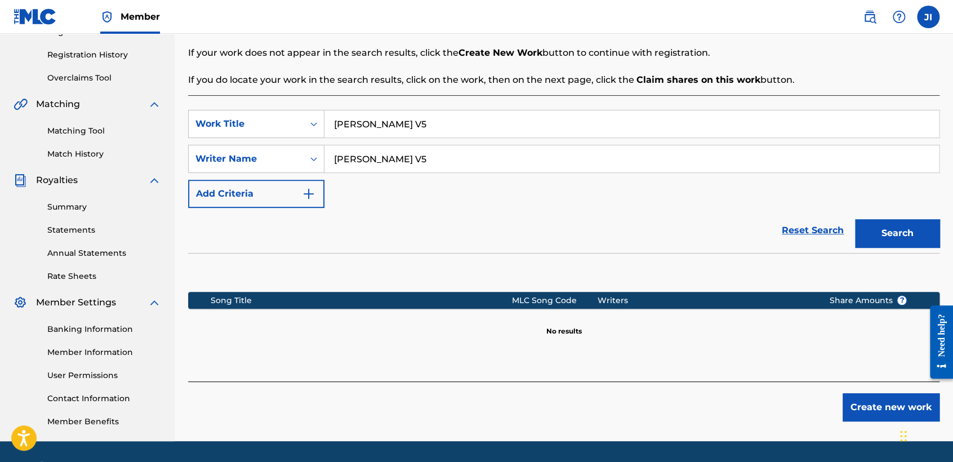
scroll to position [236, 0]
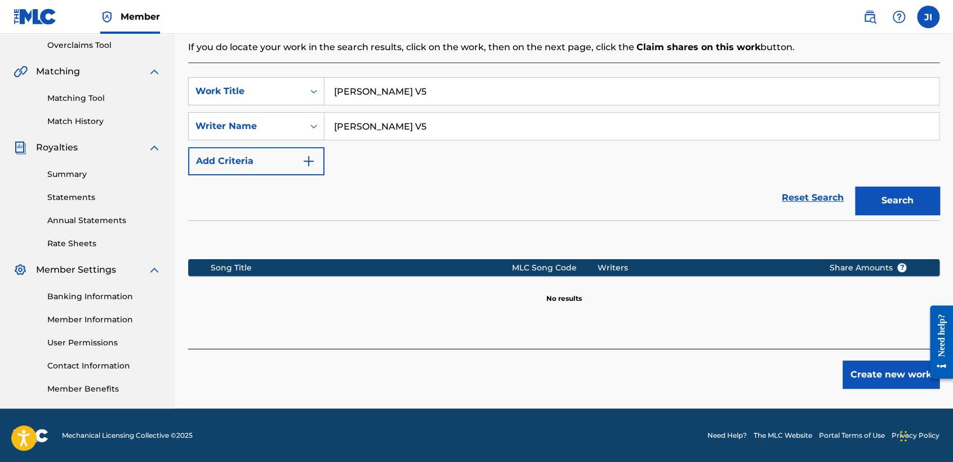
click at [890, 374] on button "Create new work" at bounding box center [891, 375] width 97 height 28
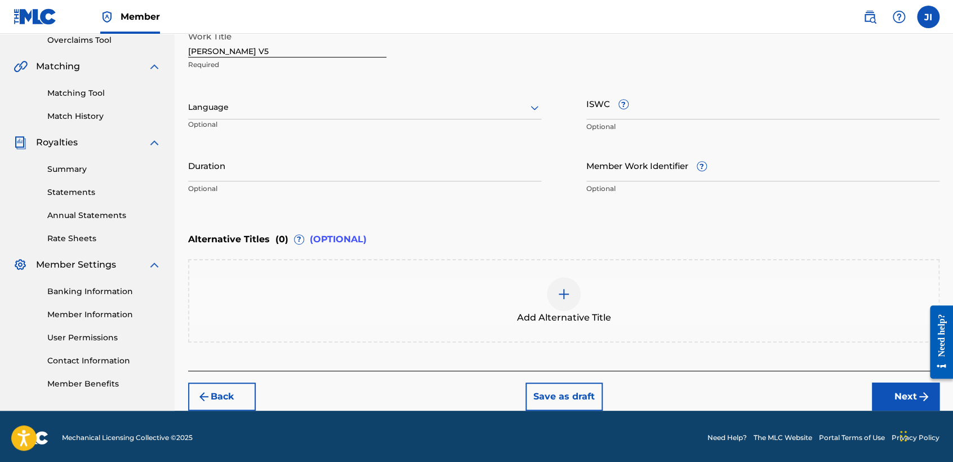
scroll to position [243, 0]
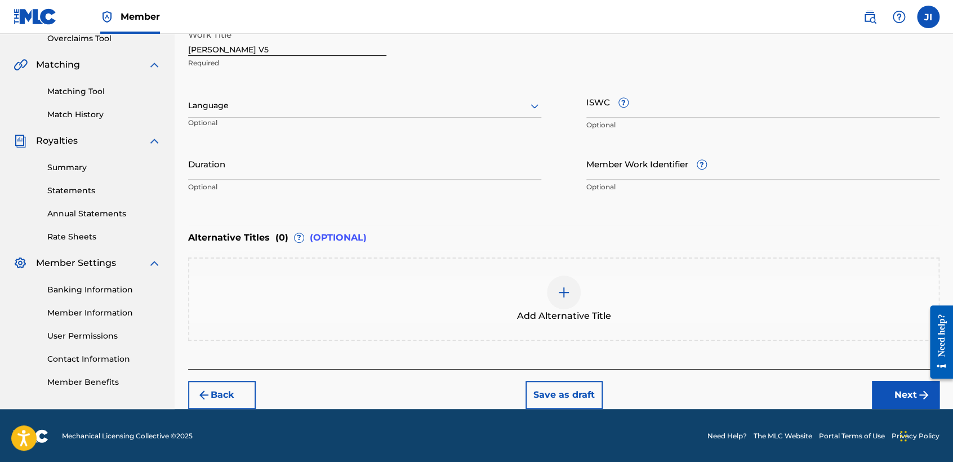
click at [366, 111] on div at bounding box center [364, 106] width 353 height 14
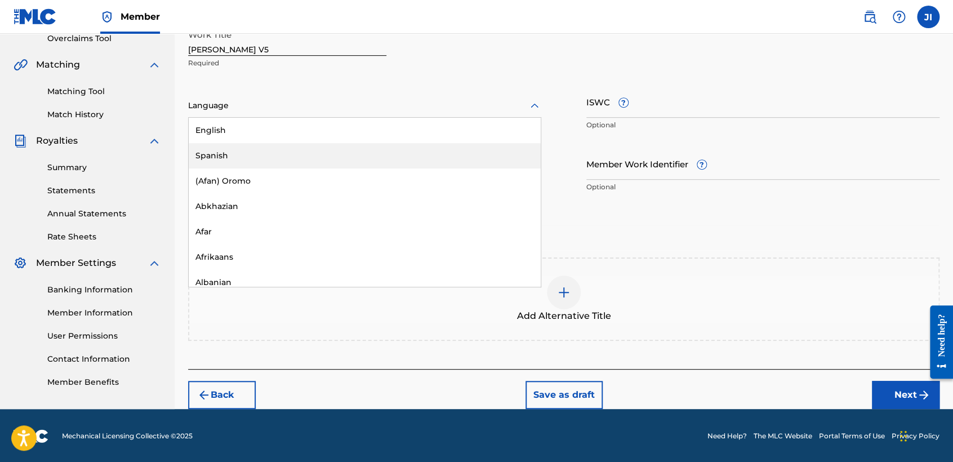
click at [341, 160] on div "Spanish" at bounding box center [365, 155] width 352 height 25
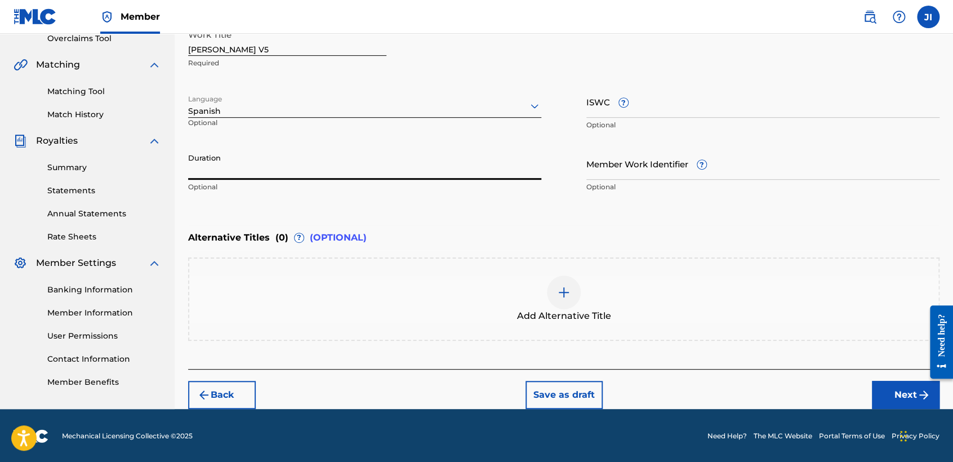
click at [339, 161] on input "Duration" at bounding box center [364, 164] width 353 height 32
click at [906, 389] on button "Next" at bounding box center [906, 395] width 68 height 28
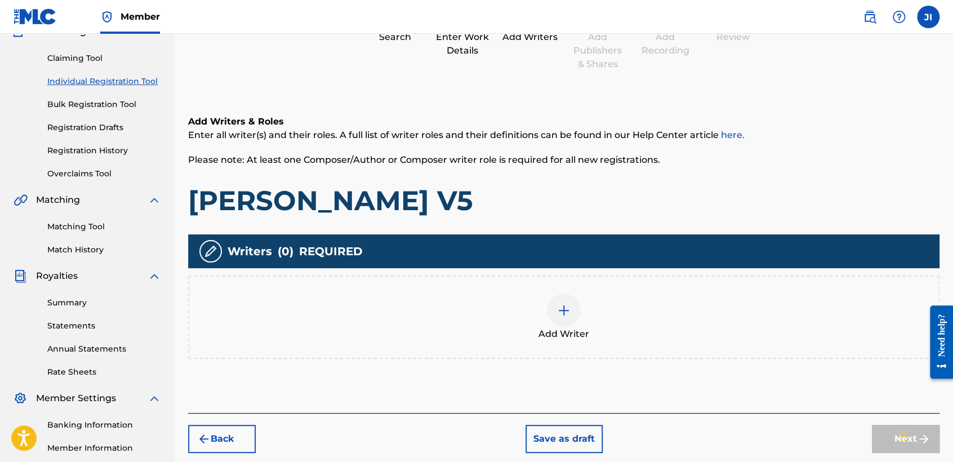
scroll to position [176, 0]
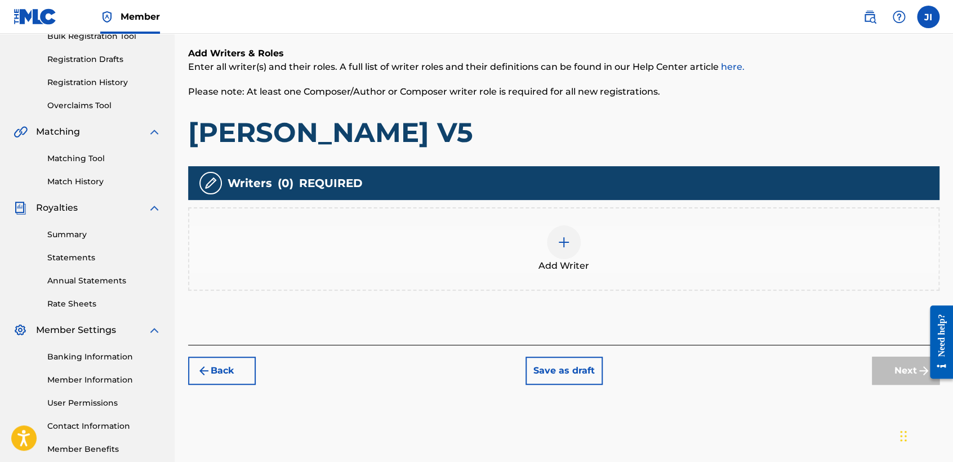
click at [570, 246] on img at bounding box center [564, 243] width 14 height 14
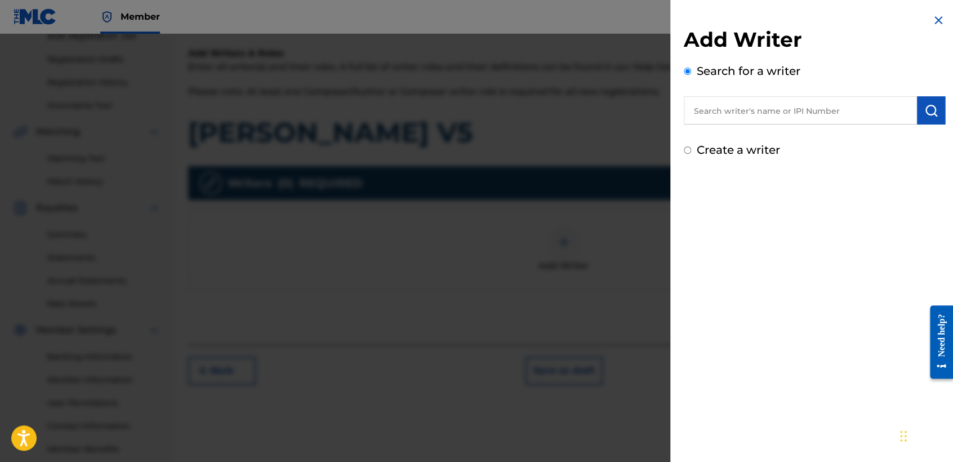
click at [763, 116] on input "text" at bounding box center [800, 110] width 233 height 28
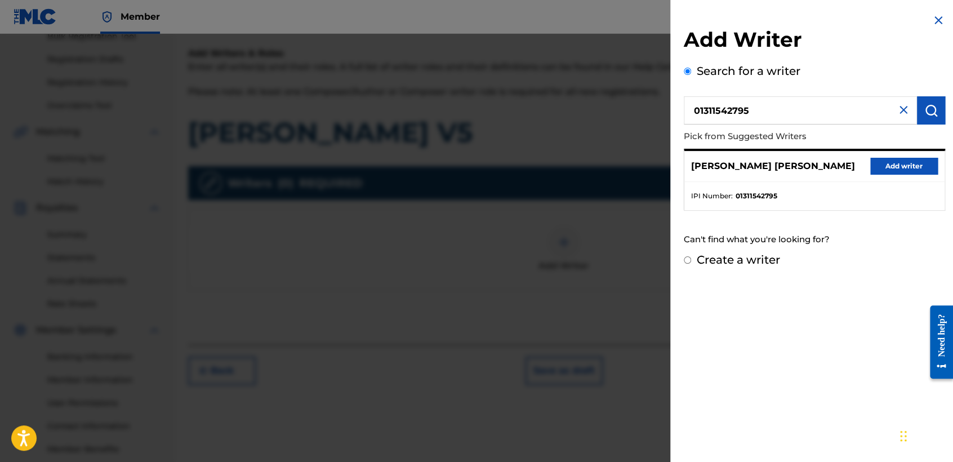
click at [882, 159] on button "Add writer" at bounding box center [905, 166] width 68 height 17
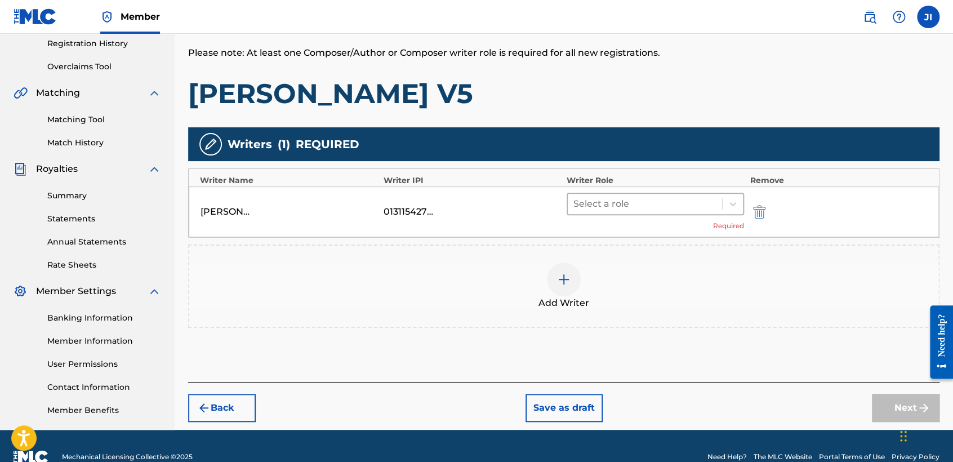
scroll to position [236, 0]
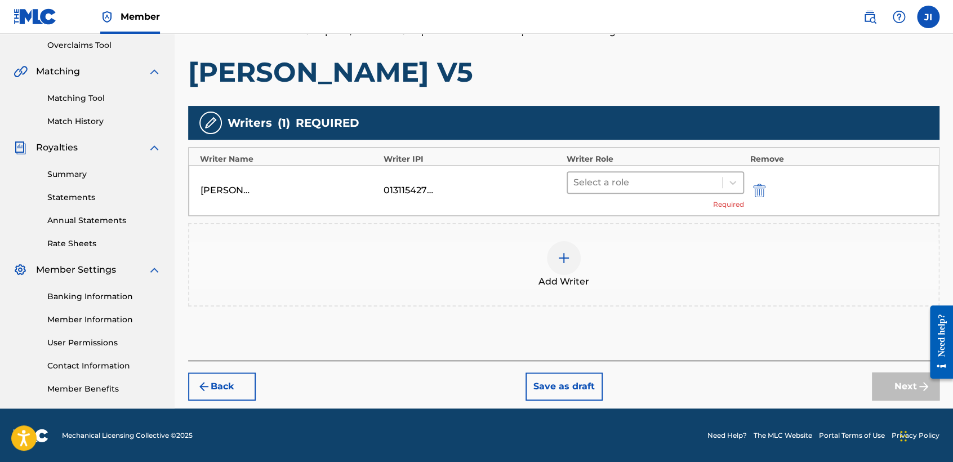
click at [720, 179] on div "Select a role" at bounding box center [645, 182] width 154 height 20
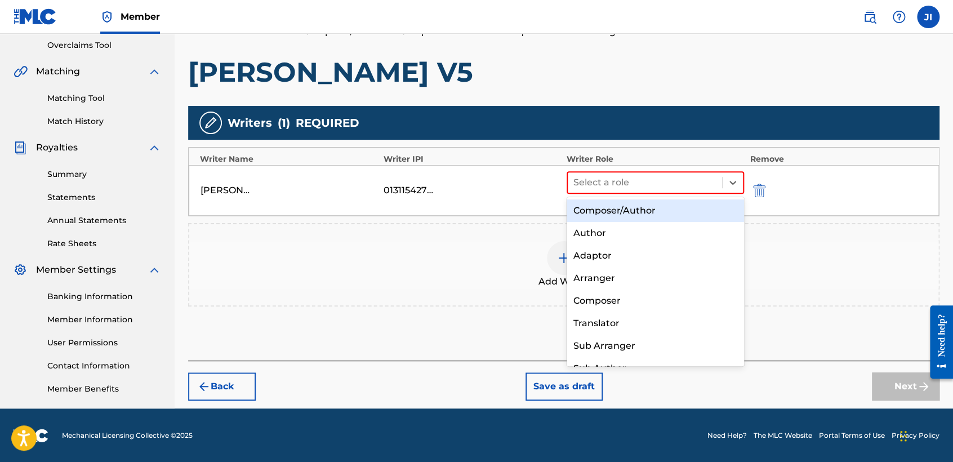
click at [681, 214] on div "Composer/Author" at bounding box center [655, 210] width 177 height 23
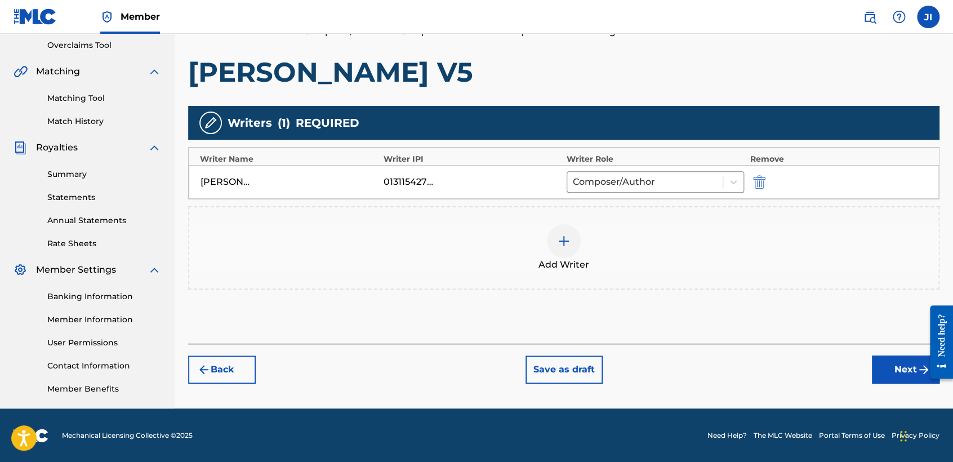
click at [891, 365] on button "Next" at bounding box center [906, 370] width 68 height 28
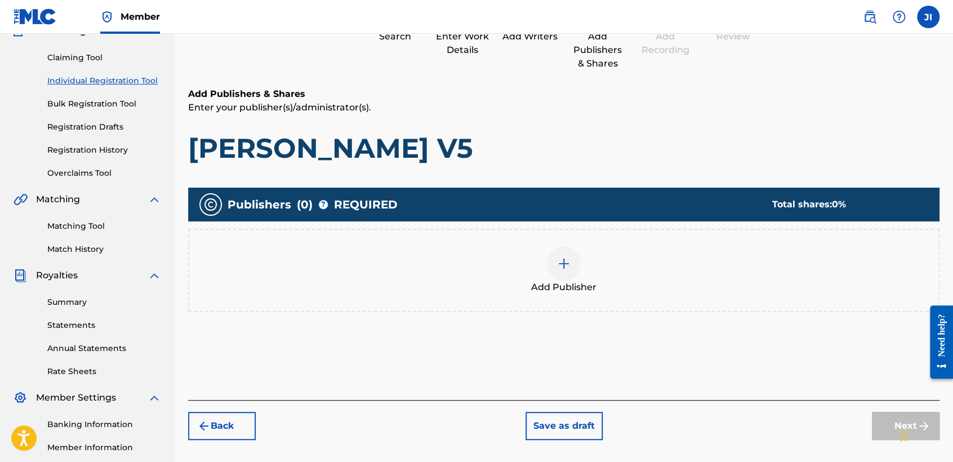
scroll to position [176, 0]
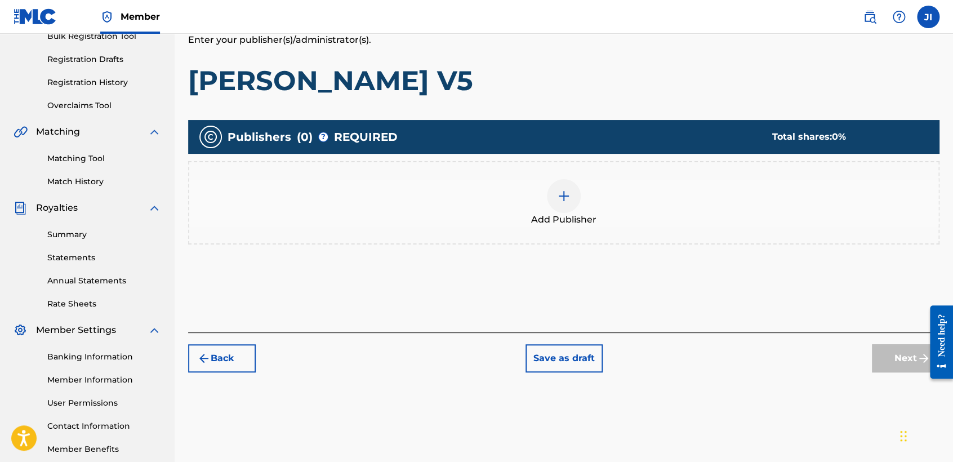
click at [554, 190] on div at bounding box center [564, 196] width 34 height 34
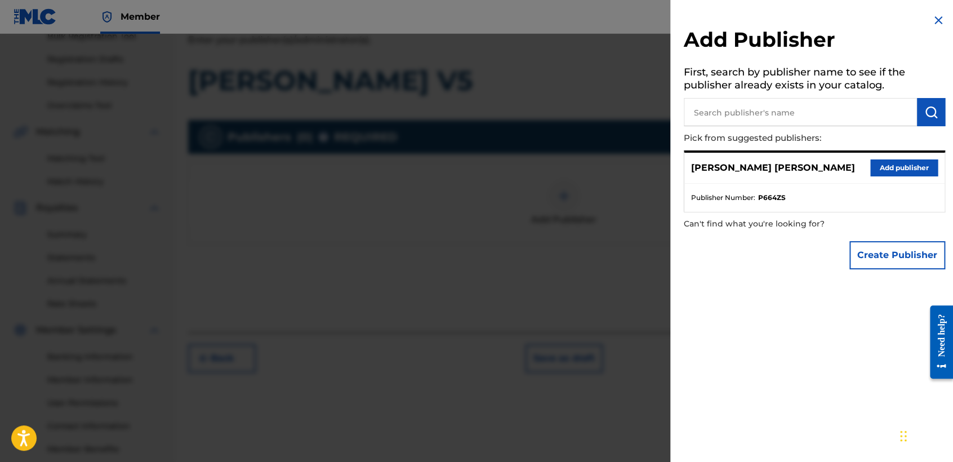
click at [911, 166] on button "Add publisher" at bounding box center [905, 167] width 68 height 17
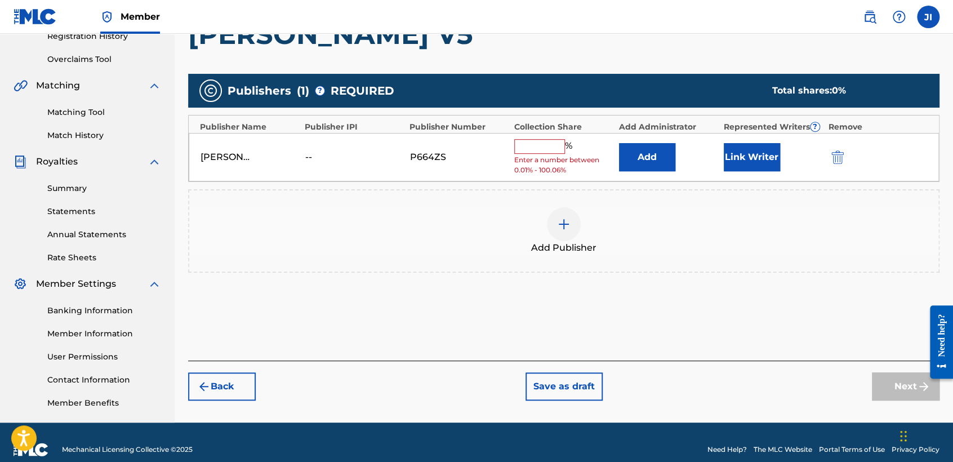
scroll to position [236, 0]
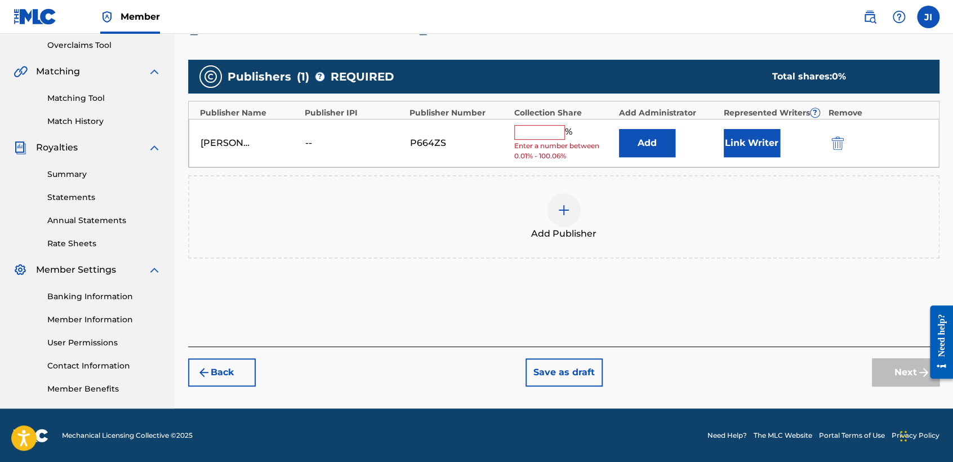
click at [531, 128] on input "text" at bounding box center [539, 132] width 51 height 15
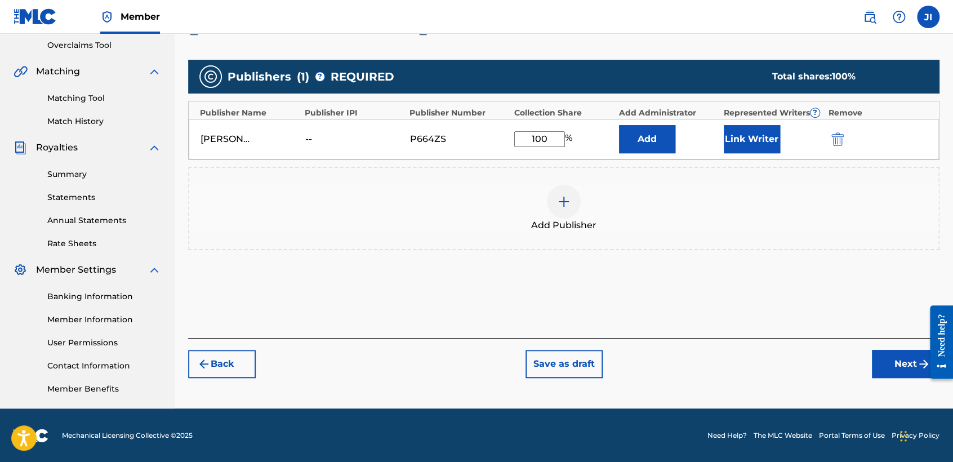
click at [732, 140] on button "Link Writer" at bounding box center [752, 139] width 56 height 28
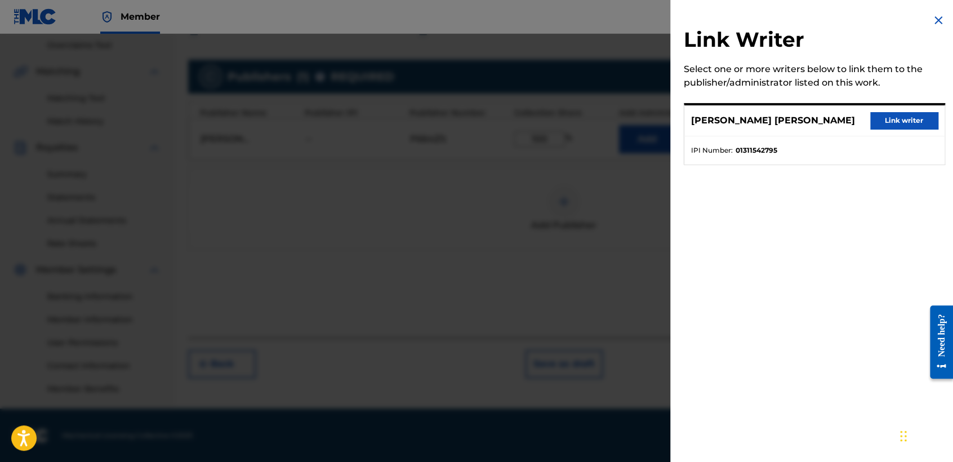
click at [887, 124] on button "Link writer" at bounding box center [905, 120] width 68 height 17
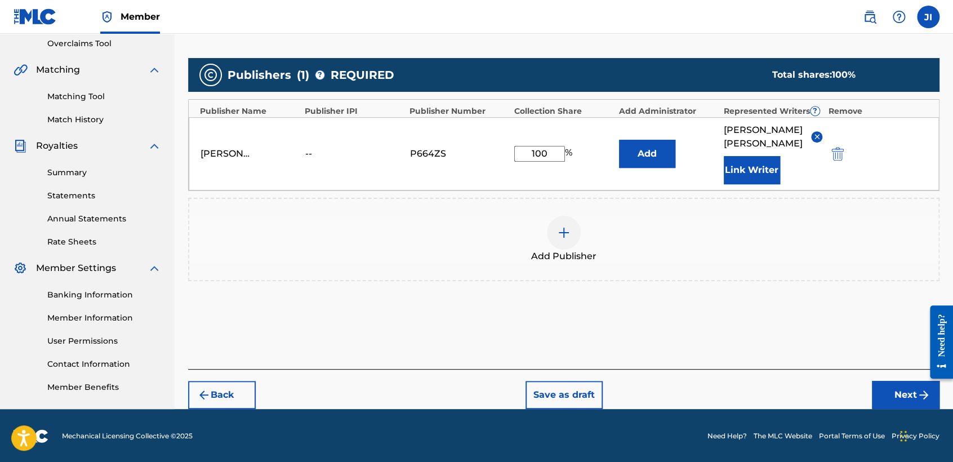
click at [897, 383] on button "Next" at bounding box center [906, 395] width 68 height 28
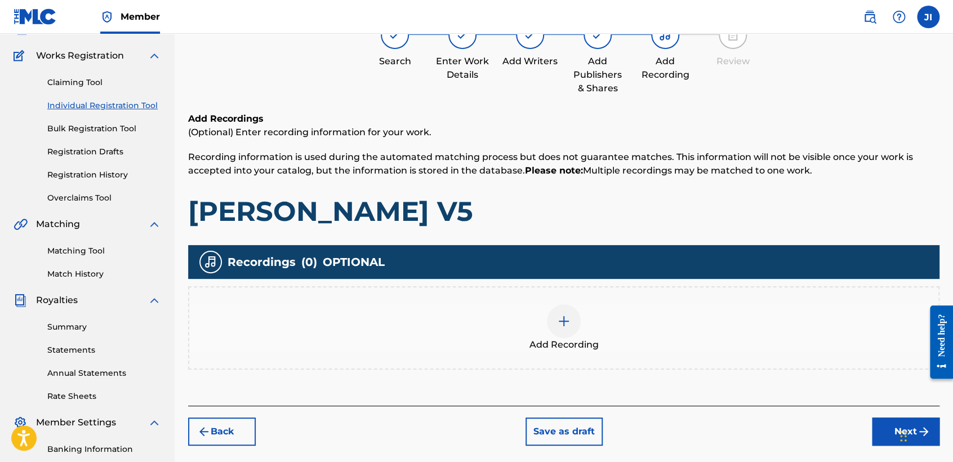
scroll to position [113, 0]
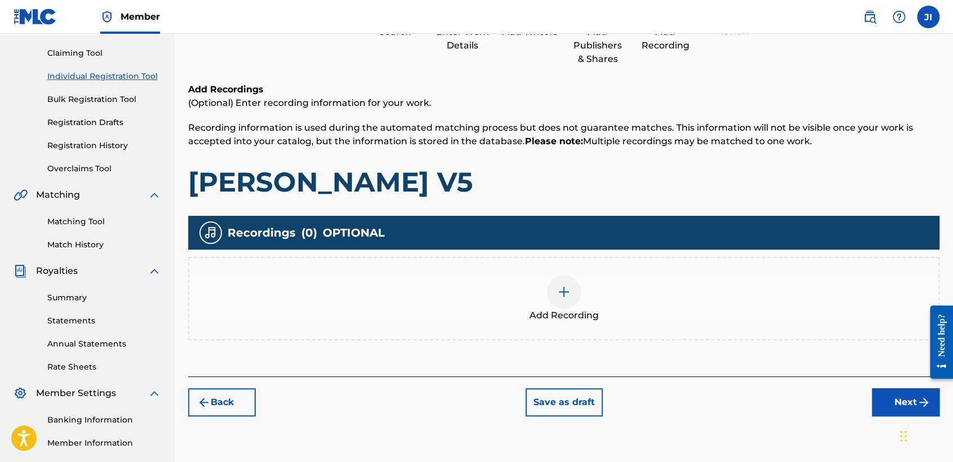
click at [570, 285] on img at bounding box center [564, 292] width 14 height 14
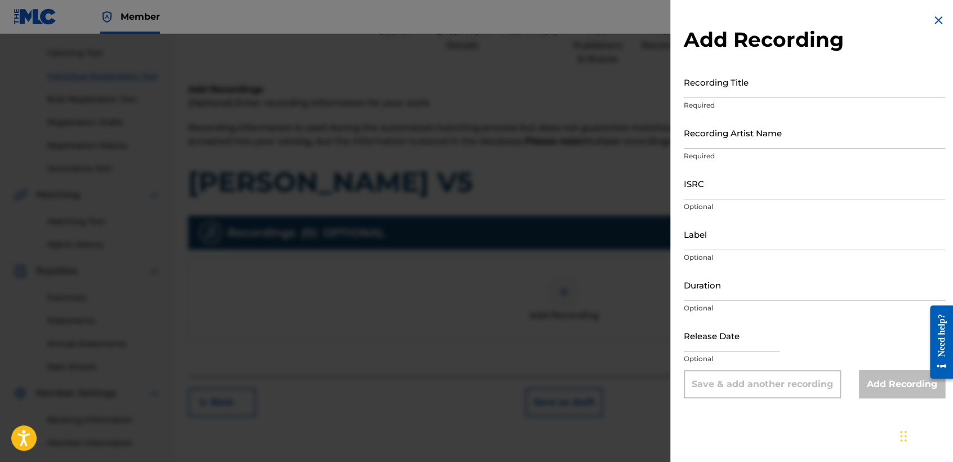
click at [727, 90] on input "Recording Title" at bounding box center [814, 82] width 261 height 32
paste input "[PERSON_NAME] V5"
click at [729, 121] on input "Recording Artist Name" at bounding box center [814, 133] width 261 height 32
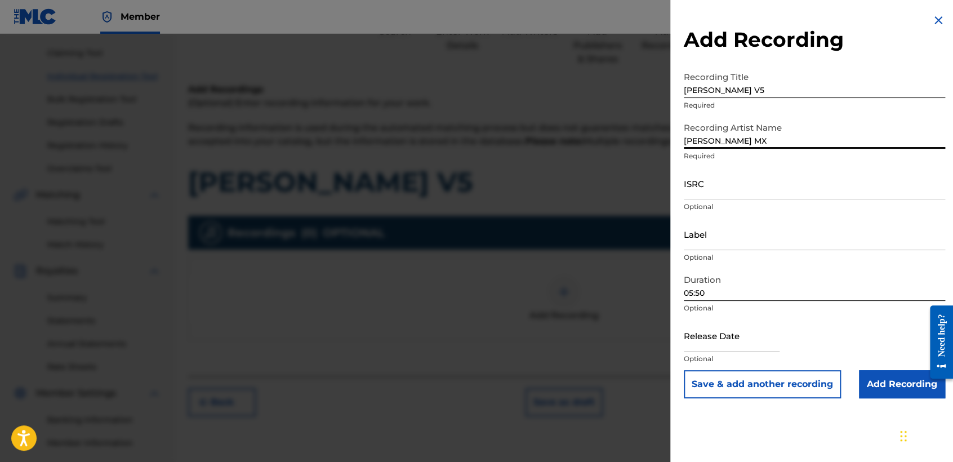
click at [727, 189] on input "ISRC" at bounding box center [814, 183] width 261 height 32
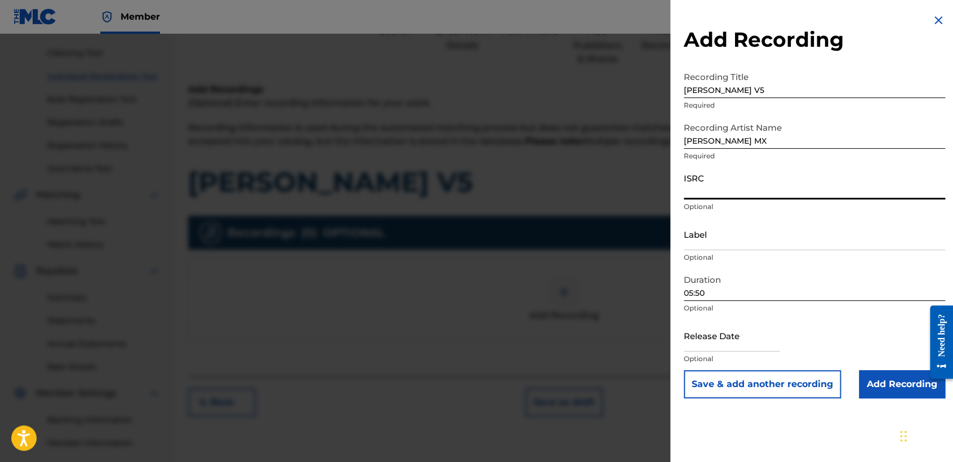
paste input "QZZ8A2450880"
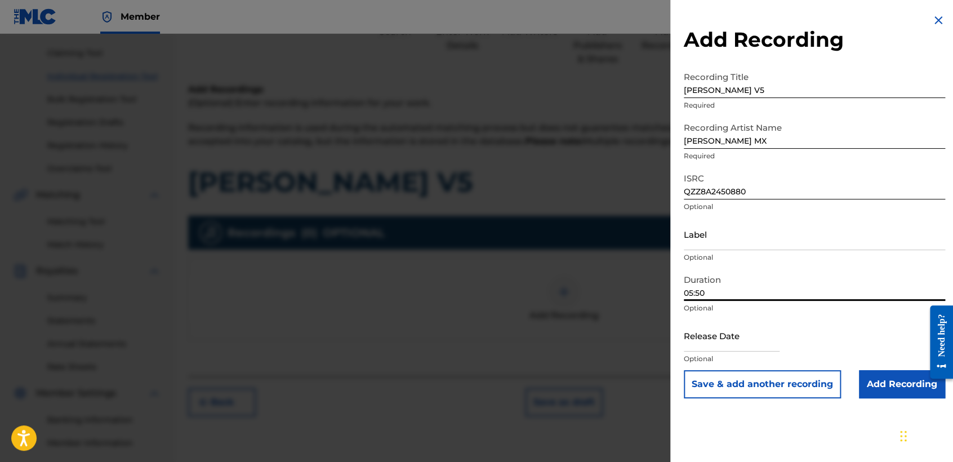
click at [741, 284] on input "05:50" at bounding box center [814, 285] width 261 height 32
click at [763, 334] on input "text" at bounding box center [732, 335] width 96 height 32
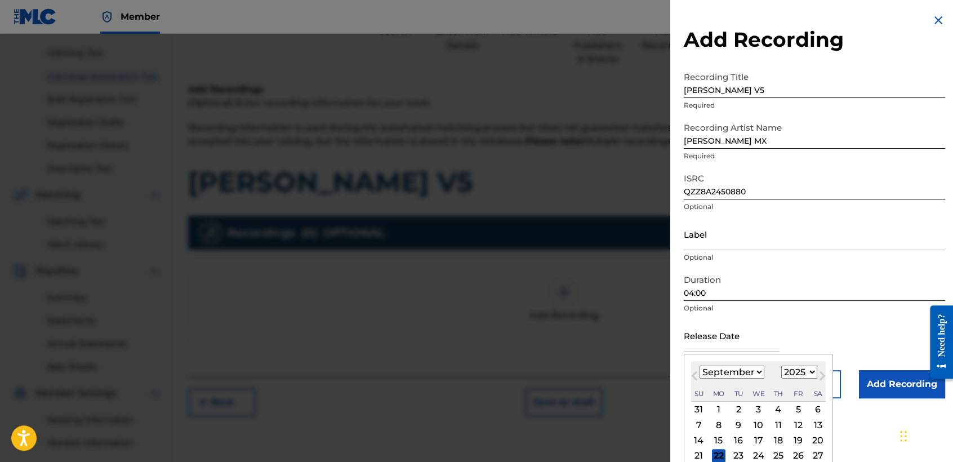
click at [739, 376] on select "January February March April May June July August September October November De…" at bounding box center [732, 372] width 65 height 13
click at [700, 366] on select "January February March April May June July August September October November De…" at bounding box center [732, 372] width 65 height 13
click at [786, 369] on select "1899 1900 1901 1902 1903 1904 1905 1906 1907 1908 1909 1910 1911 1912 1913 1914…" at bounding box center [800, 372] width 36 height 13
click at [782, 366] on select "1899 1900 1901 1902 1903 1904 1905 1906 1907 1908 1909 1910 1911 1912 1913 1914…" at bounding box center [800, 372] width 36 height 13
click at [754, 454] on div "23" at bounding box center [759, 456] width 14 height 14
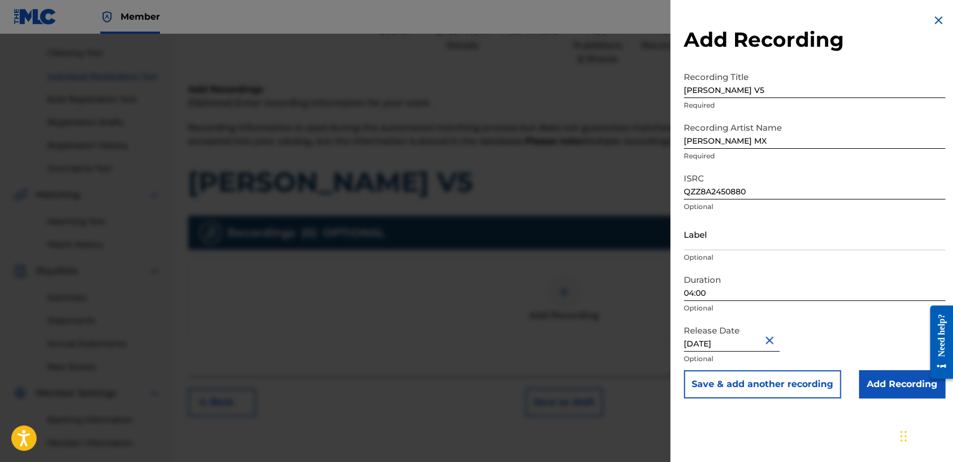
click at [867, 385] on input "Add Recording" at bounding box center [902, 384] width 86 height 28
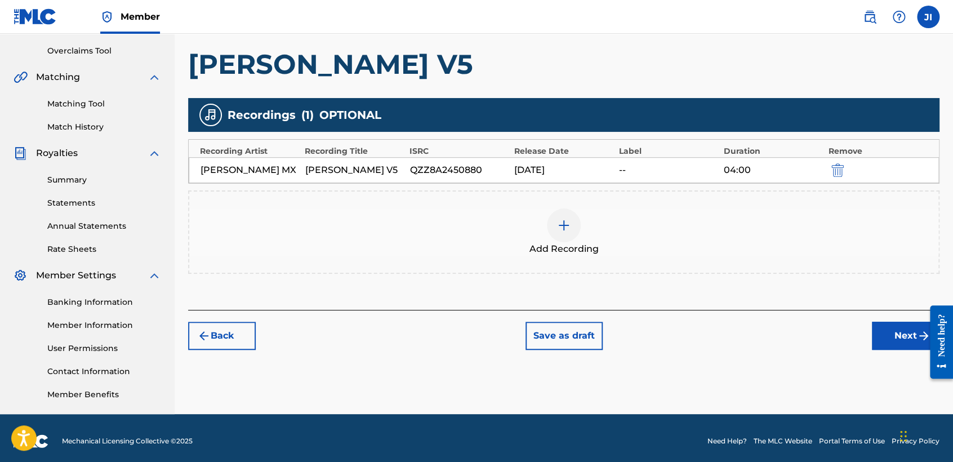
scroll to position [236, 0]
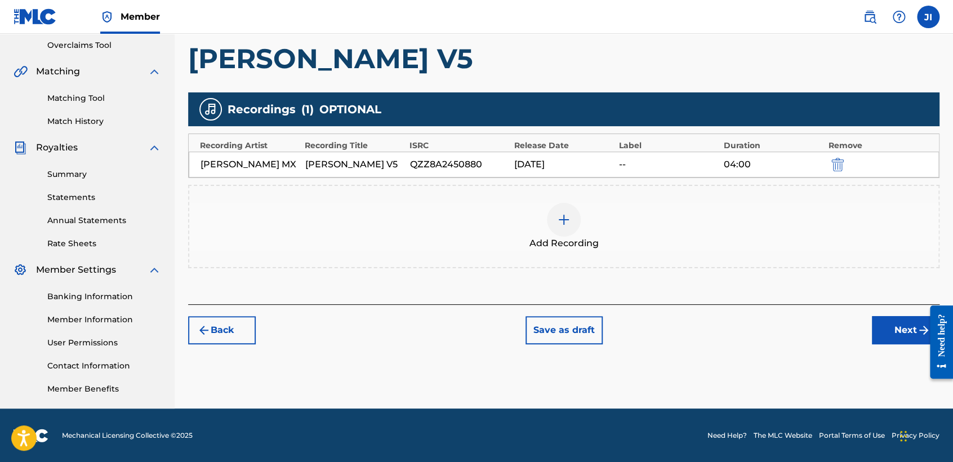
click at [900, 345] on div "Register Work Search Enter Work Details Add Writers Add Publishers & Shares Add…" at bounding box center [564, 117] width 779 height 583
click at [895, 343] on button "Next" at bounding box center [906, 330] width 68 height 28
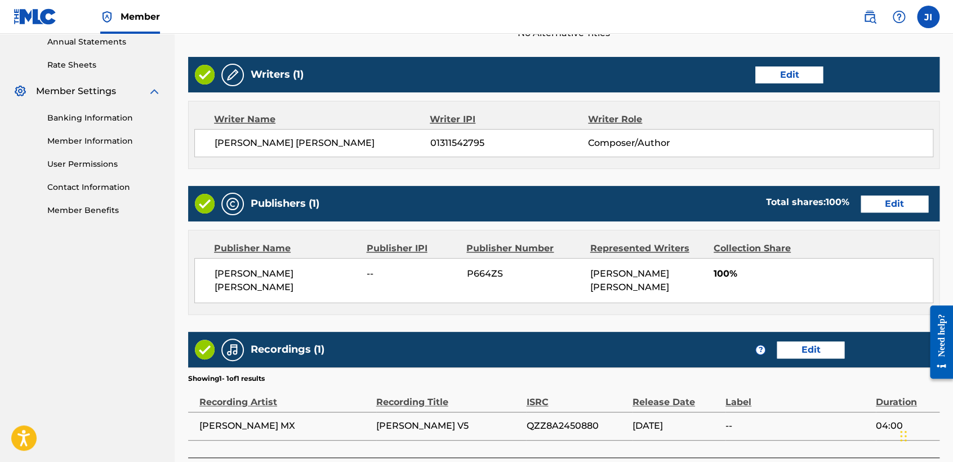
scroll to position [503, 0]
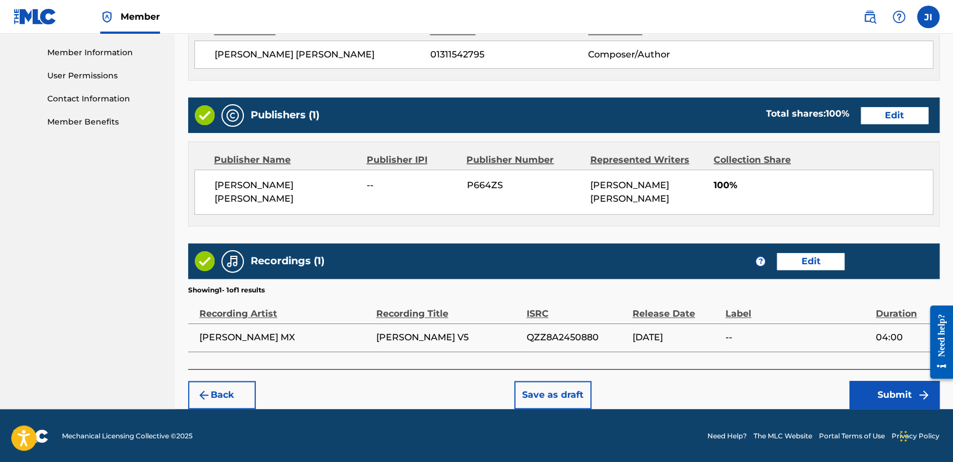
click at [890, 386] on button "Submit" at bounding box center [895, 395] width 90 height 28
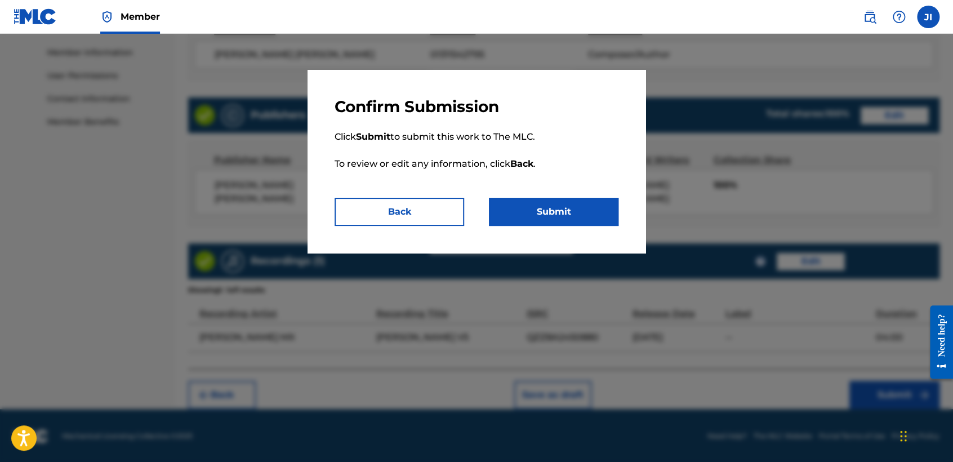
click at [577, 208] on button "Submit" at bounding box center [554, 212] width 130 height 28
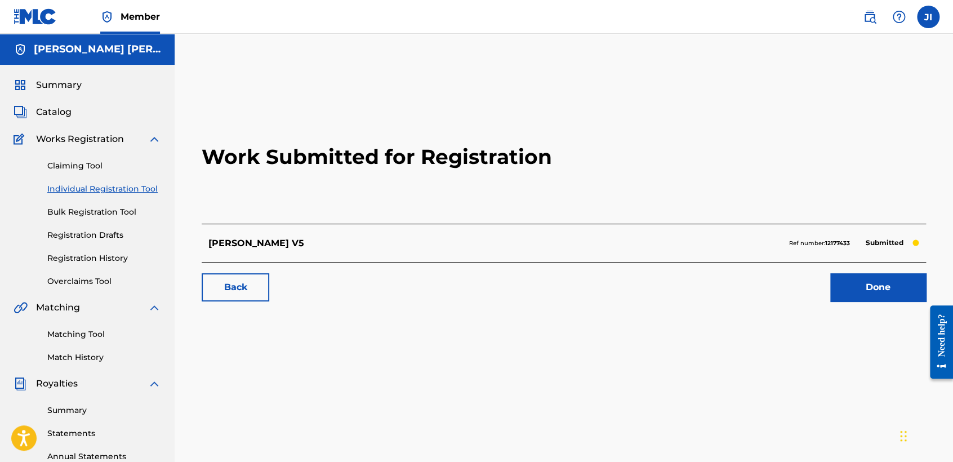
click at [143, 191] on link "Individual Registration Tool" at bounding box center [104, 189] width 114 height 12
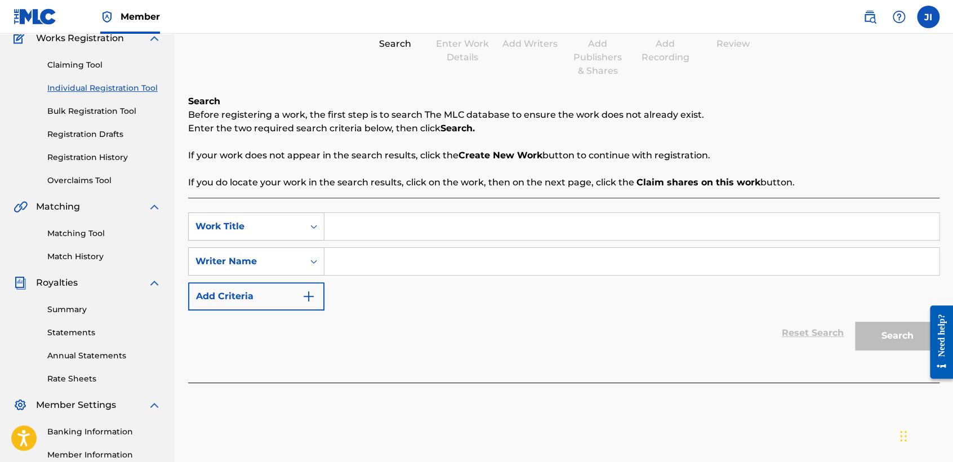
scroll to position [125, 0]
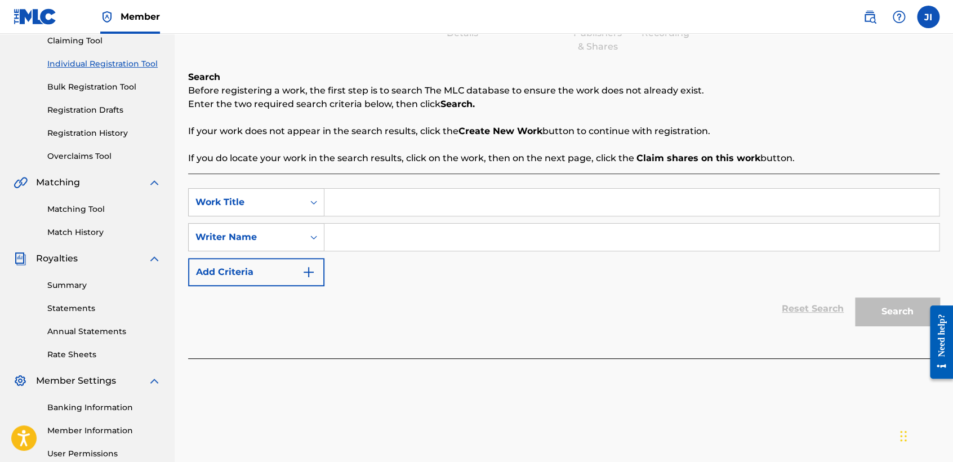
paste input "Leito V2"
click at [446, 231] on input "Search Form" at bounding box center [632, 237] width 615 height 27
paste input "Leito V2"
click at [896, 305] on button "Search" at bounding box center [897, 312] width 85 height 28
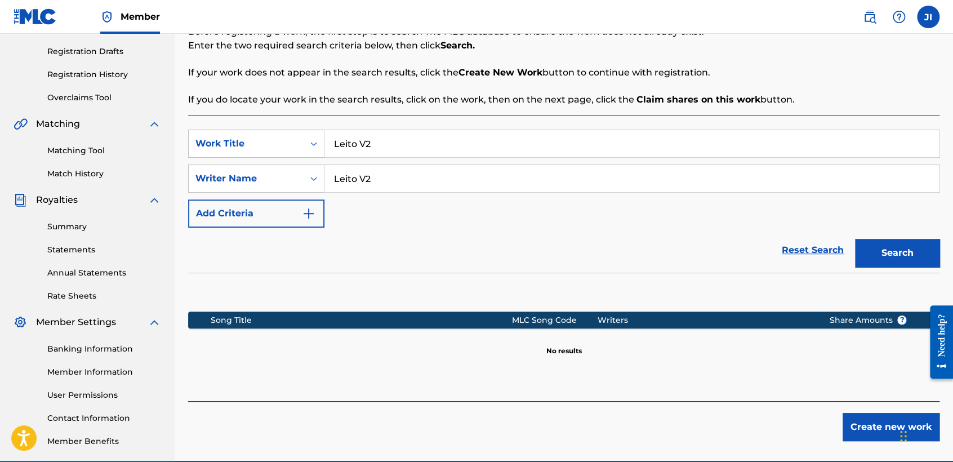
scroll to position [236, 0]
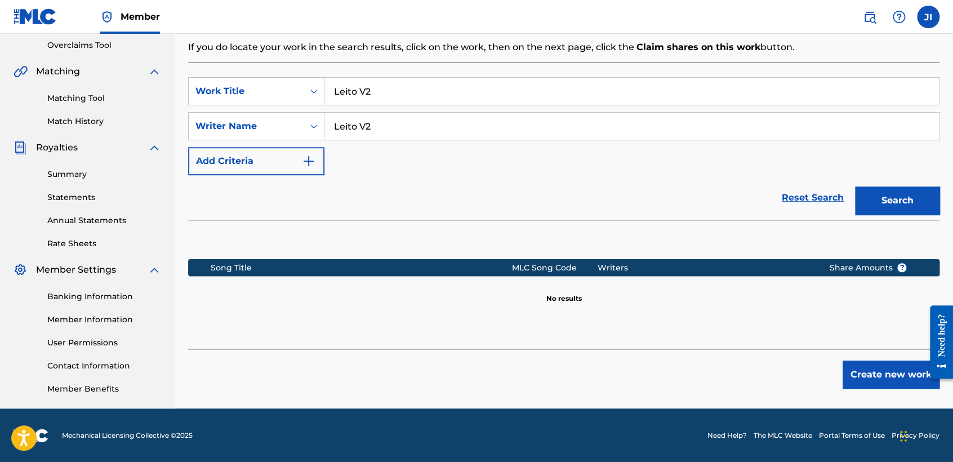
click at [874, 375] on button "Create new work" at bounding box center [891, 375] width 97 height 28
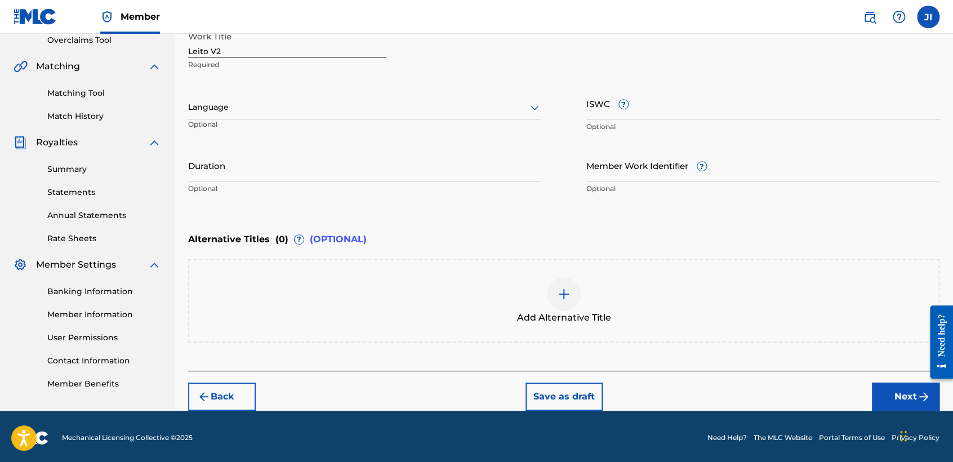
scroll to position [243, 0]
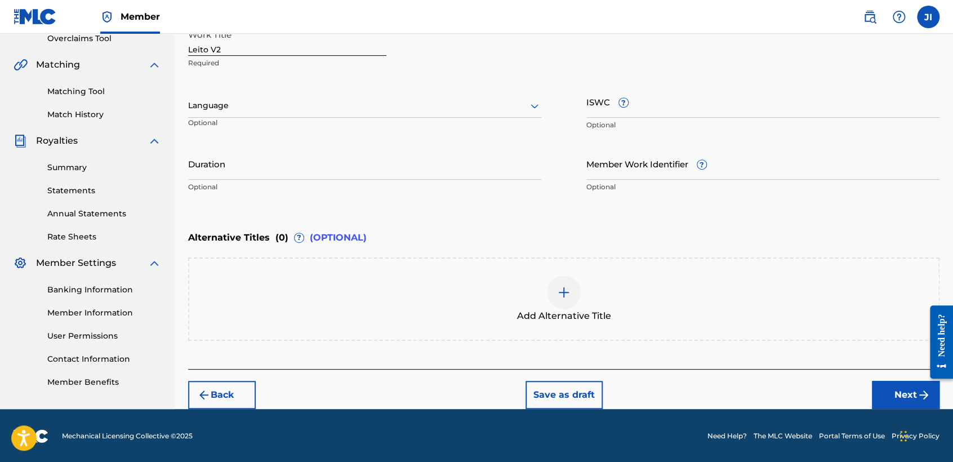
click at [370, 93] on div "Language Optional" at bounding box center [364, 111] width 353 height 51
click at [299, 121] on div "Language Optional" at bounding box center [364, 111] width 353 height 51
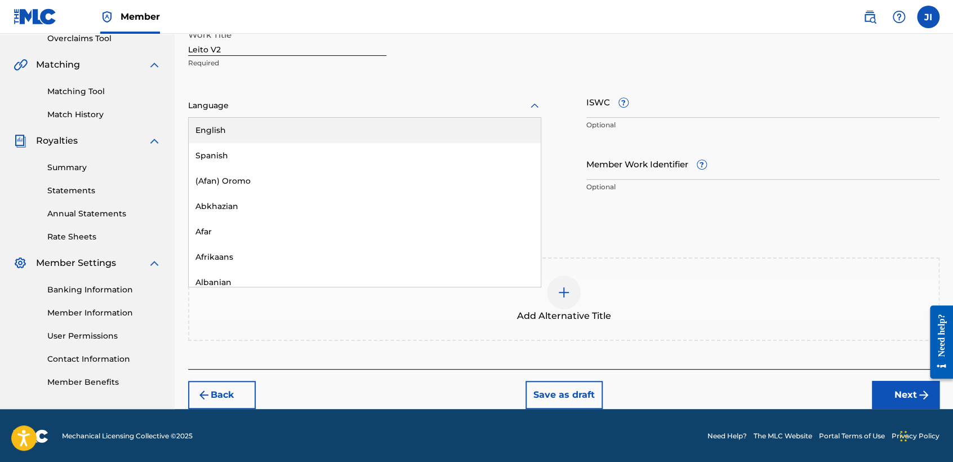
drag, startPoint x: 299, startPoint y: 113, endPoint x: 292, endPoint y: 121, distance: 10.5
click at [299, 114] on div "Language" at bounding box center [364, 106] width 353 height 24
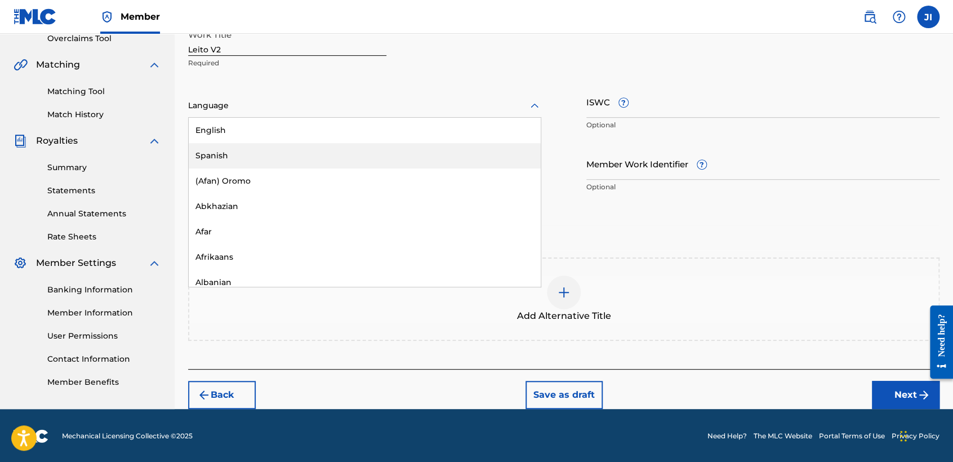
click at [279, 149] on div "Spanish" at bounding box center [365, 155] width 352 height 25
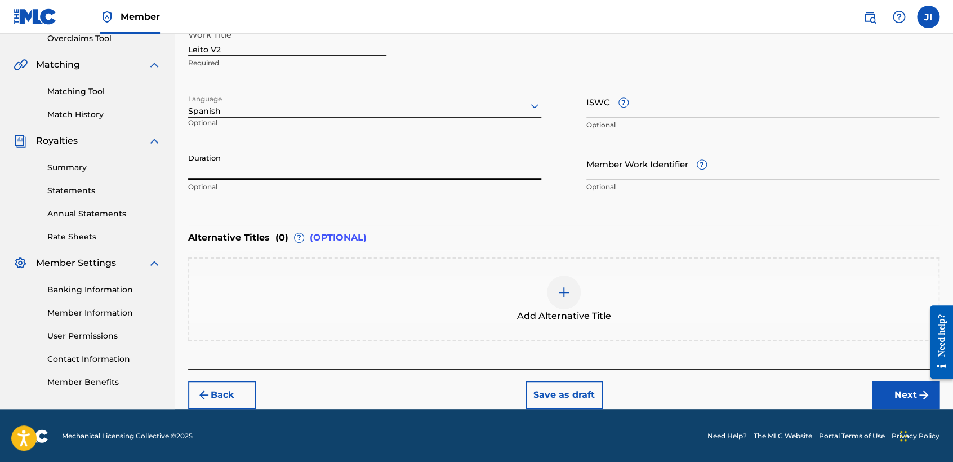
click at [279, 149] on input "Duration" at bounding box center [364, 164] width 353 height 32
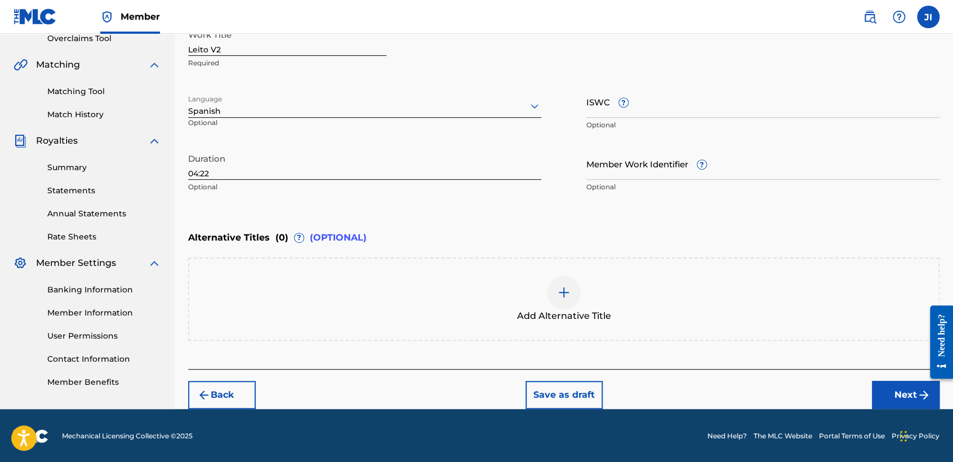
click at [878, 385] on button "Next" at bounding box center [906, 395] width 68 height 28
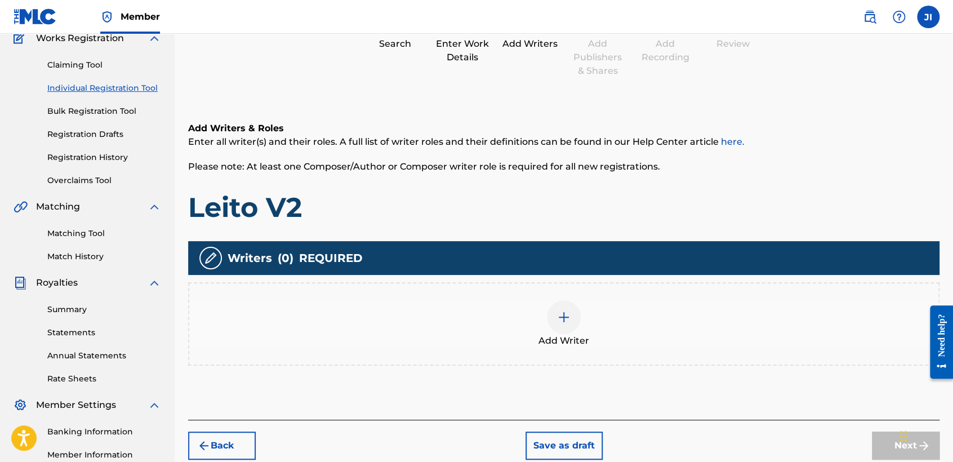
scroll to position [176, 0]
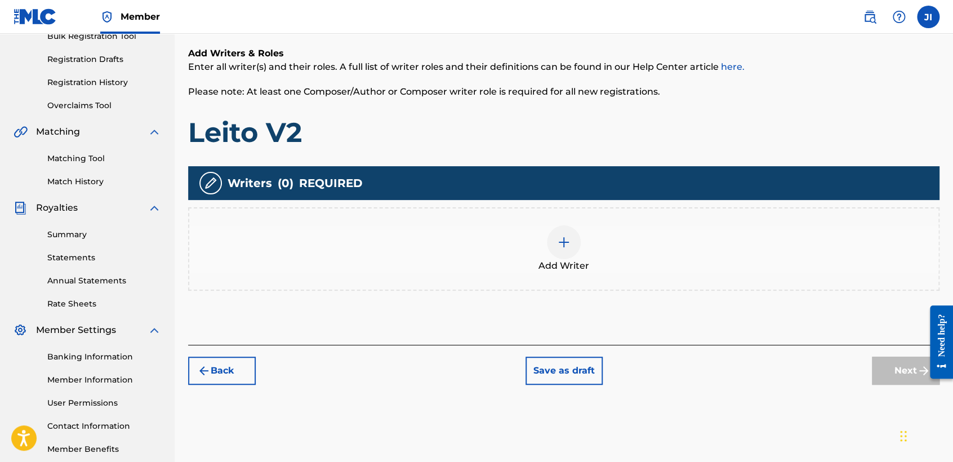
click at [563, 236] on img at bounding box center [564, 243] width 14 height 14
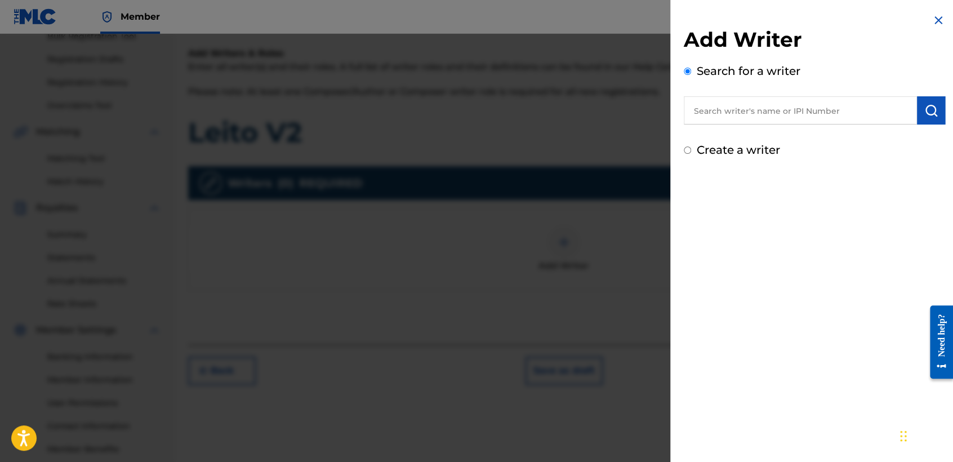
click at [685, 156] on div "Create a writer" at bounding box center [814, 149] width 261 height 17
click at [685, 149] on input "Create a writer" at bounding box center [687, 149] width 7 height 7
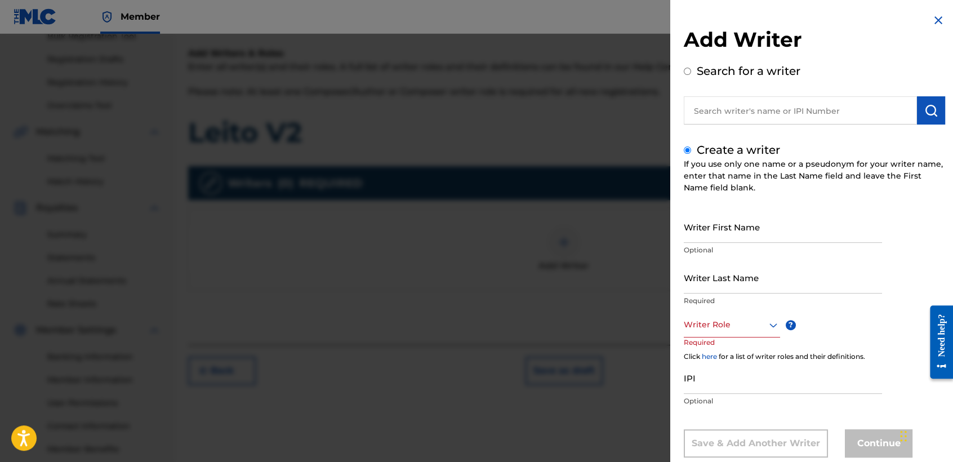
click at [720, 126] on div "Add Writer Search for a writer Create a writer If you use only one name or a ps…" at bounding box center [814, 242] width 261 height 430
click at [720, 109] on input "text" at bounding box center [800, 110] width 233 height 28
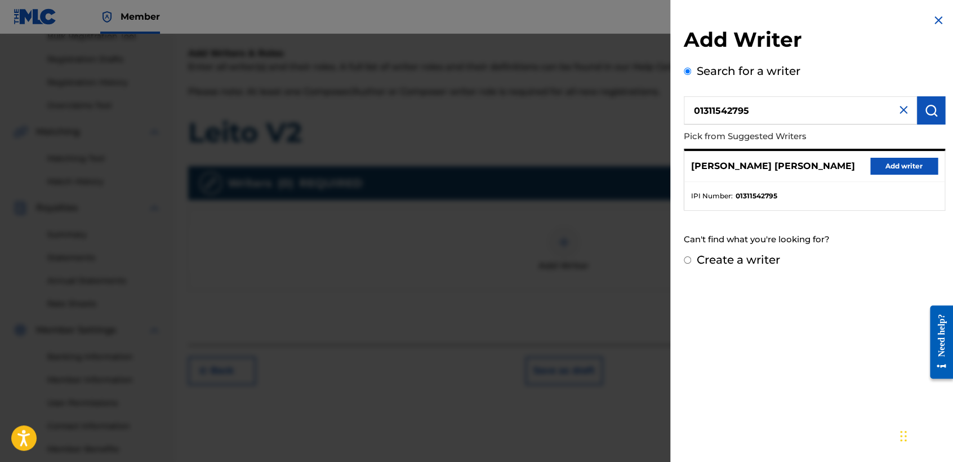
click at [881, 164] on button "Add writer" at bounding box center [905, 166] width 68 height 17
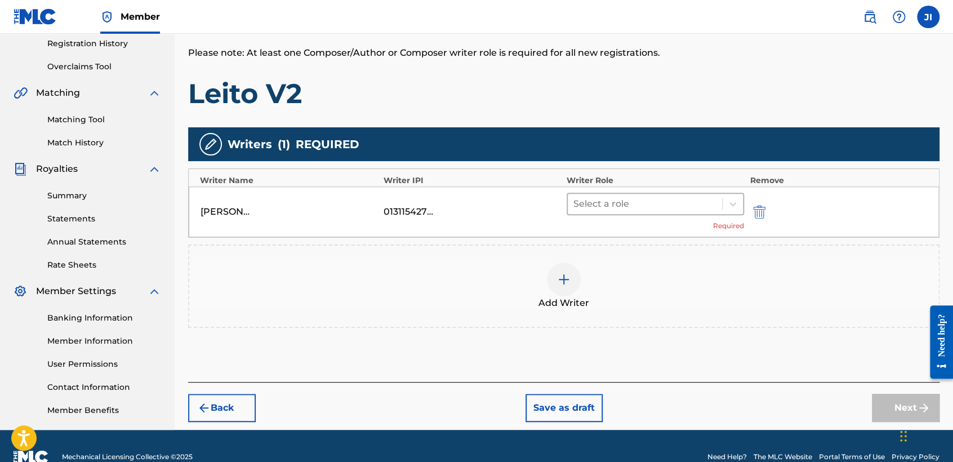
scroll to position [236, 0]
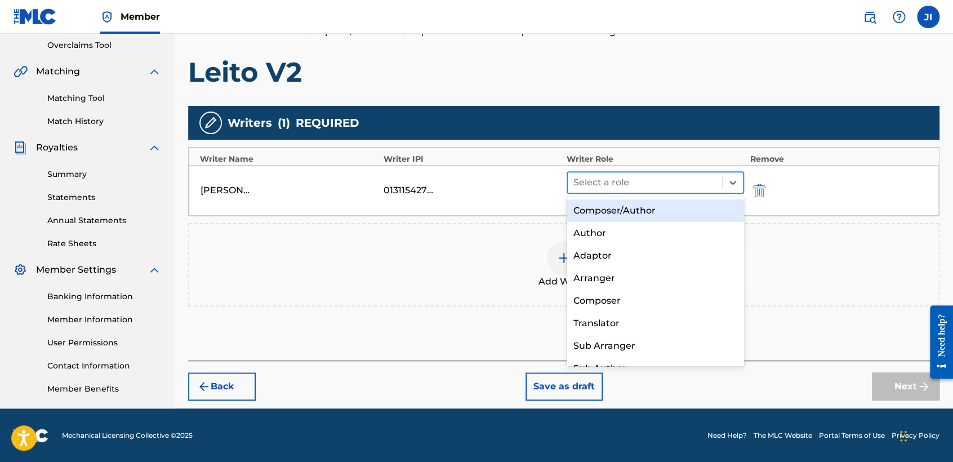
click at [661, 176] on div at bounding box center [645, 183] width 143 height 16
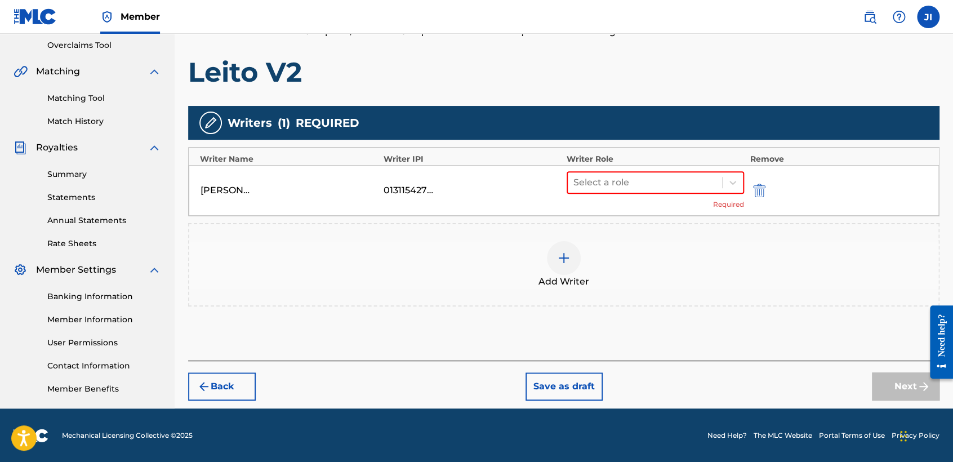
drag, startPoint x: 666, startPoint y: 195, endPoint x: 670, endPoint y: 203, distance: 9.3
click at [669, 203] on div "Select a role Required" at bounding box center [655, 190] width 177 height 38
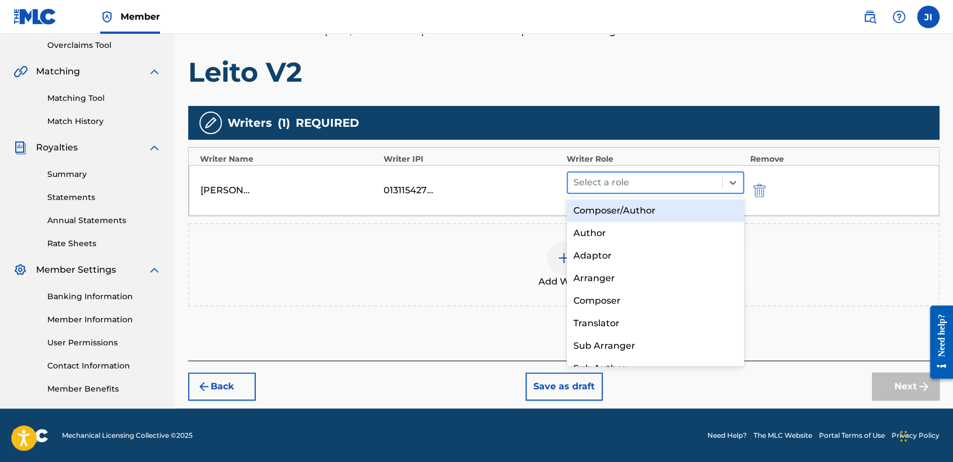
click at [667, 185] on div at bounding box center [645, 183] width 143 height 16
click at [674, 202] on div "Composer/Author" at bounding box center [655, 210] width 177 height 23
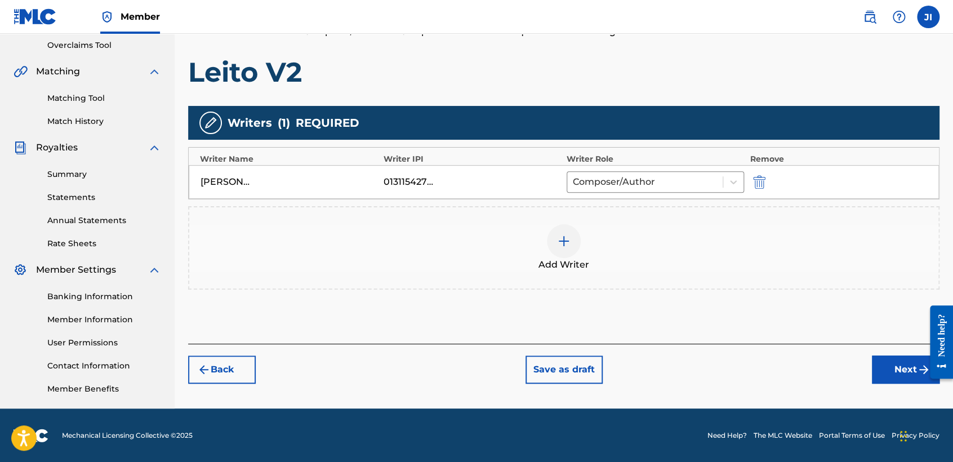
click at [898, 380] on button "Next" at bounding box center [906, 370] width 68 height 28
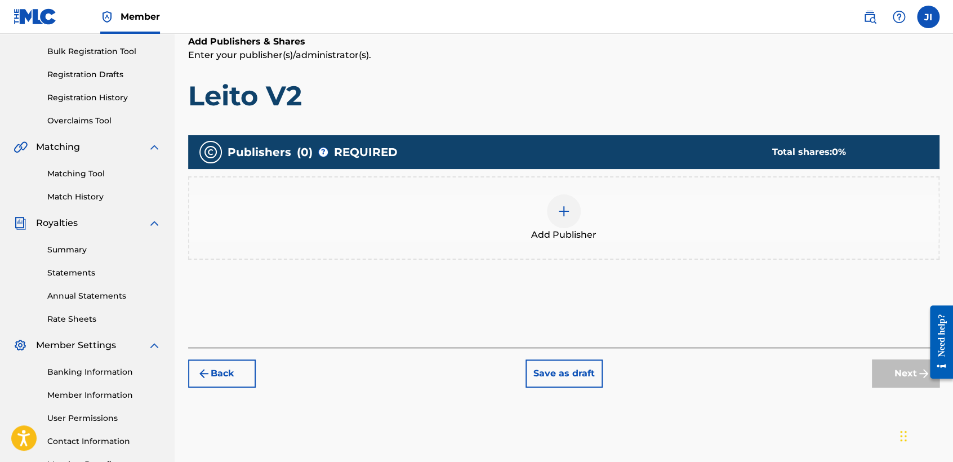
scroll to position [176, 0]
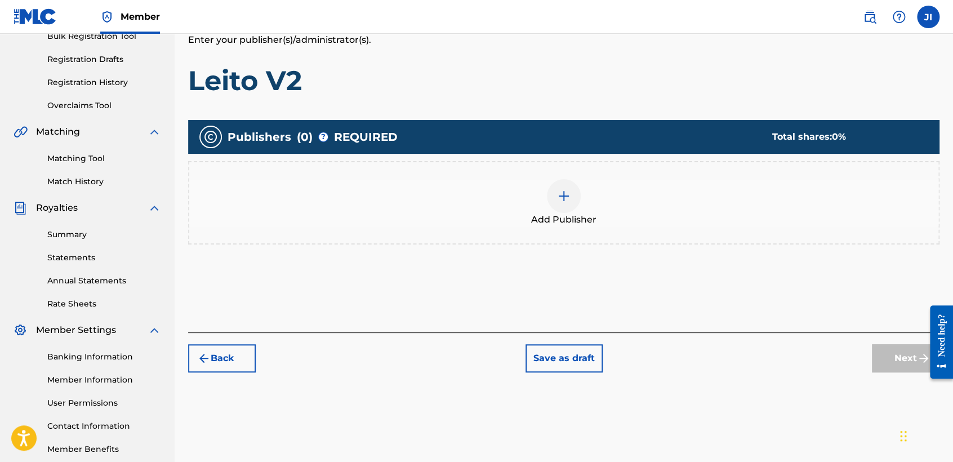
click at [522, 183] on div "Add Publisher" at bounding box center [563, 202] width 749 height 47
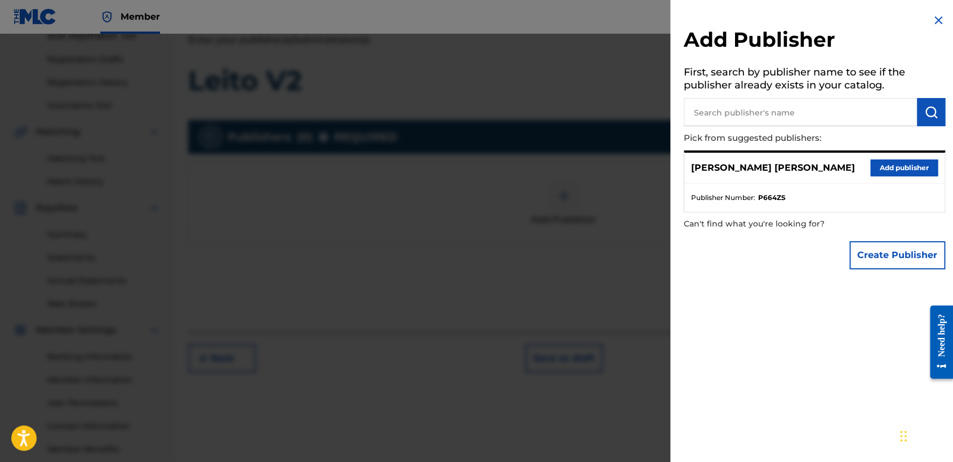
click at [890, 163] on button "Add publisher" at bounding box center [905, 167] width 68 height 17
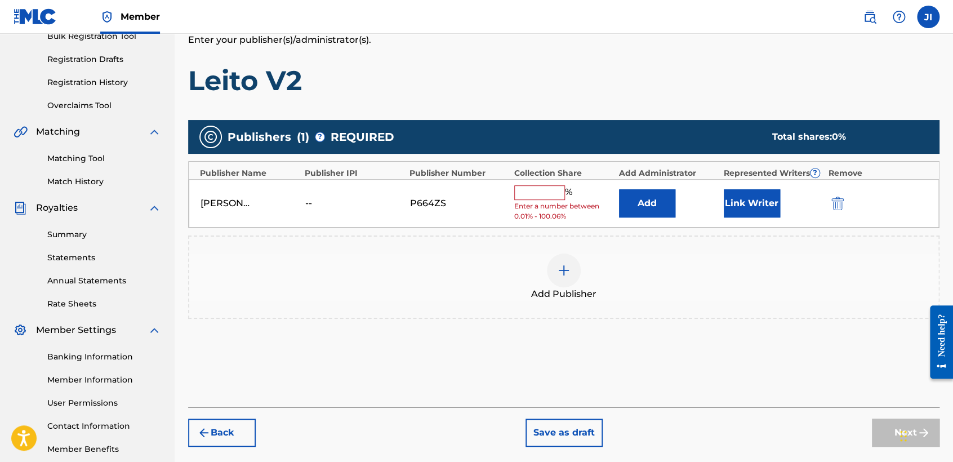
click at [545, 197] on input "text" at bounding box center [539, 192] width 51 height 15
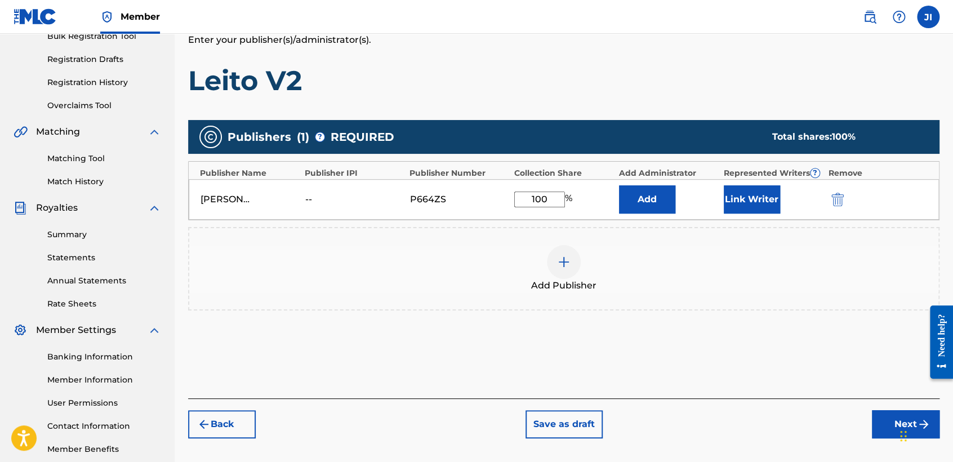
click at [735, 198] on button "Link Writer" at bounding box center [752, 199] width 56 height 28
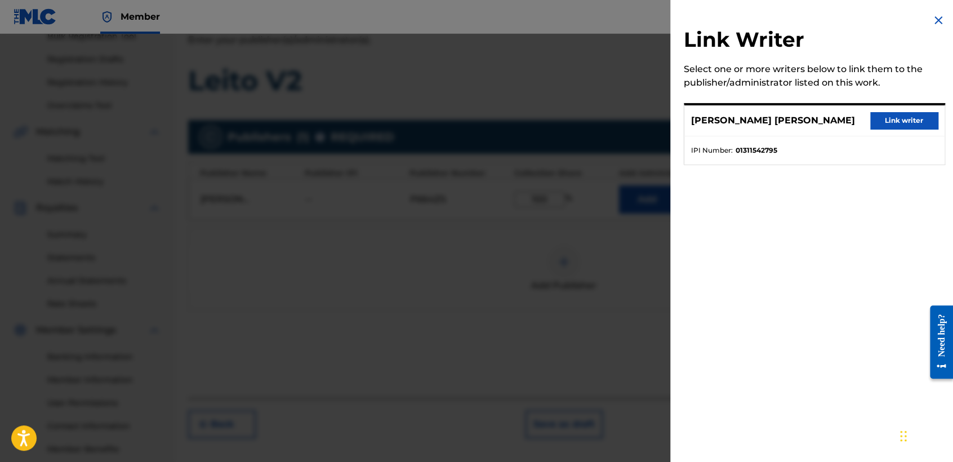
click at [908, 125] on button "Link writer" at bounding box center [905, 120] width 68 height 17
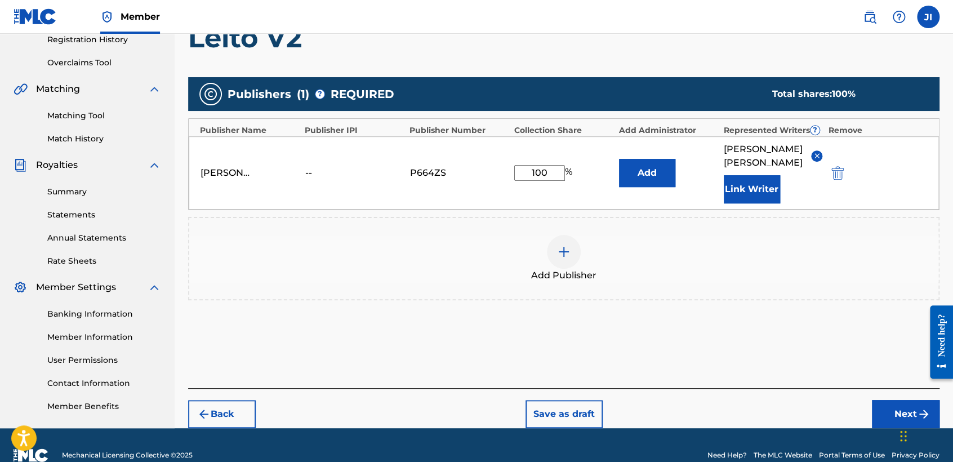
scroll to position [238, 0]
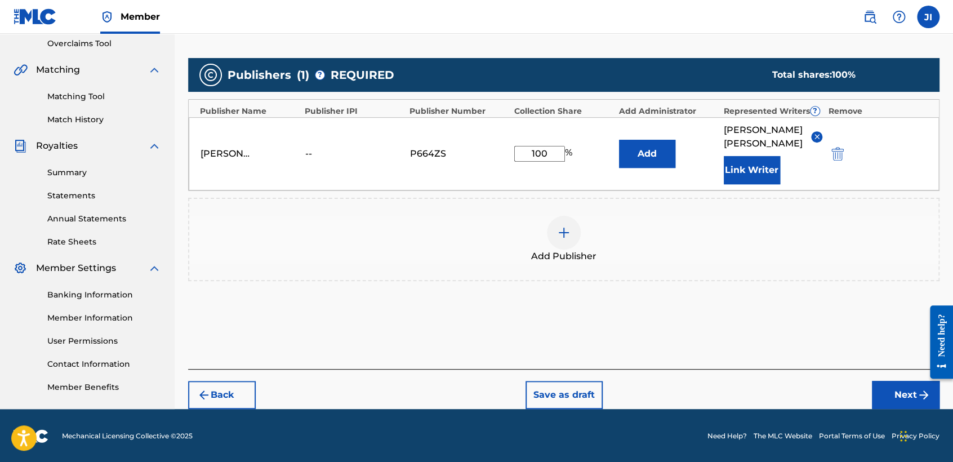
click at [889, 392] on button "Next" at bounding box center [906, 395] width 68 height 28
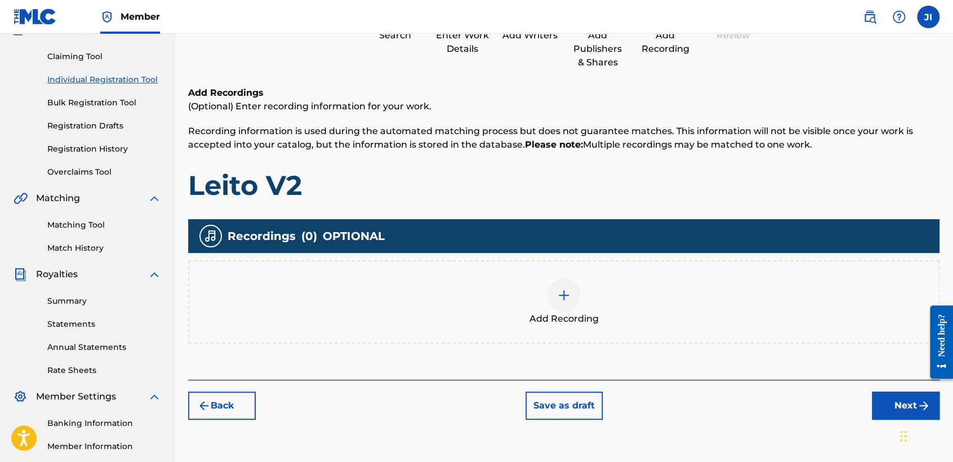
scroll to position [176, 0]
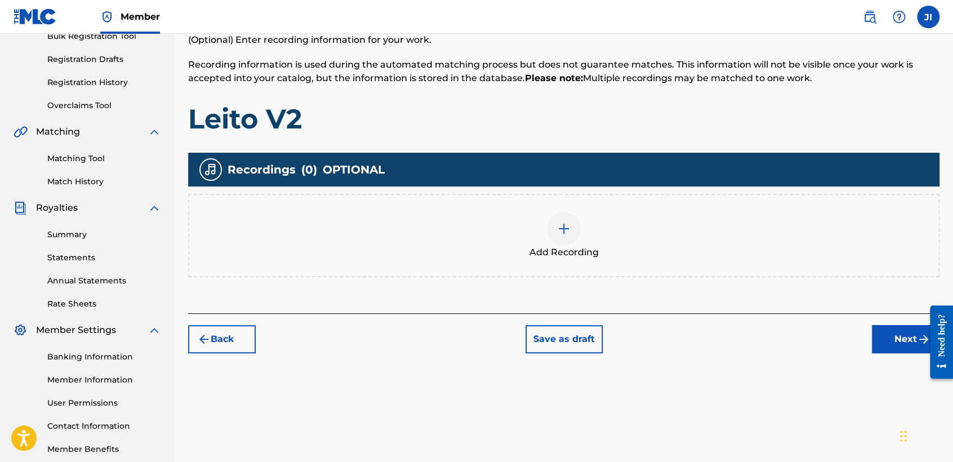
click at [548, 228] on div at bounding box center [564, 229] width 34 height 34
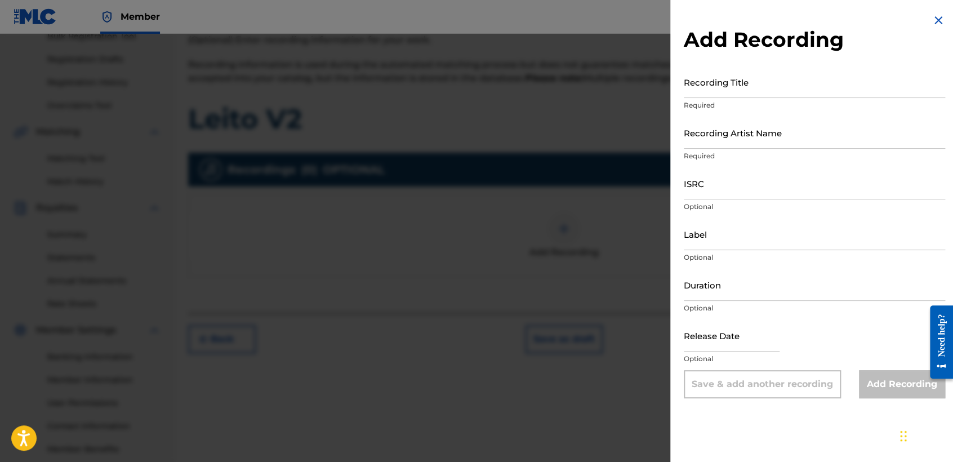
click at [728, 92] on input "Recording Title" at bounding box center [814, 82] width 261 height 32
paste input "Leito V2"
click at [735, 126] on input "Recording Artist Name" at bounding box center [814, 133] width 261 height 32
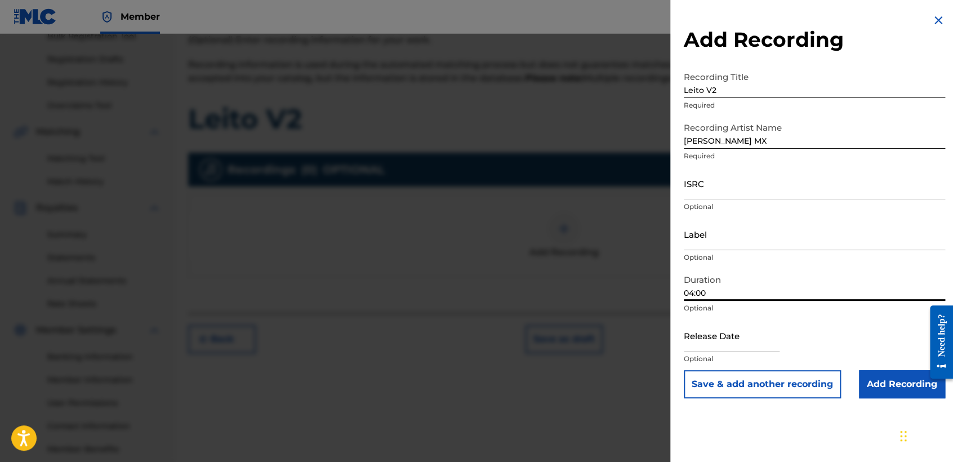
click at [744, 283] on input "04:00" at bounding box center [814, 285] width 261 height 32
click at [747, 321] on input "text" at bounding box center [732, 335] width 96 height 32
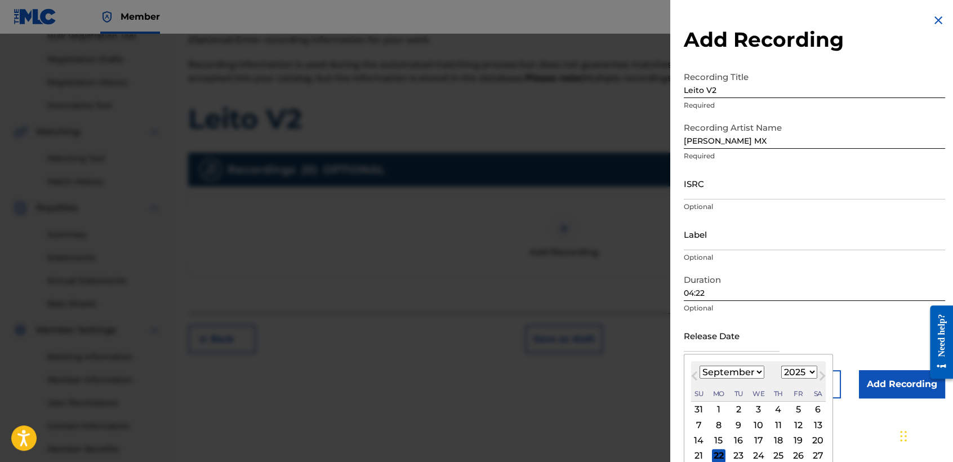
click at [756, 369] on select "January February March April May June July August September October November De…" at bounding box center [732, 372] width 65 height 13
click at [700, 366] on select "January February March April May June July August September October November De…" at bounding box center [732, 372] width 65 height 13
click at [802, 372] on select "1899 1900 1901 1902 1903 1904 1905 1906 1907 1908 1909 1910 1911 1912 1913 1914…" at bounding box center [800, 372] width 36 height 13
click at [782, 366] on select "1899 1900 1901 1902 1903 1904 1905 1906 1907 1908 1909 1910 1911 1912 1913 1914…" at bounding box center [800, 372] width 36 height 13
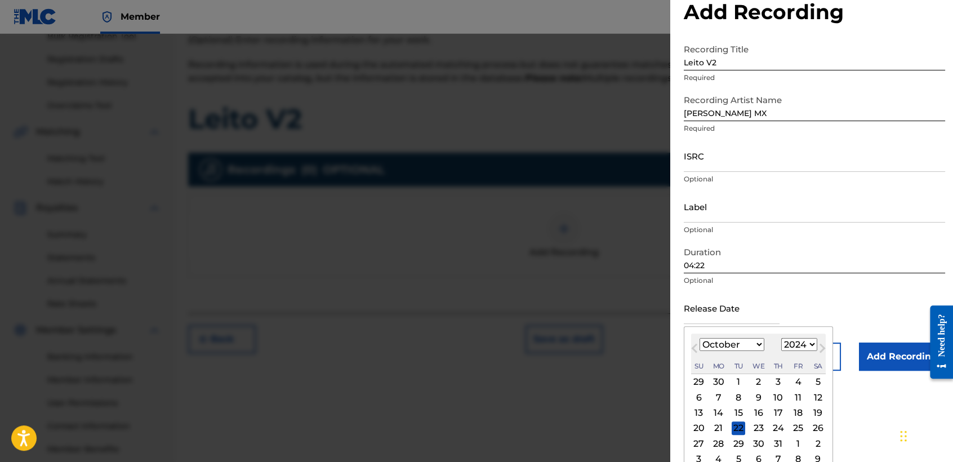
scroll to position [39, 0]
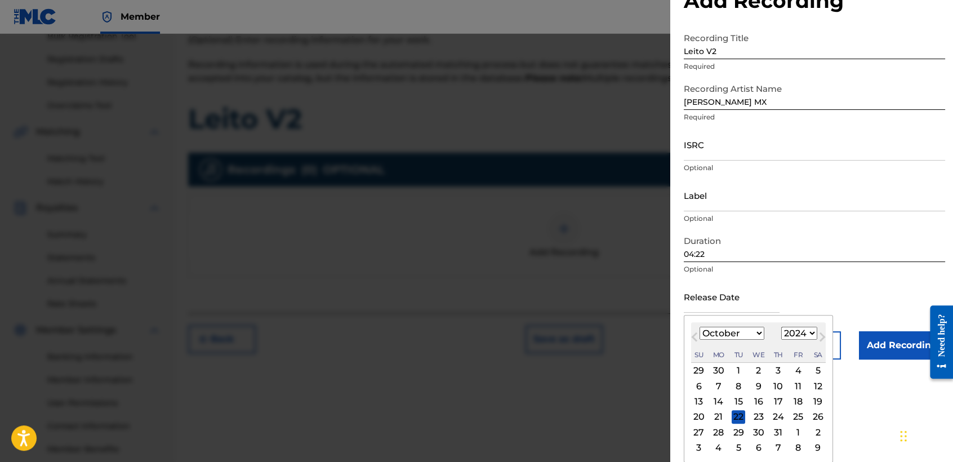
click at [704, 430] on div "27" at bounding box center [699, 432] width 14 height 14
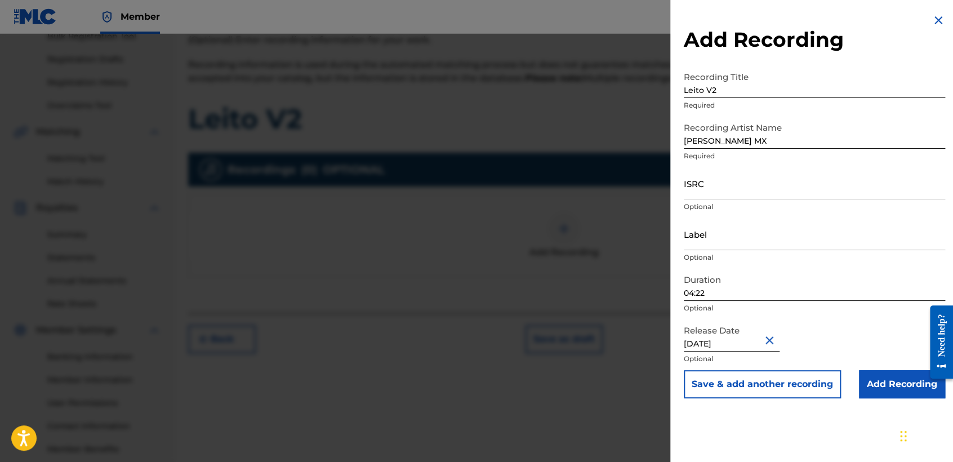
scroll to position [0, 0]
click at [883, 377] on input "Add Recording" at bounding box center [902, 384] width 86 height 28
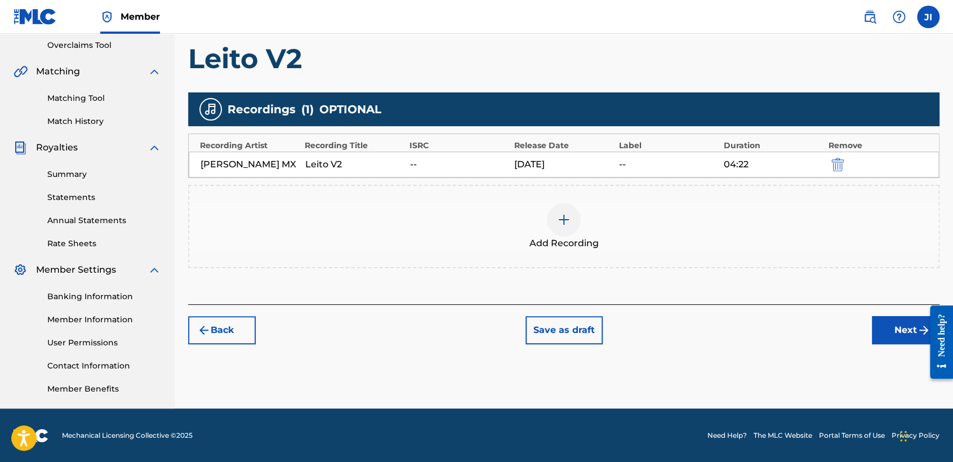
click at [903, 328] on button "Next" at bounding box center [906, 330] width 68 height 28
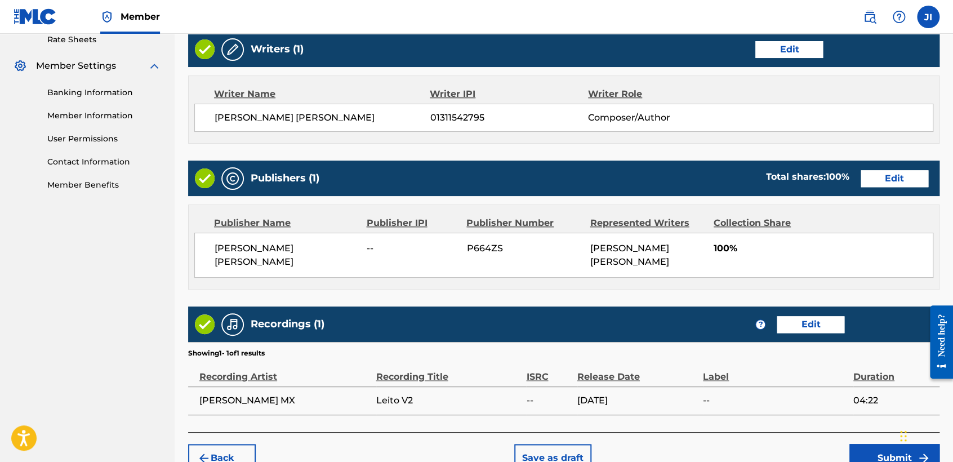
scroll to position [503, 0]
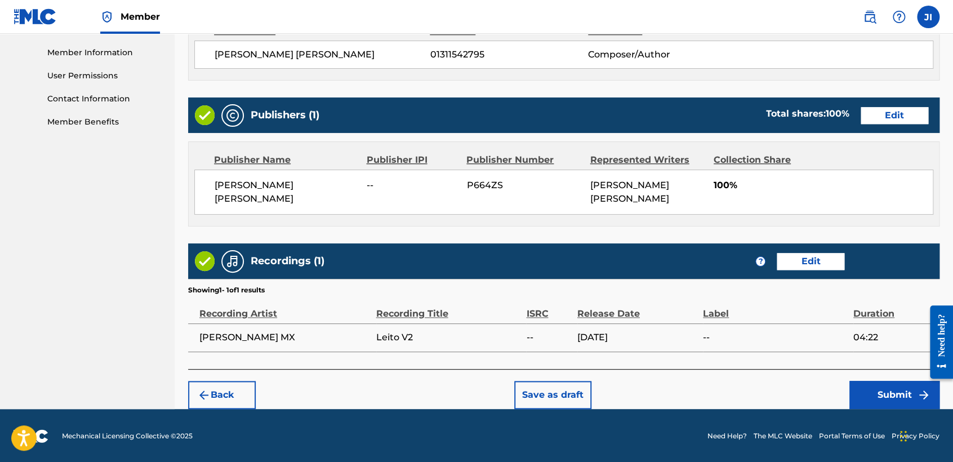
click at [899, 404] on button "Submit" at bounding box center [895, 395] width 90 height 28
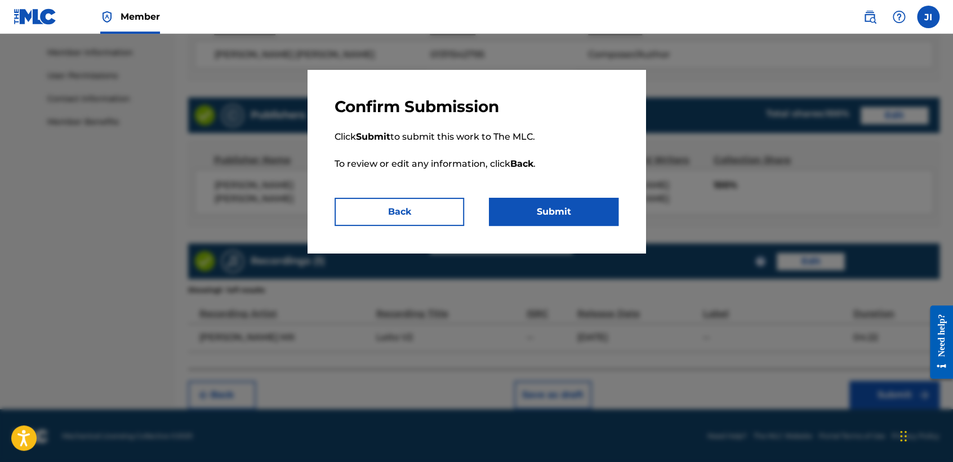
click at [571, 223] on button "Submit" at bounding box center [554, 212] width 130 height 28
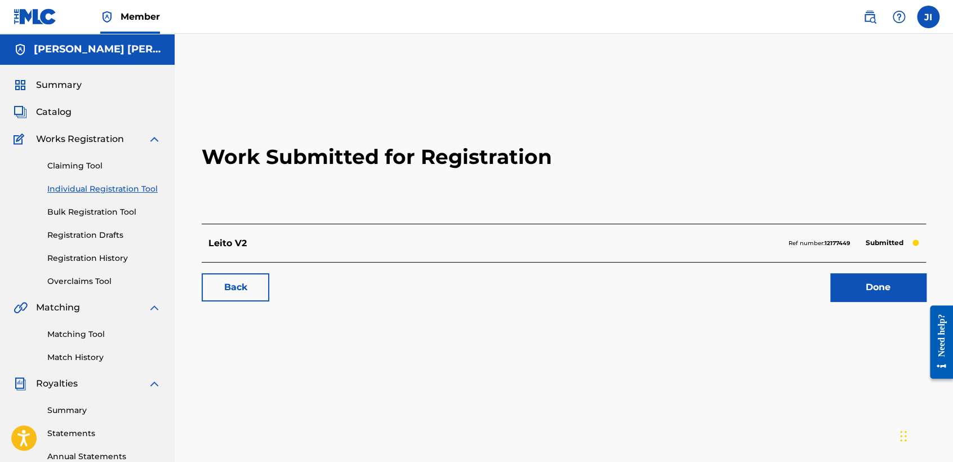
click at [143, 186] on link "Individual Registration Tool" at bounding box center [104, 189] width 114 height 12
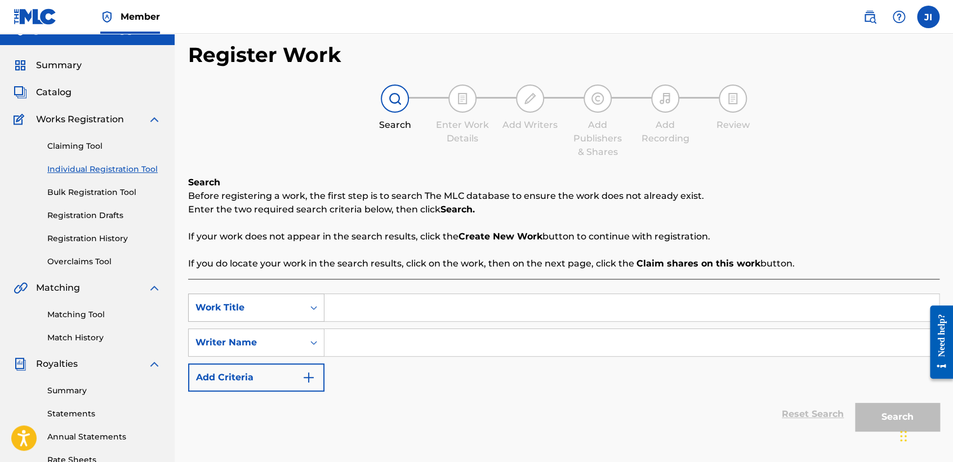
scroll to position [125, 0]
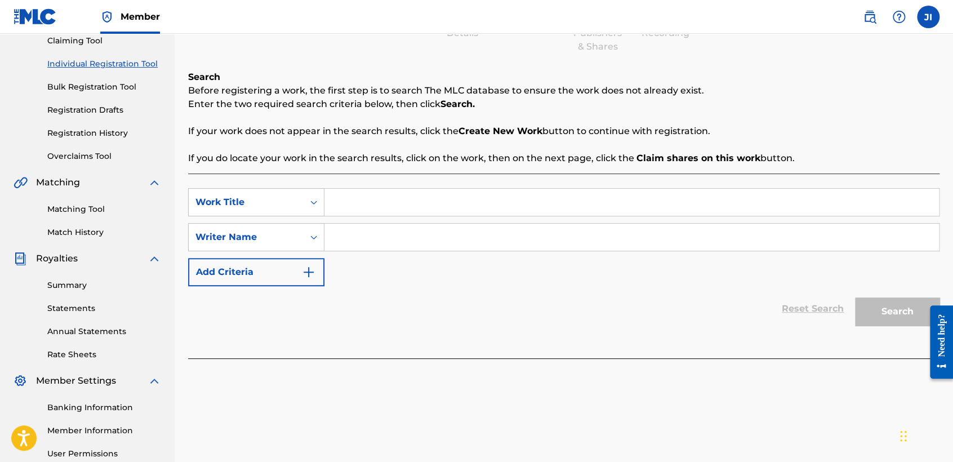
paste input "Bravo 11"
click at [900, 301] on button "Search" at bounding box center [897, 312] width 85 height 28
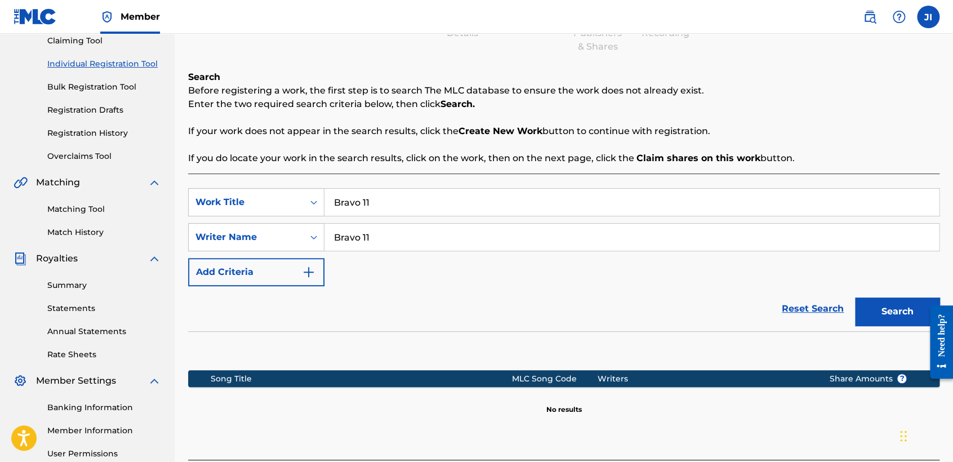
scroll to position [236, 0]
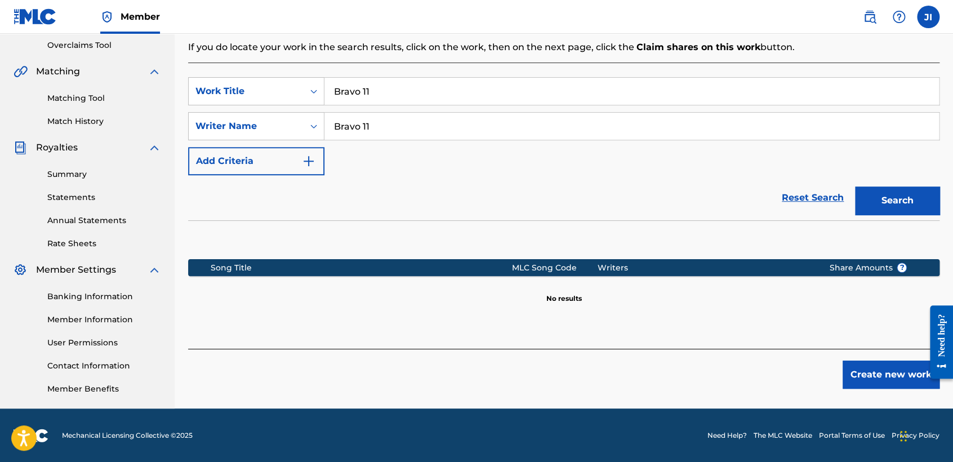
click at [896, 375] on button "Create new work" at bounding box center [891, 375] width 97 height 28
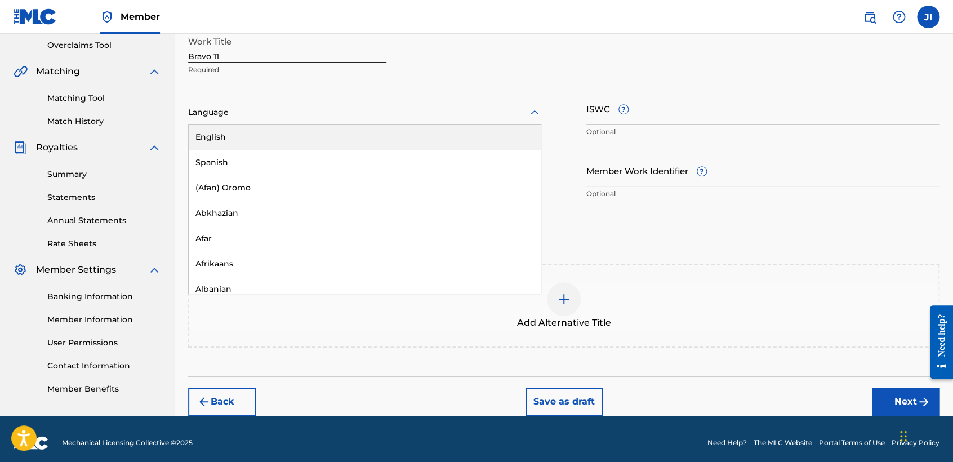
click at [475, 113] on div at bounding box center [364, 112] width 353 height 14
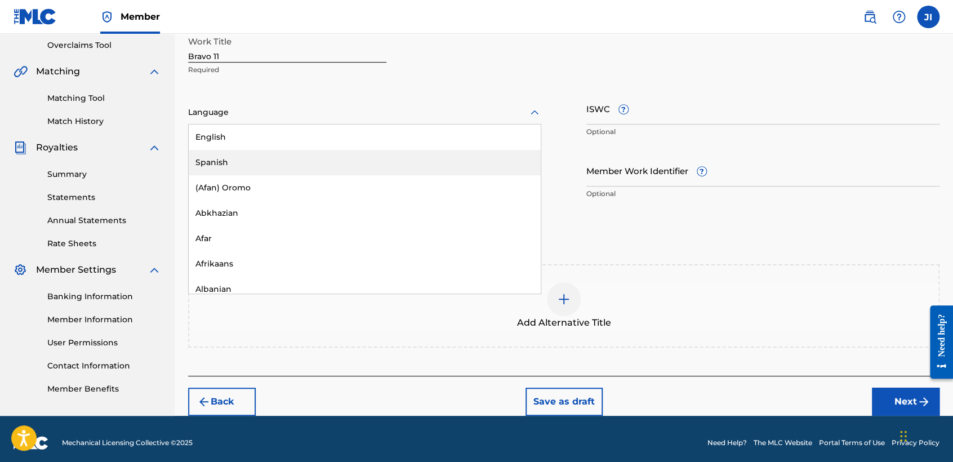
click at [395, 162] on div "Spanish" at bounding box center [365, 162] width 352 height 25
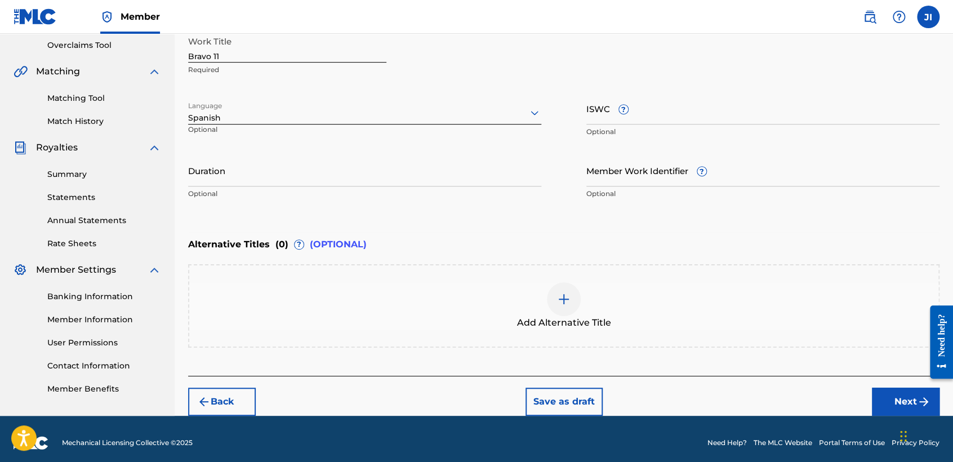
click at [393, 162] on input "Duration" at bounding box center [364, 170] width 353 height 32
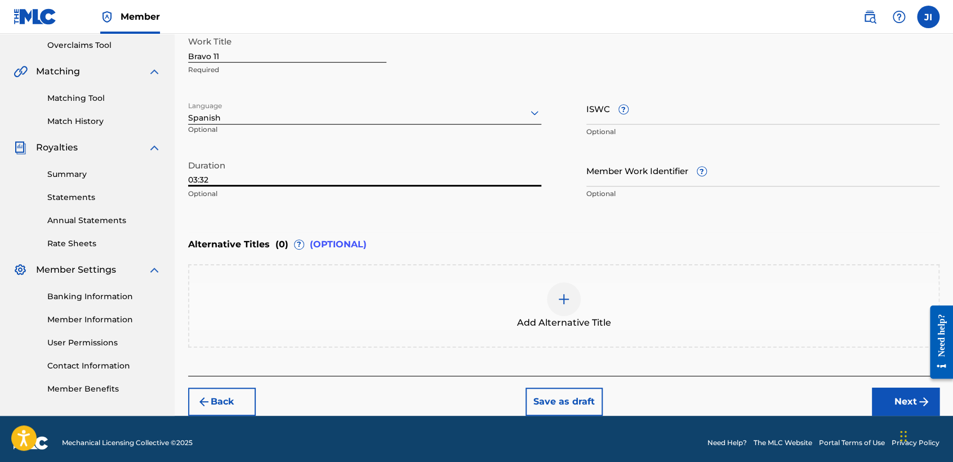
click at [897, 394] on button "Next" at bounding box center [906, 402] width 68 height 28
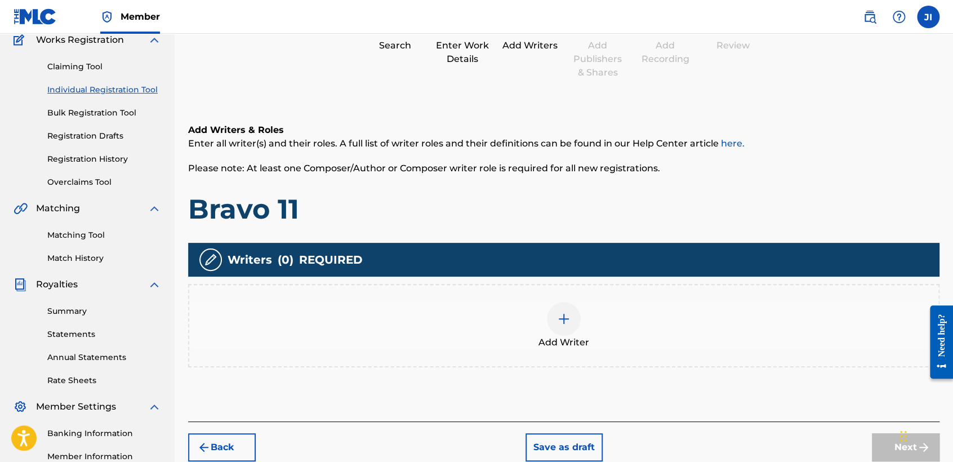
scroll to position [113, 0]
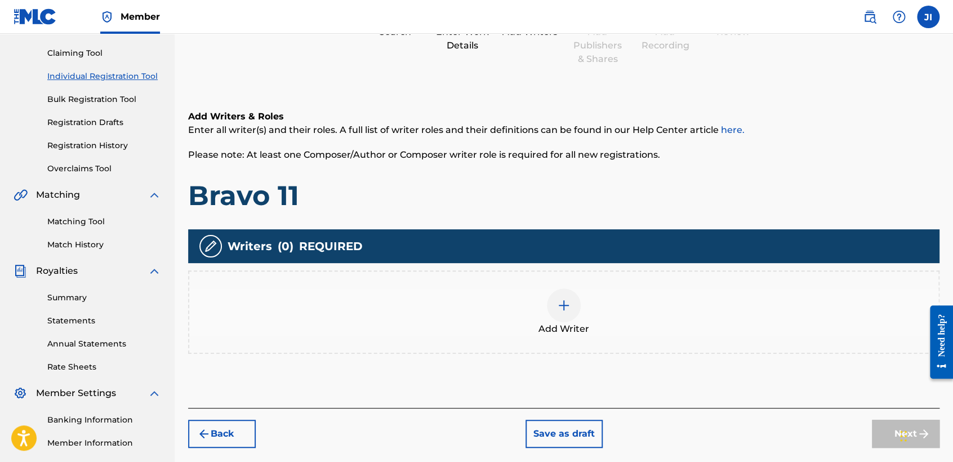
click at [577, 323] on span "Add Writer" at bounding box center [564, 329] width 51 height 14
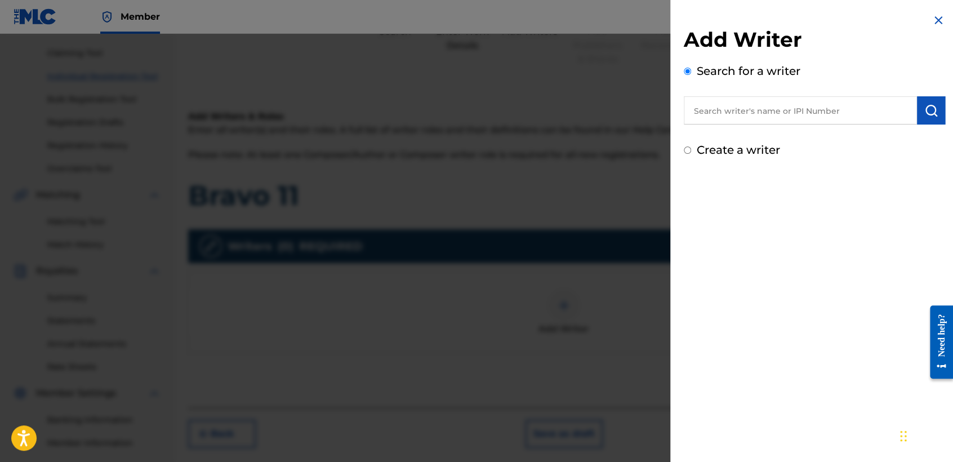
click at [703, 118] on input "text" at bounding box center [800, 110] width 233 height 28
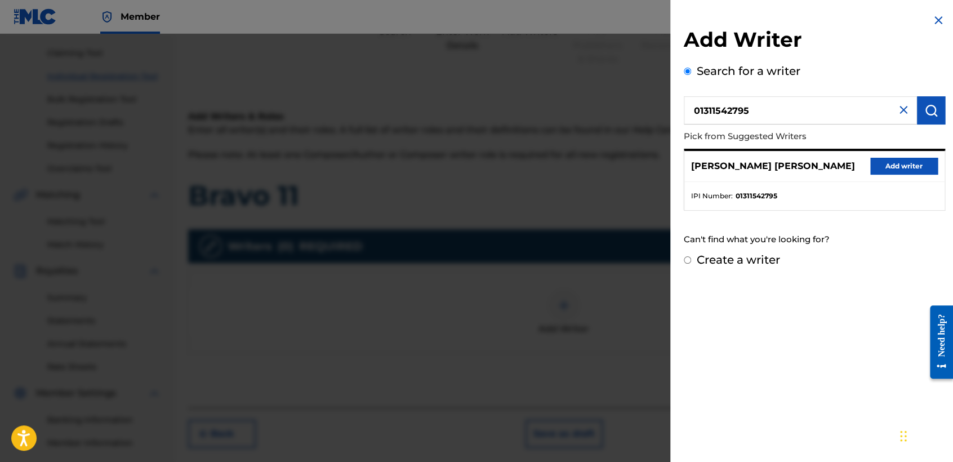
click at [893, 174] on div "[PERSON_NAME] [PERSON_NAME] Add writer" at bounding box center [815, 166] width 260 height 31
click at [894, 173] on button "Add writer" at bounding box center [905, 166] width 68 height 17
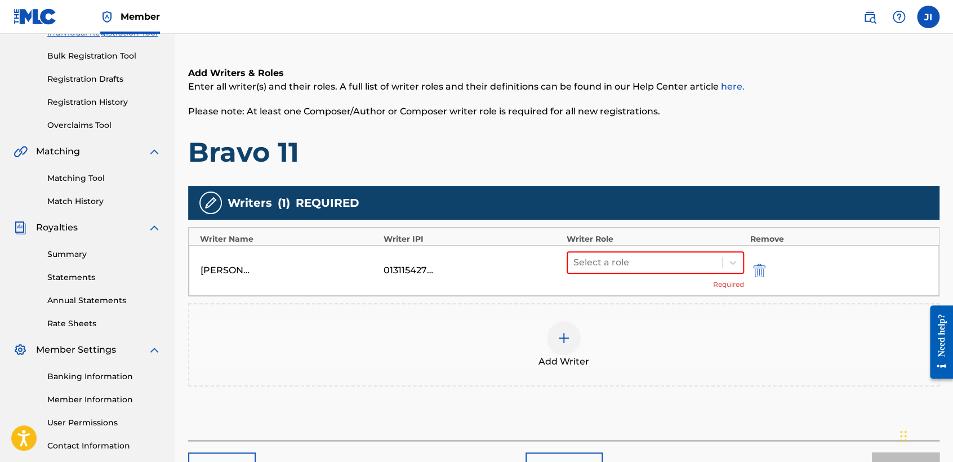
scroll to position [176, 0]
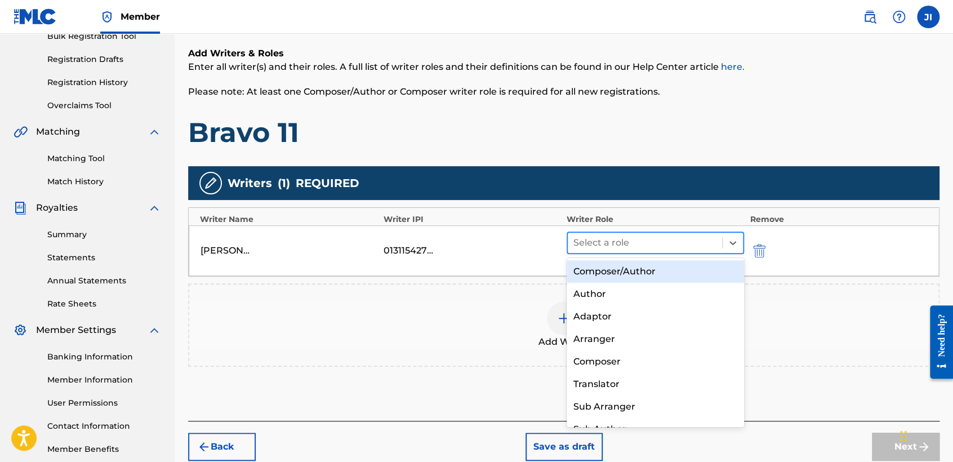
click at [656, 241] on div at bounding box center [645, 243] width 143 height 16
click at [646, 272] on div "Composer/Author" at bounding box center [655, 271] width 177 height 23
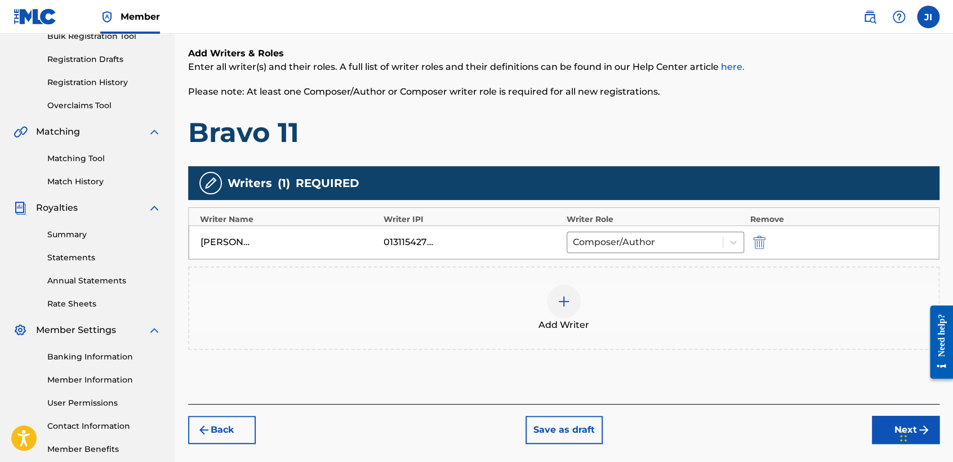
click at [883, 429] on button "Next" at bounding box center [906, 430] width 68 height 28
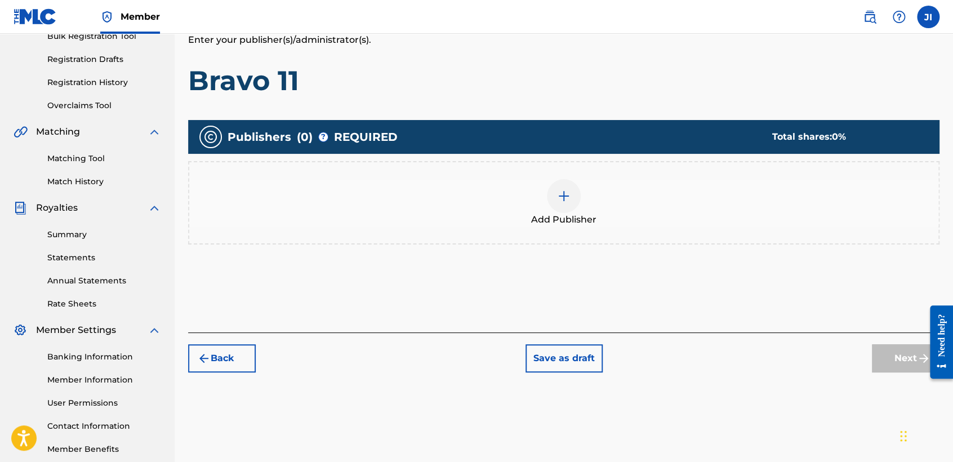
click at [533, 181] on div "Add Publisher" at bounding box center [563, 202] width 749 height 47
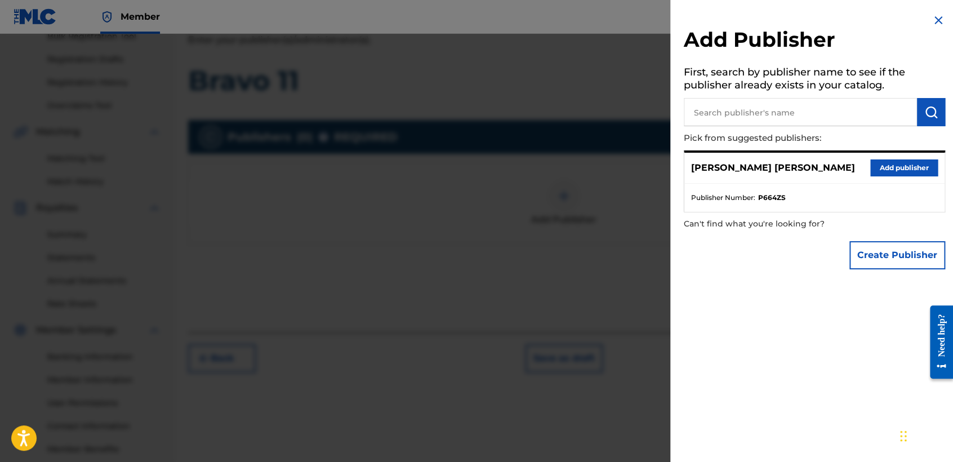
click at [887, 162] on button "Add publisher" at bounding box center [905, 167] width 68 height 17
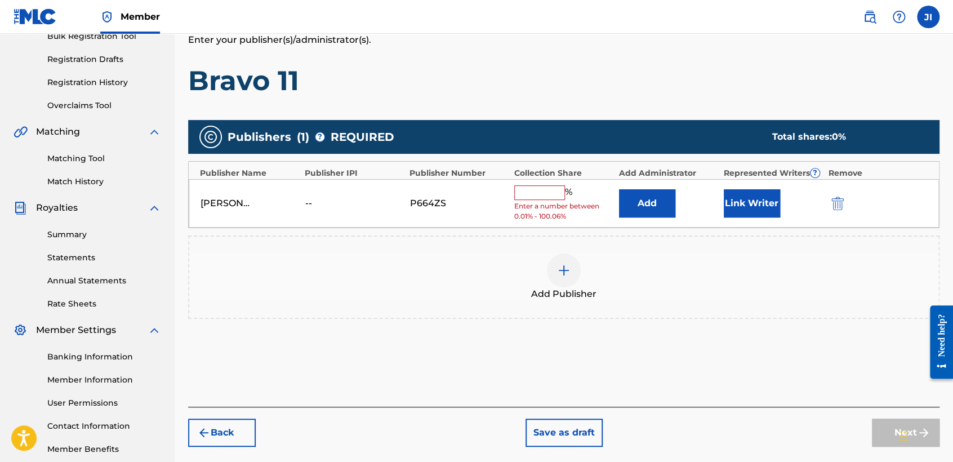
click at [536, 192] on input "text" at bounding box center [539, 192] width 51 height 15
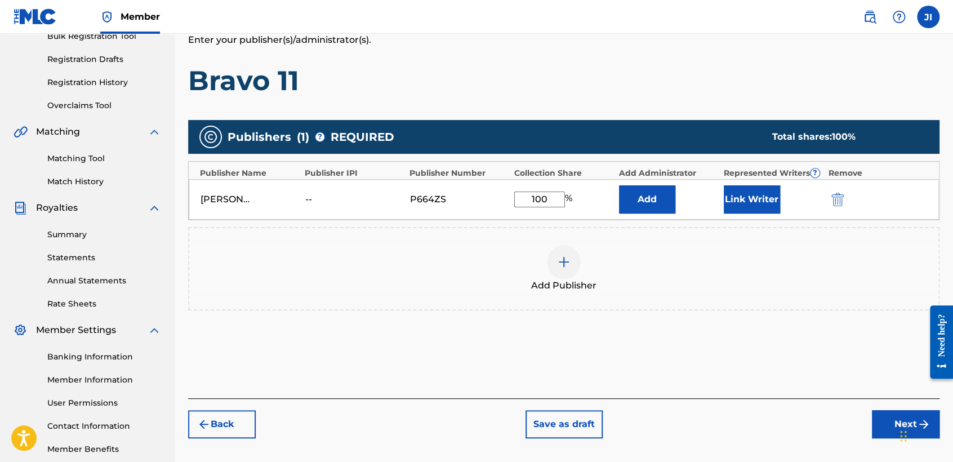
click at [739, 192] on button "Link Writer" at bounding box center [752, 199] width 56 height 28
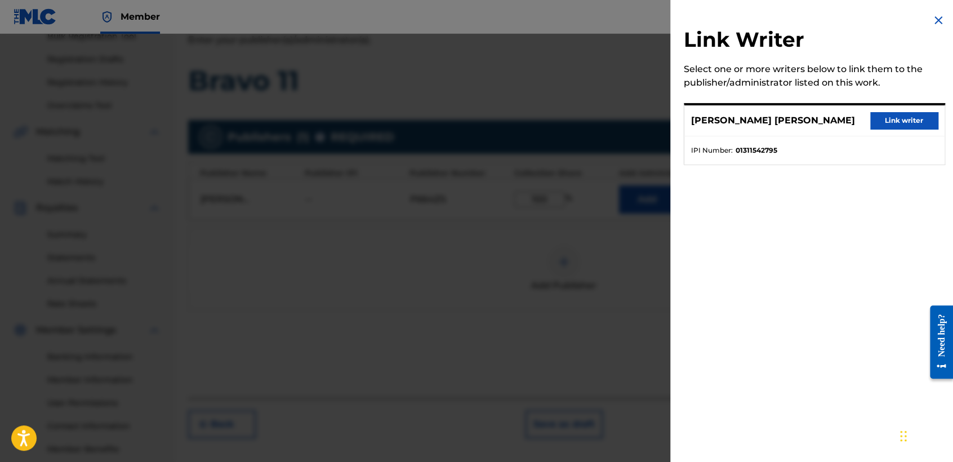
click at [903, 125] on button "Link writer" at bounding box center [905, 120] width 68 height 17
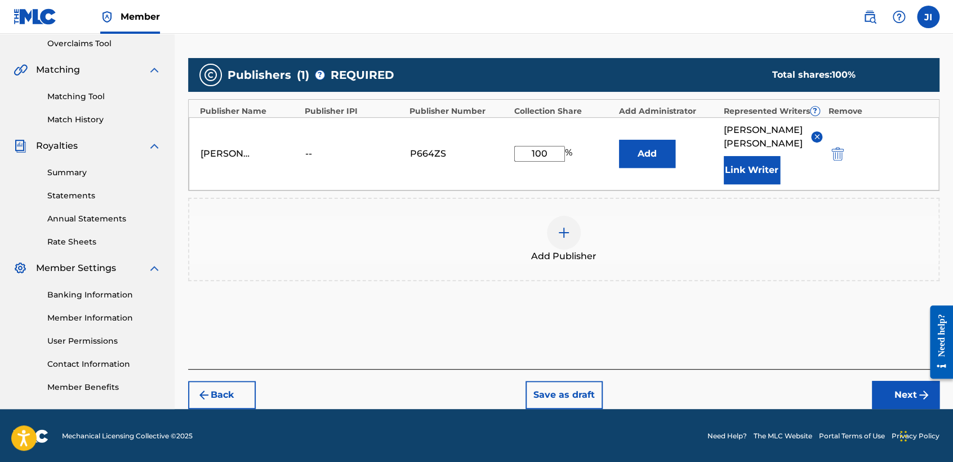
click at [911, 390] on button "Next" at bounding box center [906, 395] width 68 height 28
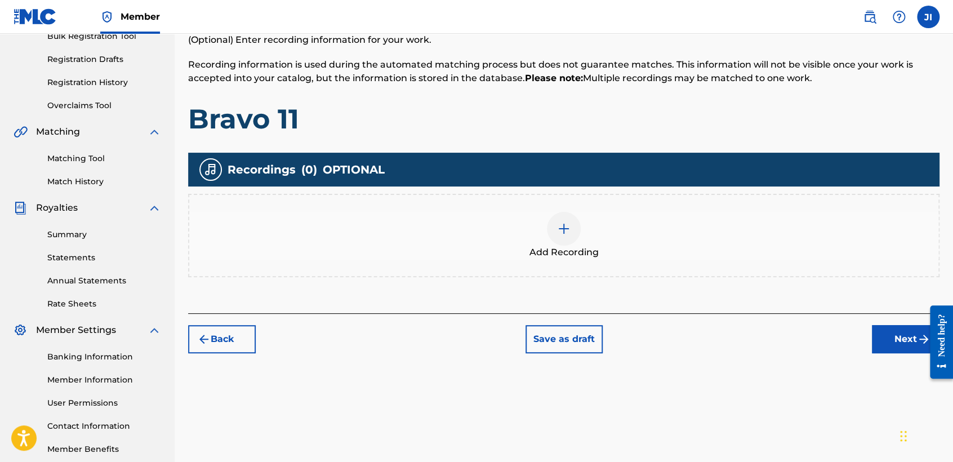
click at [562, 237] on div at bounding box center [564, 229] width 34 height 34
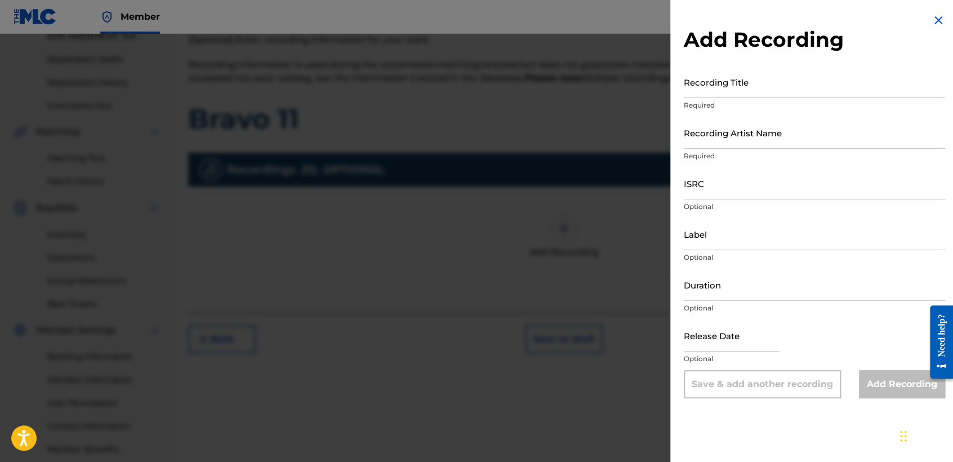
click at [797, 73] on input "Recording Title" at bounding box center [814, 82] width 261 height 32
paste input "Bravo 11"
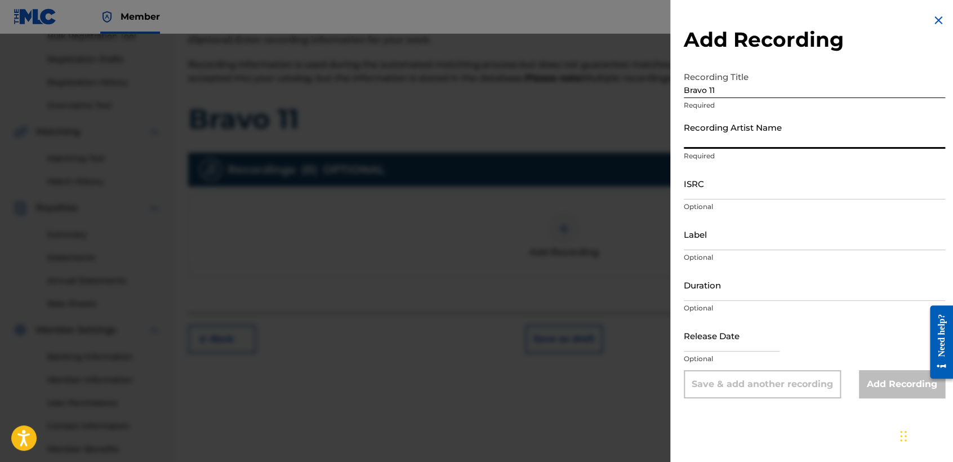
click at [745, 124] on input "Recording Artist Name" at bounding box center [814, 133] width 261 height 32
drag, startPoint x: 745, startPoint y: 123, endPoint x: 708, endPoint y: 134, distance: 38.7
click at [708, 134] on input "Recording Artist Name" at bounding box center [814, 133] width 261 height 32
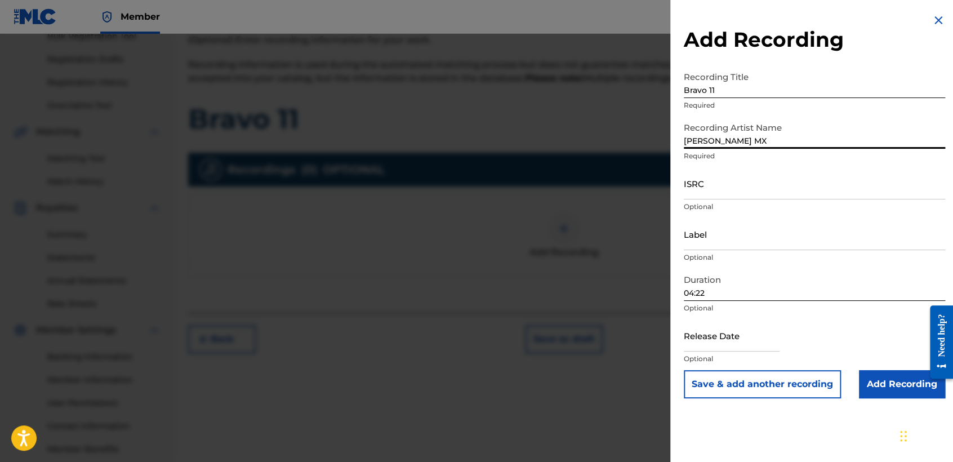
click at [718, 202] on p "Optional" at bounding box center [814, 207] width 261 height 10
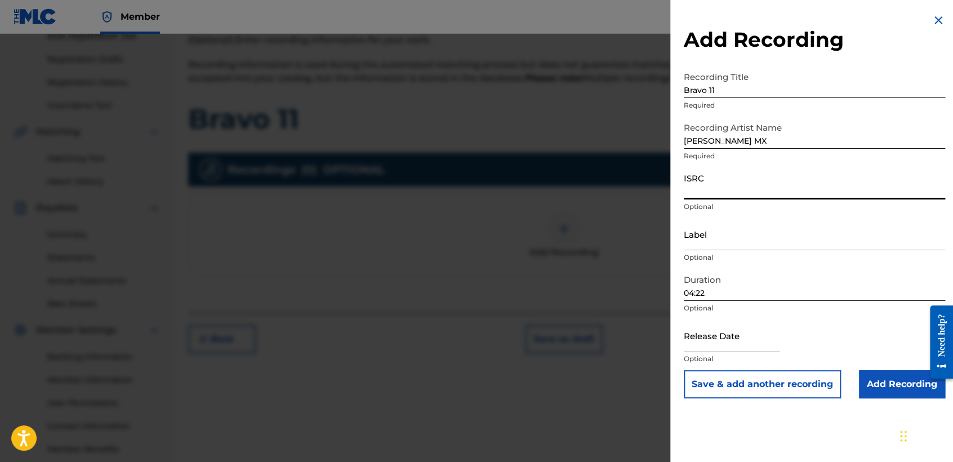
click at [718, 196] on input "ISRC" at bounding box center [814, 183] width 261 height 32
paste input "QZZ8A2459197"
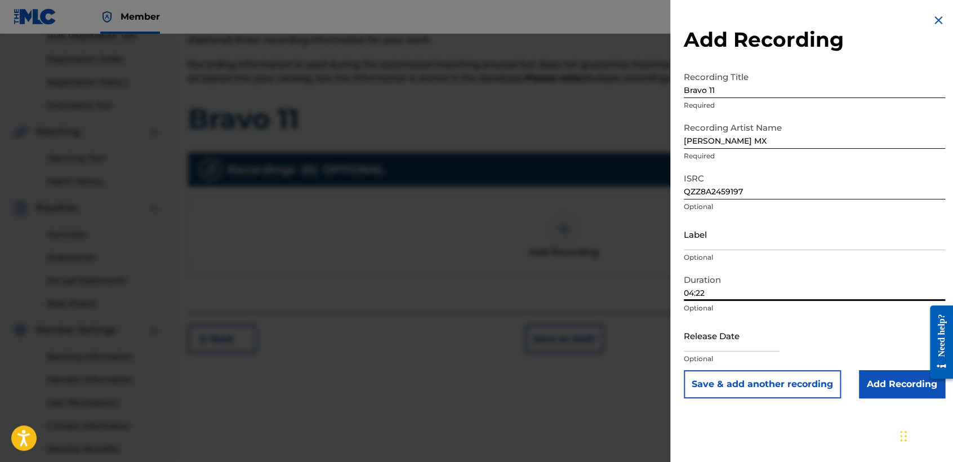
drag, startPoint x: 748, startPoint y: 291, endPoint x: 654, endPoint y: 285, distance: 93.7
click at [654, 285] on div "Add Recording Recording Title Bravo 11 Required Recording Artist Name [PERSON_N…" at bounding box center [476, 248] width 953 height 428
click at [744, 327] on input "text" at bounding box center [732, 335] width 96 height 32
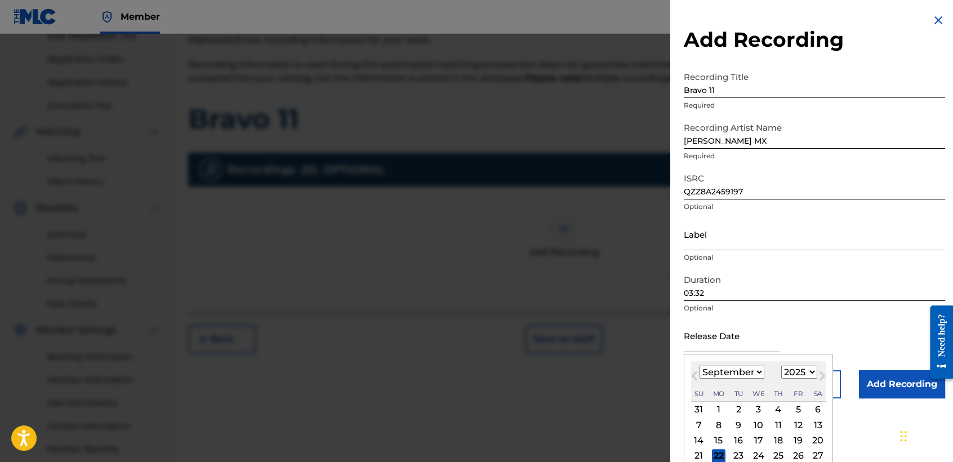
click at [741, 372] on select "January February March April May June July August September October November De…" at bounding box center [732, 372] width 65 height 13
click at [700, 366] on select "January February March April May June July August September October November De…" at bounding box center [732, 372] width 65 height 13
click at [800, 372] on select "1899 1900 1901 1902 1903 1904 1905 1906 1907 1908 1909 1910 1911 1912 1913 1914…" at bounding box center [800, 372] width 36 height 13
click at [782, 366] on select "1899 1900 1901 1902 1903 1904 1905 1906 1907 1908 1909 1910 1911 1912 1913 1914…" at bounding box center [800, 372] width 36 height 13
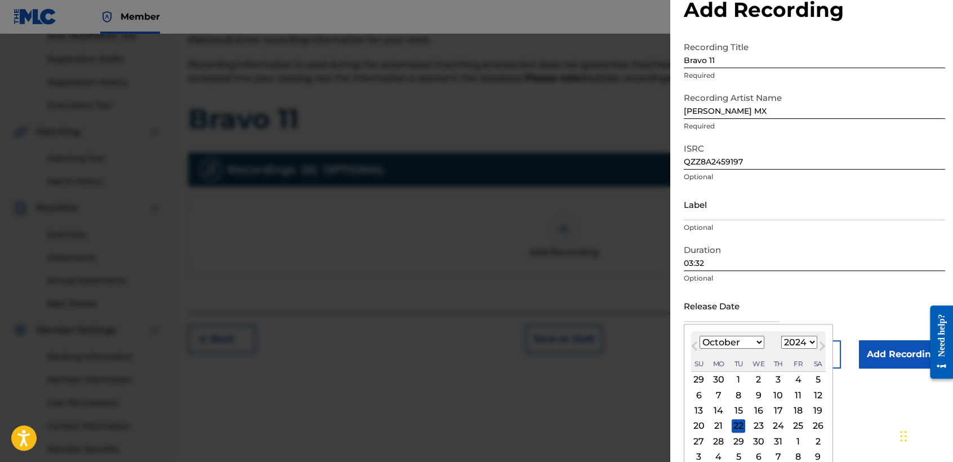
scroll to position [39, 0]
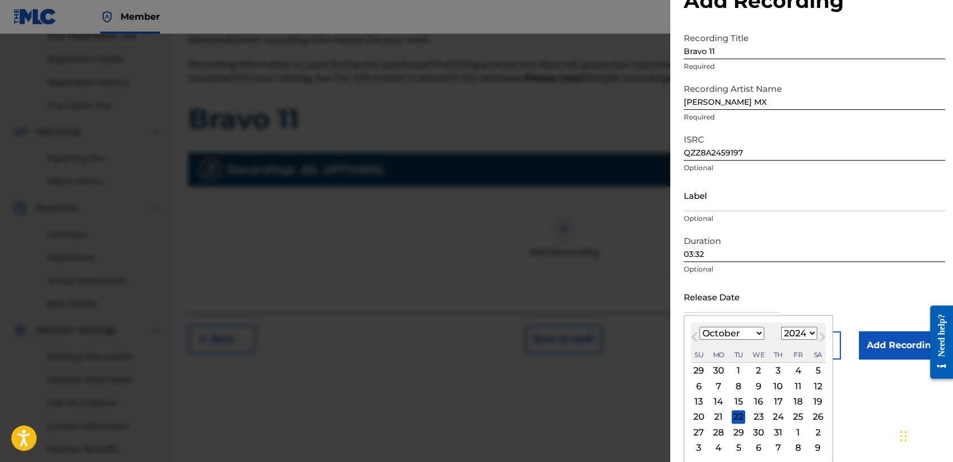
click at [782, 432] on div "31" at bounding box center [779, 432] width 14 height 14
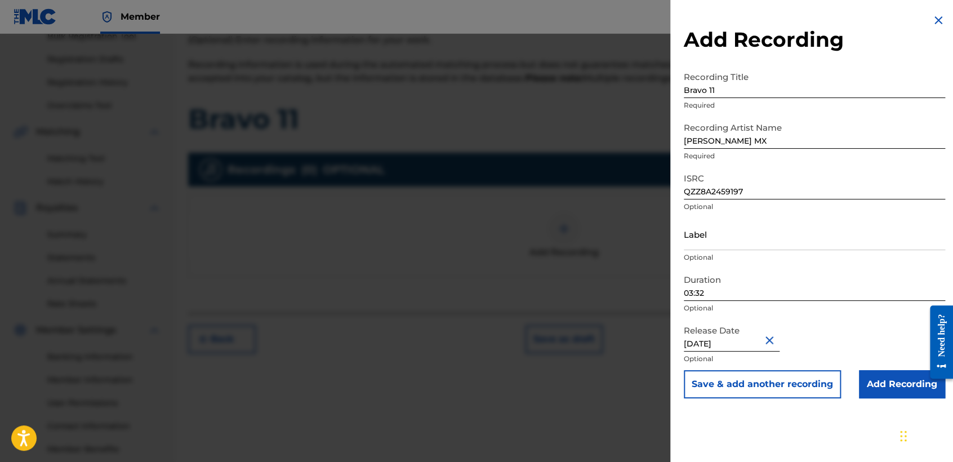
click at [898, 388] on input "Add Recording" at bounding box center [902, 384] width 86 height 28
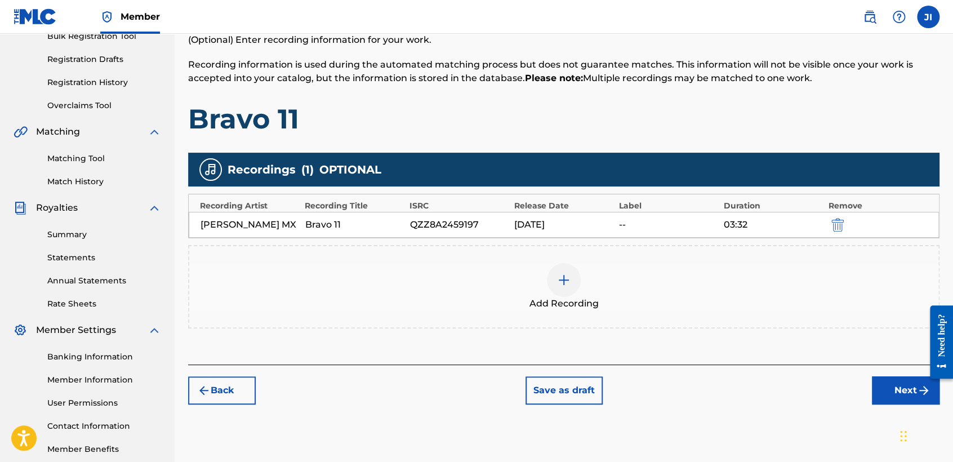
click at [899, 388] on button "Next" at bounding box center [906, 390] width 68 height 28
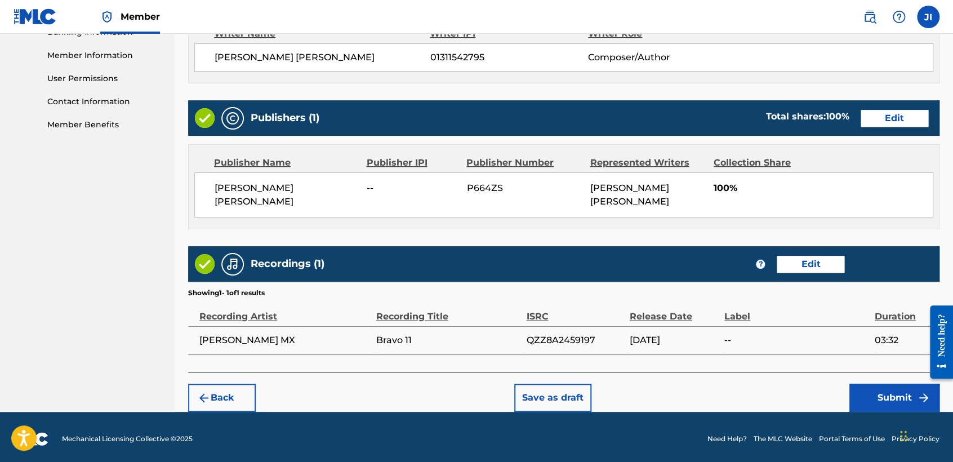
scroll to position [503, 0]
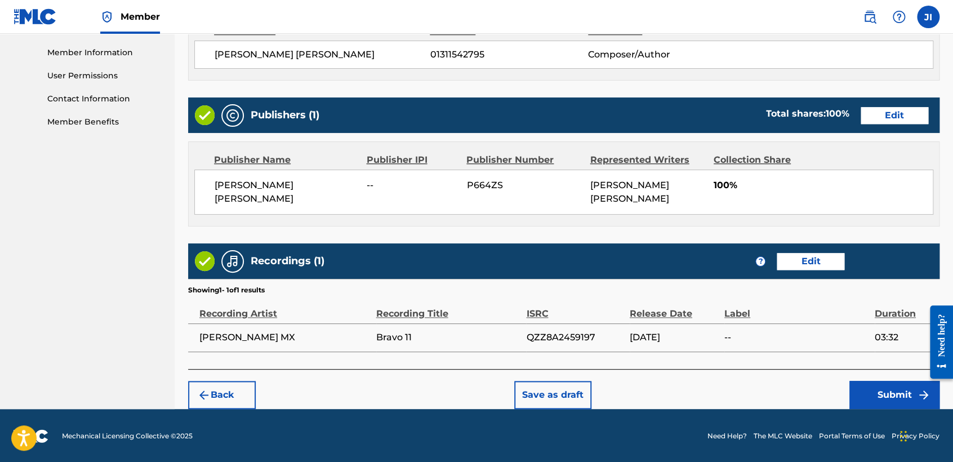
click at [907, 393] on button "Submit" at bounding box center [895, 395] width 90 height 28
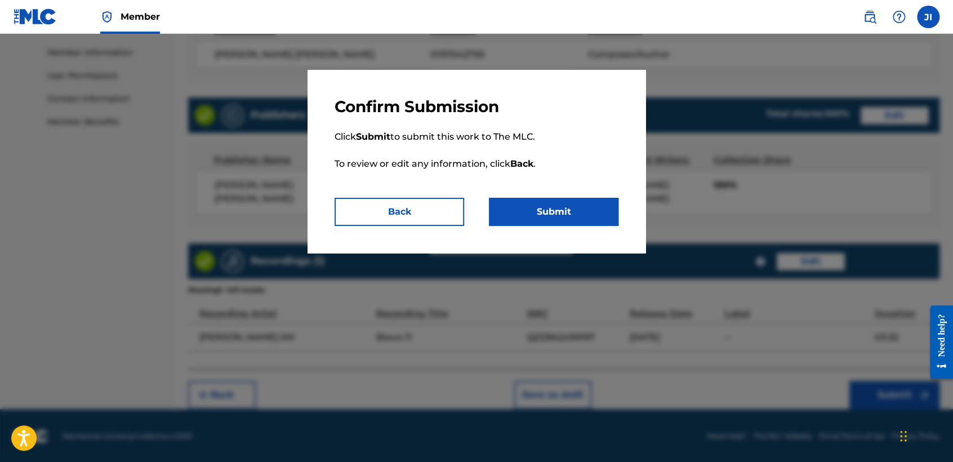
click at [544, 204] on button "Submit" at bounding box center [554, 212] width 130 height 28
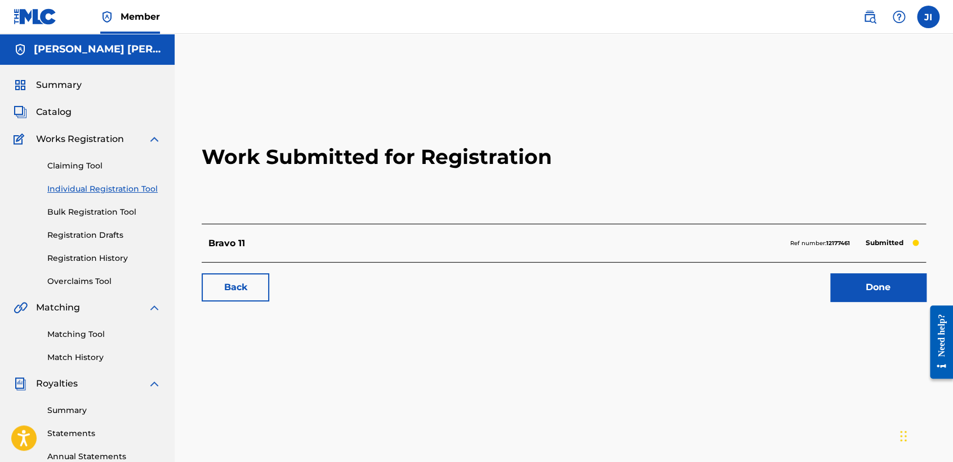
click at [92, 187] on link "Individual Registration Tool" at bounding box center [104, 189] width 114 height 12
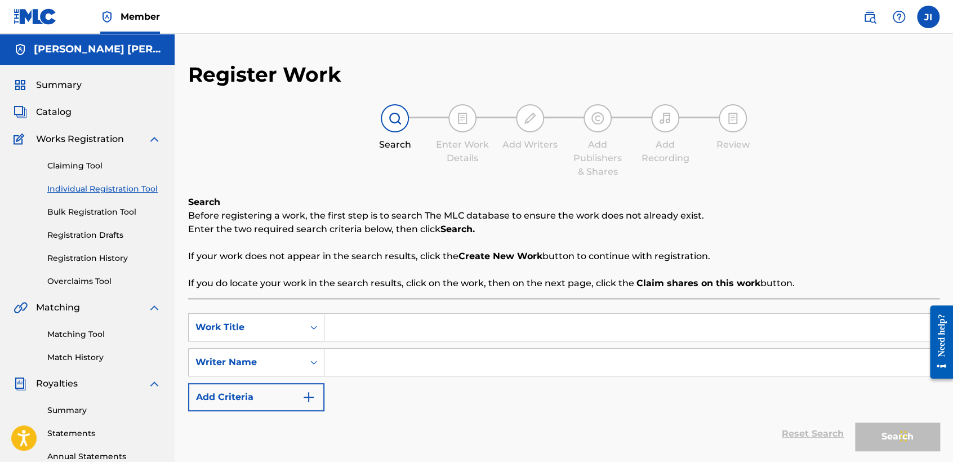
paste input "La Cumbia Alfa 6 V1"
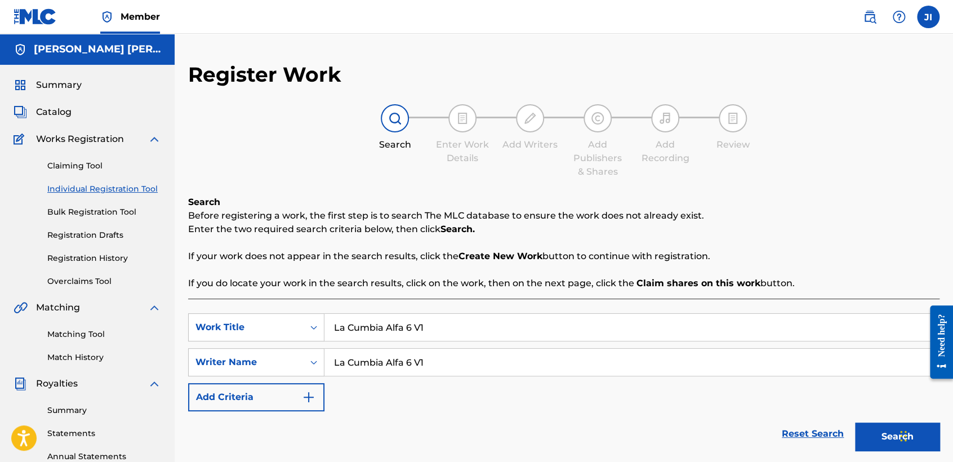
click at [872, 438] on button "Search" at bounding box center [897, 437] width 85 height 28
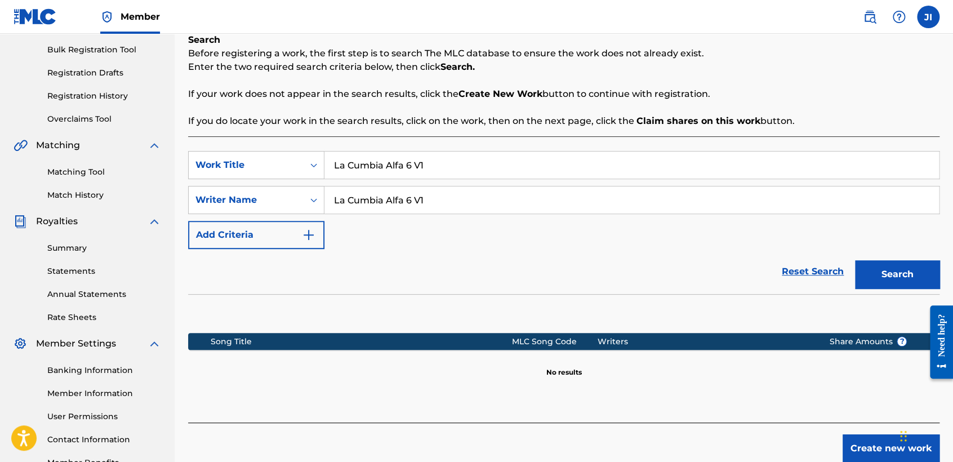
scroll to position [236, 0]
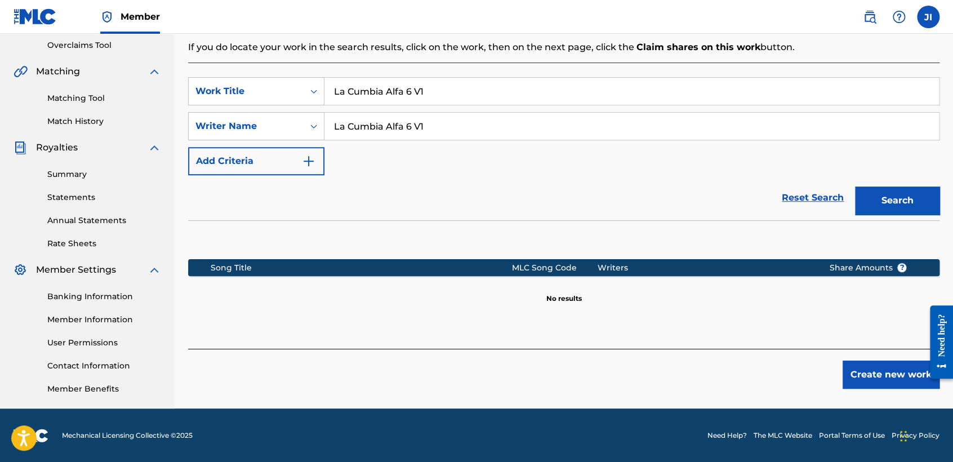
click at [876, 372] on button "Create new work" at bounding box center [891, 375] width 97 height 28
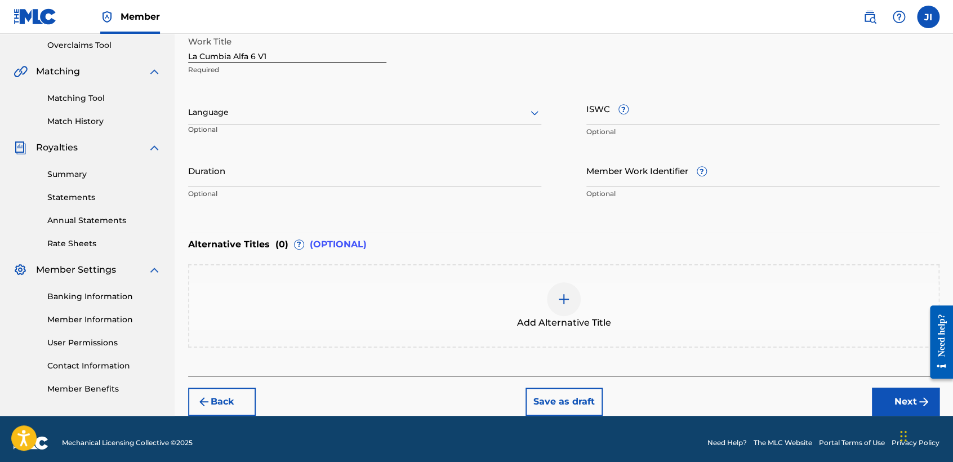
click at [380, 110] on div at bounding box center [364, 112] width 353 height 14
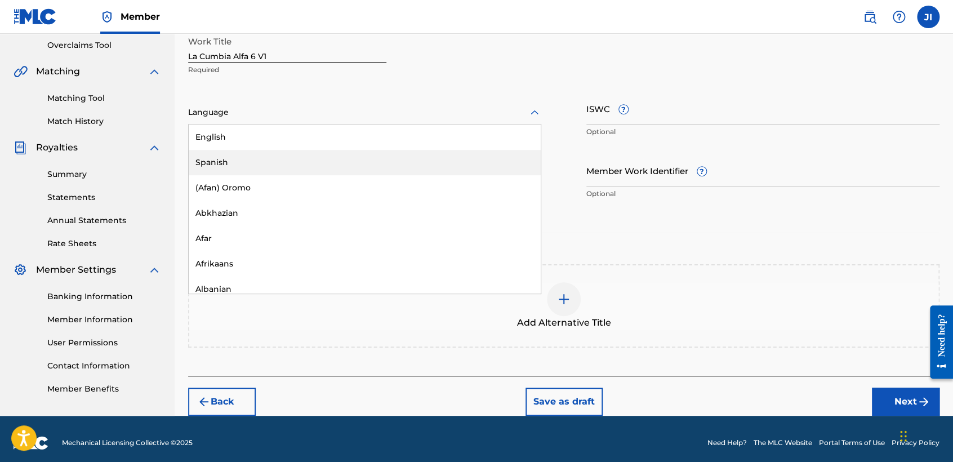
click at [318, 158] on div "Spanish" at bounding box center [365, 162] width 352 height 25
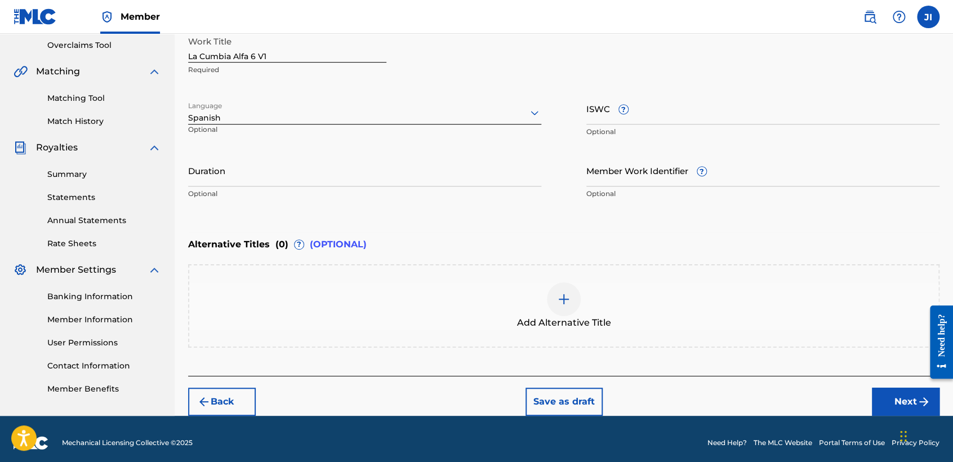
click at [316, 172] on input "Duration" at bounding box center [364, 170] width 353 height 32
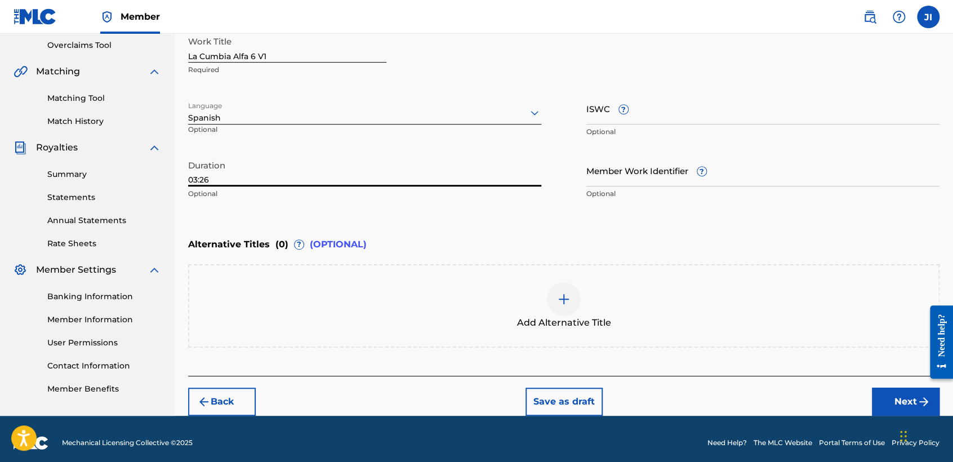
click at [913, 400] on button "Next" at bounding box center [906, 402] width 68 height 28
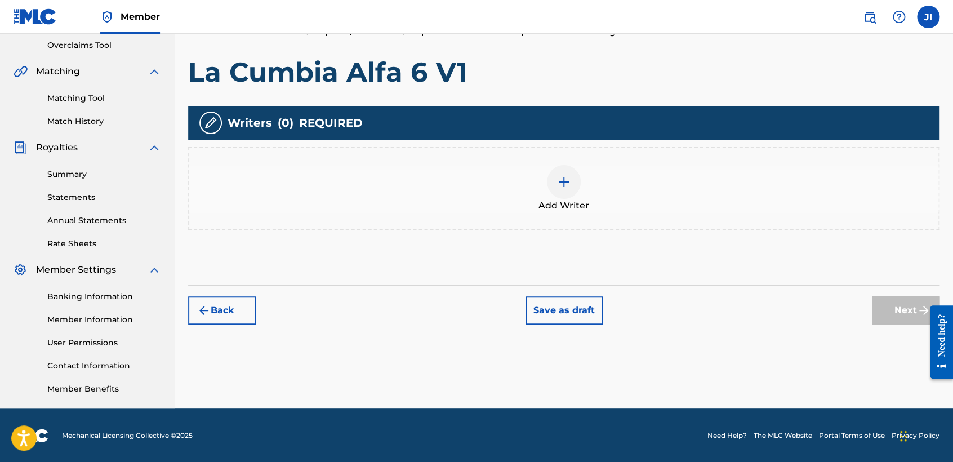
click at [571, 214] on div "Add Writer" at bounding box center [564, 188] width 752 height 83
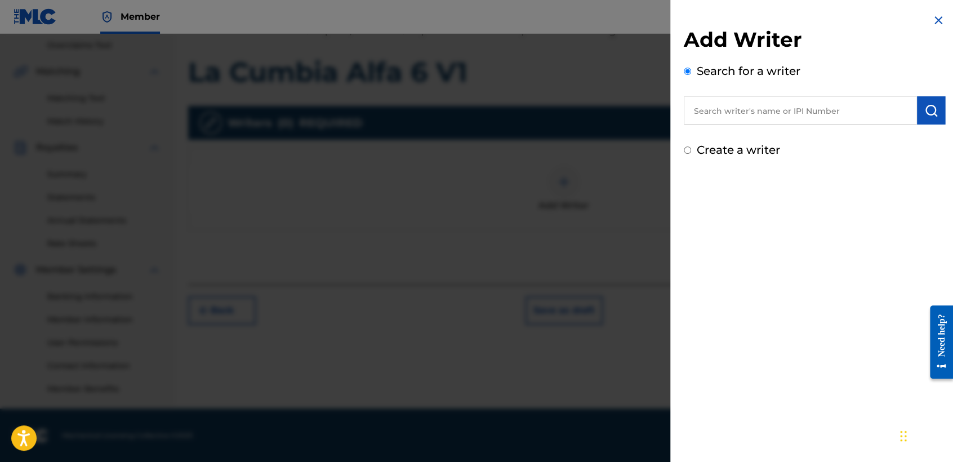
click at [788, 118] on input "text" at bounding box center [800, 110] width 233 height 28
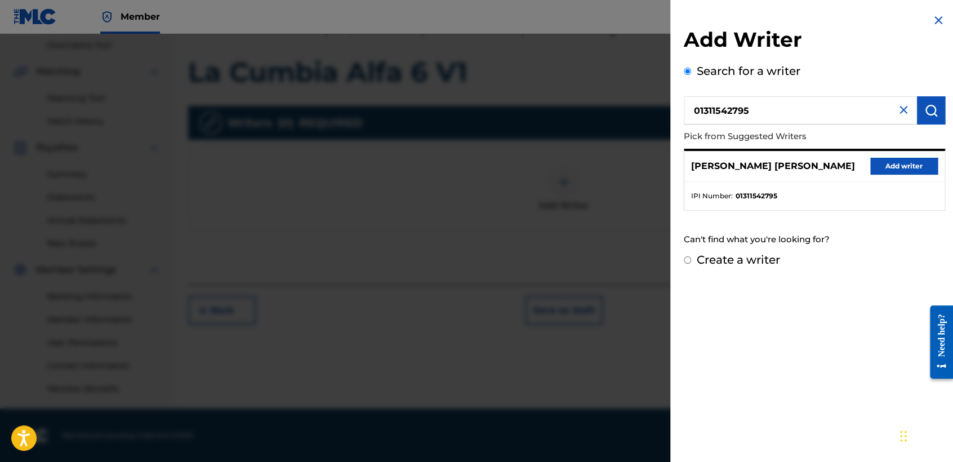
click at [920, 165] on button "Add writer" at bounding box center [905, 166] width 68 height 17
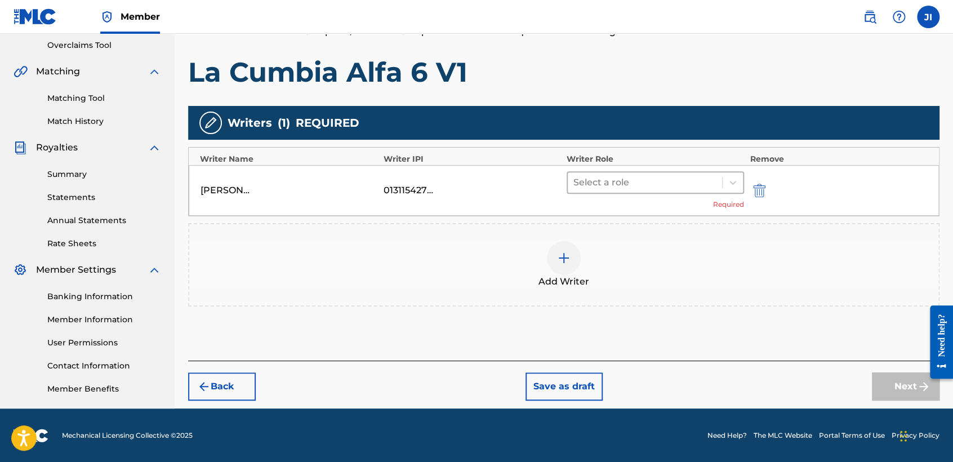
click at [672, 185] on div at bounding box center [645, 183] width 143 height 16
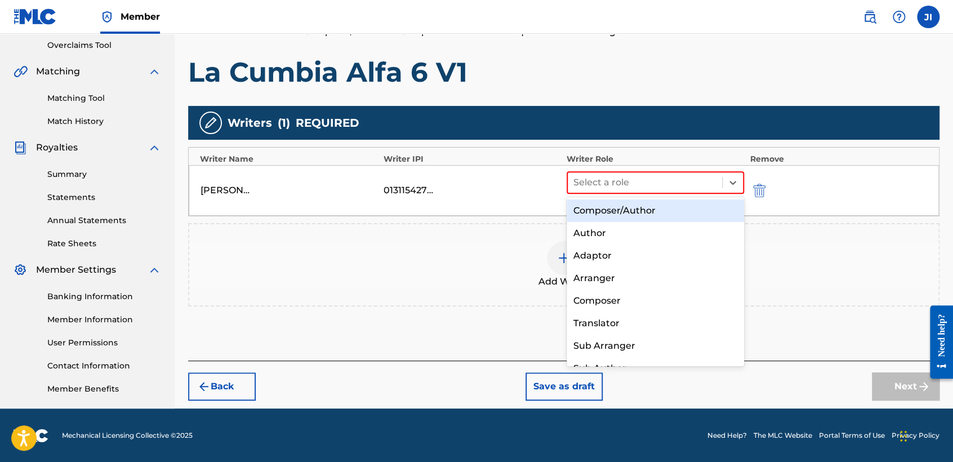
click at [665, 207] on div "Composer/Author" at bounding box center [655, 210] width 177 height 23
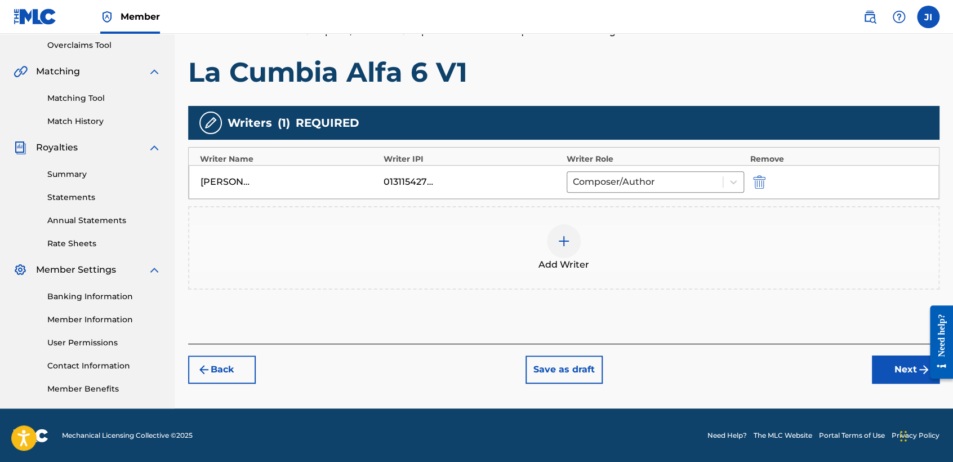
click at [897, 361] on button "Next" at bounding box center [906, 370] width 68 height 28
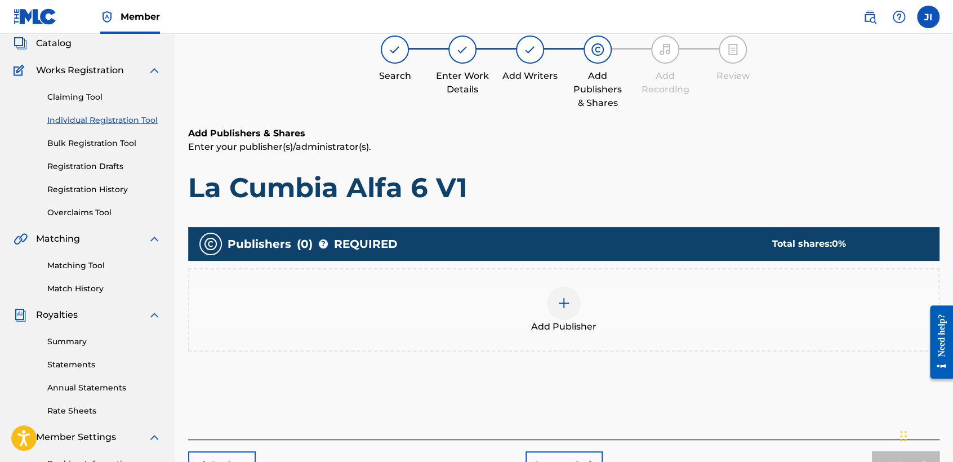
scroll to position [50, 0]
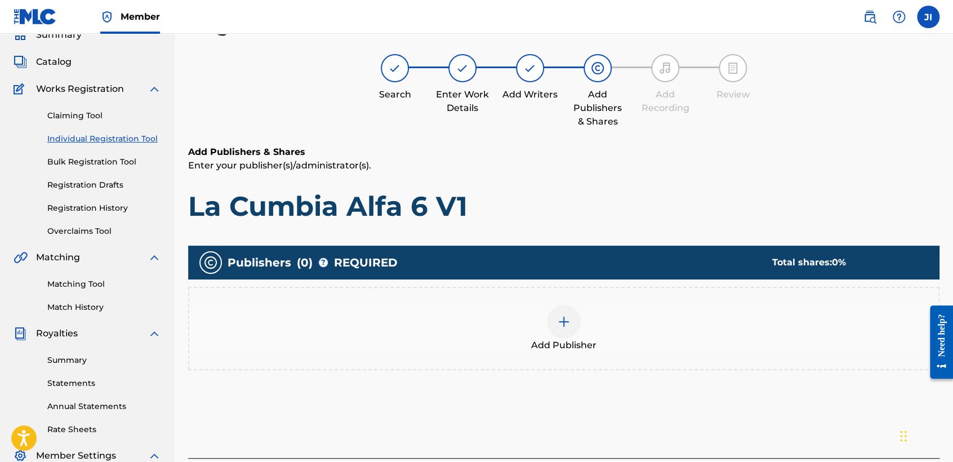
click at [566, 323] on img at bounding box center [564, 322] width 14 height 14
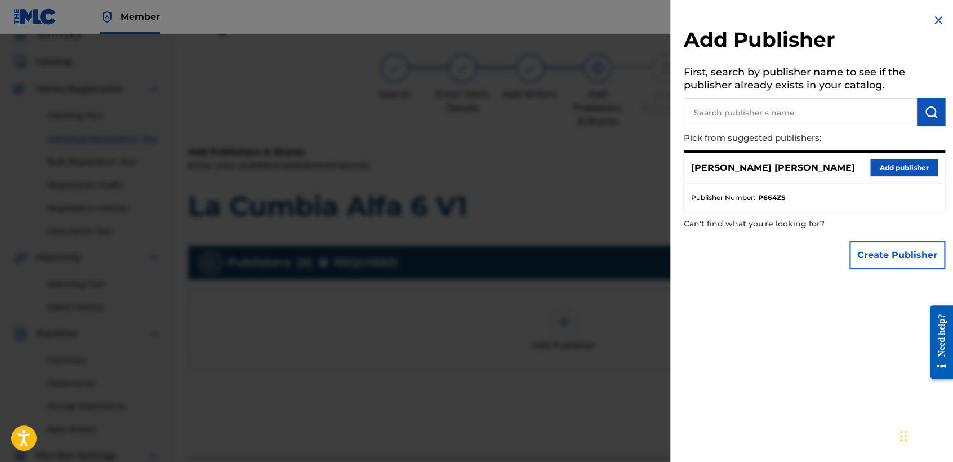
click at [899, 169] on button "Add publisher" at bounding box center [905, 167] width 68 height 17
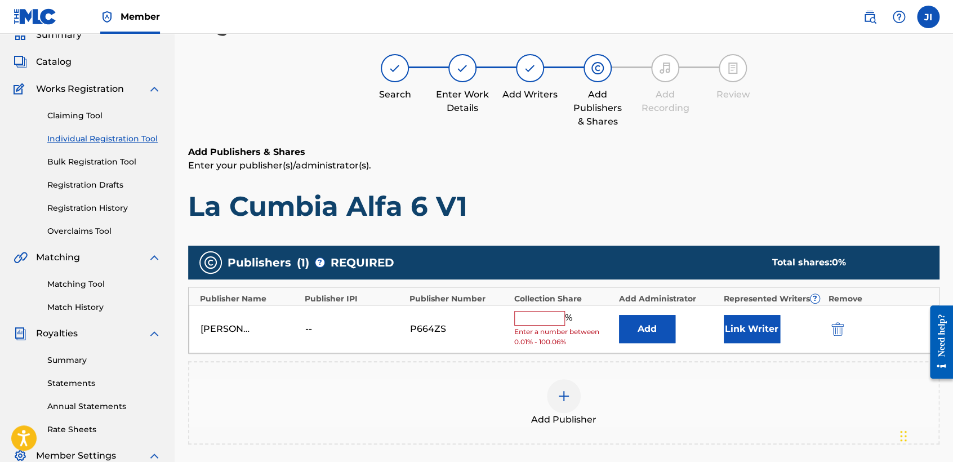
click at [550, 317] on input "text" at bounding box center [539, 318] width 51 height 15
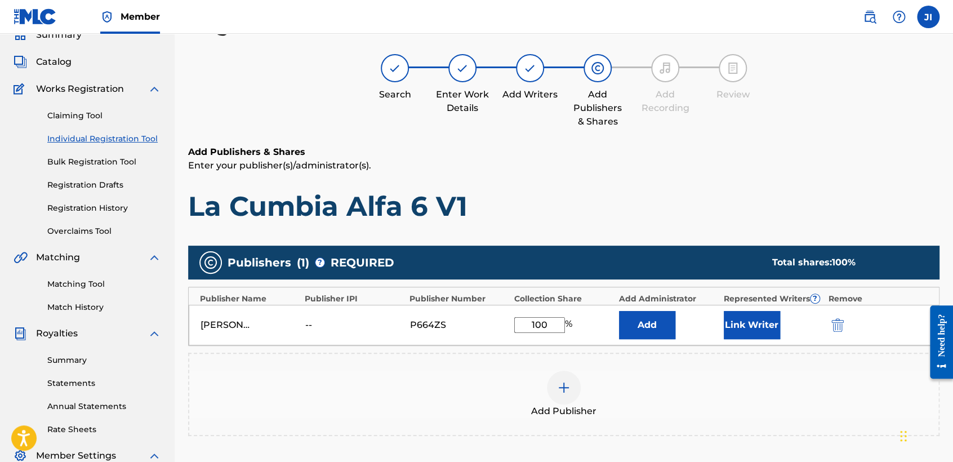
click at [743, 323] on button "Link Writer" at bounding box center [752, 325] width 56 height 28
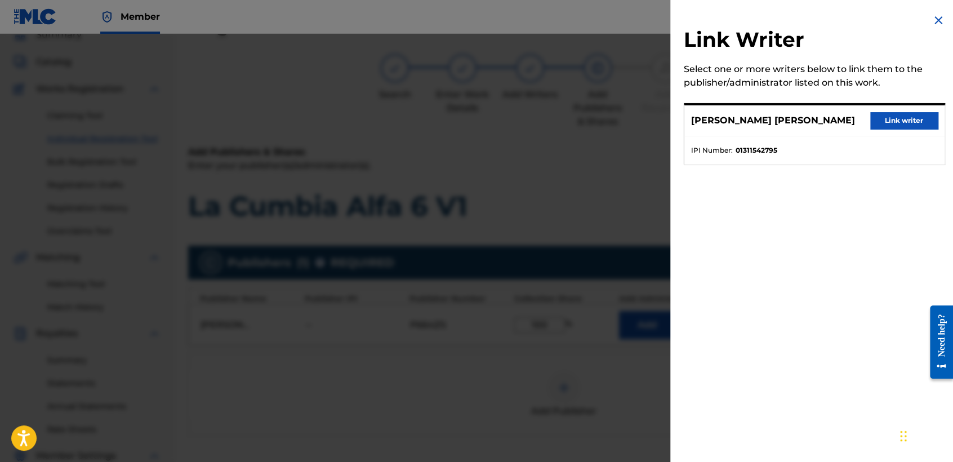
click at [915, 117] on button "Link writer" at bounding box center [905, 120] width 68 height 17
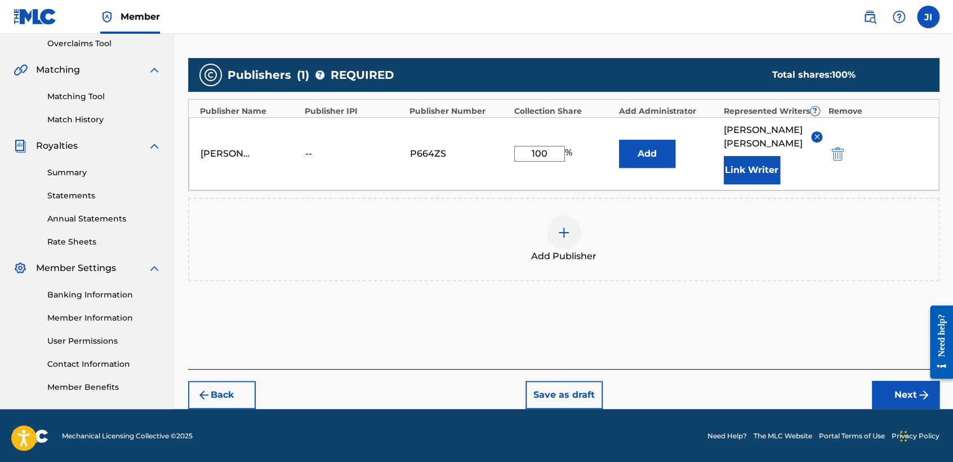
click at [885, 405] on button "Next" at bounding box center [906, 395] width 68 height 28
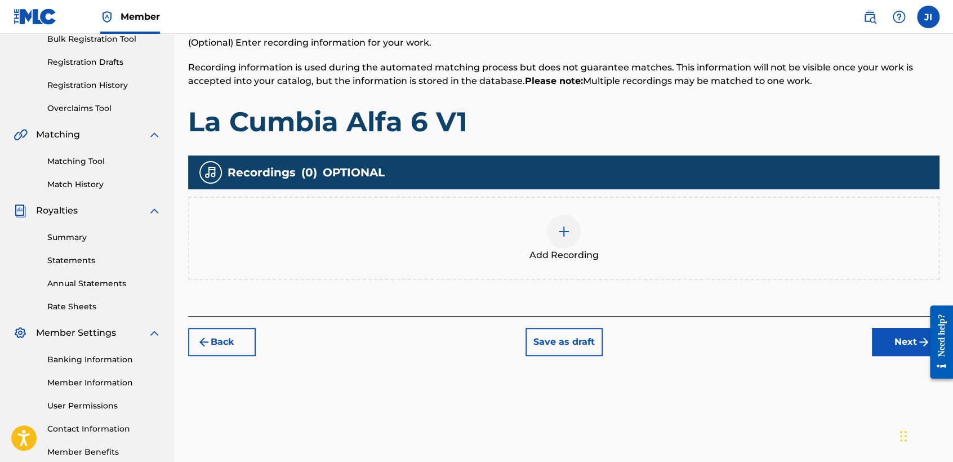
scroll to position [176, 0]
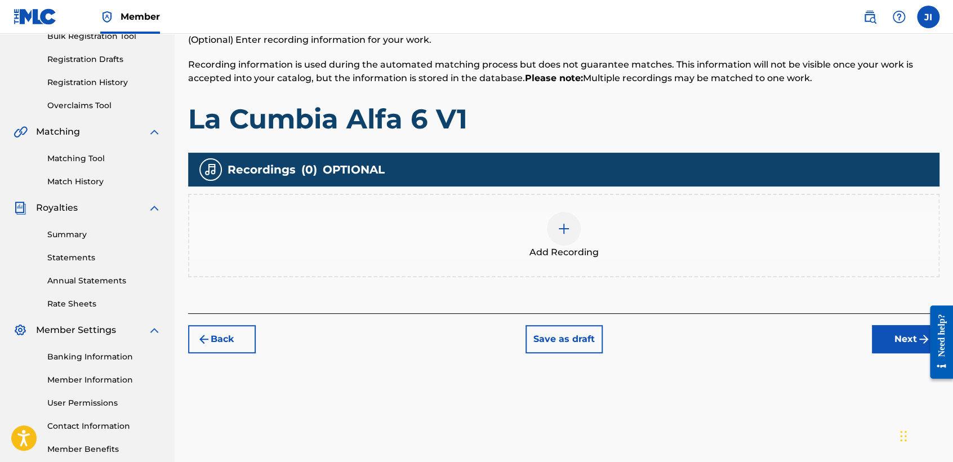
click at [570, 235] on div at bounding box center [564, 229] width 34 height 34
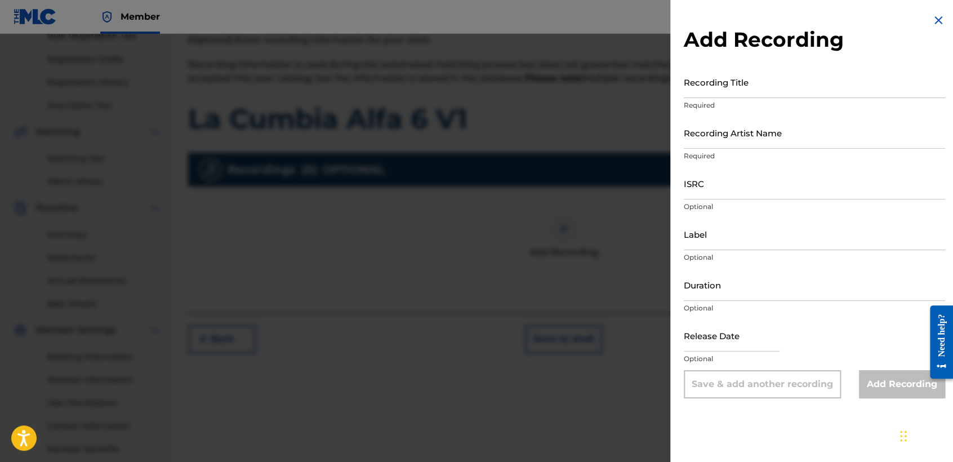
click at [740, 82] on input "Recording Title" at bounding box center [814, 82] width 261 height 32
paste input "La Cumbia Alfa 6 V1"
click at [745, 135] on input "Recording Artist Name" at bounding box center [814, 133] width 261 height 32
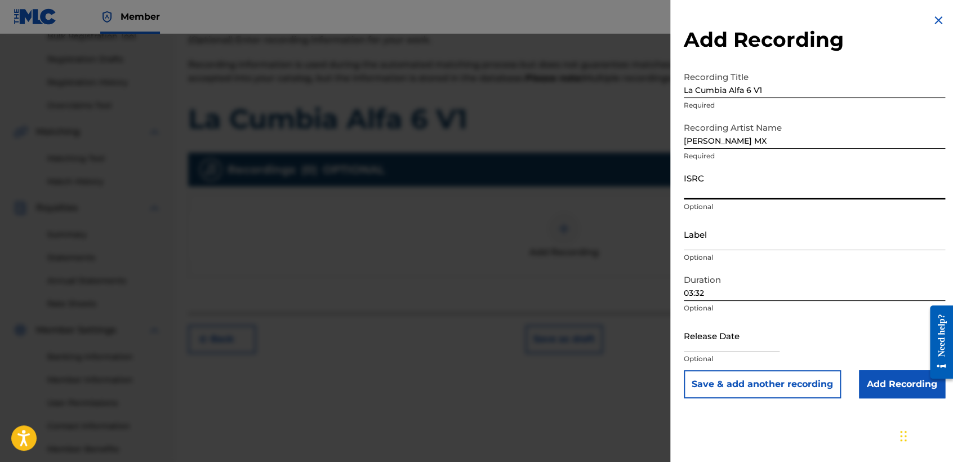
click at [763, 196] on input "ISRC" at bounding box center [814, 183] width 261 height 32
paste input "QZZ8A2463421"
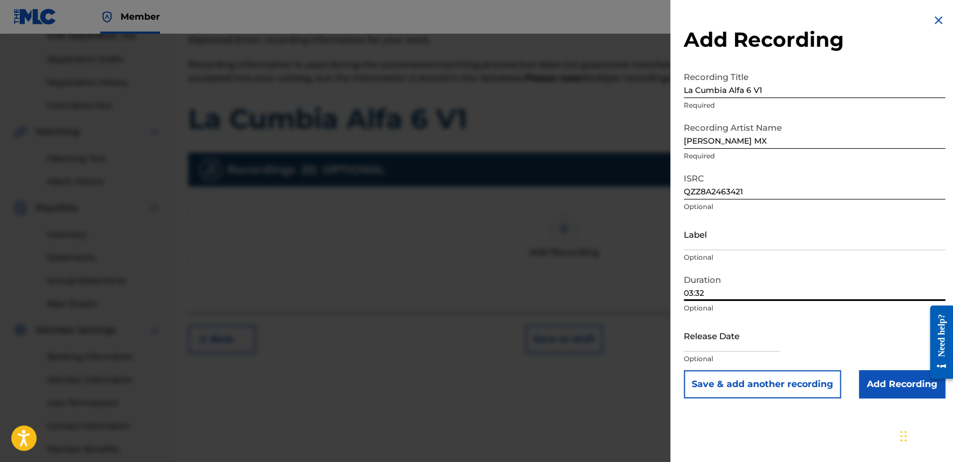
click at [753, 286] on input "03:32" at bounding box center [814, 285] width 261 height 32
click at [718, 334] on input "text" at bounding box center [732, 335] width 96 height 32
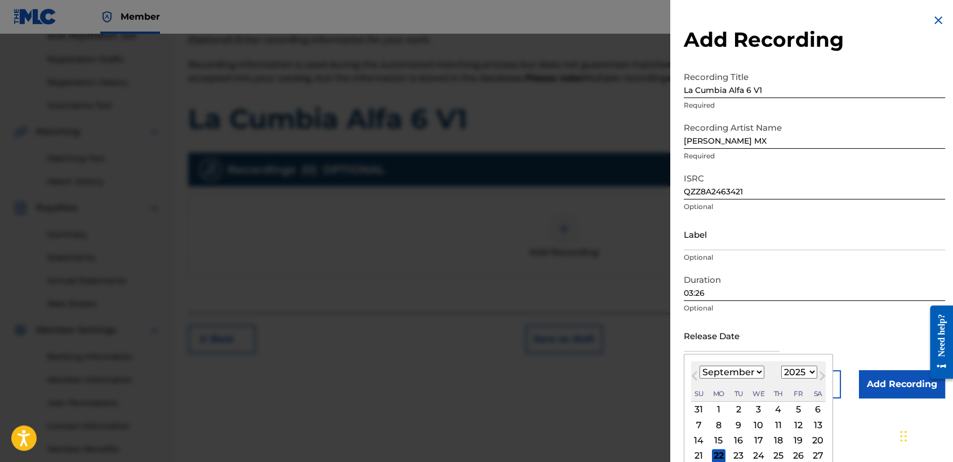
click at [753, 373] on select "January February March April May June July August September October November De…" at bounding box center [732, 372] width 65 height 13
click at [700, 366] on select "January February March April May June July August September October November De…" at bounding box center [732, 372] width 65 height 13
click at [791, 367] on select "1899 1900 1901 1902 1903 1904 1905 1906 1907 1908 1909 1910 1911 1912 1913 1914…" at bounding box center [800, 372] width 36 height 13
click at [782, 366] on select "1899 1900 1901 1902 1903 1904 1905 1906 1907 1908 1909 1910 1911 1912 1913 1914…" at bounding box center [800, 372] width 36 height 13
click at [723, 421] on div "4" at bounding box center [719, 425] width 14 height 14
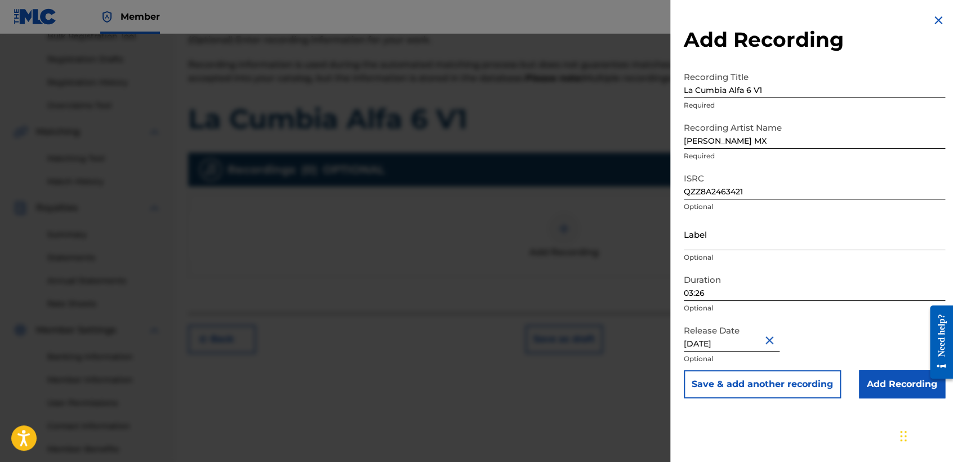
click at [883, 376] on input "Add Recording" at bounding box center [902, 384] width 86 height 28
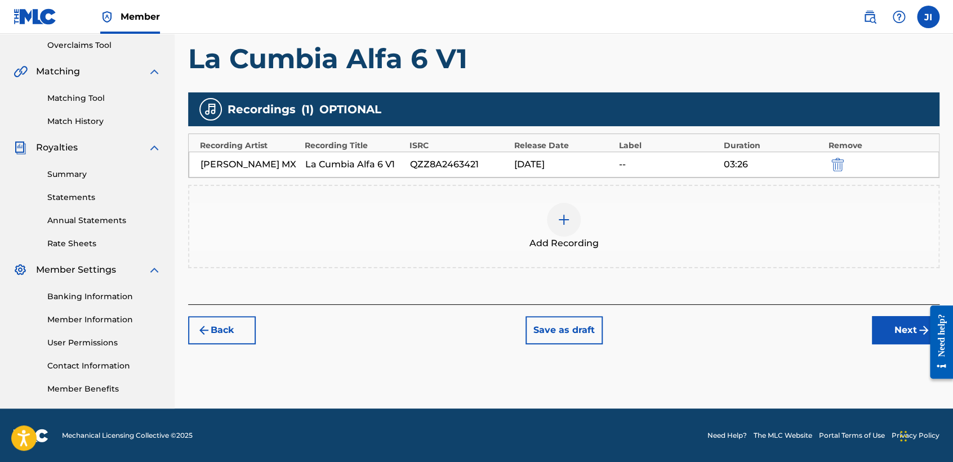
click at [904, 331] on button "Next" at bounding box center [906, 330] width 68 height 28
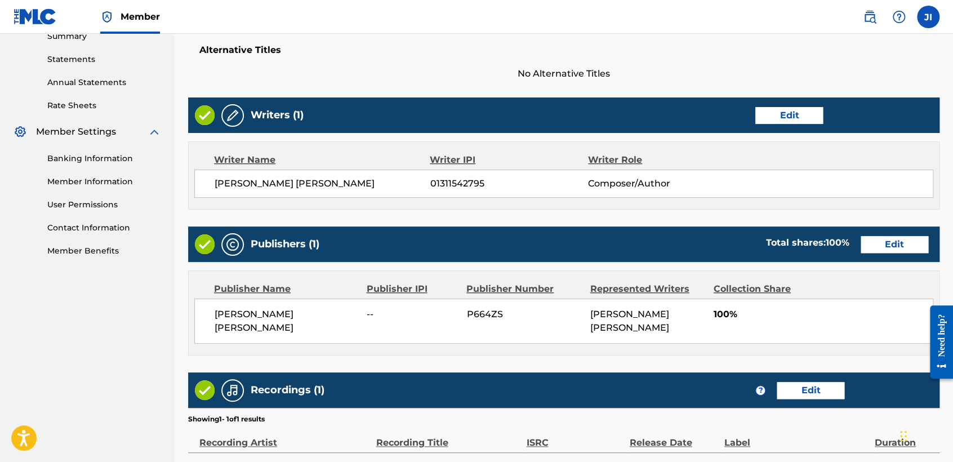
scroll to position [503, 0]
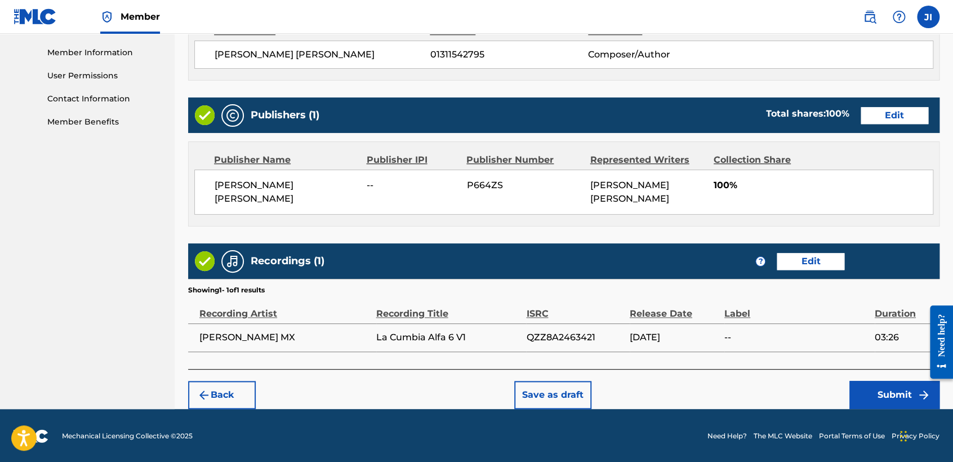
click at [904, 387] on button "Submit" at bounding box center [895, 395] width 90 height 28
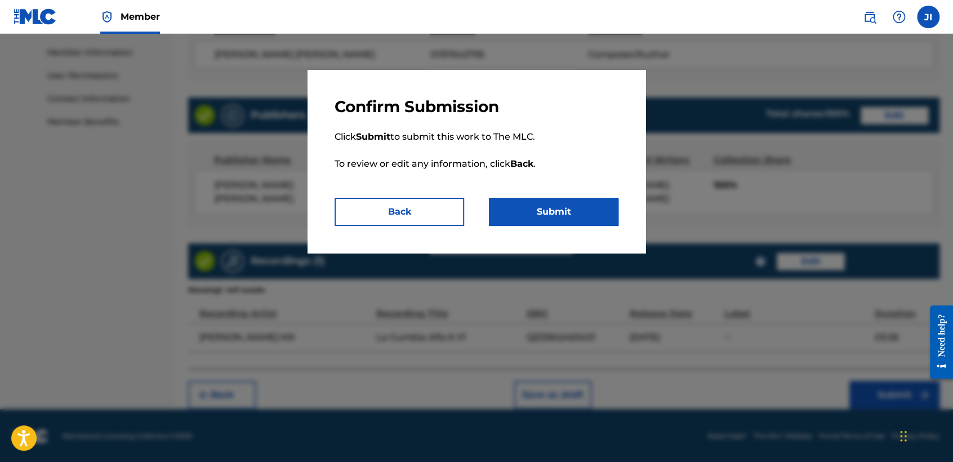
click at [609, 206] on button "Submit" at bounding box center [554, 212] width 130 height 28
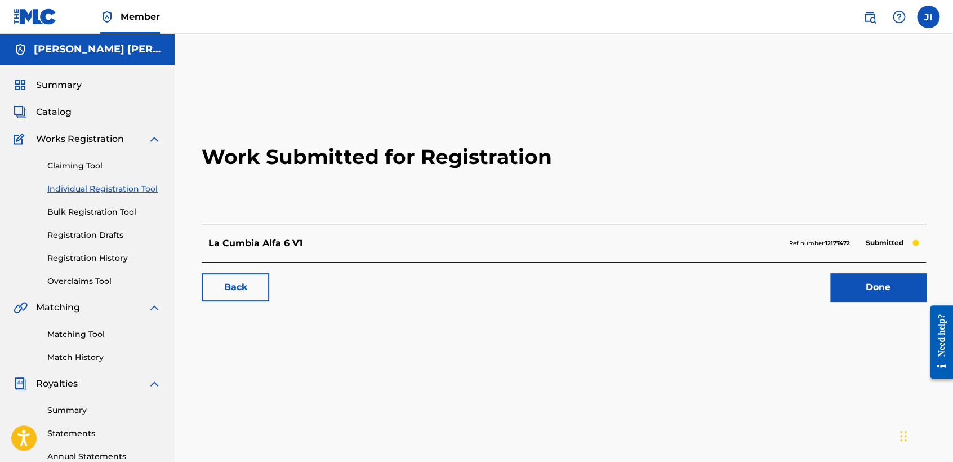
click at [131, 186] on link "Individual Registration Tool" at bounding box center [104, 189] width 114 height 12
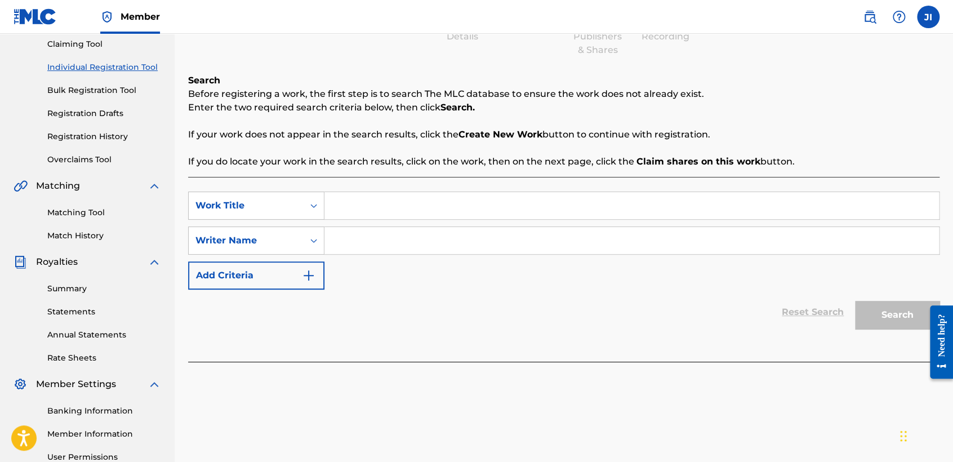
scroll to position [125, 0]
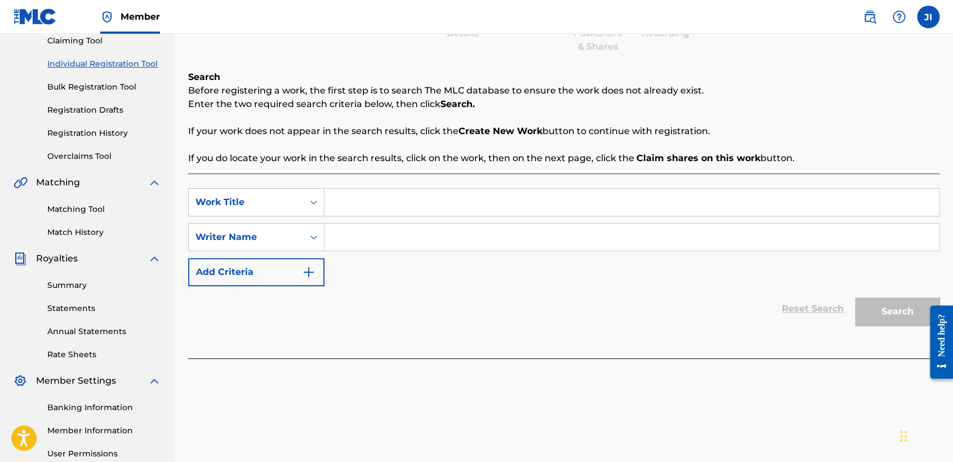
click at [403, 199] on input "Search Form" at bounding box center [632, 202] width 615 height 27
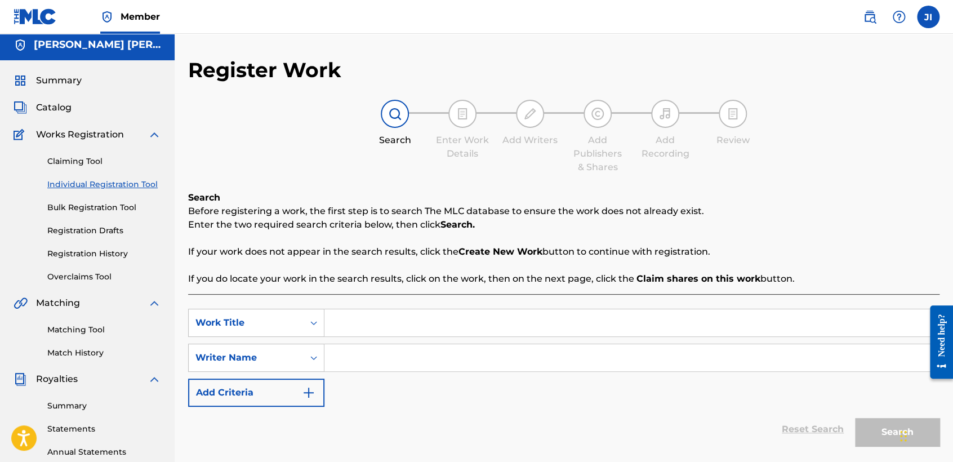
scroll to position [0, 0]
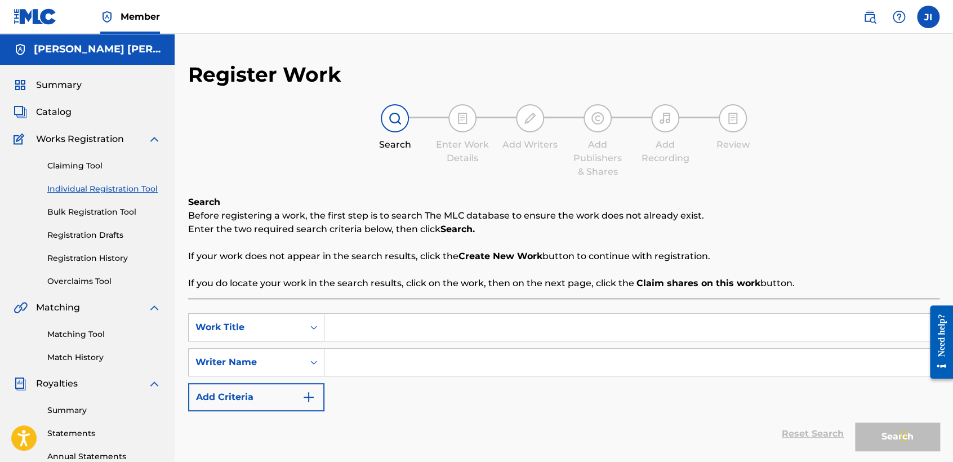
click at [107, 256] on link "Registration History" at bounding box center [104, 258] width 114 height 12
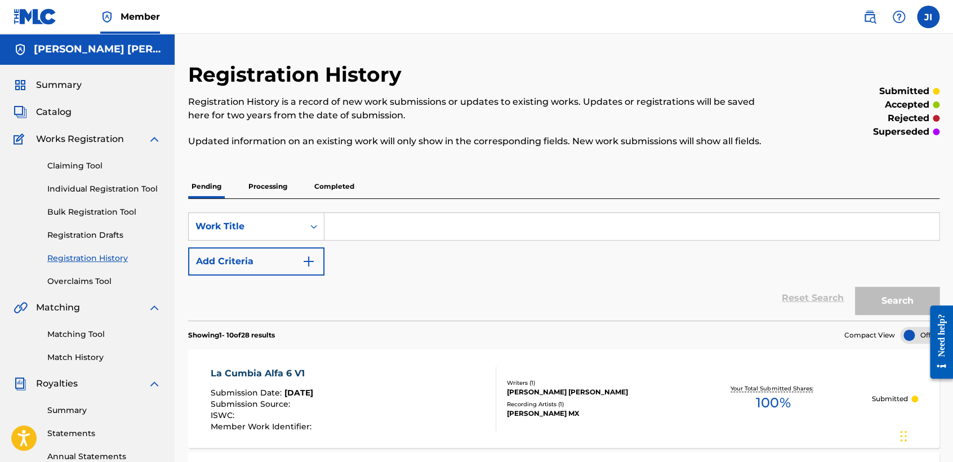
click at [126, 188] on link "Individual Registration Tool" at bounding box center [104, 189] width 114 height 12
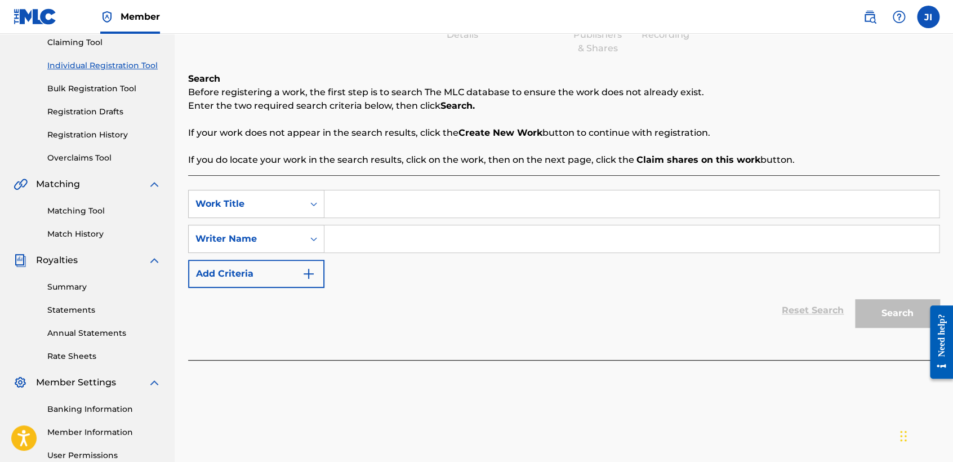
scroll to position [125, 0]
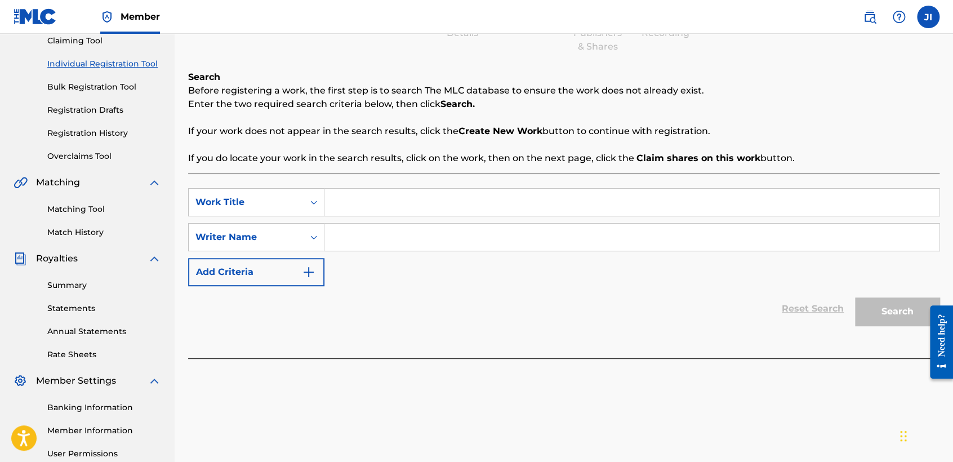
paste input "Wachito"
click at [883, 319] on button "Search" at bounding box center [897, 312] width 85 height 28
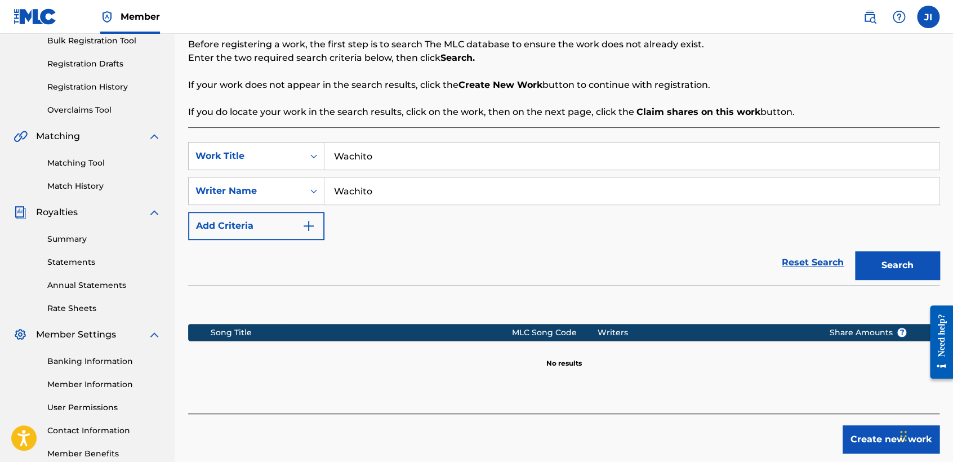
scroll to position [236, 0]
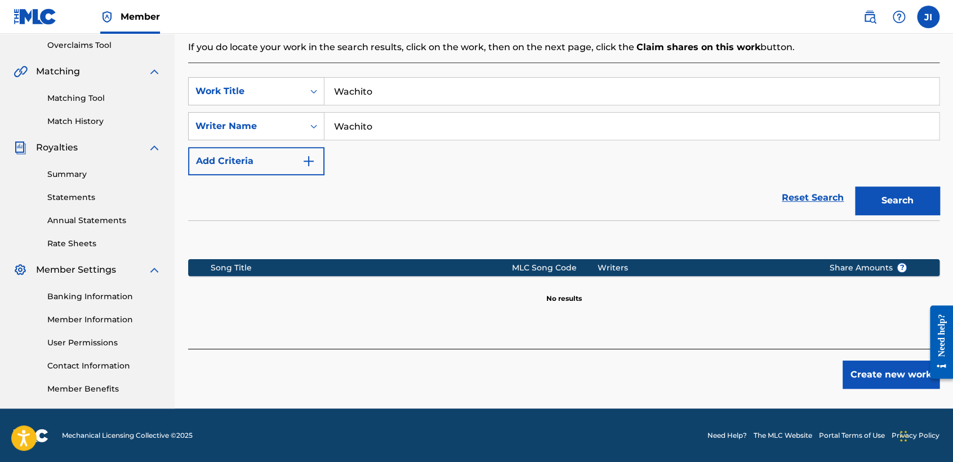
click at [870, 362] on button "Create new work" at bounding box center [891, 375] width 97 height 28
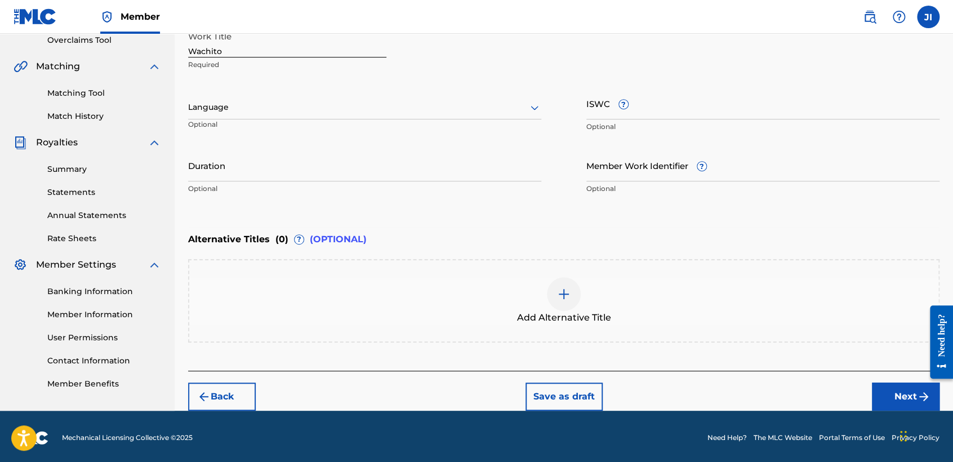
scroll to position [243, 0]
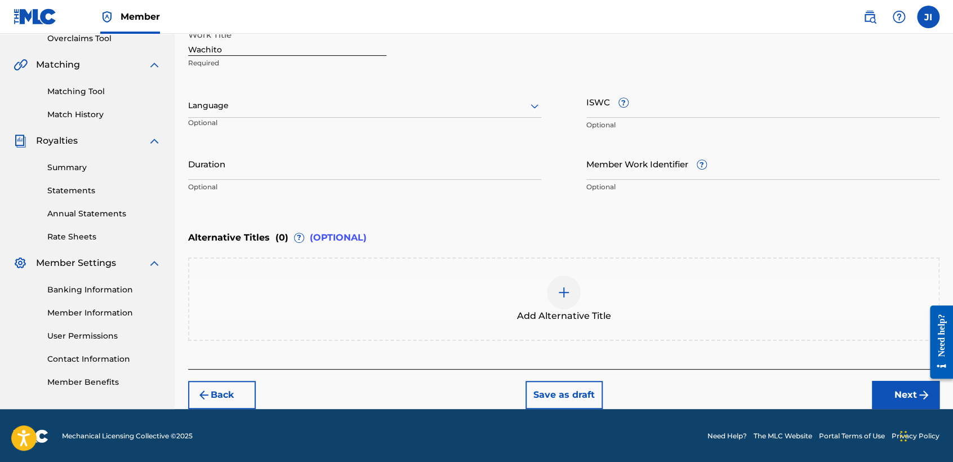
click at [365, 105] on div at bounding box center [364, 106] width 353 height 14
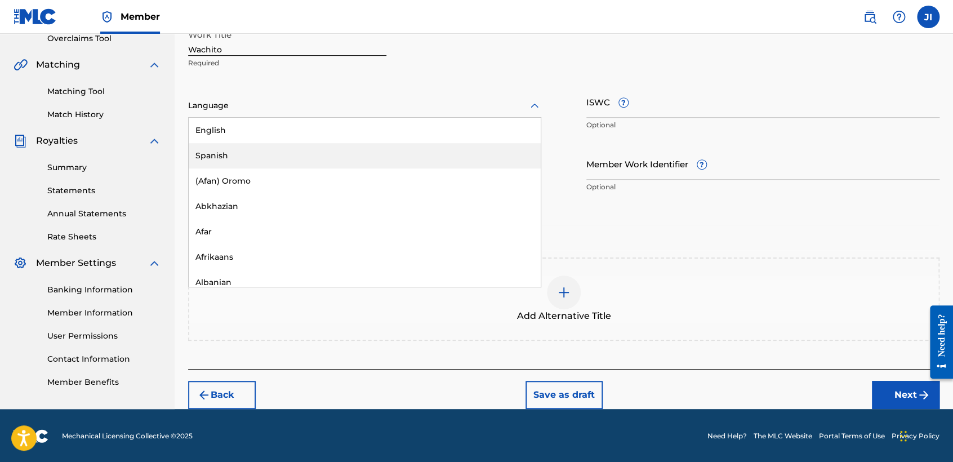
click at [286, 159] on div "Spanish" at bounding box center [365, 155] width 352 height 25
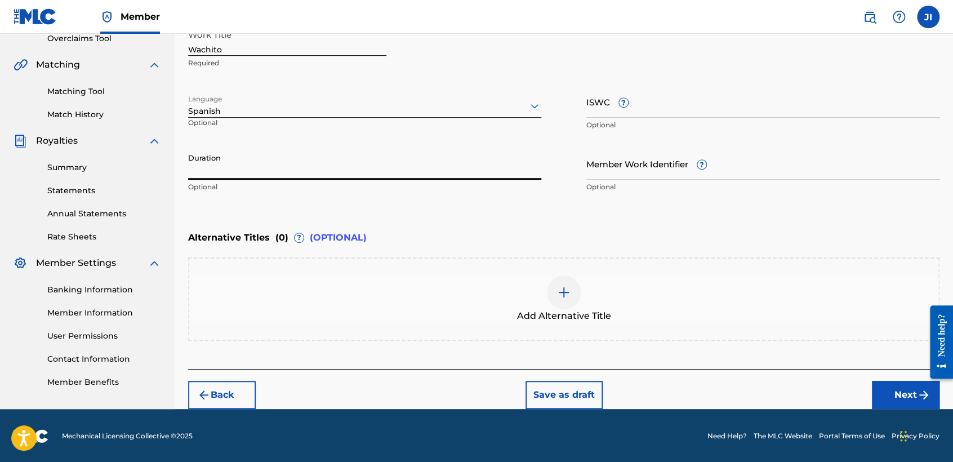
click at [287, 159] on input "Duration" at bounding box center [364, 164] width 353 height 32
click at [903, 384] on button "Next" at bounding box center [906, 395] width 68 height 28
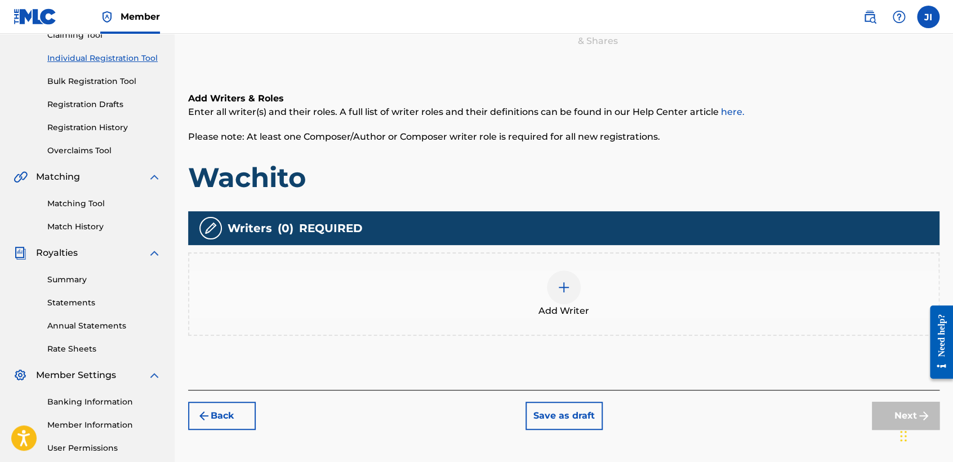
scroll to position [176, 0]
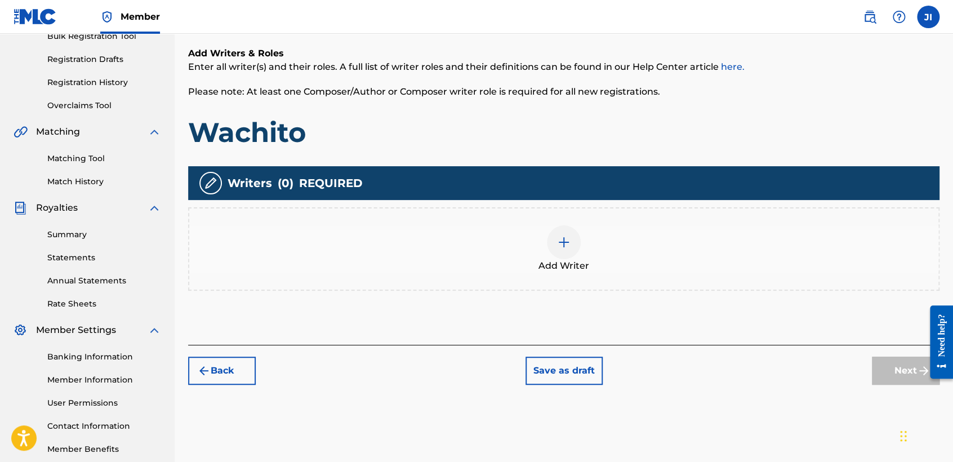
click at [541, 233] on div "Add Writer" at bounding box center [563, 248] width 749 height 47
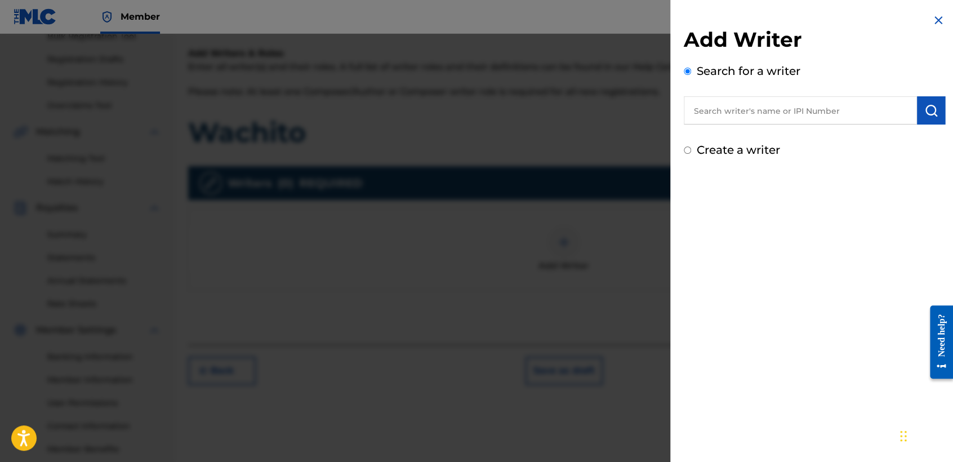
click at [741, 104] on input "text" at bounding box center [800, 110] width 233 height 28
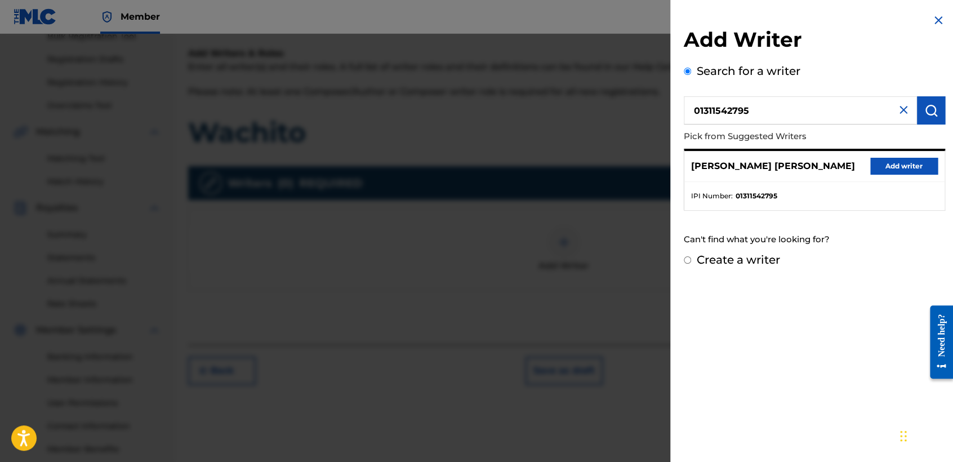
click at [893, 169] on button "Add writer" at bounding box center [905, 166] width 68 height 17
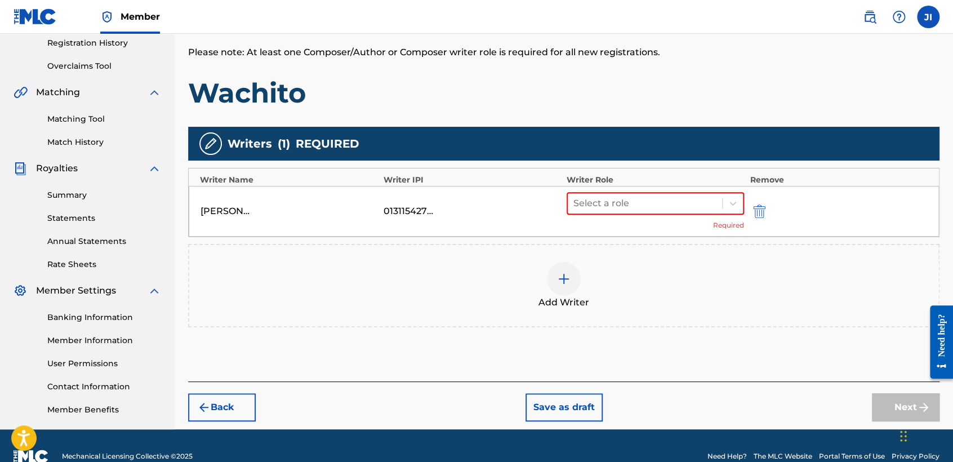
scroll to position [236, 0]
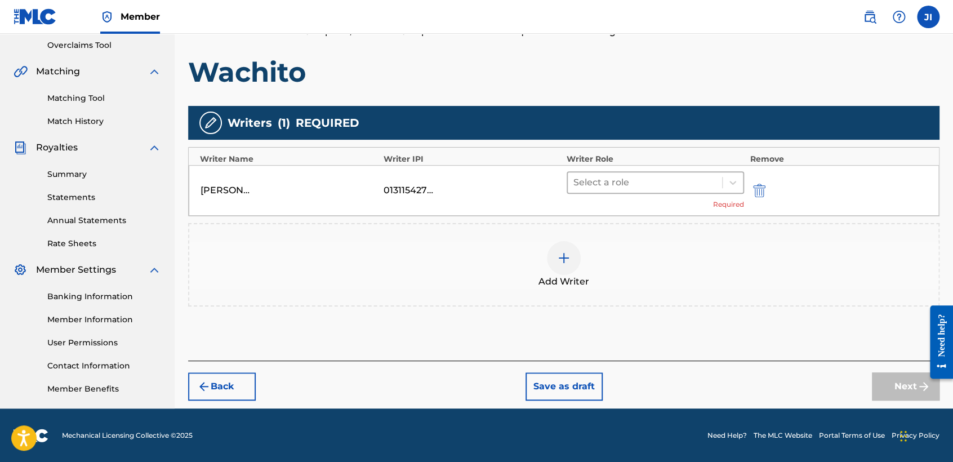
click at [697, 172] on div "Select a role" at bounding box center [645, 182] width 154 height 20
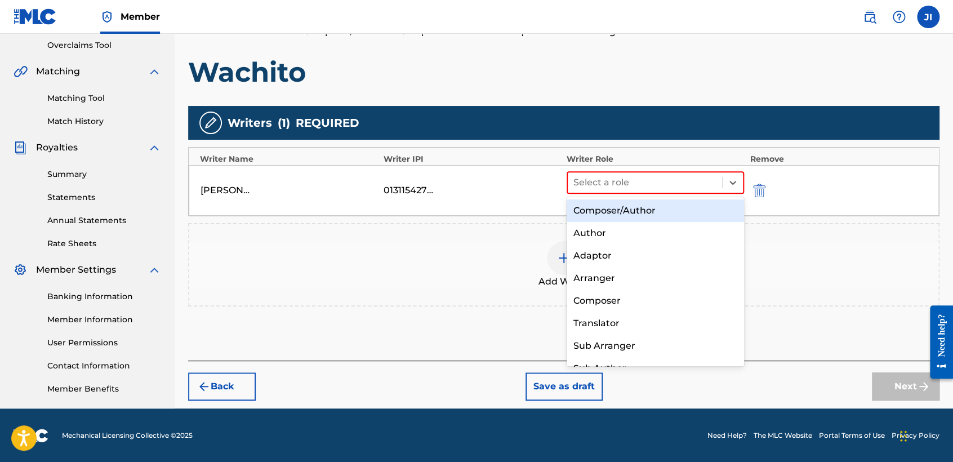
click at [681, 205] on div "Composer/Author" at bounding box center [655, 210] width 177 height 23
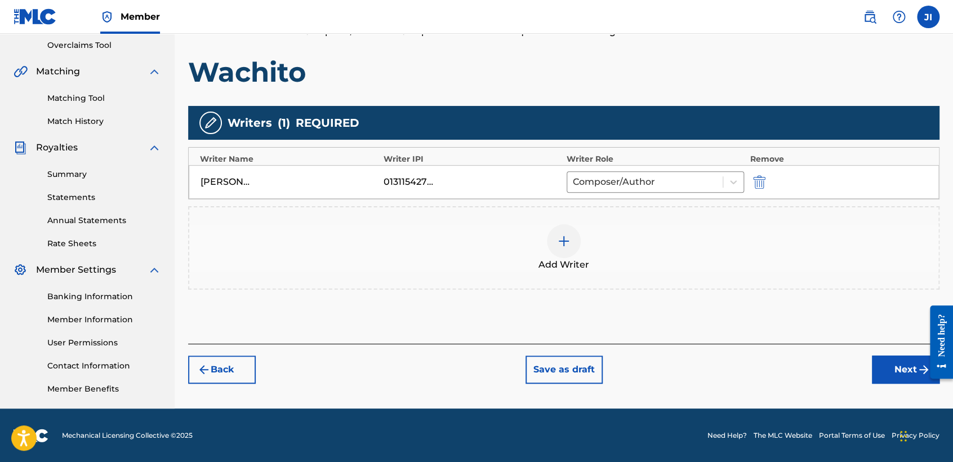
click at [905, 373] on button "Next" at bounding box center [906, 370] width 68 height 28
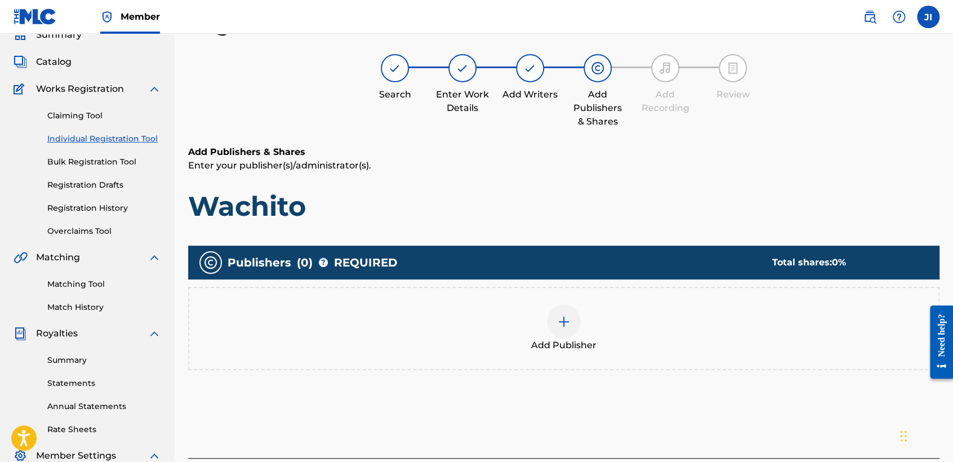
scroll to position [176, 0]
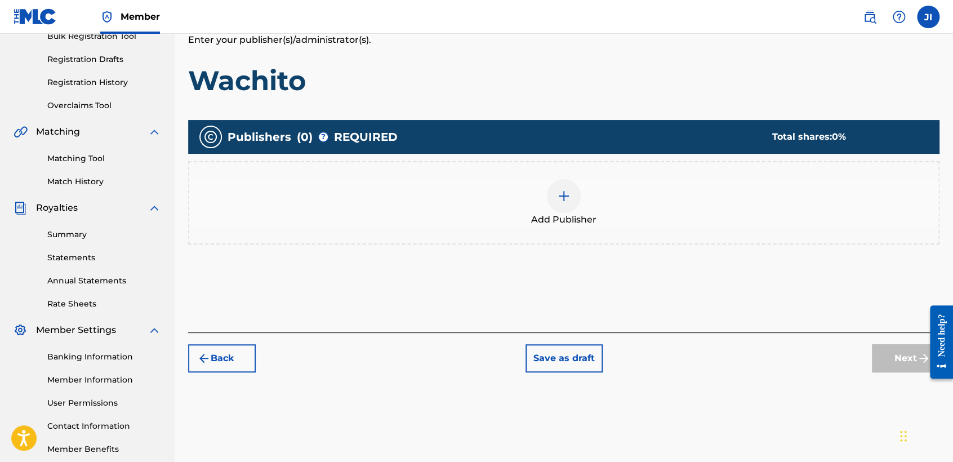
click at [586, 194] on div "Add Publisher" at bounding box center [563, 202] width 749 height 47
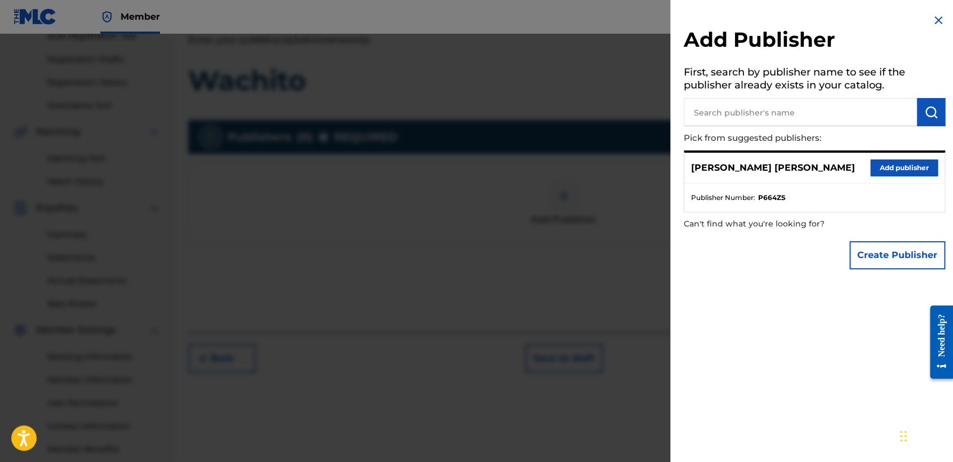
click at [923, 159] on div "[PERSON_NAME] [PERSON_NAME] Add publisher" at bounding box center [815, 168] width 260 height 31
click at [902, 171] on button "Add publisher" at bounding box center [905, 167] width 68 height 17
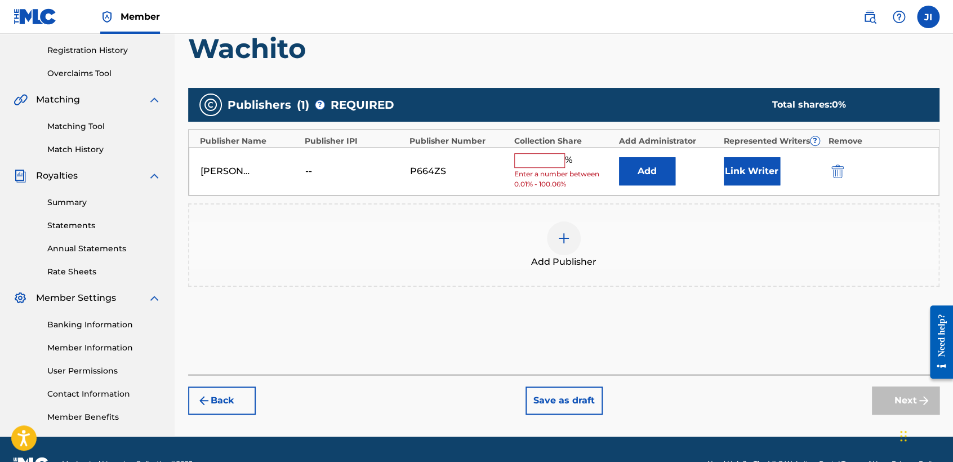
scroll to position [236, 0]
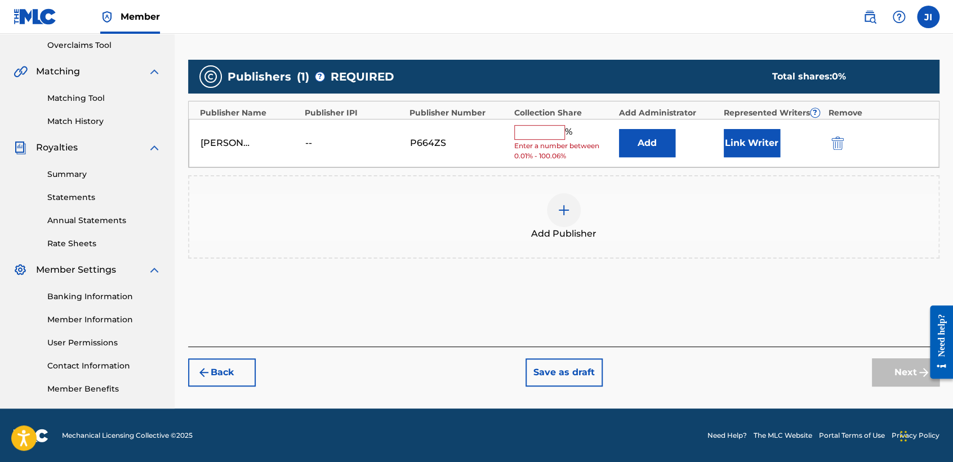
click at [547, 132] on input "text" at bounding box center [539, 132] width 51 height 15
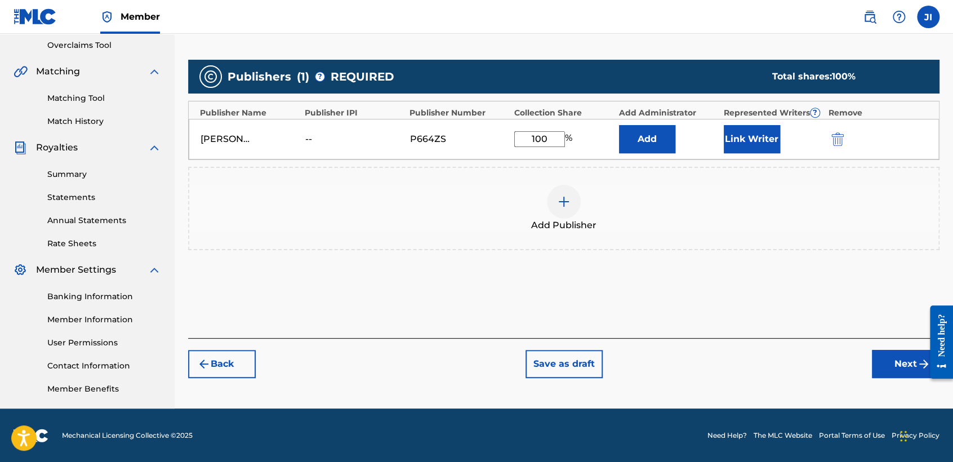
click at [742, 141] on button "Link Writer" at bounding box center [752, 139] width 56 height 28
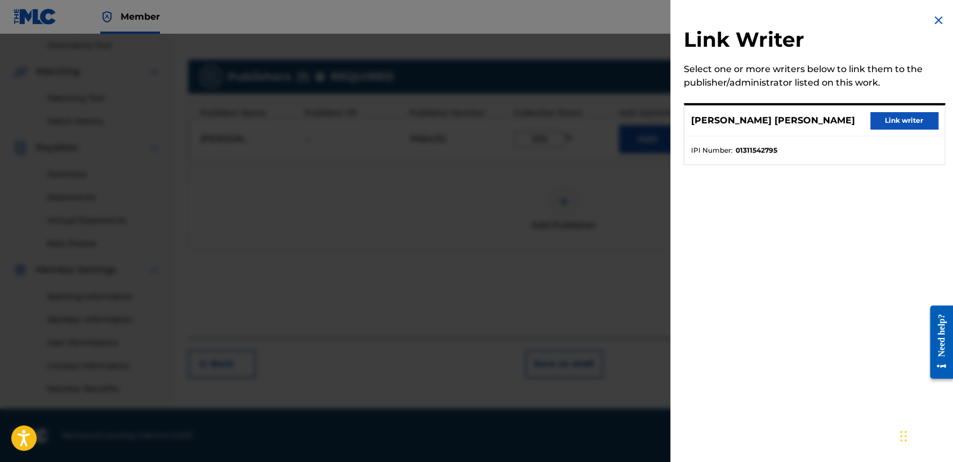
click at [901, 114] on div "[PERSON_NAME] [PERSON_NAME] Link writer" at bounding box center [815, 120] width 260 height 31
click at [902, 115] on button "Link writer" at bounding box center [905, 120] width 68 height 17
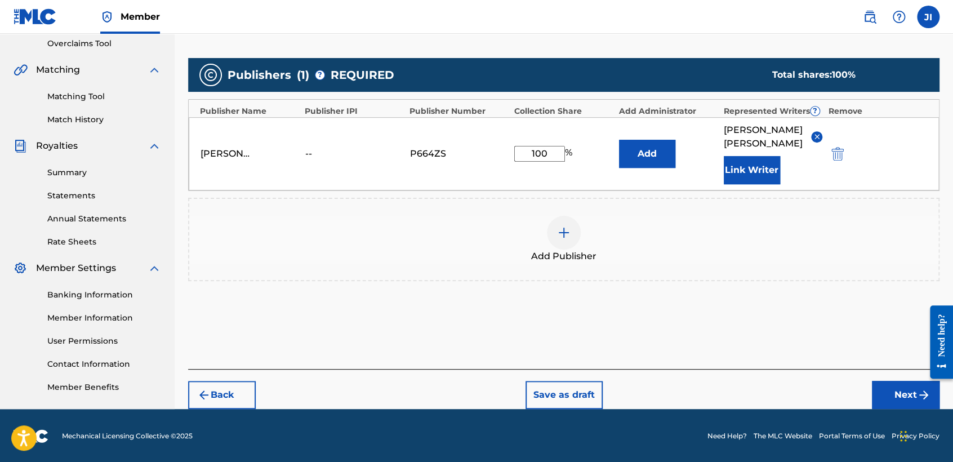
click at [909, 399] on button "Next" at bounding box center [906, 395] width 68 height 28
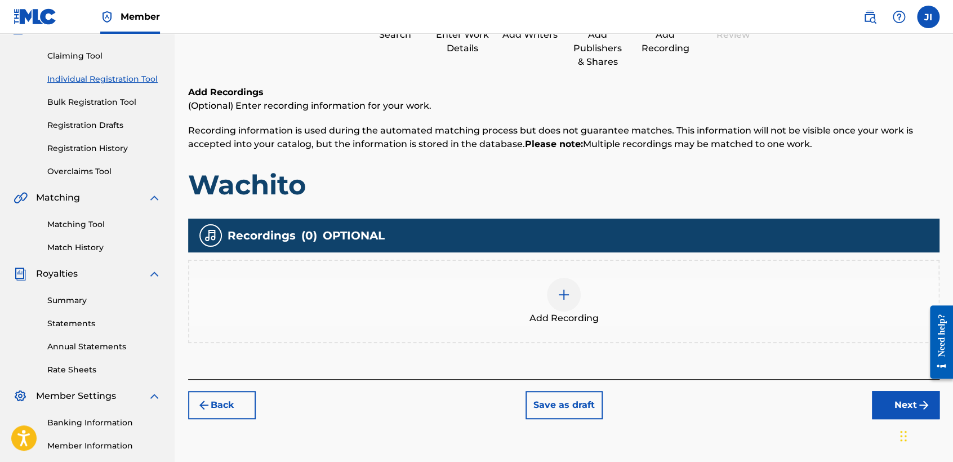
scroll to position [176, 0]
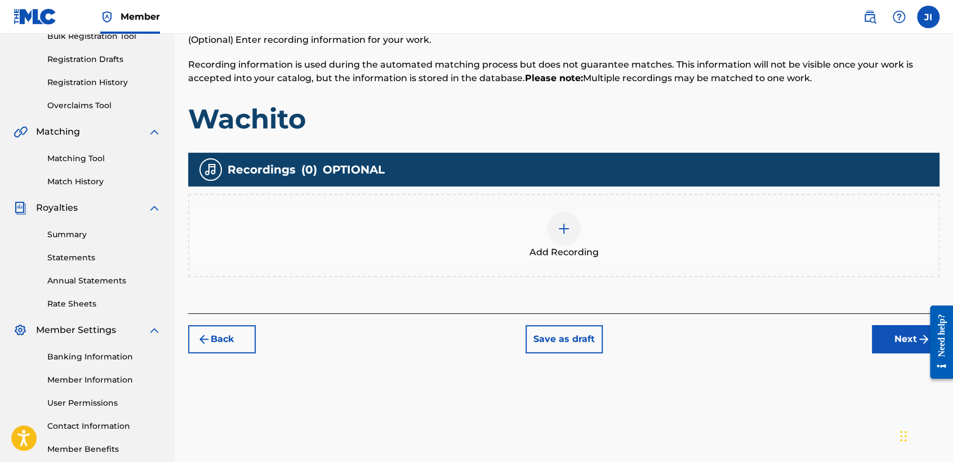
click at [591, 227] on div "Add Recording" at bounding box center [563, 235] width 749 height 47
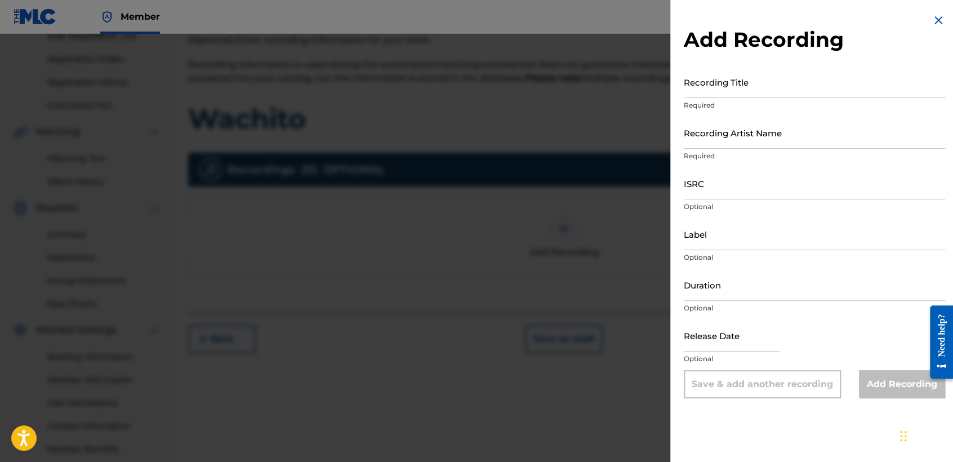
drag, startPoint x: 716, startPoint y: 65, endPoint x: 708, endPoint y: 57, distance: 11.6
click at [708, 57] on div "Add Recording Recording Title Required Recording Artist Name Required ISRC Opti…" at bounding box center [815, 206] width 288 height 412
paste input "Wachito"
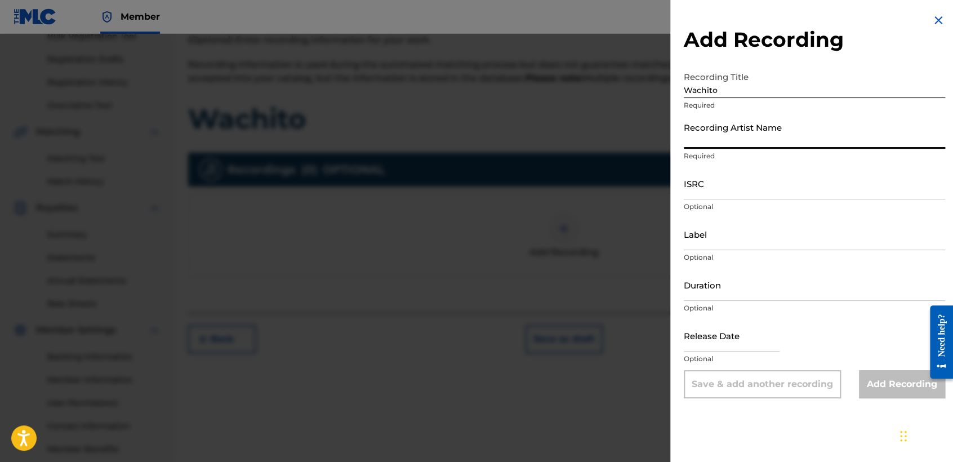
click at [725, 136] on input "Recording Artist Name" at bounding box center [814, 133] width 261 height 32
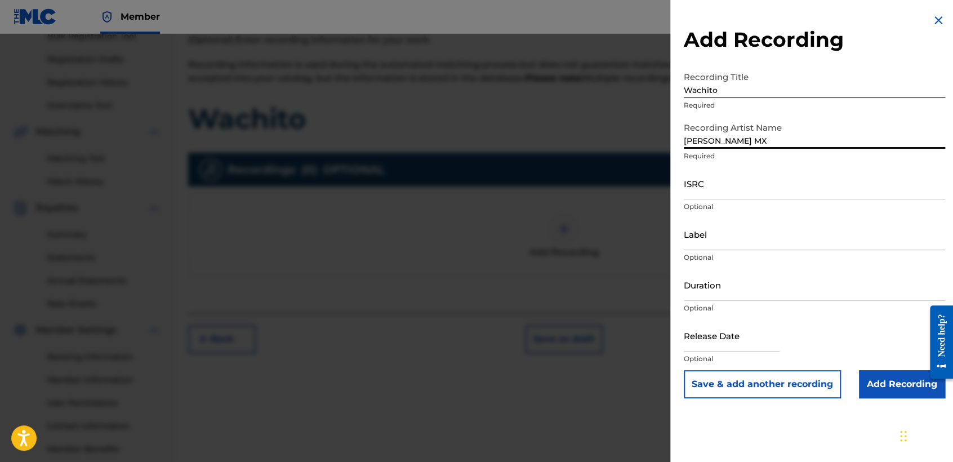
click at [720, 192] on input "ISRC" at bounding box center [814, 183] width 261 height 32
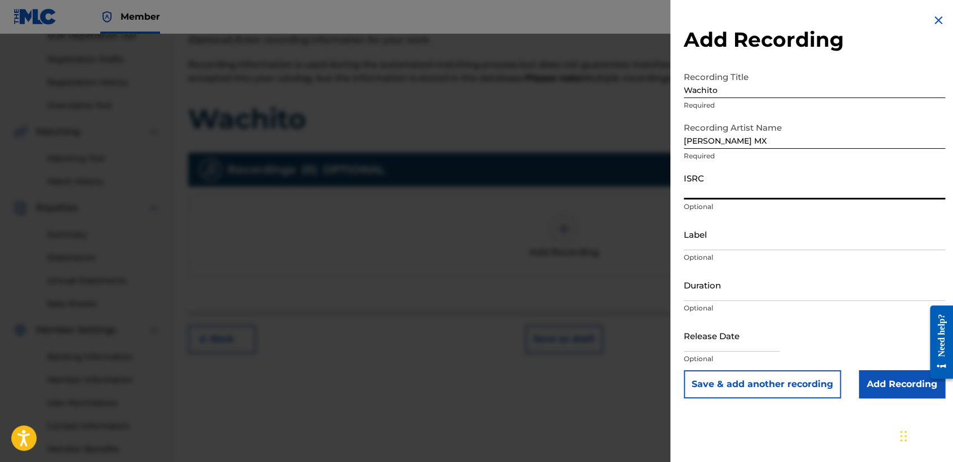
paste input "QZZ8A2483984"
click at [742, 291] on input "Duration" at bounding box center [814, 285] width 261 height 32
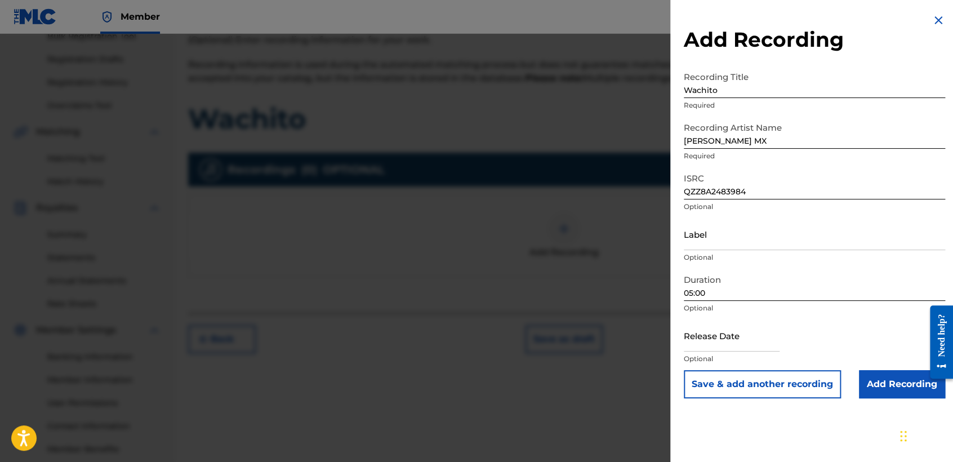
click at [711, 339] on input "text" at bounding box center [732, 335] width 96 height 32
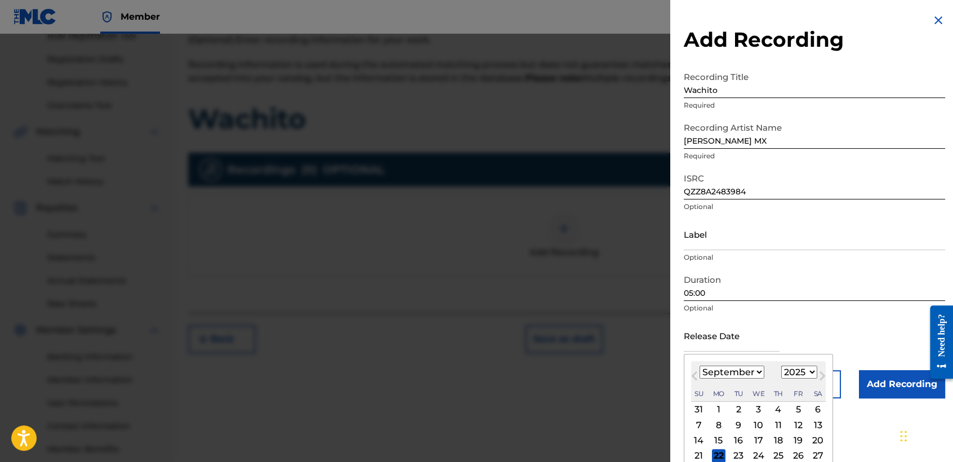
click at [753, 367] on select "January February March April May June July August September October November De…" at bounding box center [732, 372] width 65 height 13
click at [700, 366] on select "January February March April May June July August September October November De…" at bounding box center [732, 372] width 65 height 13
click at [794, 370] on select "1899 1900 1901 1902 1903 1904 1905 1906 1907 1908 1909 1910 1911 1912 1913 1914…" at bounding box center [800, 372] width 36 height 13
click at [782, 366] on select "1899 1900 1901 1902 1903 1904 1905 1906 1907 1908 1909 1910 1911 1912 1913 1914…" at bounding box center [800, 372] width 36 height 13
click at [779, 427] on div "7" at bounding box center [779, 425] width 14 height 14
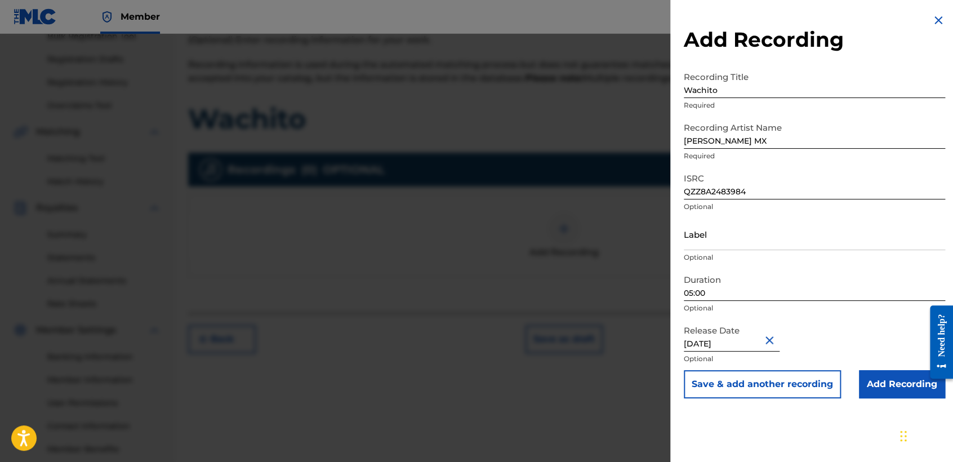
click at [879, 390] on input "Add Recording" at bounding box center [902, 384] width 86 height 28
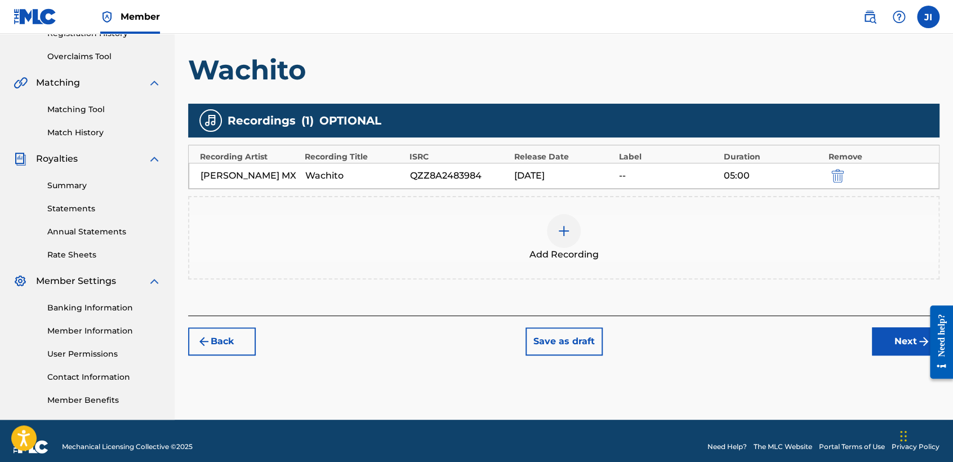
scroll to position [236, 0]
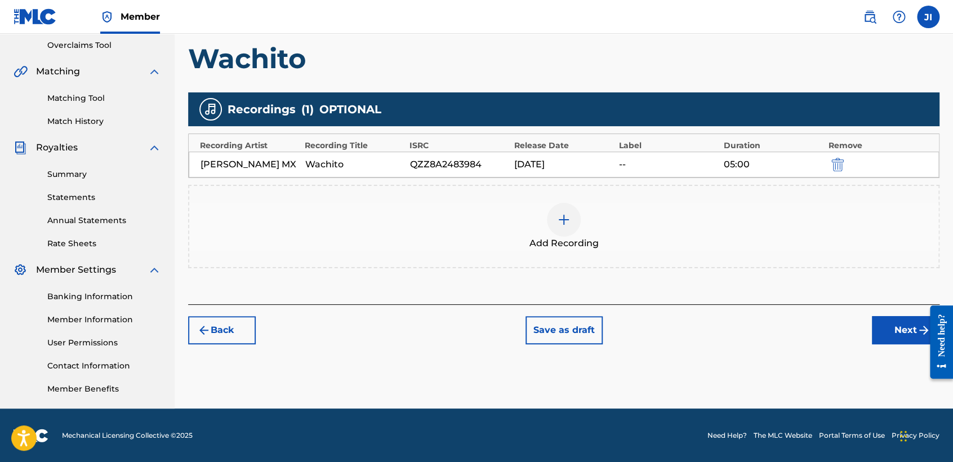
click at [885, 348] on div "Register Work Search Enter Work Details Add Writers Add Publishers & Shares Add…" at bounding box center [564, 117] width 779 height 583
click at [883, 339] on button "Next" at bounding box center [906, 330] width 68 height 28
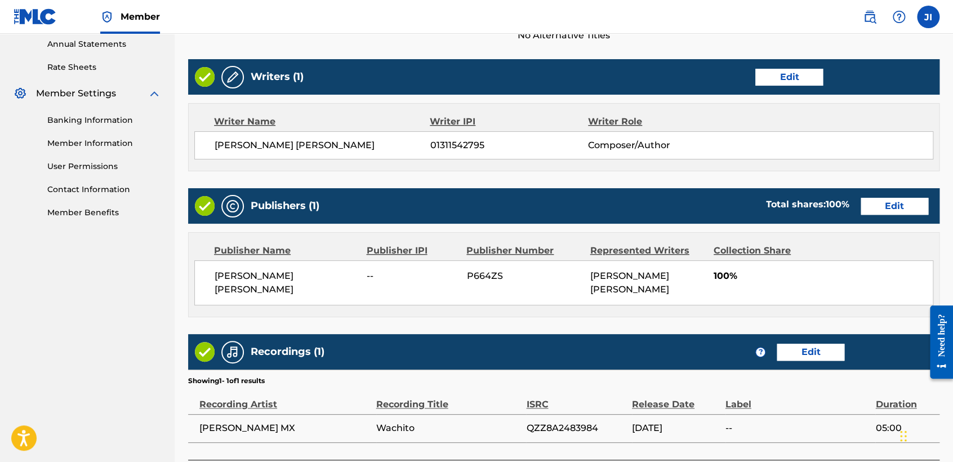
scroll to position [503, 0]
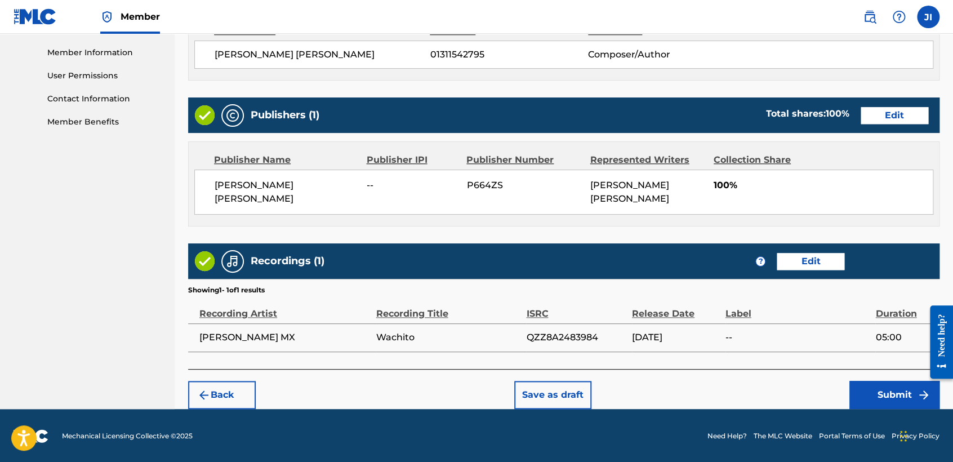
click at [870, 405] on button "Submit" at bounding box center [895, 395] width 90 height 28
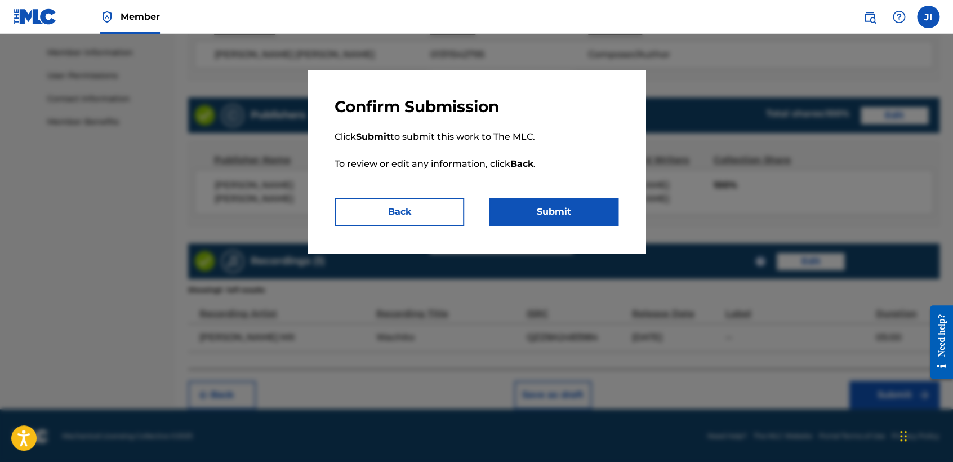
click at [552, 236] on div "Confirm Submission Click Submit to submit this work to The MLC. To review or ed…" at bounding box center [477, 161] width 338 height 183
click at [541, 200] on button "Submit" at bounding box center [554, 212] width 130 height 28
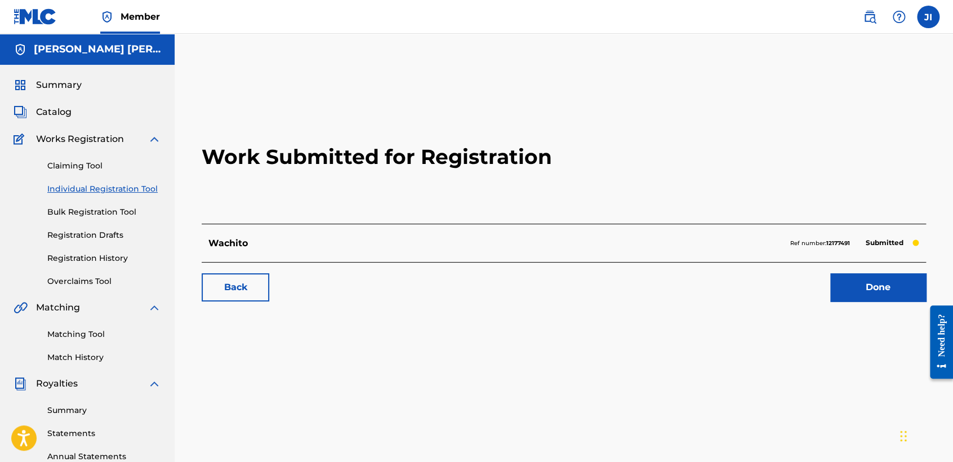
click at [108, 192] on link "Individual Registration Tool" at bounding box center [104, 189] width 114 height 12
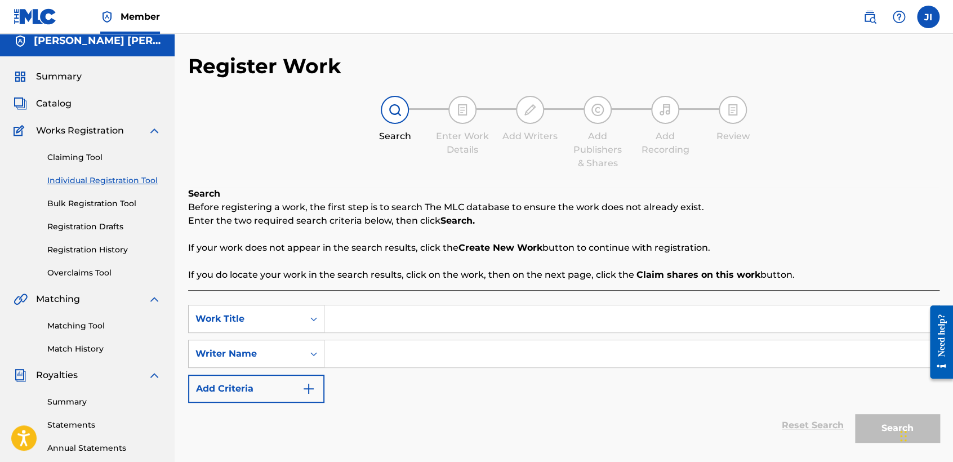
scroll to position [125, 0]
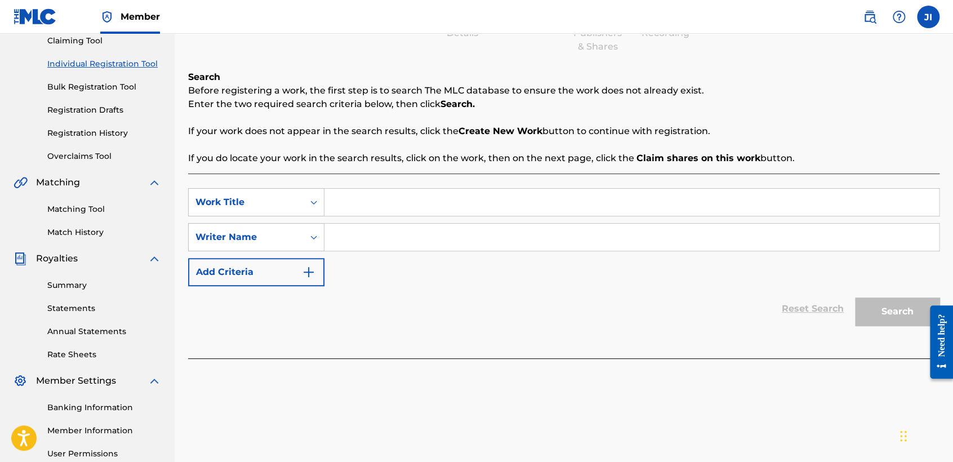
paste input "SC-42"
click at [881, 298] on button "Search" at bounding box center [897, 312] width 85 height 28
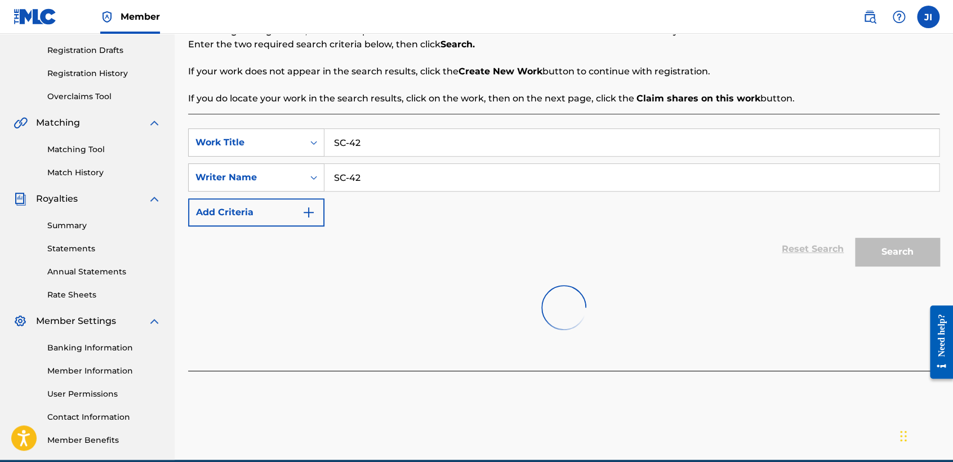
scroll to position [236, 0]
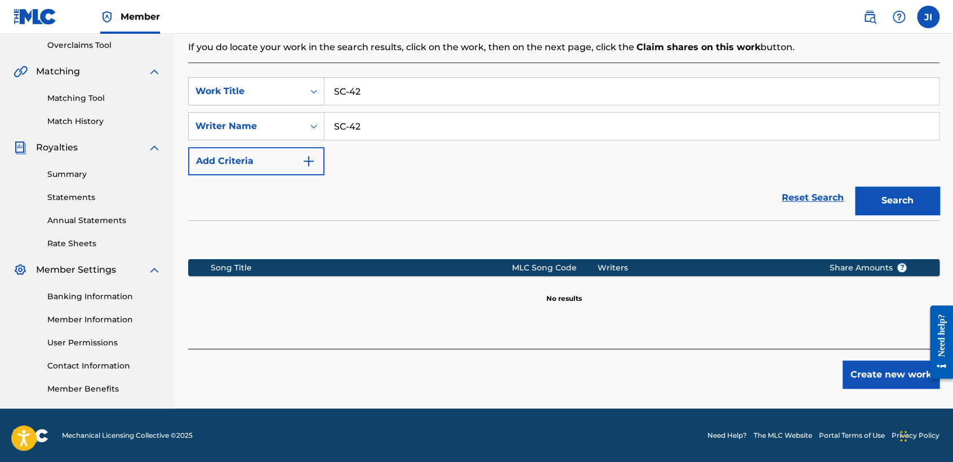
click at [878, 374] on button "Create new work" at bounding box center [891, 375] width 97 height 28
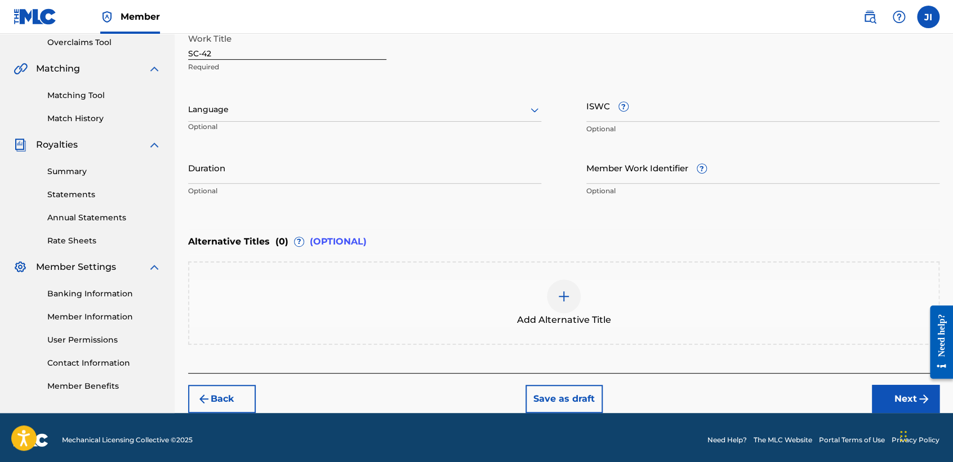
scroll to position [243, 0]
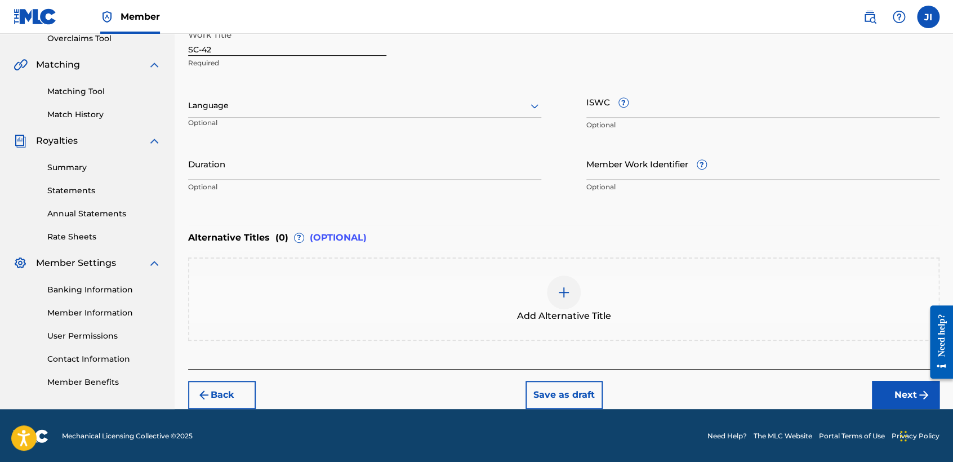
click at [336, 103] on div at bounding box center [364, 106] width 353 height 14
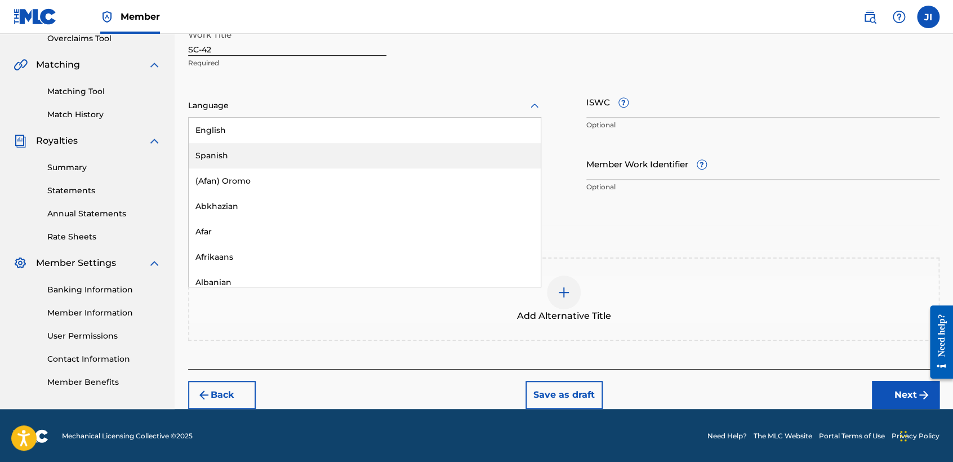
click at [284, 152] on div "Spanish" at bounding box center [365, 155] width 352 height 25
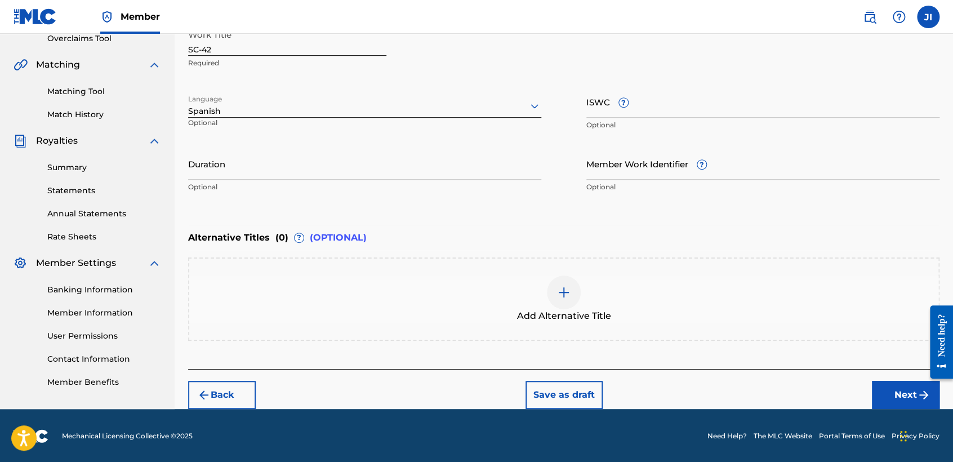
click at [284, 152] on input "Duration" at bounding box center [364, 164] width 353 height 32
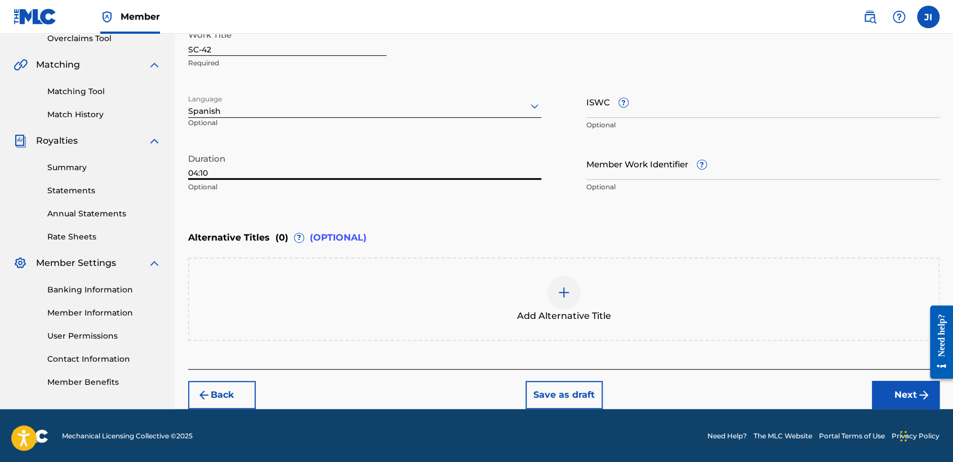
click at [898, 399] on button "Next" at bounding box center [906, 395] width 68 height 28
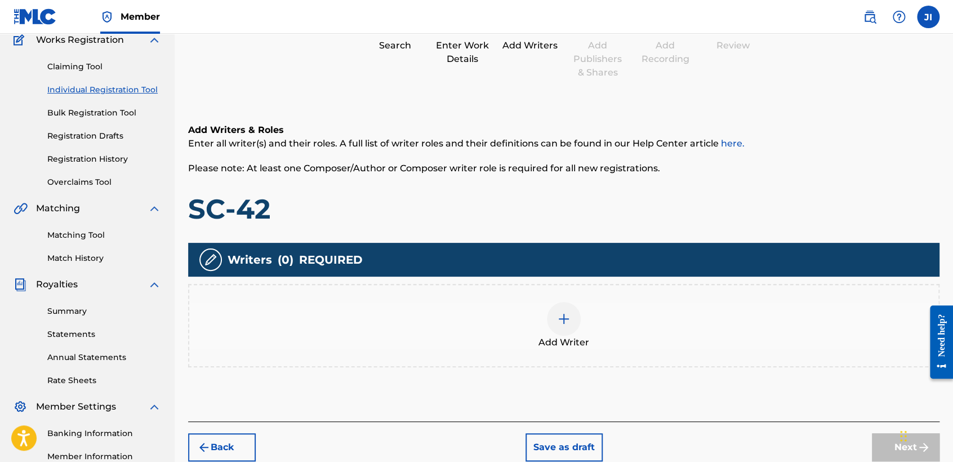
scroll to position [176, 0]
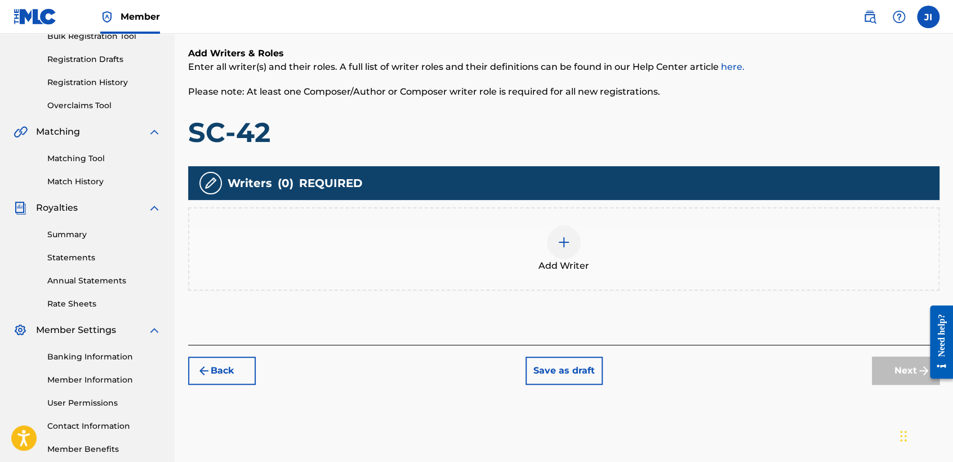
click at [582, 241] on div "Add Writer" at bounding box center [563, 248] width 749 height 47
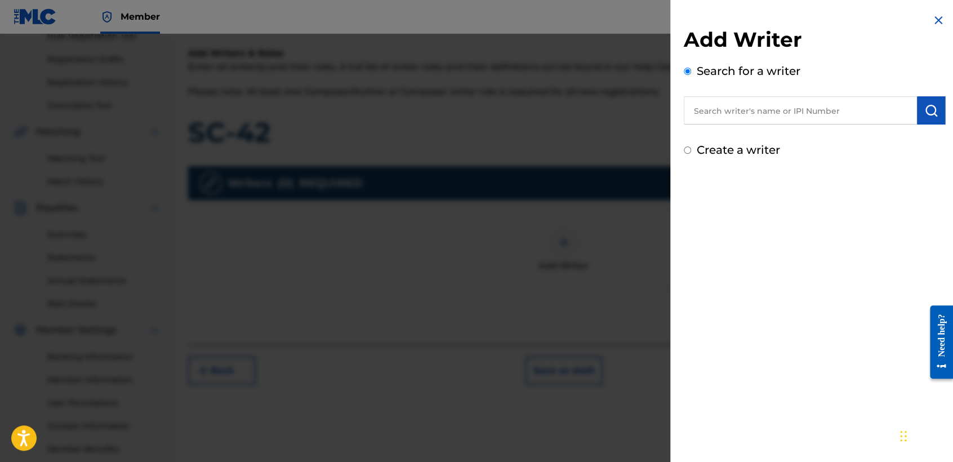
click at [703, 108] on input "text" at bounding box center [800, 110] width 233 height 28
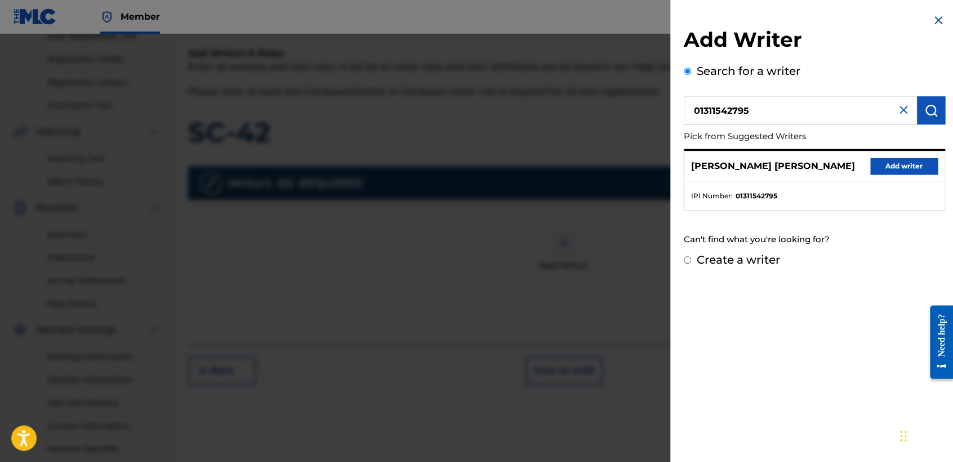
click at [909, 165] on button "Add writer" at bounding box center [905, 166] width 68 height 17
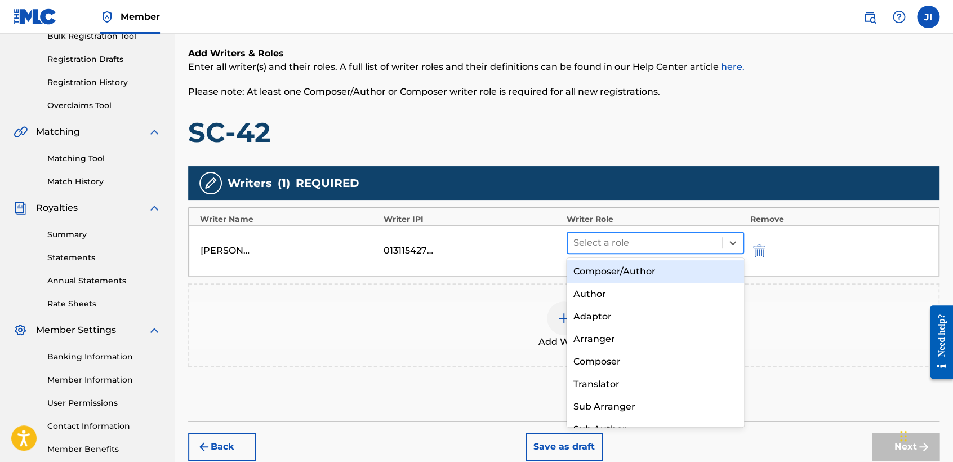
click at [655, 241] on div at bounding box center [645, 243] width 143 height 16
click at [665, 264] on div "Composer/Author" at bounding box center [655, 271] width 177 height 23
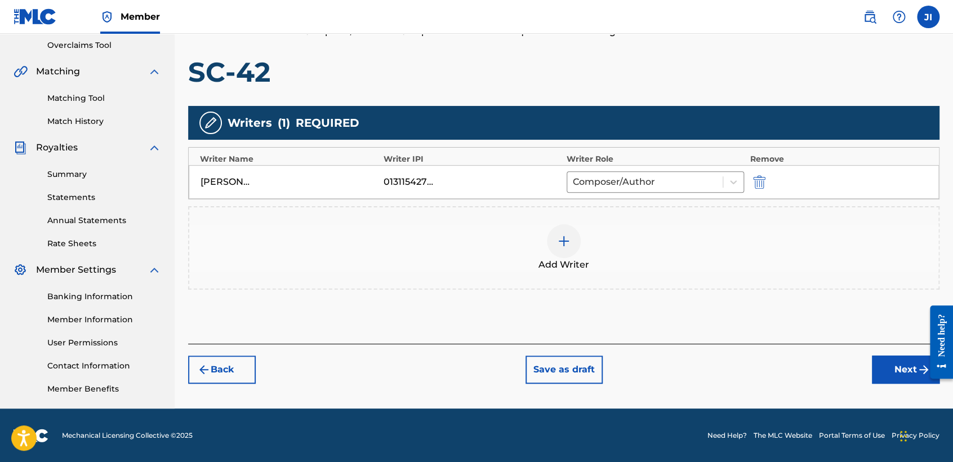
click at [893, 367] on button "Next" at bounding box center [906, 370] width 68 height 28
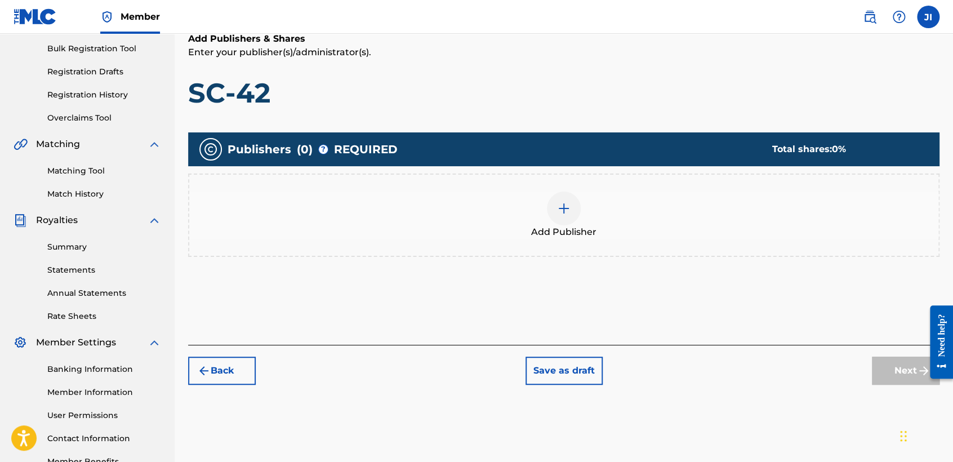
scroll to position [236, 0]
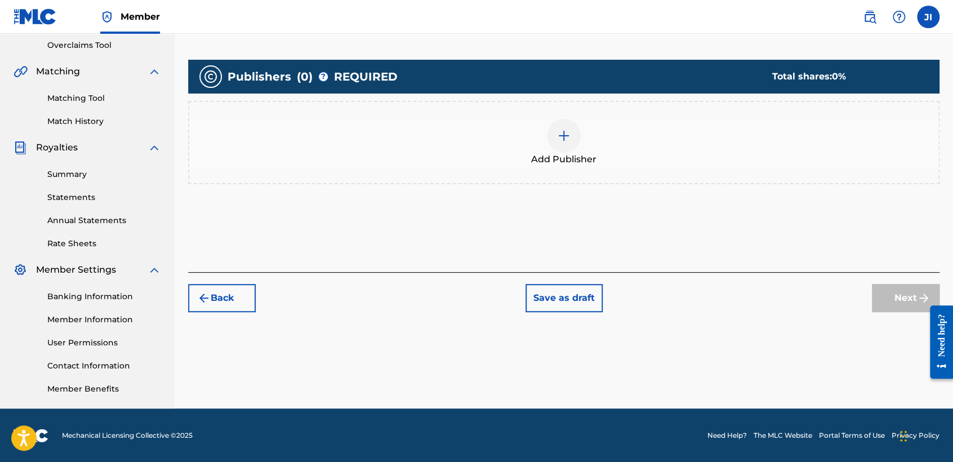
click at [576, 104] on div "Add Publisher" at bounding box center [564, 142] width 752 height 83
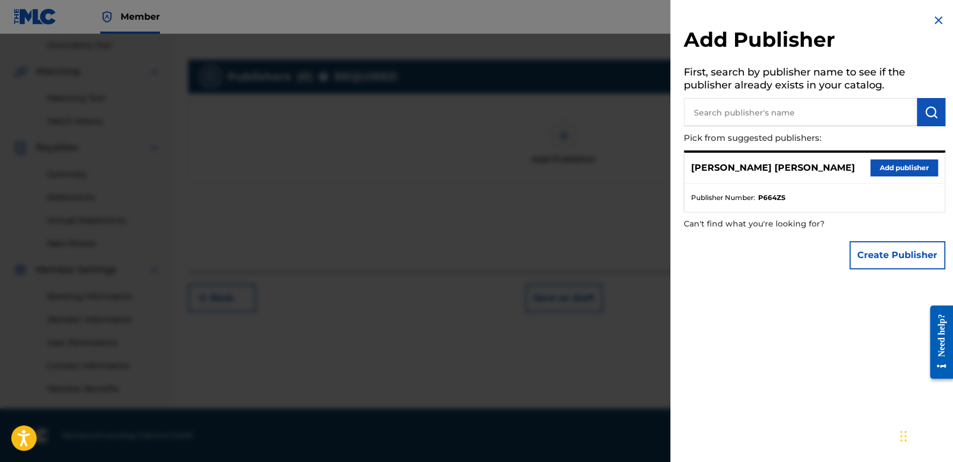
click at [883, 166] on button "Add publisher" at bounding box center [905, 167] width 68 height 17
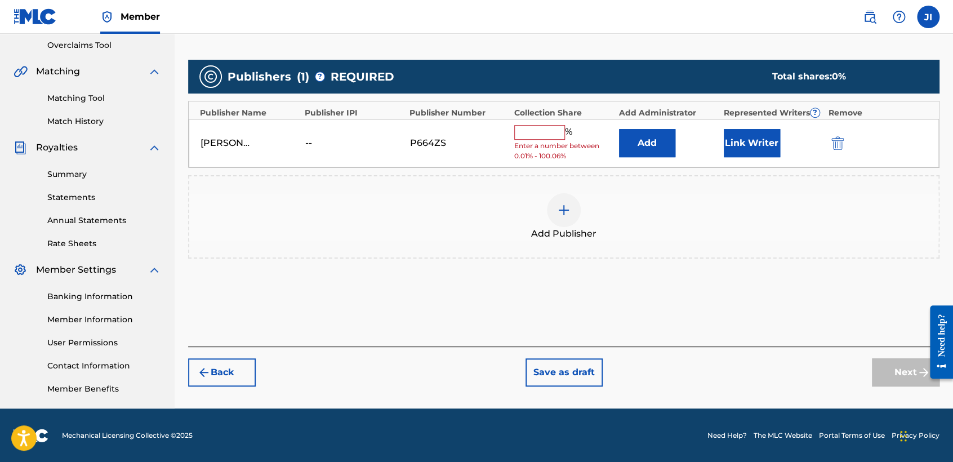
click at [553, 135] on input "text" at bounding box center [539, 132] width 51 height 15
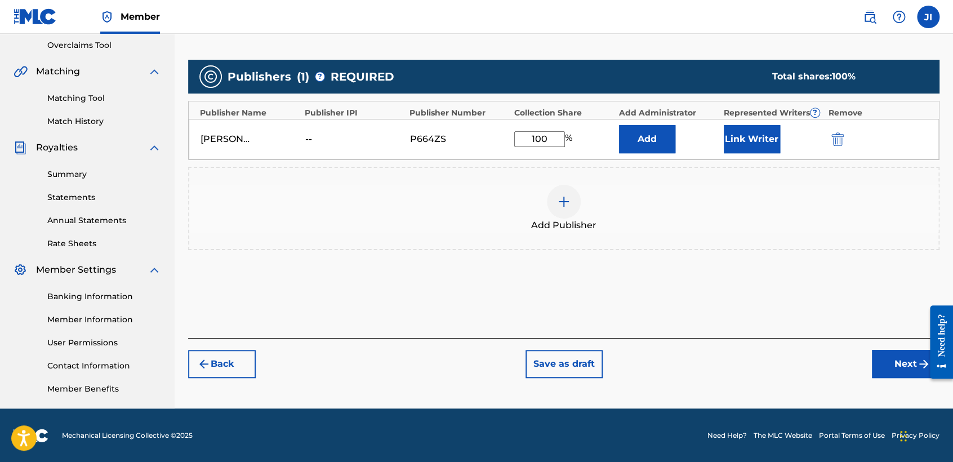
click at [770, 128] on button "Link Writer" at bounding box center [752, 139] width 56 height 28
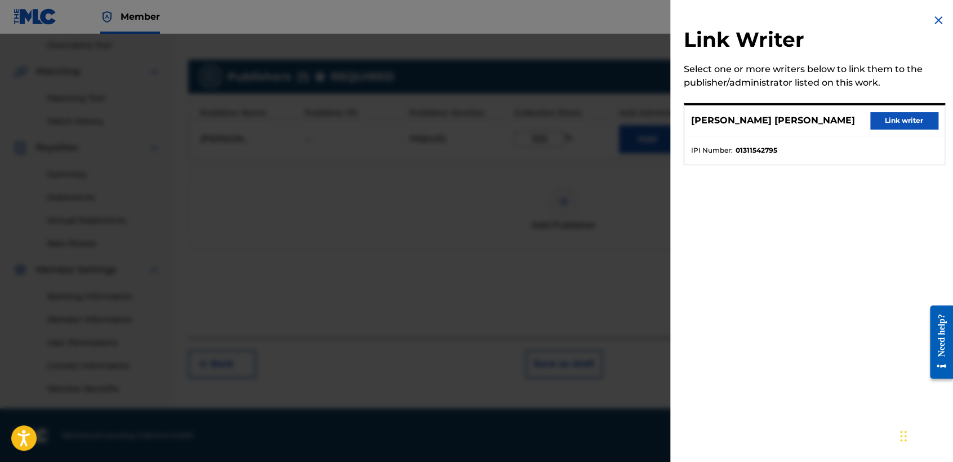
click at [889, 118] on button "Link writer" at bounding box center [905, 120] width 68 height 17
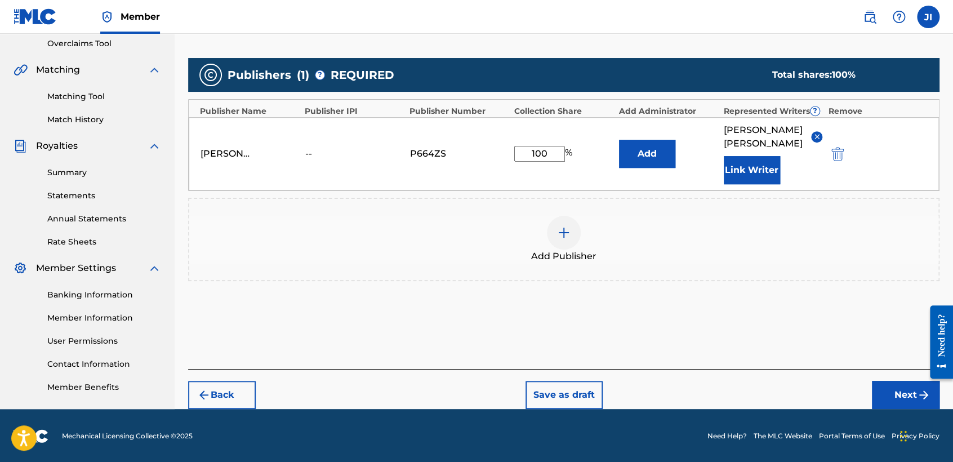
click at [881, 389] on button "Next" at bounding box center [906, 395] width 68 height 28
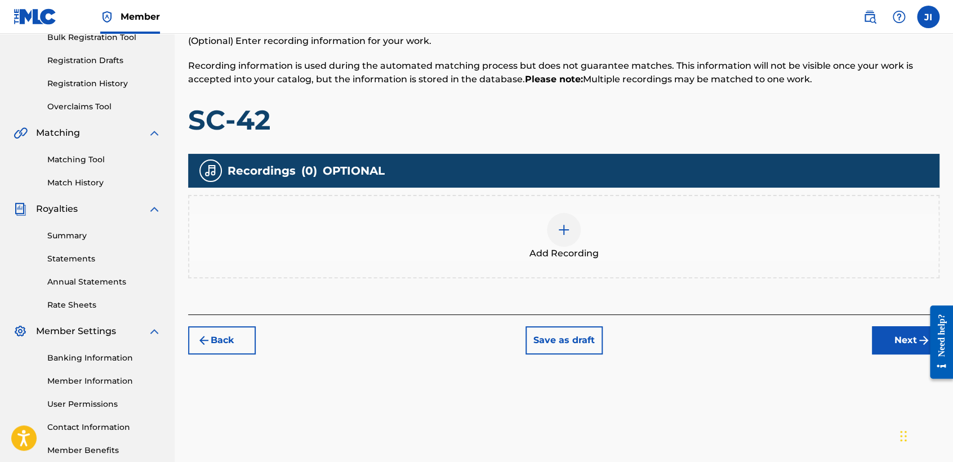
scroll to position [176, 0]
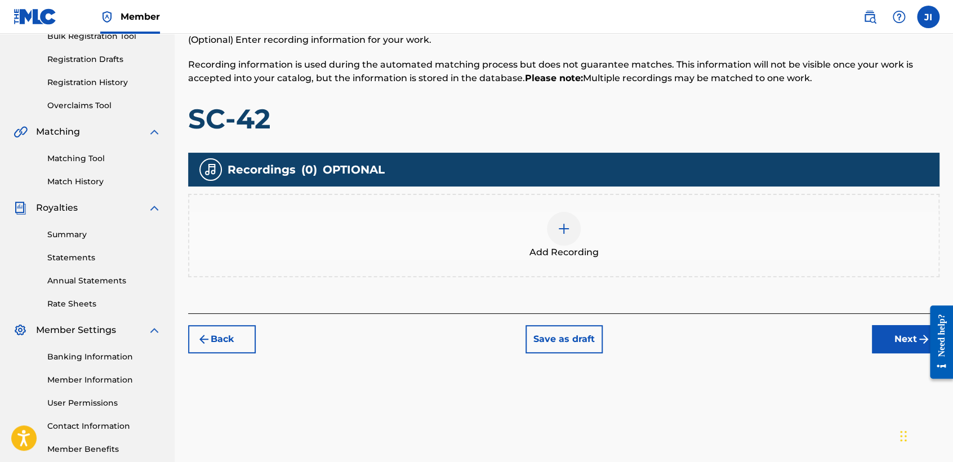
click at [569, 218] on div "Add Recording" at bounding box center [564, 235] width 752 height 83
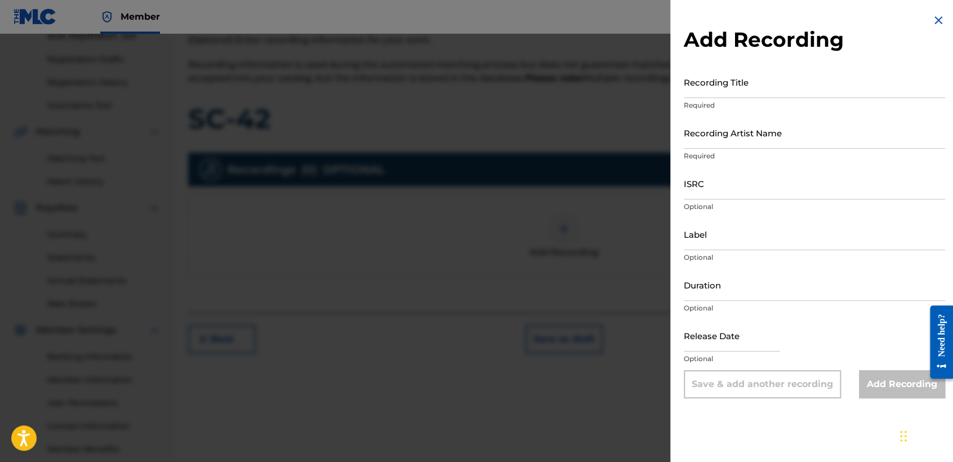
click at [709, 87] on input "Recording Title" at bounding box center [814, 82] width 261 height 32
drag, startPoint x: 749, startPoint y: 104, endPoint x: 757, endPoint y: 87, distance: 18.1
paste input "SC-42"
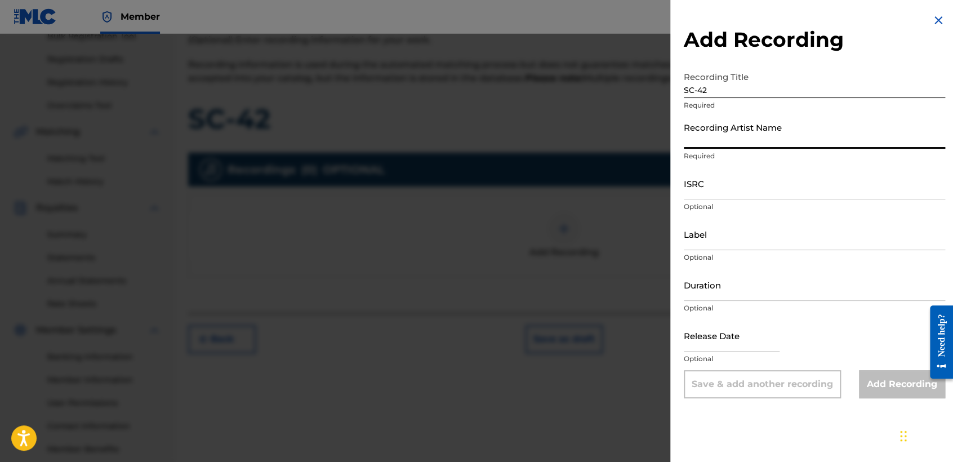
drag, startPoint x: 747, startPoint y: 146, endPoint x: 745, endPoint y: 137, distance: 9.8
click at [747, 146] on input "Recording Artist Name" at bounding box center [814, 133] width 261 height 32
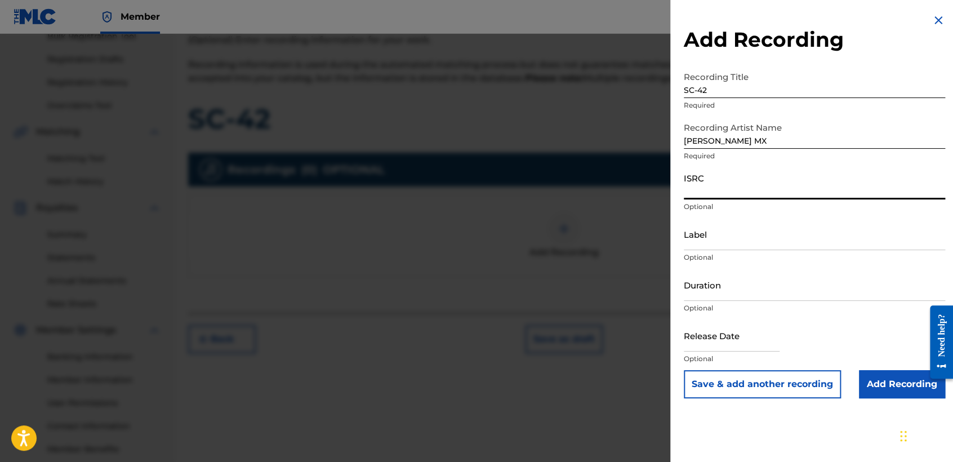
click at [752, 185] on input "ISRC" at bounding box center [814, 183] width 261 height 32
paste input "QZZ8B2402032"
click at [761, 292] on input "Duration" at bounding box center [814, 285] width 261 height 32
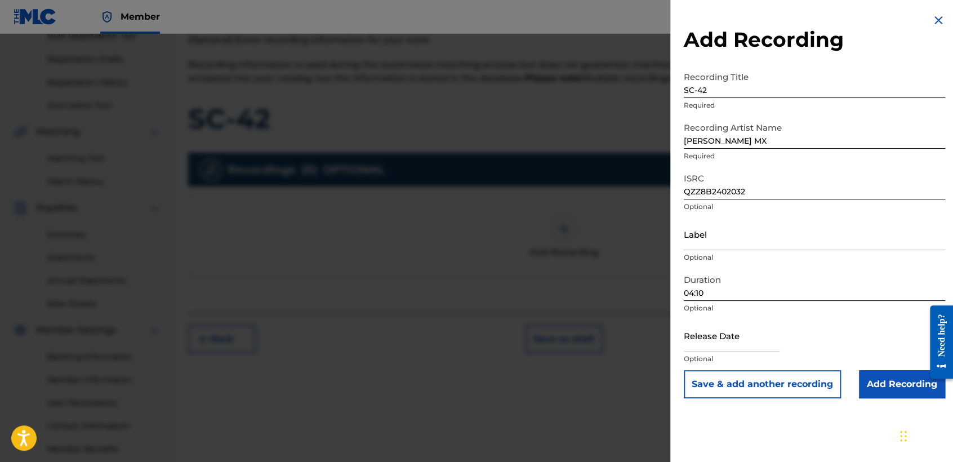
click at [765, 330] on input "text" at bounding box center [732, 335] width 96 height 32
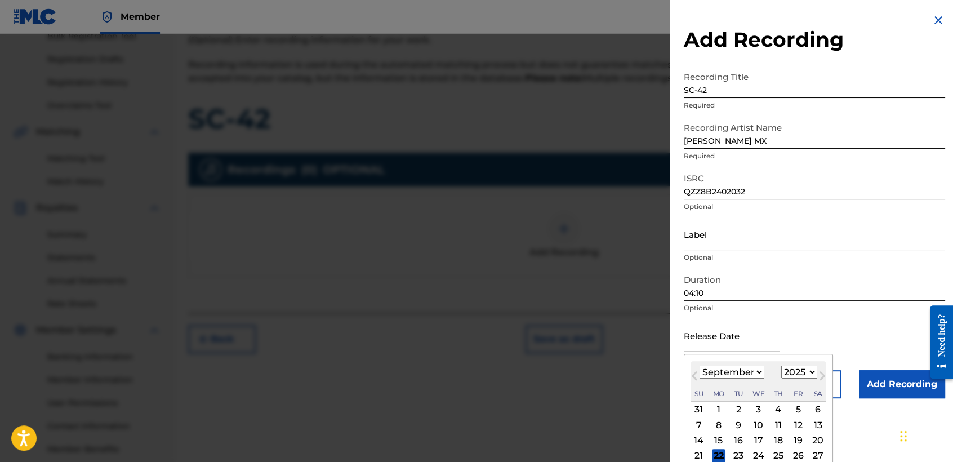
click at [748, 366] on select "January February March April May June July August September October November De…" at bounding box center [732, 372] width 65 height 13
click at [700, 366] on select "January February March April May June July August September October November De…" at bounding box center [732, 372] width 65 height 13
click at [783, 371] on select "1899 1900 1901 1902 1903 1904 1905 1906 1907 1908 1909 1910 1911 1912 1913 1914…" at bounding box center [800, 372] width 36 height 13
click at [782, 366] on select "1899 1900 1901 1902 1903 1904 1905 1906 1907 1908 1909 1910 1911 1912 1913 1914…" at bounding box center [800, 372] width 36 height 13
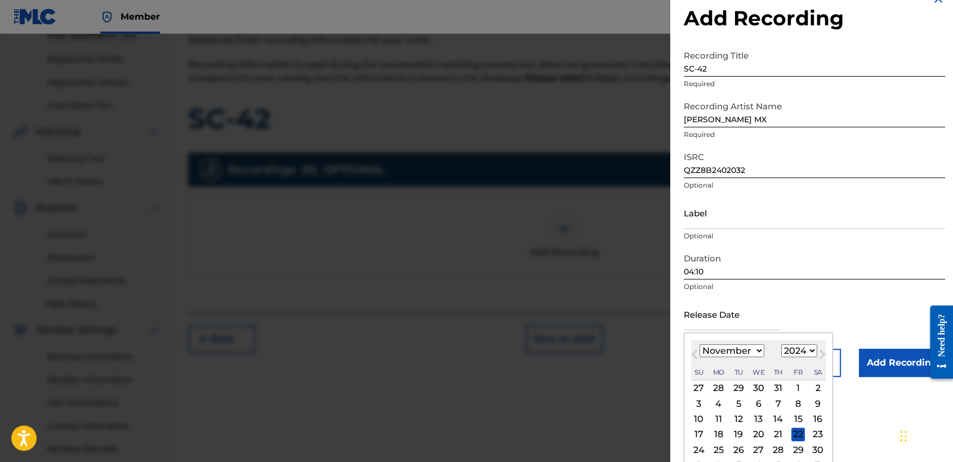
scroll to position [39, 0]
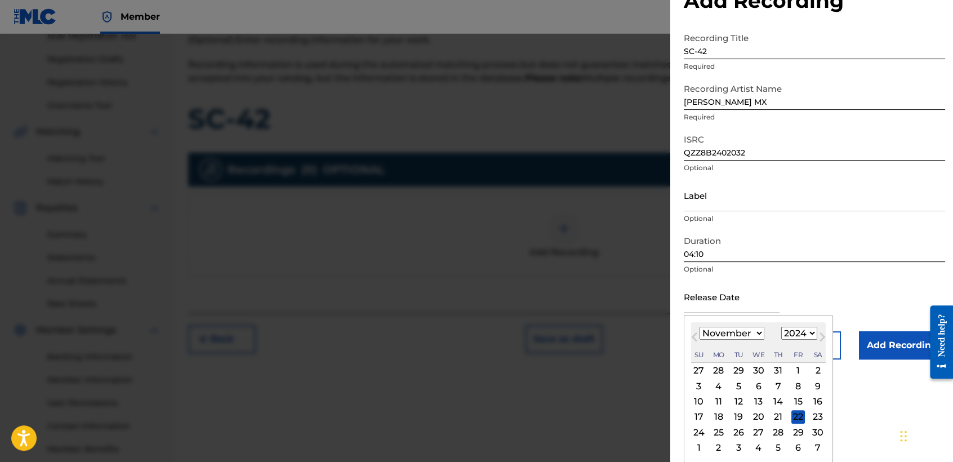
click at [714, 397] on div "11" at bounding box center [719, 402] width 14 height 14
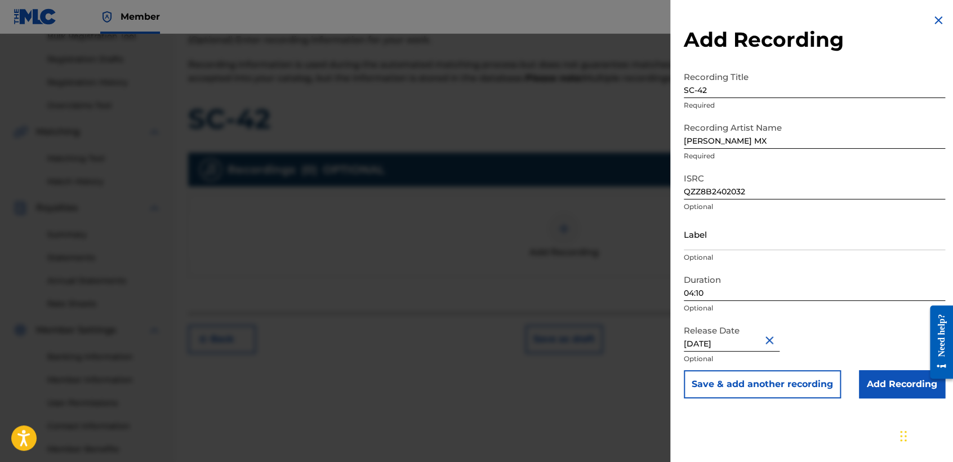
click at [867, 383] on input "Add Recording" at bounding box center [902, 384] width 86 height 28
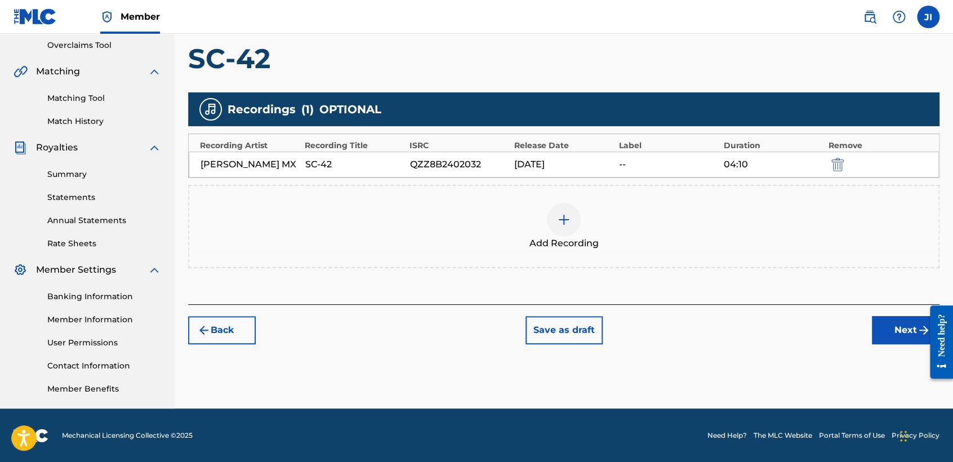
click at [908, 319] on button "Next" at bounding box center [906, 330] width 68 height 28
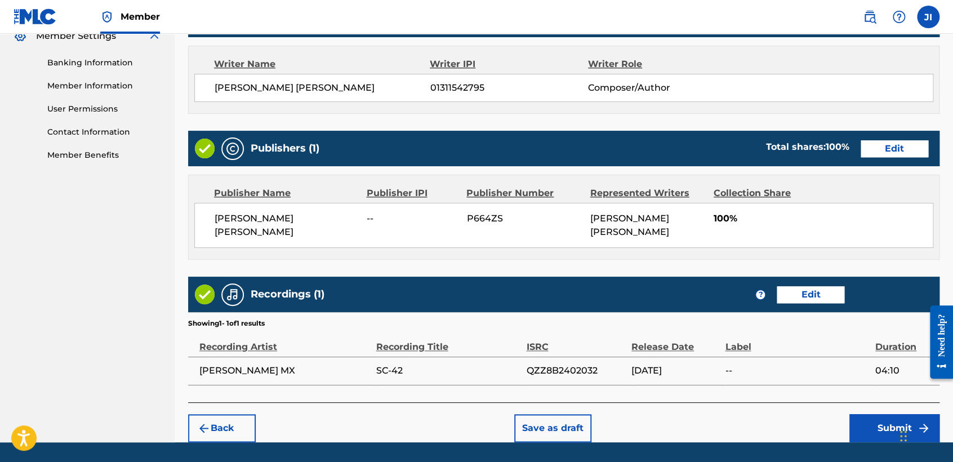
scroll to position [503, 0]
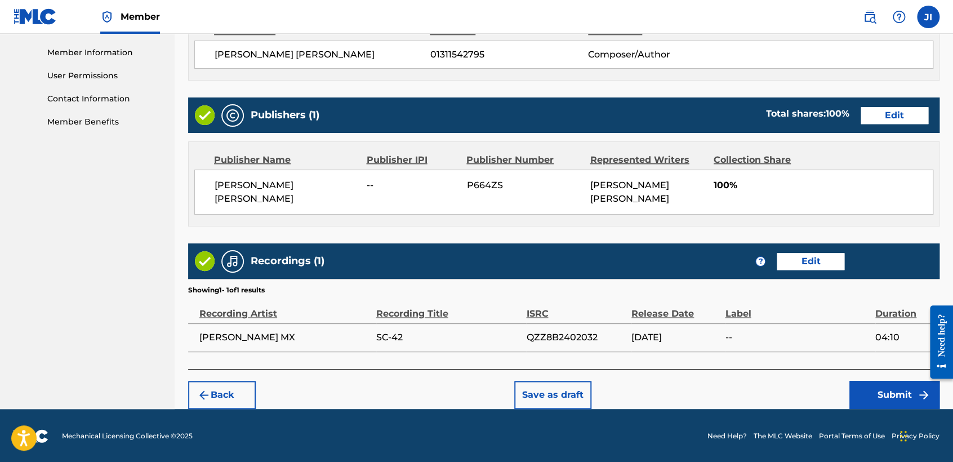
drag, startPoint x: 3, startPoint y: 90, endPoint x: 927, endPoint y: 397, distance: 974.1
click at [927, 397] on img "submit" at bounding box center [924, 395] width 14 height 14
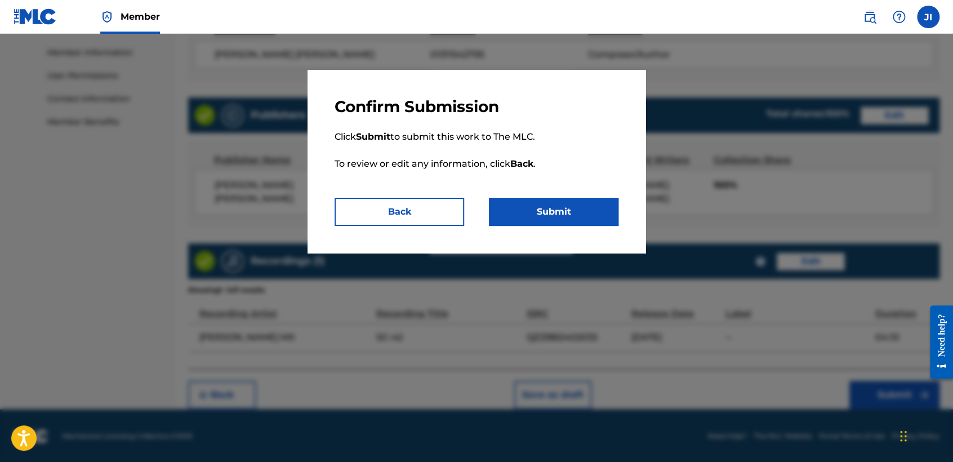
click at [574, 215] on button "Submit" at bounding box center [554, 212] width 130 height 28
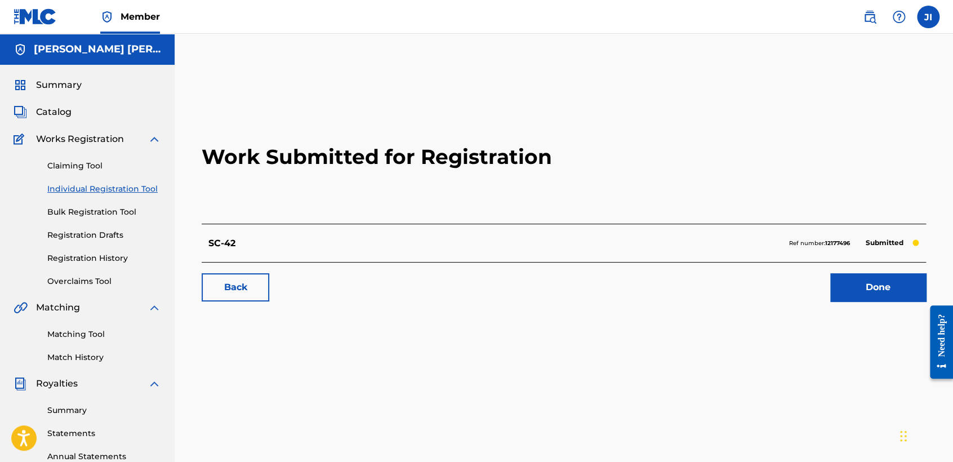
click at [80, 185] on link "Individual Registration Tool" at bounding box center [104, 189] width 114 height 12
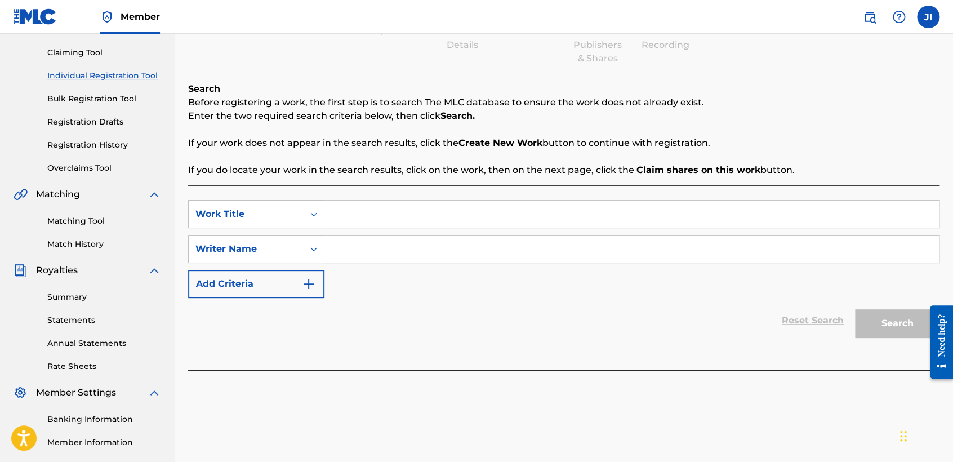
scroll to position [125, 0]
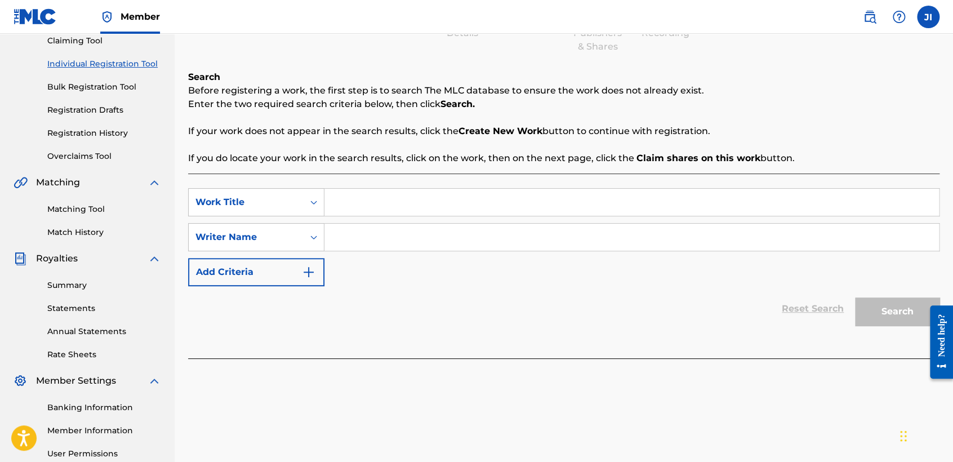
paste input "La calle no es para cualquiera"
click at [432, 231] on input "Search Form" at bounding box center [632, 237] width 615 height 27
paste input "La calle no es para cualquiera"
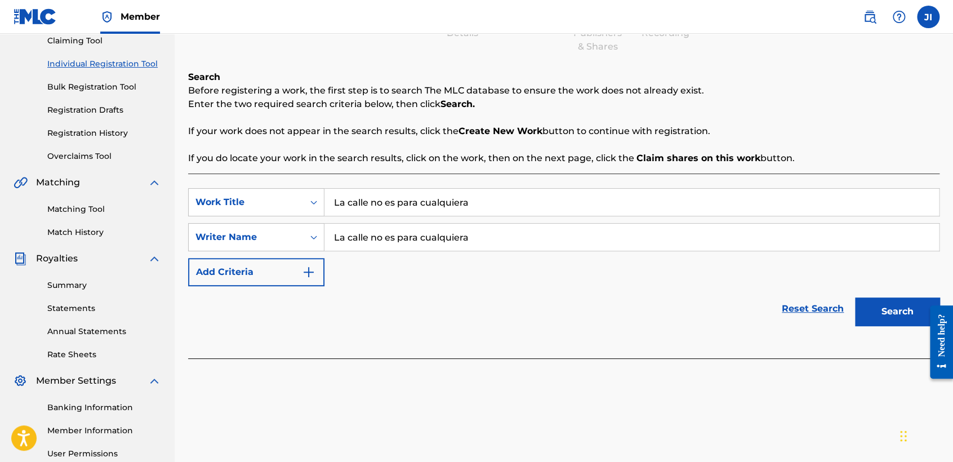
click at [869, 295] on div "Search" at bounding box center [895, 308] width 90 height 45
click at [873, 305] on button "Search" at bounding box center [897, 312] width 85 height 28
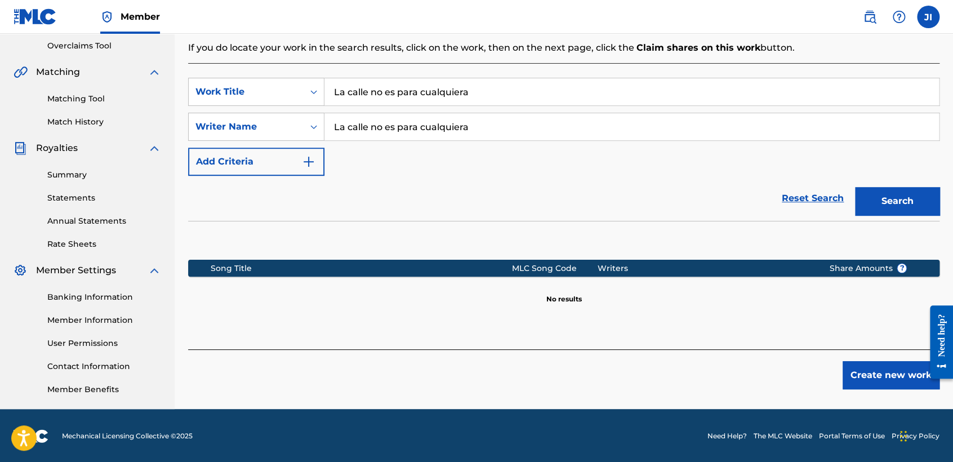
scroll to position [236, 0]
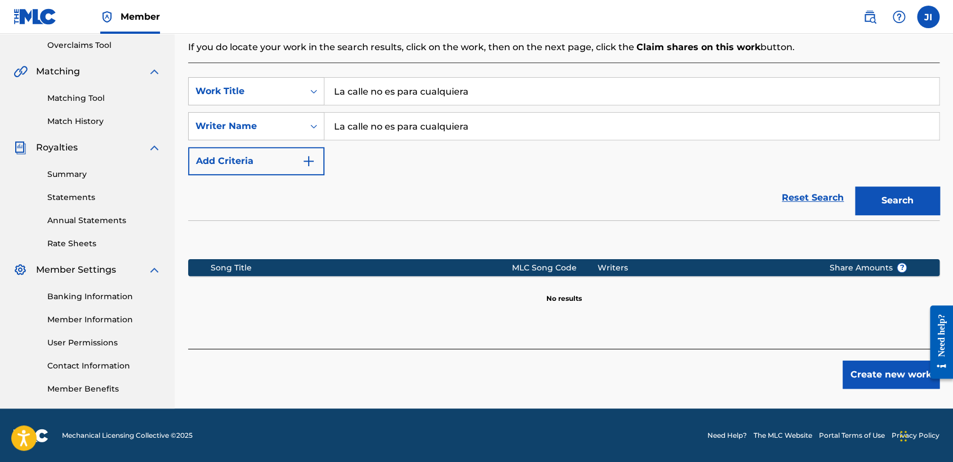
drag, startPoint x: 896, startPoint y: 417, endPoint x: 895, endPoint y: 406, distance: 11.3
click at [895, 417] on footer "Mechanical Licensing Collective © 2025 Need Help? The MLC Website Portal Terms …" at bounding box center [476, 435] width 953 height 54
click at [867, 359] on div "Create new work" at bounding box center [564, 369] width 752 height 40
click at [876, 381] on button "Create new work" at bounding box center [891, 375] width 97 height 28
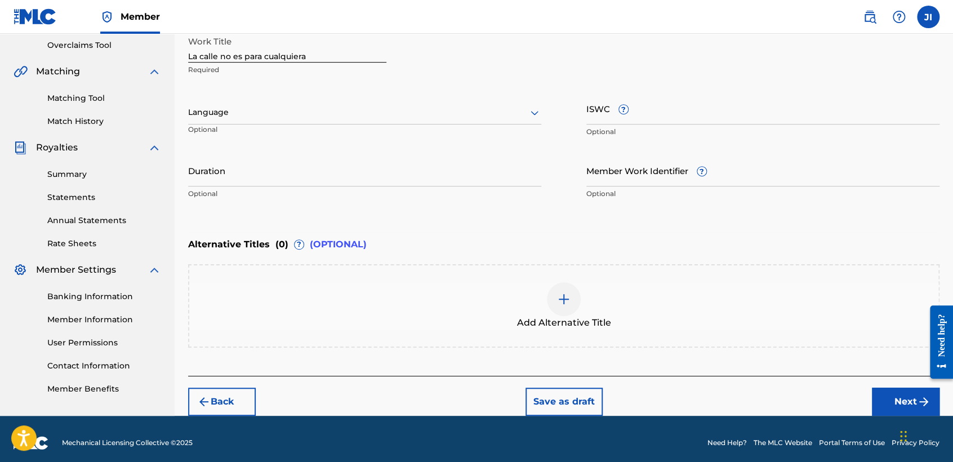
click at [320, 114] on div at bounding box center [364, 112] width 353 height 14
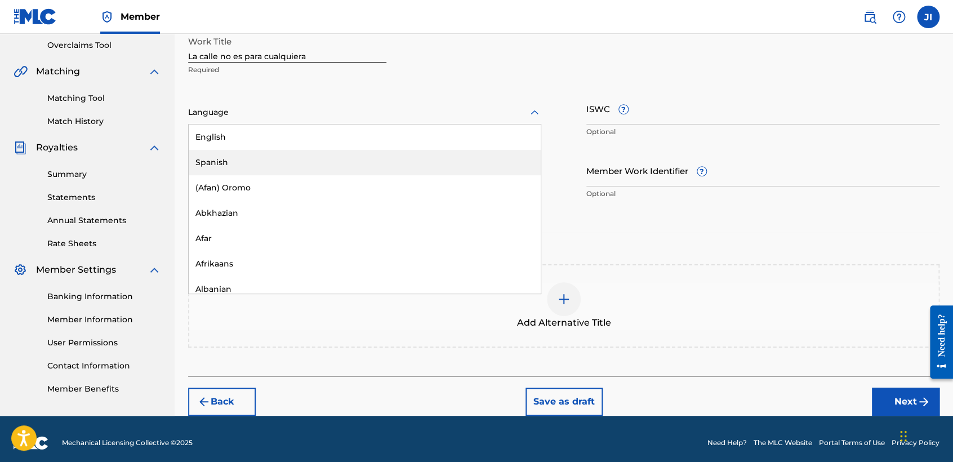
click at [274, 159] on div "Spanish" at bounding box center [365, 162] width 352 height 25
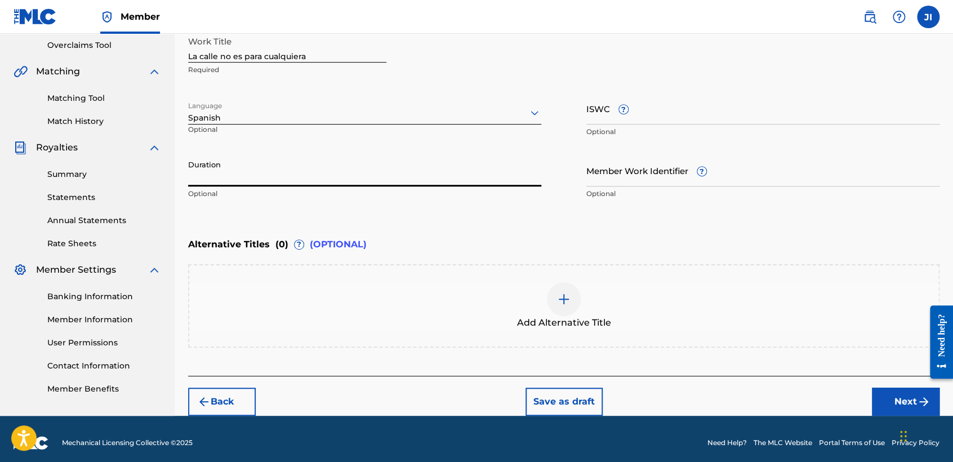
click at [273, 157] on input "Duration" at bounding box center [364, 170] width 353 height 32
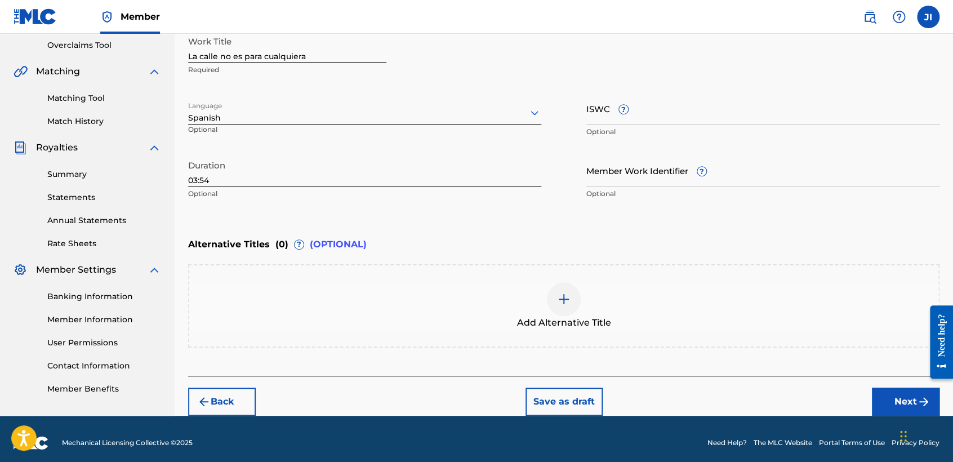
click at [899, 397] on button "Next" at bounding box center [906, 402] width 68 height 28
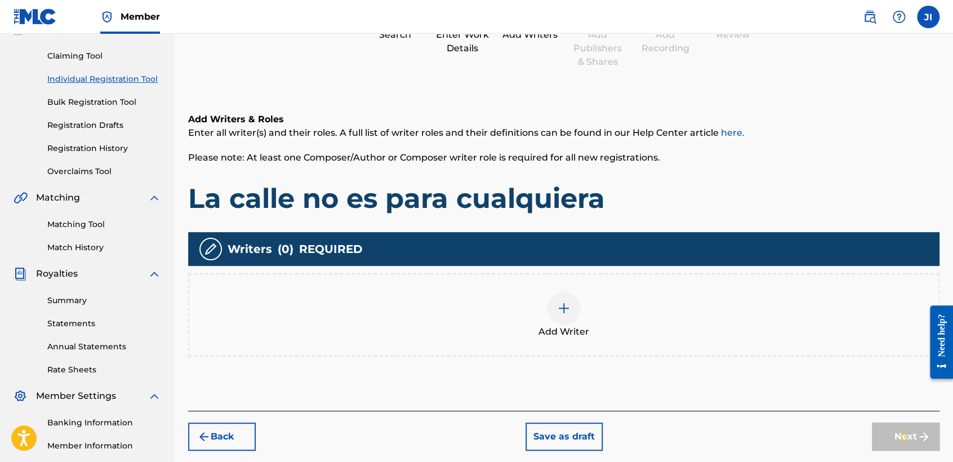
scroll to position [113, 0]
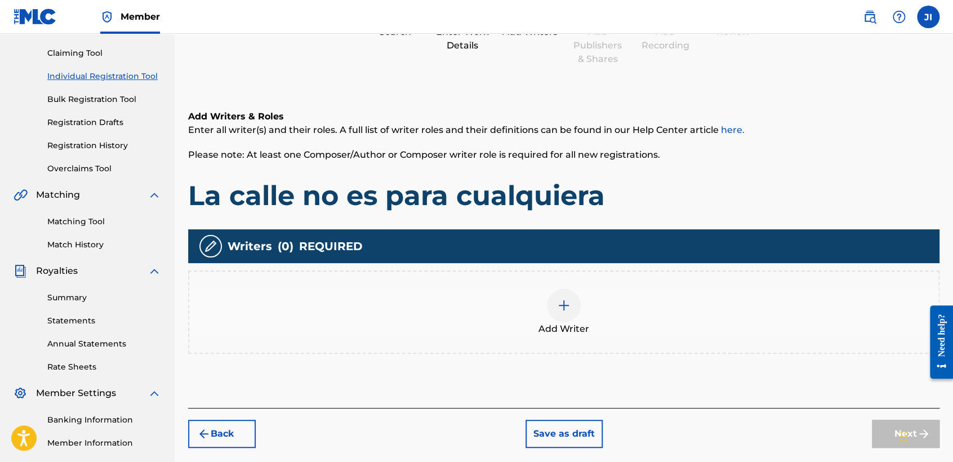
click at [535, 286] on div "Add Writer" at bounding box center [564, 311] width 752 height 83
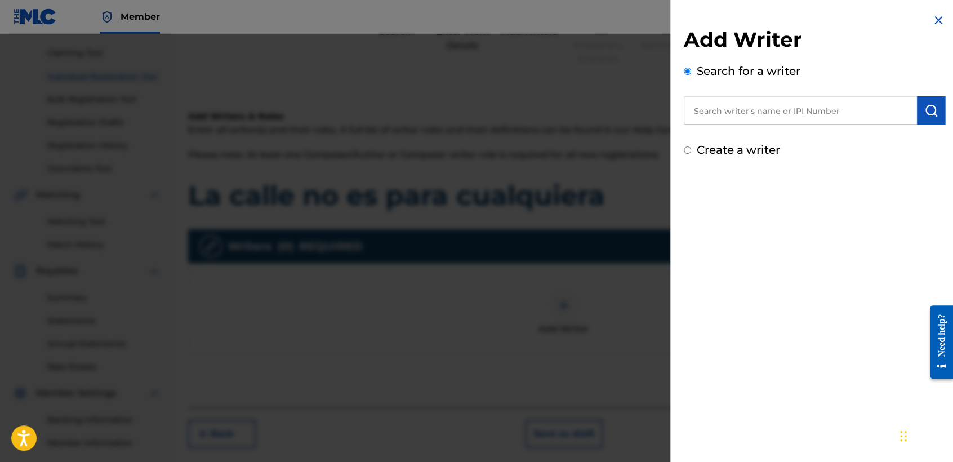
click at [719, 119] on input "text" at bounding box center [800, 110] width 233 height 28
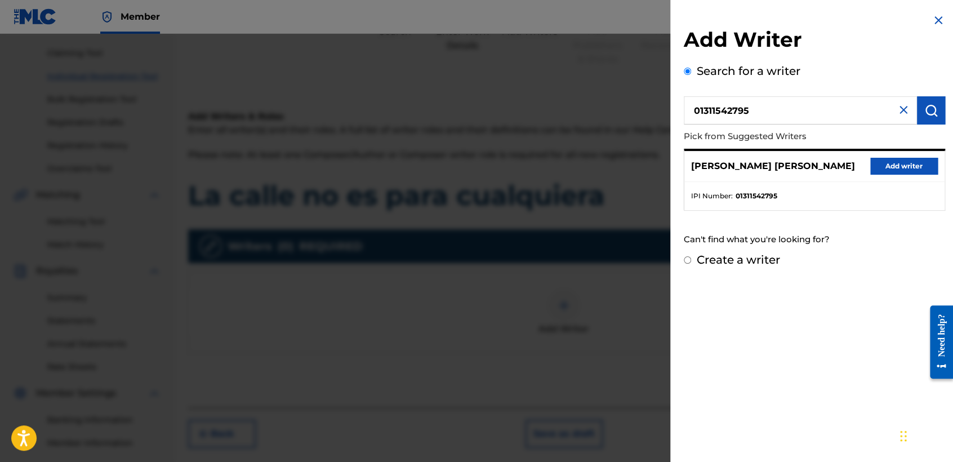
click at [879, 165] on button "Add writer" at bounding box center [905, 166] width 68 height 17
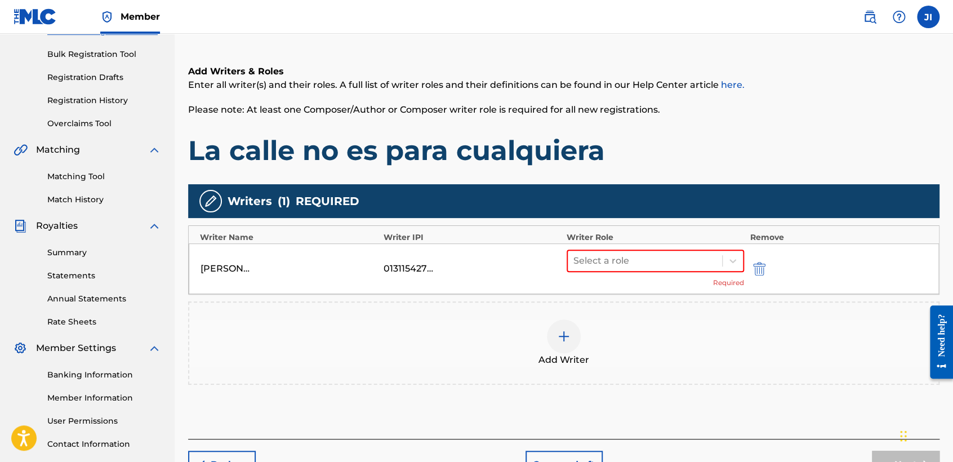
scroll to position [176, 0]
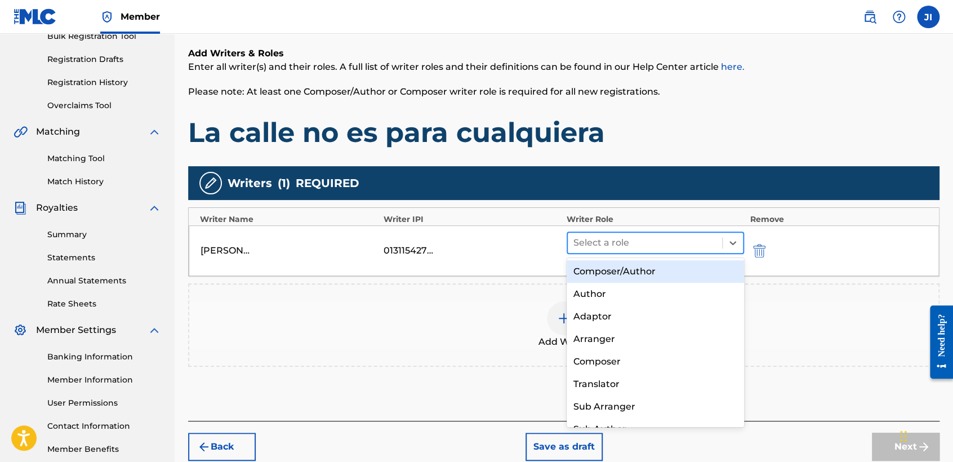
click at [708, 248] on div at bounding box center [645, 243] width 143 height 16
click at [703, 268] on div "Composer/Author" at bounding box center [655, 271] width 177 height 23
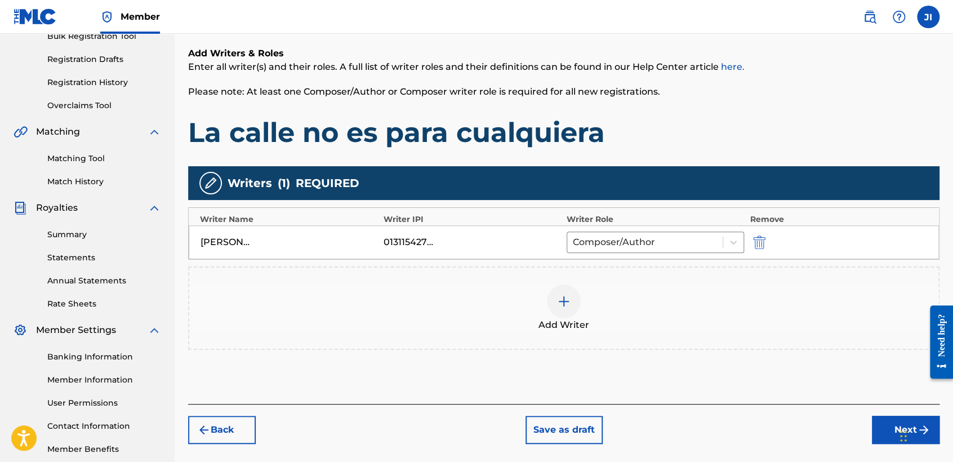
click at [885, 428] on button "Next" at bounding box center [906, 430] width 68 height 28
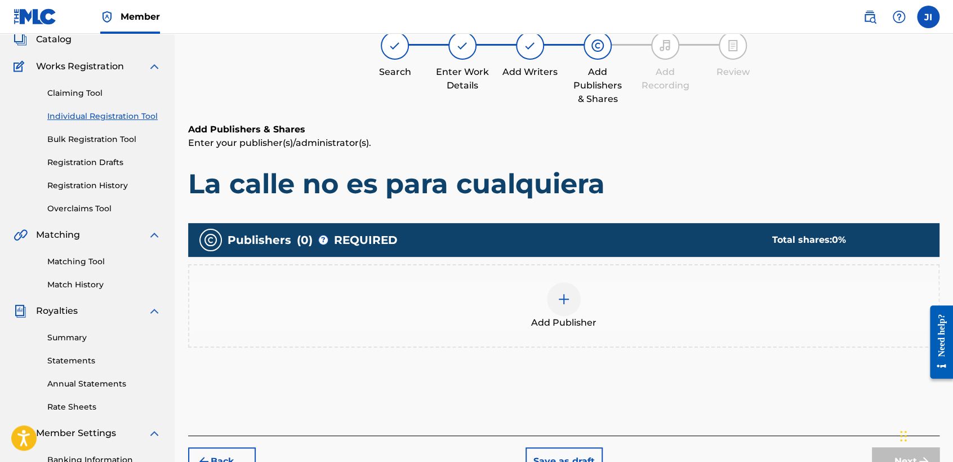
scroll to position [113, 0]
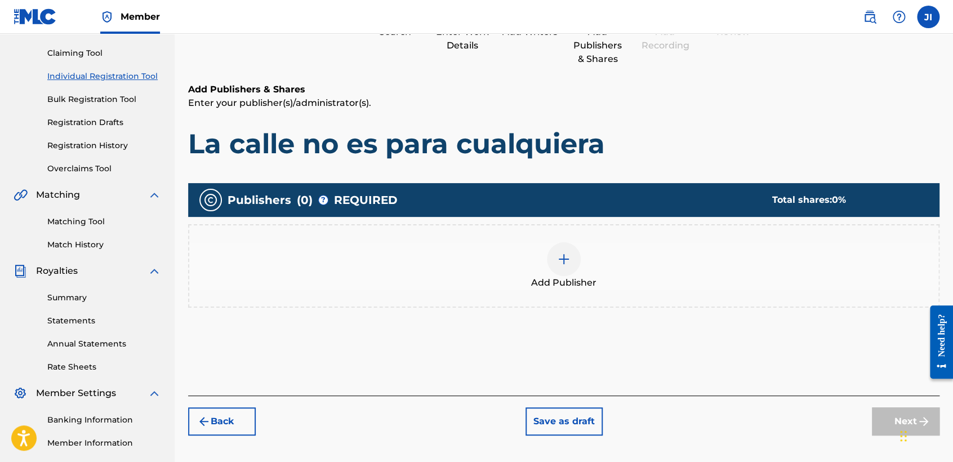
click at [597, 268] on div "Add Publisher" at bounding box center [563, 265] width 749 height 47
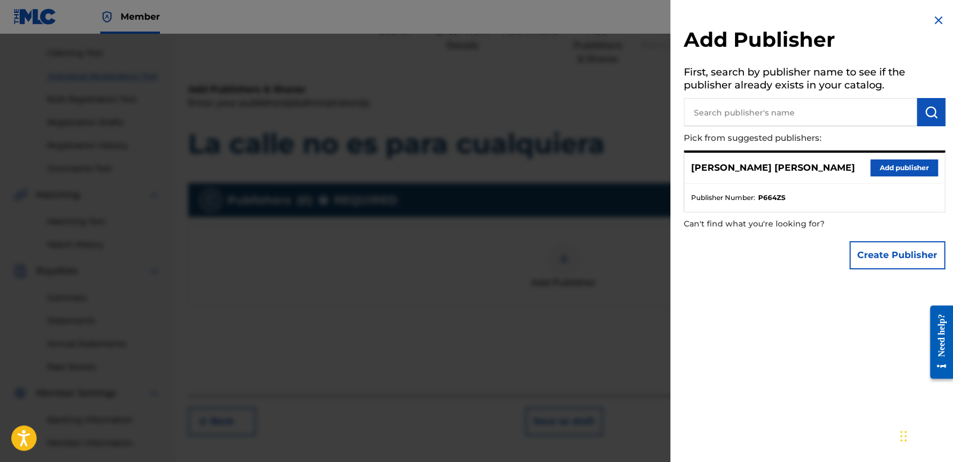
click at [915, 167] on button "Add publisher" at bounding box center [905, 167] width 68 height 17
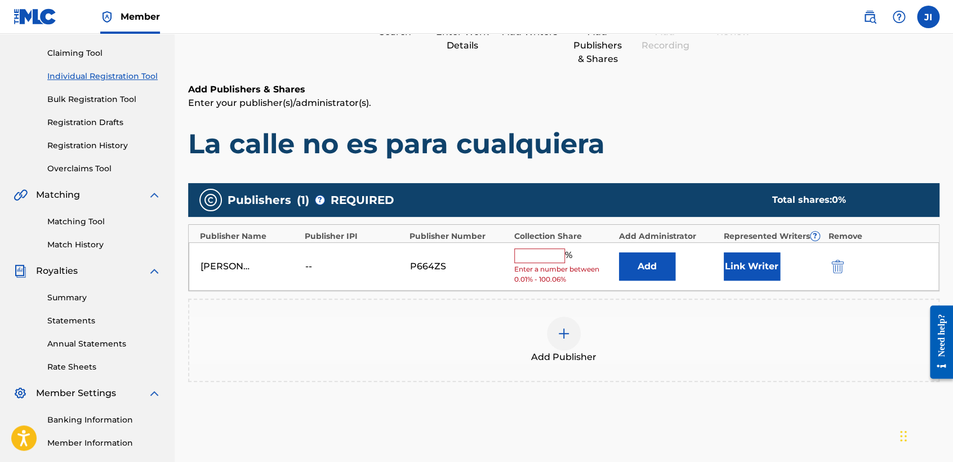
click at [544, 254] on input "text" at bounding box center [539, 255] width 51 height 15
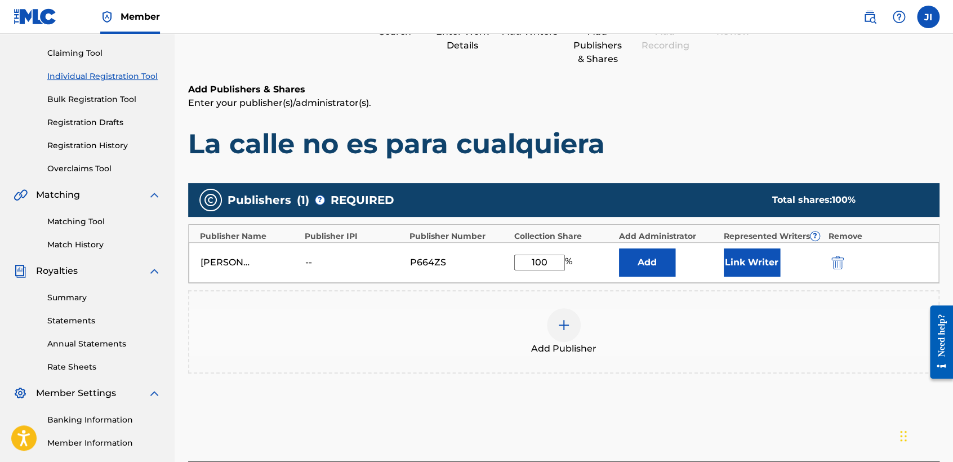
click at [766, 264] on button "Link Writer" at bounding box center [752, 262] width 56 height 28
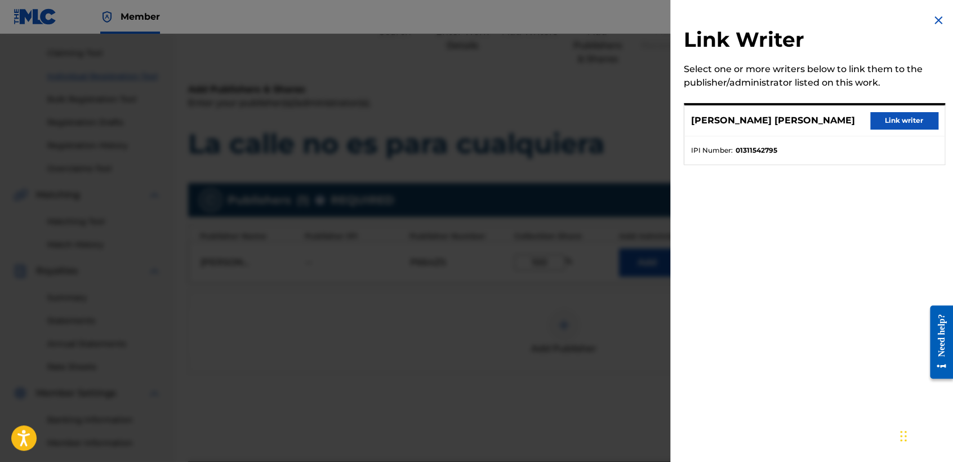
click at [908, 110] on div "[PERSON_NAME] [PERSON_NAME] Link writer" at bounding box center [815, 120] width 260 height 31
click at [909, 119] on button "Link writer" at bounding box center [905, 120] width 68 height 17
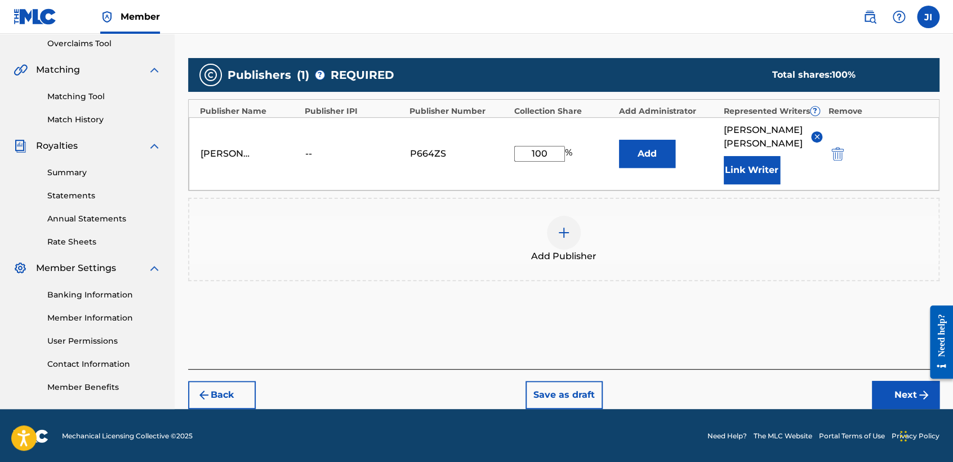
drag, startPoint x: 905, startPoint y: 378, endPoint x: 905, endPoint y: 390, distance: 12.4
click at [905, 387] on div "Back Save as draft Next" at bounding box center [564, 389] width 752 height 40
click at [905, 392] on button "Next" at bounding box center [906, 395] width 68 height 28
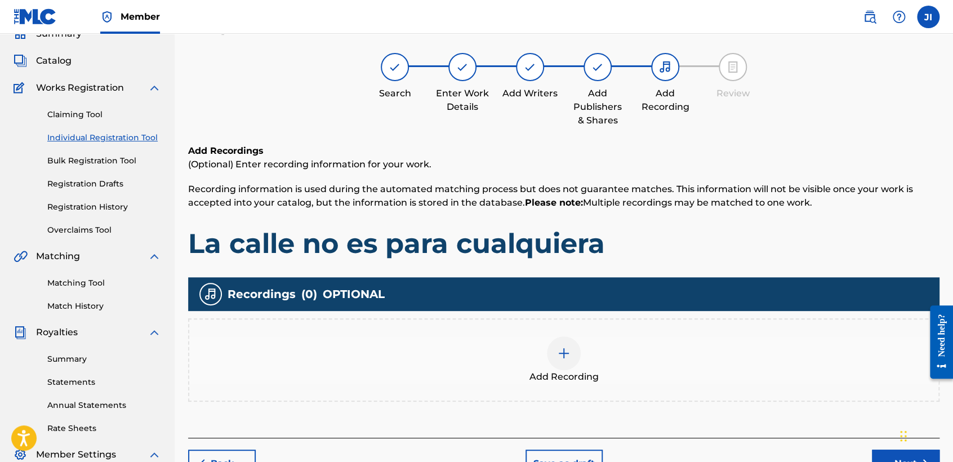
scroll to position [176, 0]
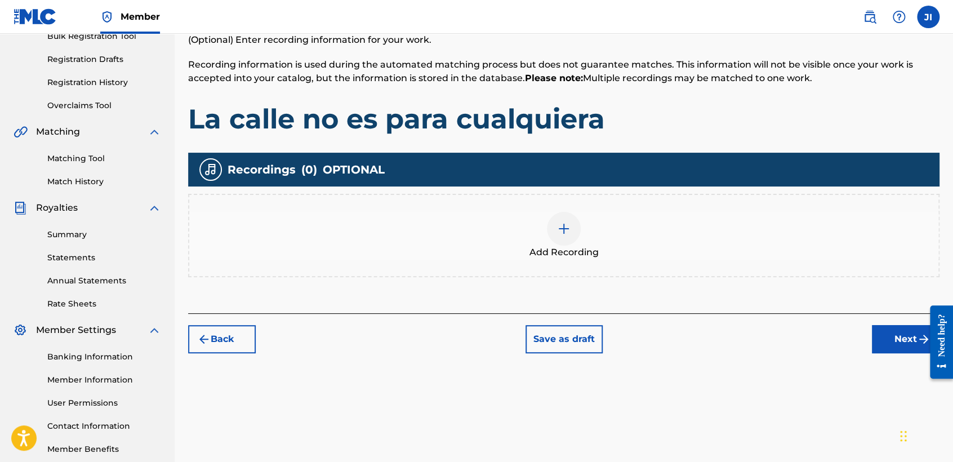
click at [567, 272] on div "Add Recording" at bounding box center [564, 235] width 752 height 83
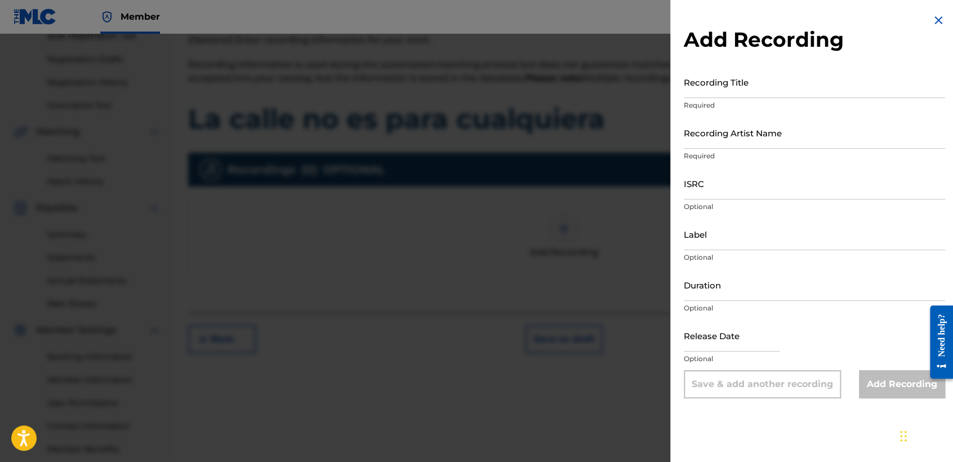
click at [714, 99] on div "Recording Title Required" at bounding box center [814, 91] width 261 height 51
paste input "La calle no es para cualquiera"
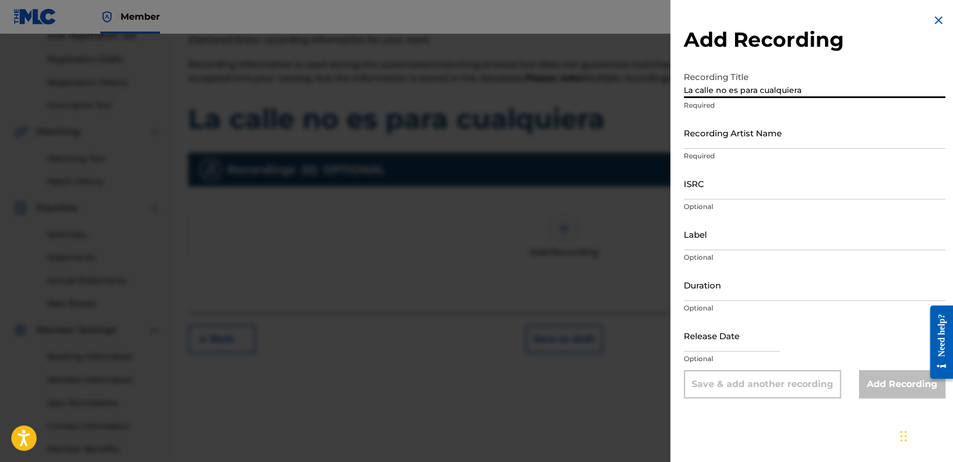
drag, startPoint x: 749, startPoint y: 105, endPoint x: 753, endPoint y: 116, distance: 11.6
click at [751, 110] on div "Recording Title La calle no es para cualquiera Required" at bounding box center [814, 91] width 261 height 51
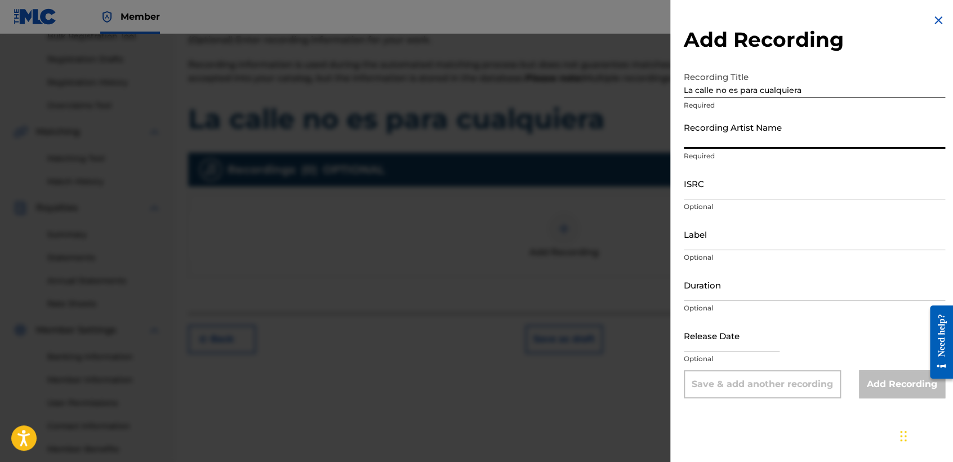
click at [757, 125] on input "Recording Artist Name" at bounding box center [814, 133] width 261 height 32
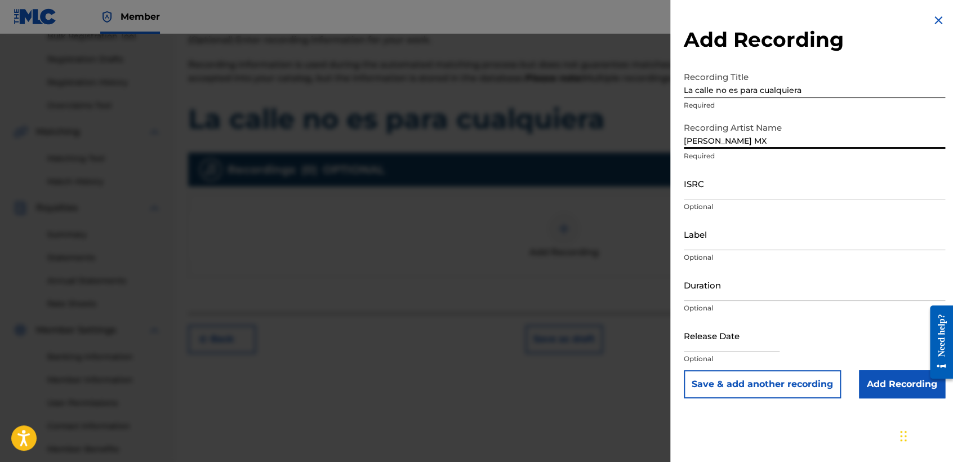
click at [771, 184] on input "ISRC" at bounding box center [814, 183] width 261 height 32
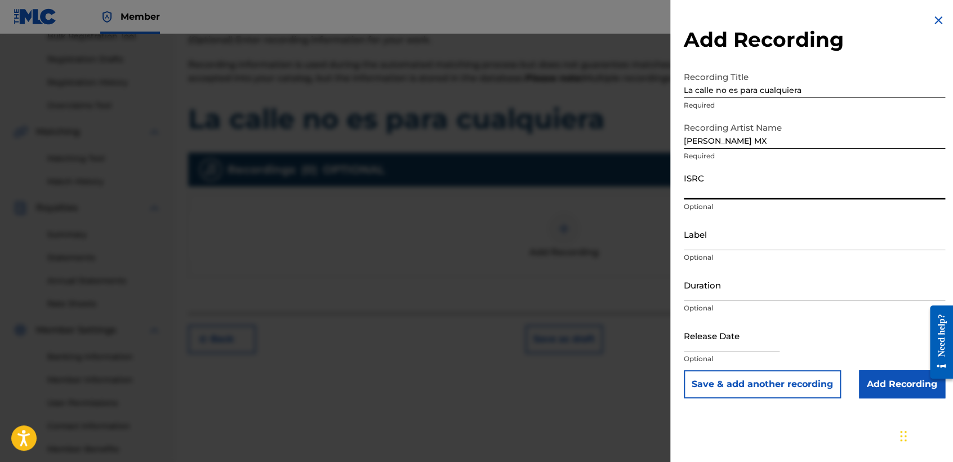
paste input "QZZEB2421892"
drag, startPoint x: 712, startPoint y: 302, endPoint x: 704, endPoint y: 283, distance: 20.7
click at [711, 301] on div "Duration Optional" at bounding box center [814, 294] width 261 height 51
click at [704, 283] on input "Duration" at bounding box center [814, 285] width 261 height 32
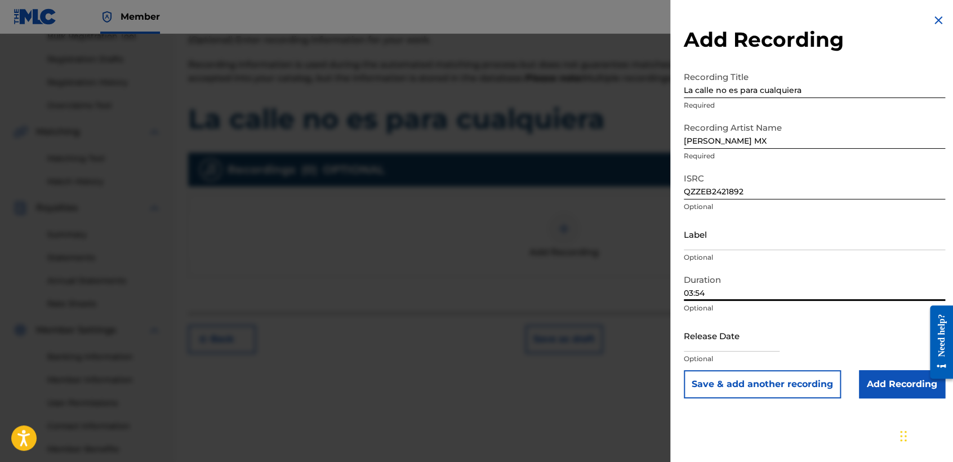
click at [747, 338] on input "text" at bounding box center [732, 335] width 96 height 32
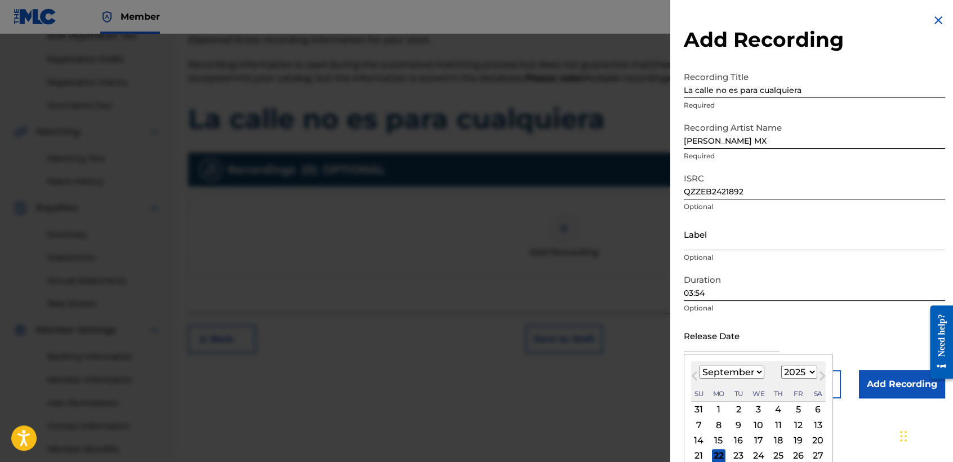
click at [757, 374] on select "January February March April May June July August September October November De…" at bounding box center [732, 372] width 65 height 13
click at [700, 366] on select "January February March April May June July August September October November De…" at bounding box center [732, 372] width 65 height 13
click at [794, 371] on select "1899 1900 1901 1902 1903 1904 1905 1906 1907 1908 1909 1910 1911 1912 1913 1914…" at bounding box center [800, 372] width 36 height 13
click at [782, 366] on select "1899 1900 1901 1902 1903 1904 1905 1906 1907 1908 1909 1910 1911 1912 1913 1914…" at bounding box center [800, 372] width 36 height 13
click at [703, 420] on div "8" at bounding box center [699, 425] width 14 height 14
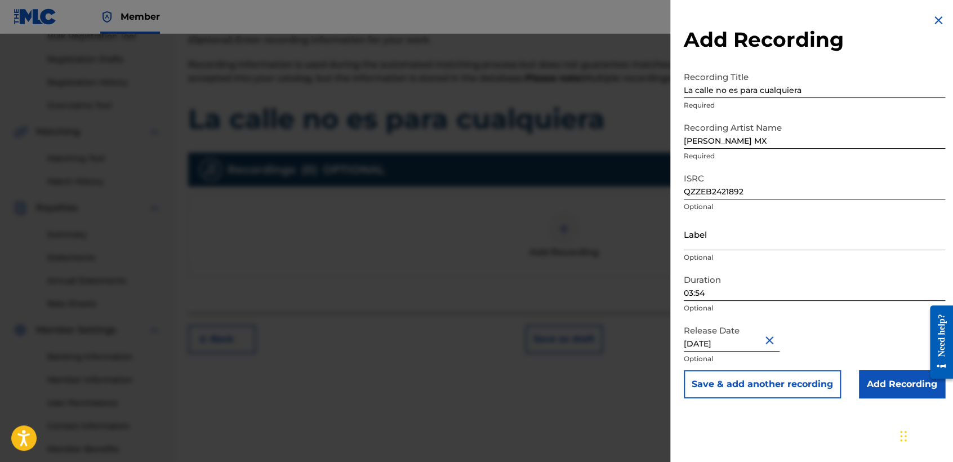
click at [881, 382] on input "Add Recording" at bounding box center [902, 384] width 86 height 28
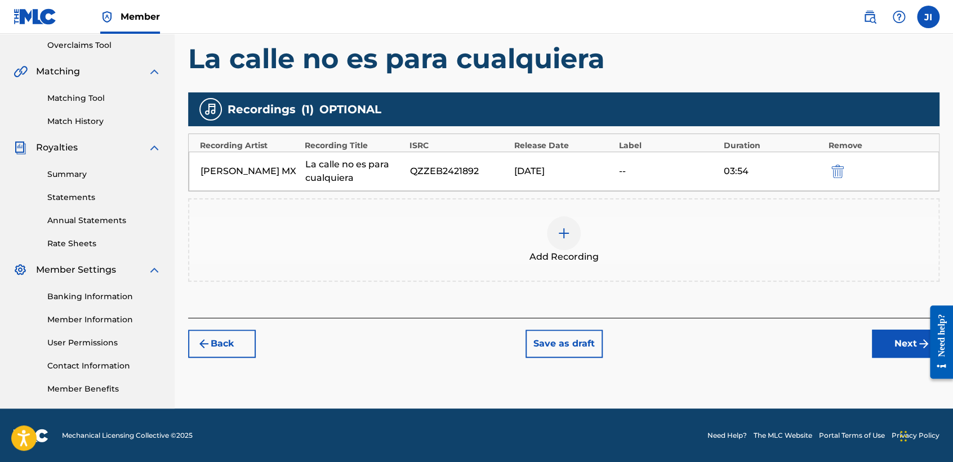
click at [882, 350] on button "Next" at bounding box center [906, 344] width 68 height 28
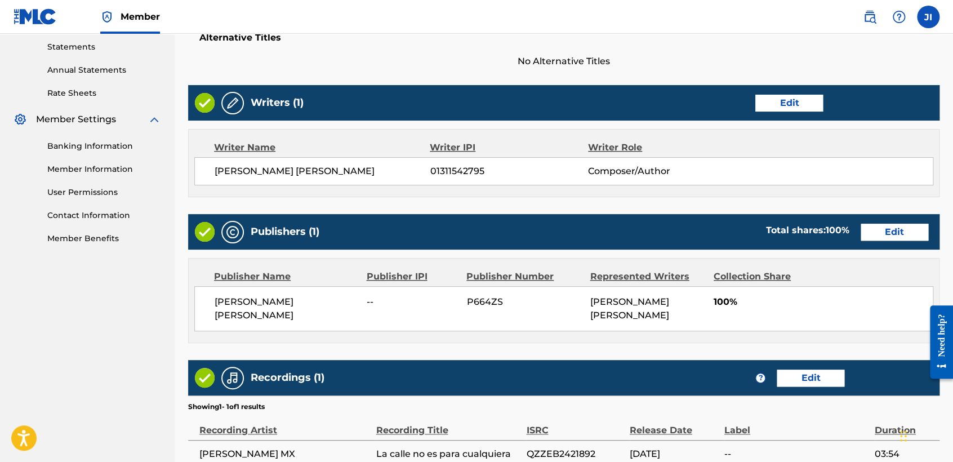
scroll to position [503, 0]
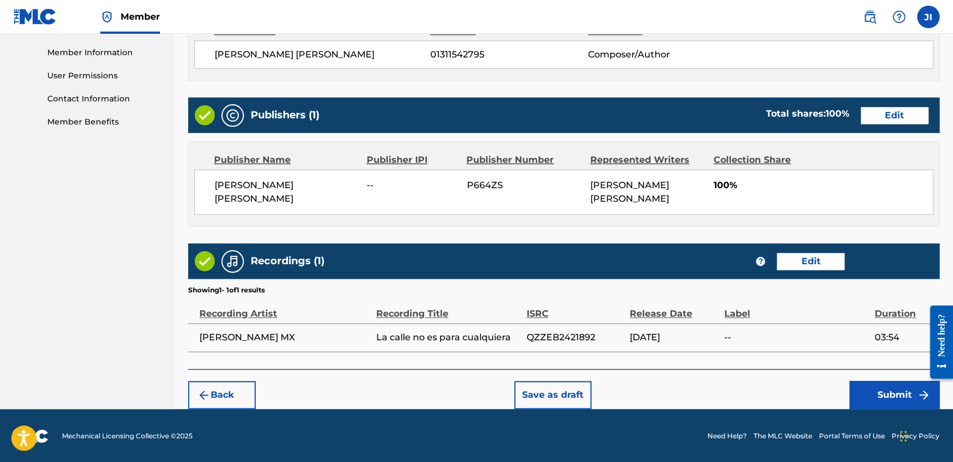
click at [895, 393] on button "Submit" at bounding box center [895, 395] width 90 height 28
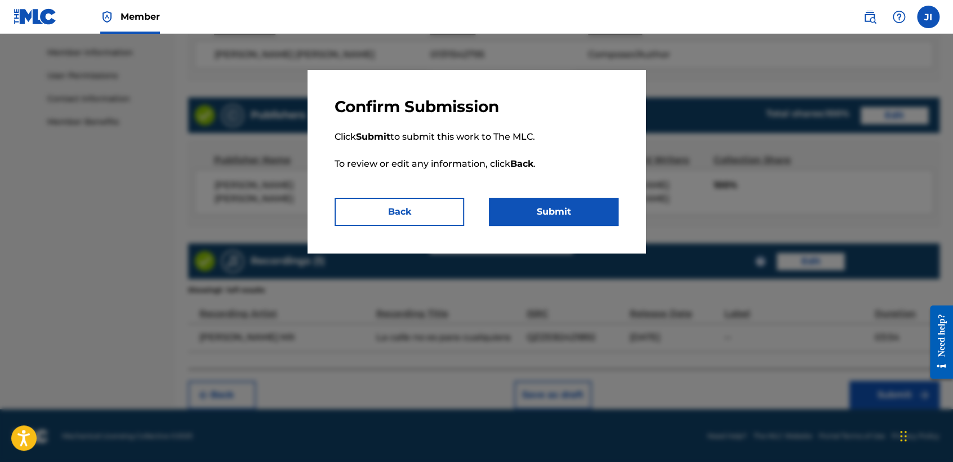
click at [592, 225] on button "Submit" at bounding box center [554, 212] width 130 height 28
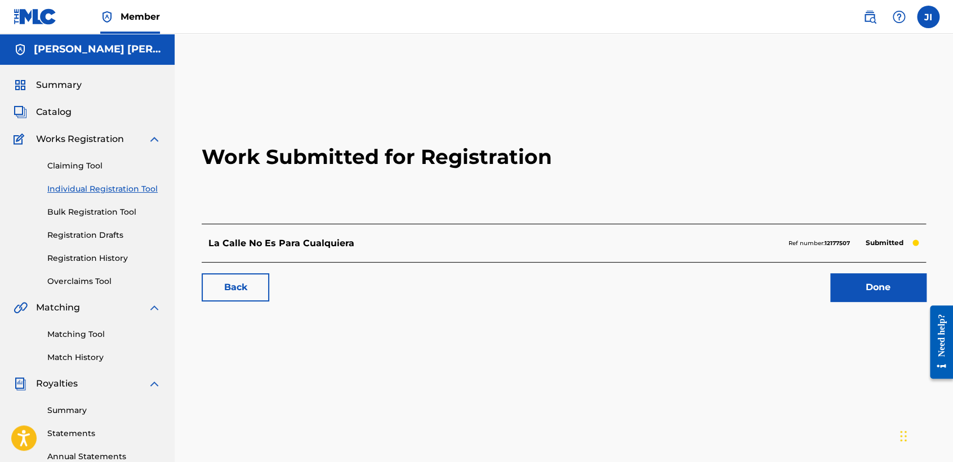
click at [98, 257] on link "Registration History" at bounding box center [104, 258] width 114 height 12
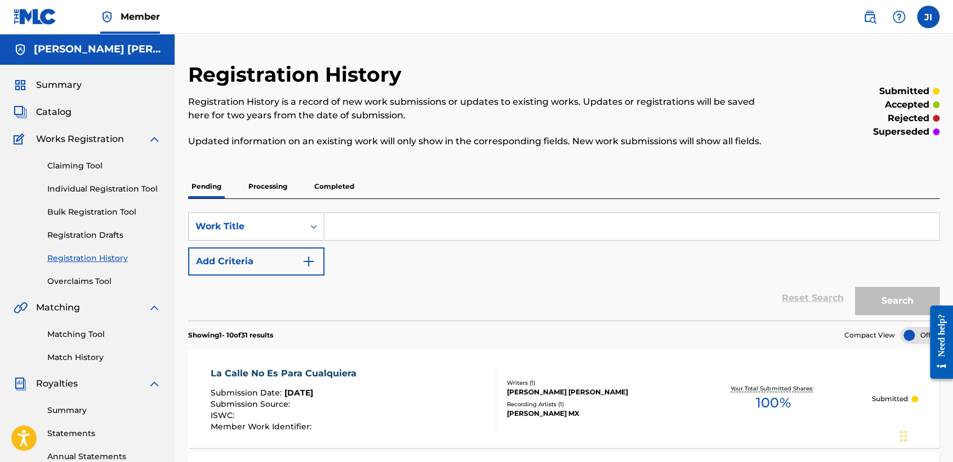
click at [285, 199] on div "SearchWithCriteria8255c3cc-fd10-49cc-998f-780dda1f298d Work Title Add Criteria …" at bounding box center [564, 260] width 752 height 122
click at [283, 194] on p "Processing" at bounding box center [268, 187] width 46 height 24
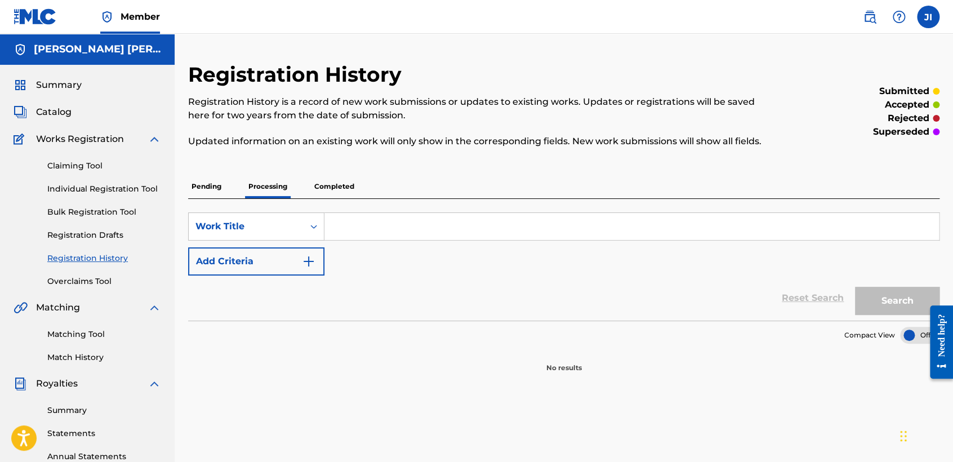
click at [326, 192] on p "Completed" at bounding box center [334, 187] width 47 height 24
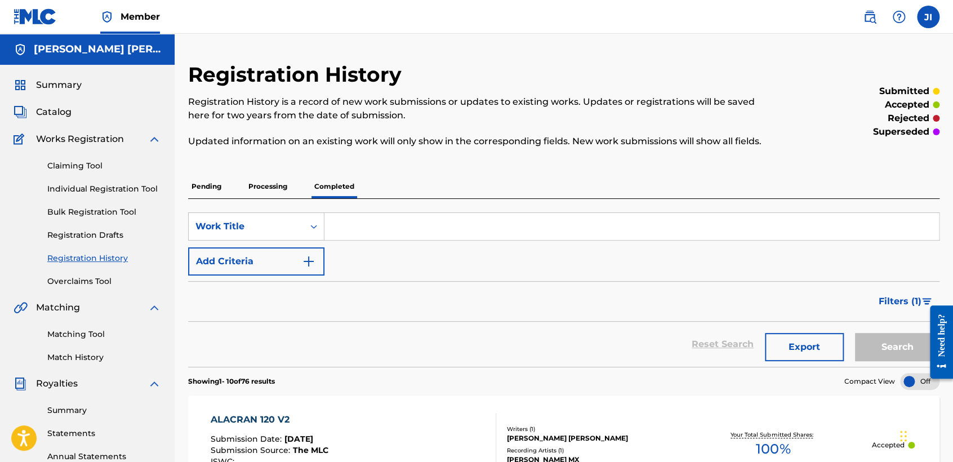
click at [212, 181] on p "Pending" at bounding box center [206, 187] width 37 height 24
